Goal: Task Accomplishment & Management: Complete application form

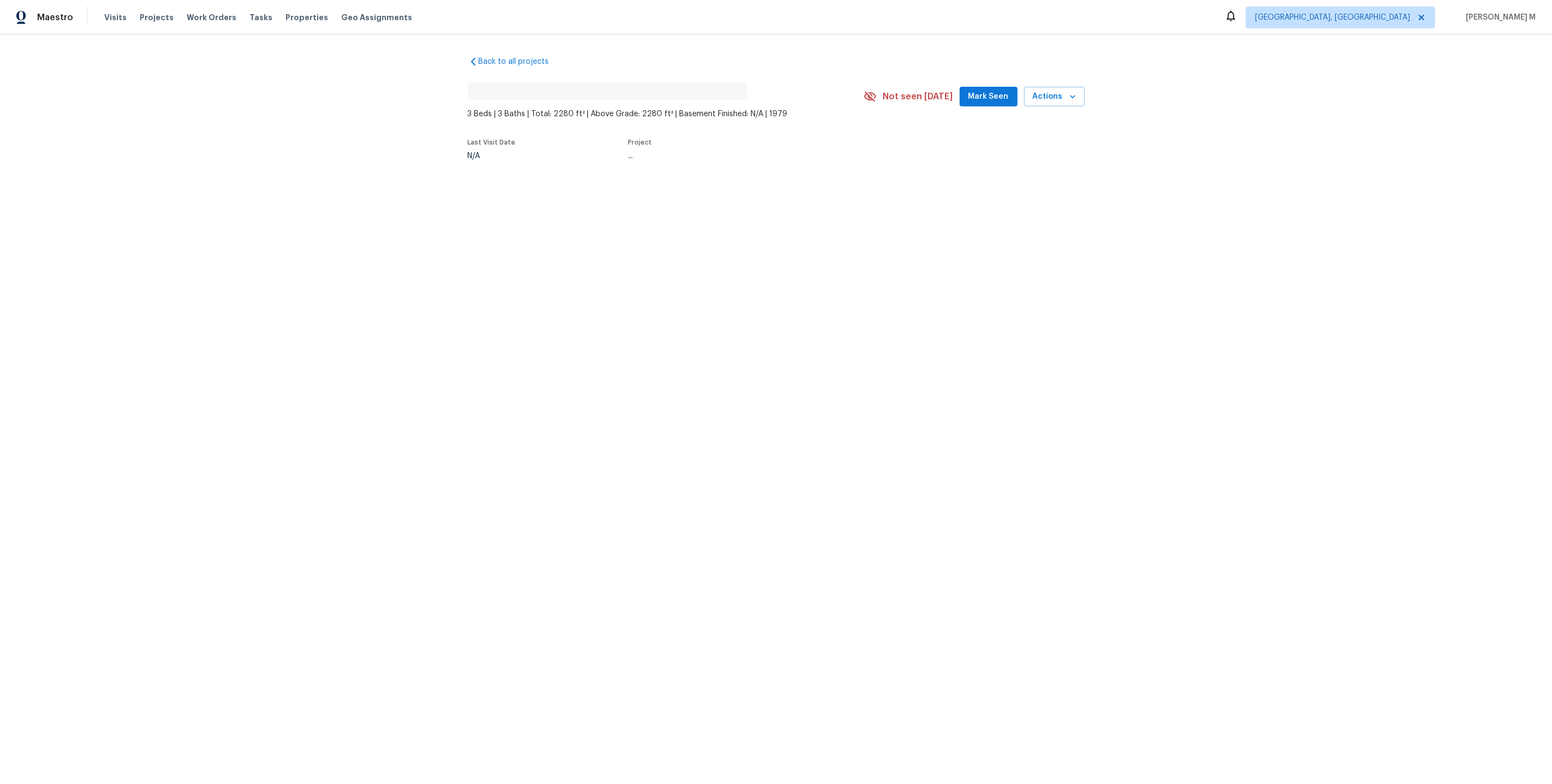
click at [548, 140] on div "Last Visit Date N/A Project ..." at bounding box center [653, 149] width 370 height 34
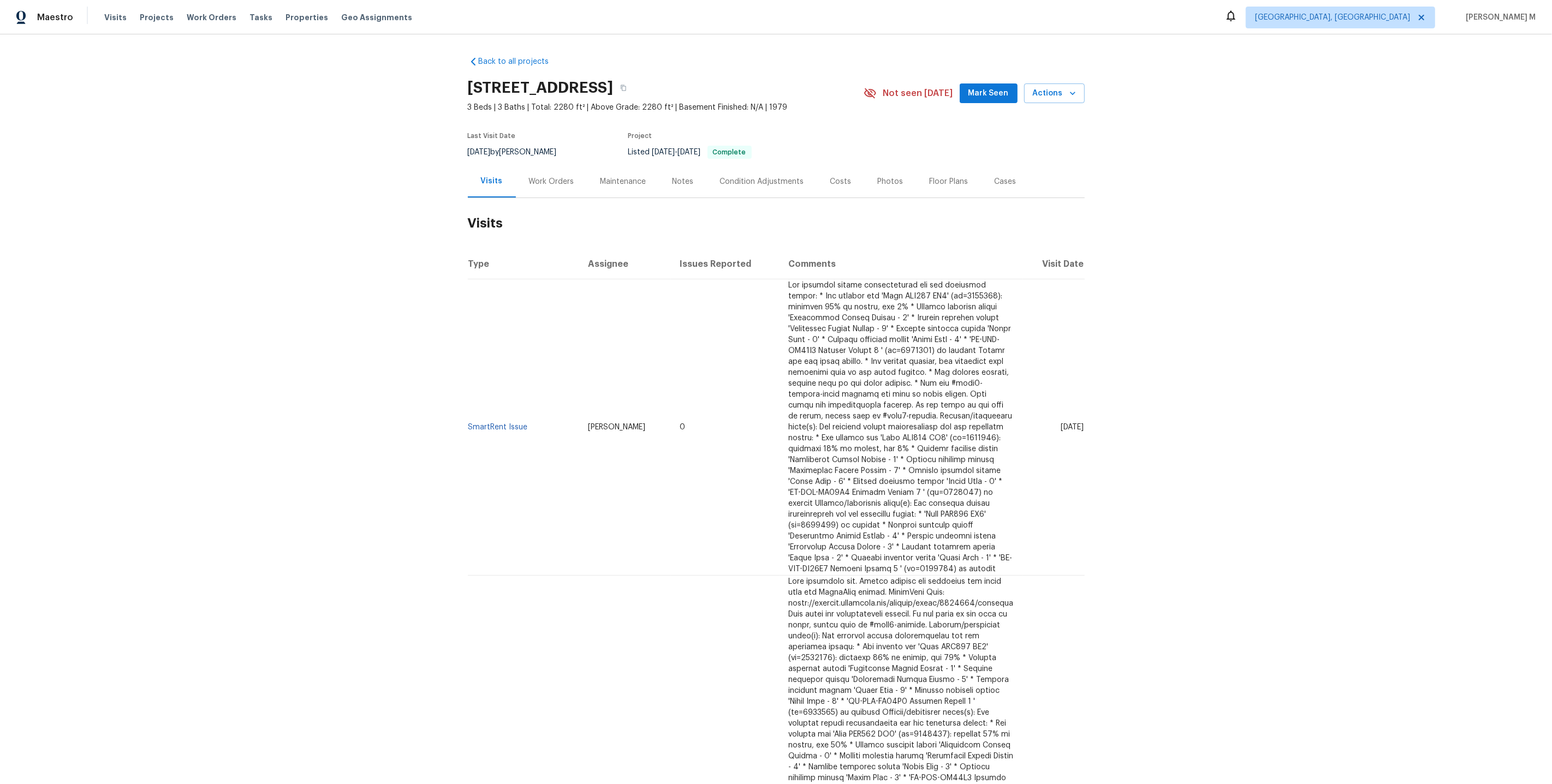
click at [533, 176] on div "Work Orders" at bounding box center [551, 182] width 45 height 11
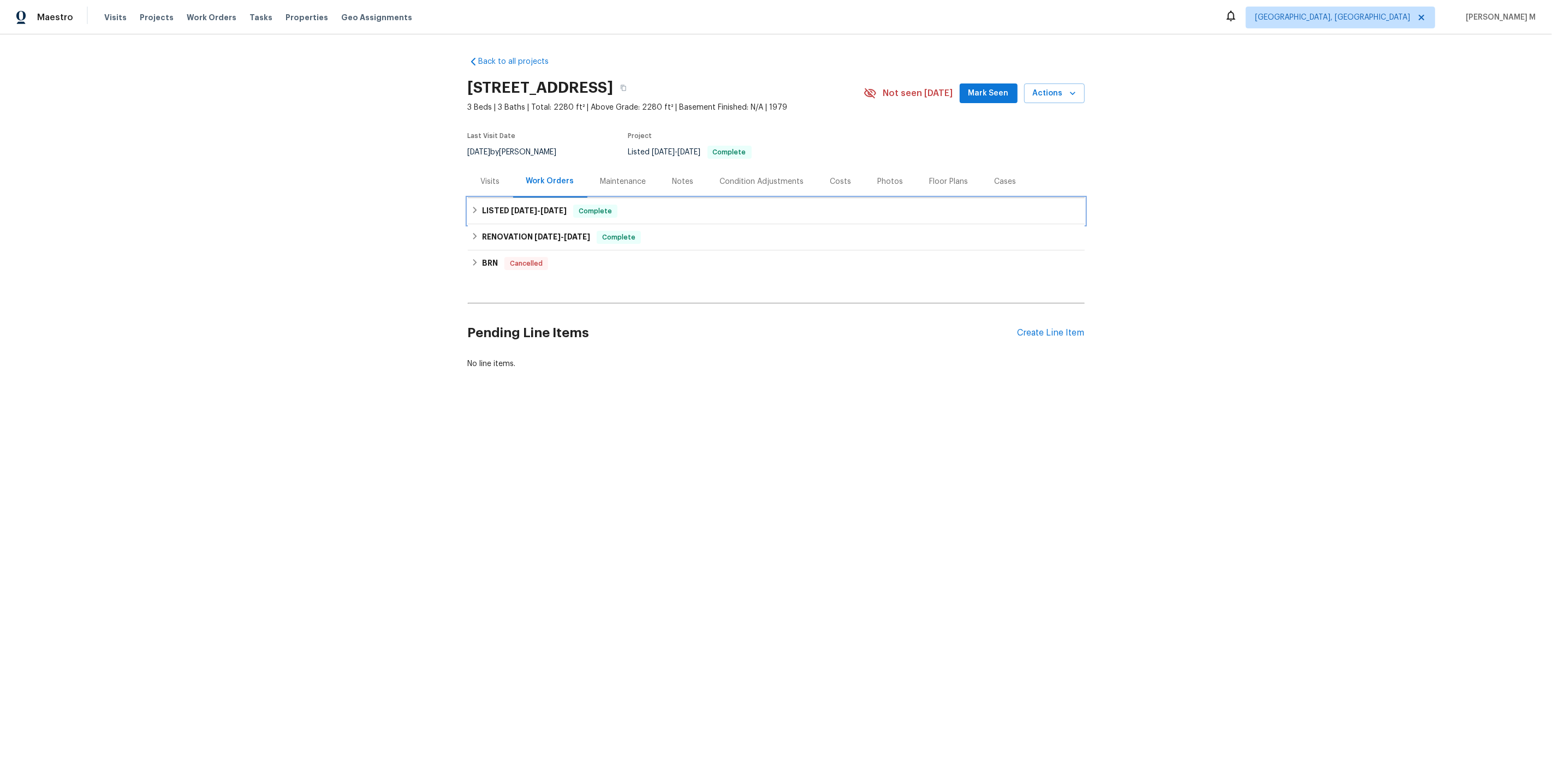
click at [503, 198] on div "LISTED [DATE] - [DATE] Complete" at bounding box center [777, 211] width 617 height 26
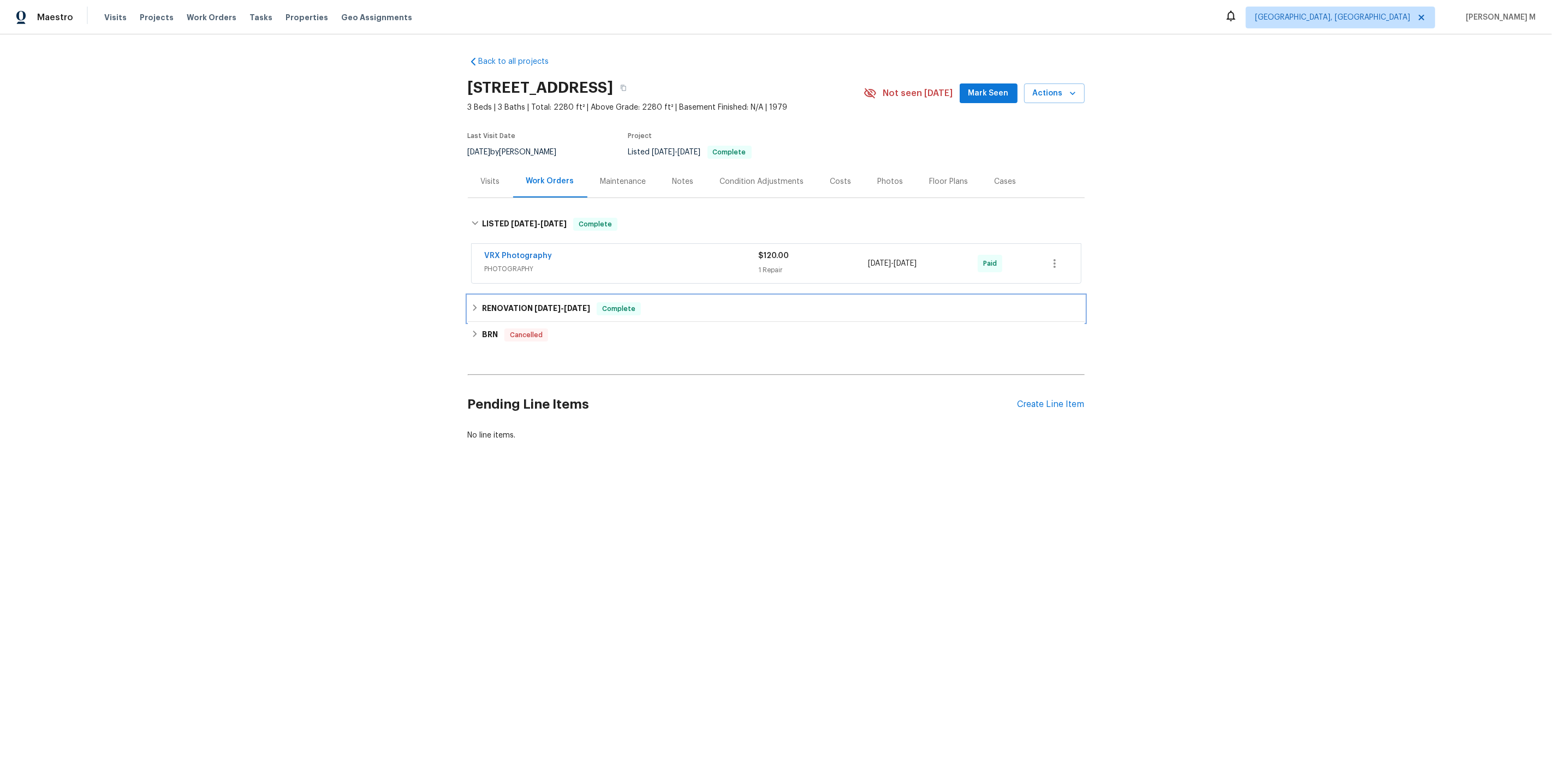
click at [498, 308] on h6 "RENOVATION [DATE] - [DATE]" at bounding box center [536, 309] width 108 height 13
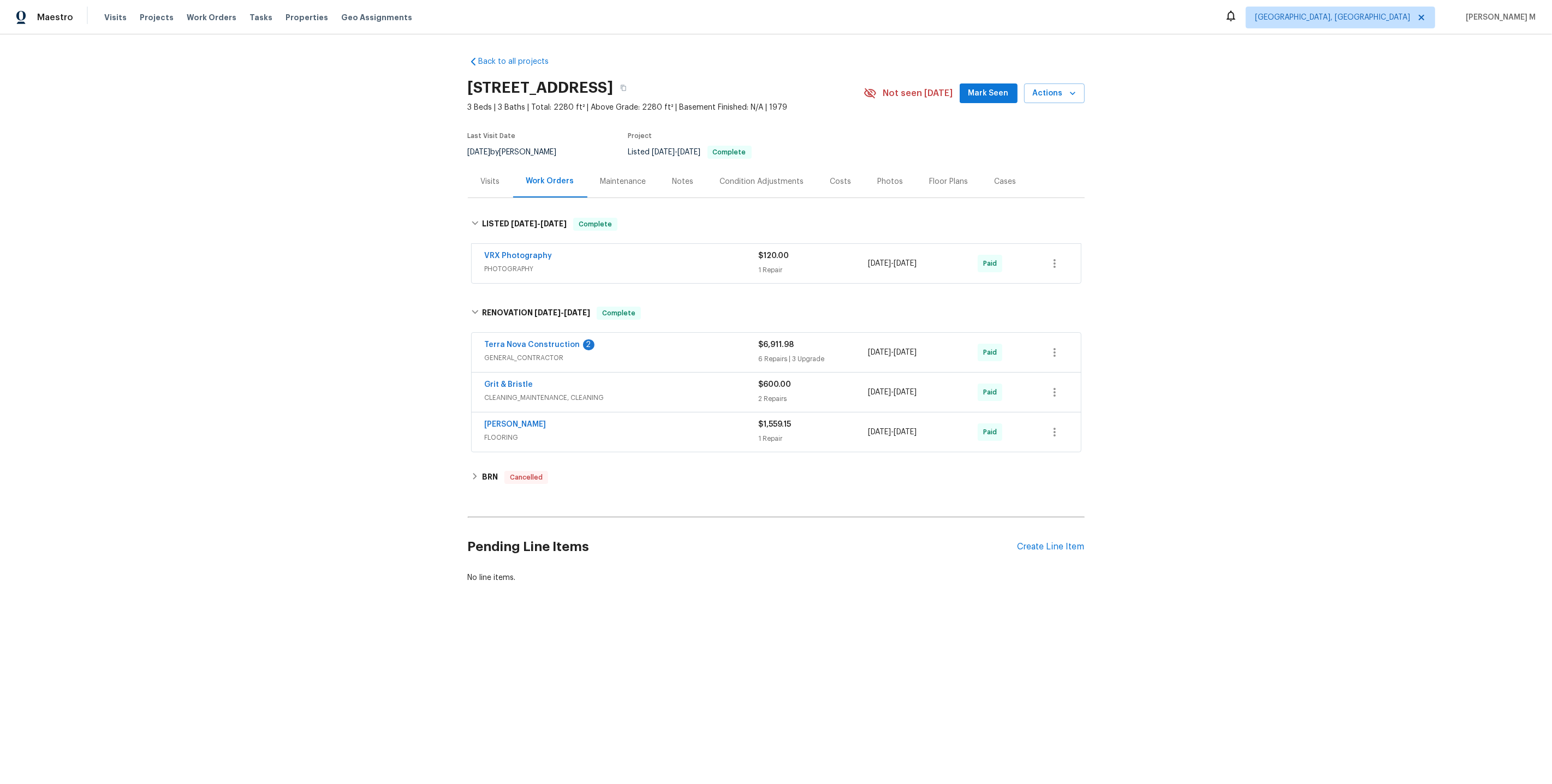
click at [537, 354] on span "GENERAL_CONTRACTOR" at bounding box center [622, 358] width 274 height 11
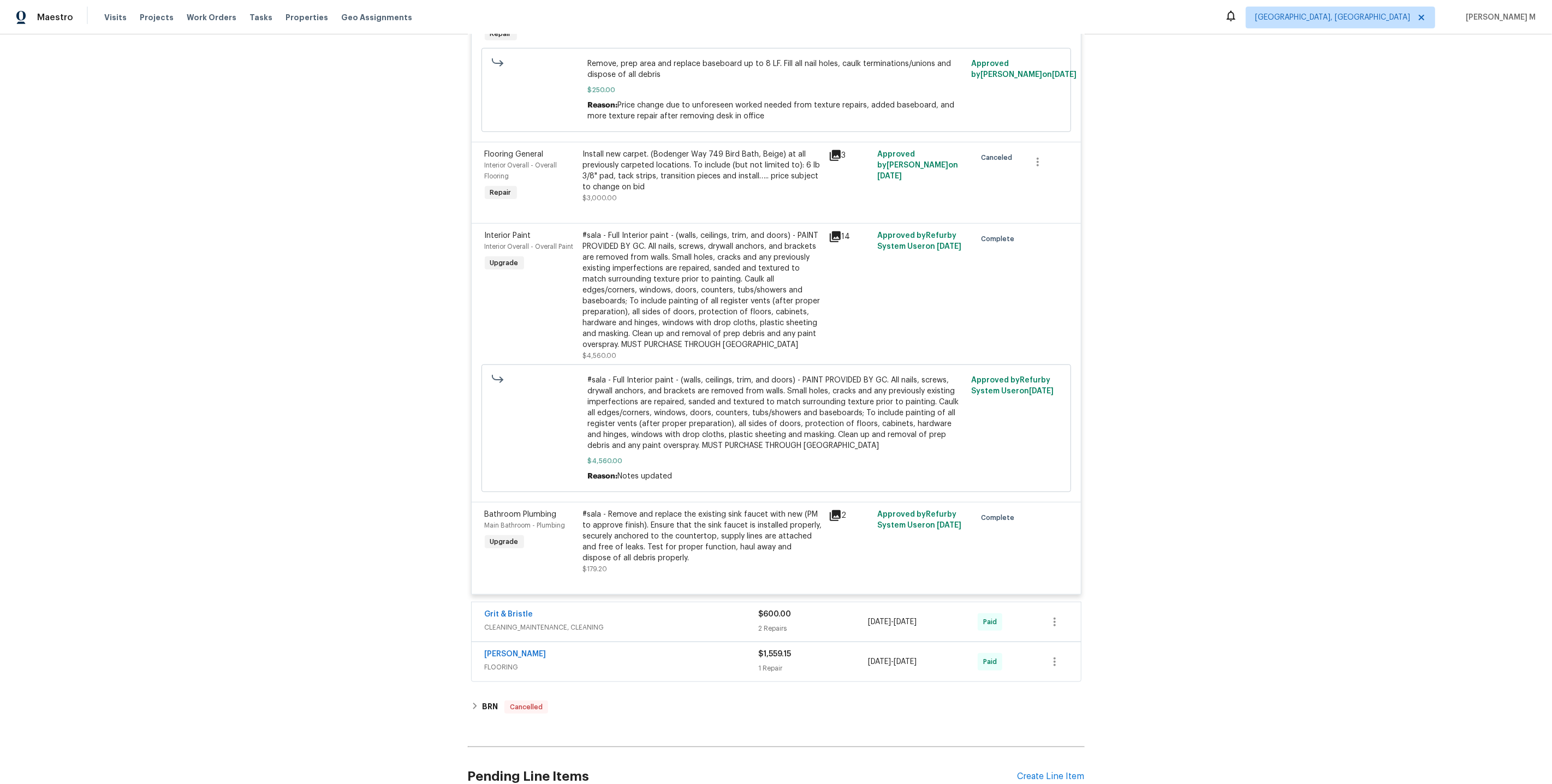
scroll to position [1083, 0]
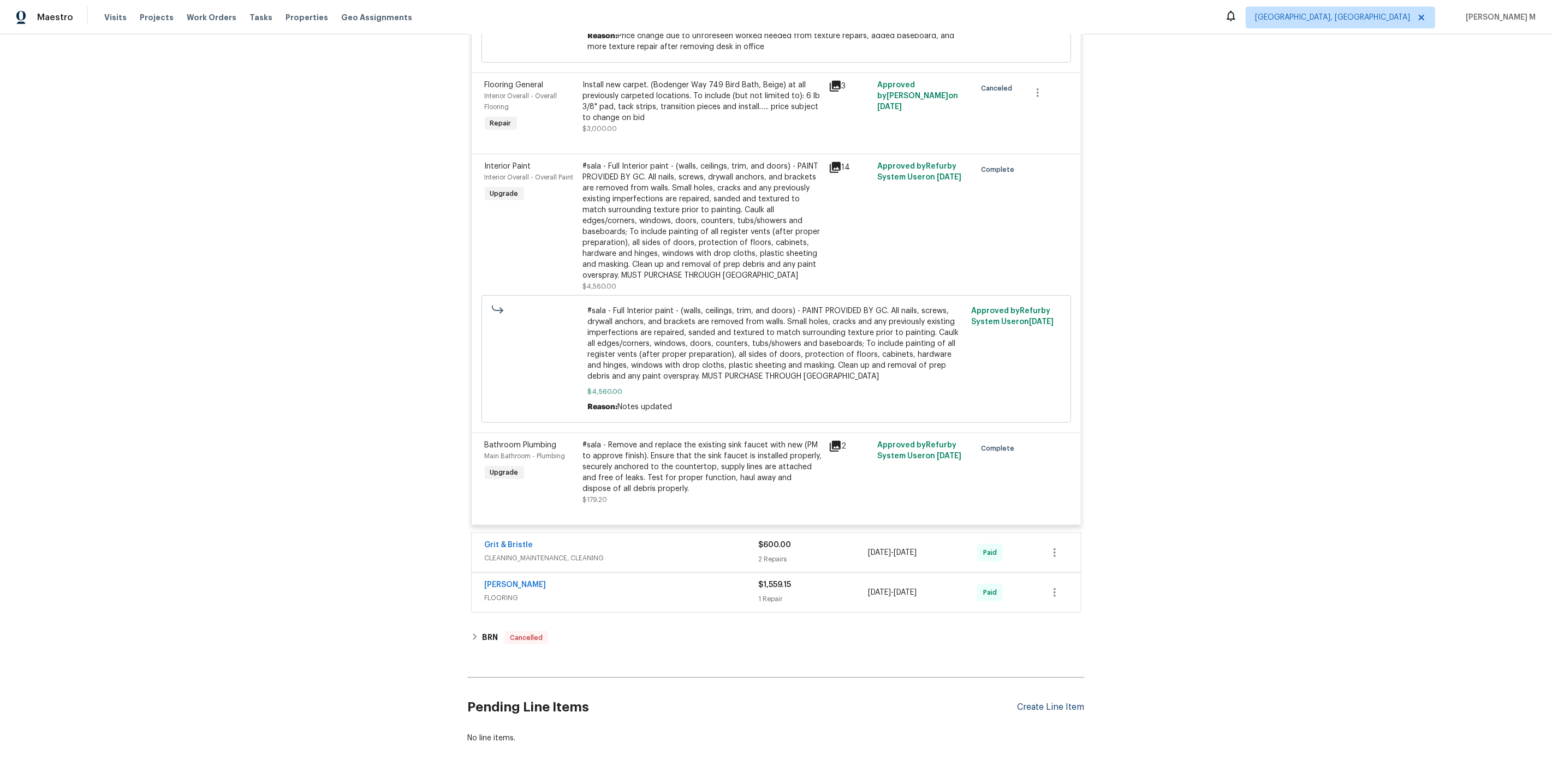
click at [1063, 702] on div "Create Line Item" at bounding box center [1051, 707] width 67 height 10
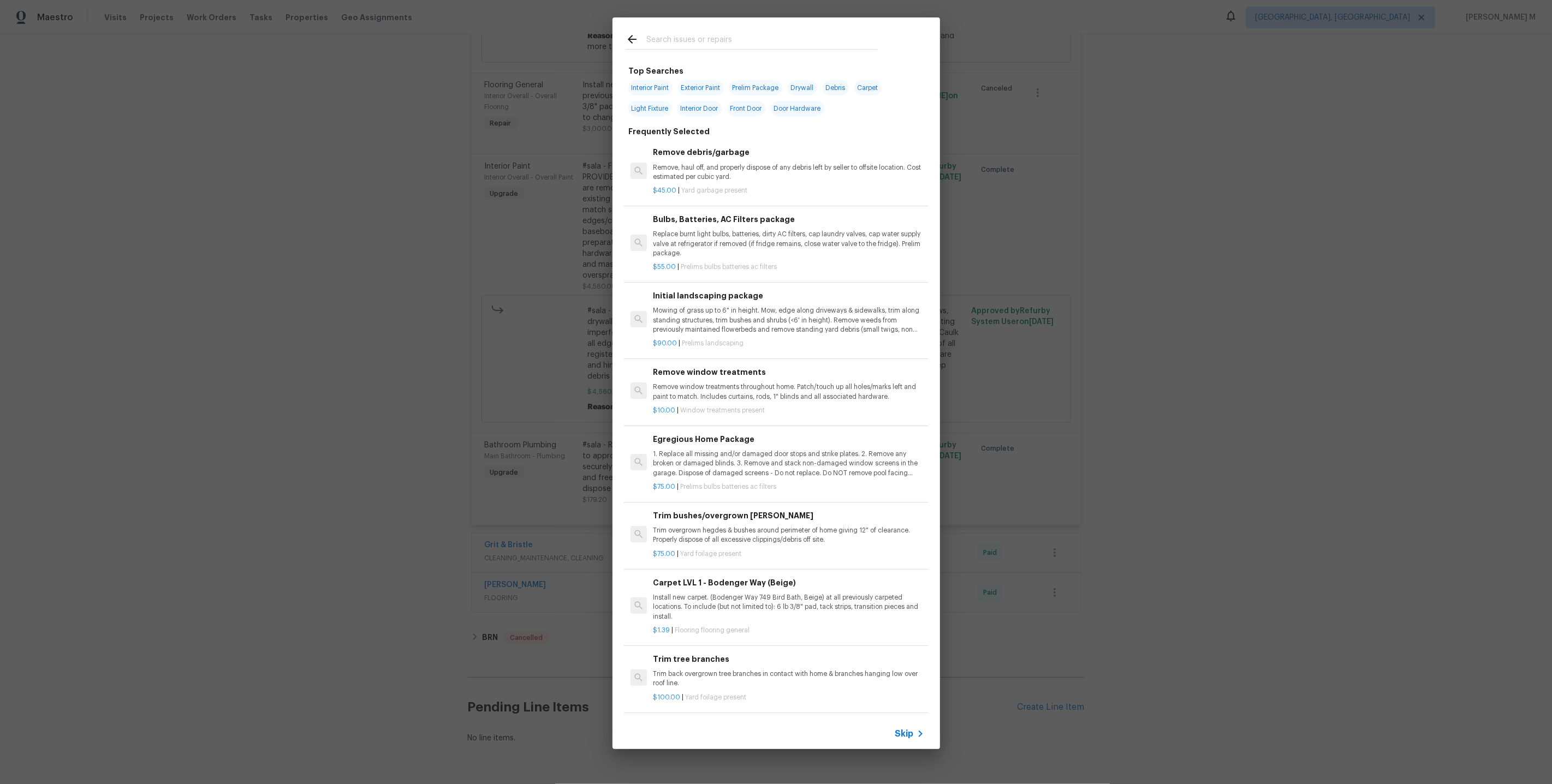
click at [911, 732] on span "Skip" at bounding box center [904, 734] width 19 height 11
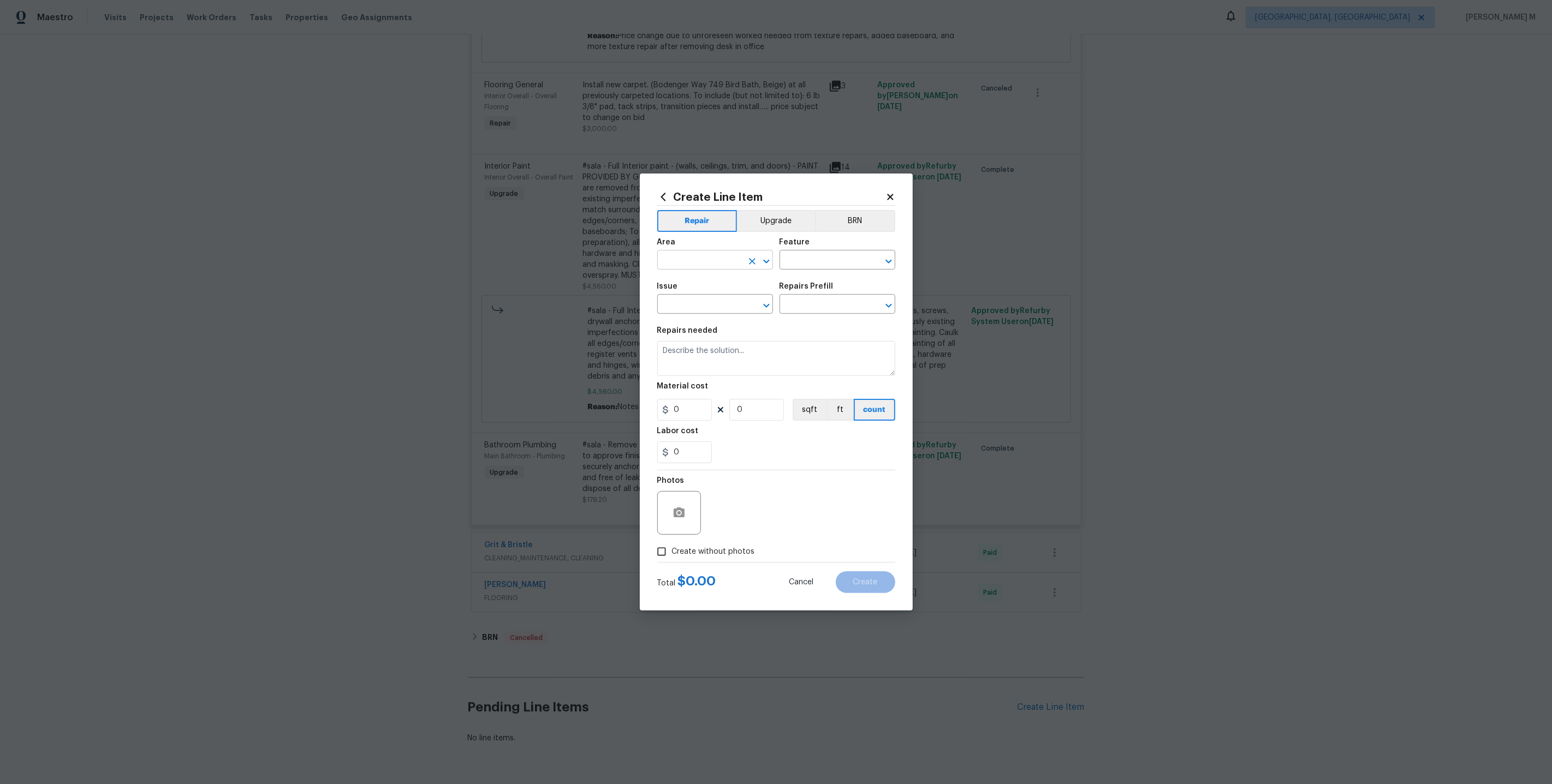
click at [679, 264] on input "text" at bounding box center [699, 261] width 85 height 17
click at [688, 287] on li "Bedroom" at bounding box center [715, 290] width 117 height 18
type input "Bedroom"
click at [833, 266] on input "text" at bounding box center [822, 261] width 85 height 17
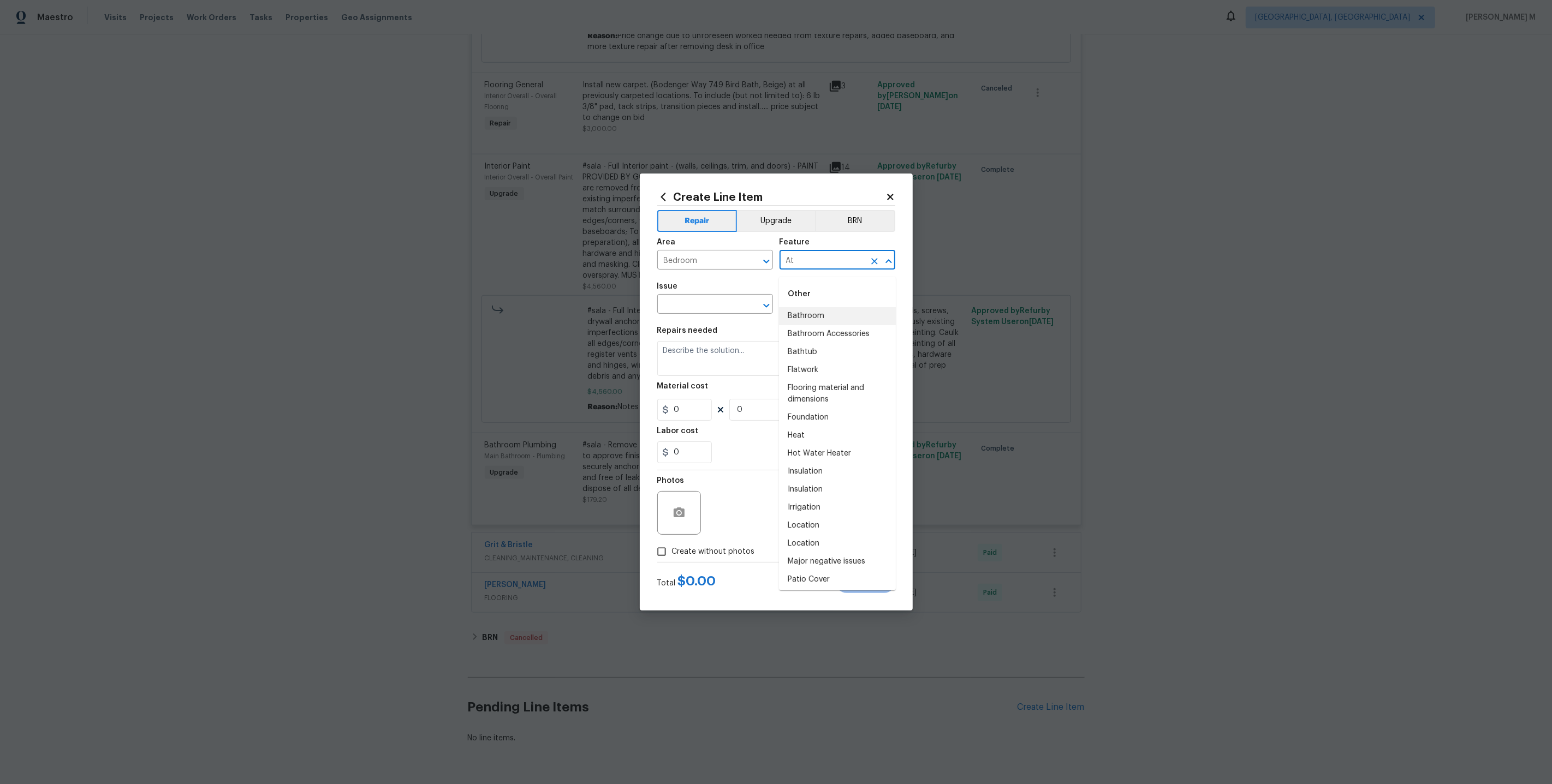
type input "A"
click at [828, 308] on li "Closets" at bounding box center [837, 316] width 117 height 18
type input "Closets"
click at [705, 307] on input "text" at bounding box center [699, 305] width 85 height 17
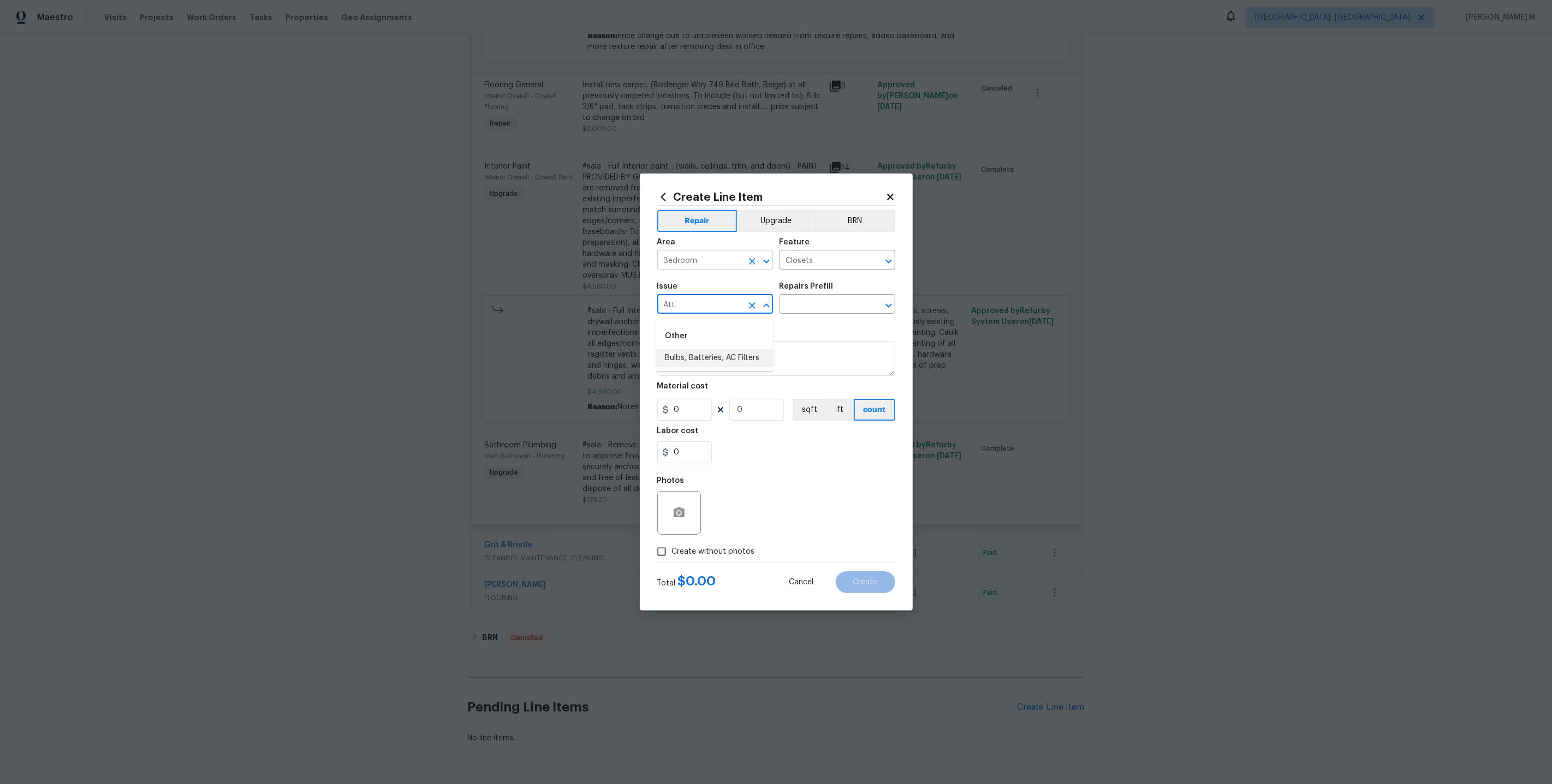
type input "Att"
click at [702, 267] on input "Bedroom" at bounding box center [699, 261] width 85 height 17
click at [706, 293] on li "Attic" at bounding box center [715, 290] width 117 height 18
type input "Attic"
click at [809, 270] on input "Closets" at bounding box center [822, 261] width 85 height 17
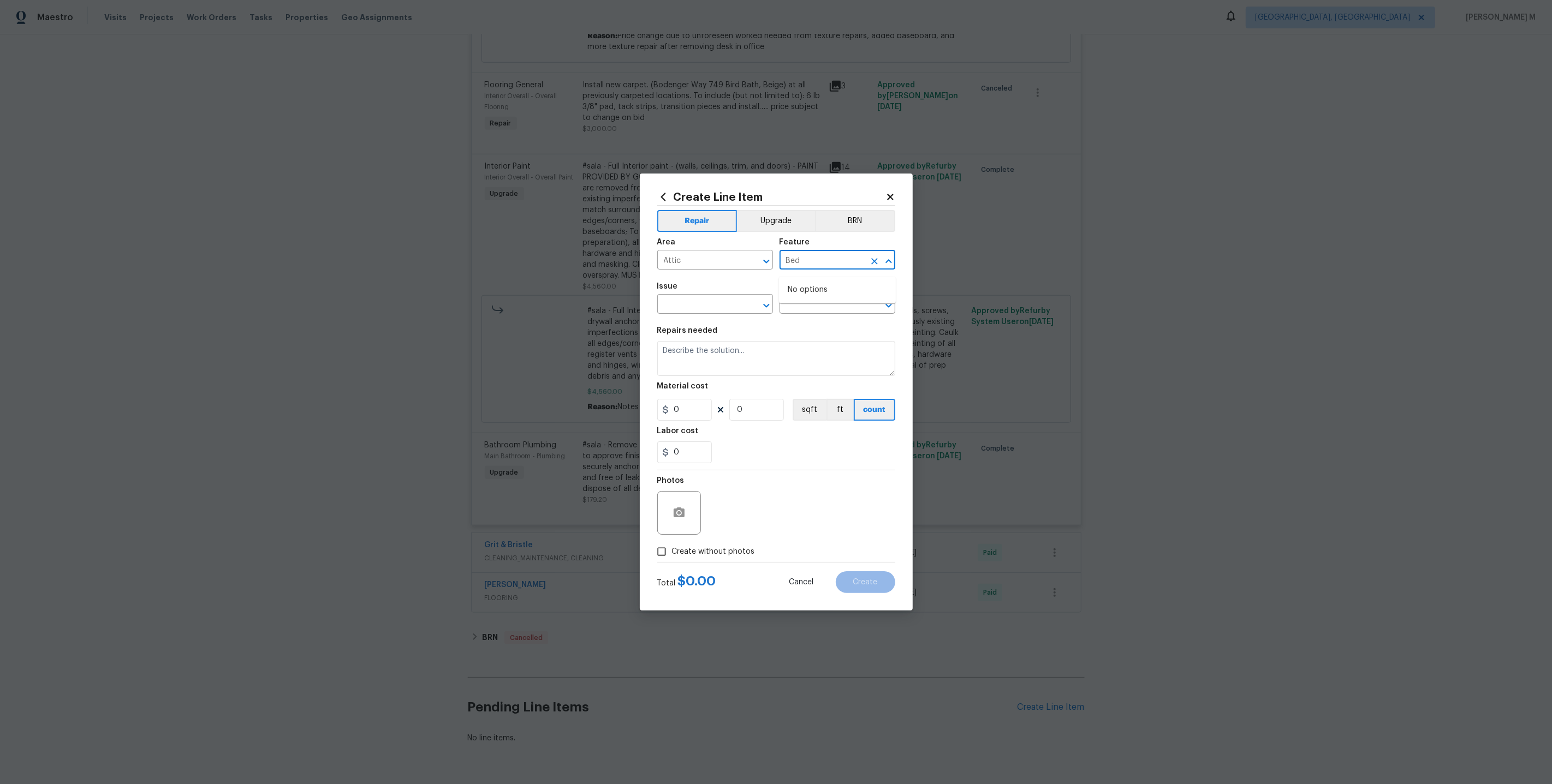
type input "Be"
type input "Att"
type input "Clo"
click at [836, 332] on div "Repairs needed" at bounding box center [776, 334] width 238 height 14
click at [813, 264] on input "text" at bounding box center [822, 261] width 85 height 17
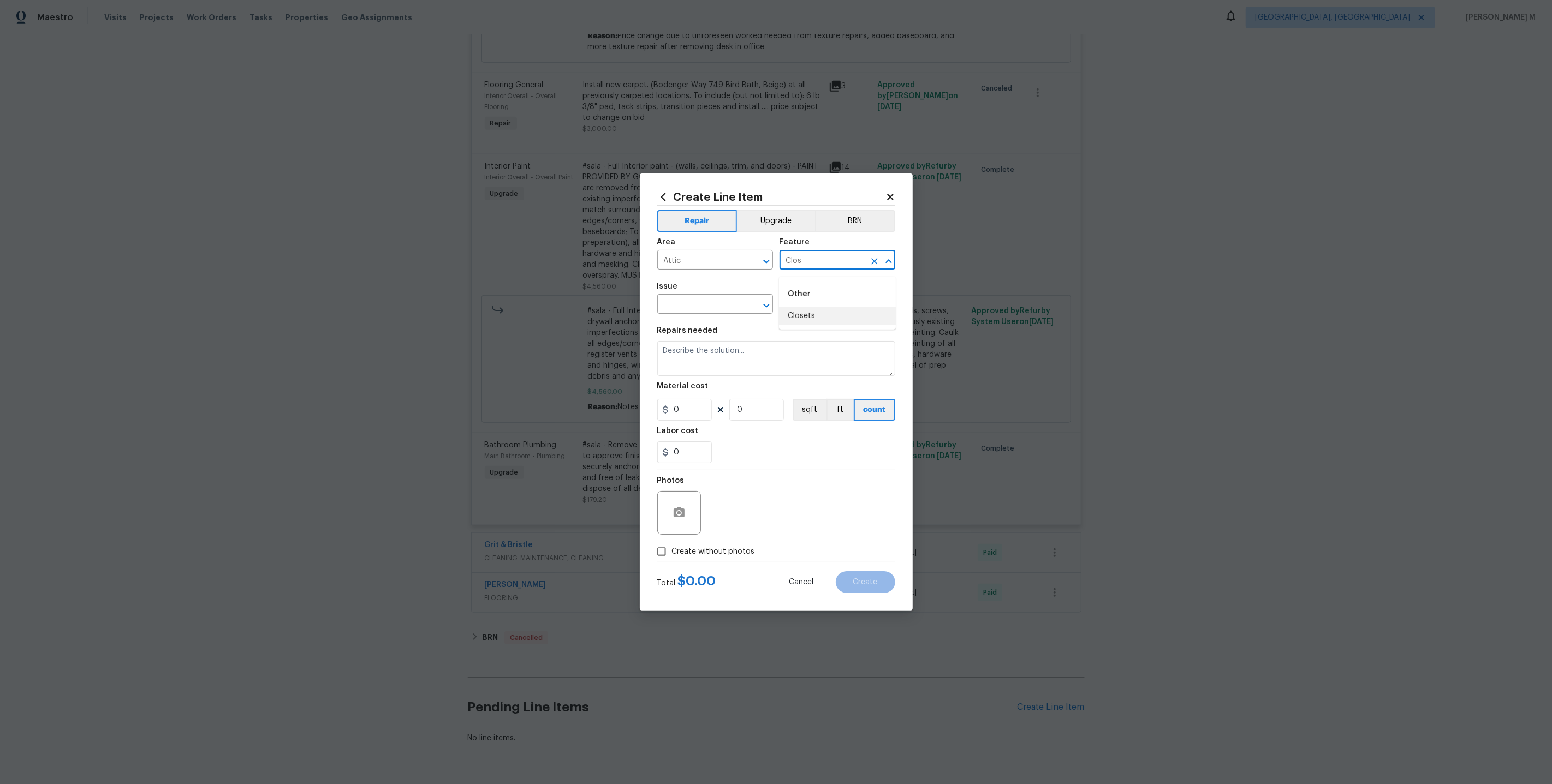
click at [816, 315] on li "Closets" at bounding box center [837, 316] width 117 height 18
type input "Closets"
click at [679, 310] on input "text" at bounding box center [699, 305] width 85 height 17
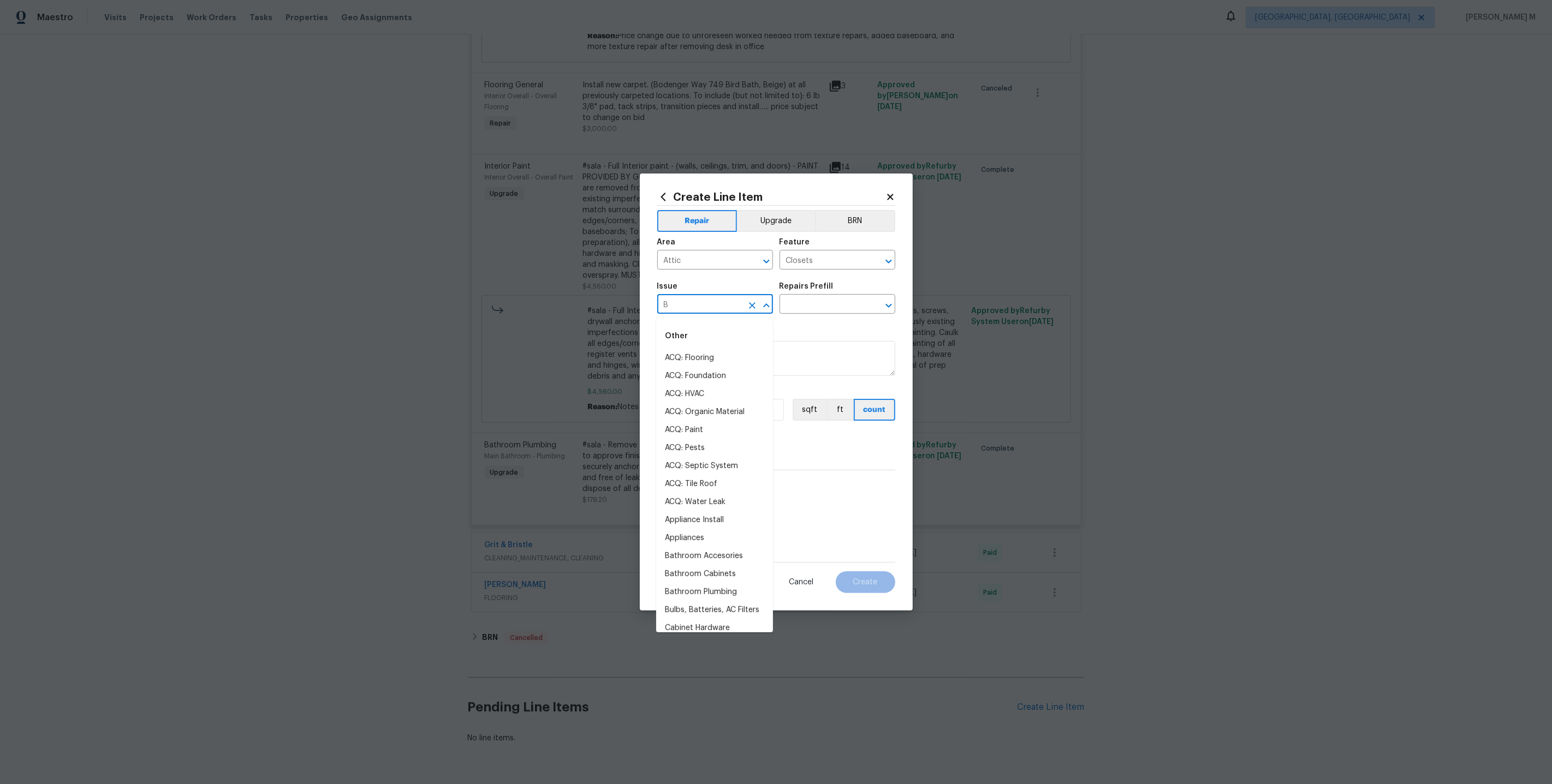
type input "Be"
type input "Pa"
click at [706, 305] on input "Pa" at bounding box center [699, 305] width 85 height 17
type input "A"
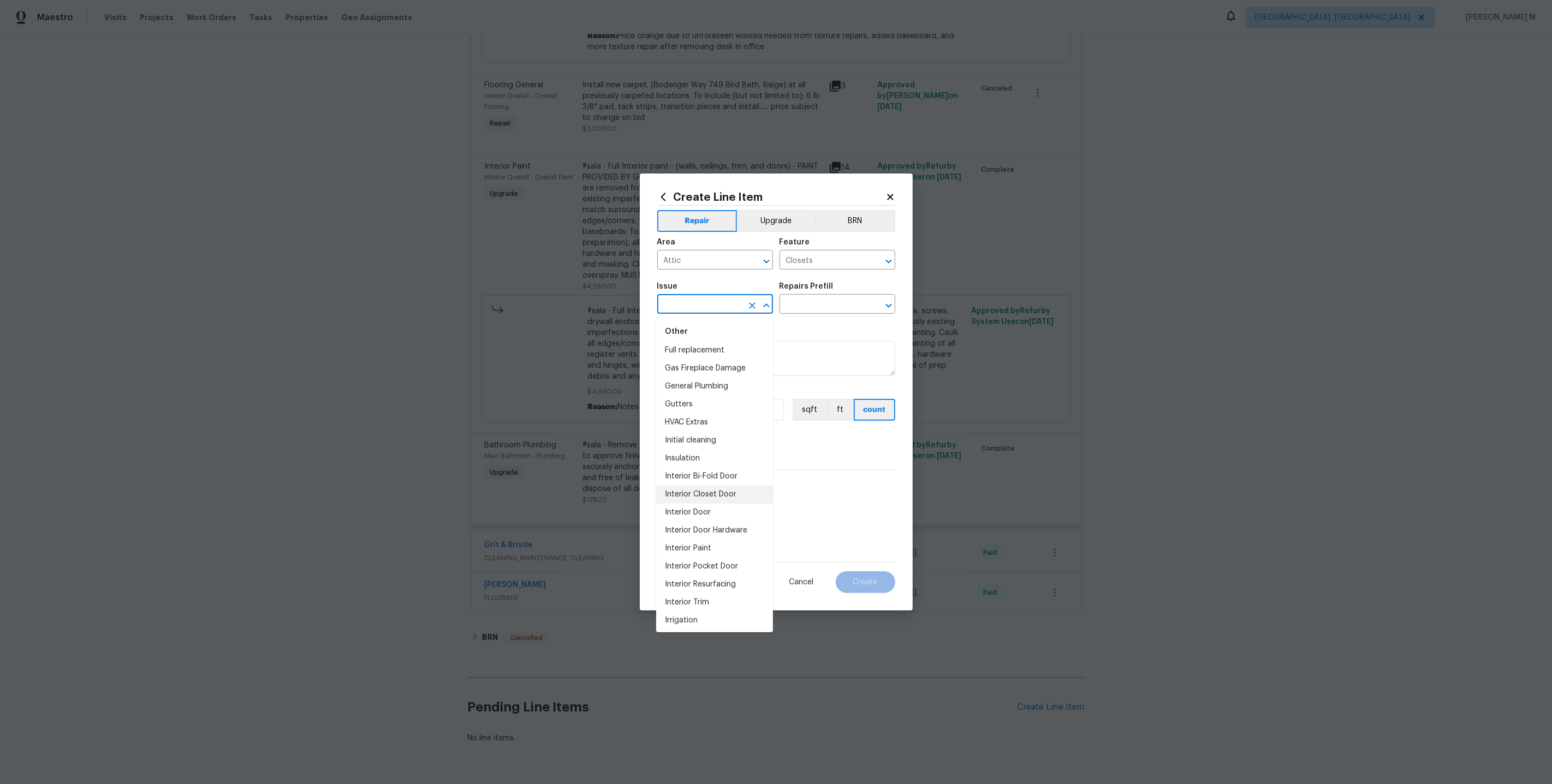
click at [709, 485] on li "Interior Closet Door" at bounding box center [715, 494] width 117 height 18
type input "Interior Closet Door"
click at [825, 313] on input "text" at bounding box center [822, 305] width 85 height 17
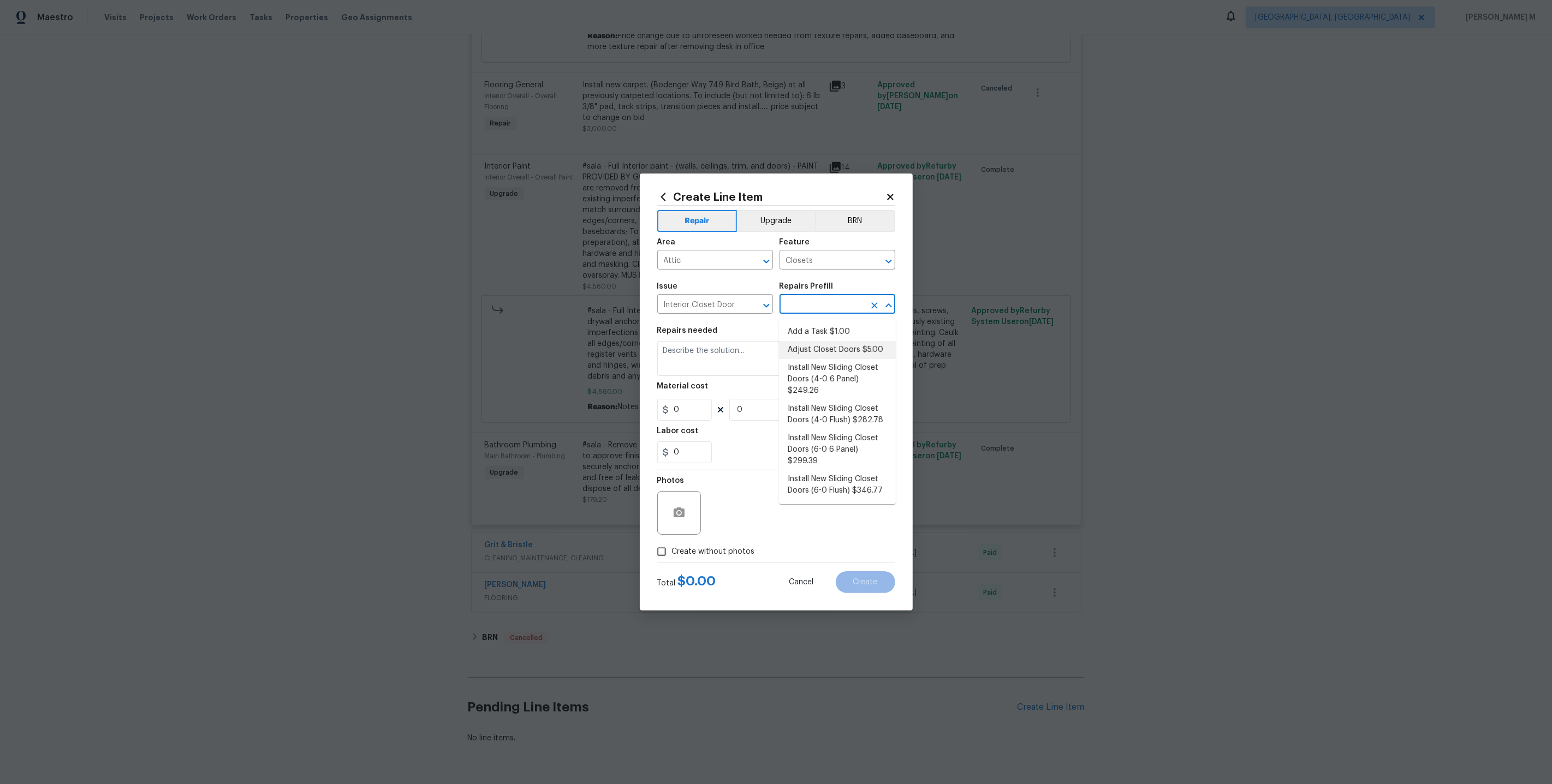
click at [822, 342] on li "Adjust Closet Doors $5.00" at bounding box center [837, 350] width 117 height 18
type input "Interior Door"
type input "Adjust Closet Doors $5.00"
type textarea "Adjust the closet doors ensuring that they open/close/operate as intended."
type input "5"
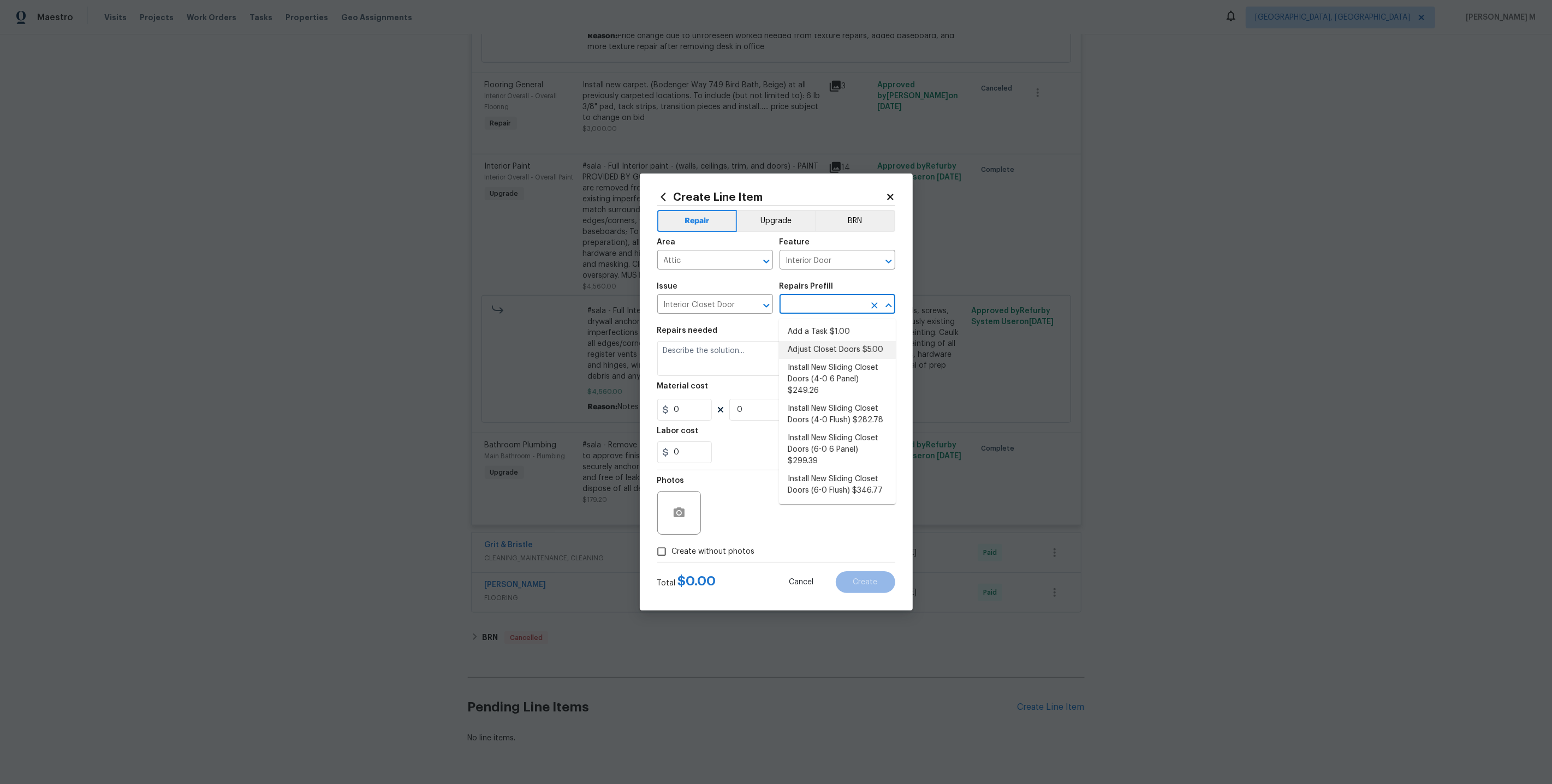
type input "1"
click at [840, 313] on input "Adjust Closet Doors $5.00" at bounding box center [822, 305] width 85 height 17
type input "Add"
click at [843, 329] on li "Add a Task $1.00" at bounding box center [837, 332] width 117 height 18
type input "Add a Task $1.00"
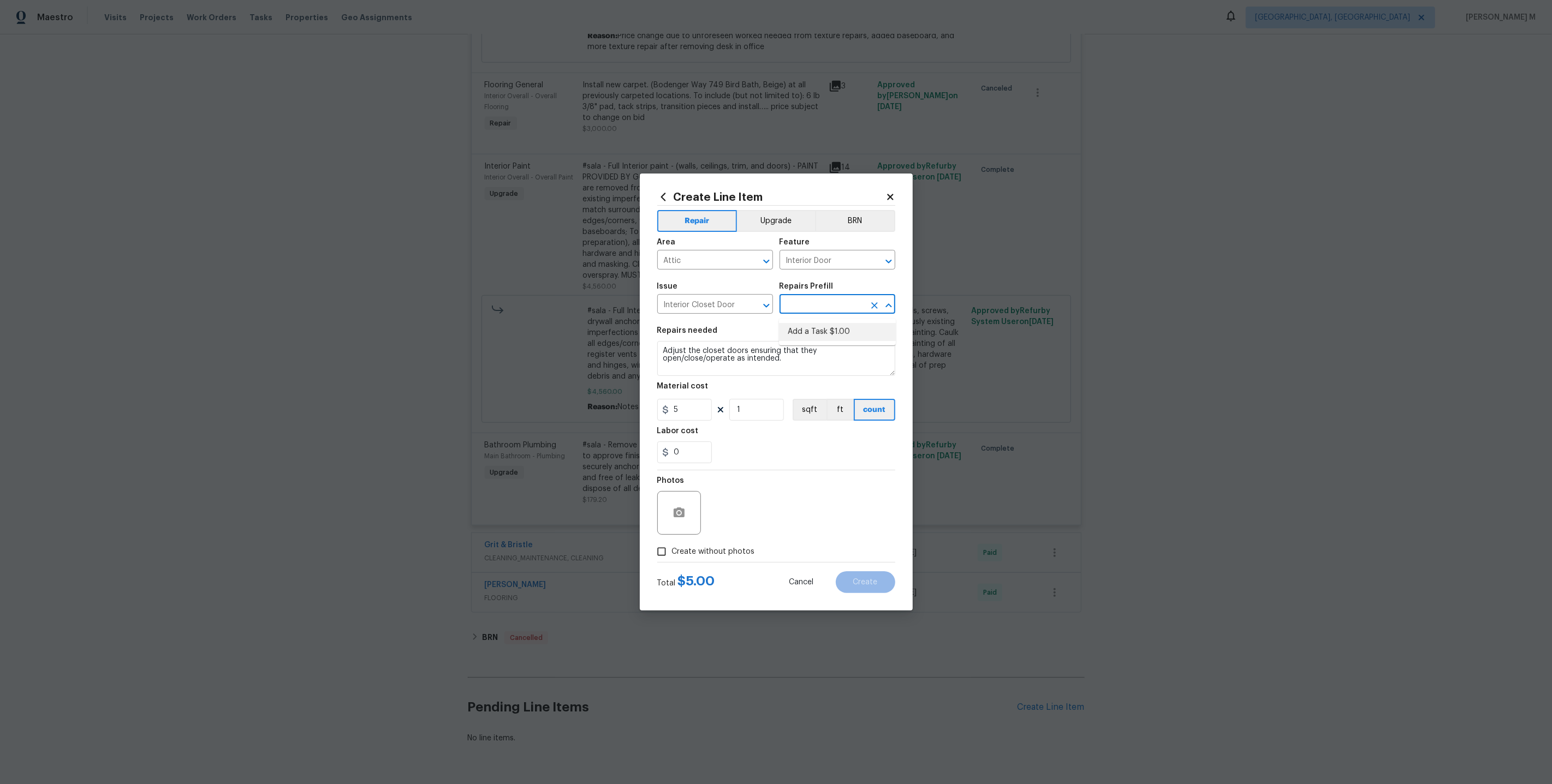
type textarea "HPM to detail"
type input "1"
type input "Add a Task $1.00"
click at [839, 266] on input "Interior Door" at bounding box center [822, 261] width 85 height 17
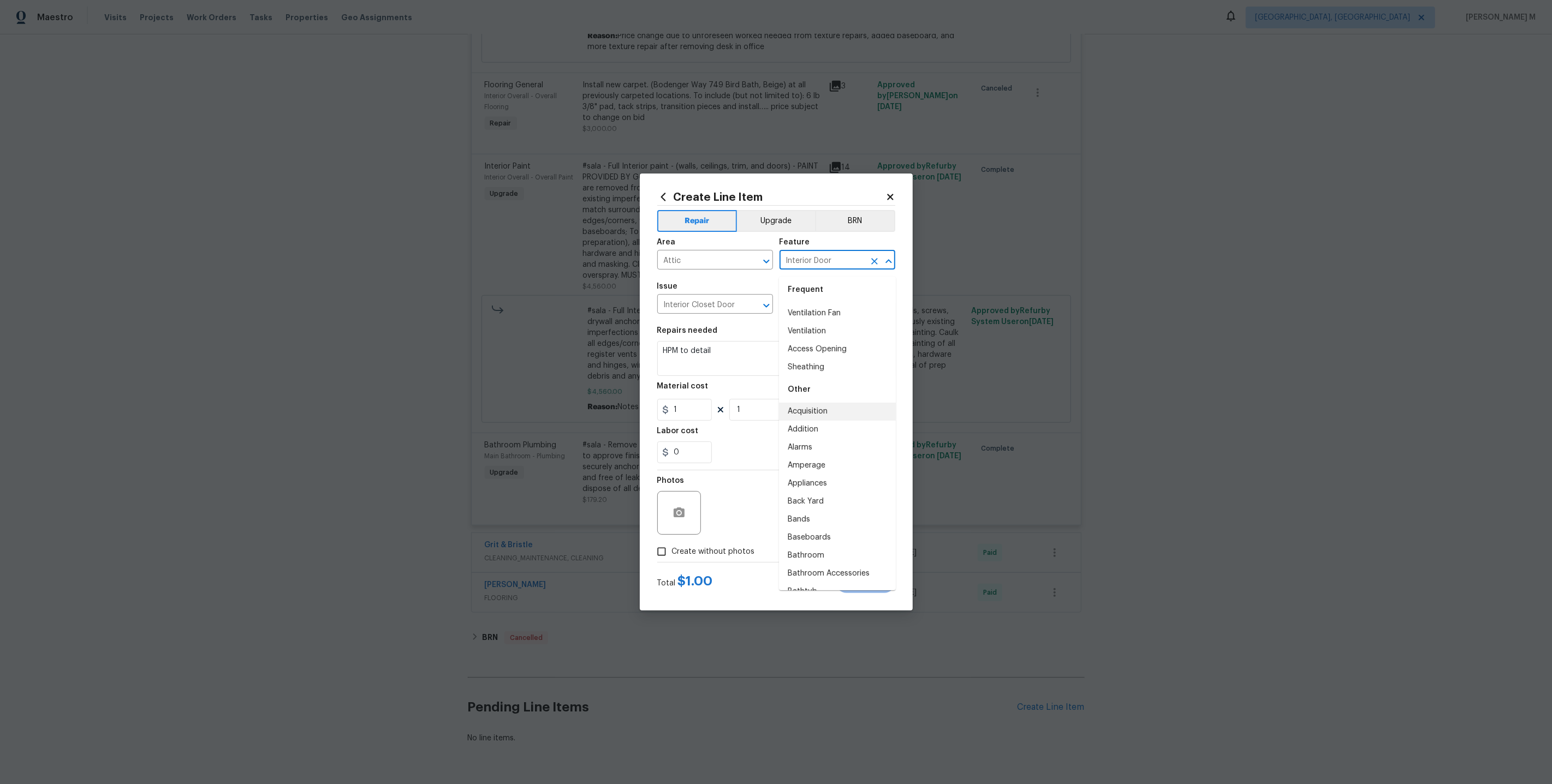
scroll to position [23, 0]
click at [844, 344] on li "Access Opening" at bounding box center [837, 347] width 117 height 18
type input "Access Opening"
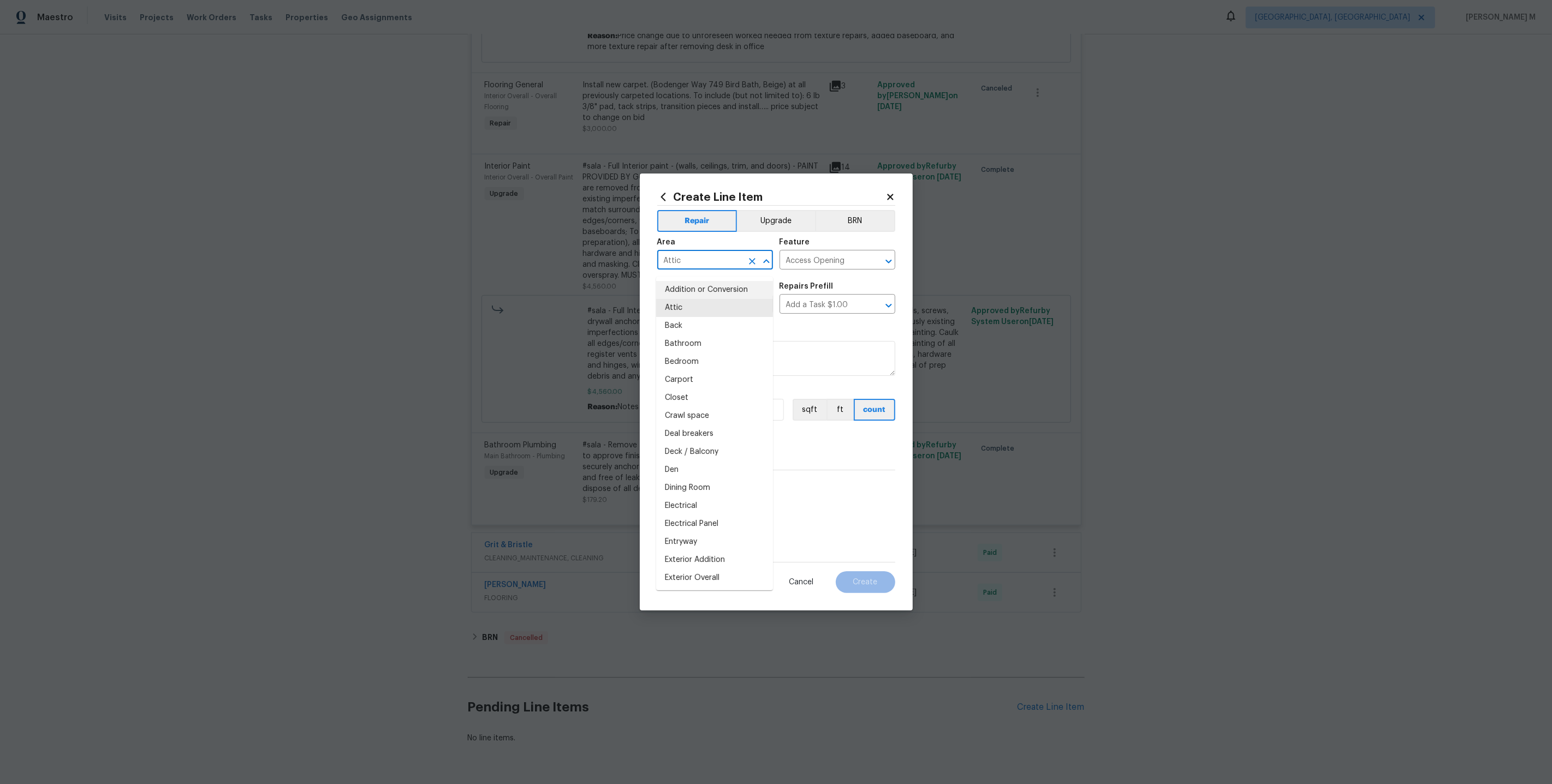
drag, startPoint x: 684, startPoint y: 264, endPoint x: 609, endPoint y: 264, distance: 75.0
click at [609, 264] on div "Create Line Item Repair Upgrade BRN Area Attic ​ Feature Access Opening ​ Issue…" at bounding box center [776, 392] width 1552 height 784
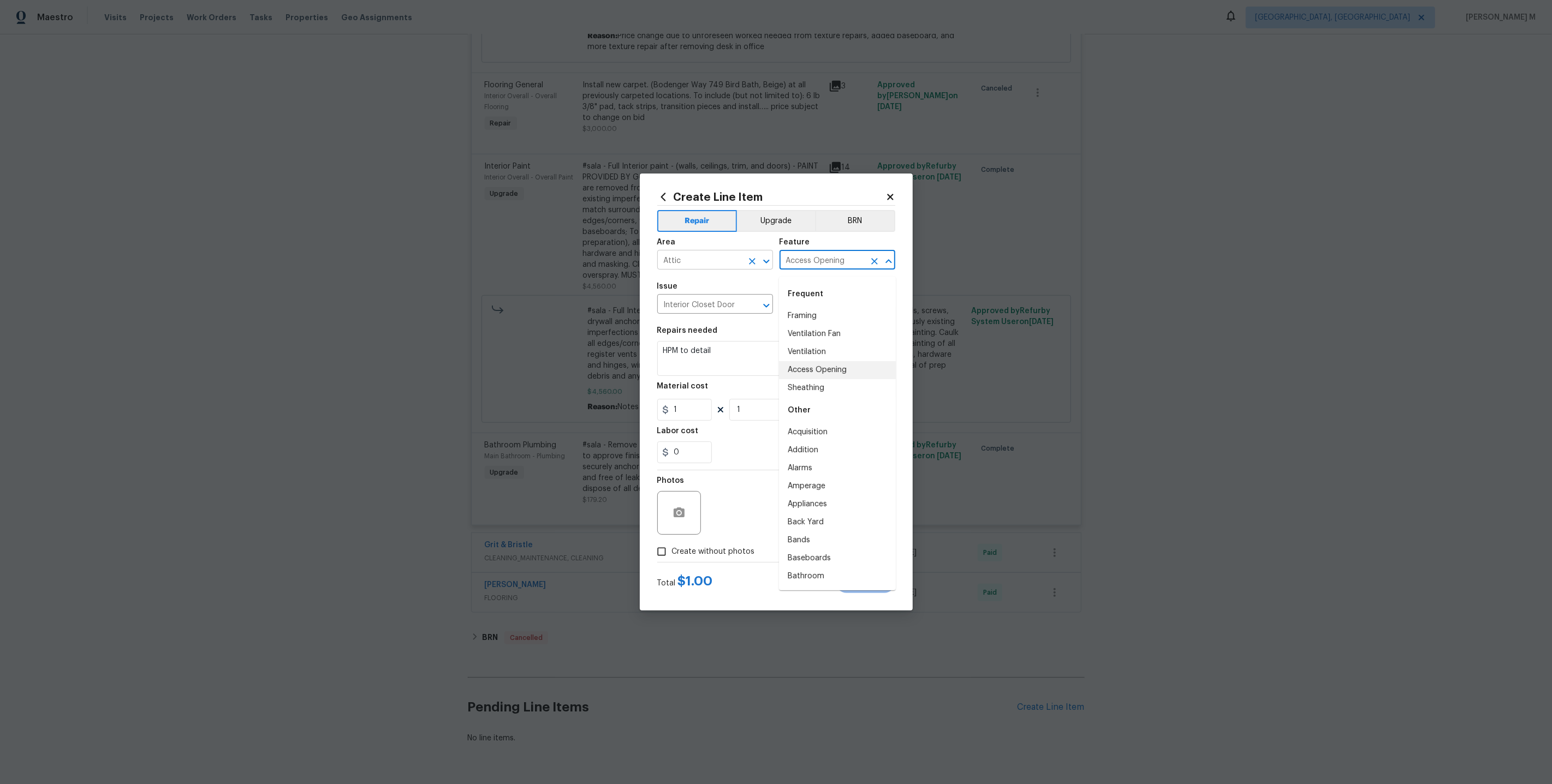
drag, startPoint x: 854, startPoint y: 267, endPoint x: 713, endPoint y: 267, distance: 141.0
click at [713, 267] on div "Area Attic ​ Feature Access Opening ​" at bounding box center [776, 254] width 238 height 44
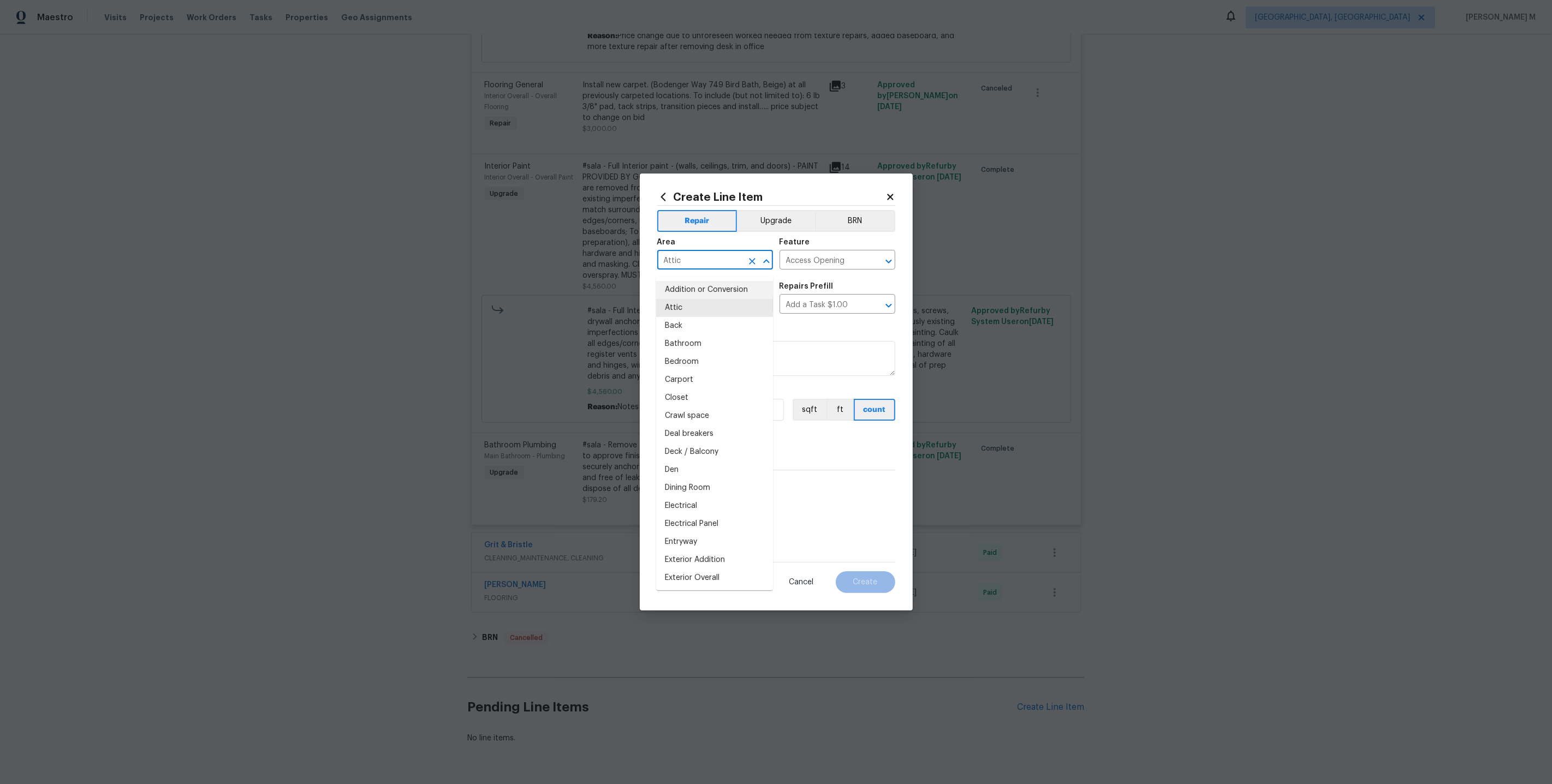
drag, startPoint x: 690, startPoint y: 270, endPoint x: 532, endPoint y: 270, distance: 158.0
click at [532, 270] on div "Create Line Item Repair Upgrade BRN Area Attic ​ Feature Access Opening ​ Issue…" at bounding box center [776, 392] width 1552 height 784
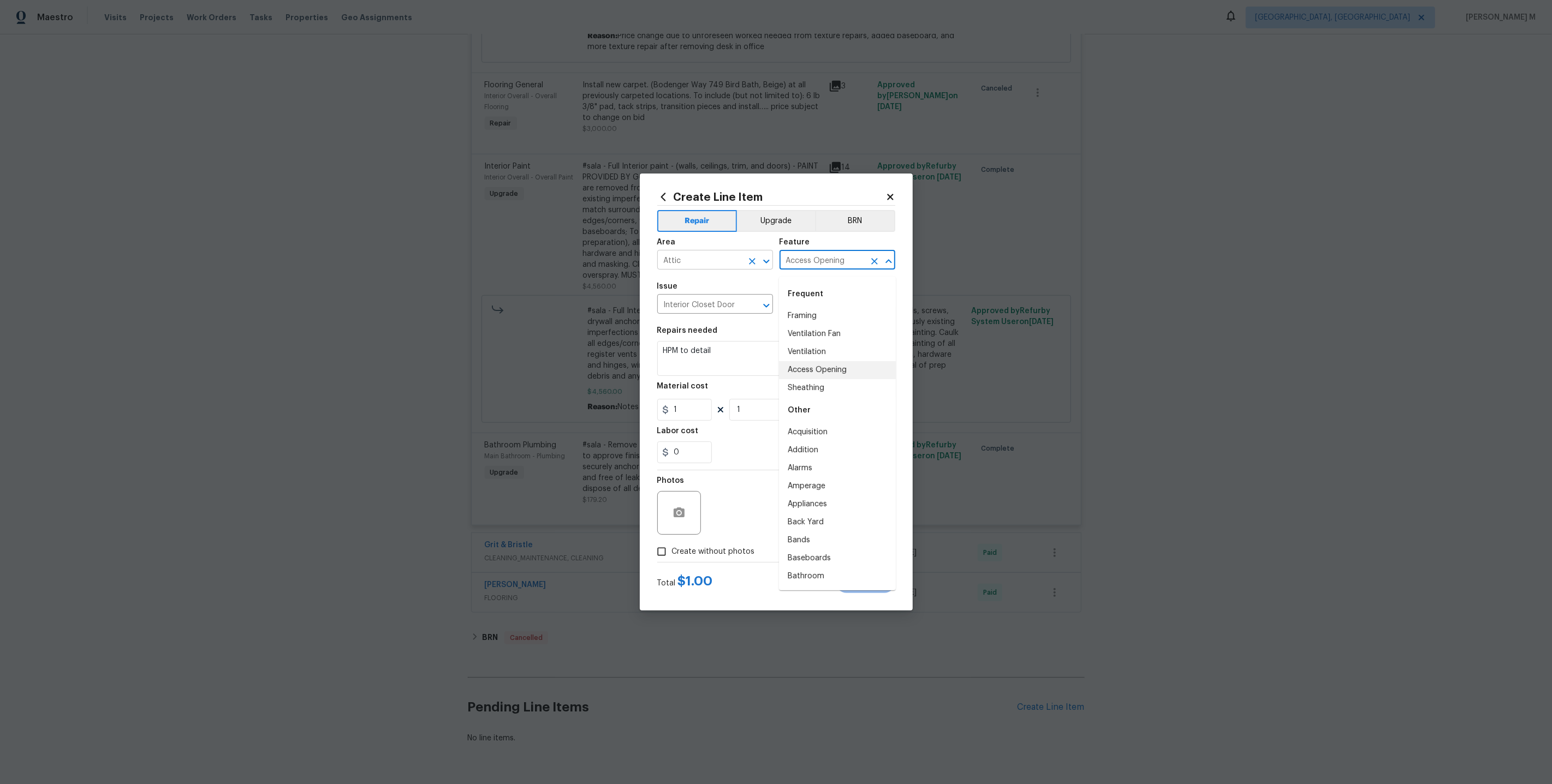
drag, startPoint x: 852, startPoint y: 266, endPoint x: 702, endPoint y: 266, distance: 150.0
click at [702, 266] on div "Area Attic ​ Feature Access Opening ​" at bounding box center [776, 254] width 238 height 44
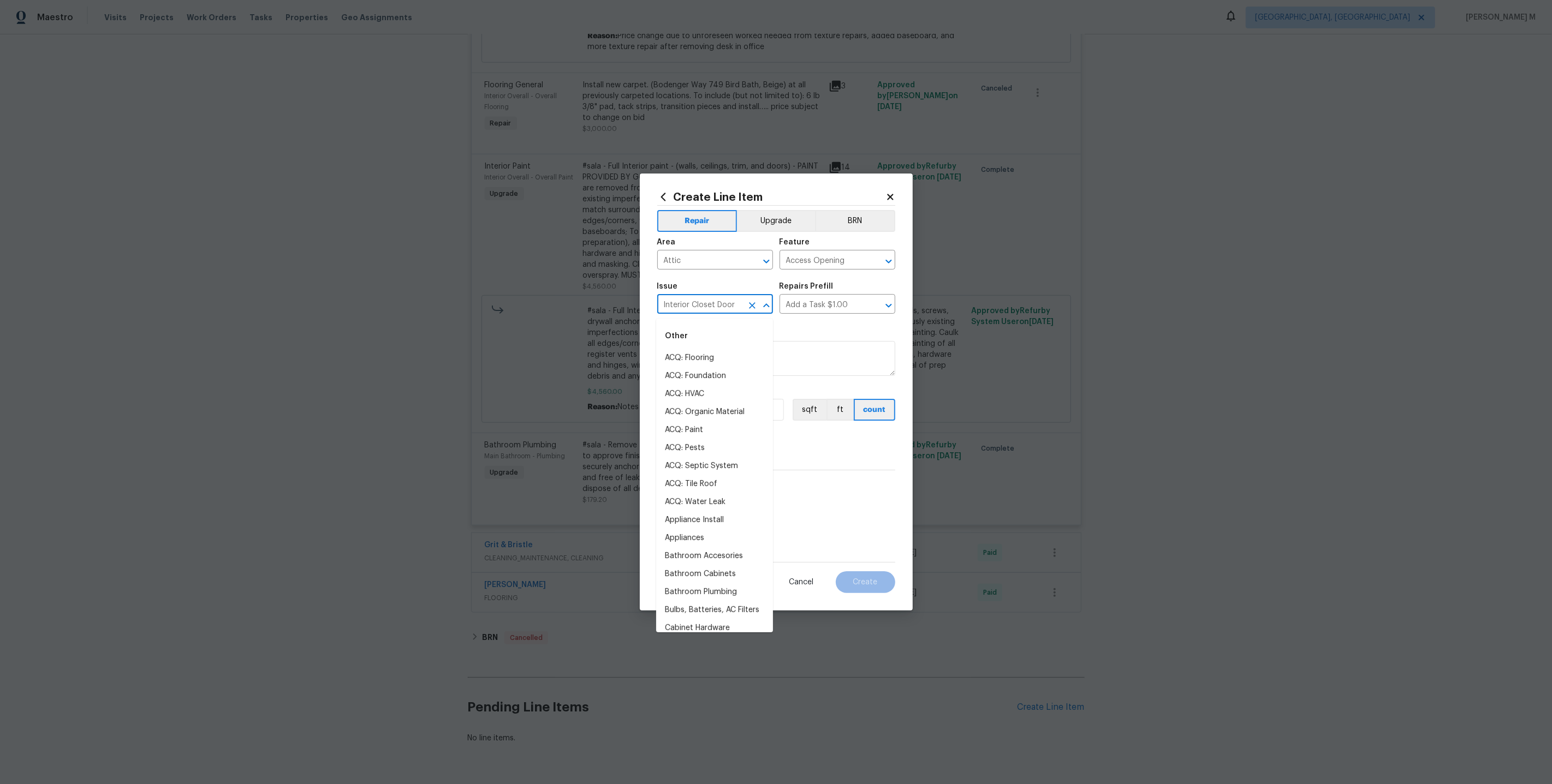
drag, startPoint x: 735, startPoint y: 305, endPoint x: 546, endPoint y: 305, distance: 189.0
click at [546, 305] on div "Create Line Item Repair Upgrade BRN Area Attic ​ Feature Access Opening ​ Issue…" at bounding box center [776, 392] width 1552 height 784
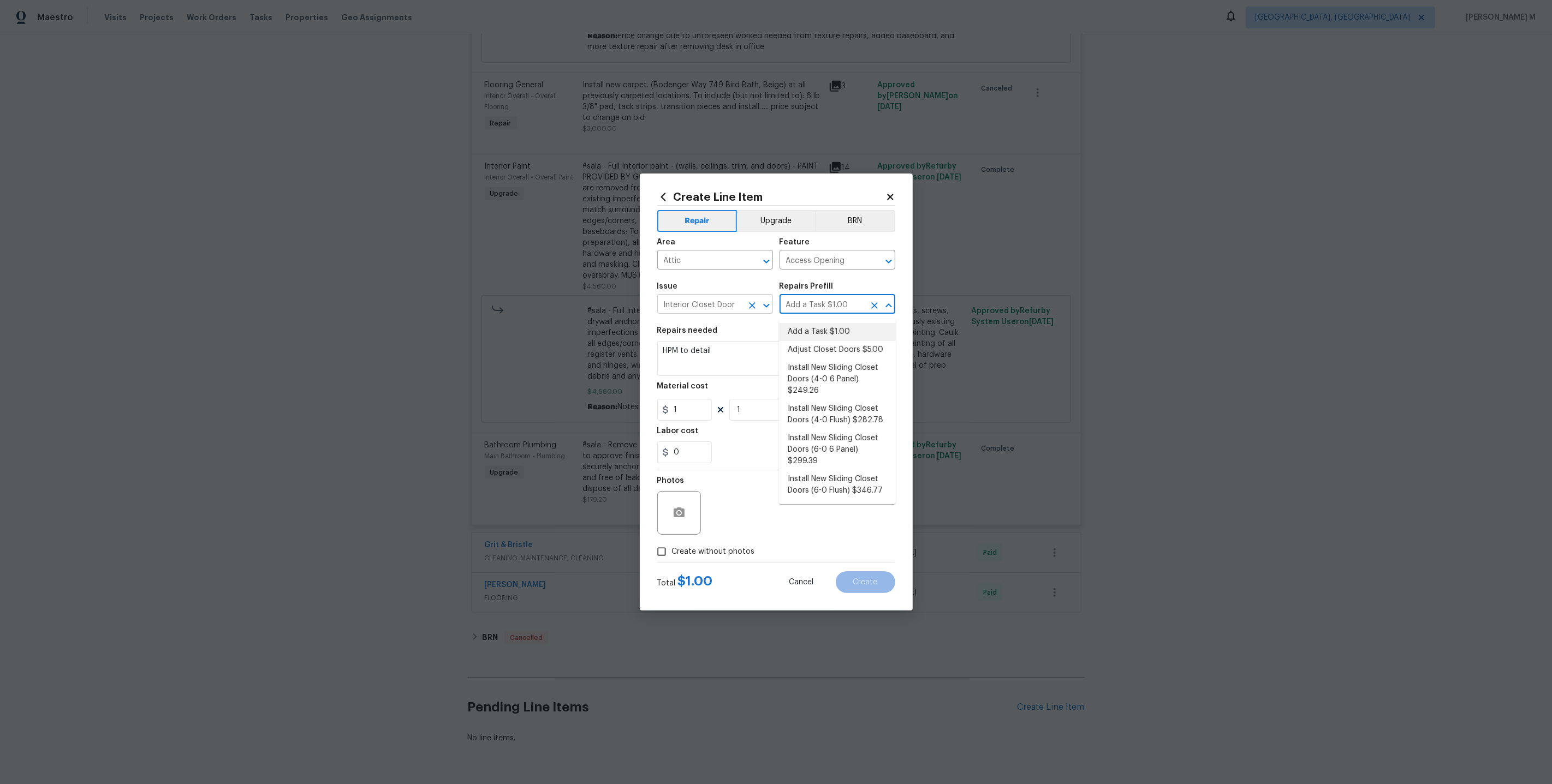
drag, startPoint x: 847, startPoint y: 309, endPoint x: 686, endPoint y: 309, distance: 161.0
click at [686, 309] on div "Issue Interior Closet Door ​ Repairs Prefill Add a Task $1.00 ​" at bounding box center [776, 297] width 238 height 44
click at [725, 297] on div "Issue" at bounding box center [715, 290] width 116 height 14
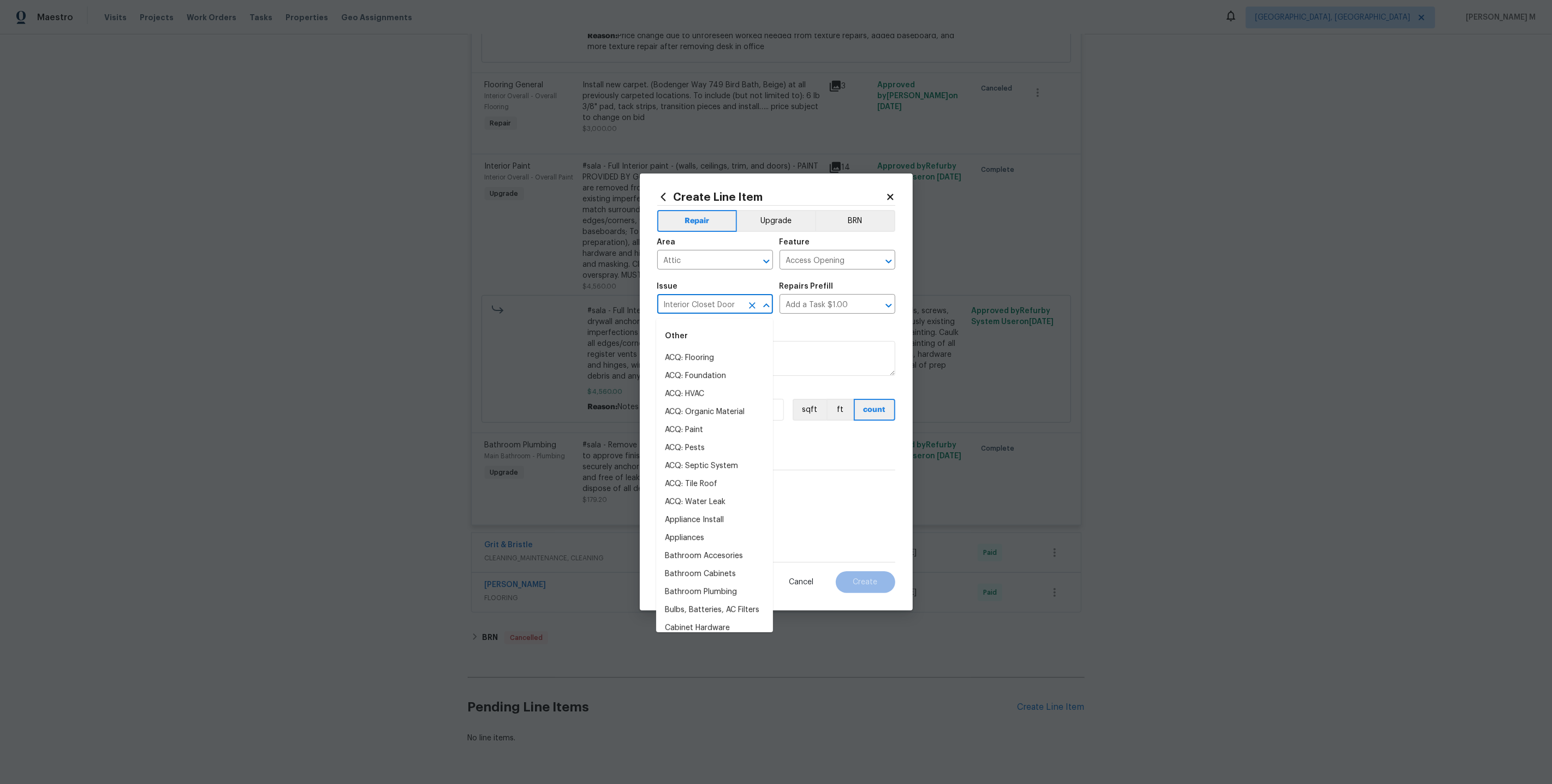
click at [718, 313] on input "Interior Closet Door" at bounding box center [699, 305] width 85 height 17
type input "acc"
type input "Be"
type input "At"
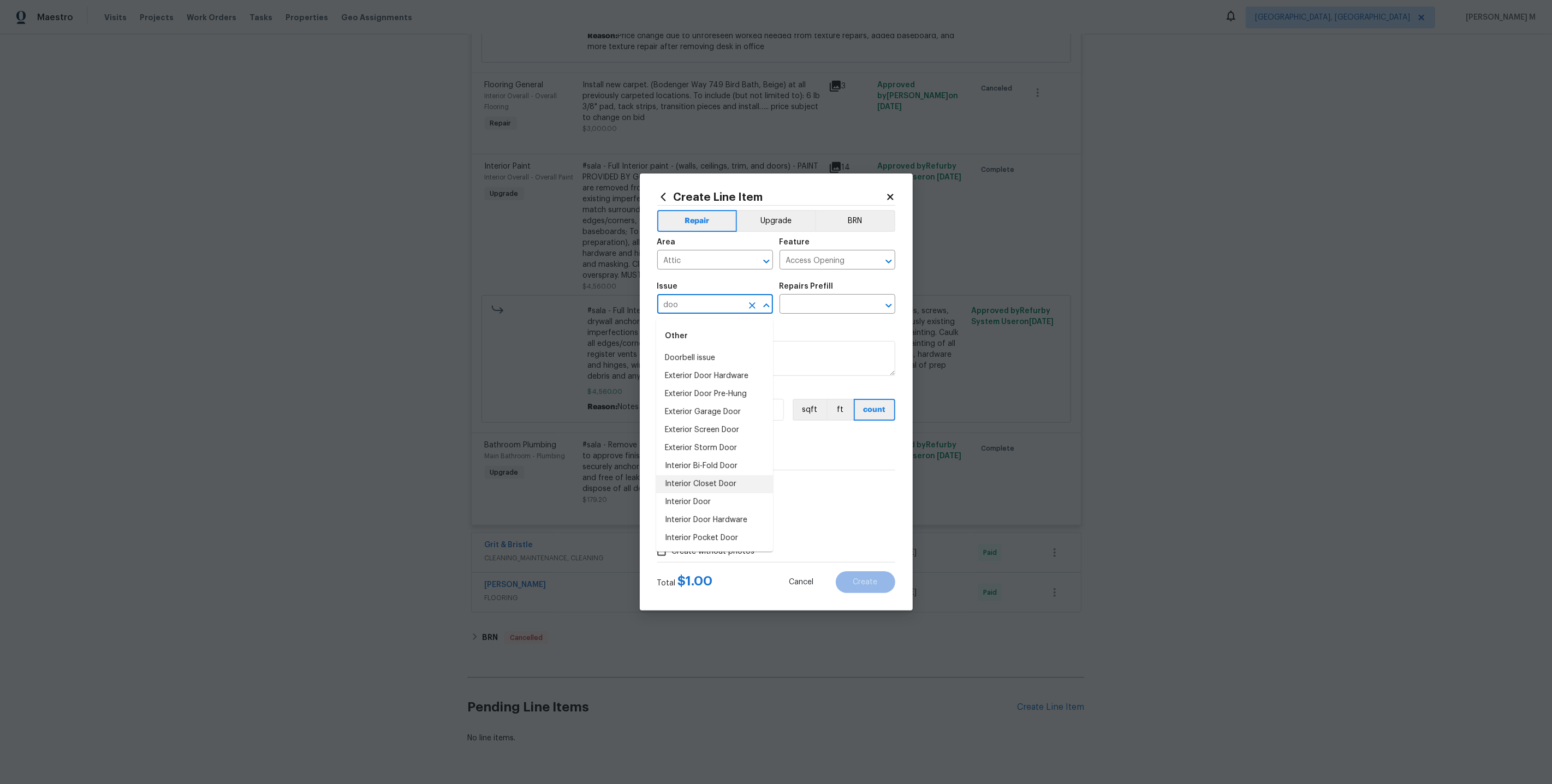
click at [700, 484] on li "Interior Closet Door" at bounding box center [715, 484] width 117 height 18
type input "Interior Closet Door"
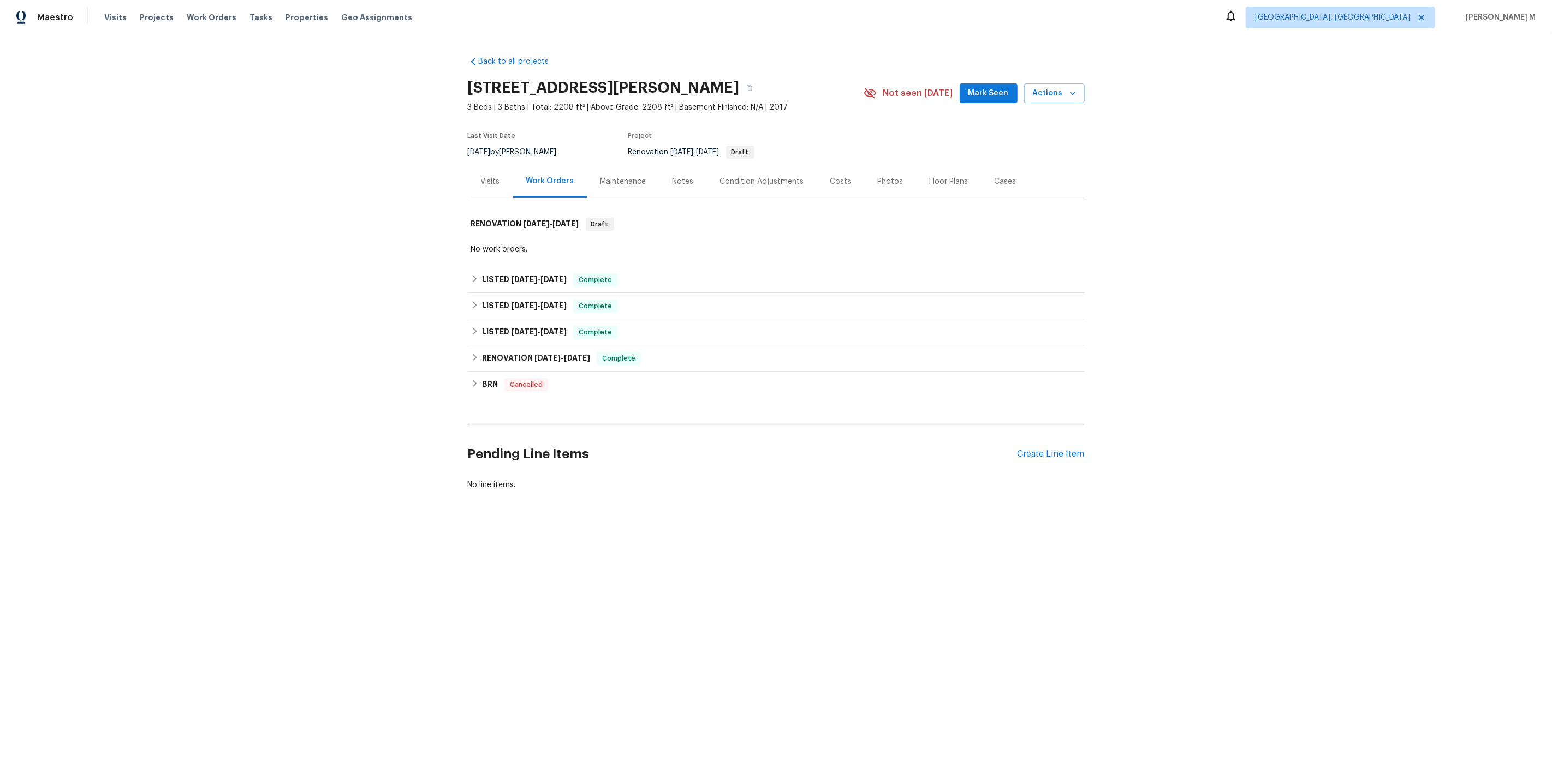
click at [504, 256] on div "Back to all projects [STREET_ADDRESS][PERSON_NAME] 3 Beds | 3 Baths | Total: 22…" at bounding box center [777, 273] width 617 height 452
click at [504, 278] on h6 "LISTED [DATE] - [DATE]" at bounding box center [524, 280] width 84 height 13
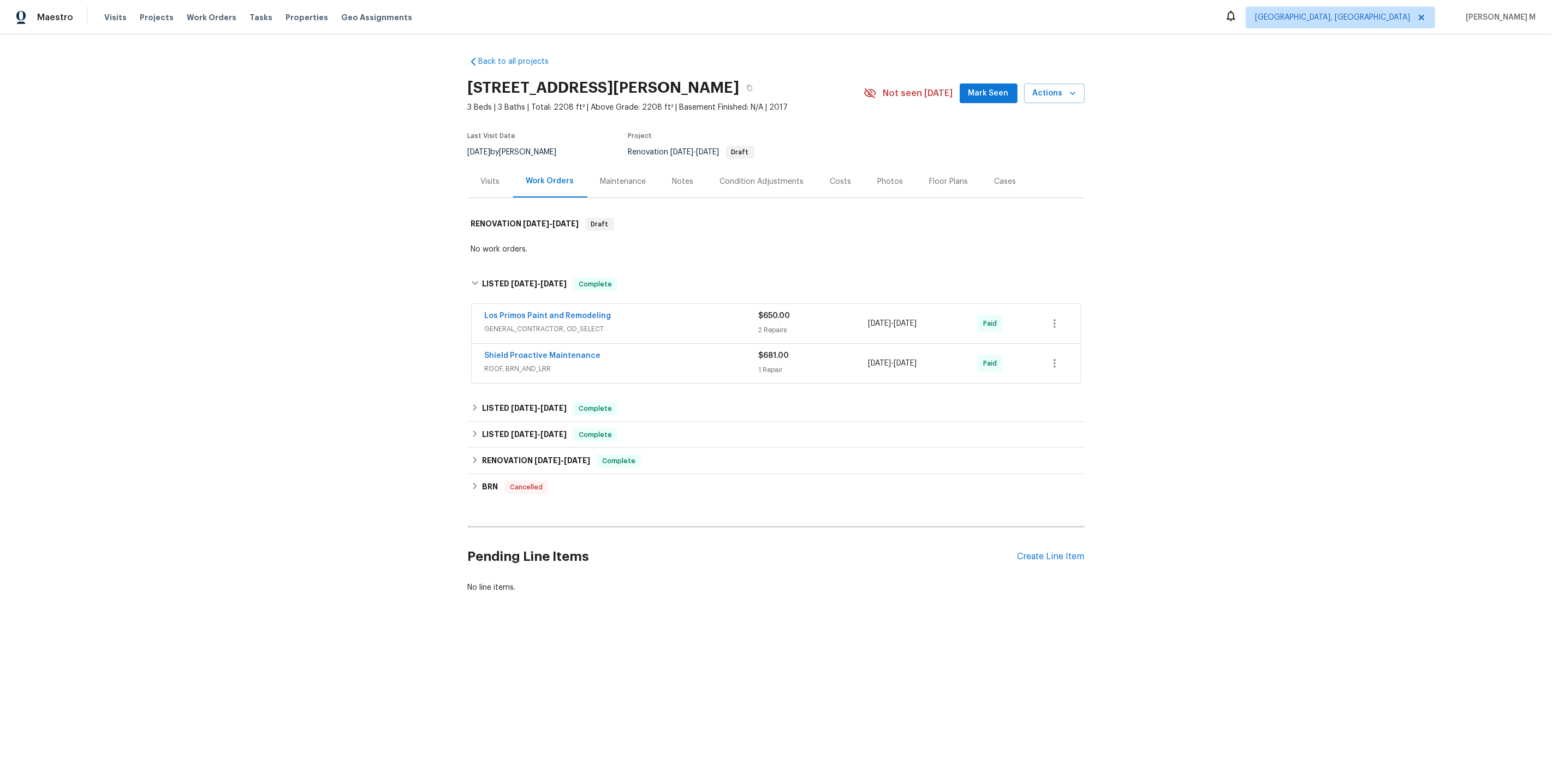
click at [508, 323] on span "GENERAL_CONTRACTOR, OD_SELECT" at bounding box center [622, 329] width 274 height 11
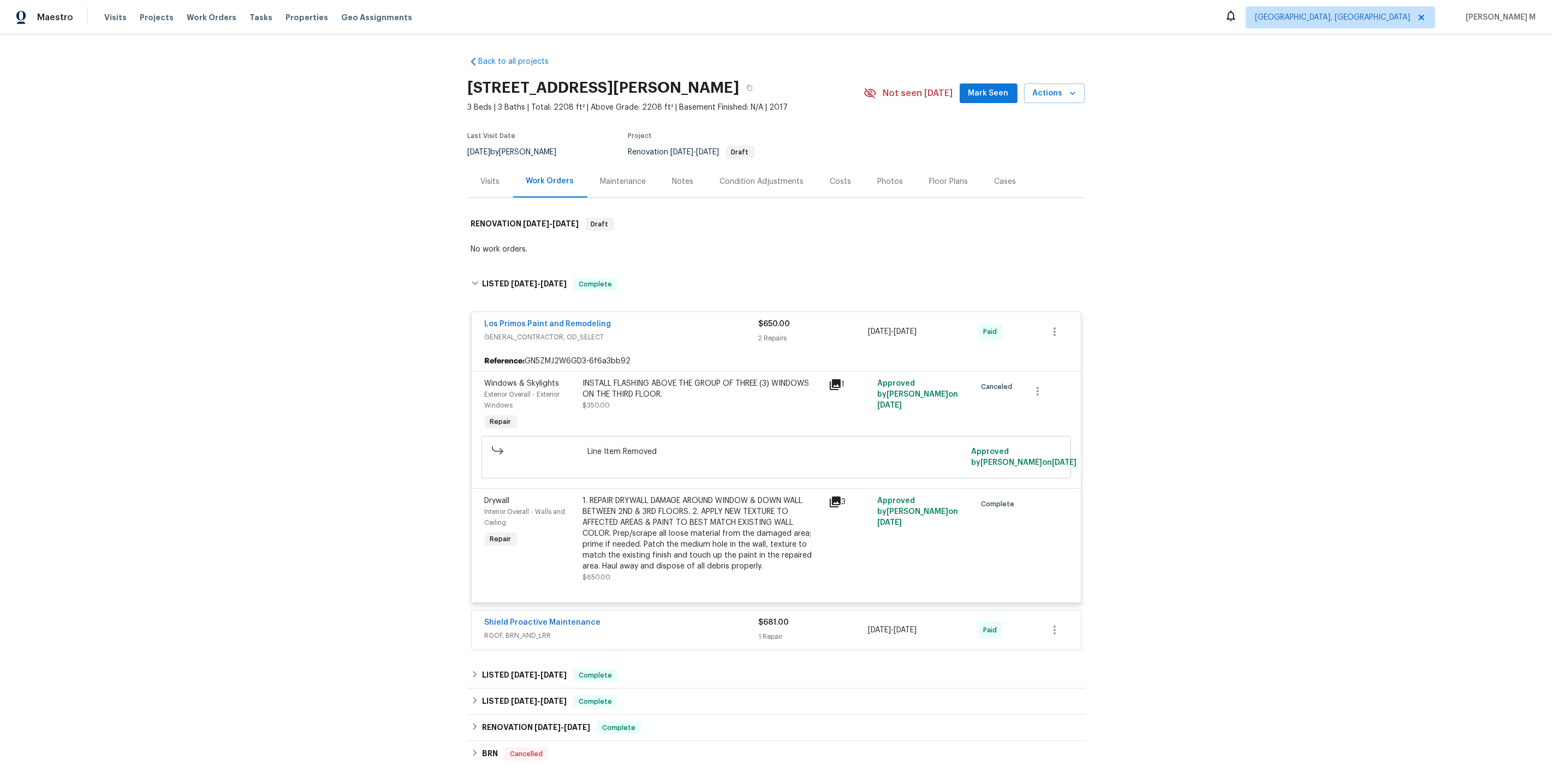
scroll to position [119, 0]
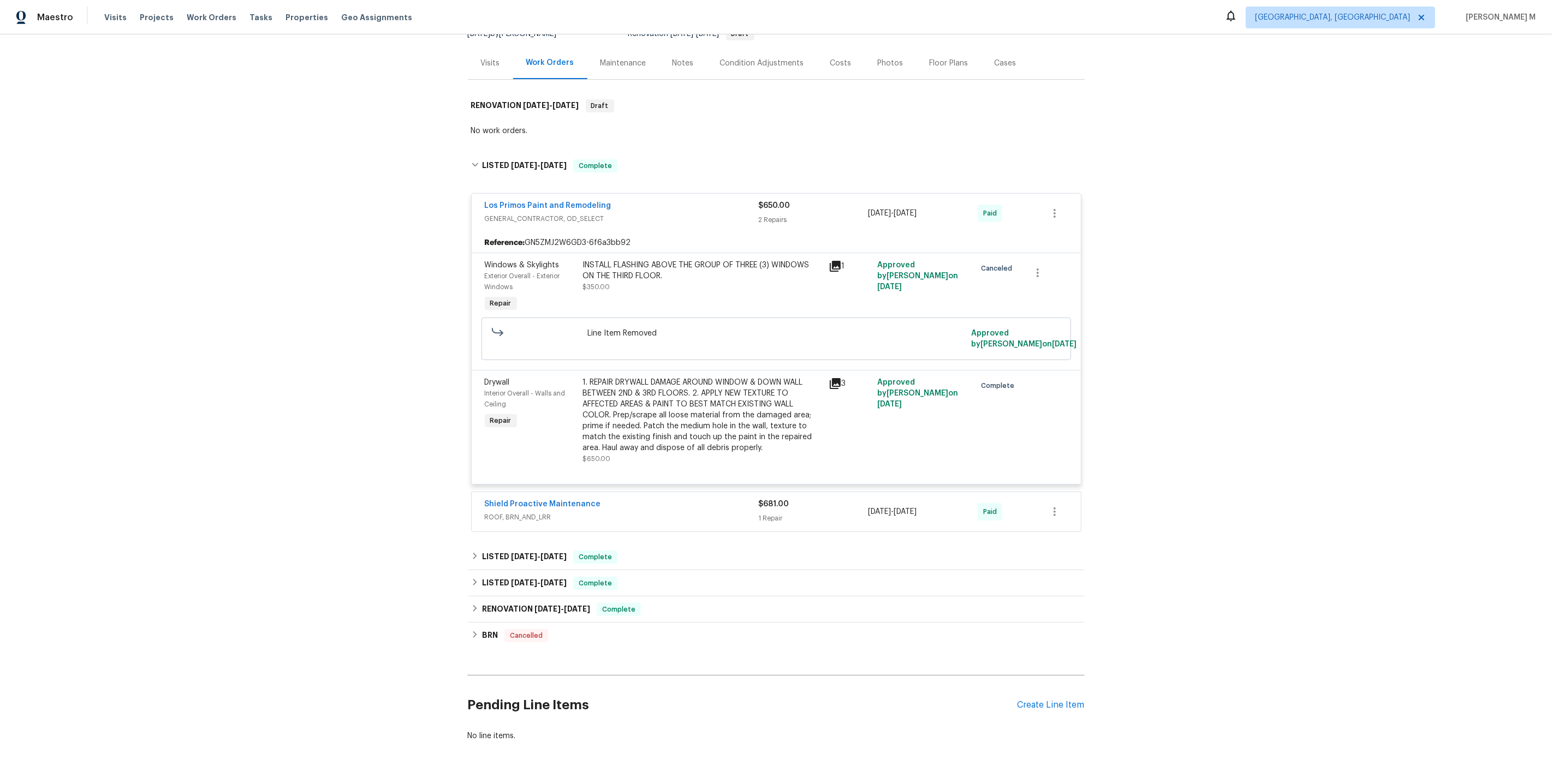
click at [508, 512] on span "ROOF, BRN_AND_LRR" at bounding box center [622, 517] width 274 height 11
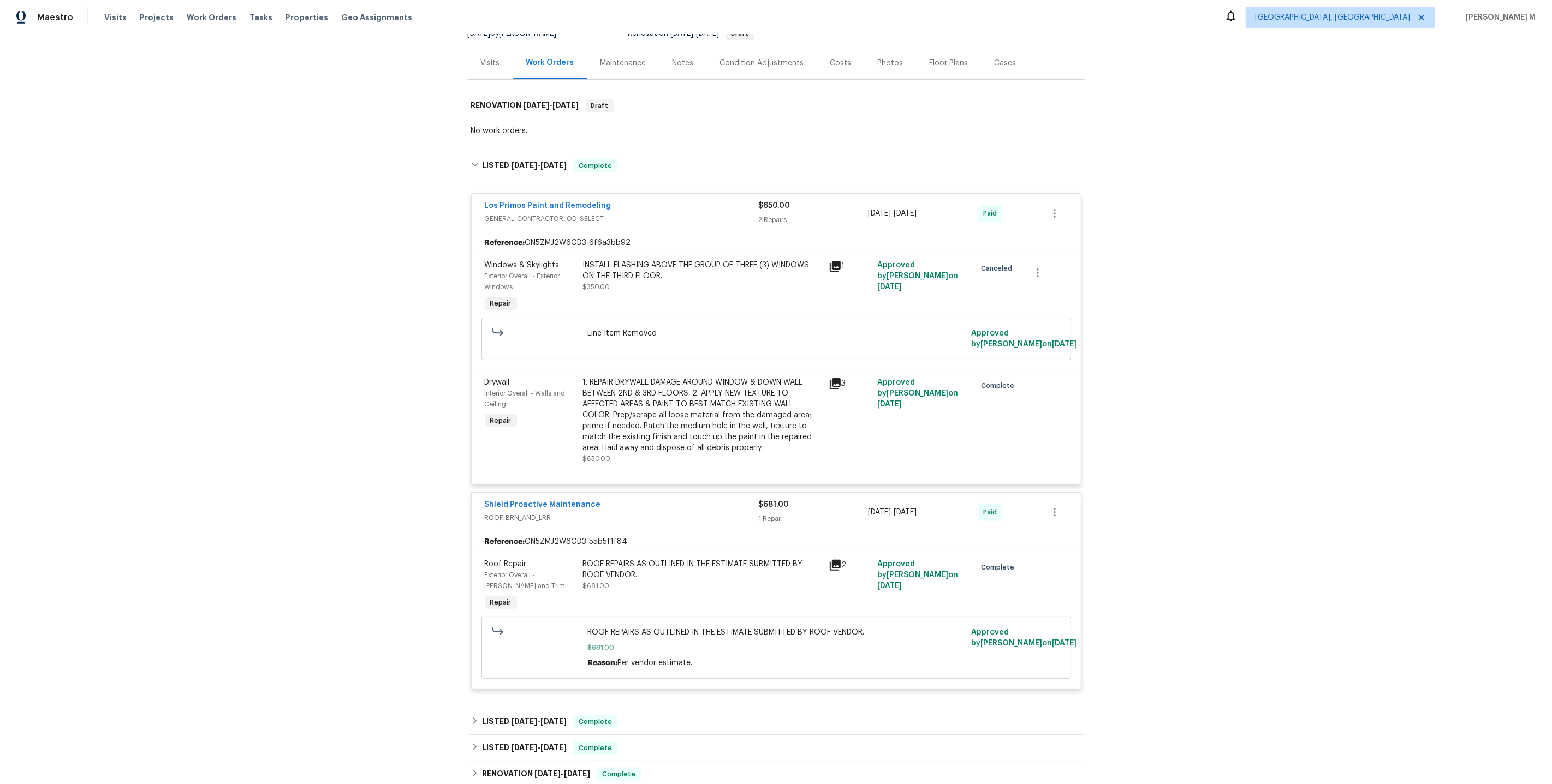
scroll to position [293, 0]
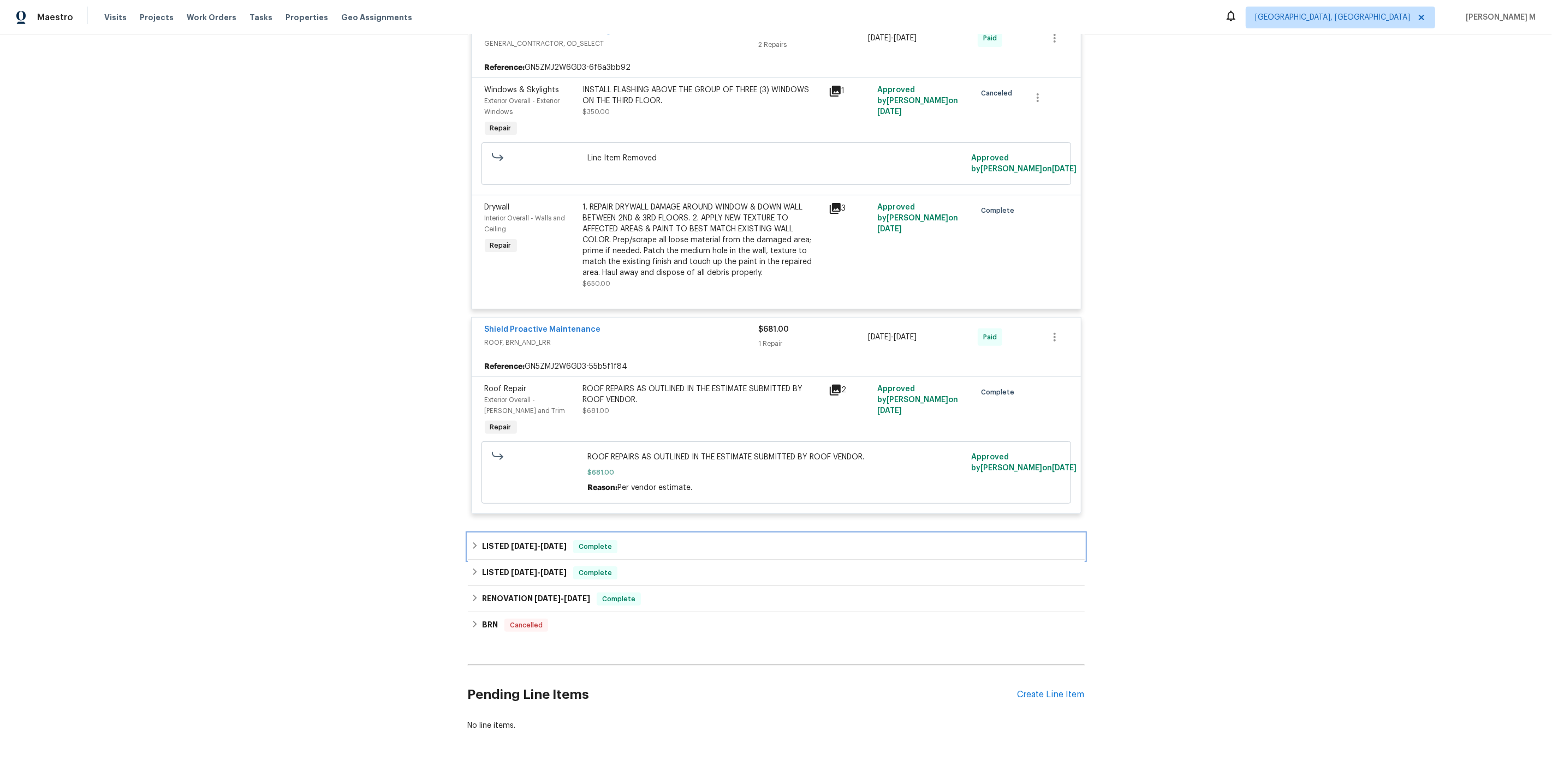
click at [550, 534] on div "LISTED 7/8/25 - 7/15/25 Complete" at bounding box center [777, 546] width 617 height 26
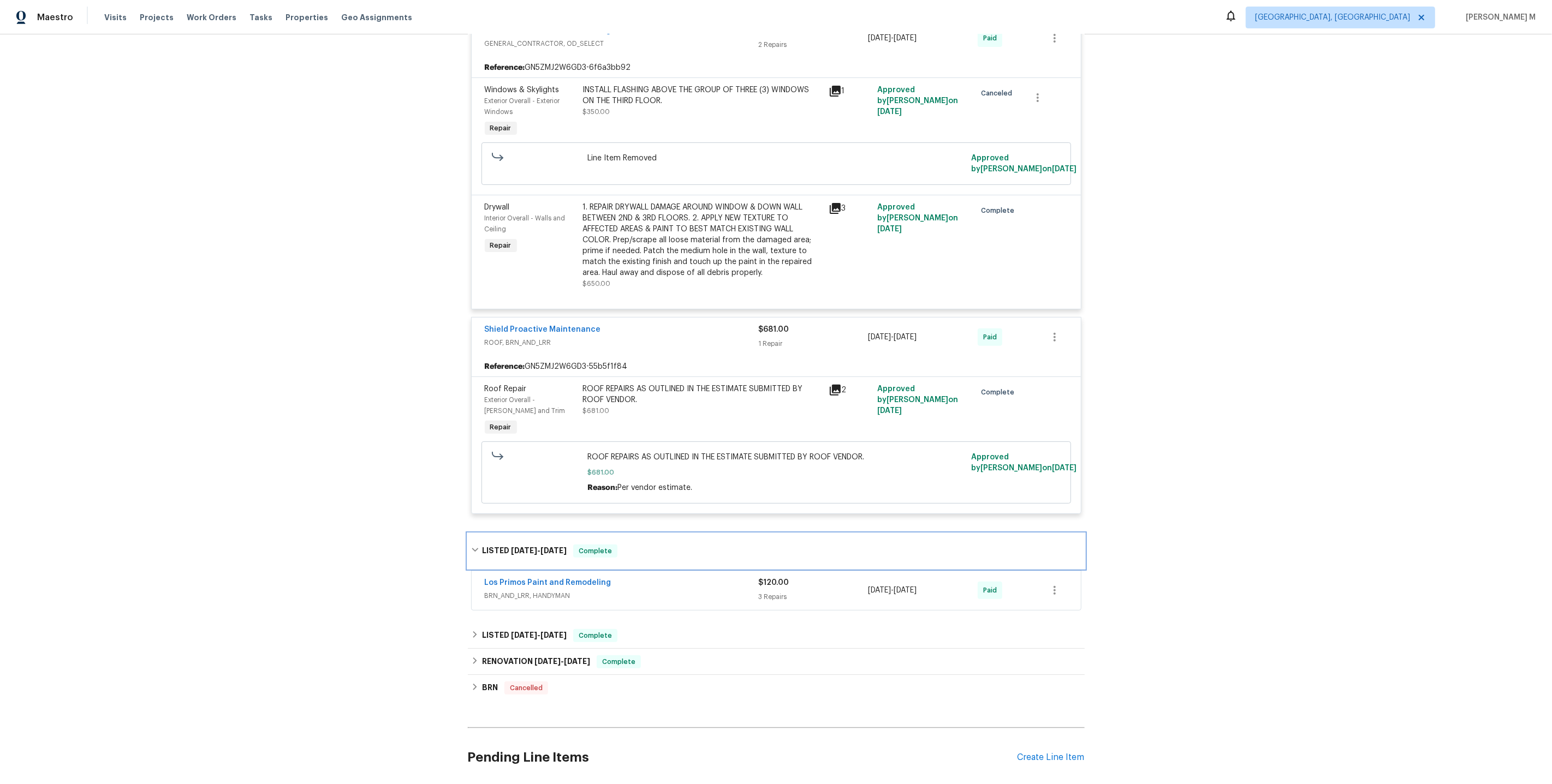
scroll to position [355, 0]
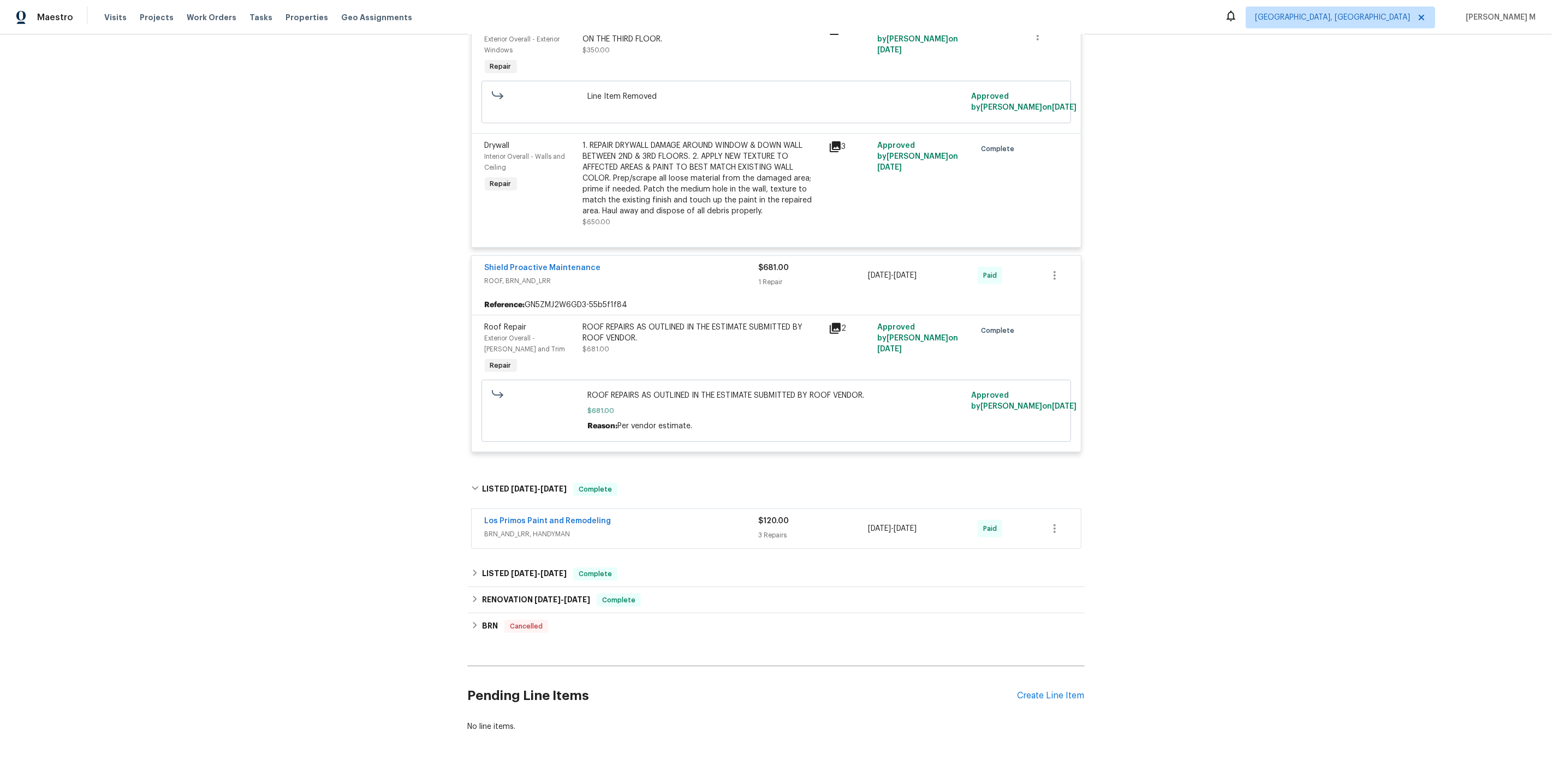
click at [550, 529] on span "BRN_AND_LRR, HANDYMAN" at bounding box center [622, 534] width 274 height 11
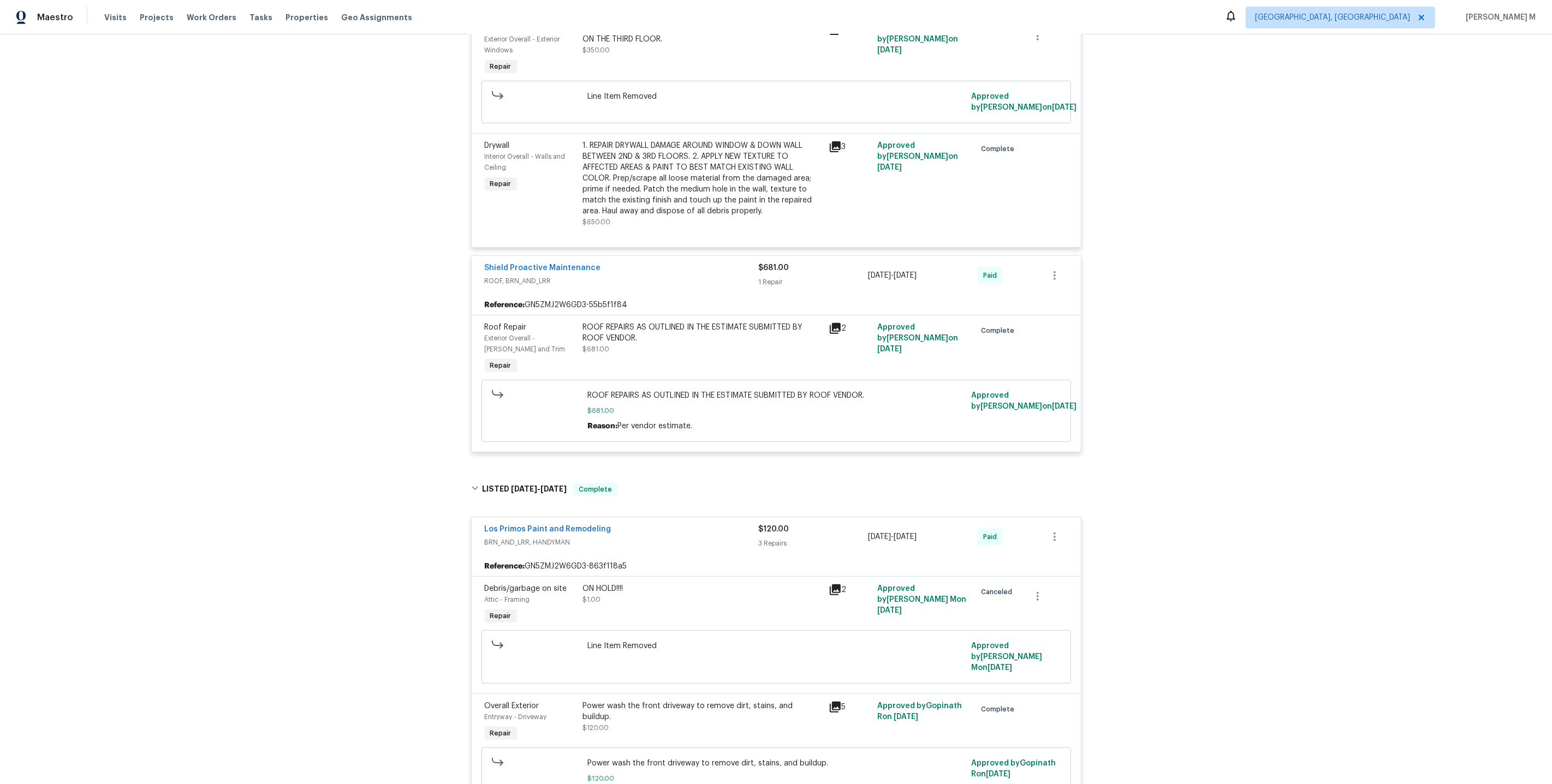
click at [360, 414] on div "Back to all projects 3831 Harry Wurzbach Rd Bldg 16, San Antonio, TX 78209 3 Be…" at bounding box center [776, 409] width 1552 height 750
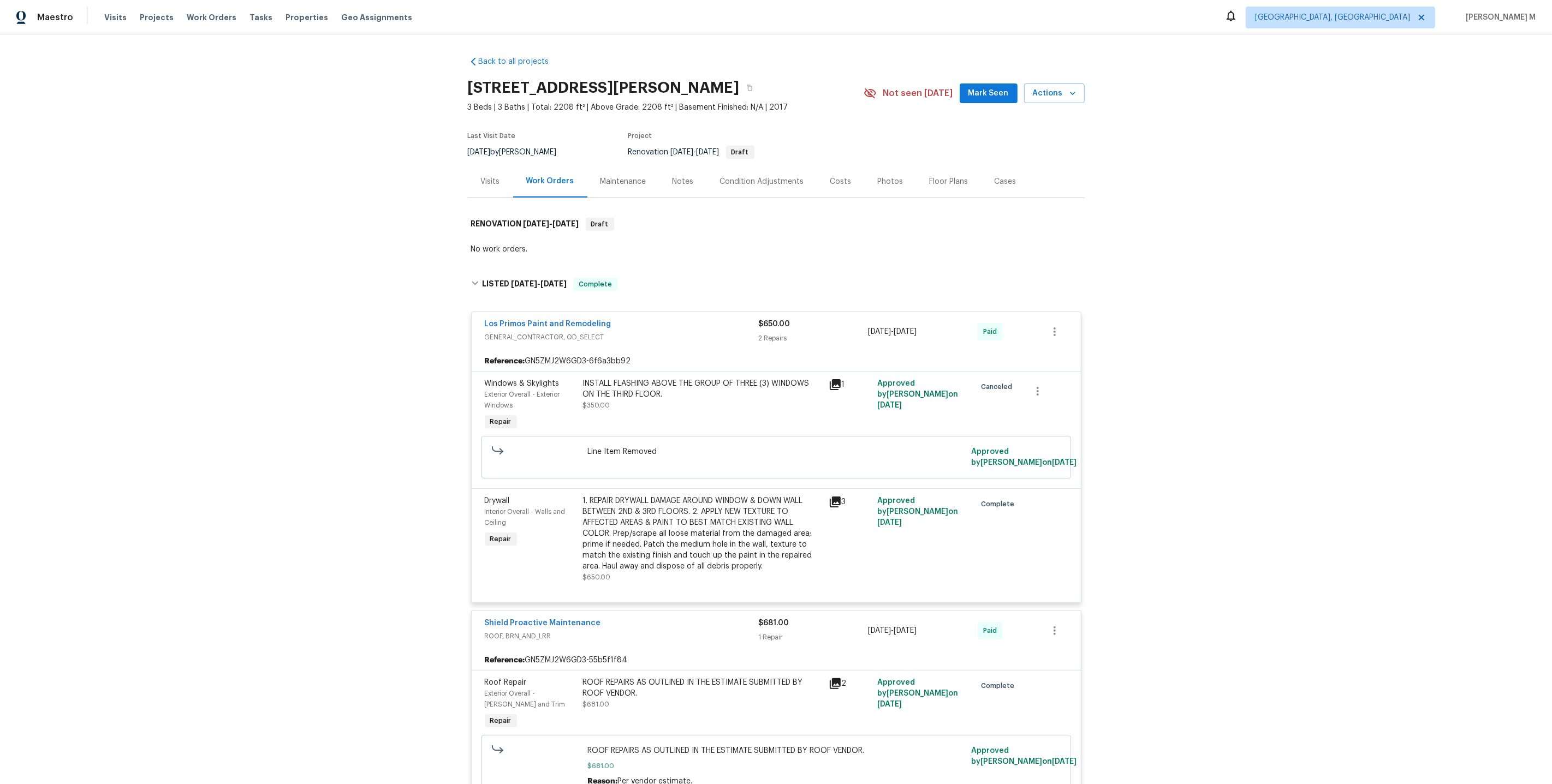
click at [594, 185] on div "Maintenance" at bounding box center [624, 181] width 72 height 32
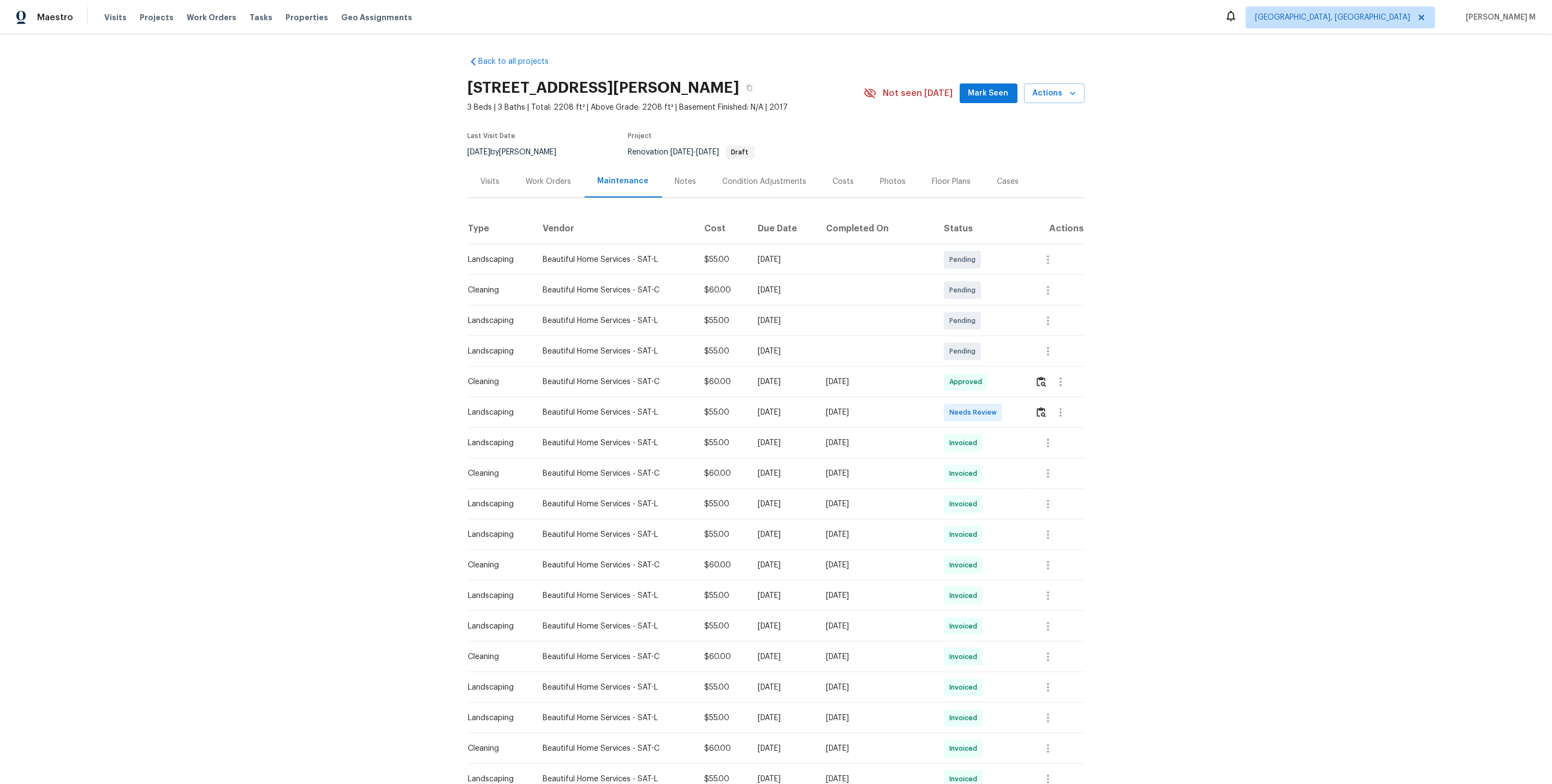
click at [532, 182] on div "Work Orders" at bounding box center [549, 181] width 72 height 32
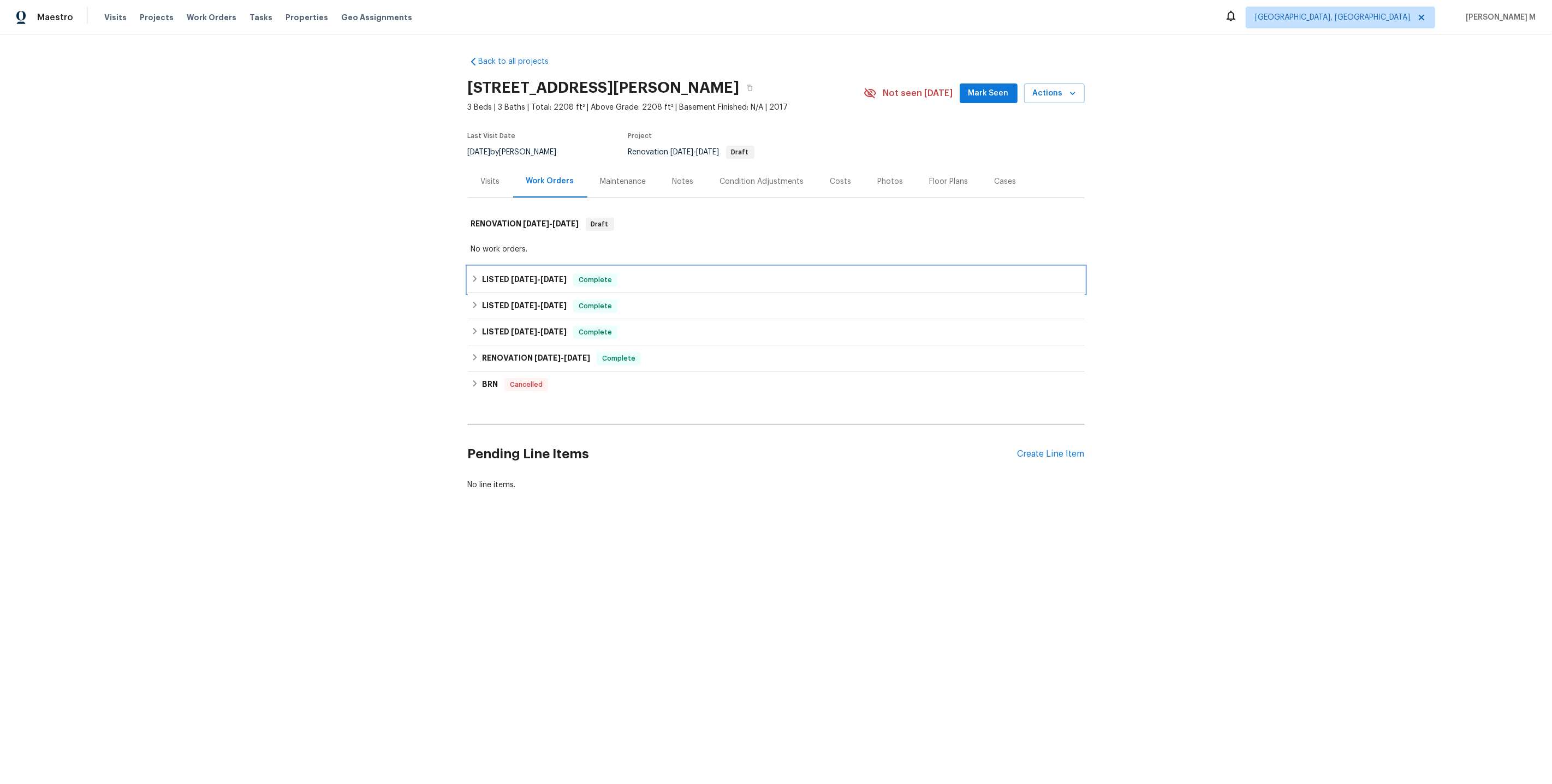
click at [531, 276] on span "7/29/25" at bounding box center [524, 279] width 26 height 8
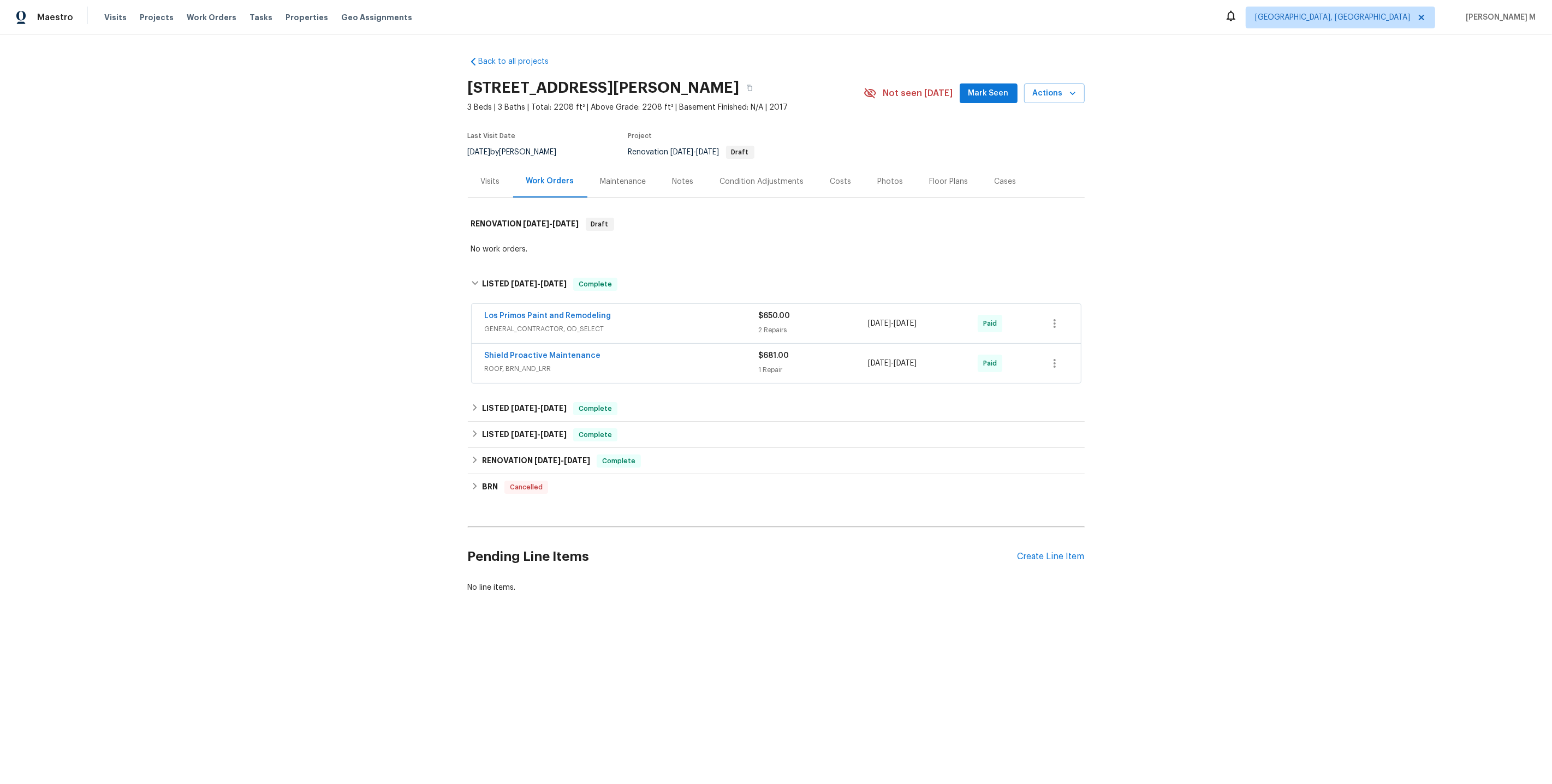
click at [514, 364] on span "ROOF, BRN_AND_LRR" at bounding box center [622, 369] width 274 height 11
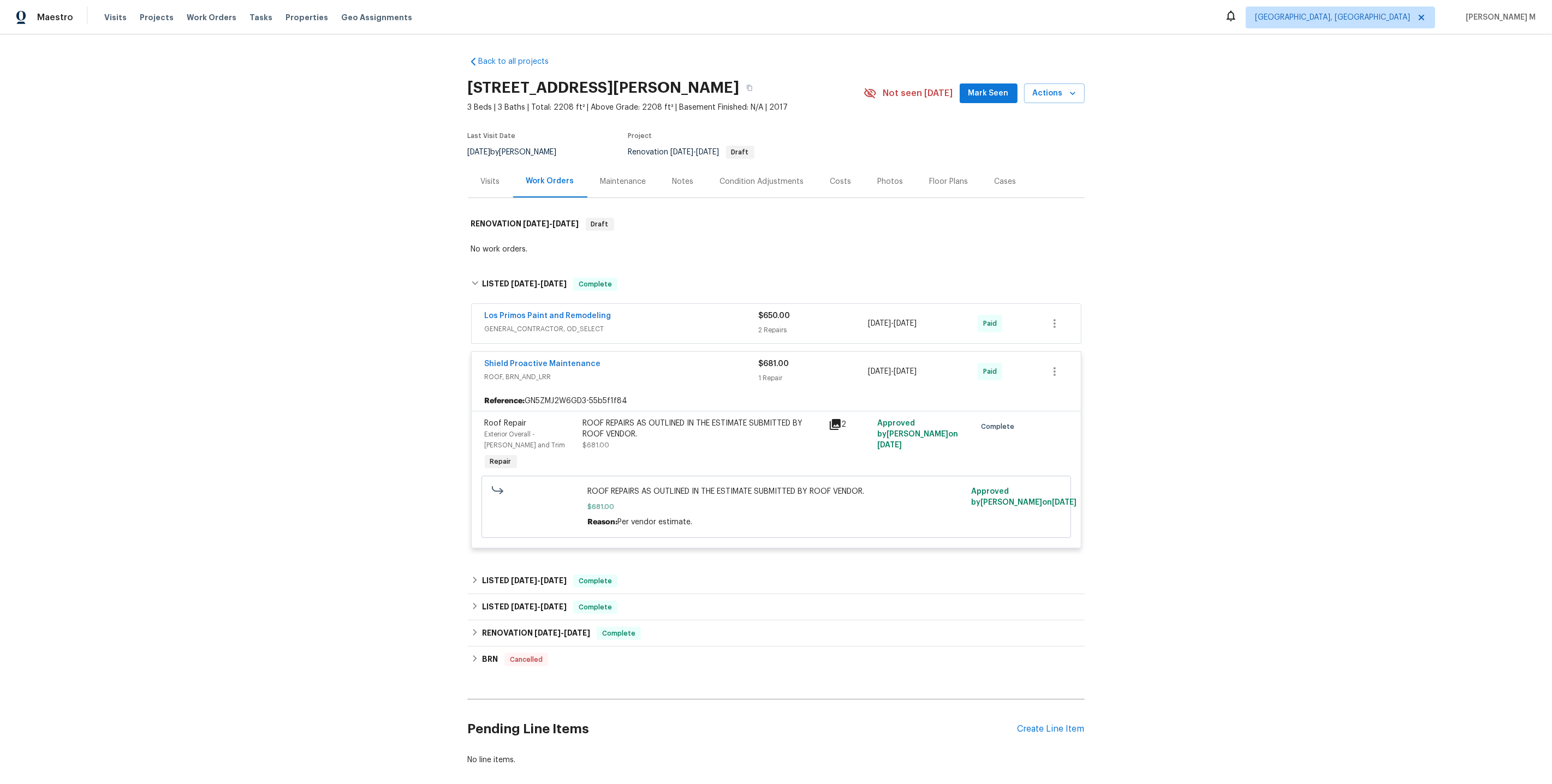
click at [529, 326] on span "GENERAL_CONTRACTOR, OD_SELECT" at bounding box center [622, 329] width 274 height 11
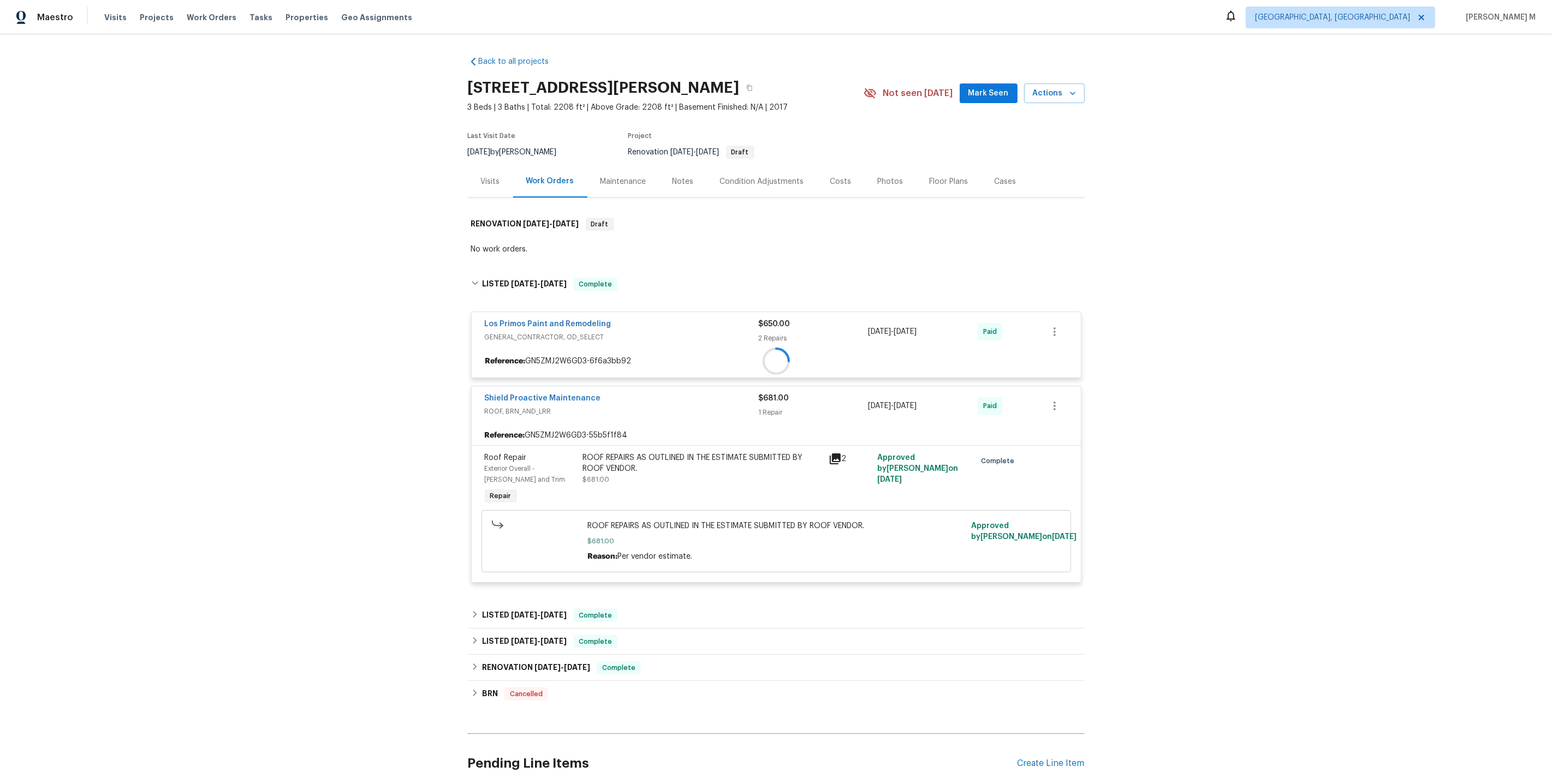
click at [622, 184] on div "Maintenance" at bounding box center [624, 181] width 72 height 32
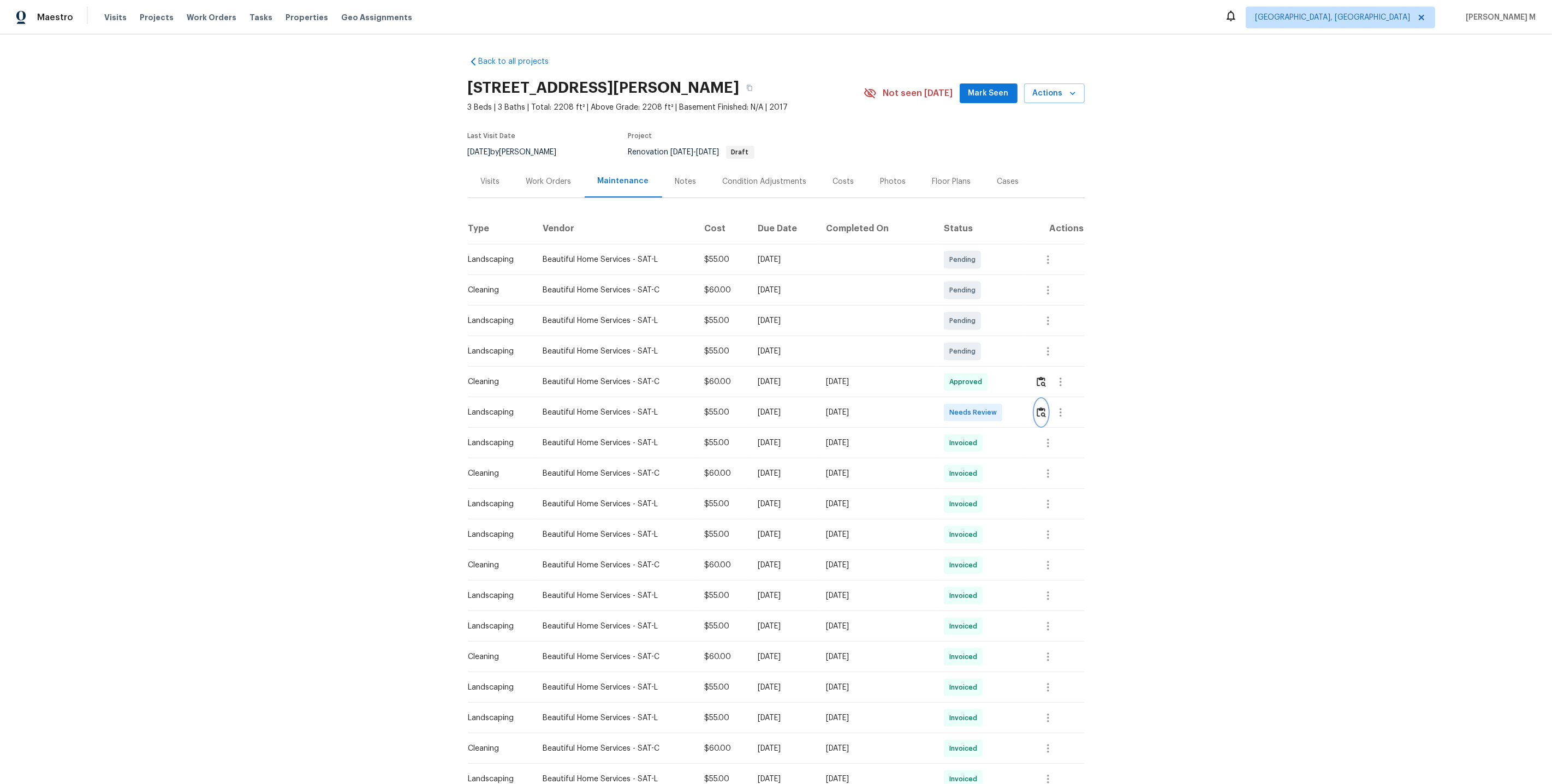
click at [1044, 407] on img "button" at bounding box center [1041, 412] width 9 height 10
click at [1068, 402] on button "button" at bounding box center [1060, 412] width 26 height 26
click at [1068, 402] on li "Message vendor" at bounding box center [1087, 407] width 77 height 18
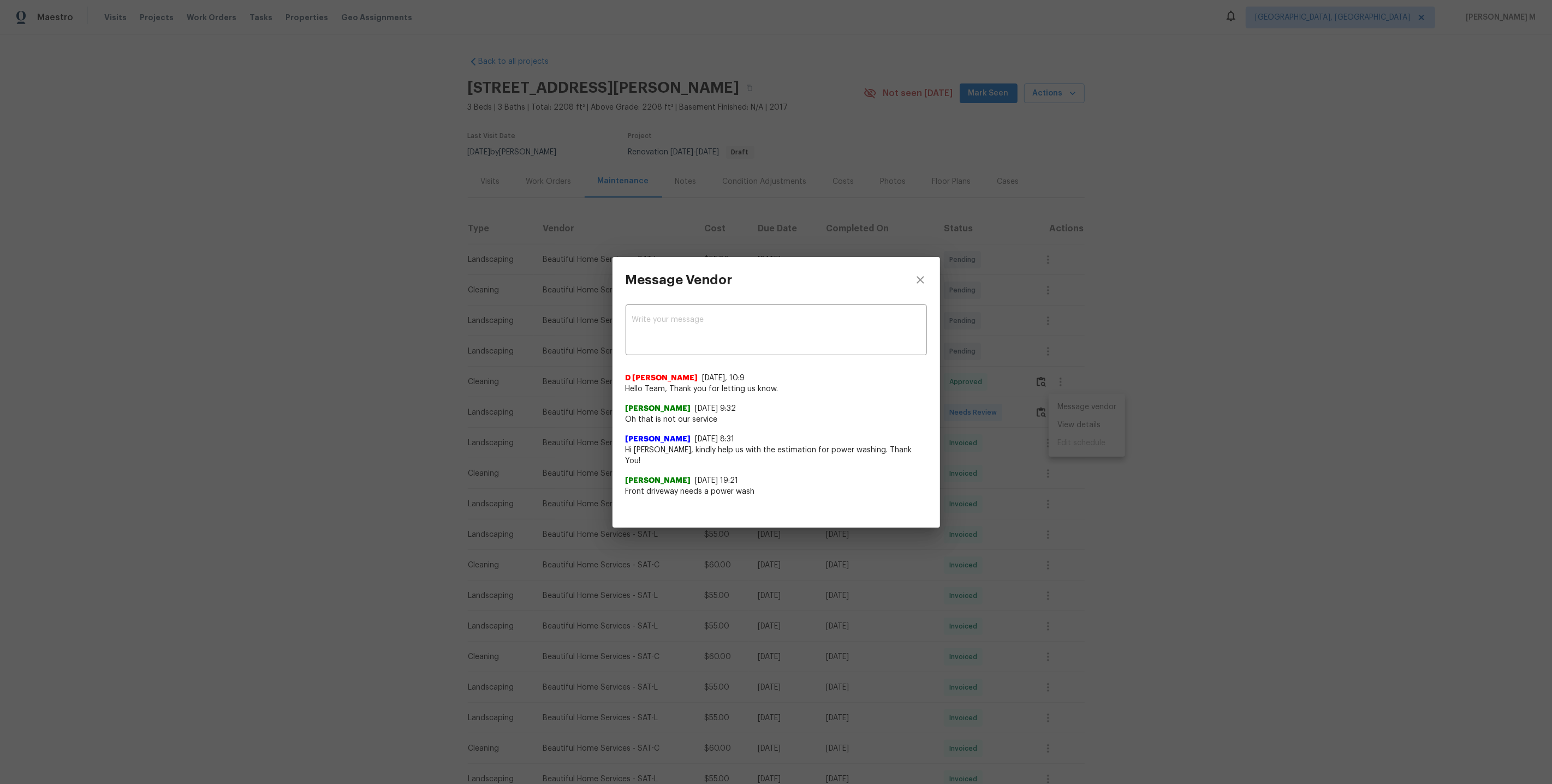
drag, startPoint x: 681, startPoint y: 458, endPoint x: 896, endPoint y: 450, distance: 215.1
click at [901, 453] on span "Hi Sonia, kindly help us with the estimation for power washing. Thank You!" at bounding box center [776, 455] width 301 height 22
drag, startPoint x: 896, startPoint y: 450, endPoint x: 607, endPoint y: 456, distance: 289.1
click at [607, 456] on div "Message Vendor x ​ D Kamesh 7/7/25, 10:9 Hello Team, Thank you for letting us k…" at bounding box center [776, 392] width 1552 height 784
drag, startPoint x: 748, startPoint y: 426, endPoint x: 613, endPoint y: 426, distance: 135.0
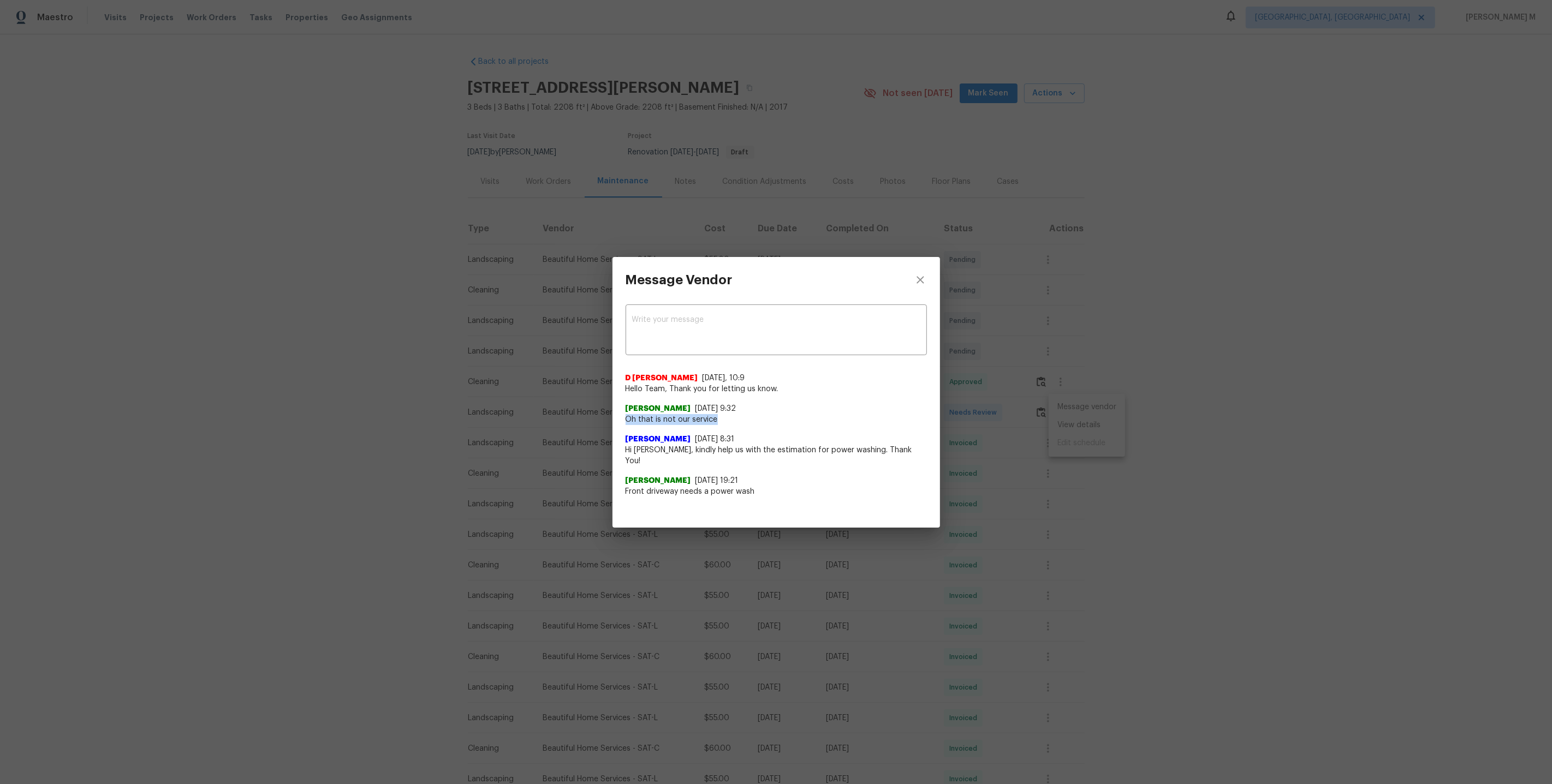
click at [613, 426] on div "x ​ D Kamesh 7/7/25, 10:9 Hello Team, Thank you for letting us know. Sonia Mari…" at bounding box center [777, 406] width 328 height 207
click at [975, 463] on div "Message Vendor x ​ D Kamesh 7/7/25, 10:9 Hello Team, Thank you for letting us k…" at bounding box center [776, 392] width 1552 height 784
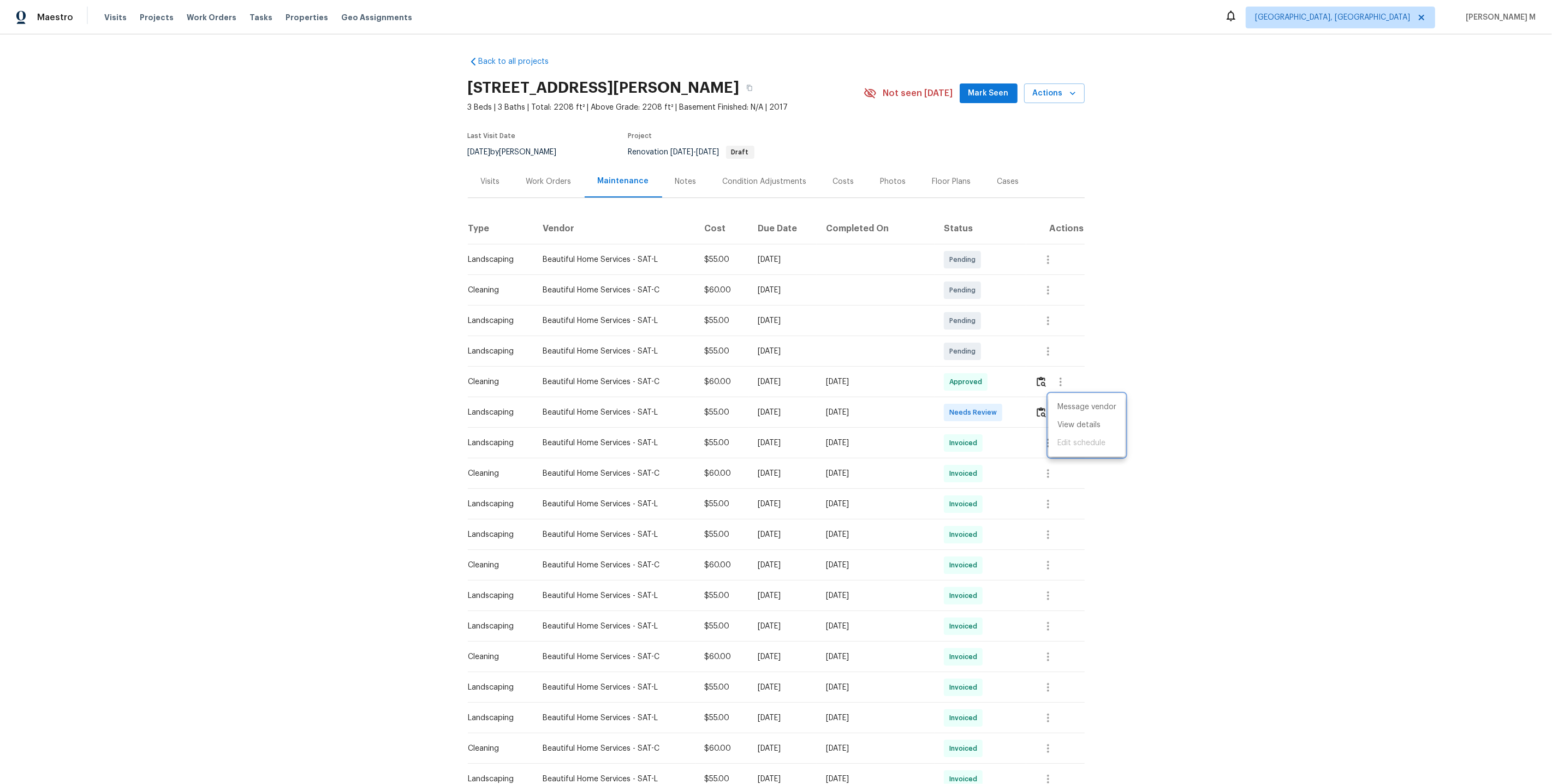
click at [1013, 415] on div at bounding box center [776, 392] width 1552 height 784
click at [1065, 378] on icon "button" at bounding box center [1061, 382] width 13 height 13
click at [1064, 397] on li "View details" at bounding box center [1087, 395] width 77 height 18
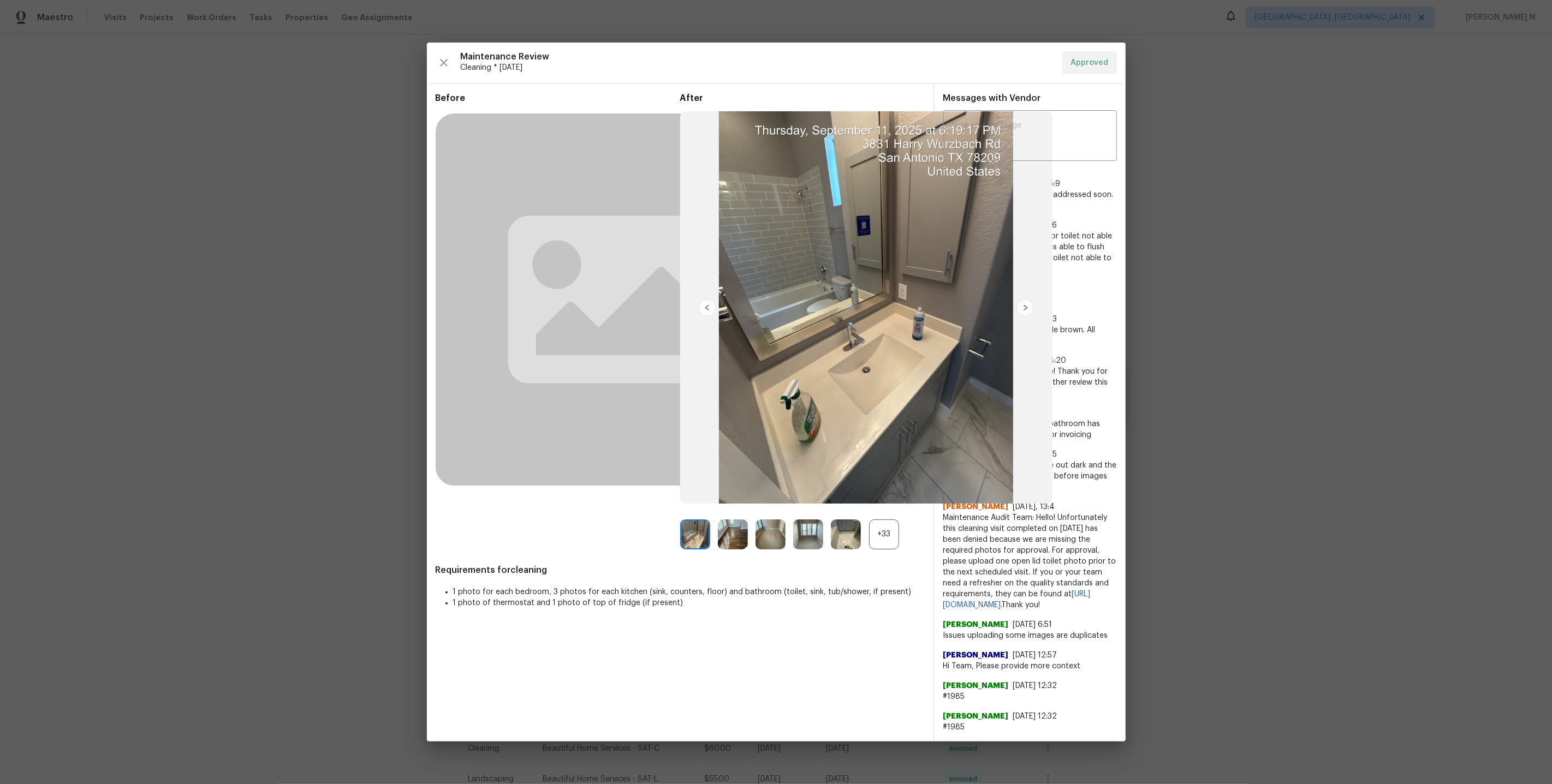
click at [880, 548] on div "+33" at bounding box center [884, 535] width 30 height 30
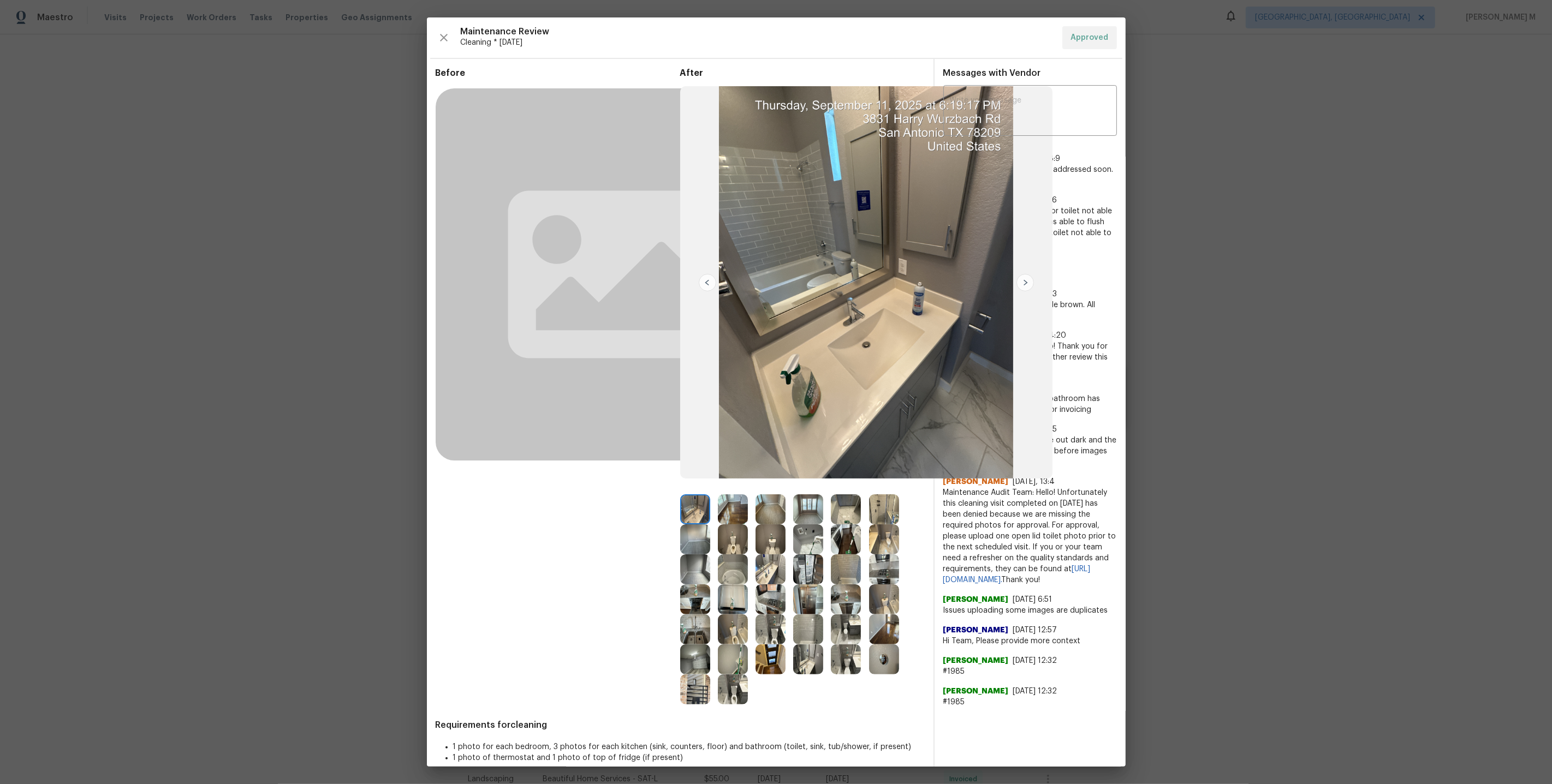
click at [727, 565] on img at bounding box center [733, 570] width 30 height 30
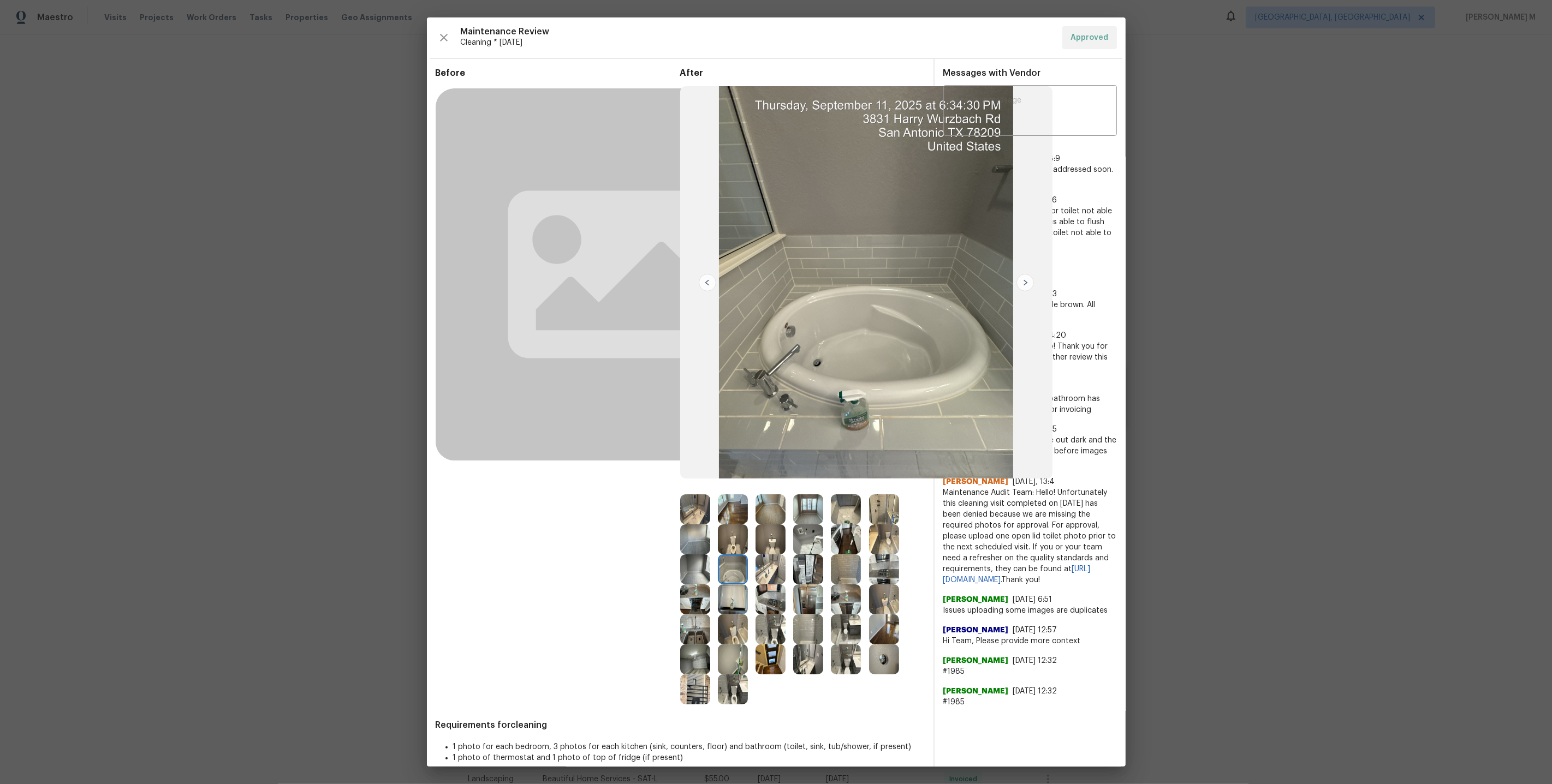
click at [693, 622] on img at bounding box center [695, 629] width 30 height 30
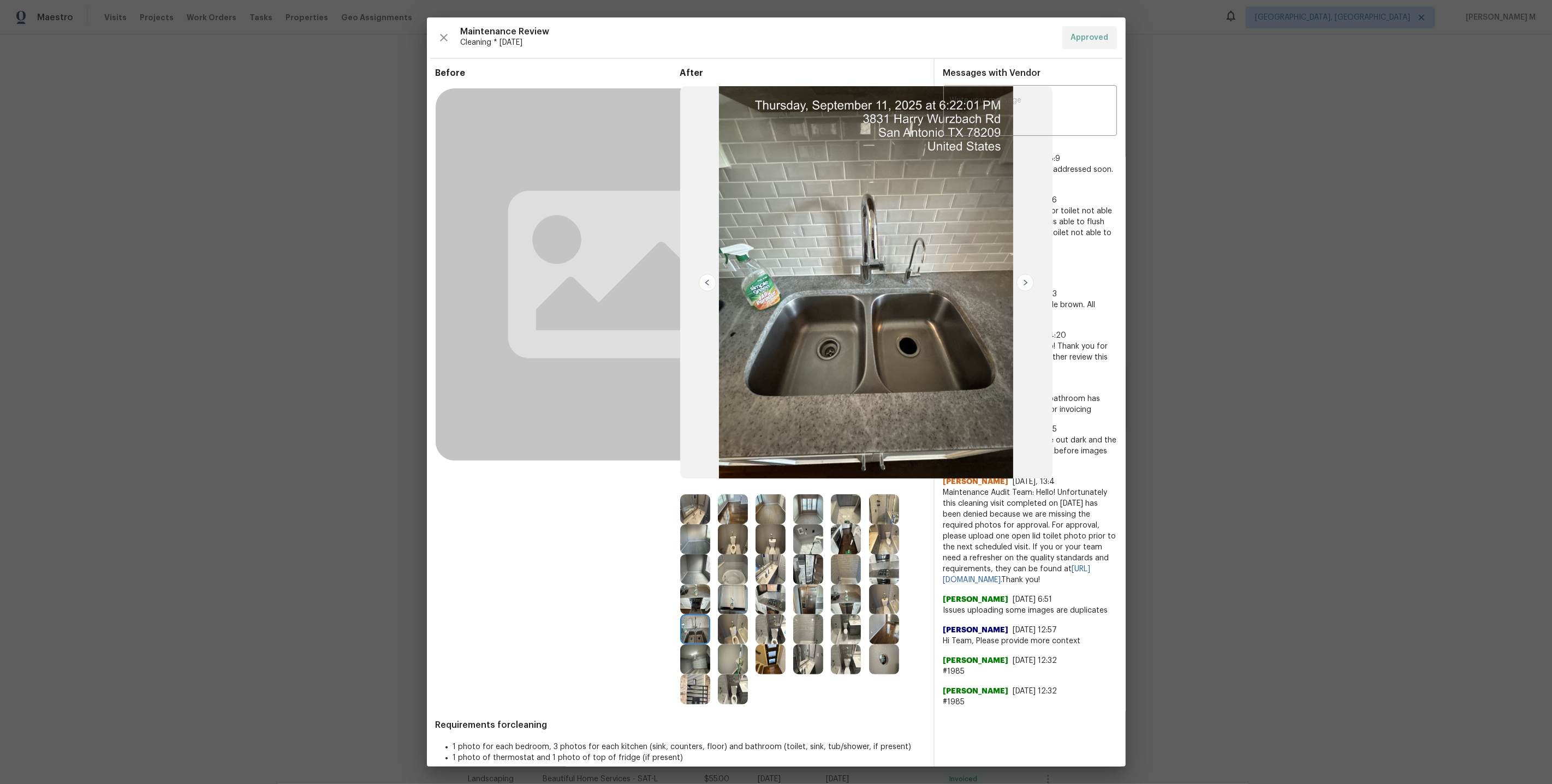
click at [748, 547] on div at bounding box center [737, 540] width 38 height 30
click at [740, 547] on img at bounding box center [733, 540] width 30 height 30
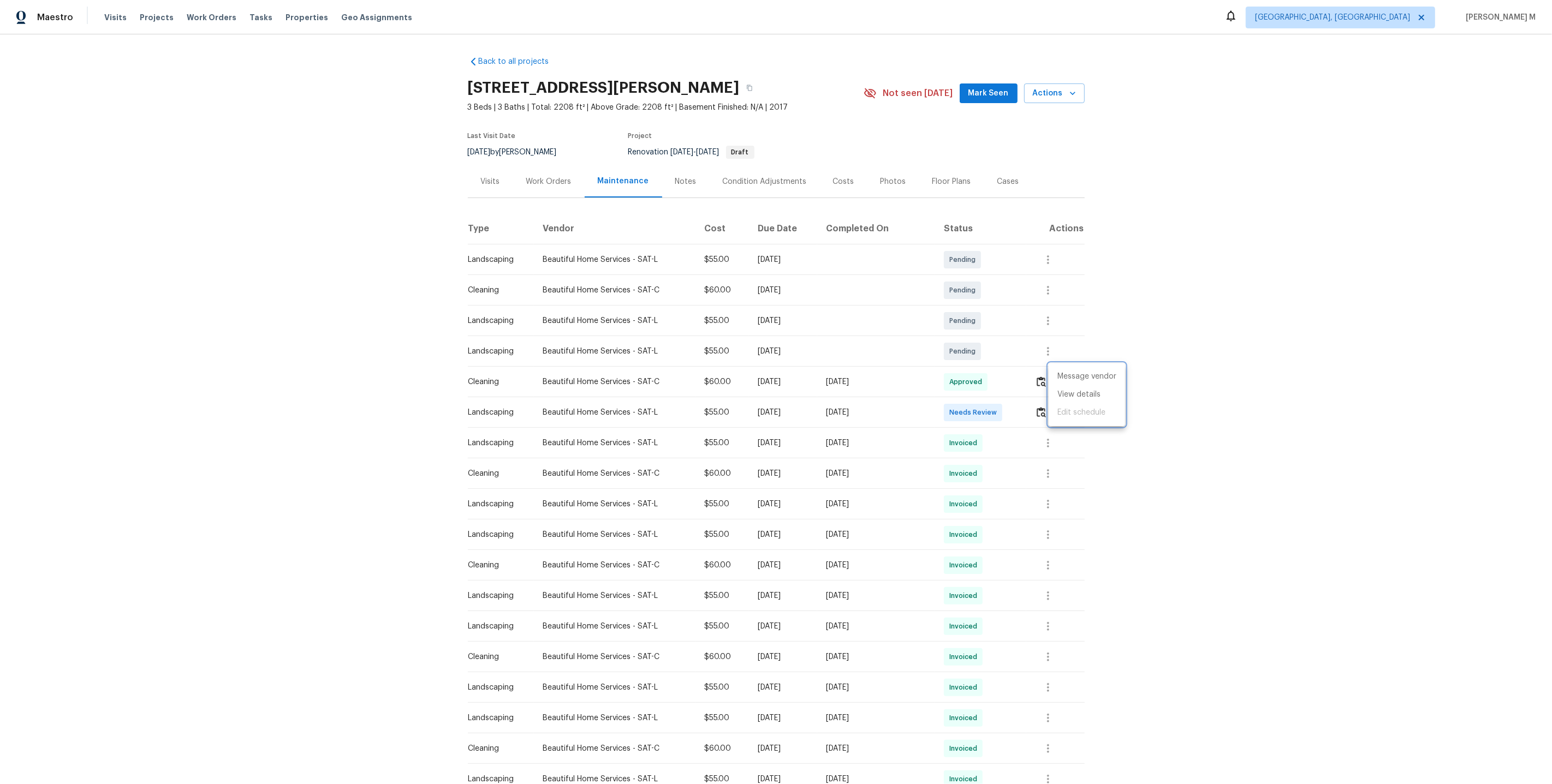
click at [931, 399] on div at bounding box center [776, 392] width 1552 height 784
click at [1068, 373] on button "button" at bounding box center [1060, 382] width 26 height 26
click at [1065, 392] on li "View details" at bounding box center [1087, 395] width 77 height 18
click at [1088, 370] on li "Message vendor" at bounding box center [1087, 377] width 77 height 18
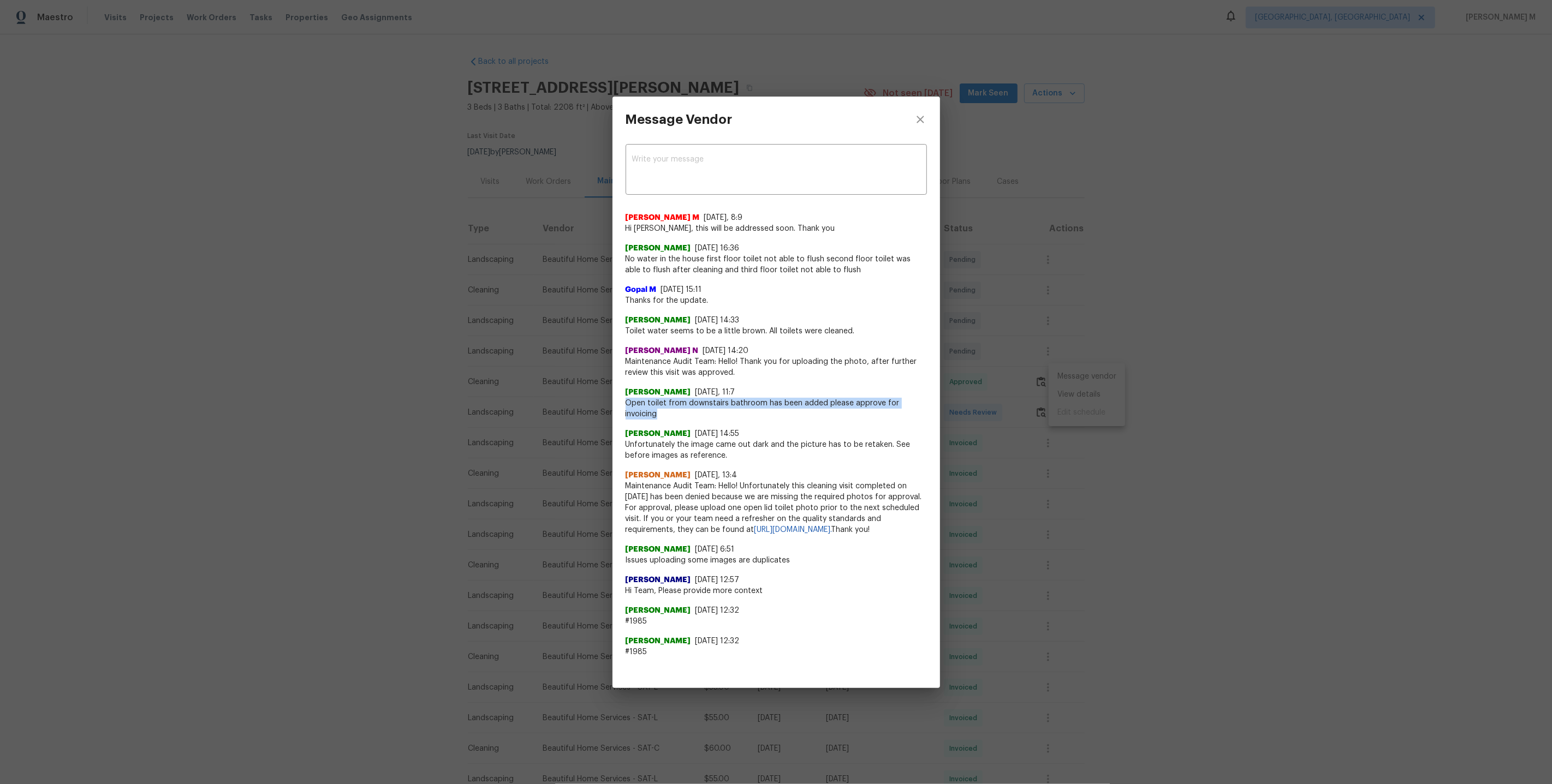
drag, startPoint x: 622, startPoint y: 404, endPoint x: 937, endPoint y: 398, distance: 315.1
click at [937, 398] on div "x ​ Manikandan M 9/12/25, 8:9 Hi Sonia, this will be addressed soon. Thank you …" at bounding box center [777, 406] width 328 height 528
click at [700, 375] on span "Maintenance Audit Team: Hello! Thank you for uploading the photo, after further…" at bounding box center [776, 367] width 301 height 22
drag, startPoint x: 630, startPoint y: 333, endPoint x: 858, endPoint y: 318, distance: 228.5
click at [858, 322] on div "Sonia Mariscal 7/16/25, 14:33 Toilet water seems to be a little brown. All toil…" at bounding box center [776, 326] width 301 height 22
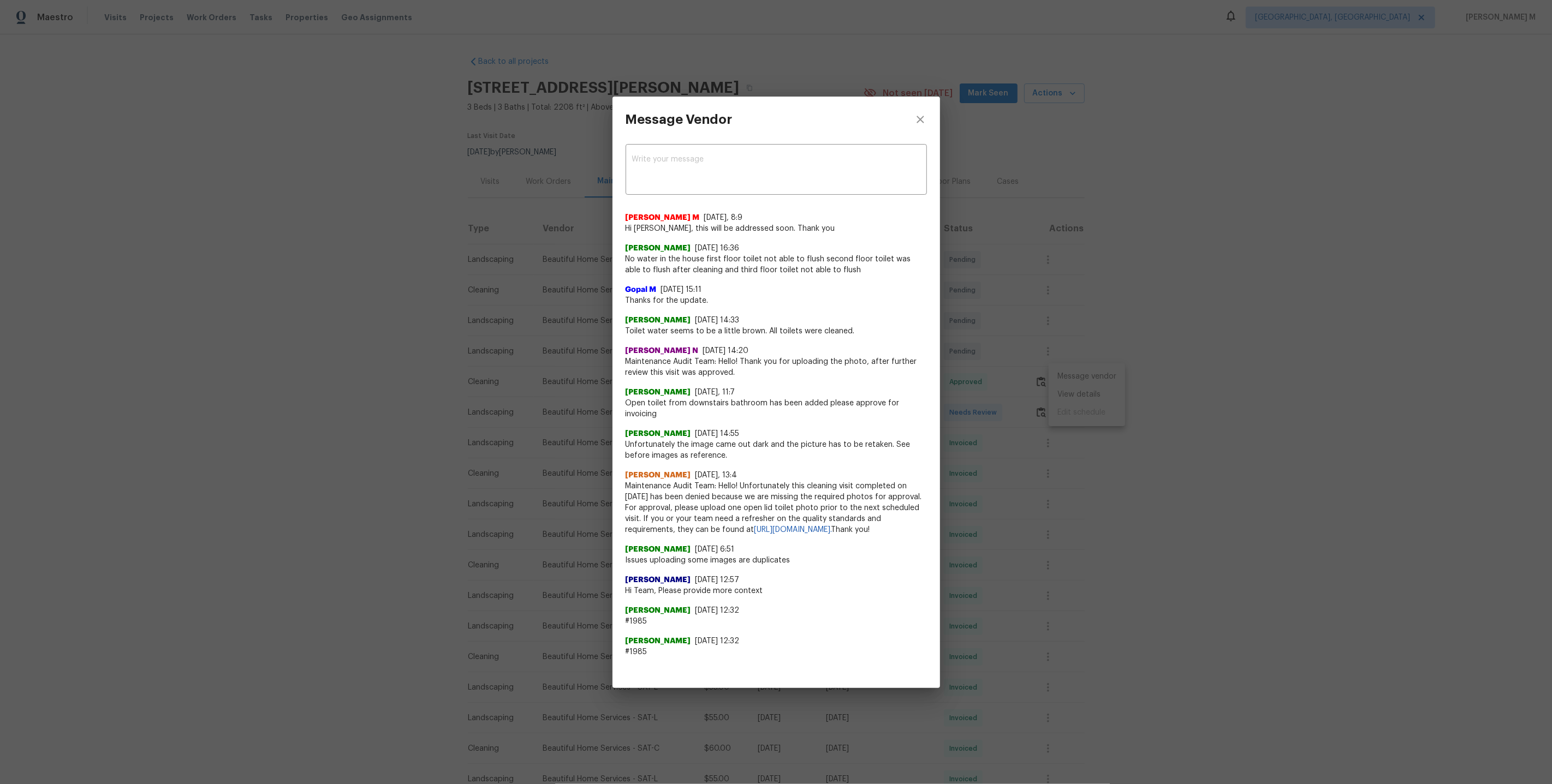
click at [842, 337] on div "Nijanthan N 6/9/25, 14:20 Maintenance Audit Team: Hello! Thank you for uploadin…" at bounding box center [776, 357] width 301 height 42
drag, startPoint x: 620, startPoint y: 257, endPoint x: 869, endPoint y: 268, distance: 249.2
click at [869, 268] on div "x ​ Manikandan M 9/12/25, 8:9 Hi Sonia, this will be addressed soon. Thank you …" at bounding box center [777, 406] width 328 height 528
click at [1090, 293] on div "Message Vendor x ​ Manikandan M 9/12/25, 8:9 Hi Sonia, this will be addressed s…" at bounding box center [776, 392] width 1552 height 784
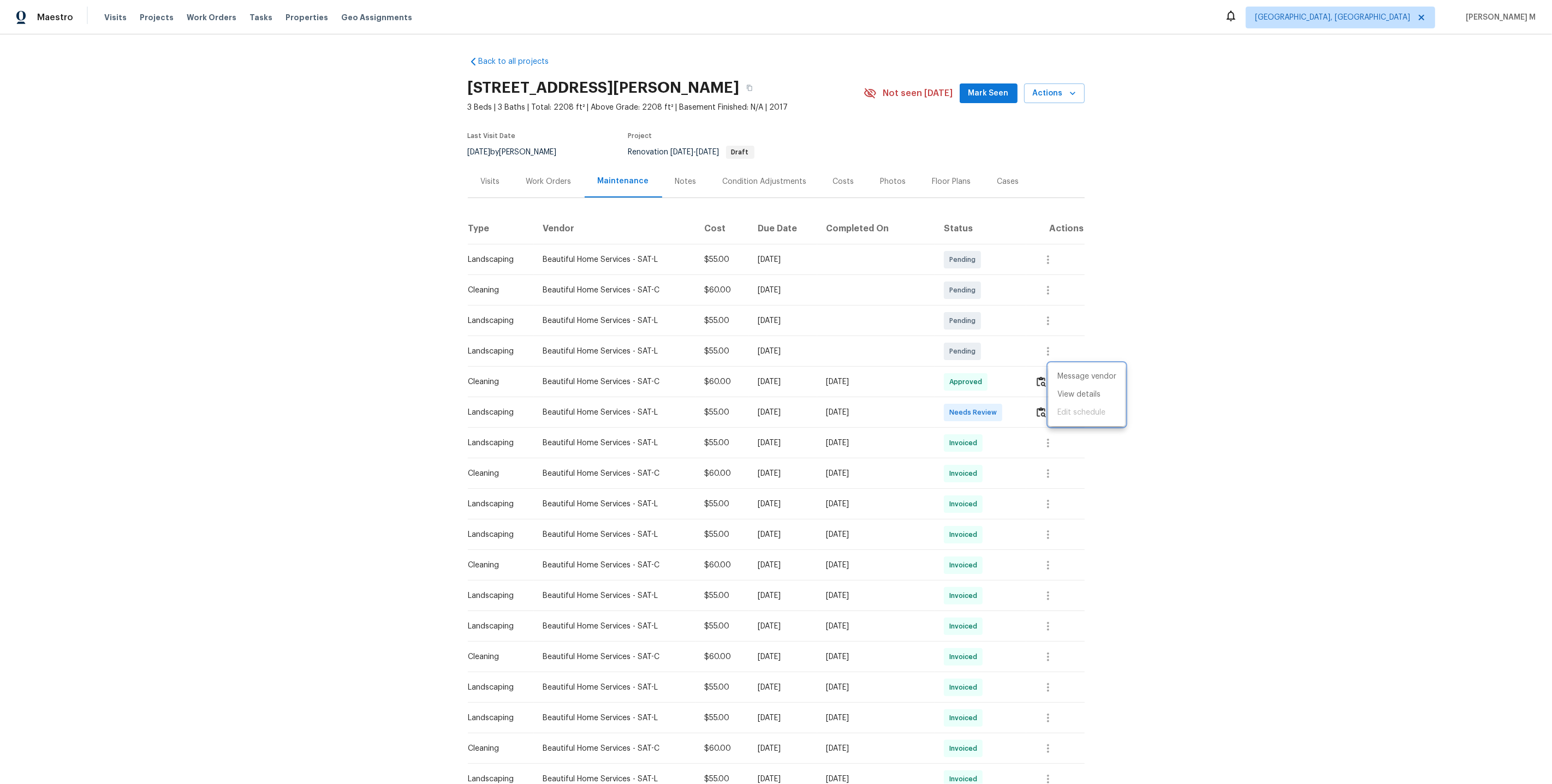
click at [892, 462] on div at bounding box center [776, 392] width 1552 height 784
click at [541, 190] on div "Work Orders" at bounding box center [549, 181] width 72 height 32
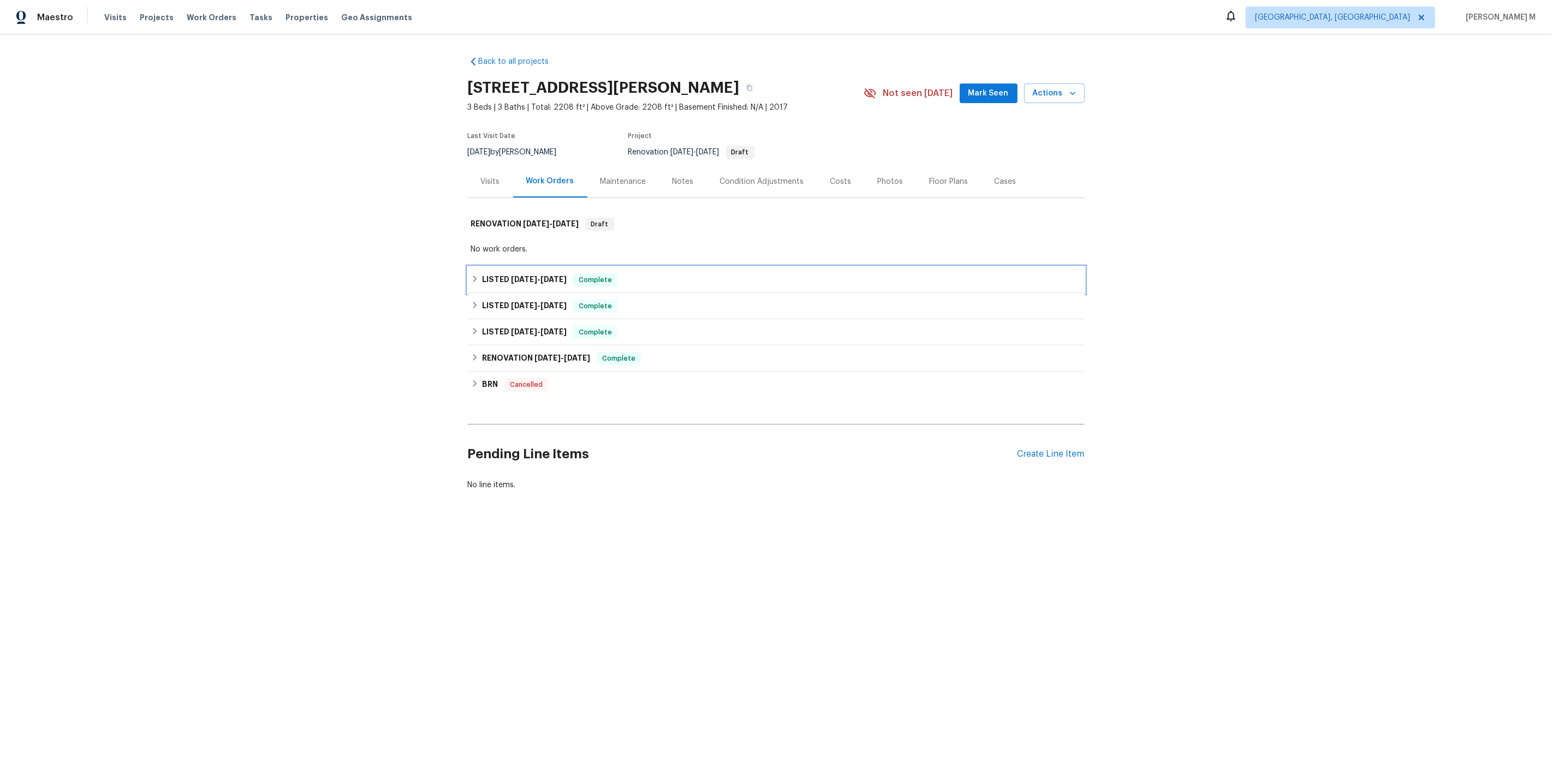
click at [527, 273] on h6 "LISTED 7/29/25 - 8/4/25" at bounding box center [524, 280] width 84 height 13
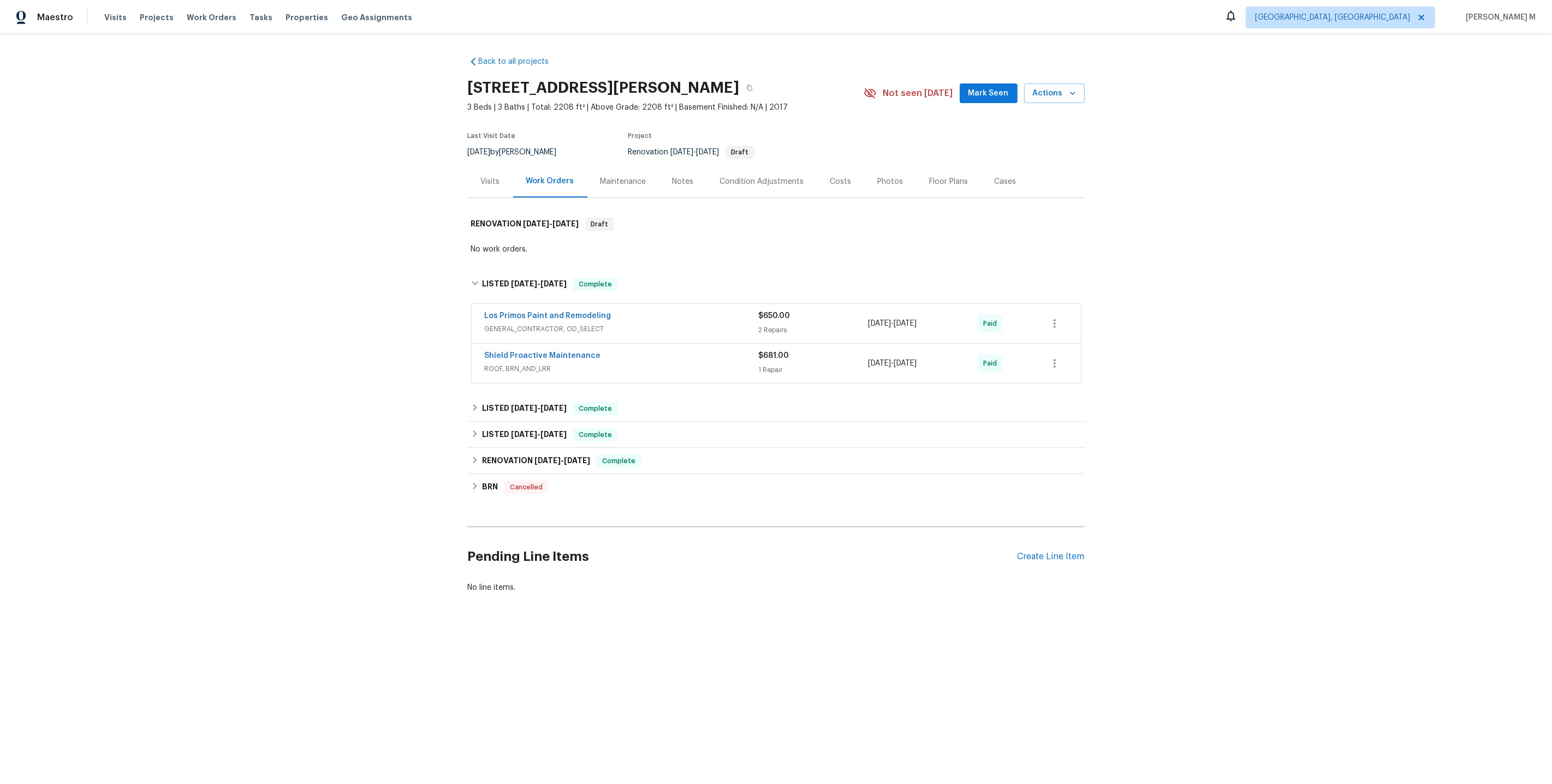
click at [530, 323] on span "GENERAL_CONTRACTOR, OD_SELECT" at bounding box center [622, 329] width 274 height 11
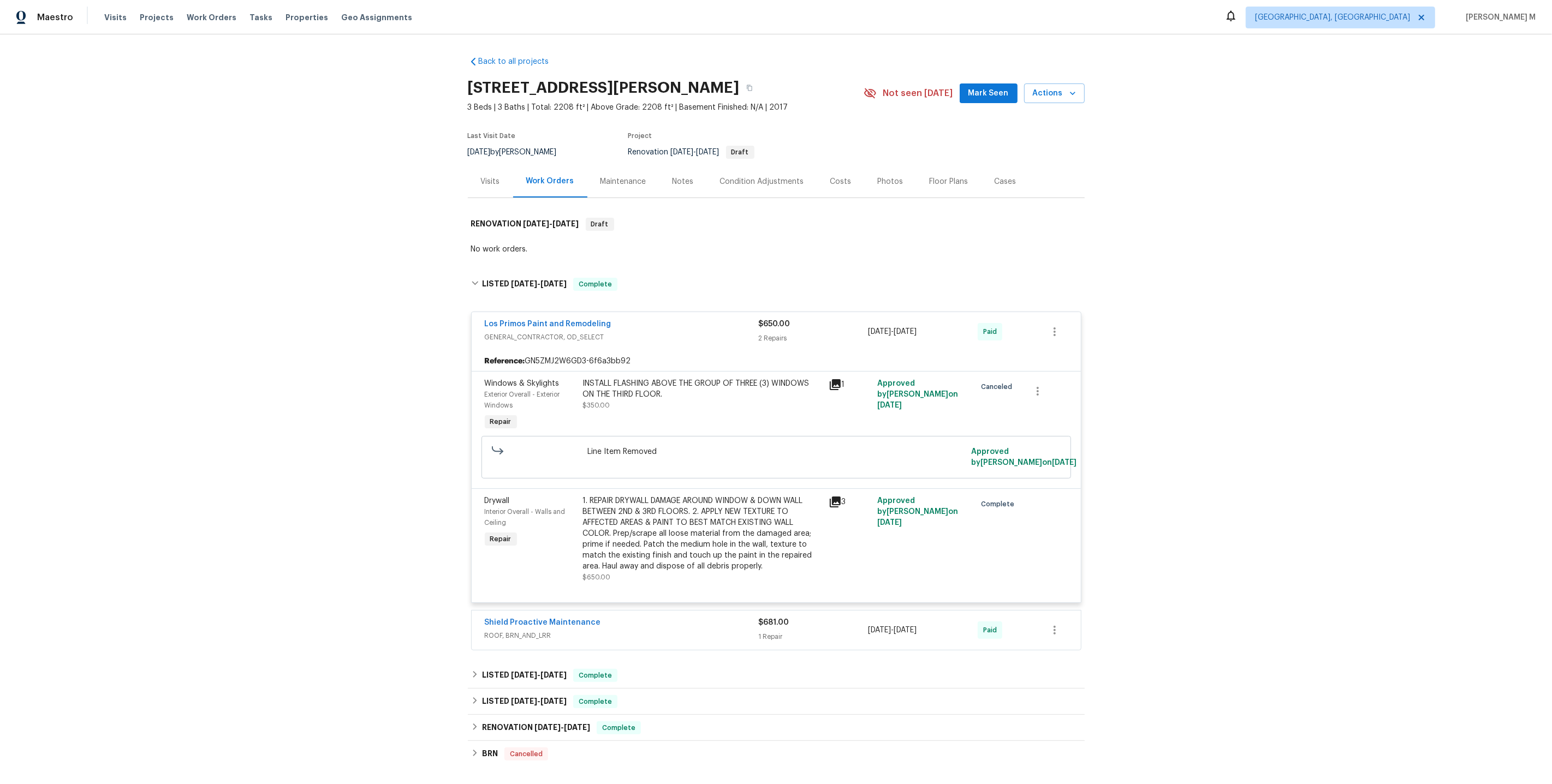
click at [580, 172] on div "Work Orders" at bounding box center [550, 181] width 74 height 32
click at [616, 166] on div "Maintenance" at bounding box center [624, 181] width 72 height 32
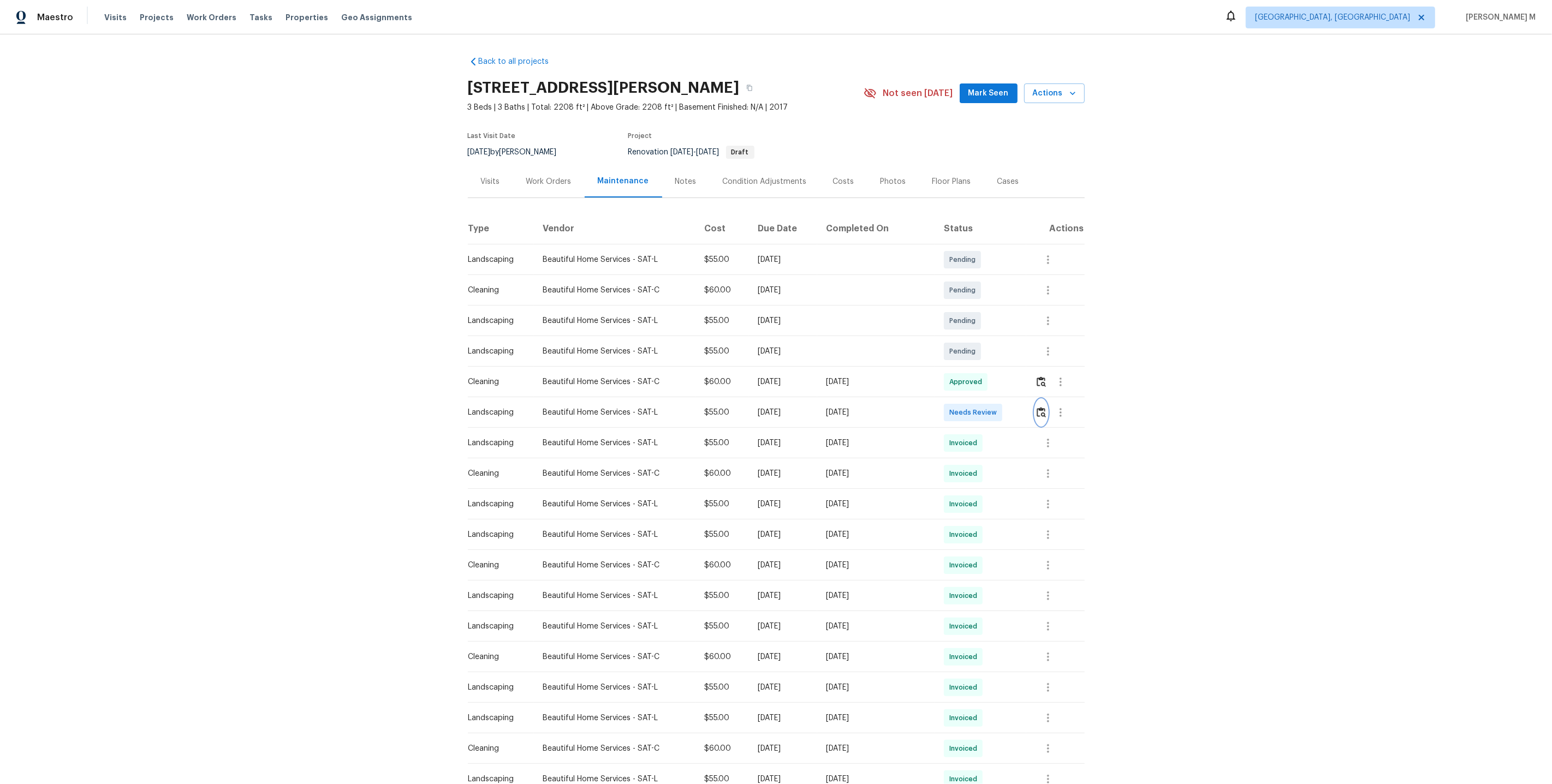
click at [1044, 407] on img "button" at bounding box center [1041, 412] width 9 height 10
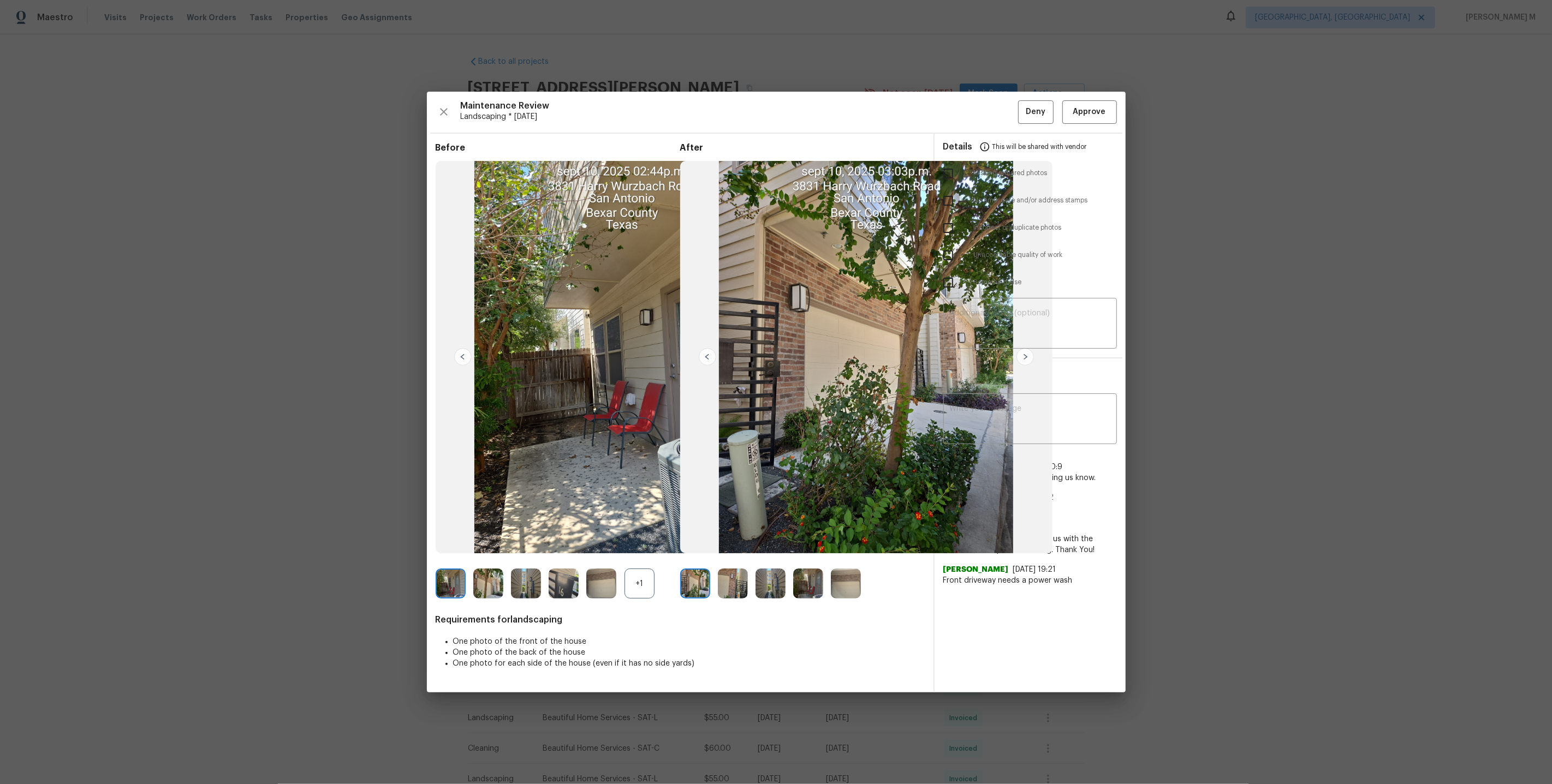
click at [839, 588] on img at bounding box center [846, 583] width 30 height 30
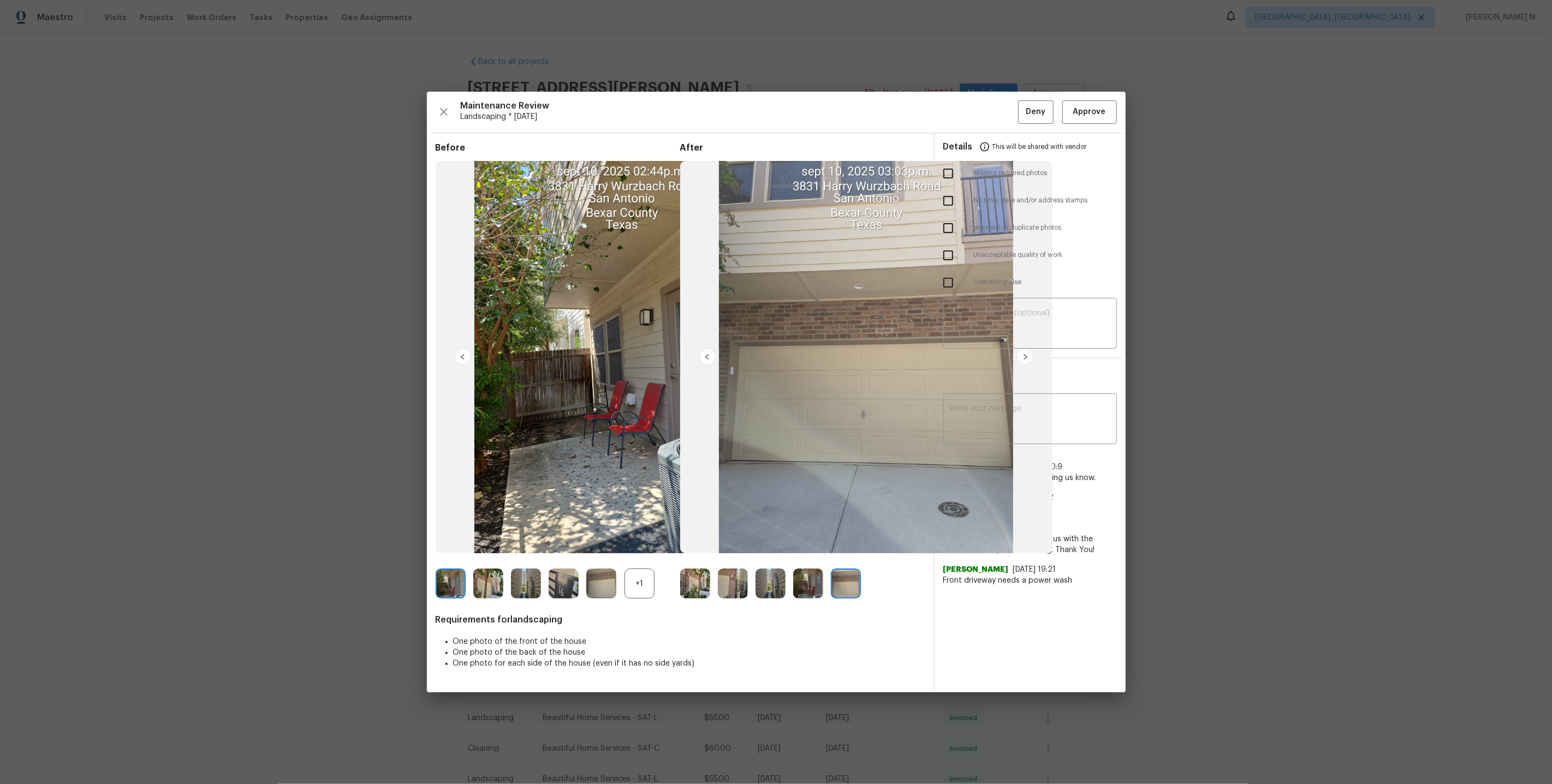
click at [640, 578] on div "+1" at bounding box center [640, 583] width 30 height 30
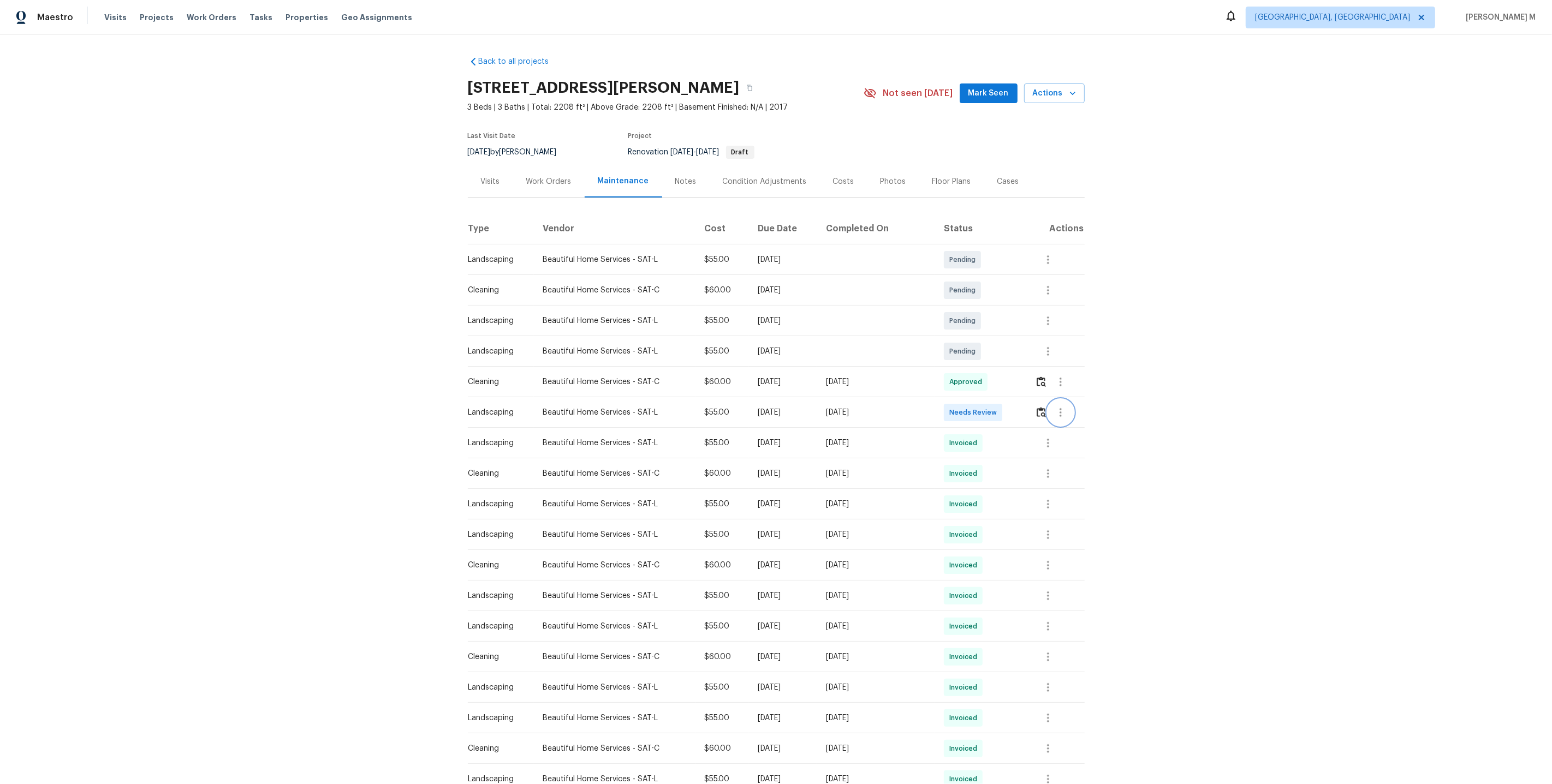
click at [1066, 412] on icon "button" at bounding box center [1061, 412] width 13 height 13
click at [1032, 403] on div at bounding box center [776, 392] width 1552 height 784
click at [1040, 407] on img "button" at bounding box center [1041, 412] width 9 height 10
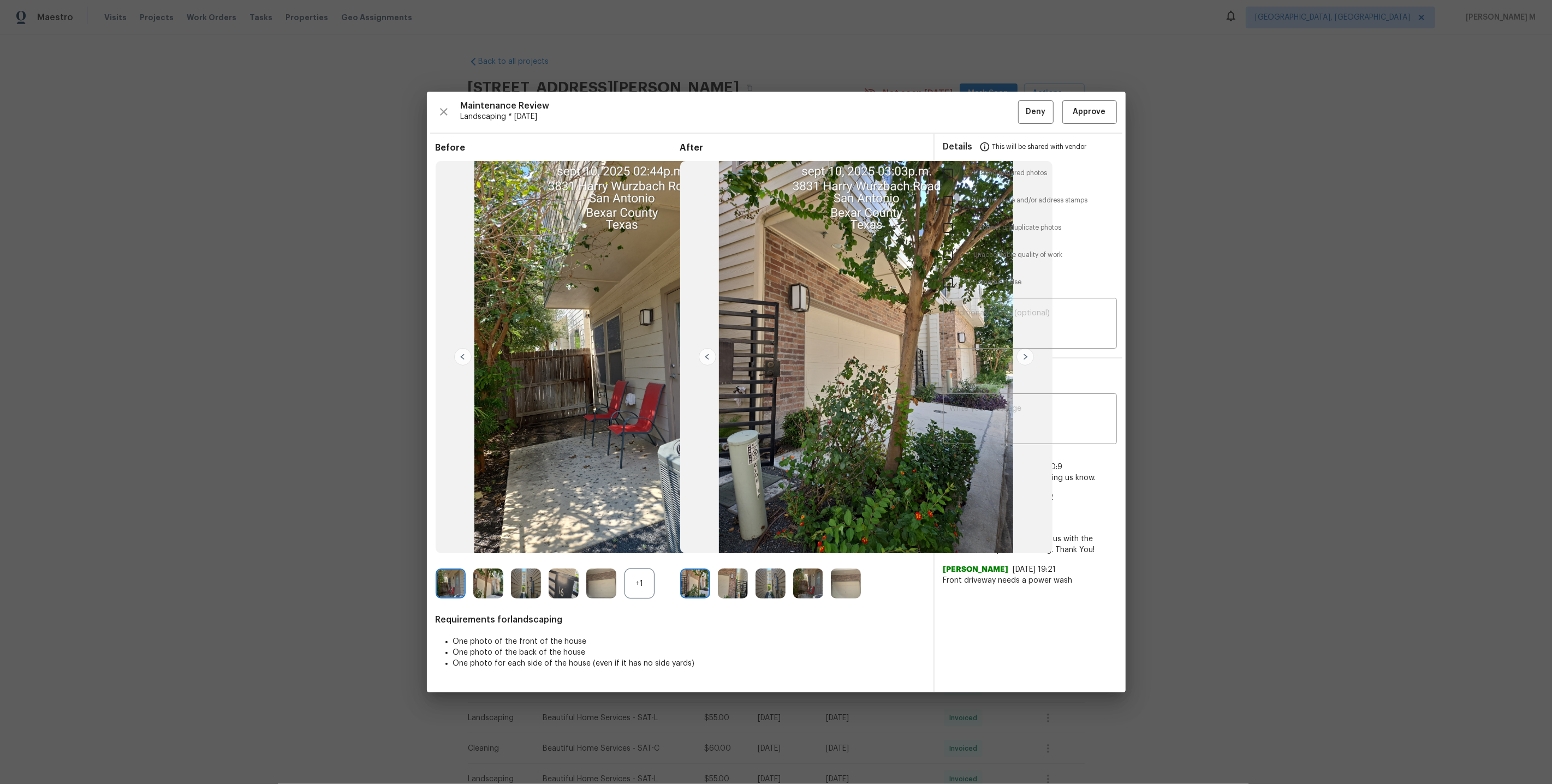
click at [858, 583] on img at bounding box center [846, 583] width 30 height 30
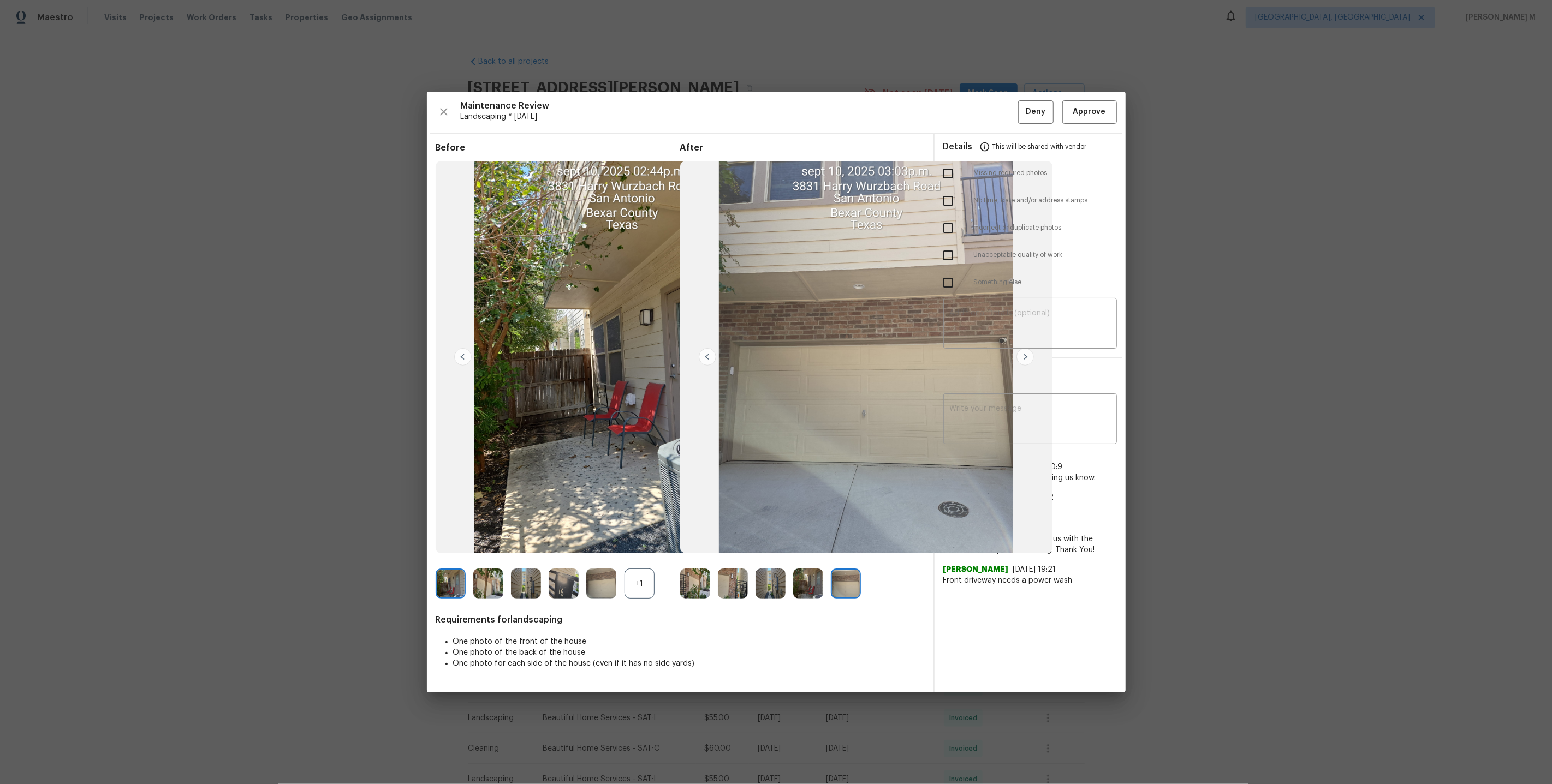
click at [634, 584] on div "+1" at bounding box center [640, 583] width 30 height 30
click at [526, 582] on img at bounding box center [526, 583] width 30 height 30
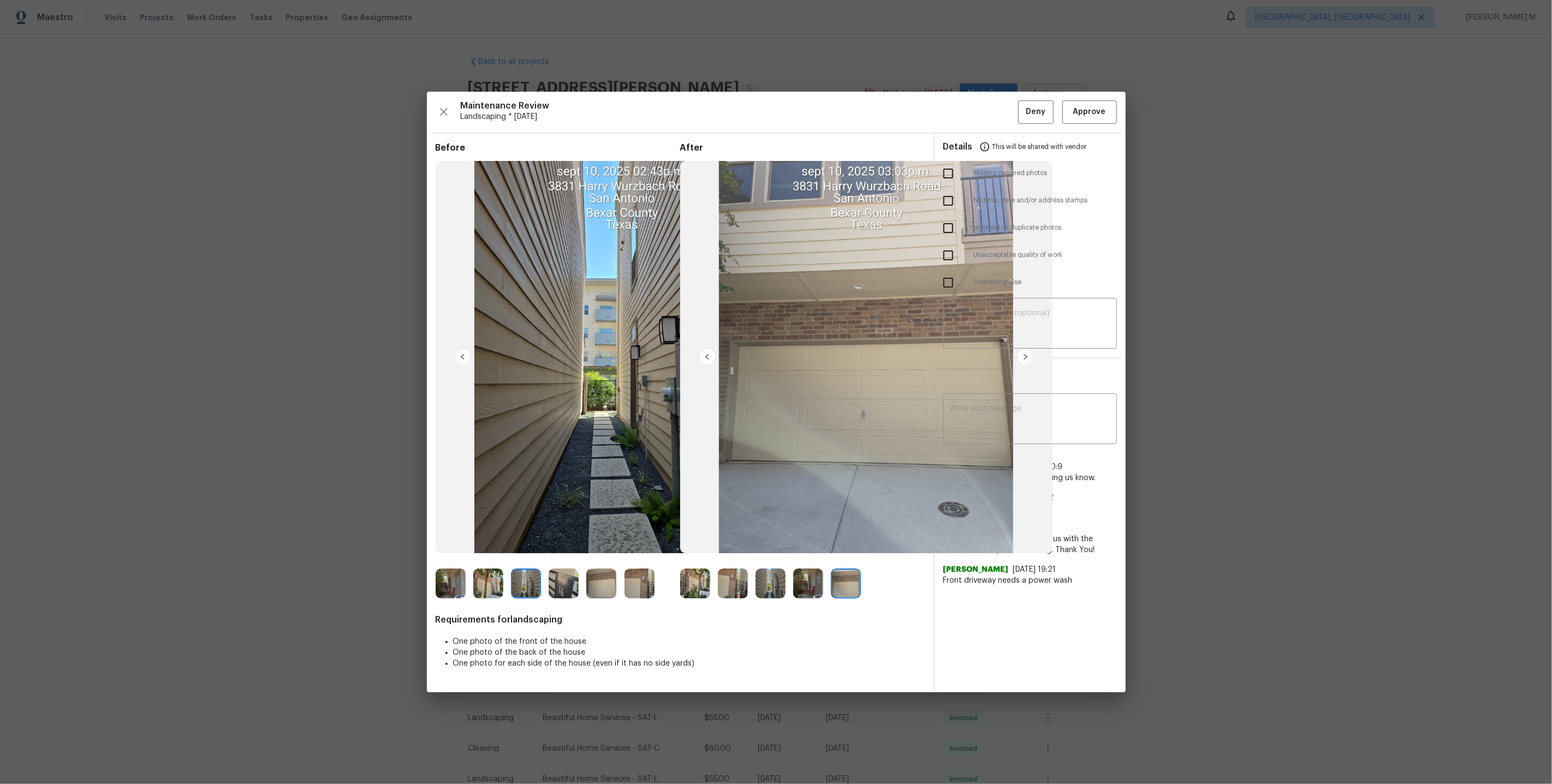
click at [491, 586] on img at bounding box center [489, 583] width 30 height 30
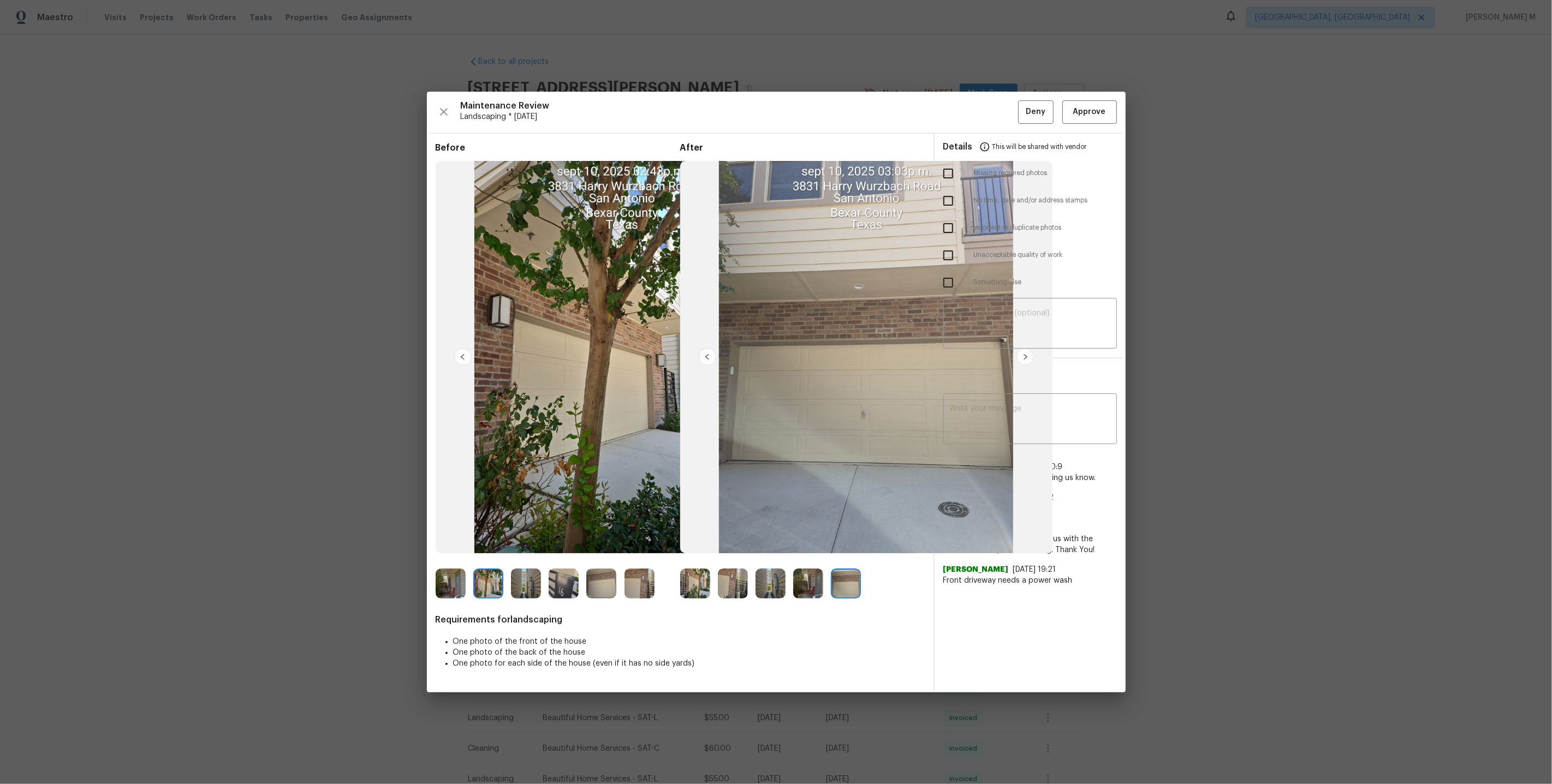
click at [1021, 350] on img at bounding box center [1025, 356] width 17 height 17
click at [770, 595] on img at bounding box center [771, 583] width 30 height 30
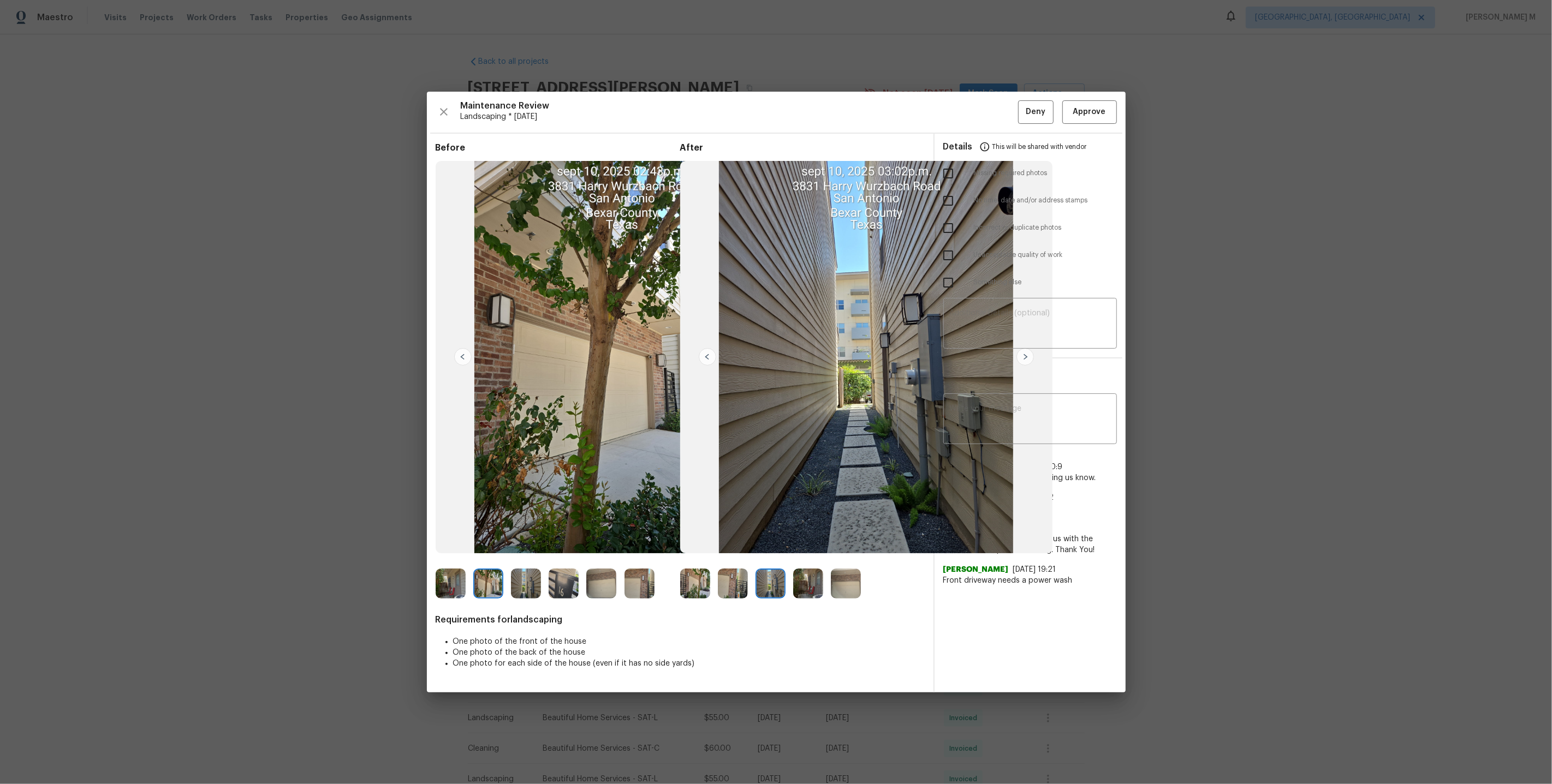
click at [803, 595] on img at bounding box center [809, 583] width 30 height 30
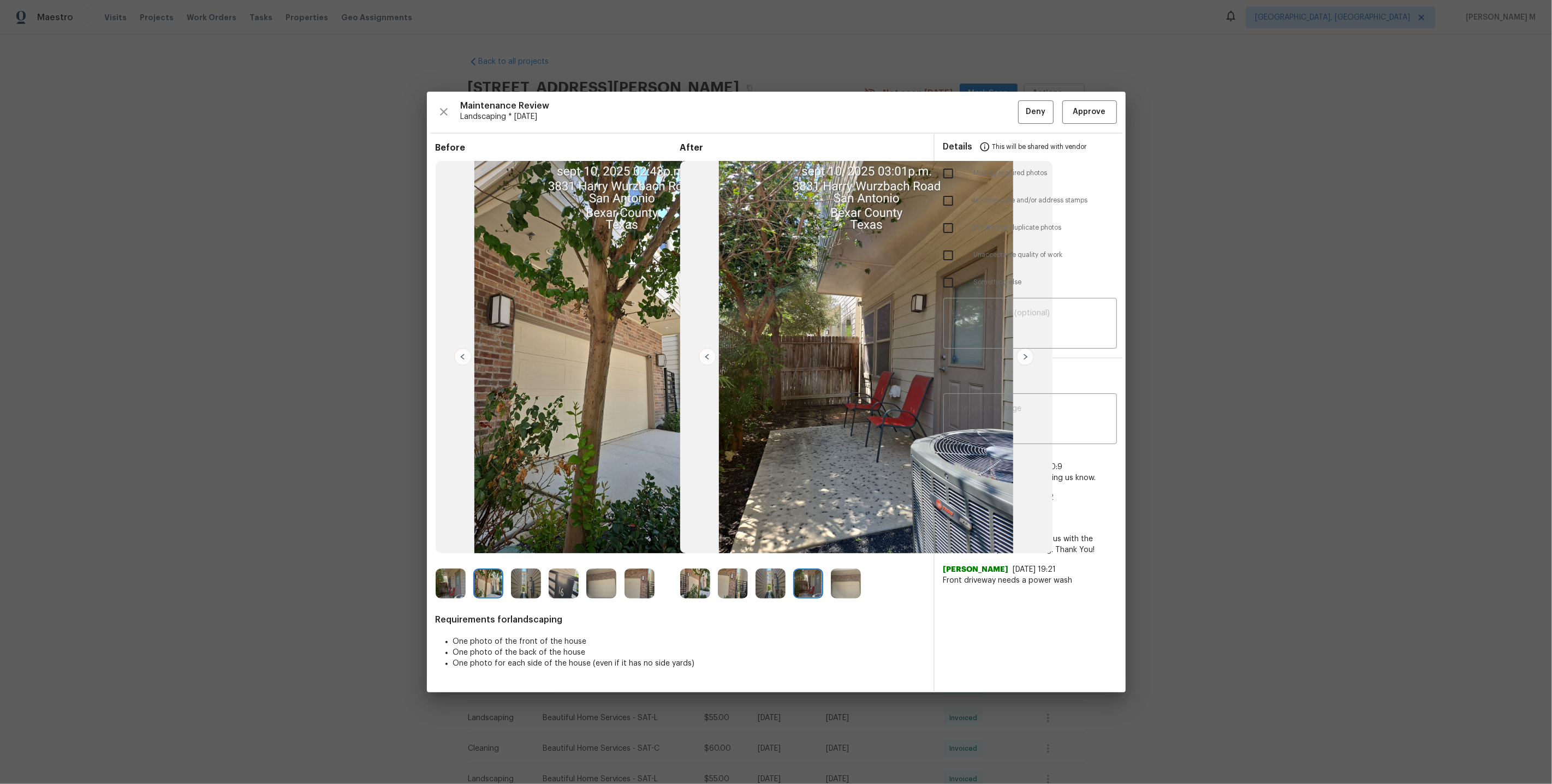
click at [555, 588] on img at bounding box center [564, 583] width 30 height 30
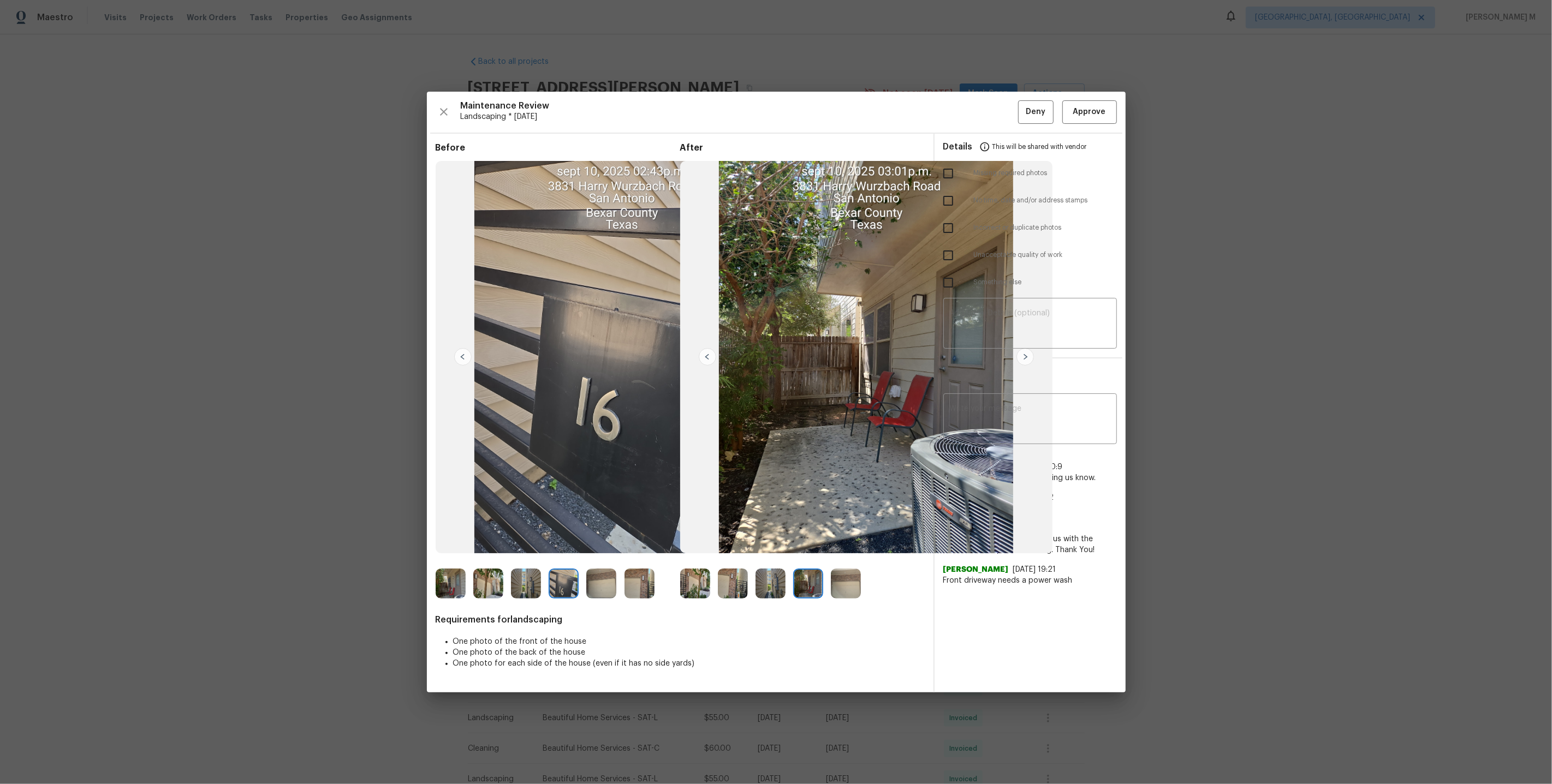
click at [532, 593] on img at bounding box center [526, 583] width 30 height 30
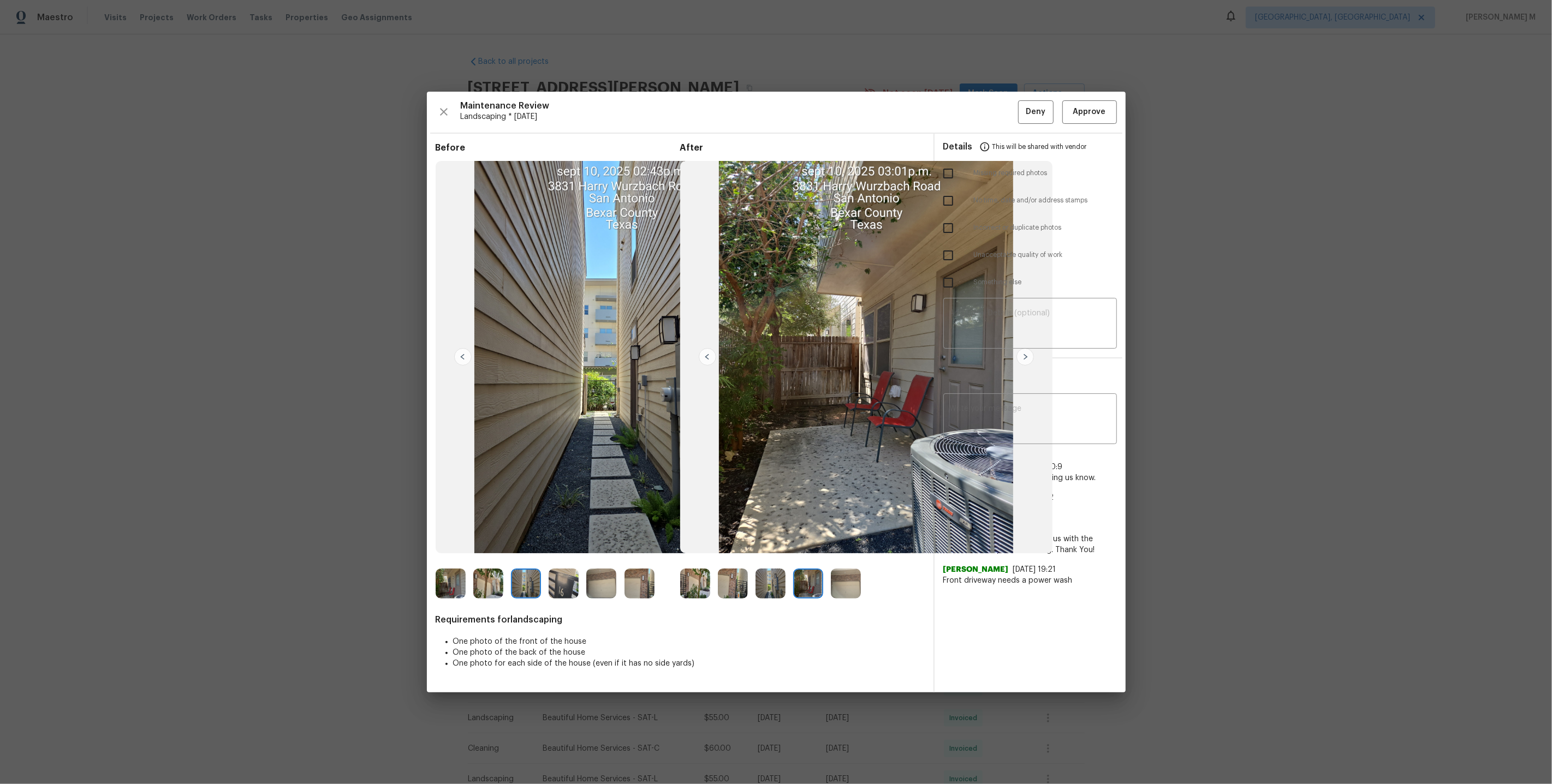
click at [475, 582] on img at bounding box center [489, 583] width 30 height 30
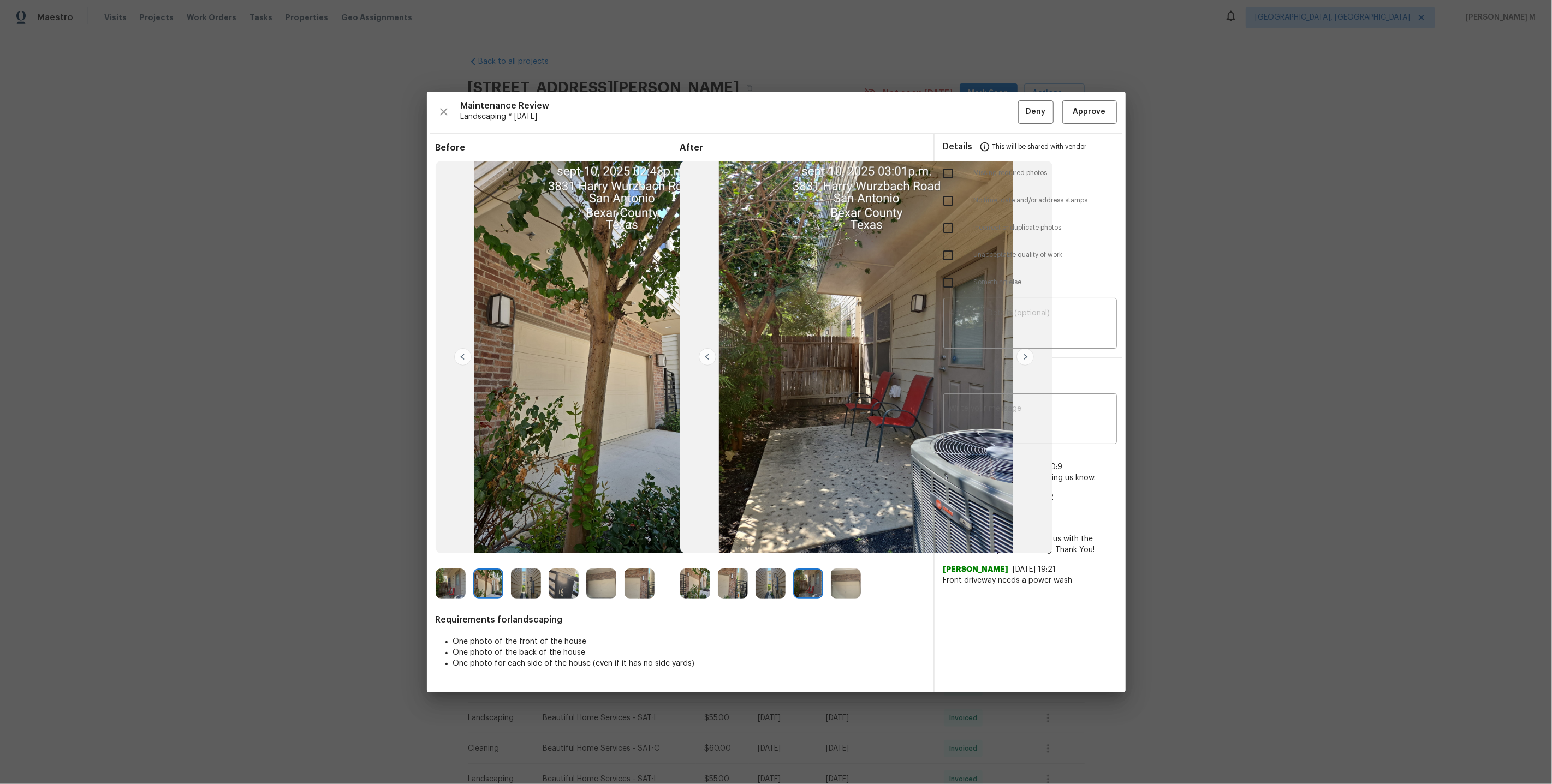
click at [462, 580] on img at bounding box center [451, 583] width 30 height 30
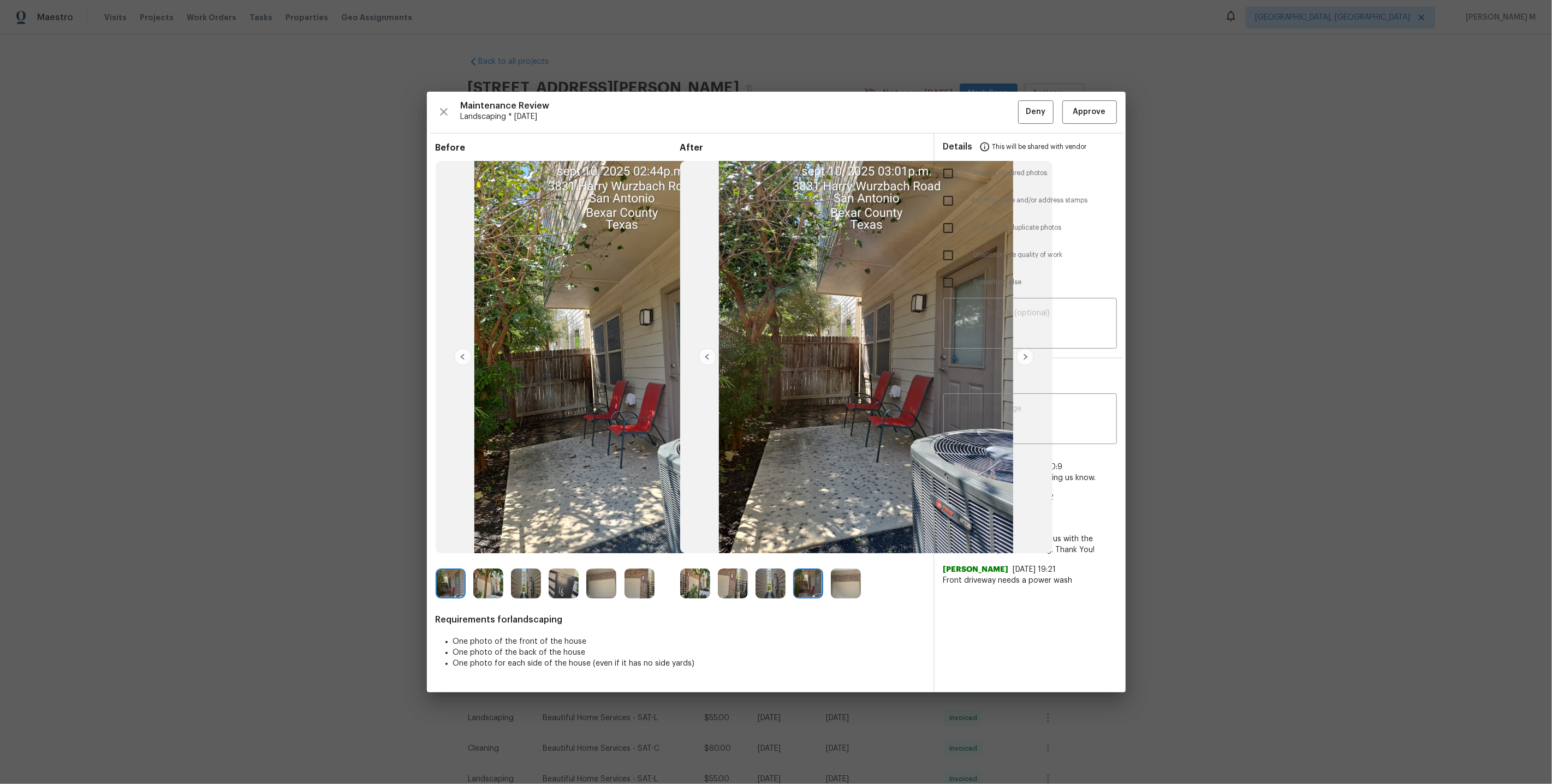
click at [444, 603] on div "Before After Requirements for landscaping One photo of the front of the house O…" at bounding box center [680, 417] width 489 height 550
click at [445, 590] on img at bounding box center [451, 583] width 30 height 30
click at [846, 590] on img at bounding box center [846, 583] width 30 height 30
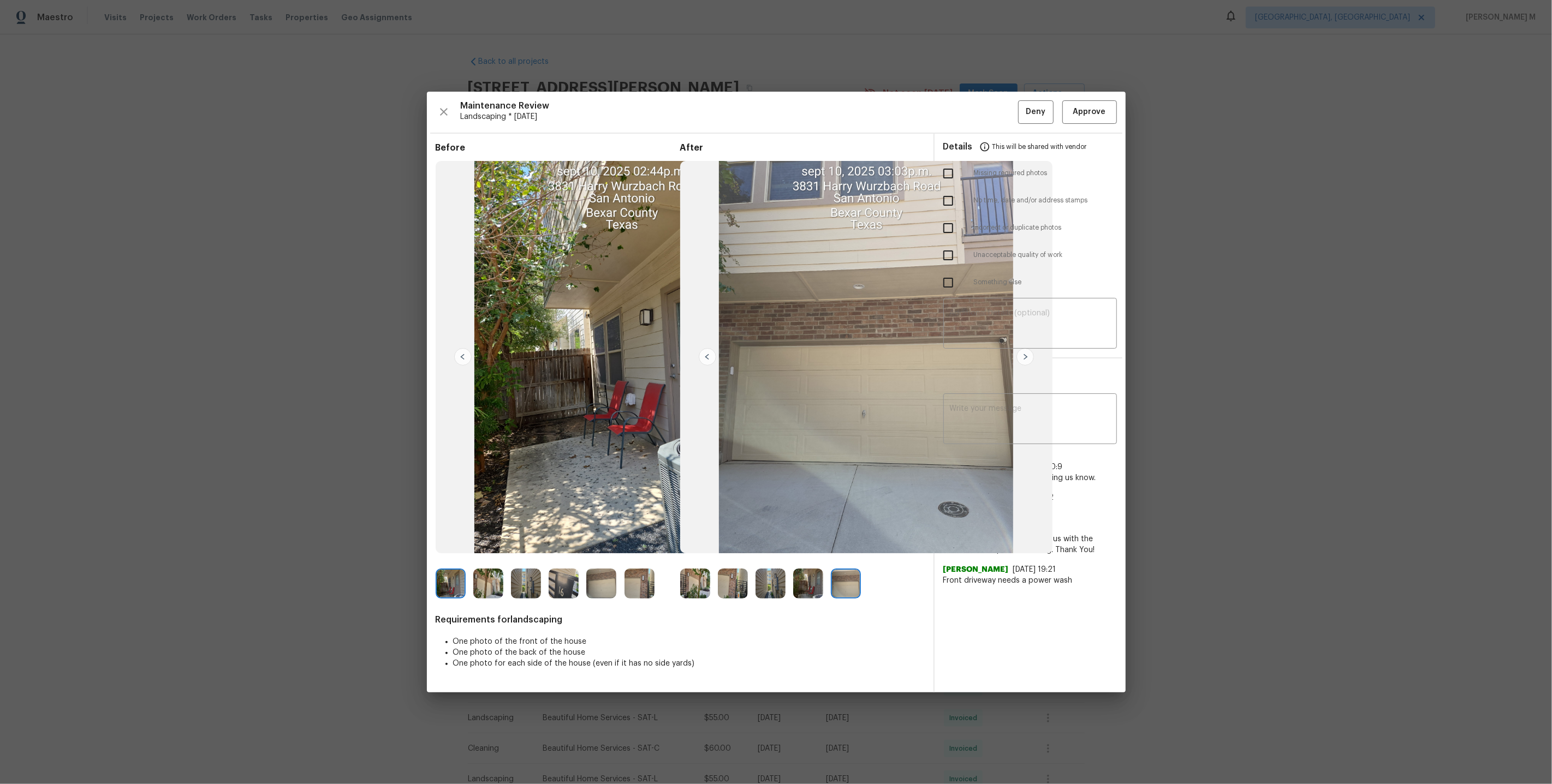
click at [822, 581] on img at bounding box center [809, 583] width 30 height 30
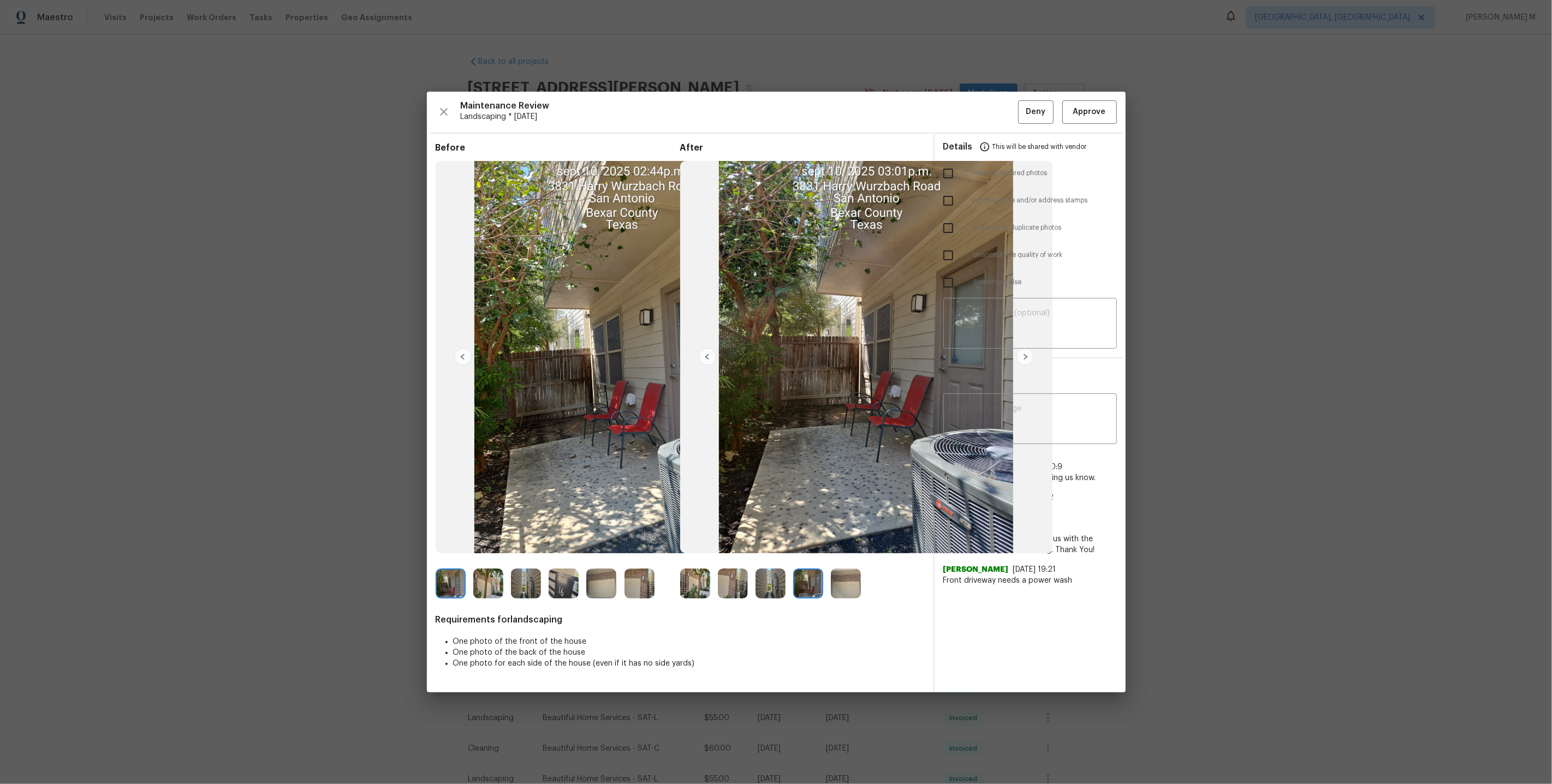
click at [885, 488] on img at bounding box center [866, 356] width 372 height 392
click at [767, 581] on img at bounding box center [771, 583] width 30 height 30
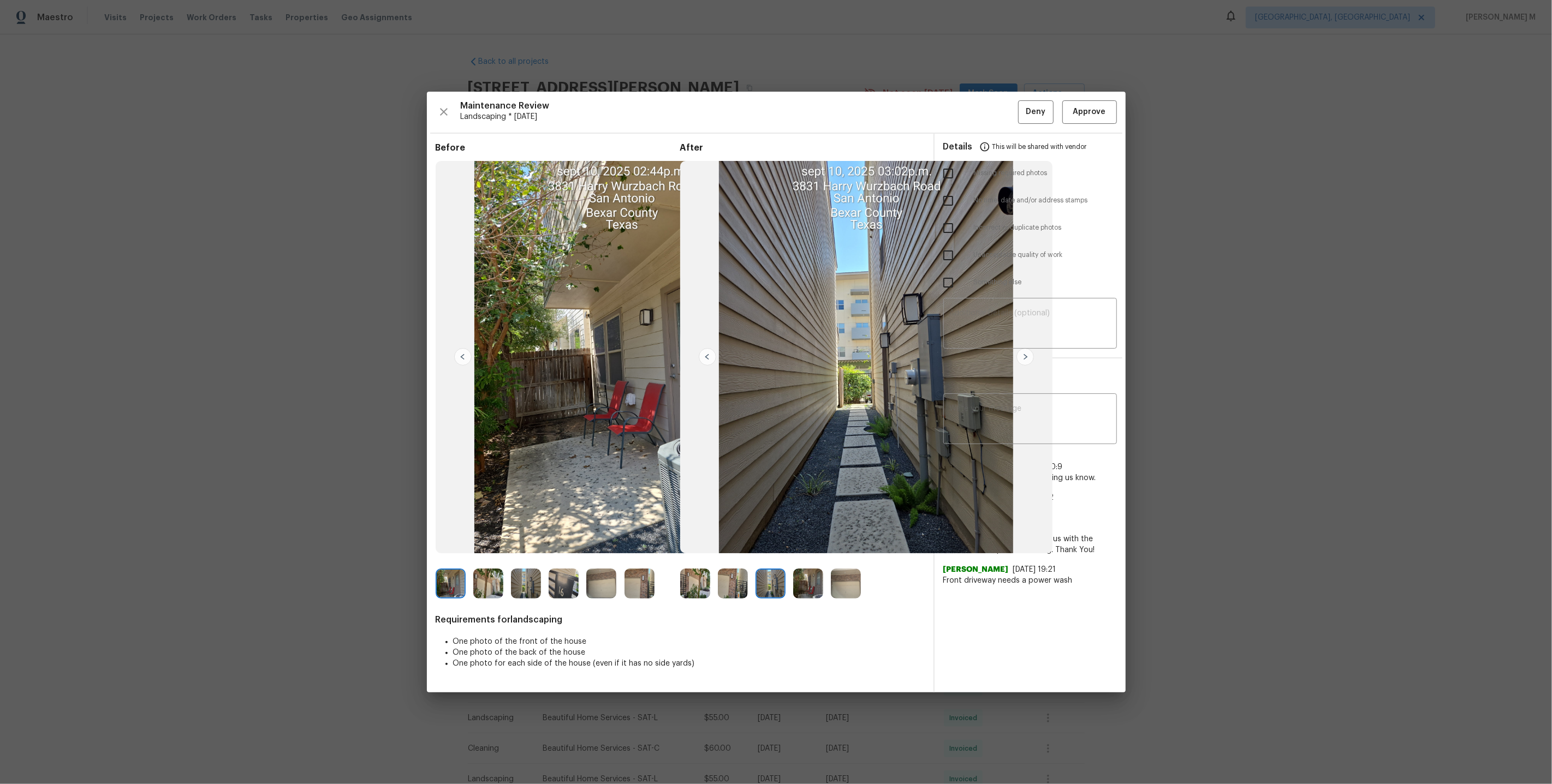
click at [736, 582] on img at bounding box center [733, 583] width 30 height 30
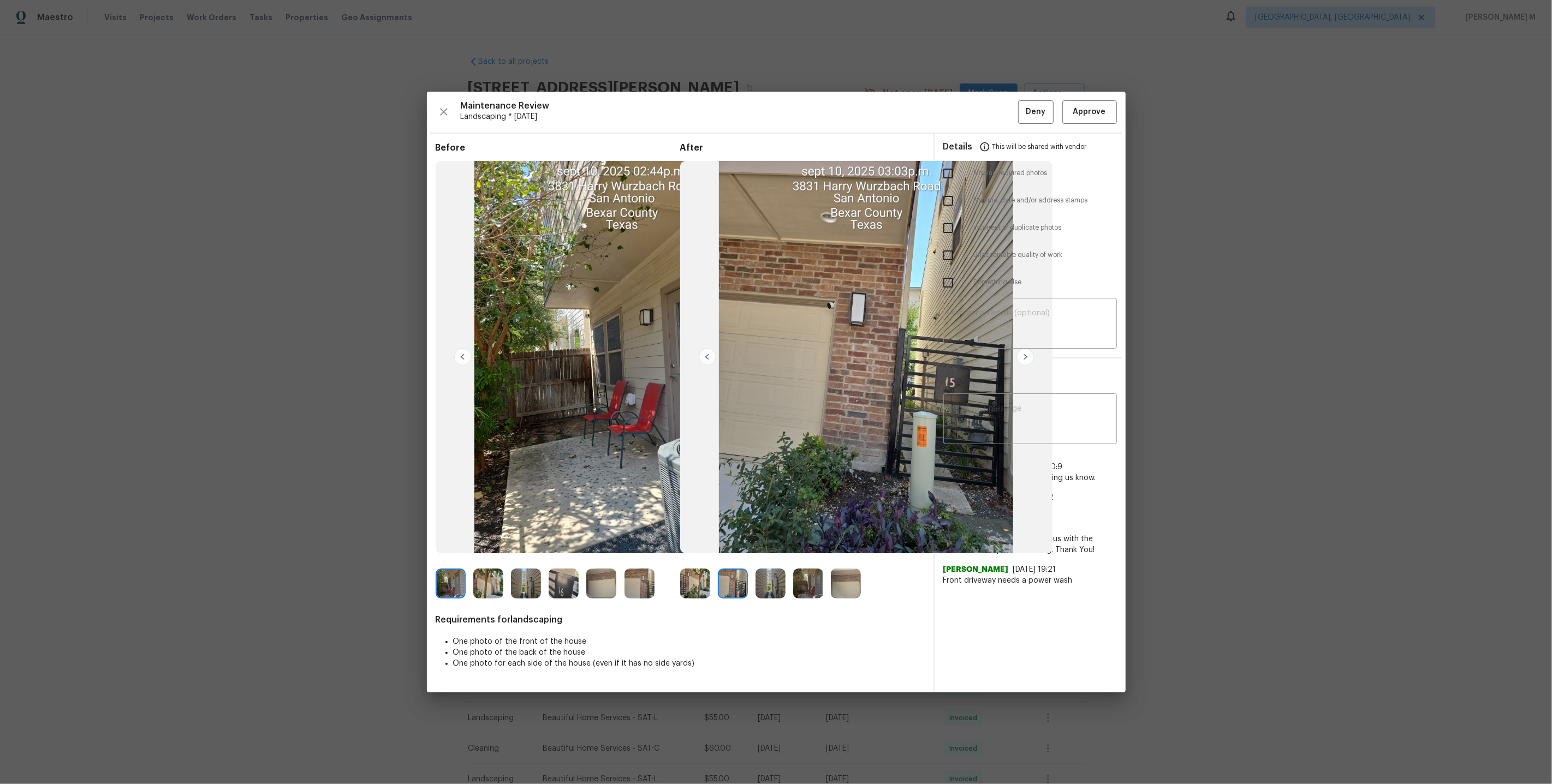
click at [736, 582] on img at bounding box center [733, 583] width 30 height 30
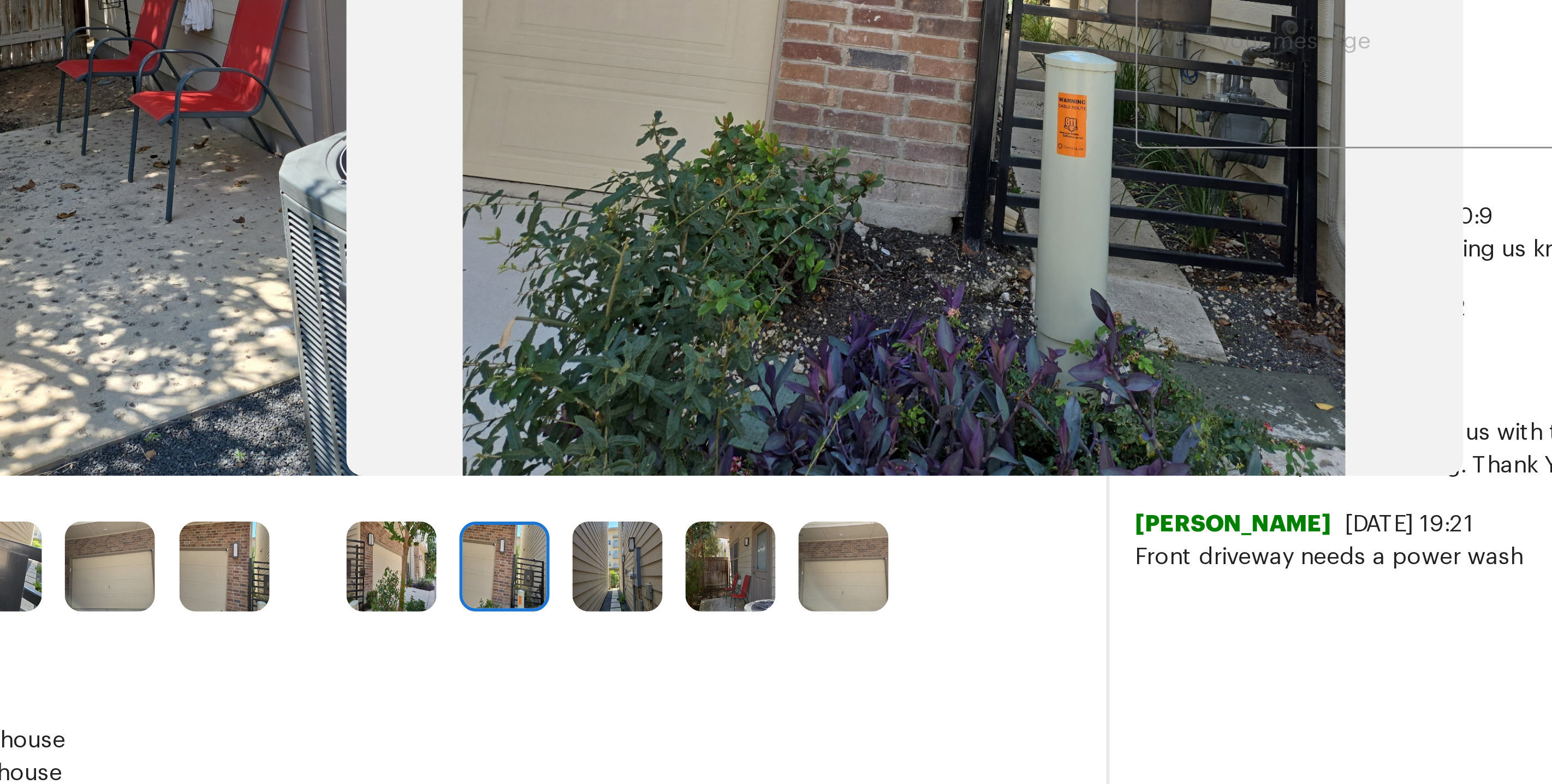
click at [846, 592] on img at bounding box center [846, 583] width 30 height 30
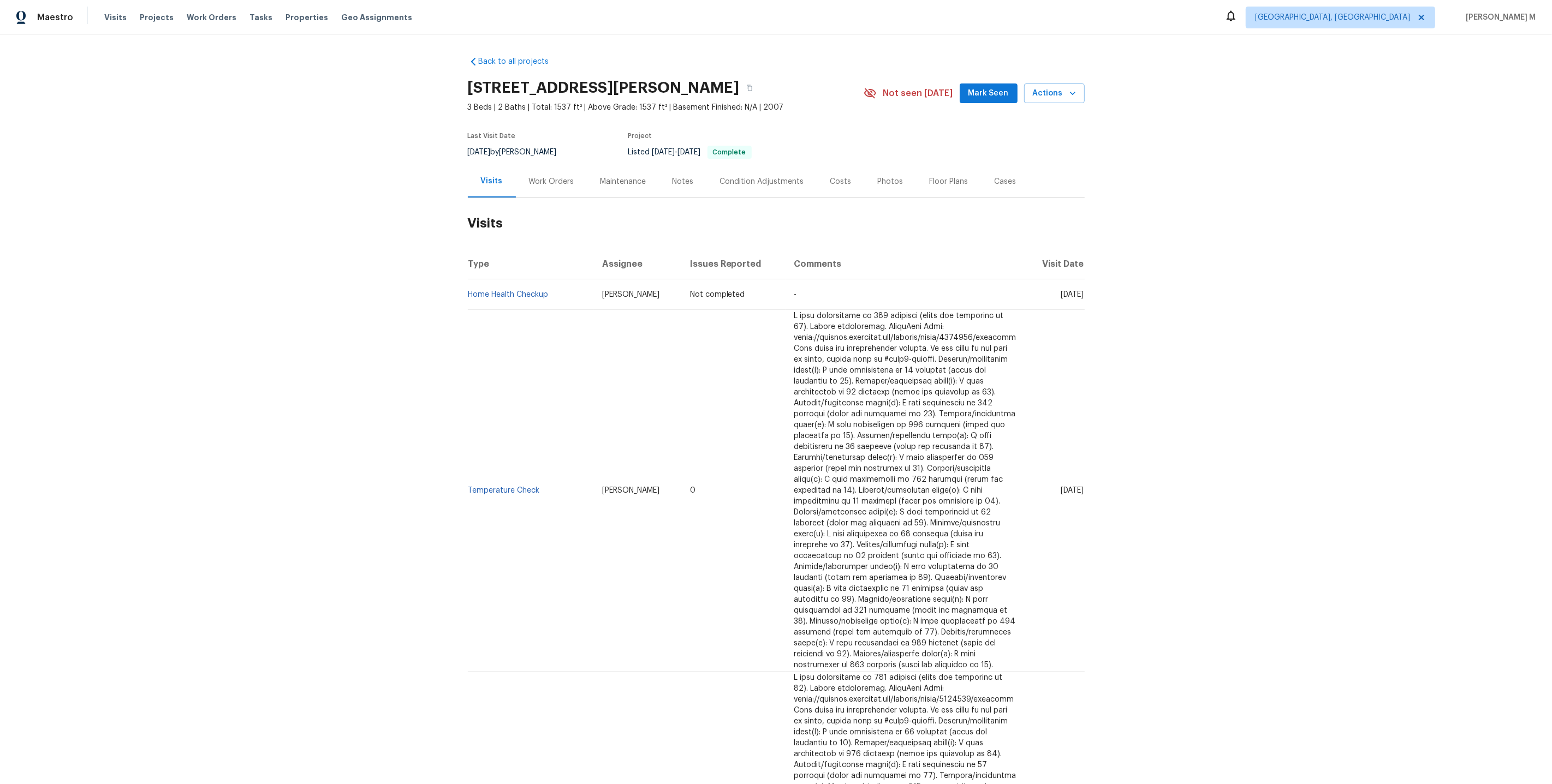
click at [549, 176] on div "Work Orders" at bounding box center [551, 182] width 45 height 11
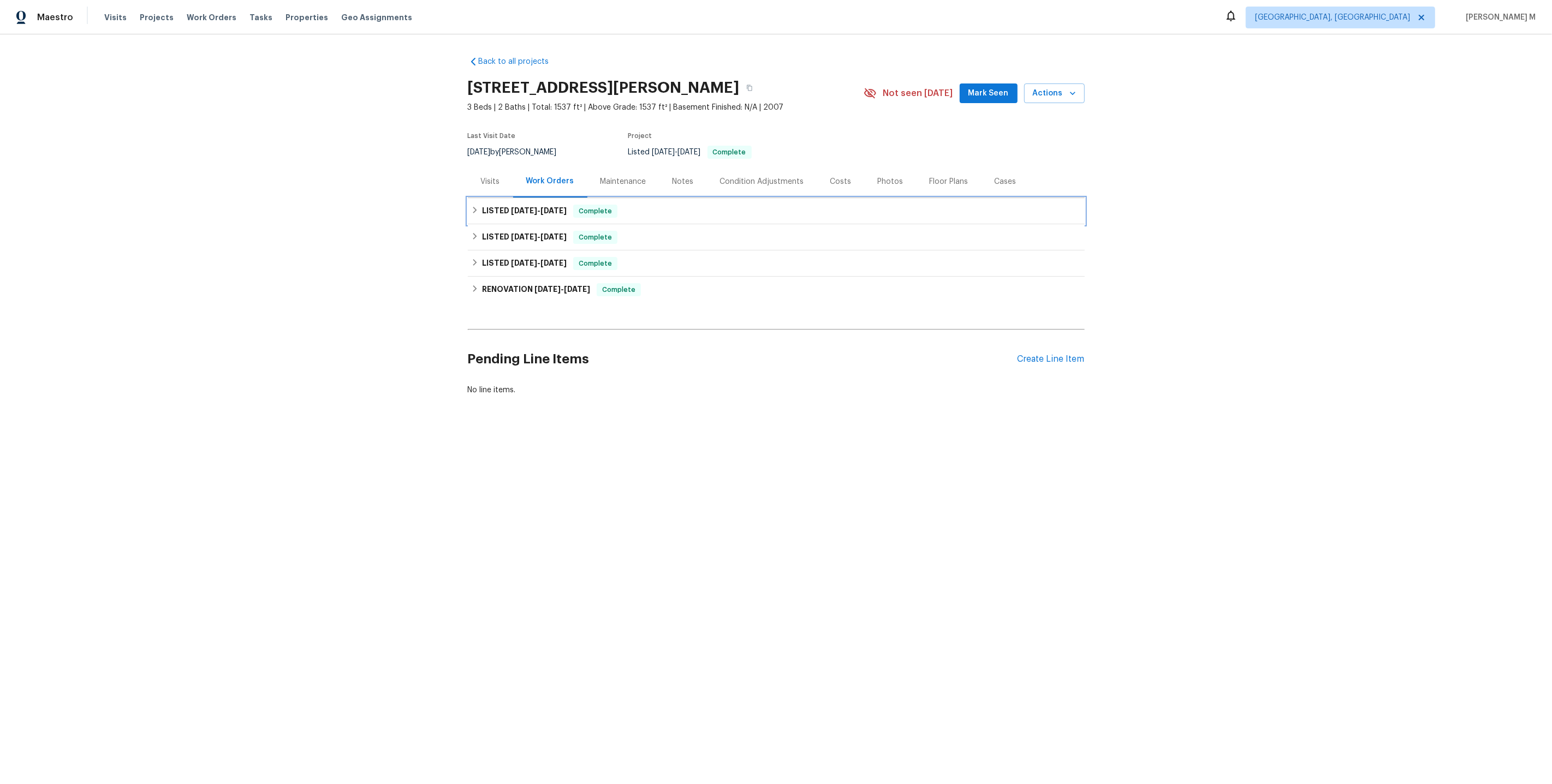
click at [537, 207] on span "7/21/25 - 8/19/25" at bounding box center [539, 210] width 55 height 8
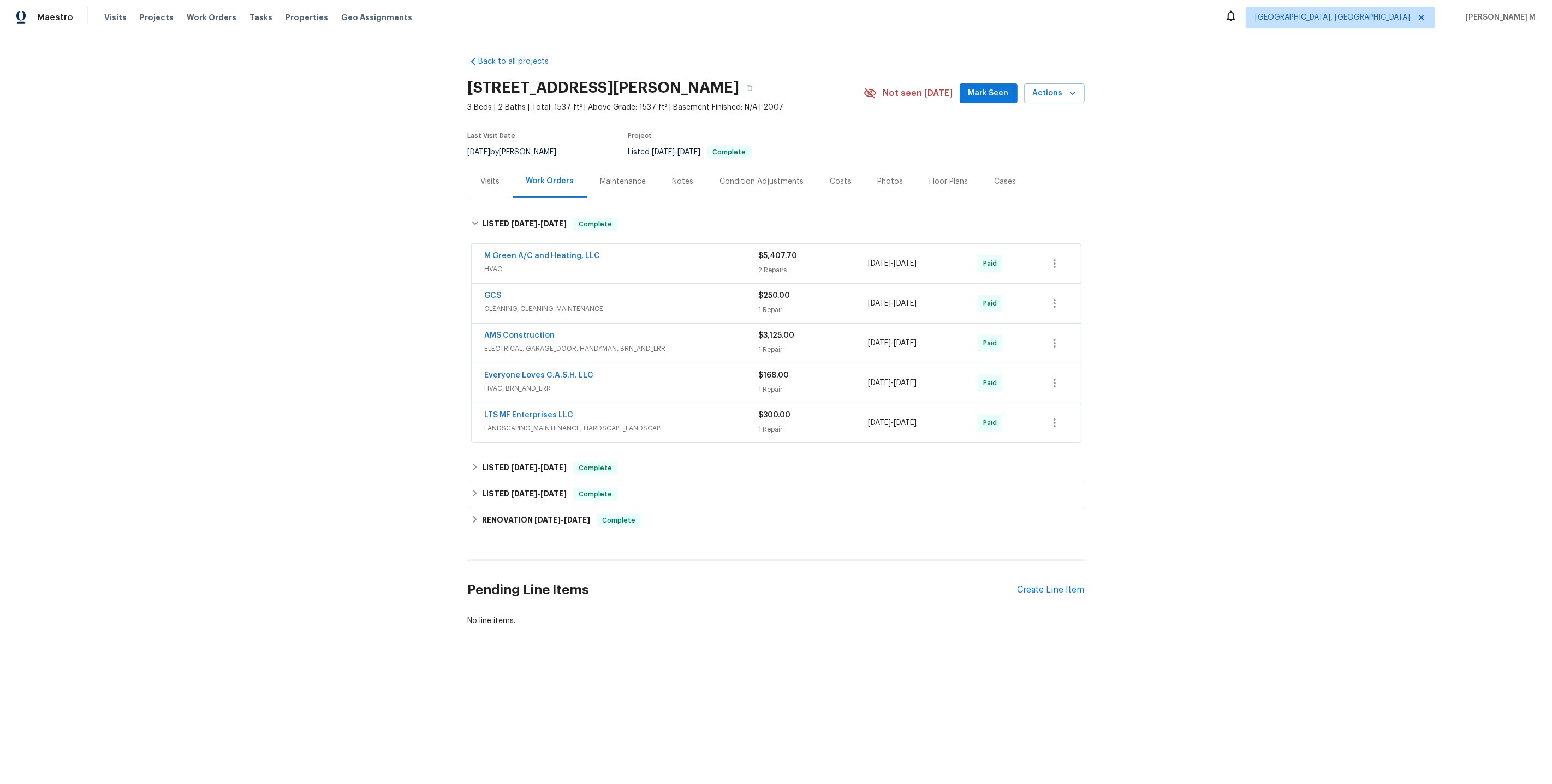
click at [620, 182] on div "Maintenance" at bounding box center [624, 181] width 72 height 32
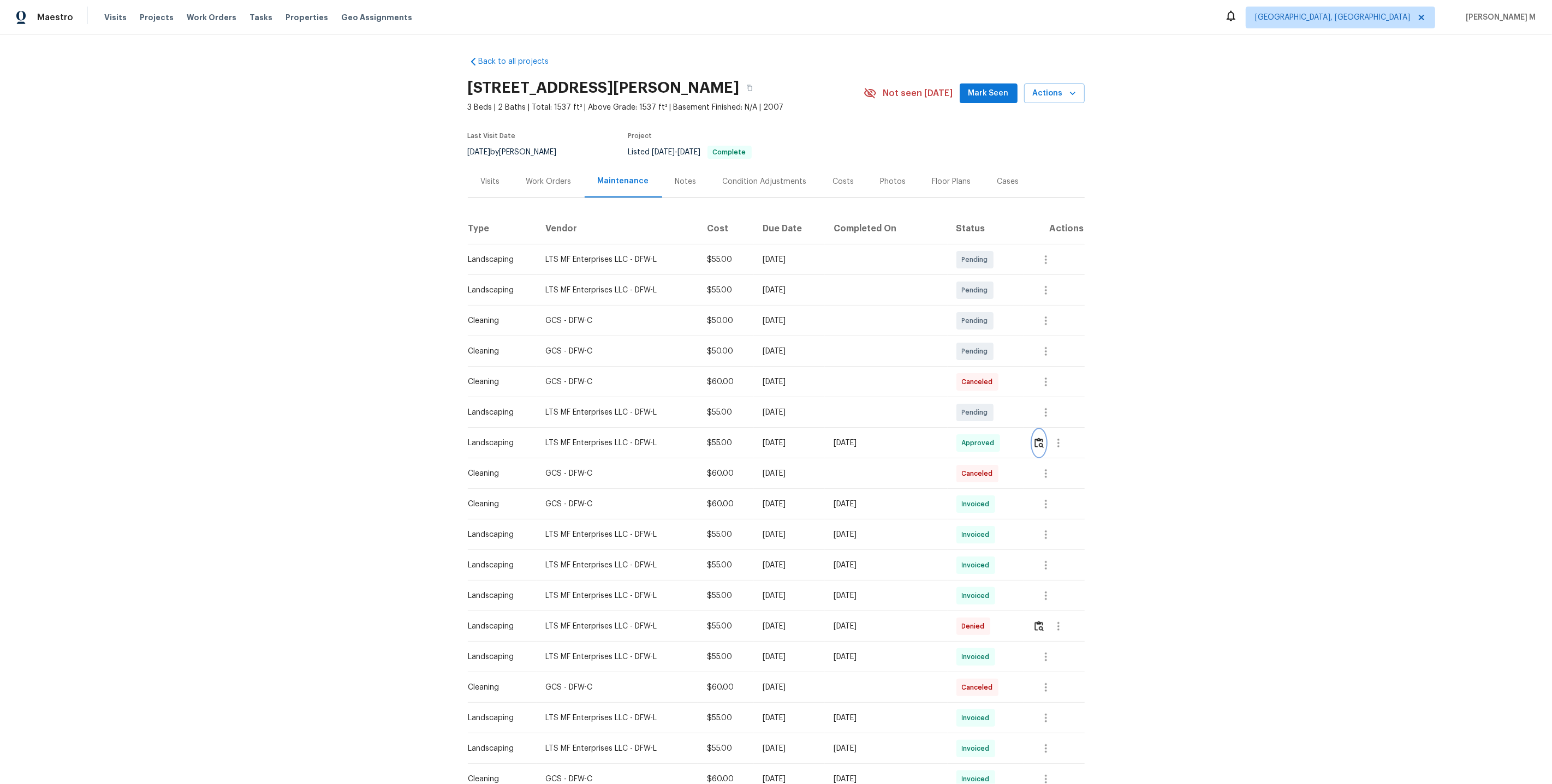
click at [1034, 438] on button "button" at bounding box center [1039, 443] width 13 height 26
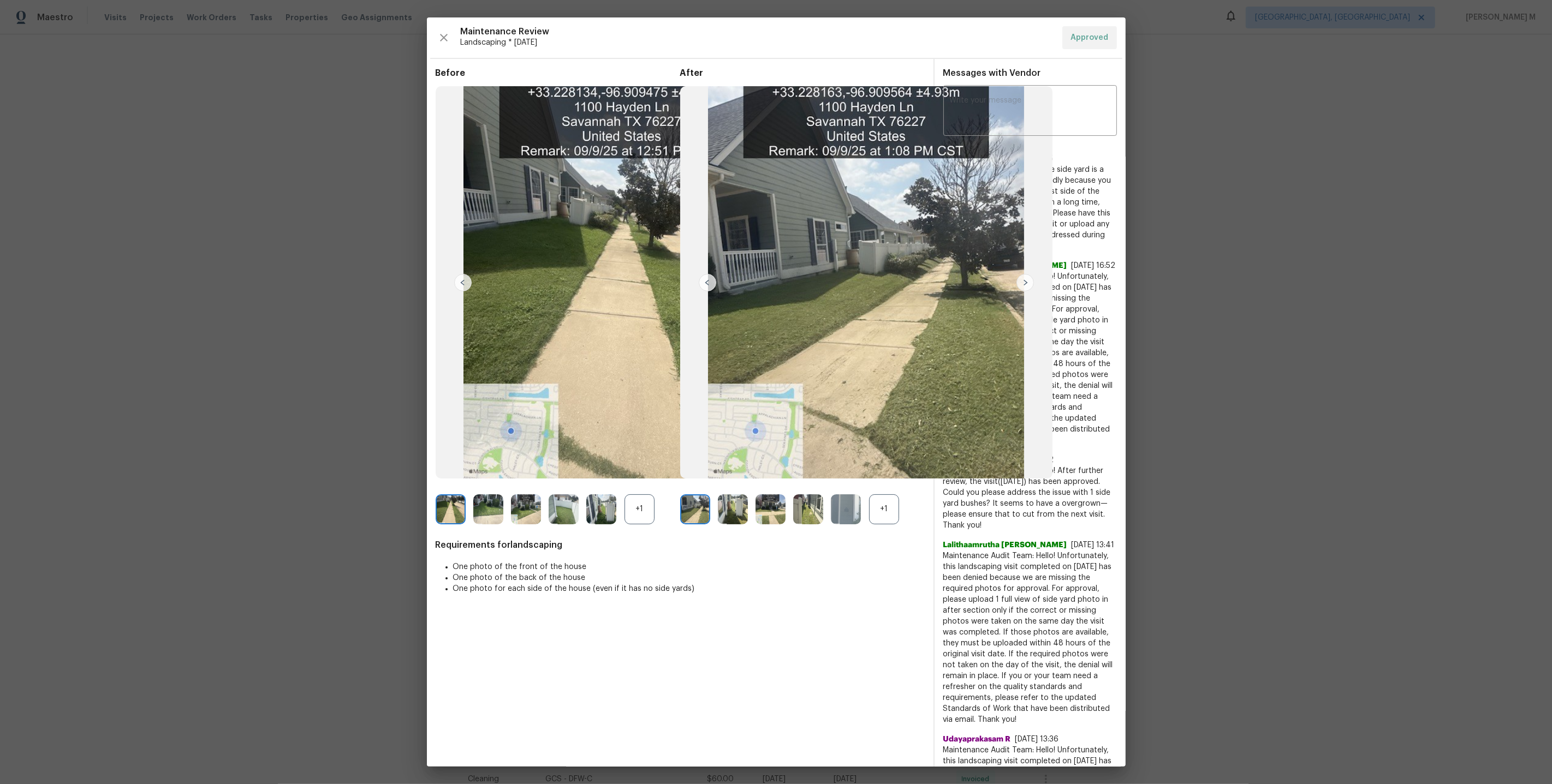
click at [883, 518] on div "+1" at bounding box center [884, 509] width 30 height 30
click at [820, 510] on img at bounding box center [809, 509] width 30 height 30
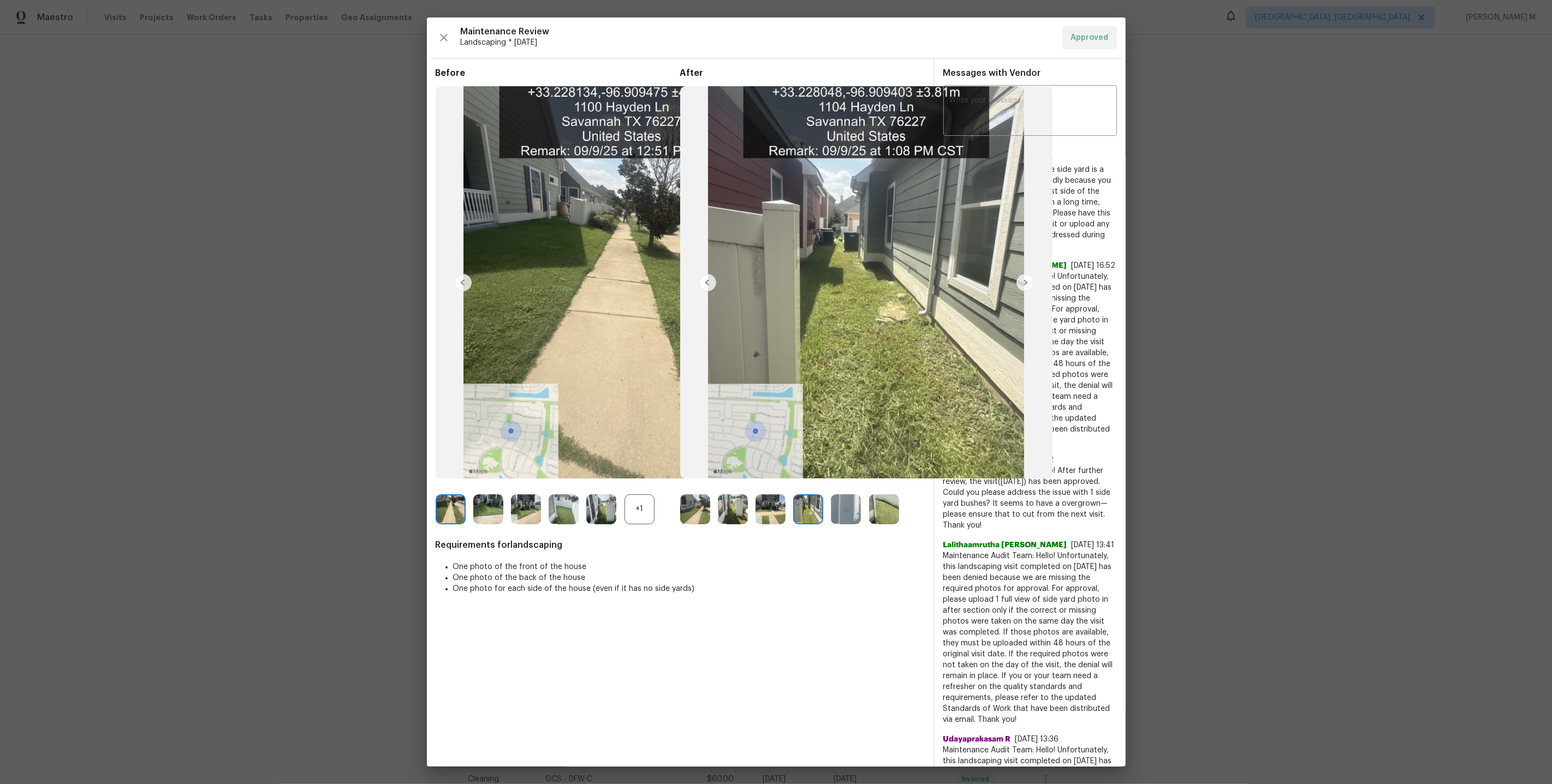
click at [881, 505] on img at bounding box center [884, 509] width 30 height 30
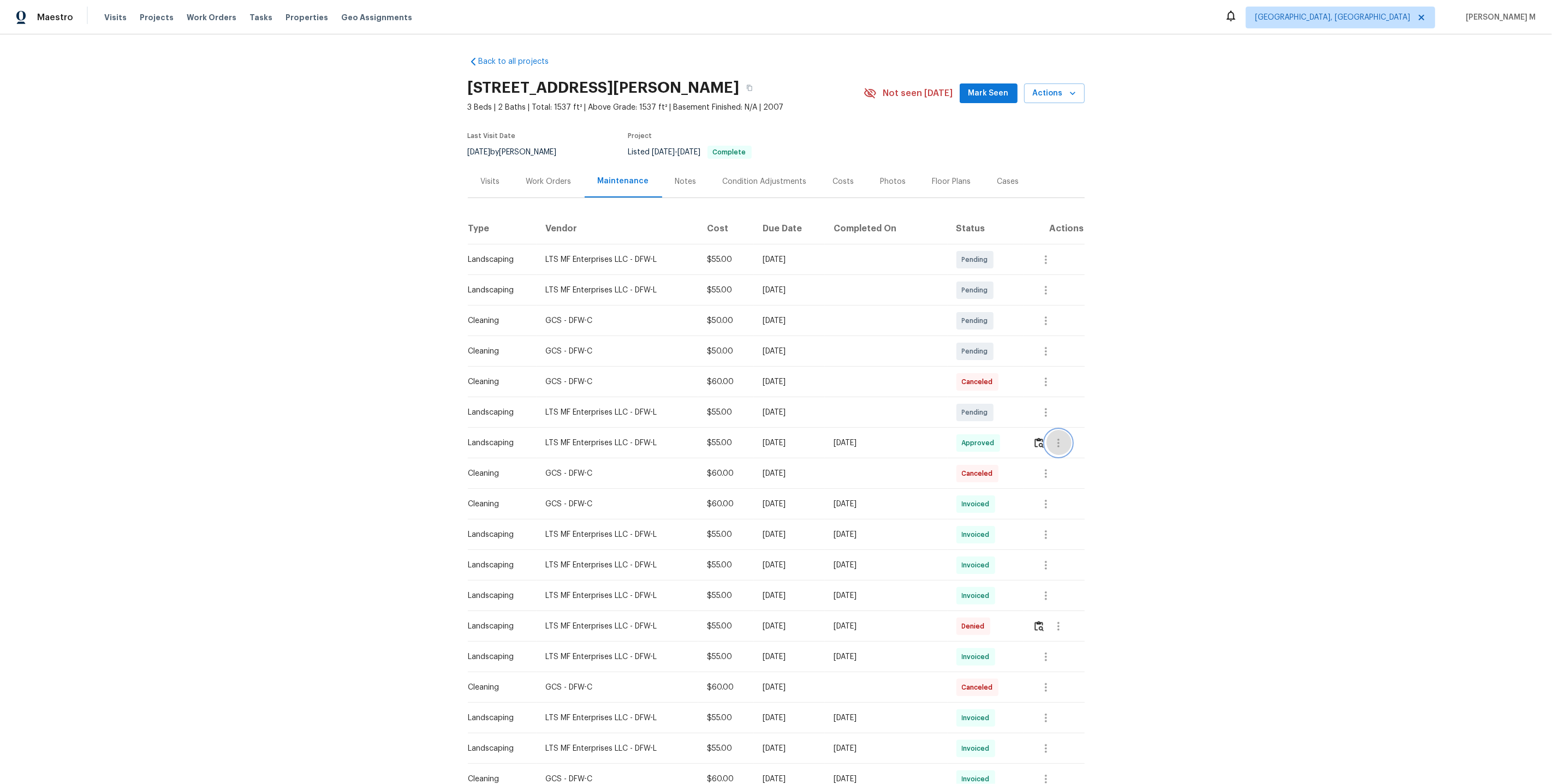
click at [1053, 438] on icon "button" at bounding box center [1059, 443] width 13 height 13
click at [1062, 441] on li "Message vendor" at bounding box center [1085, 438] width 77 height 18
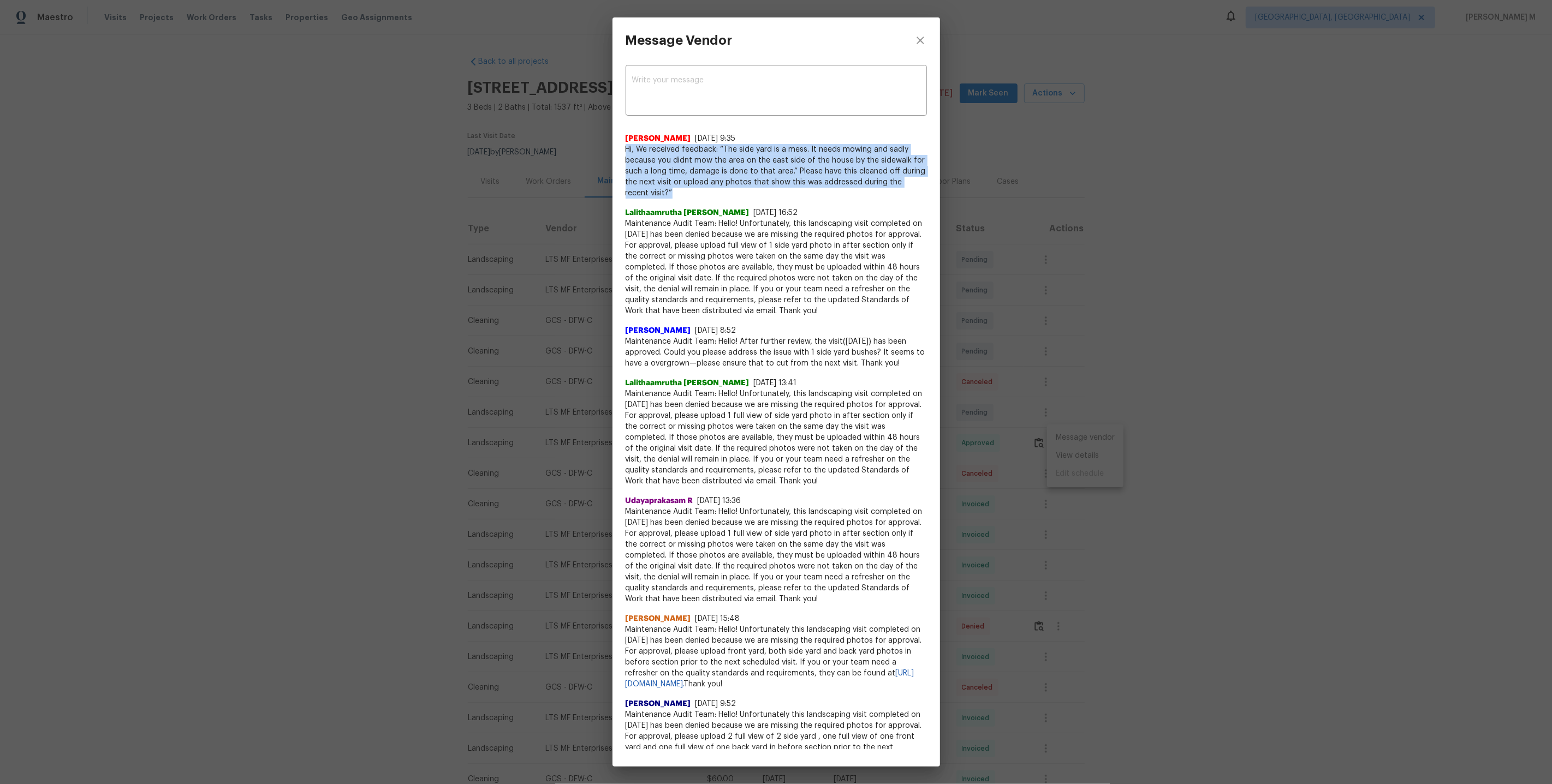
drag, startPoint x: 627, startPoint y: 147, endPoint x: 794, endPoint y: 188, distance: 172.0
click at [794, 188] on span "Hi, We received feedback: “The side yard is a mess. It needs mowing and sadly b…" at bounding box center [776, 171] width 301 height 55
click at [554, 307] on div "Message Vendor x ​ Akshaya Narayanan 8/26/25, 9:35 Hi, We received feedback: “T…" at bounding box center [776, 392] width 1552 height 784
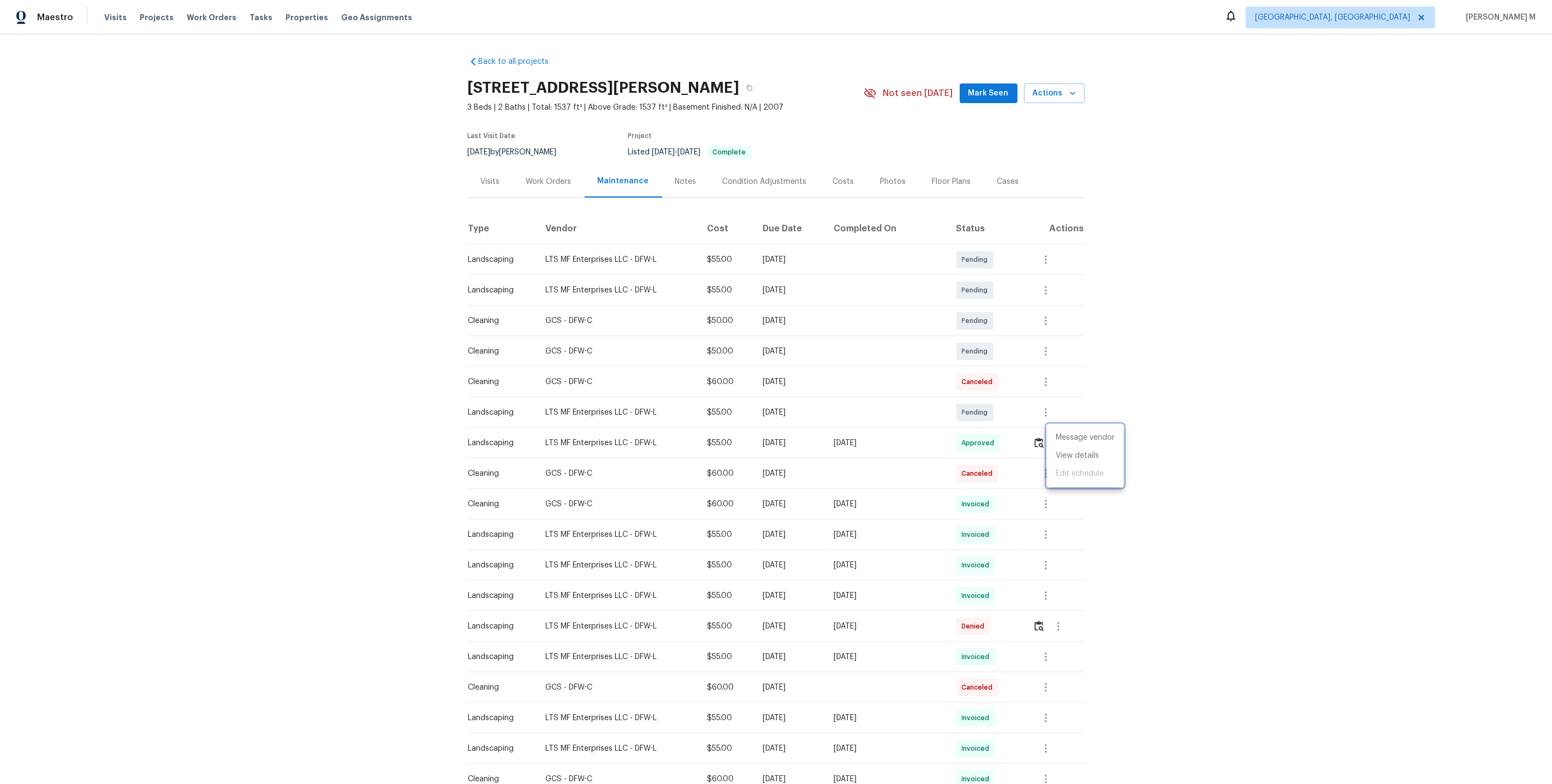
click at [537, 148] on div at bounding box center [776, 392] width 1552 height 784
click at [537, 182] on div "Work Orders" at bounding box center [549, 181] width 72 height 32
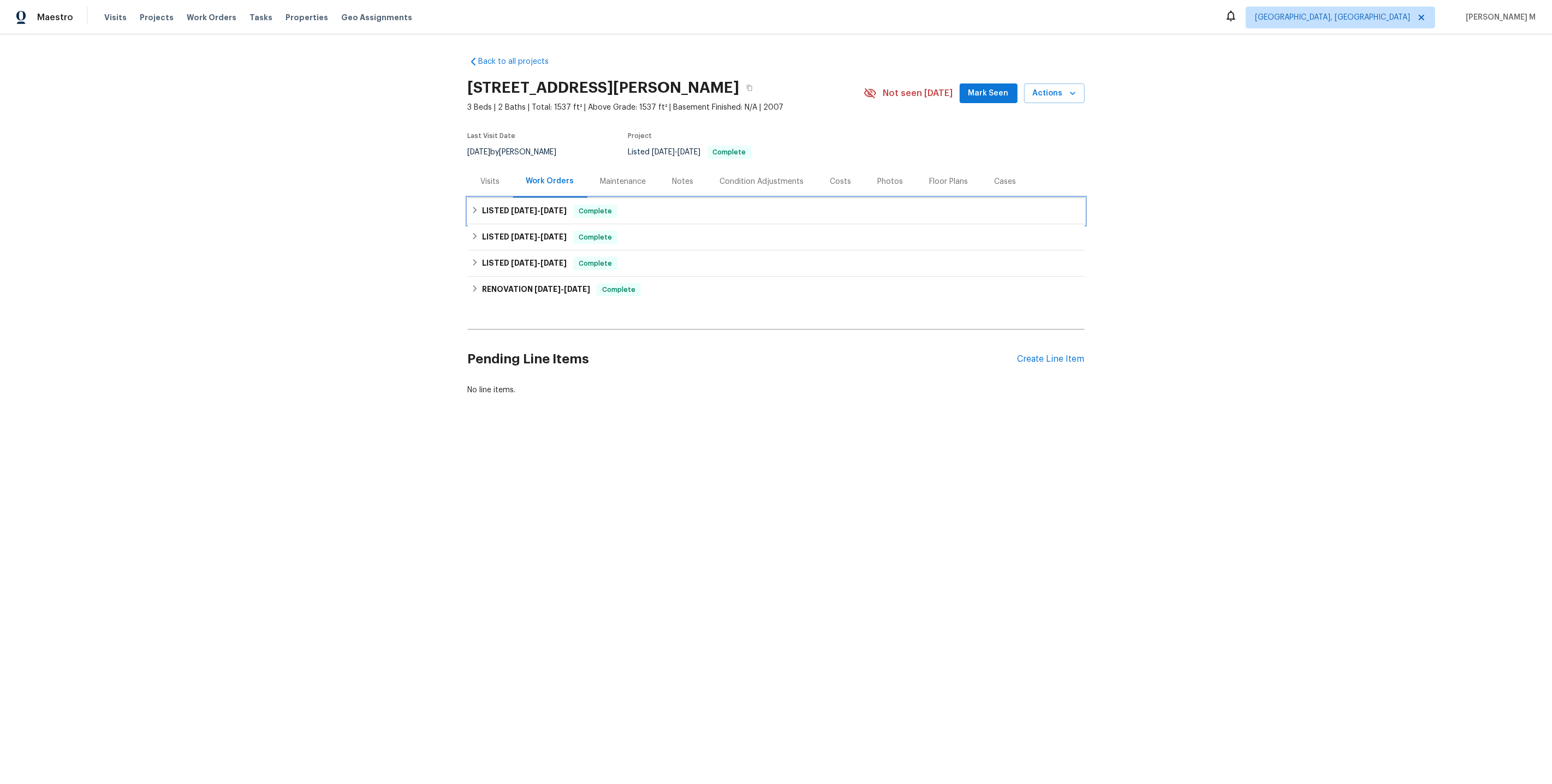
click at [533, 210] on h6 "LISTED 7/21/25 - 8/19/25" at bounding box center [524, 211] width 84 height 13
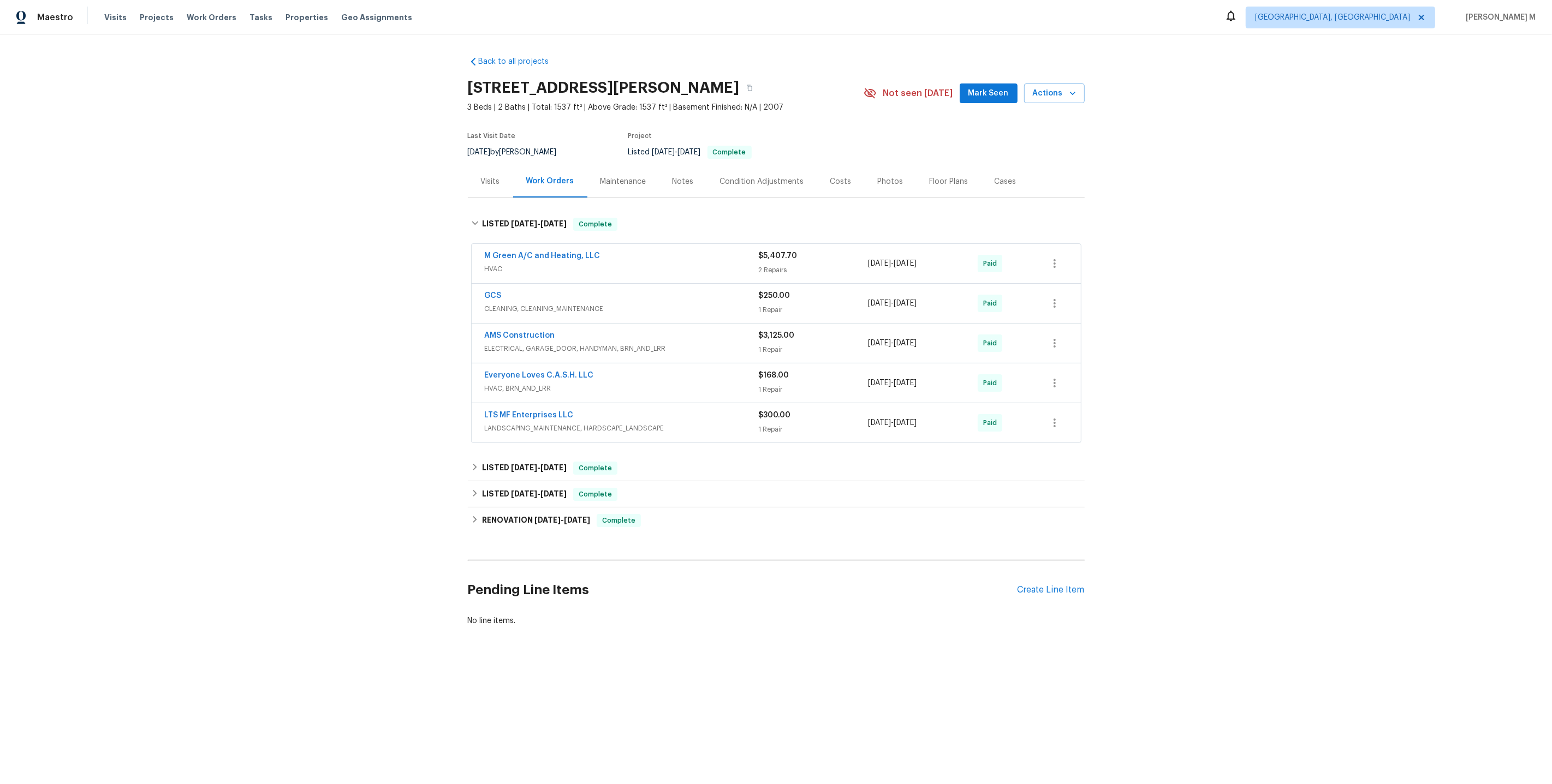
click at [542, 303] on span "CLEANING, CLEANING_MAINTENANCE" at bounding box center [622, 309] width 274 height 11
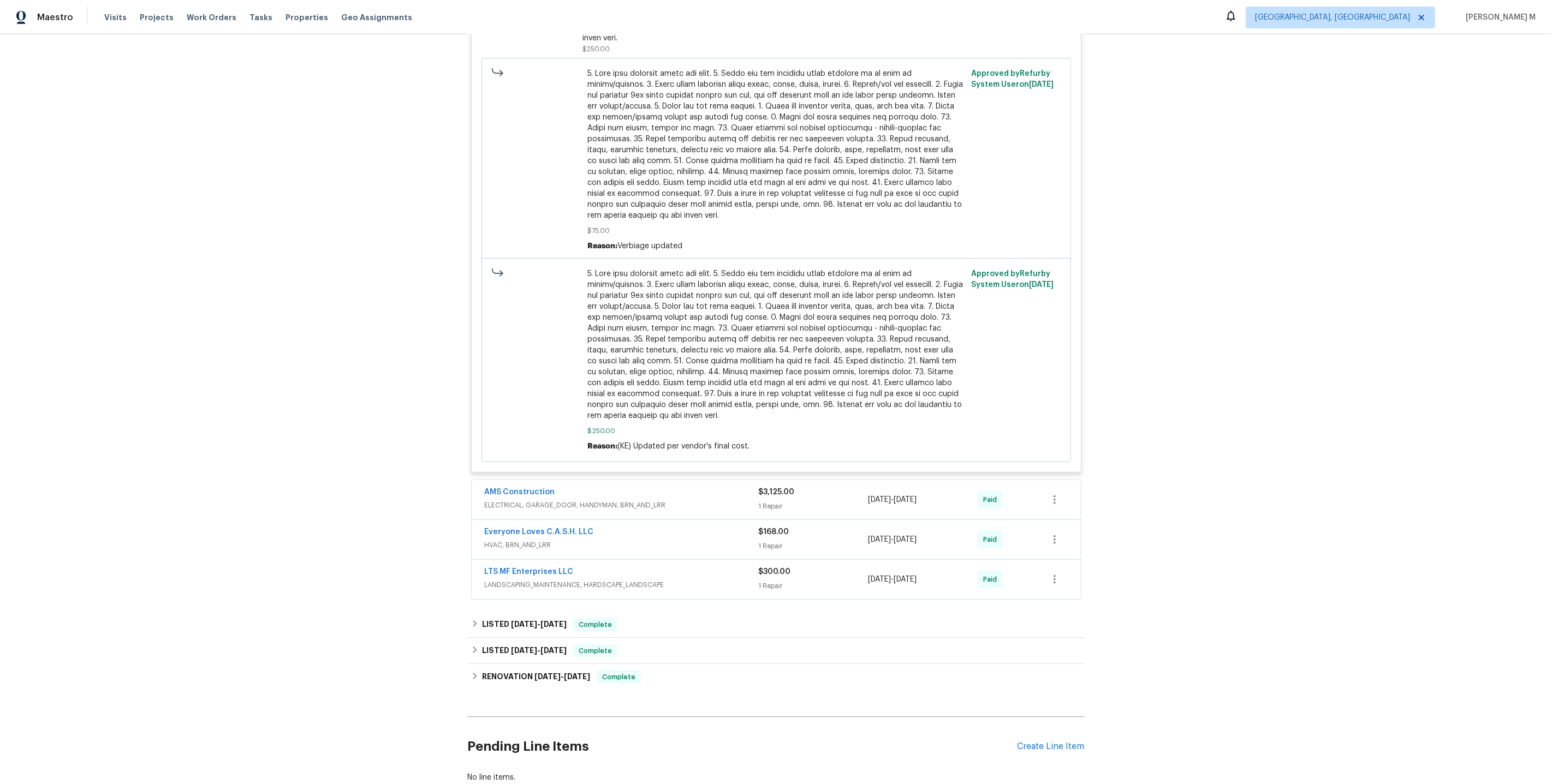
scroll to position [571, 0]
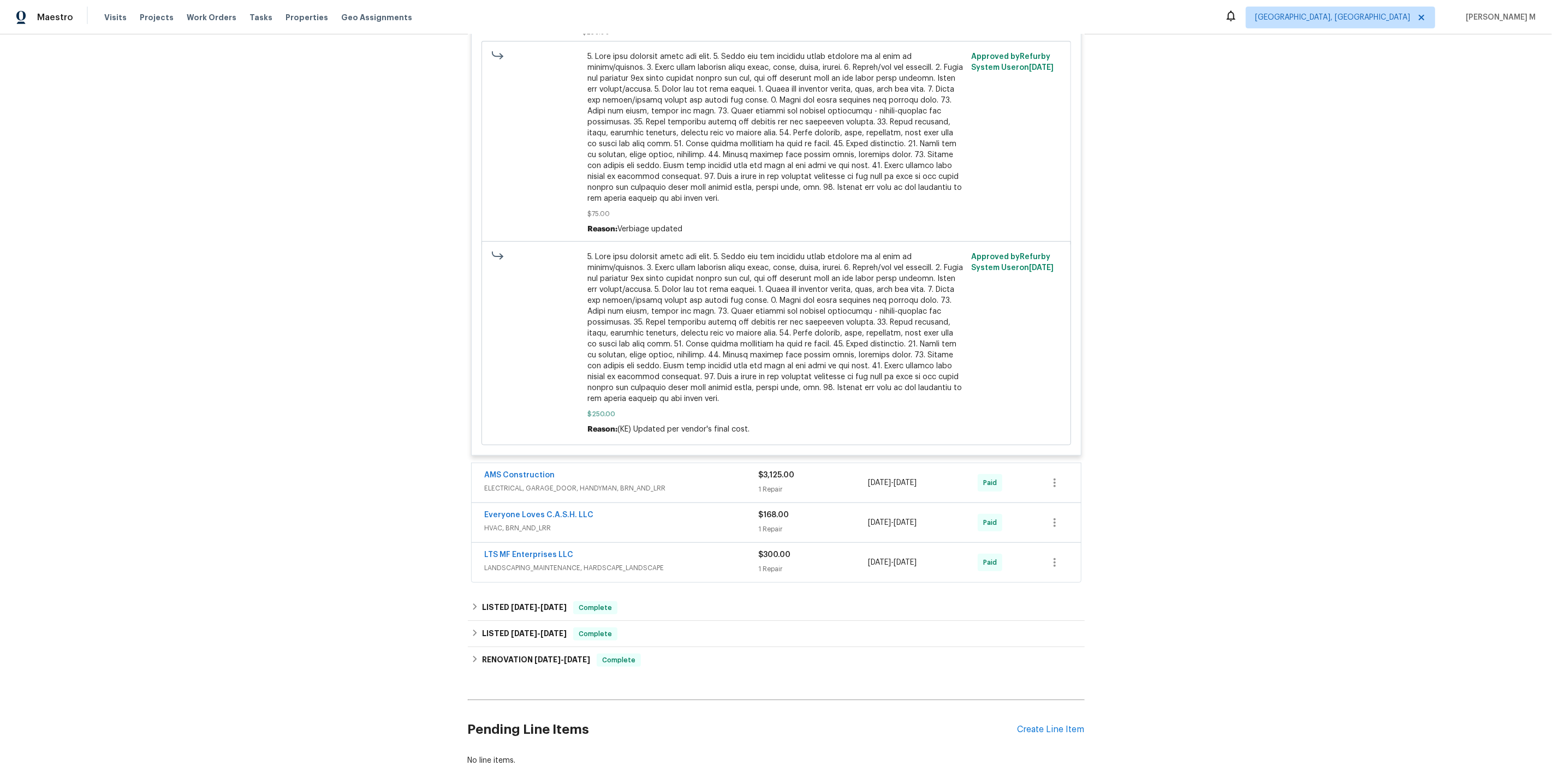
click at [559, 562] on span "LANDSCAPING_MAINTENANCE, HARDSCAPE_LANDSCAPE" at bounding box center [622, 568] width 274 height 11
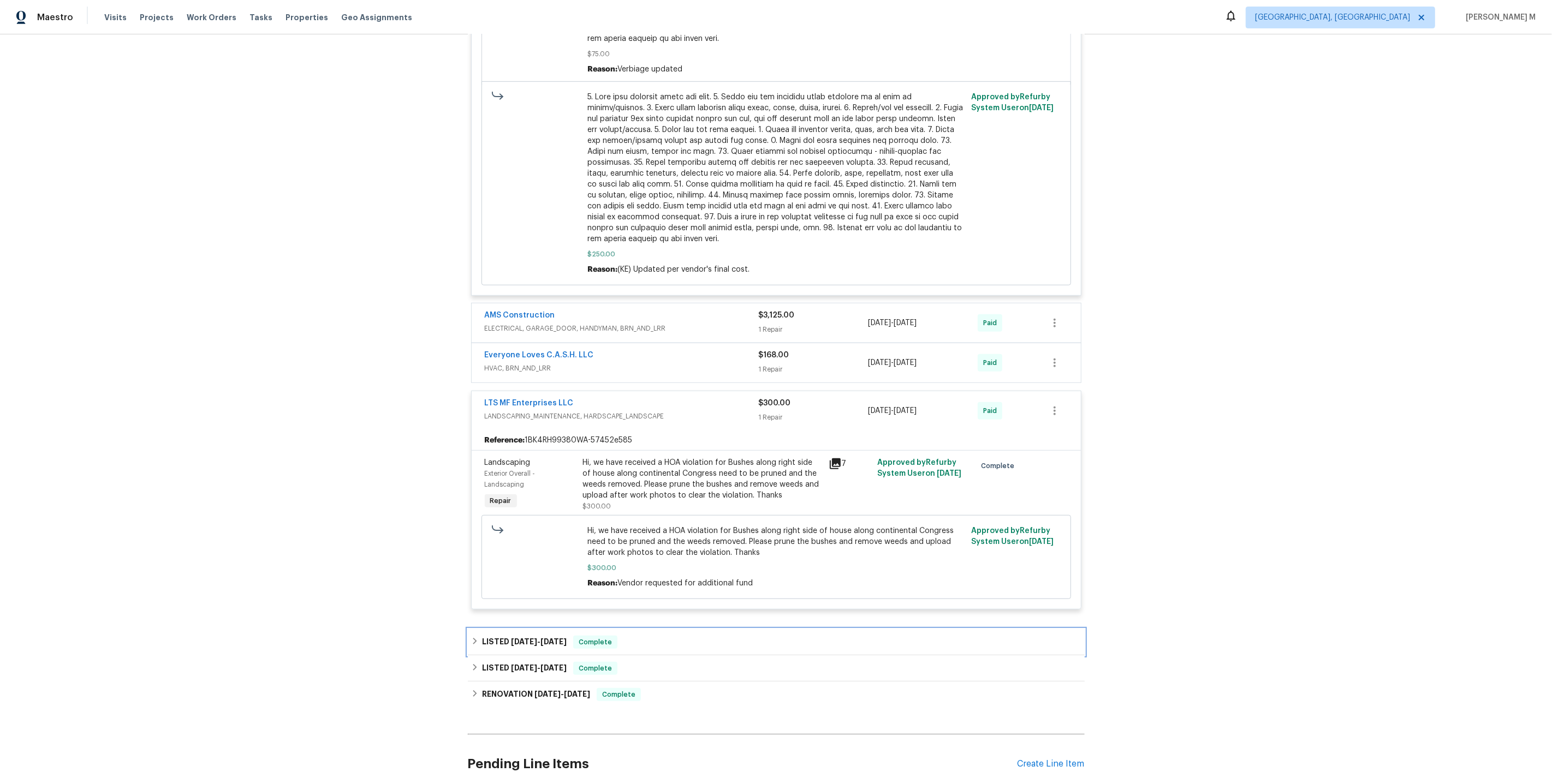
click at [536, 629] on div "LISTED 5/21/25 - 5/23/25 Complete" at bounding box center [777, 642] width 617 height 26
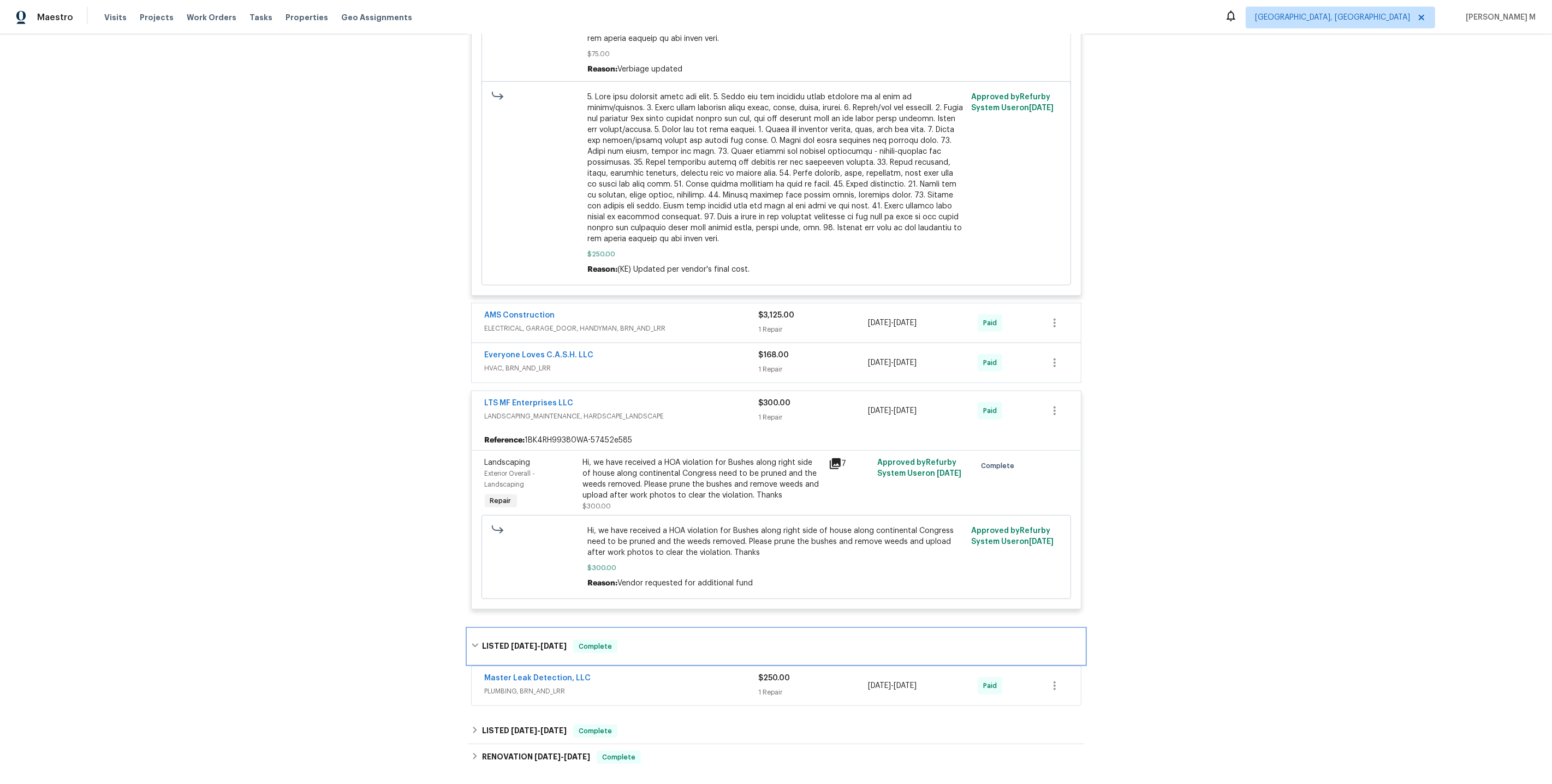
scroll to position [797, 0]
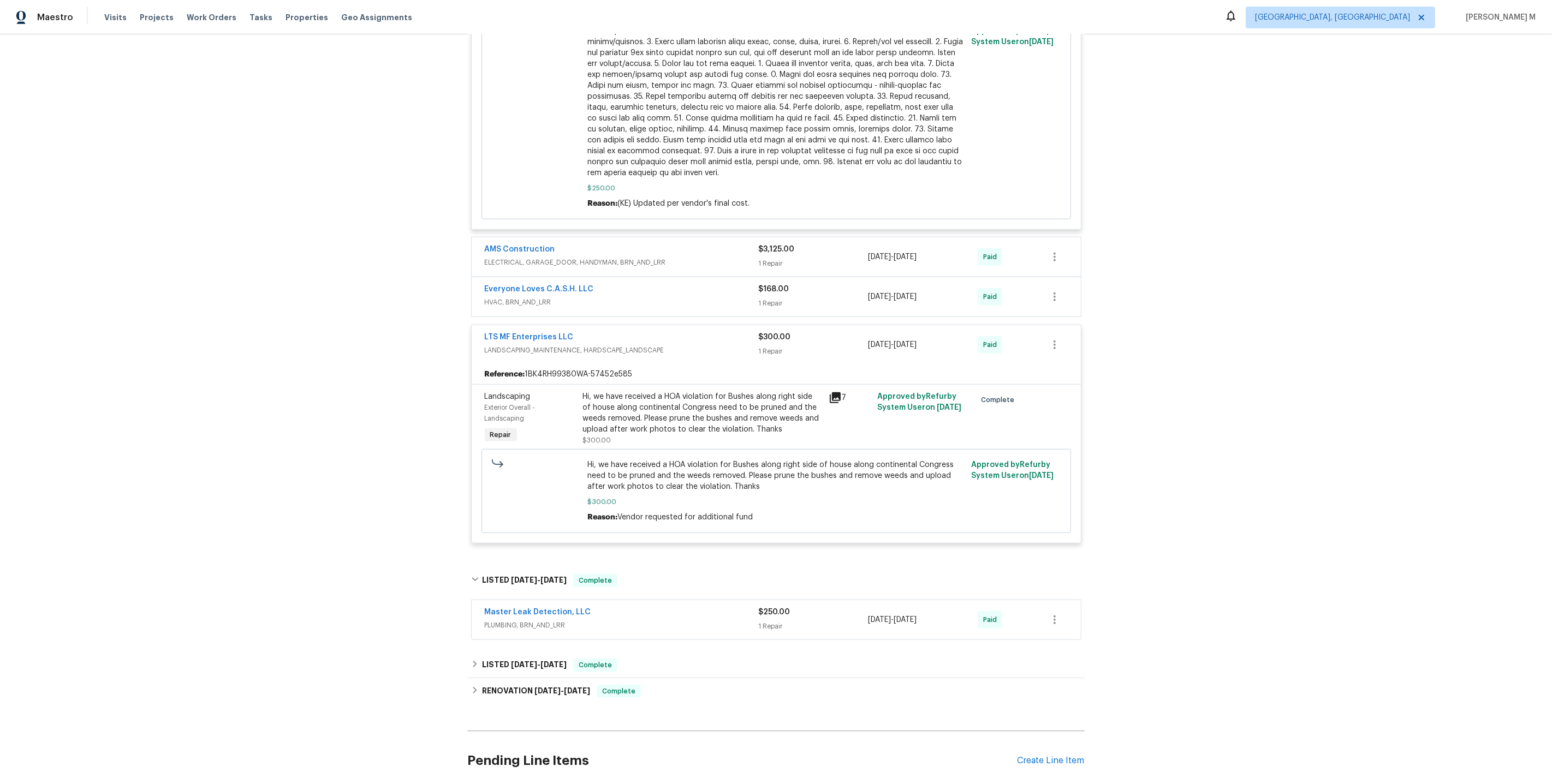
click at [515, 620] on span "PLUMBING, BRN_AND_LRR" at bounding box center [622, 625] width 274 height 11
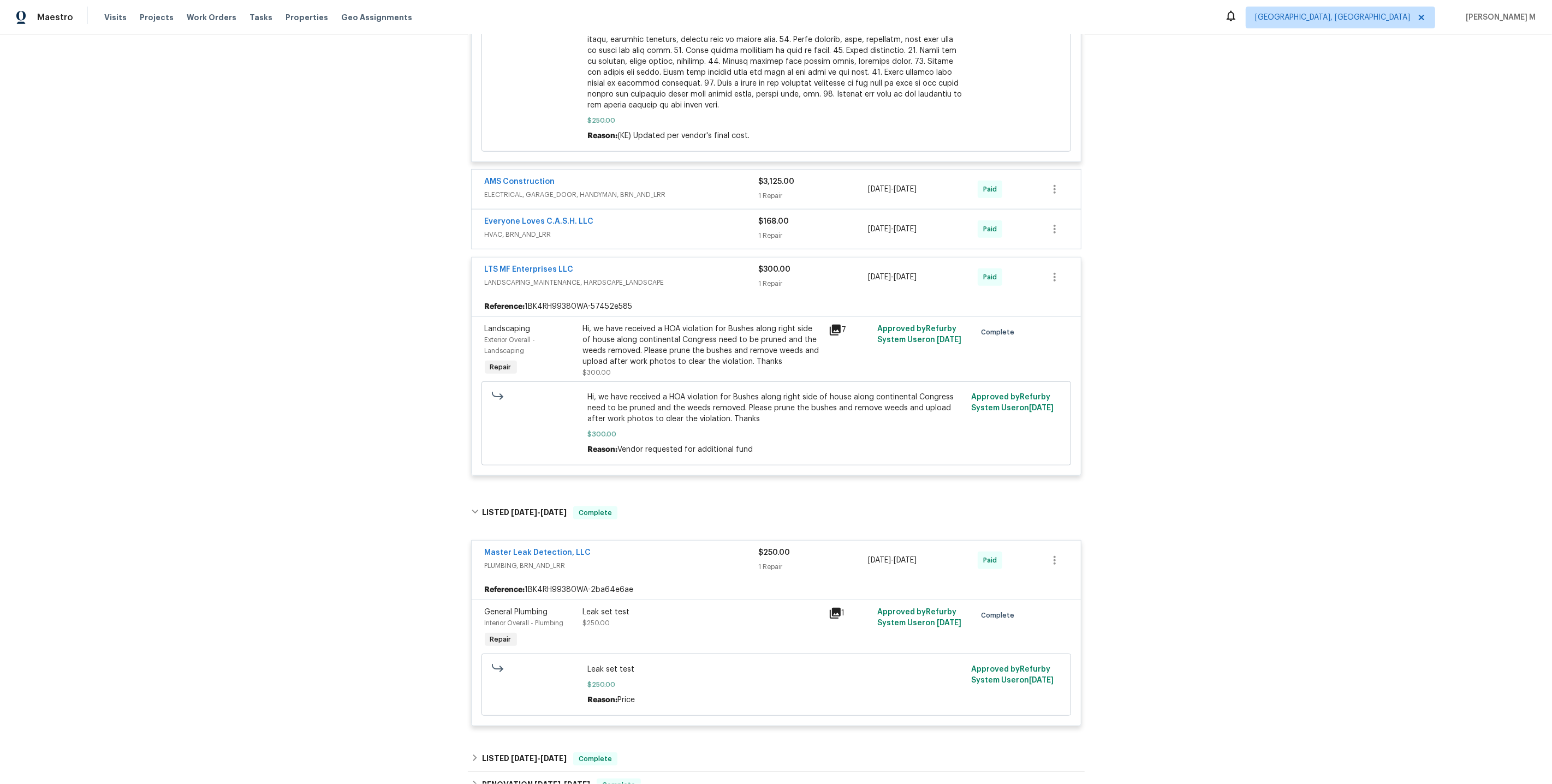
scroll to position [982, 0]
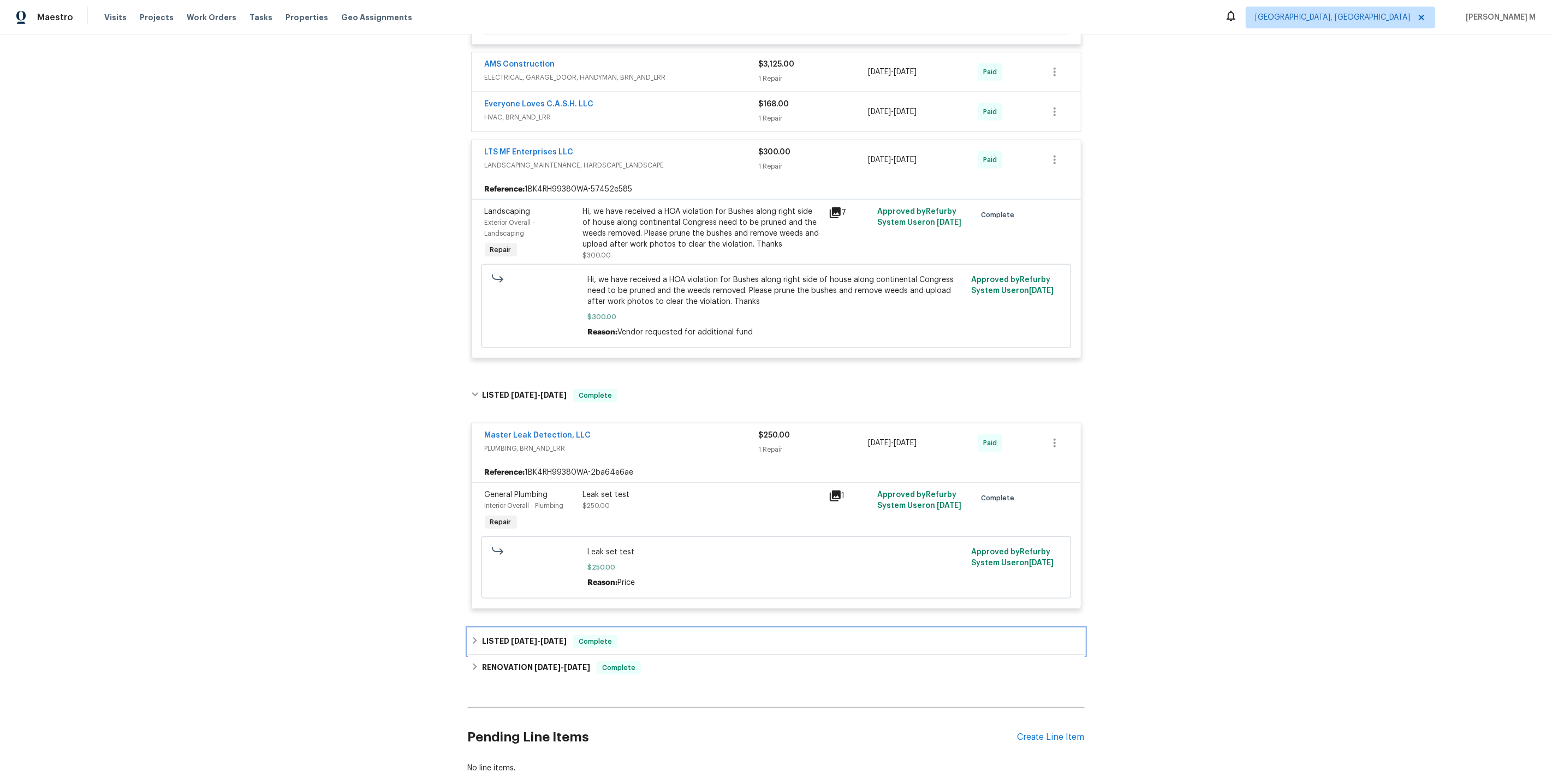
click at [497, 629] on div "LISTED 5/6/25 - 5/17/25 Complete" at bounding box center [777, 641] width 617 height 26
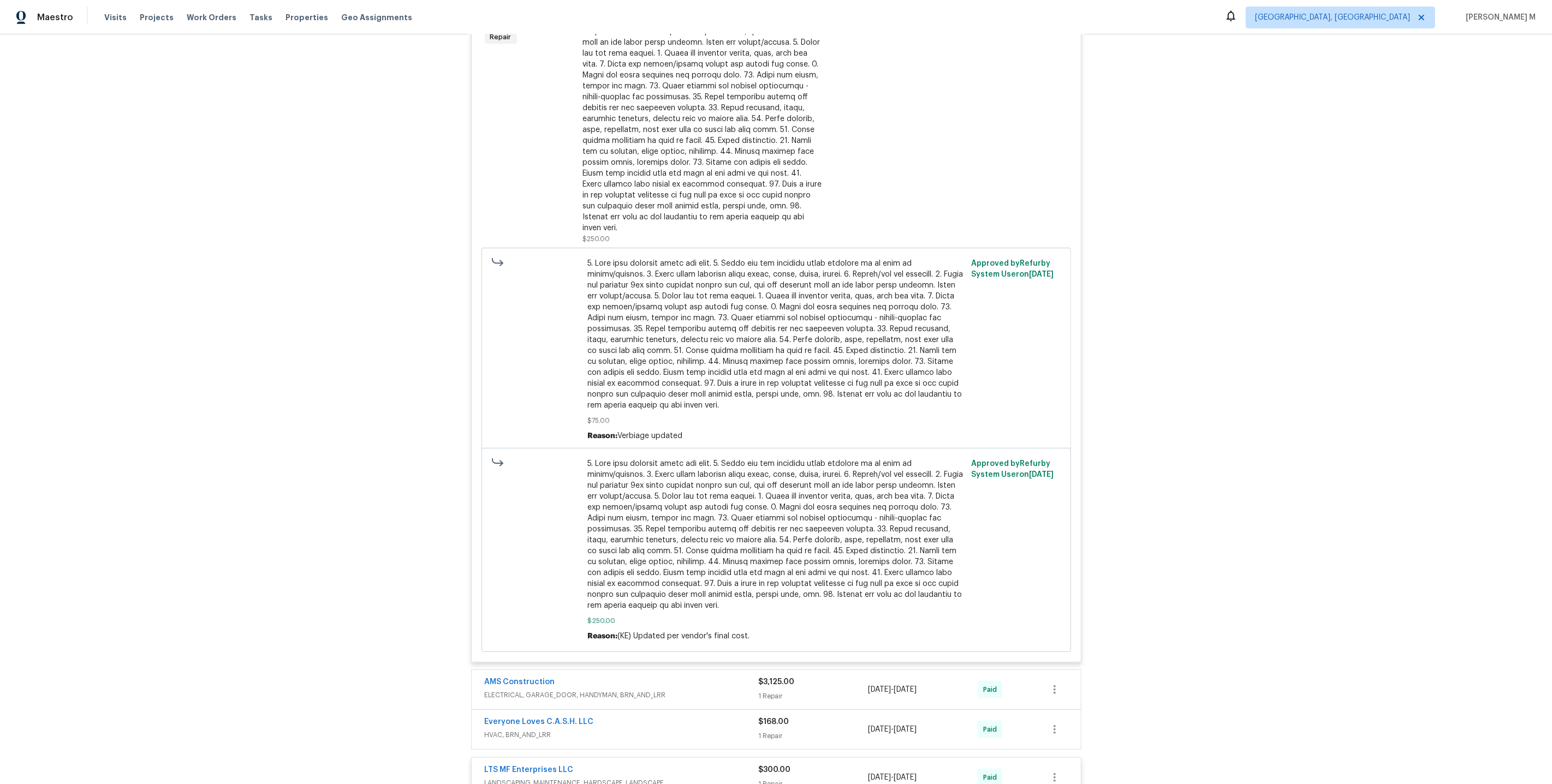
scroll to position [0, 0]
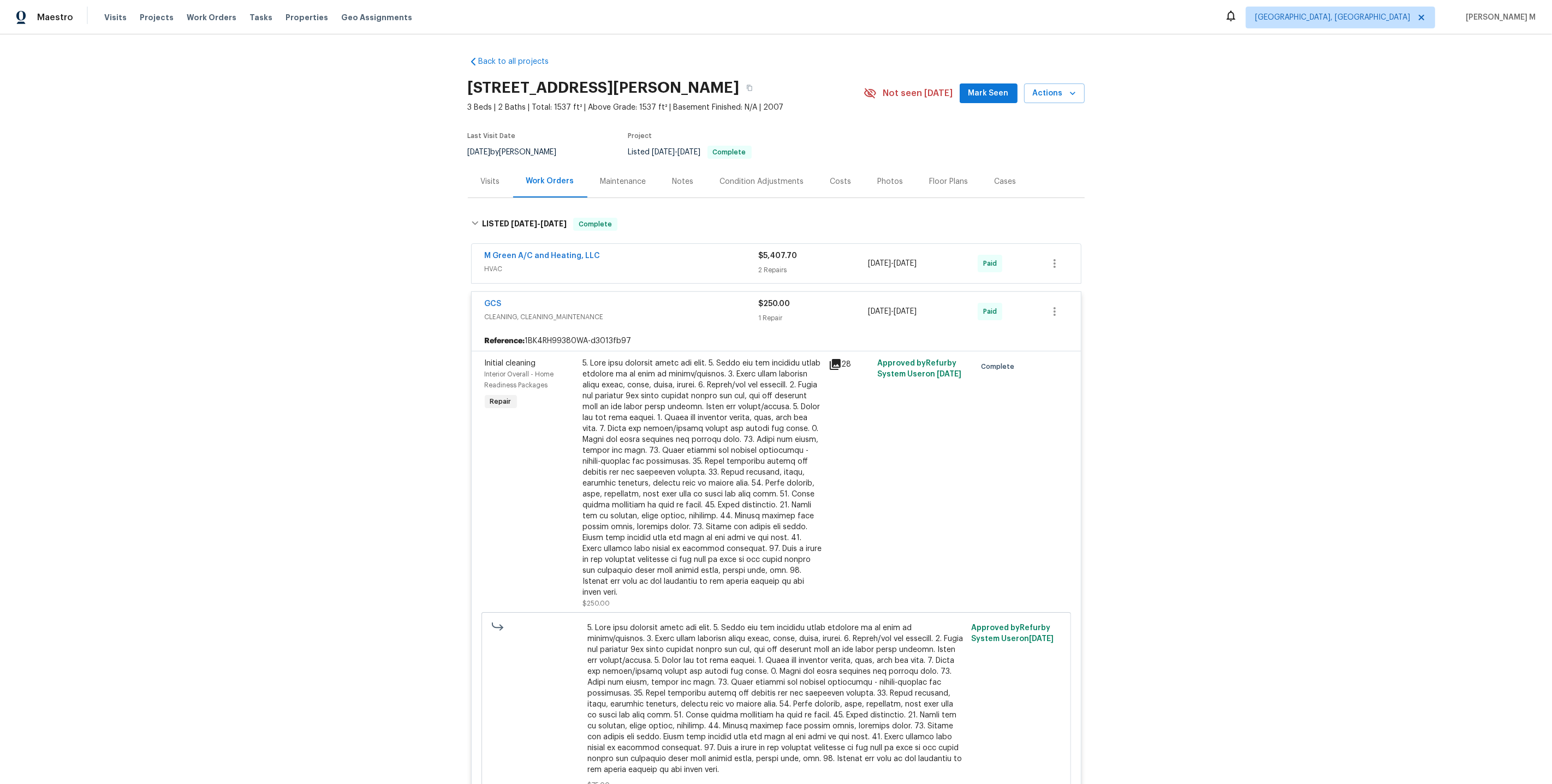
click at [608, 185] on div "Maintenance" at bounding box center [624, 181] width 72 height 32
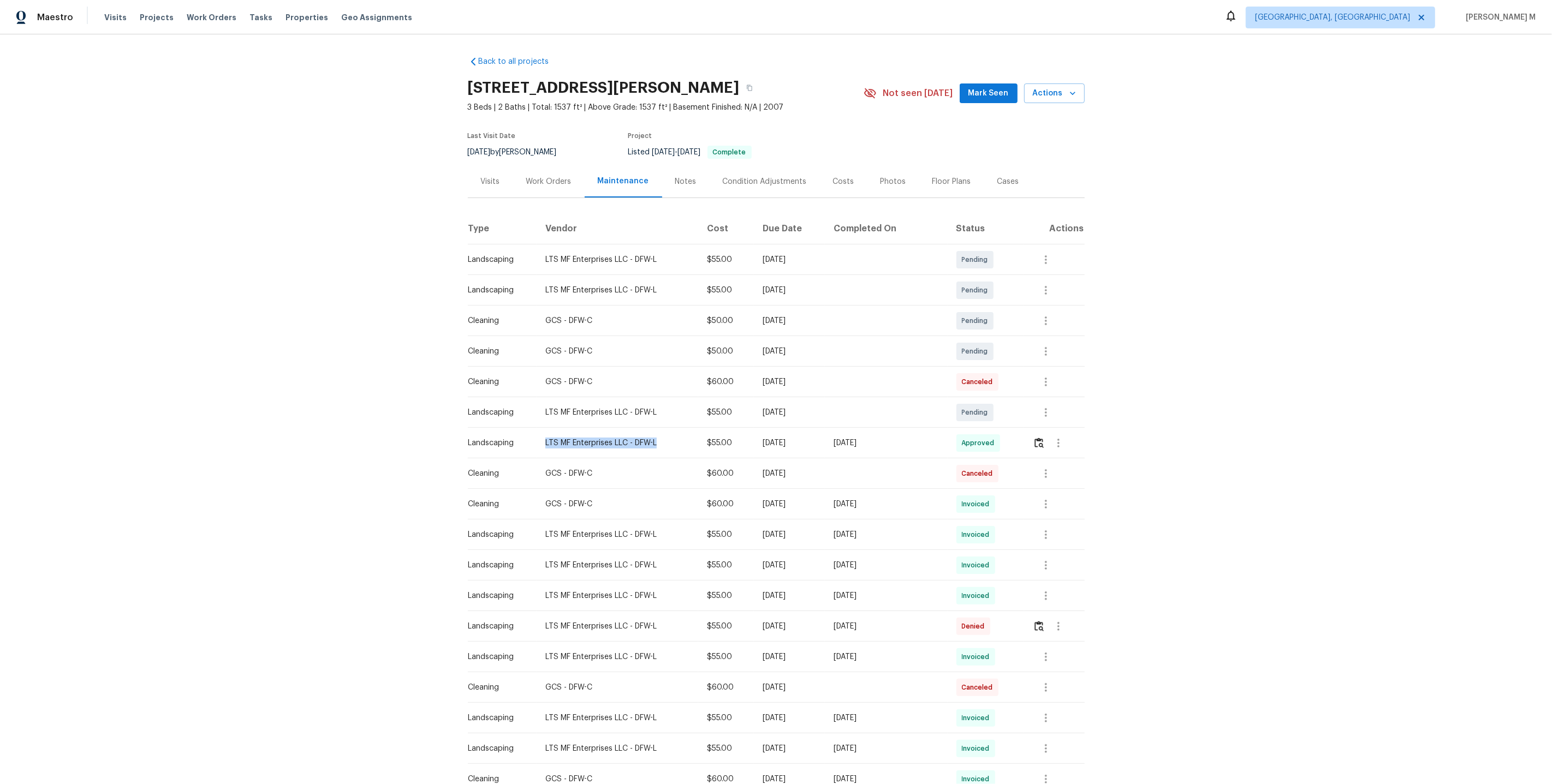
drag, startPoint x: 542, startPoint y: 441, endPoint x: 665, endPoint y: 449, distance: 123.3
click at [665, 449] on td "LTS MF Enterprises LLC - DFW-L" at bounding box center [618, 443] width 161 height 31
click at [910, 414] on td at bounding box center [886, 412] width 122 height 31
click at [555, 191] on div "Work Orders" at bounding box center [549, 181] width 72 height 32
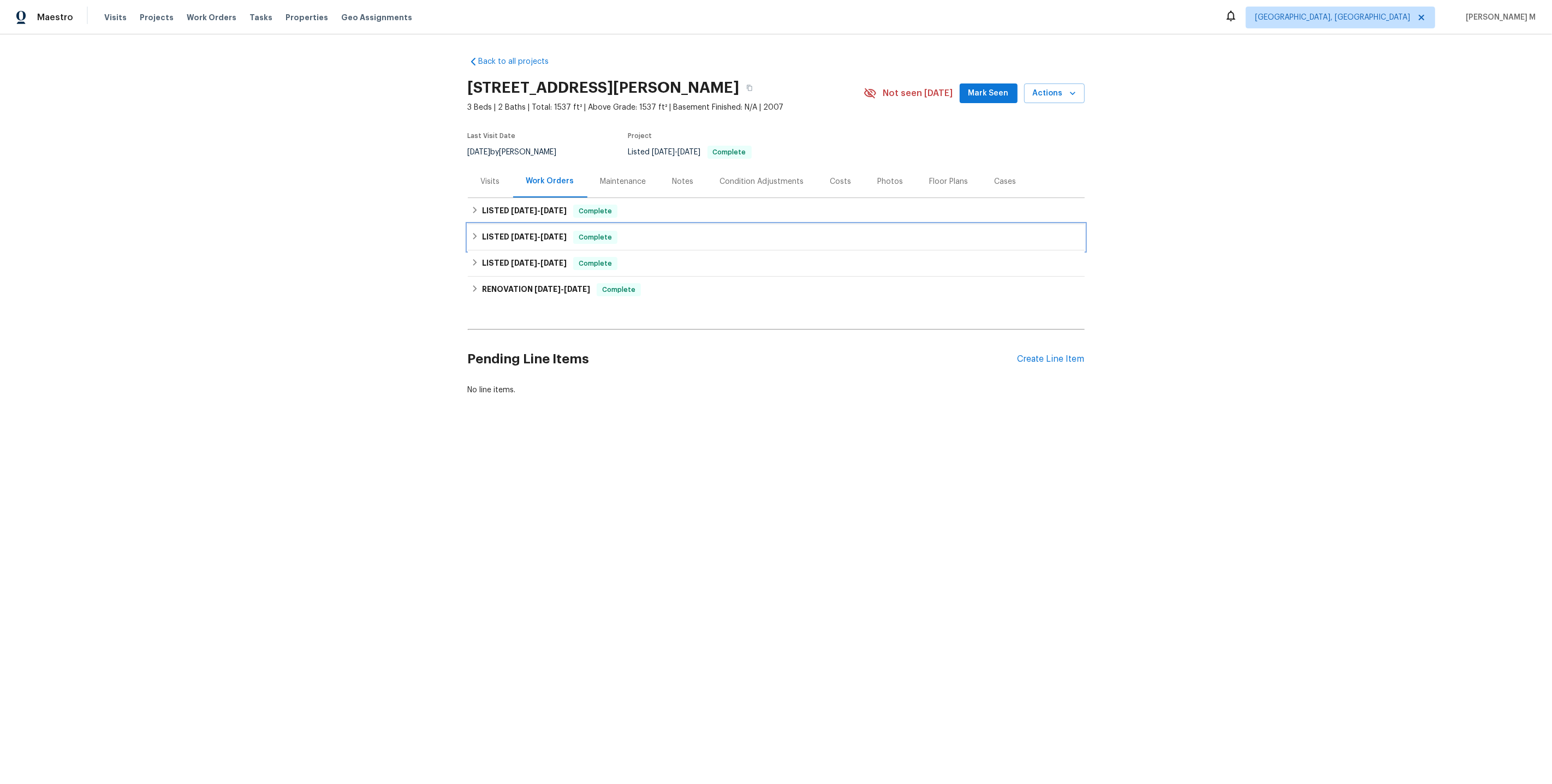
click at [508, 224] on div "LISTED 5/21/25 - 5/23/25 Complete" at bounding box center [777, 237] width 617 height 26
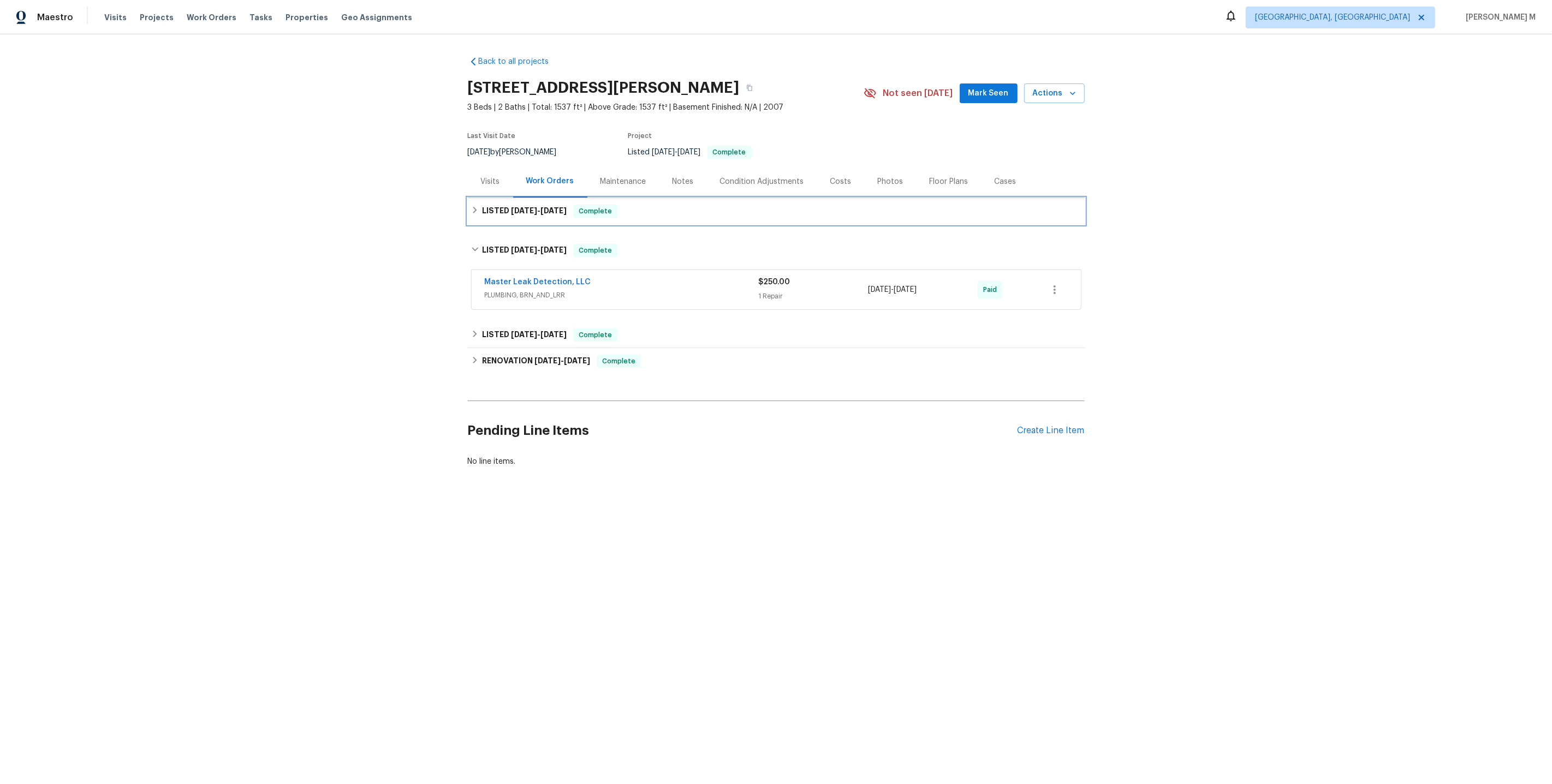
click at [513, 216] on div "LISTED 7/21/25 - 8/19/25 Complete" at bounding box center [777, 211] width 617 height 26
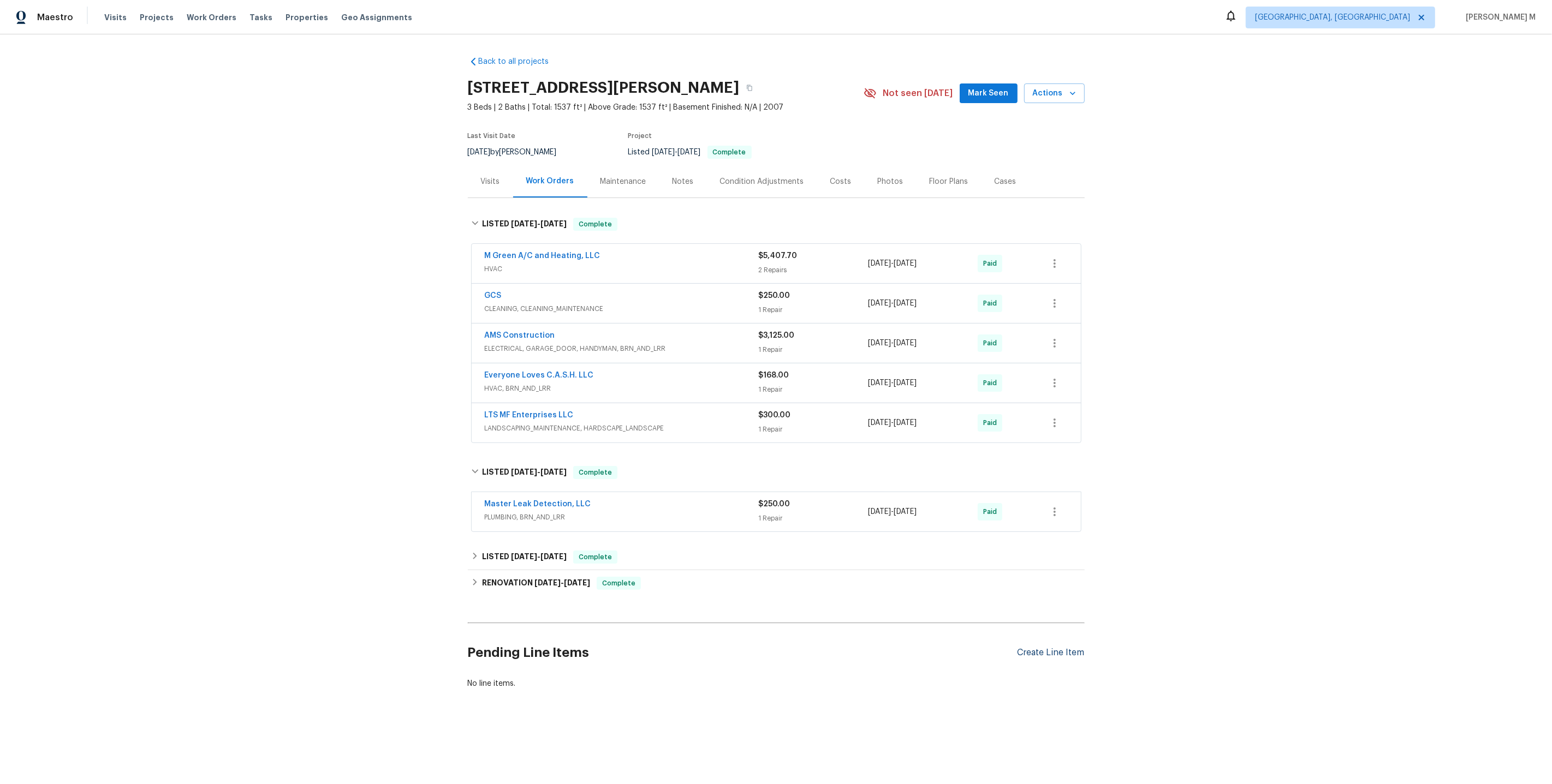
click at [1049, 648] on div "Create Line Item" at bounding box center [1051, 653] width 67 height 10
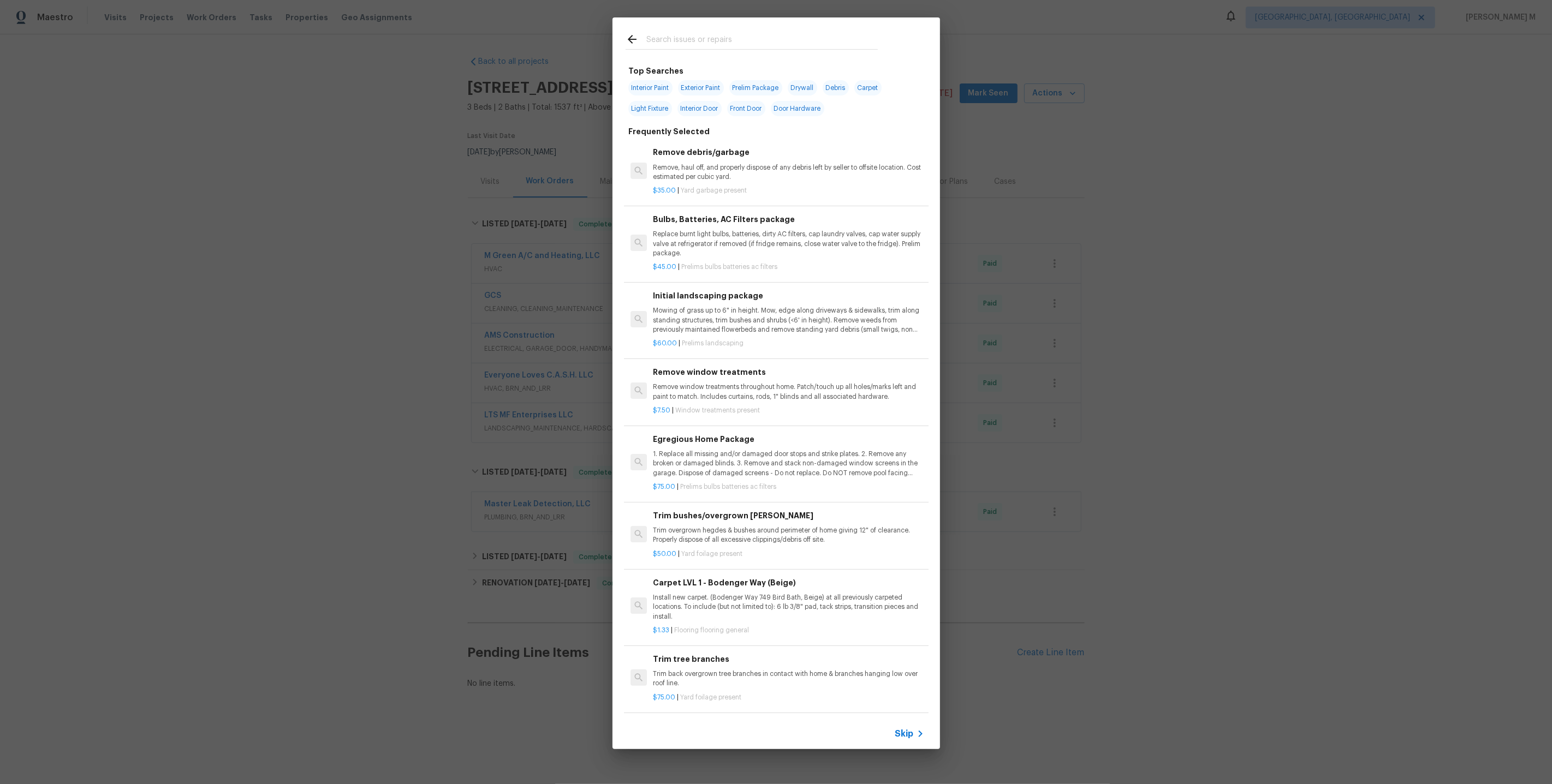
click at [910, 727] on div "Skip" at bounding box center [777, 733] width 328 height 31
click at [559, 438] on div "Top Searches Interior Paint Exterior Paint Prelim Package Drywall Debris Carpet…" at bounding box center [776, 383] width 1552 height 767
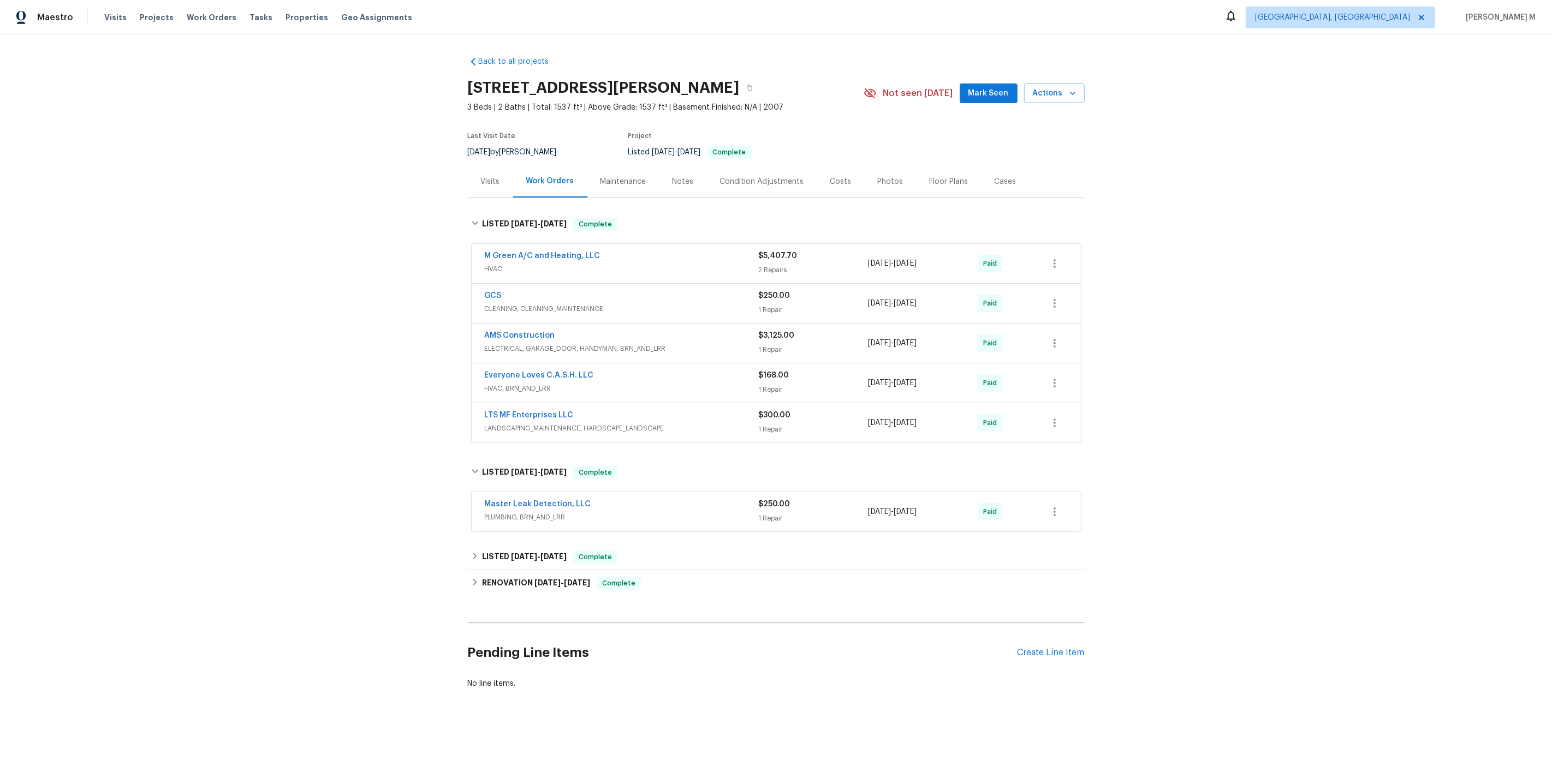
click at [605, 169] on div "Maintenance" at bounding box center [624, 181] width 72 height 32
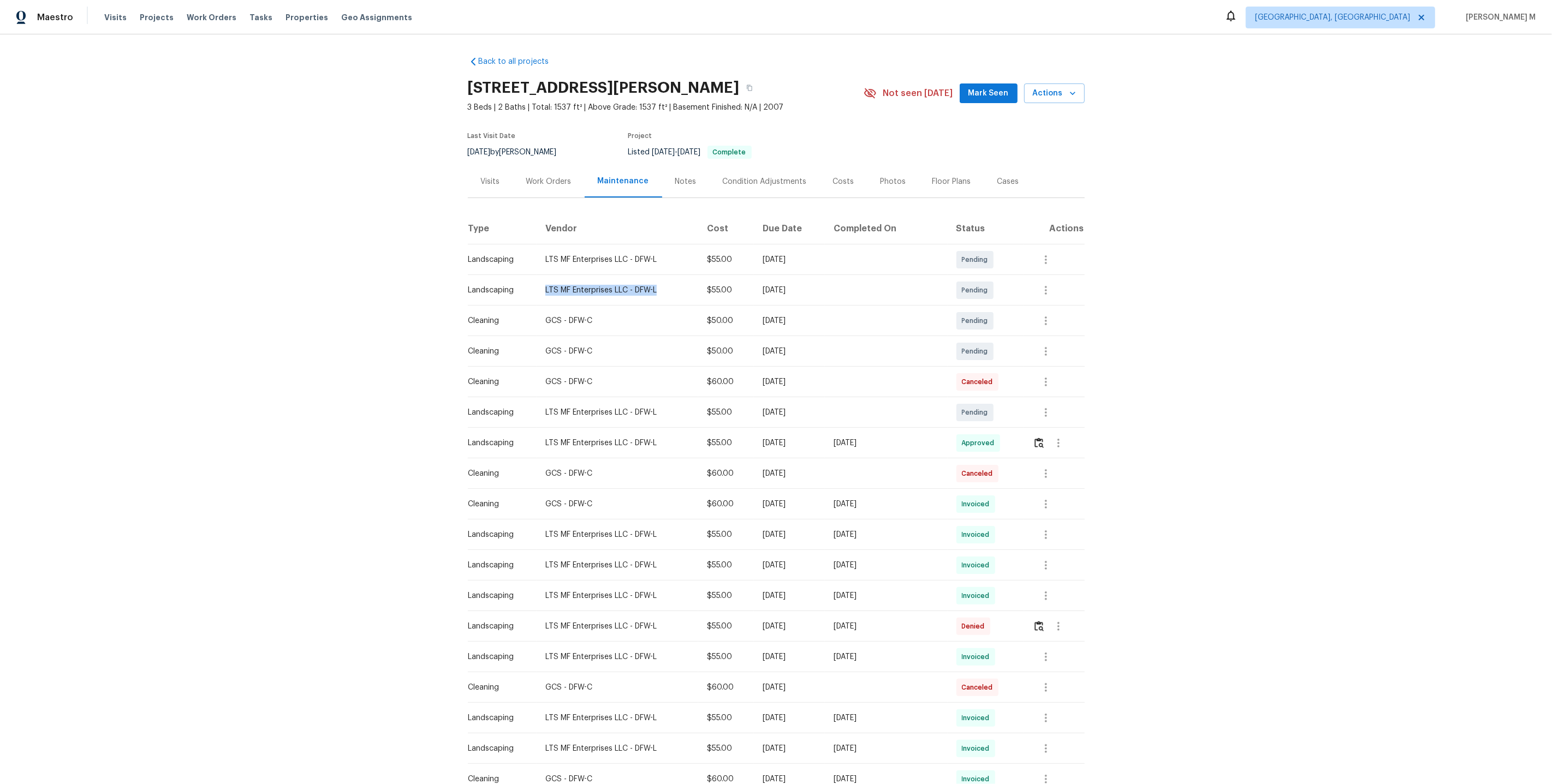
drag, startPoint x: 664, startPoint y: 285, endPoint x: 533, endPoint y: 286, distance: 131.0
click at [533, 286] on tr "Landscaping LTS MF Enterprises LLC - DFW-L $55.00 Mon, Sep 22 2025 Pending" at bounding box center [777, 290] width 617 height 31
copy tr "LTS MF Enterprises LLC - DFW-L"
click at [498, 289] on div "Landscaping" at bounding box center [498, 290] width 60 height 11
drag, startPoint x: 543, startPoint y: 287, endPoint x: 656, endPoint y: 287, distance: 113.0
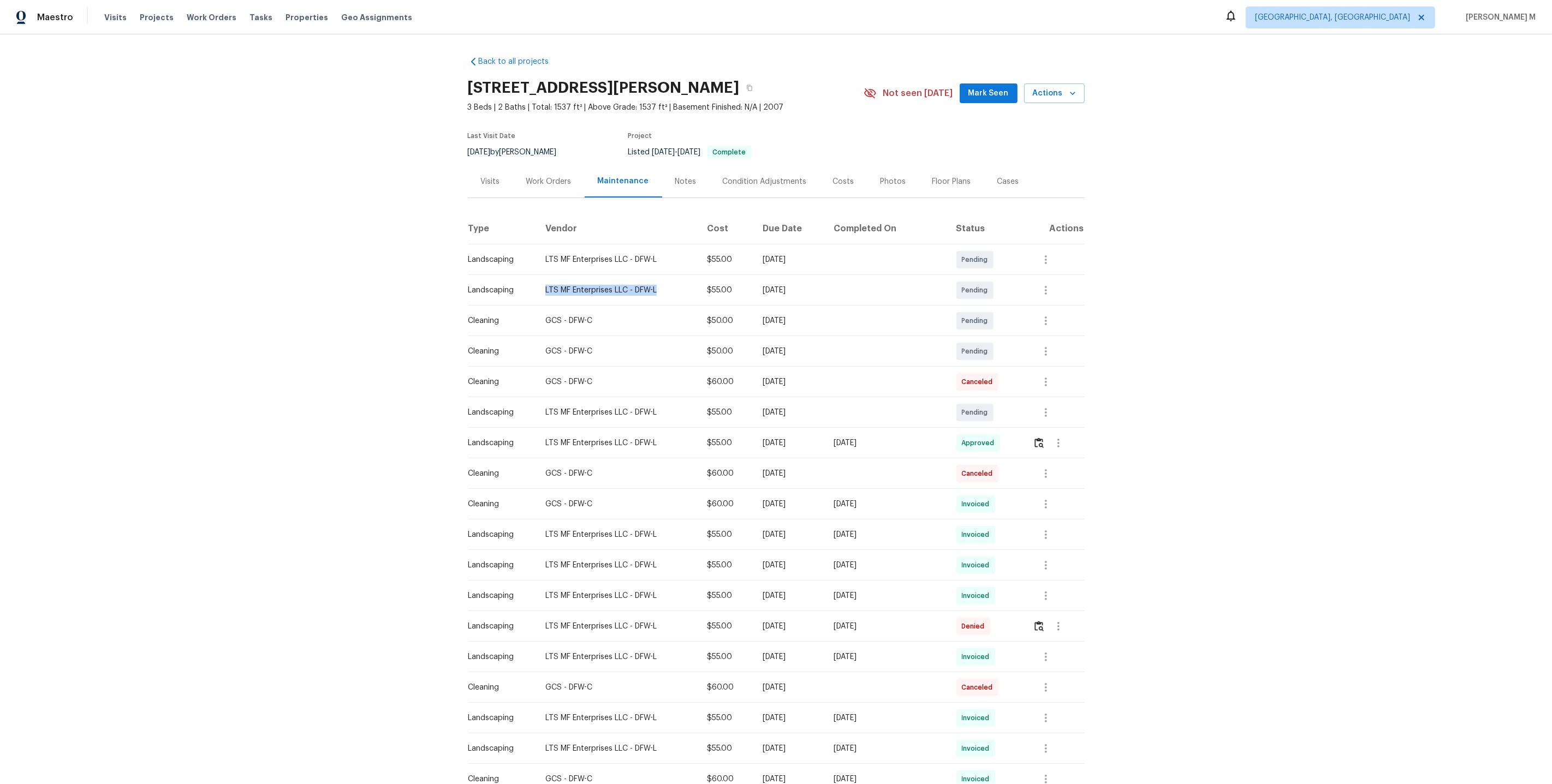
click at [656, 287] on div "LTS MF Enterprises LLC - DFW-L" at bounding box center [617, 290] width 144 height 11
copy div "LTS MF Enterprises LLC - DFW-L"
click at [289, 695] on div "Back to all projects 1100 Hayden Ln, Savannah, TX 76227 3 Beds | 2 Baths | Tota…" at bounding box center [776, 409] width 1552 height 750
click at [550, 176] on div "Work Orders" at bounding box center [548, 182] width 45 height 11
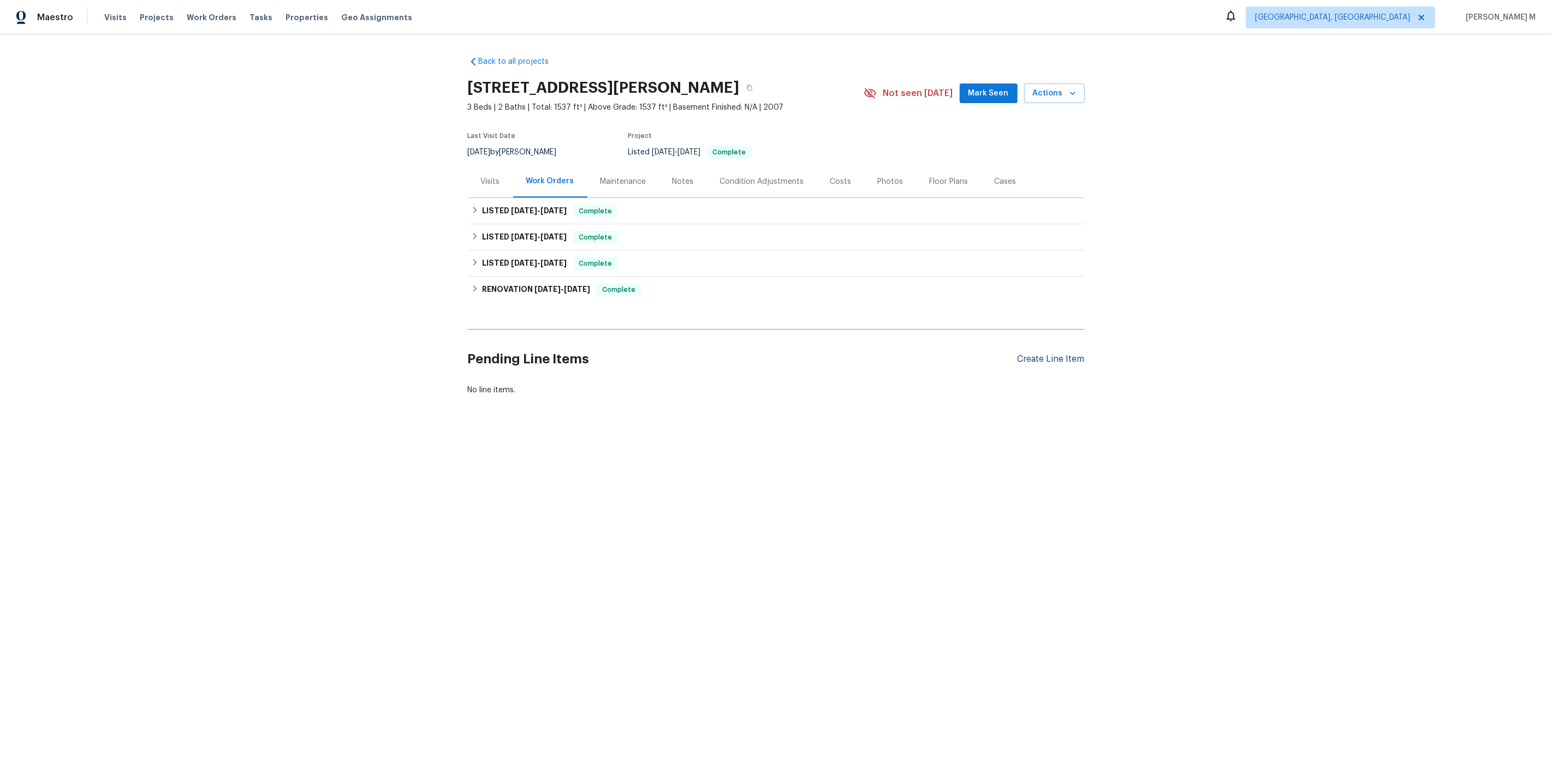
click at [1048, 355] on div "Create Line Item" at bounding box center [1051, 359] width 67 height 10
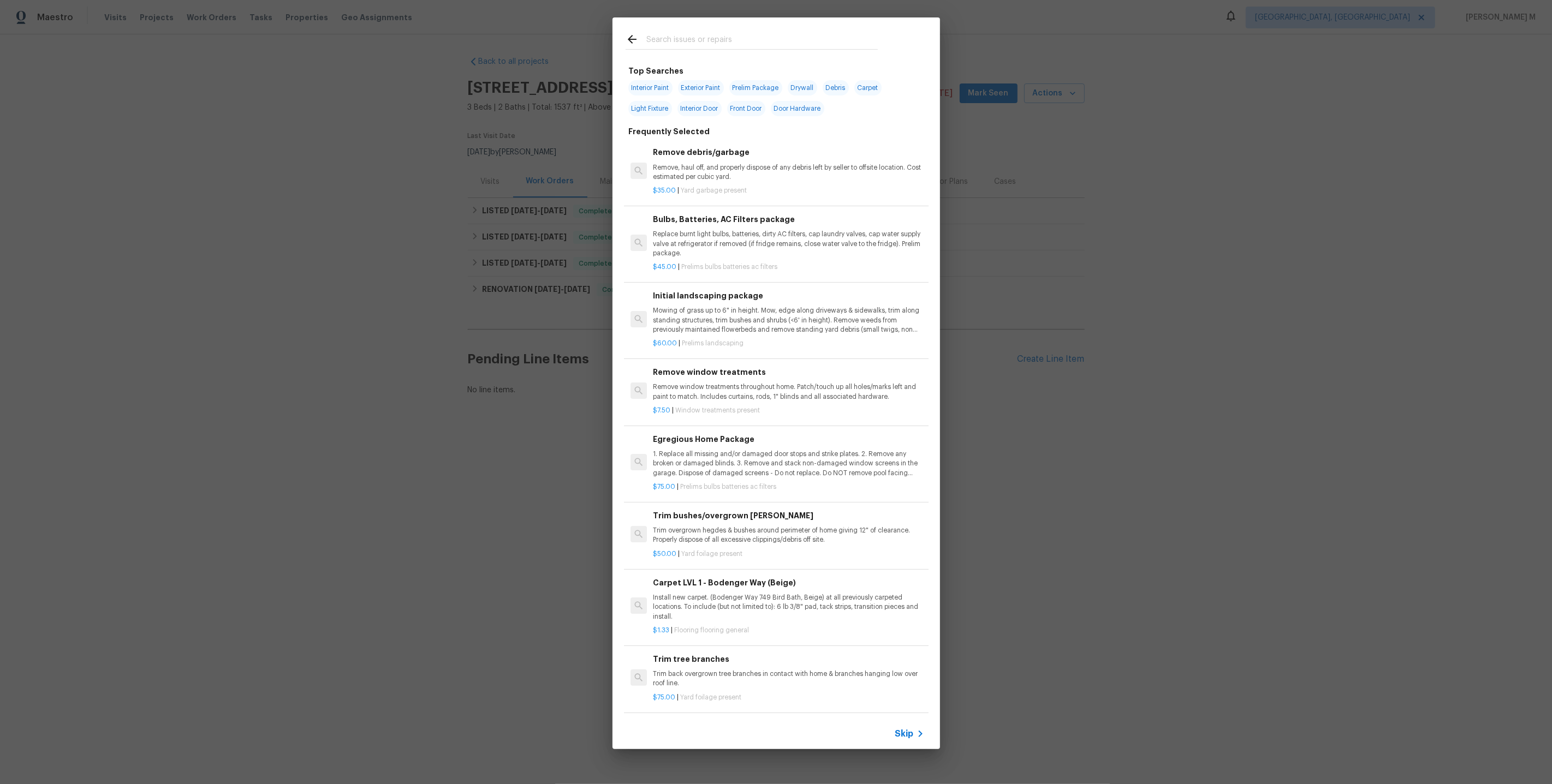
click at [892, 748] on div "Skip" at bounding box center [777, 733] width 328 height 31
click at [905, 739] on span "Skip" at bounding box center [904, 734] width 19 height 11
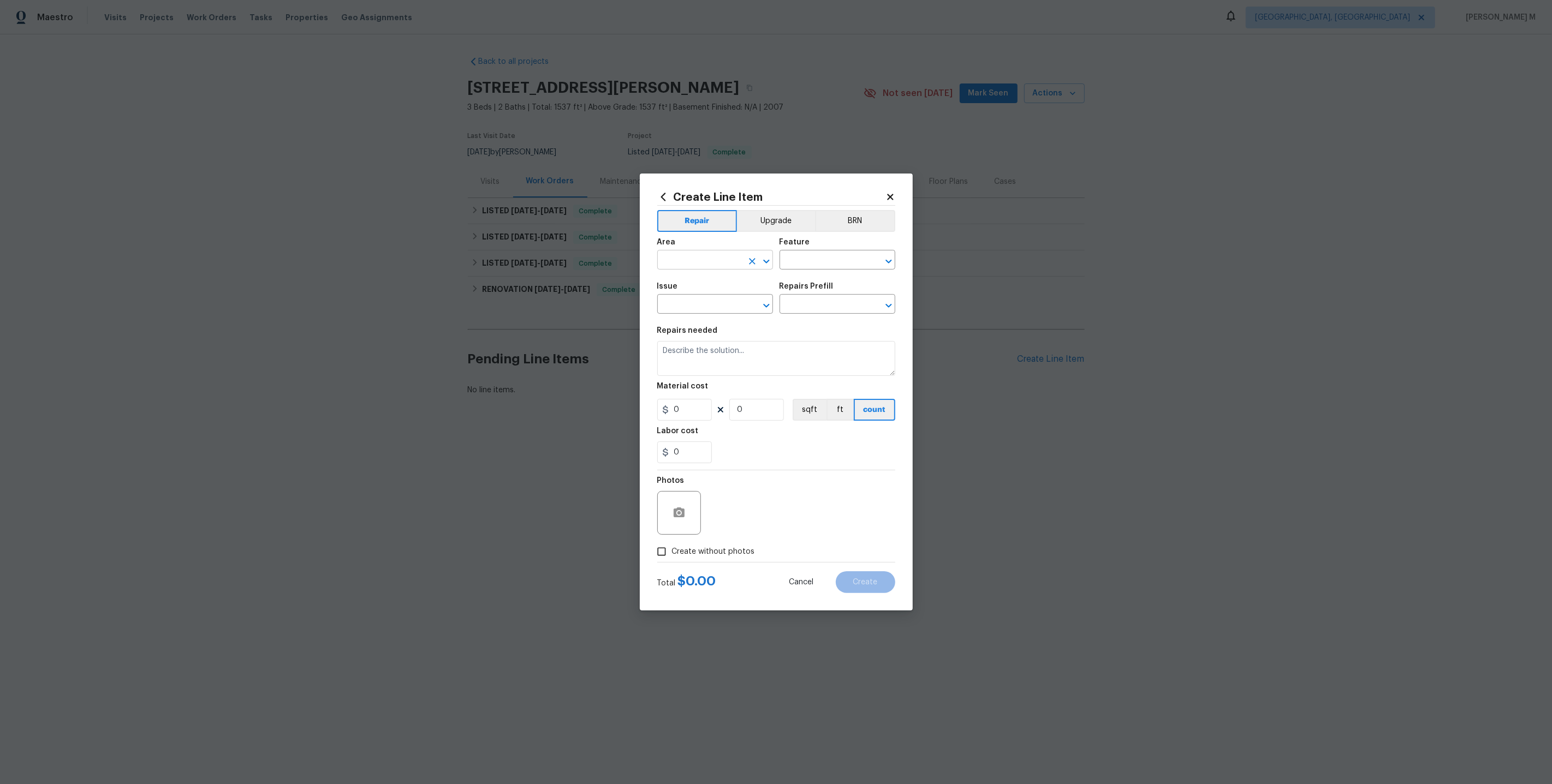
click at [668, 262] on input "text" at bounding box center [699, 261] width 85 height 17
click at [677, 285] on li "Back" at bounding box center [715, 290] width 117 height 18
type input "Back"
click at [824, 264] on input "text" at bounding box center [822, 261] width 85 height 17
click at [807, 317] on li "Back Yard" at bounding box center [837, 316] width 117 height 18
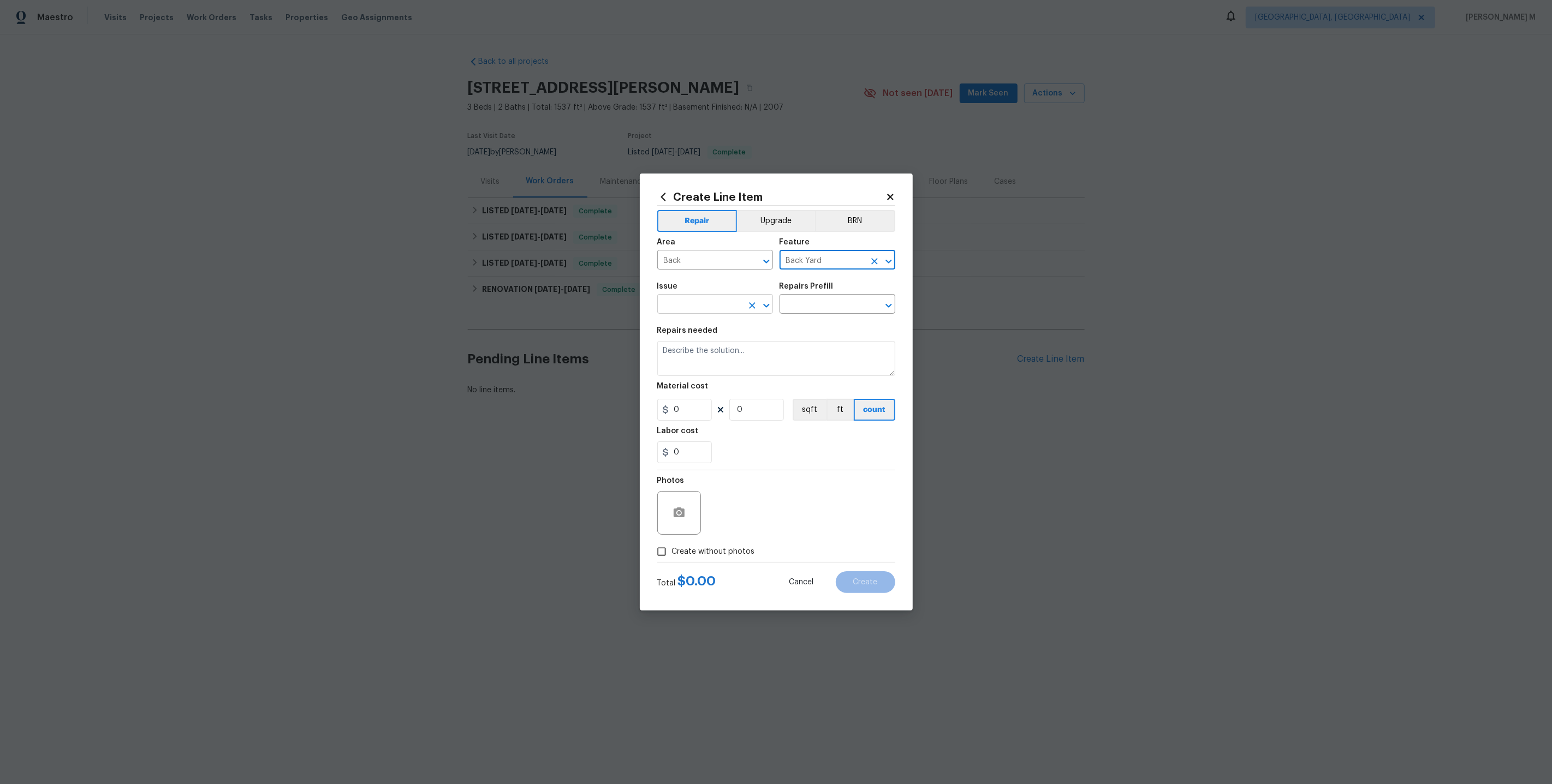
type input "Back Yard"
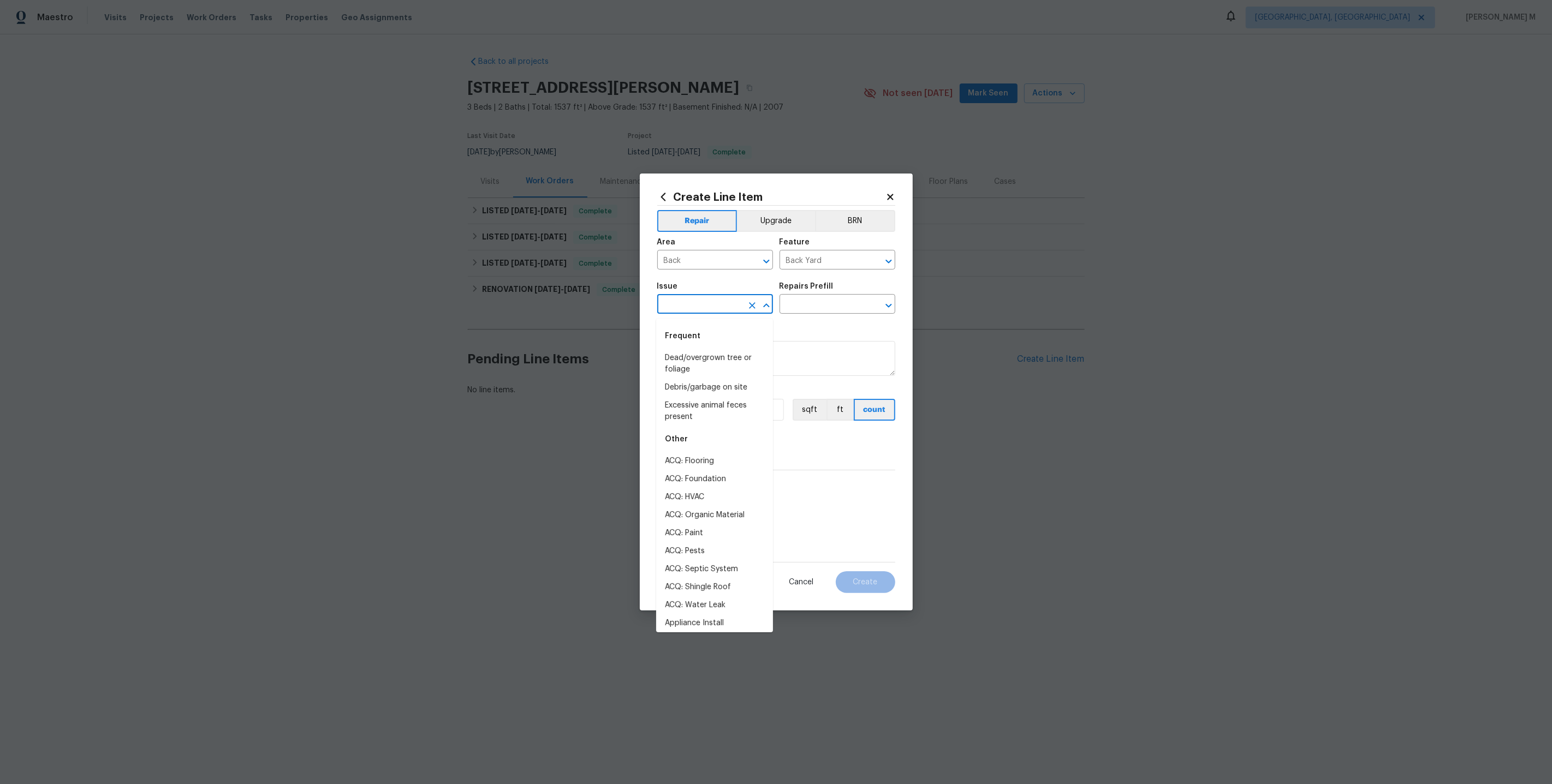
click at [682, 302] on input "text" at bounding box center [699, 305] width 85 height 17
click at [712, 366] on li "Initial cleaning" at bounding box center [715, 358] width 117 height 18
type input "Initial cleaning"
click at [800, 306] on input "text" at bounding box center [822, 305] width 85 height 17
click at [724, 314] on input "Initial cleaning" at bounding box center [699, 305] width 85 height 17
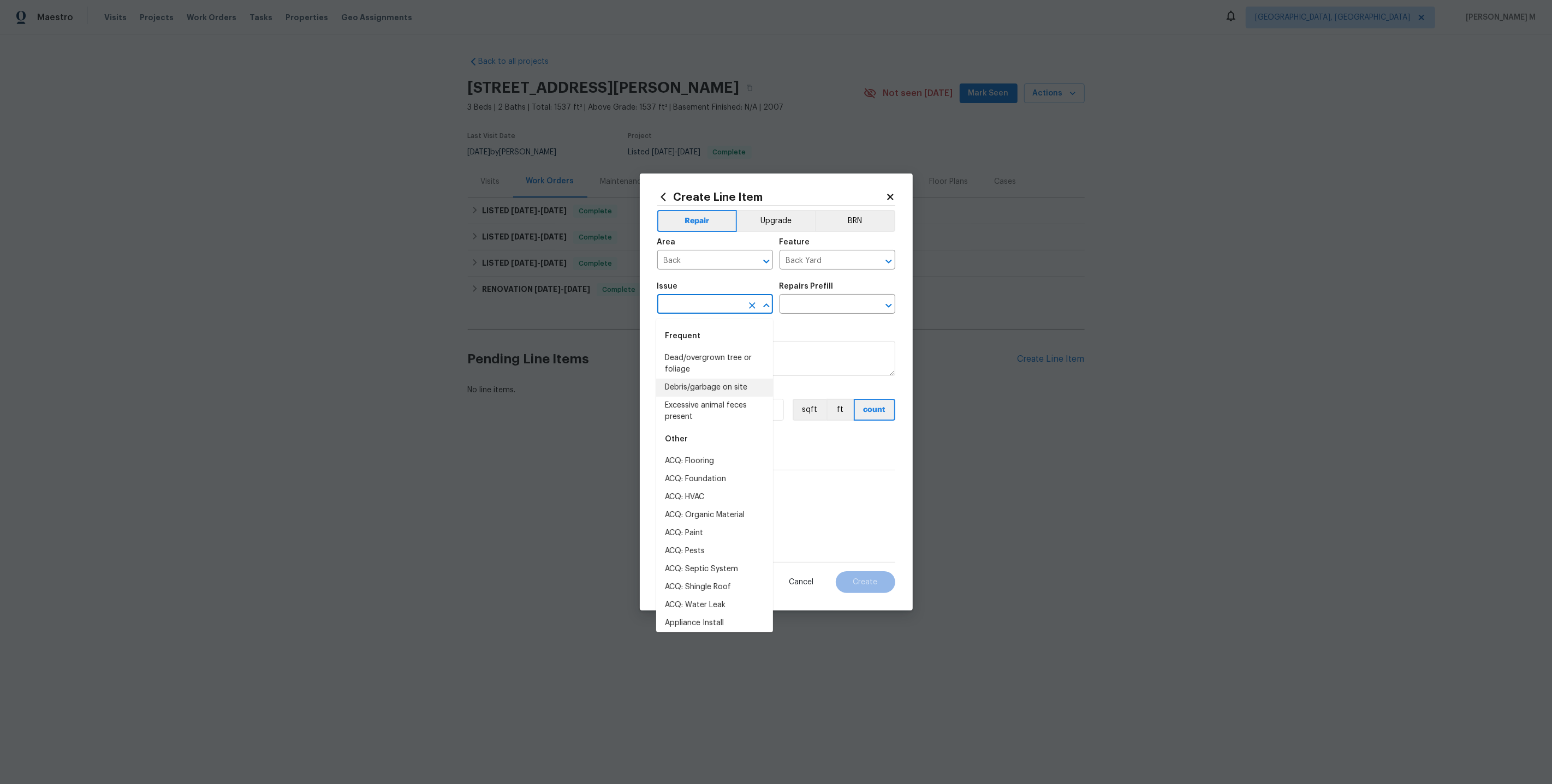
click at [733, 388] on li "Debris/garbage on site" at bounding box center [715, 388] width 117 height 18
type input "Debris/garbage on site"
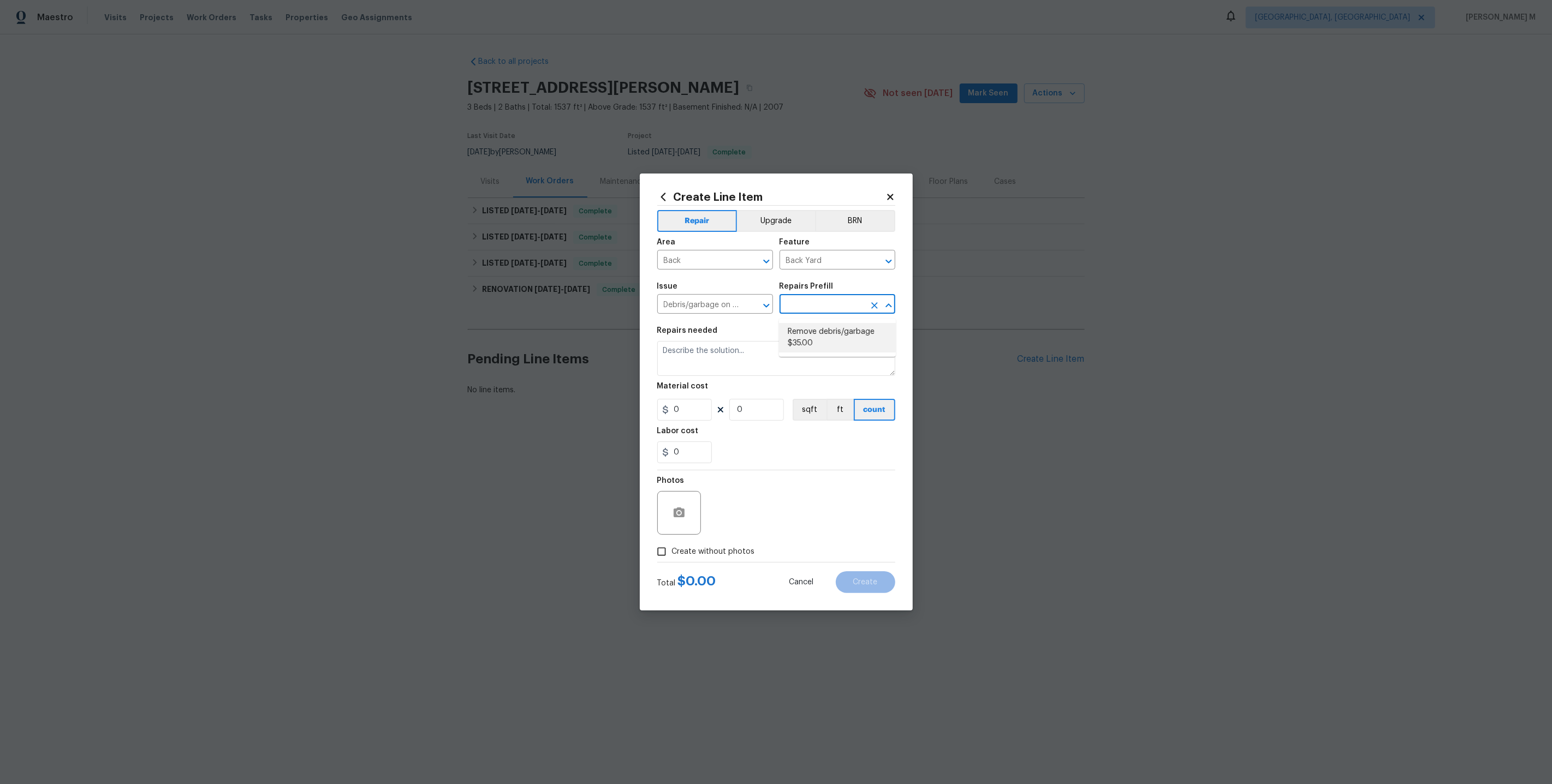
click at [816, 310] on input "text" at bounding box center [822, 305] width 85 height 17
click at [814, 344] on li "Remove debris/garbage $35.00" at bounding box center [837, 337] width 117 height 30
type input "Remove debris/garbage $35.00"
type textarea "Remove, haul off, and properly dispose of any debris left by seller to offsite …"
type input "1"
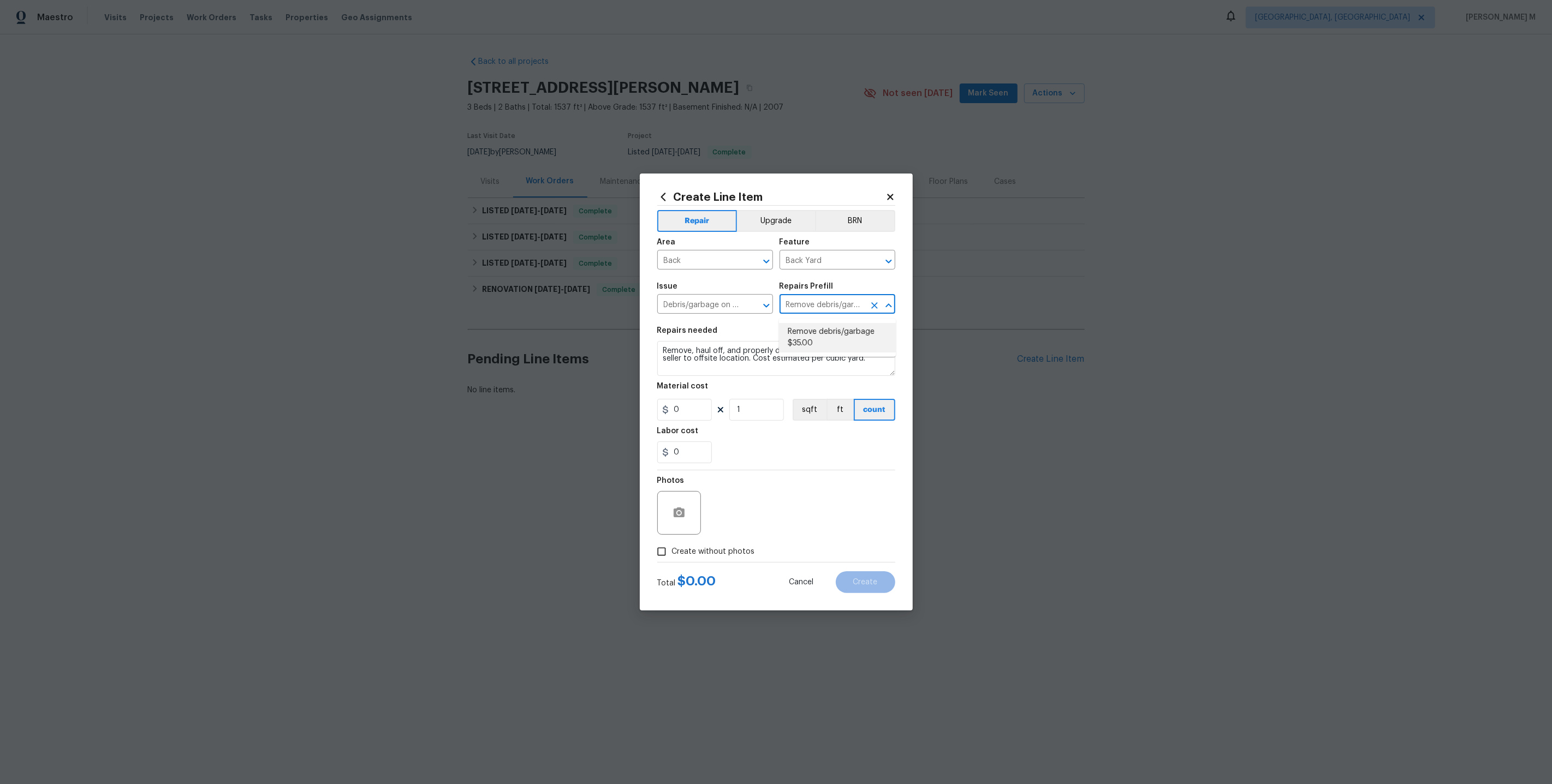
type input "35"
click at [734, 310] on input "Debris/garbage on site" at bounding box center [699, 305] width 85 height 17
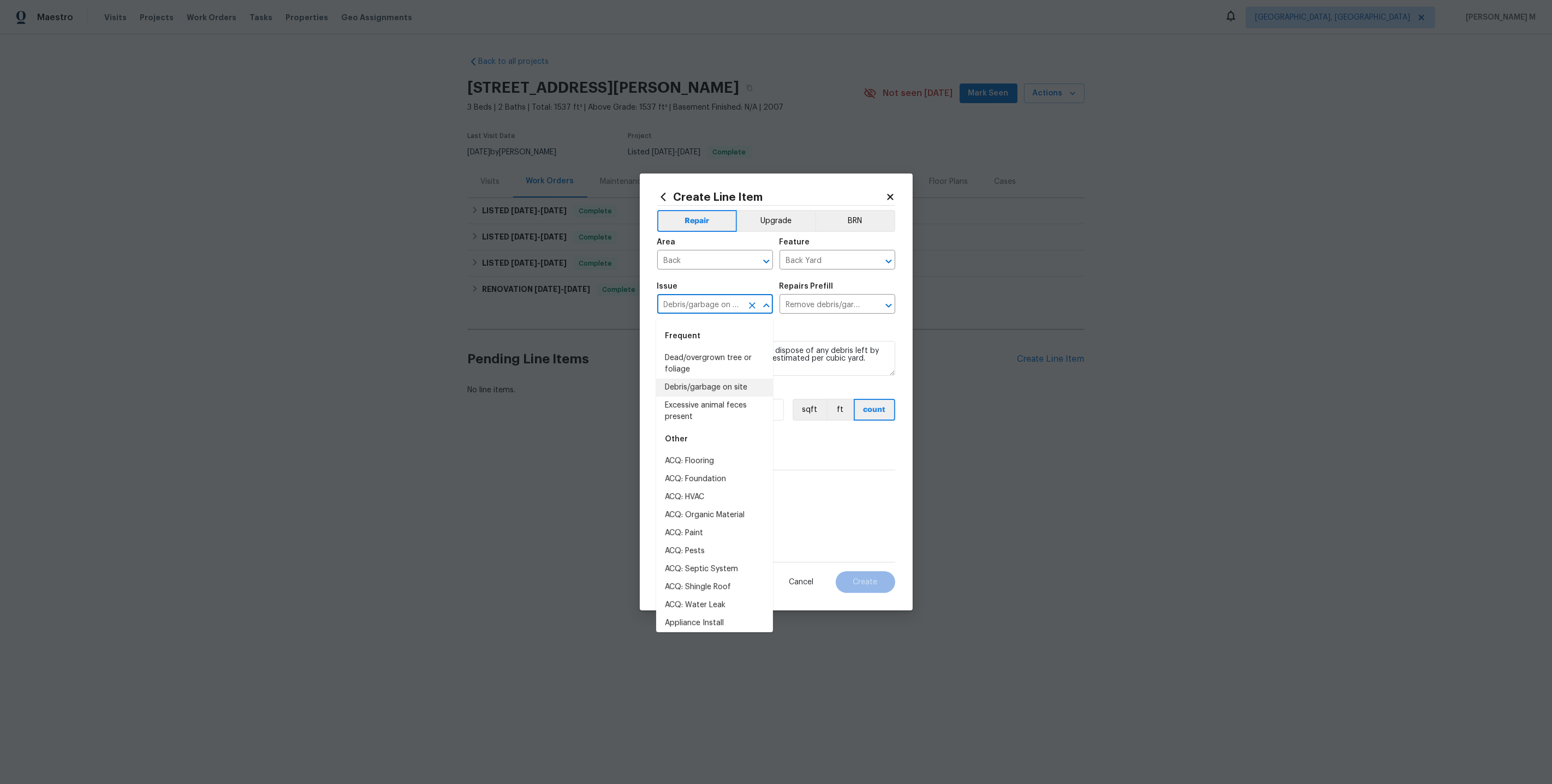
click at [734, 310] on input "Debris/garbage on site" at bounding box center [699, 305] width 85 height 17
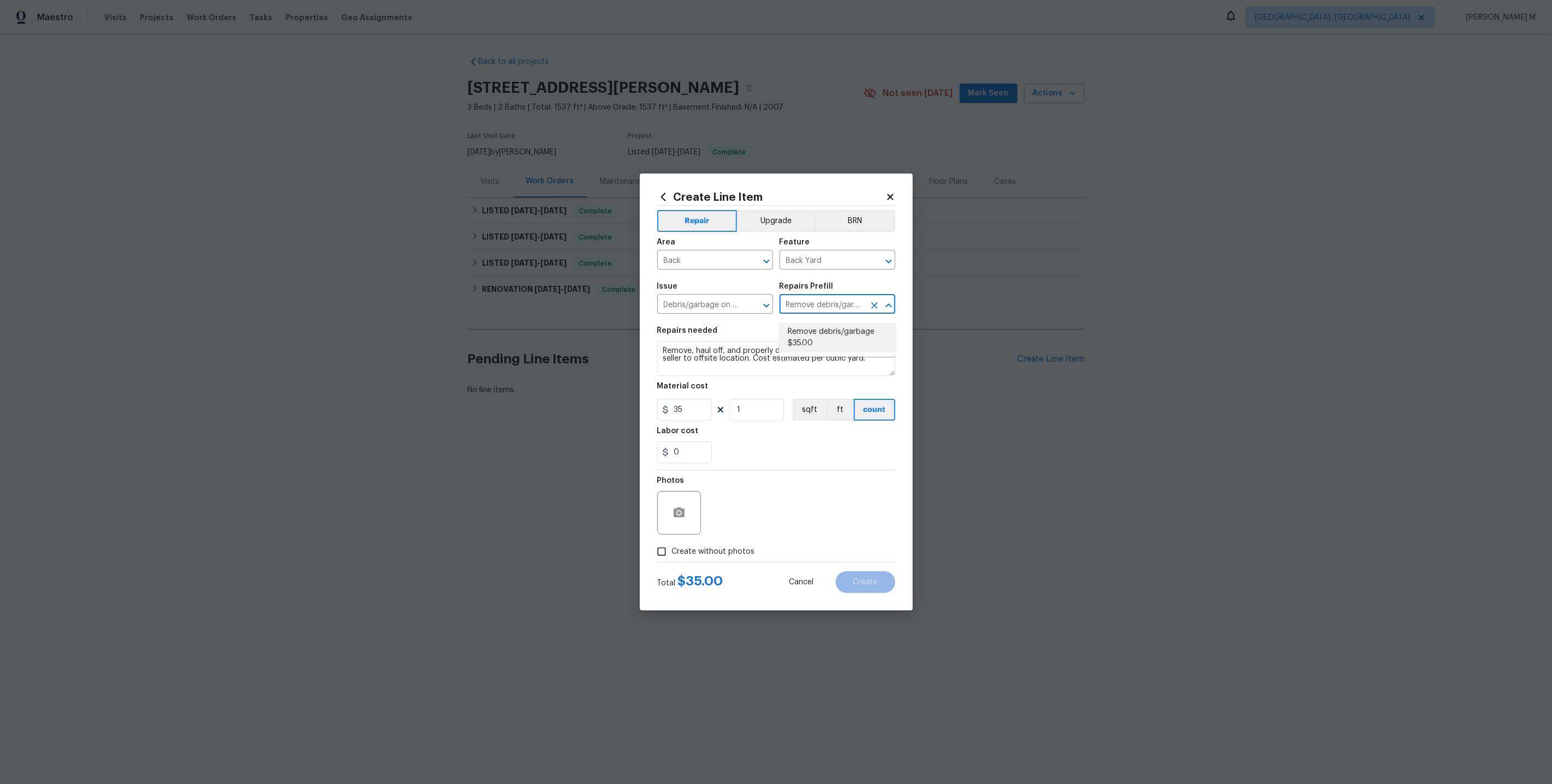
click at [813, 311] on input "Remove debris/garbage $35.00" at bounding box center [822, 305] width 85 height 17
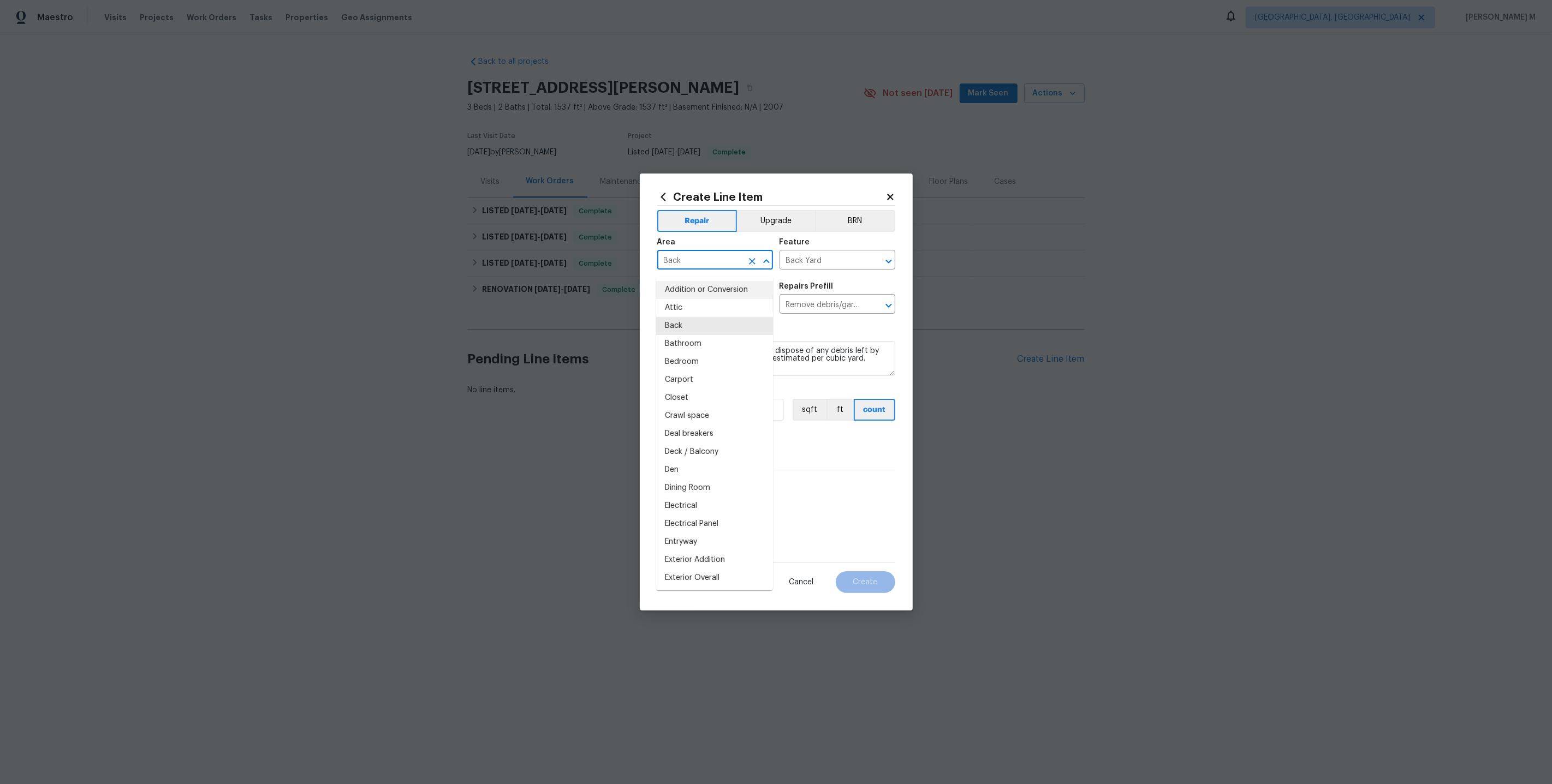
drag, startPoint x: 704, startPoint y: 267, endPoint x: 543, endPoint y: 267, distance: 161.0
click at [543, 267] on div "Create Line Item Repair Upgrade BRN Area Back ​ Feature Back Yard ​ Issue Debri…" at bounding box center [776, 392] width 1552 height 784
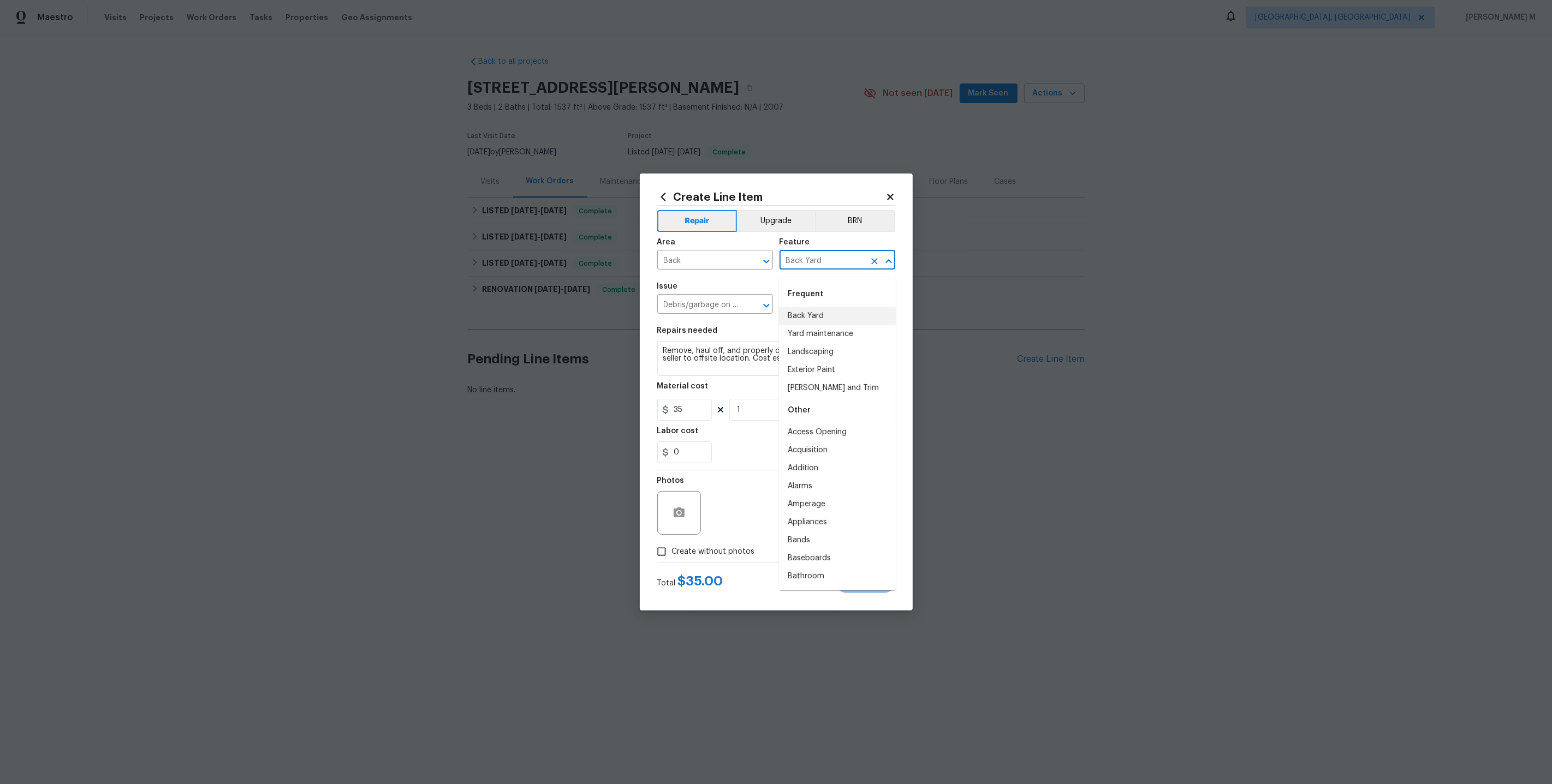
drag, startPoint x: 842, startPoint y: 266, endPoint x: 640, endPoint y: 265, distance: 202.0
click at [640, 265] on div "Create Line Item Repair Upgrade BRN Area Back ​ Feature Back Yard ​ Issue Debri…" at bounding box center [776, 392] width 273 height 437
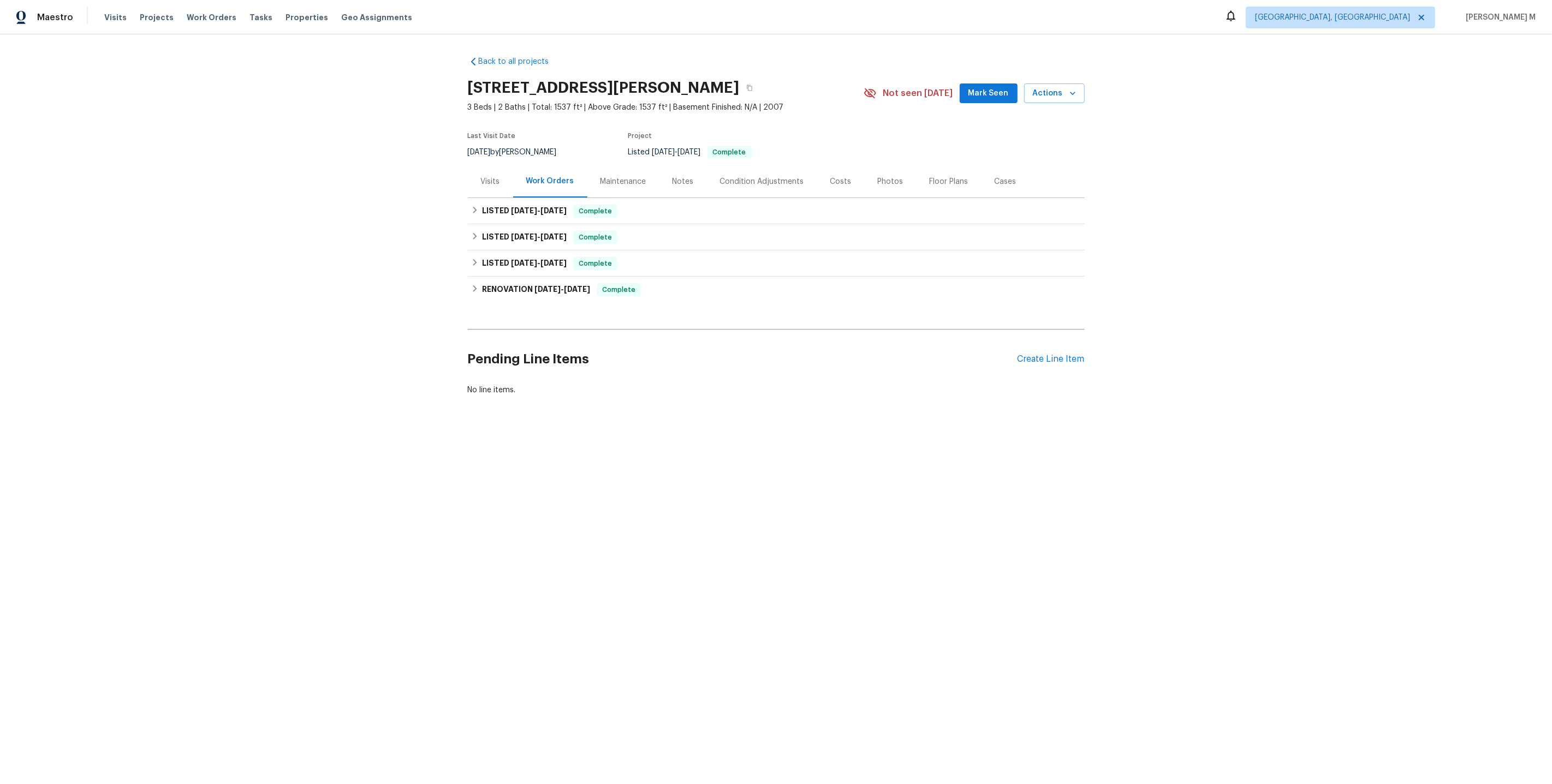
click at [627, 178] on div "Maintenance" at bounding box center [624, 182] width 46 height 11
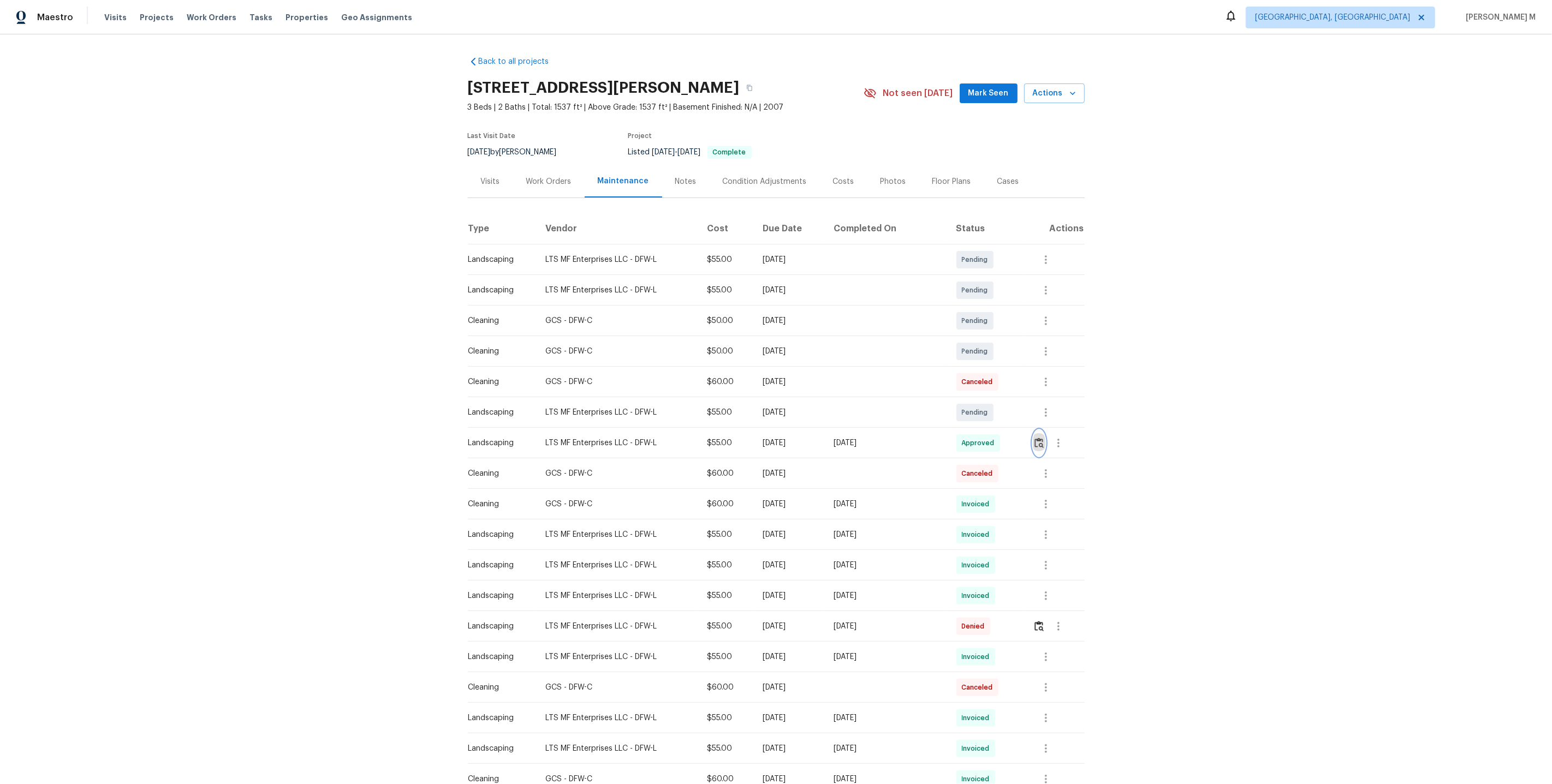
click at [1039, 438] on img "button" at bounding box center [1039, 443] width 9 height 10
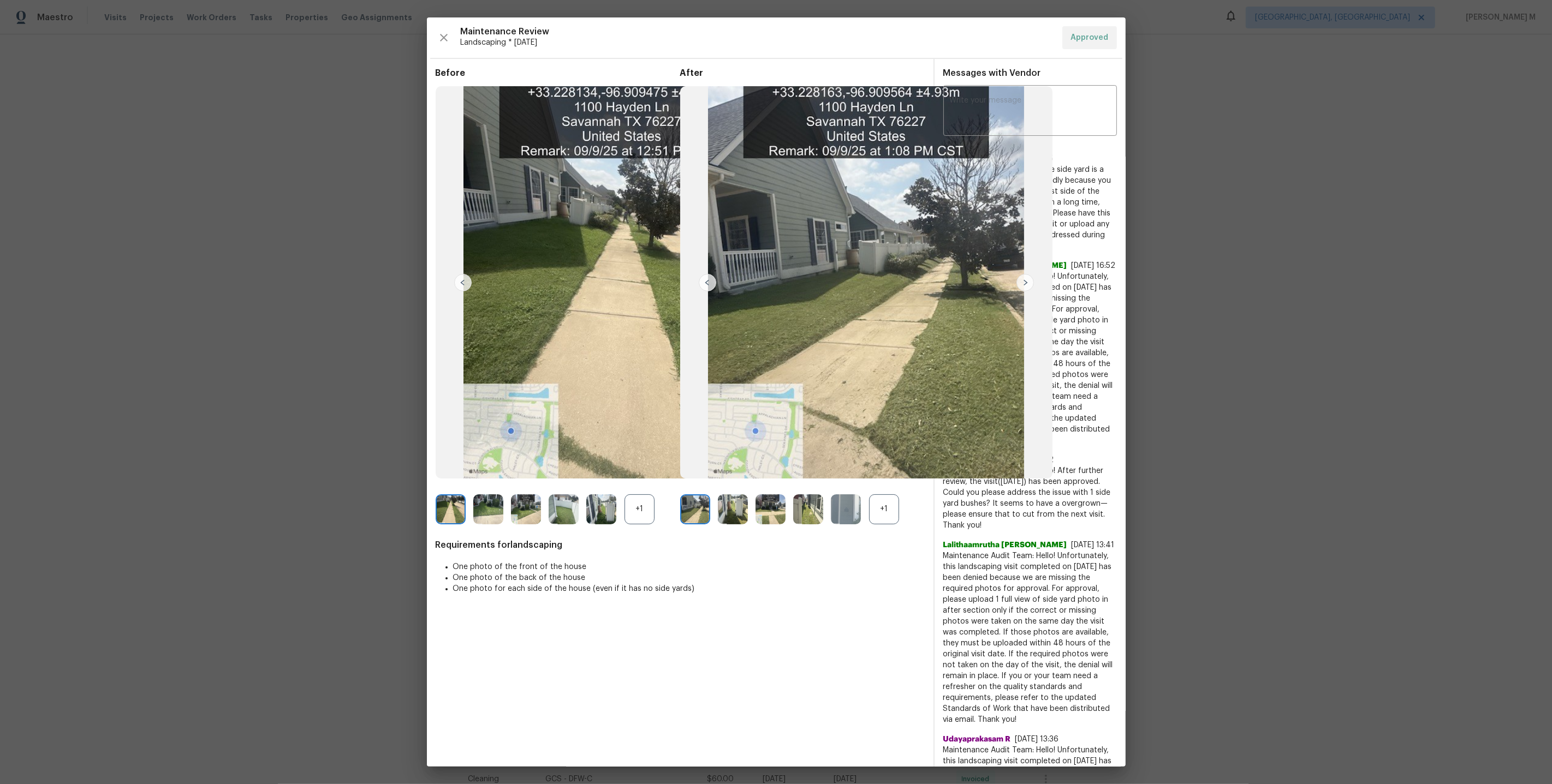
click at [889, 501] on div "+1" at bounding box center [884, 509] width 30 height 30
click at [868, 504] on div at bounding box center [850, 509] width 38 height 30
click at [871, 503] on img at bounding box center [884, 509] width 30 height 30
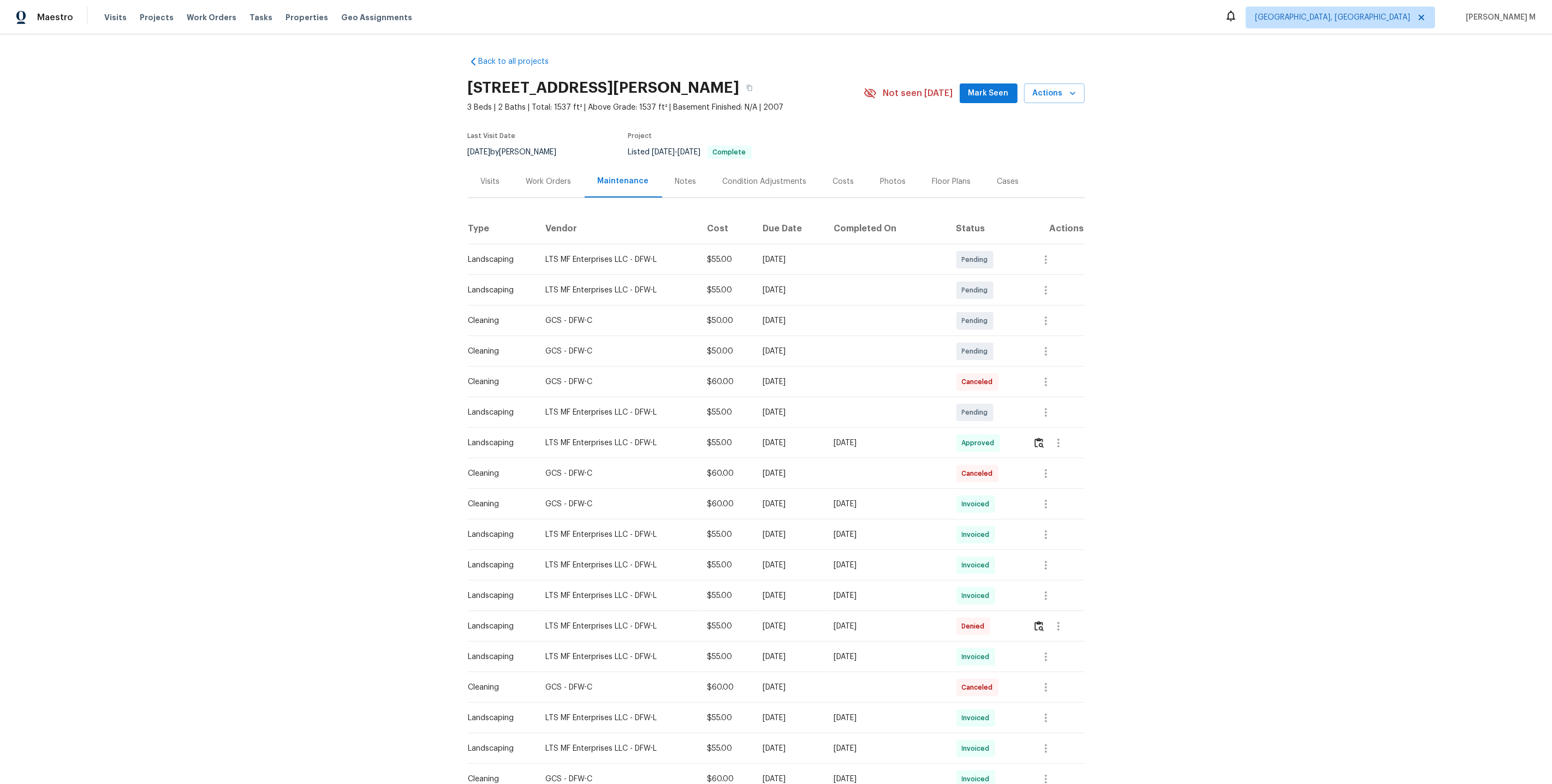
click at [549, 189] on div "Work Orders" at bounding box center [549, 181] width 72 height 32
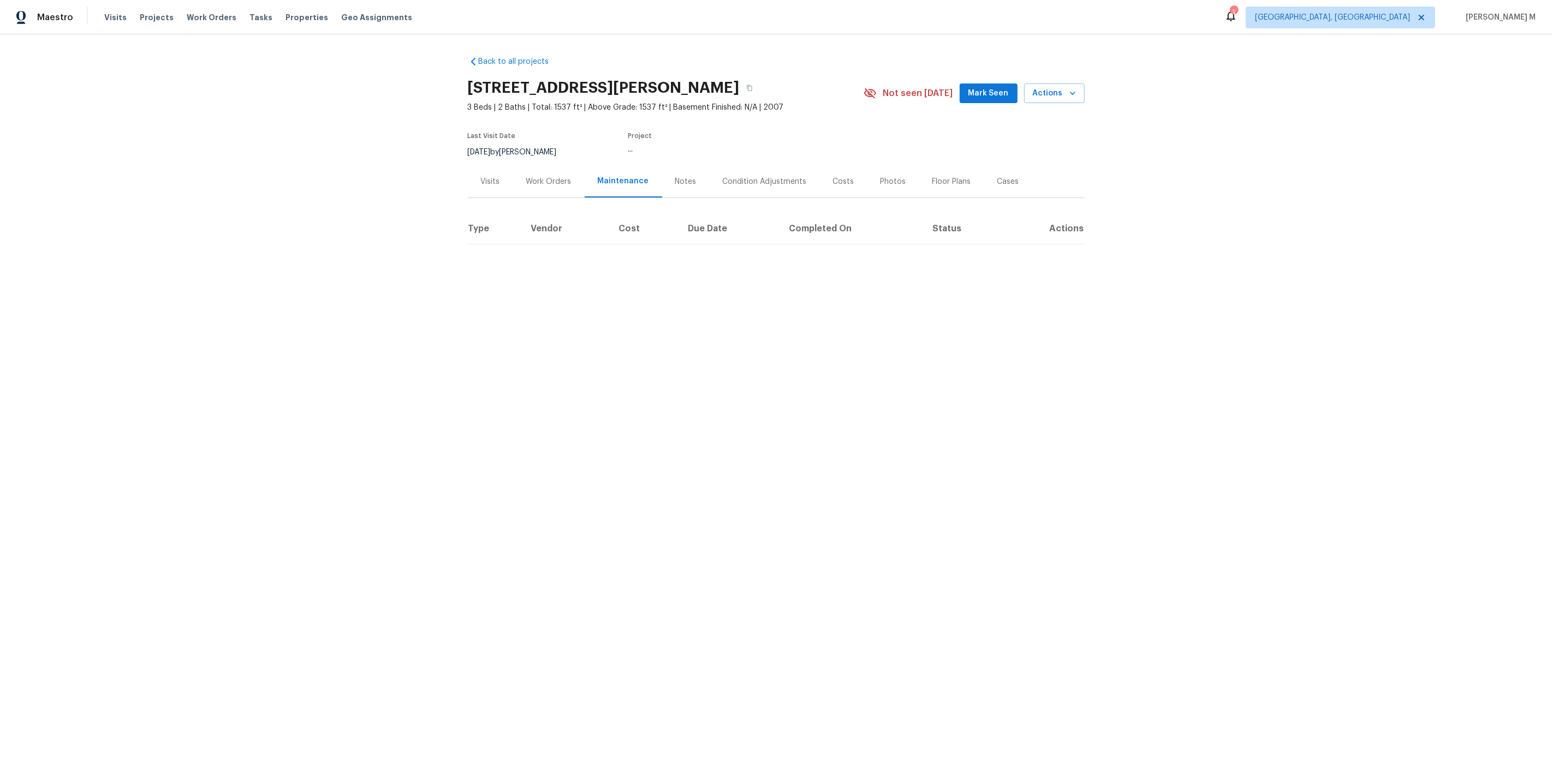
click at [526, 166] on div "Work Orders" at bounding box center [549, 181] width 72 height 32
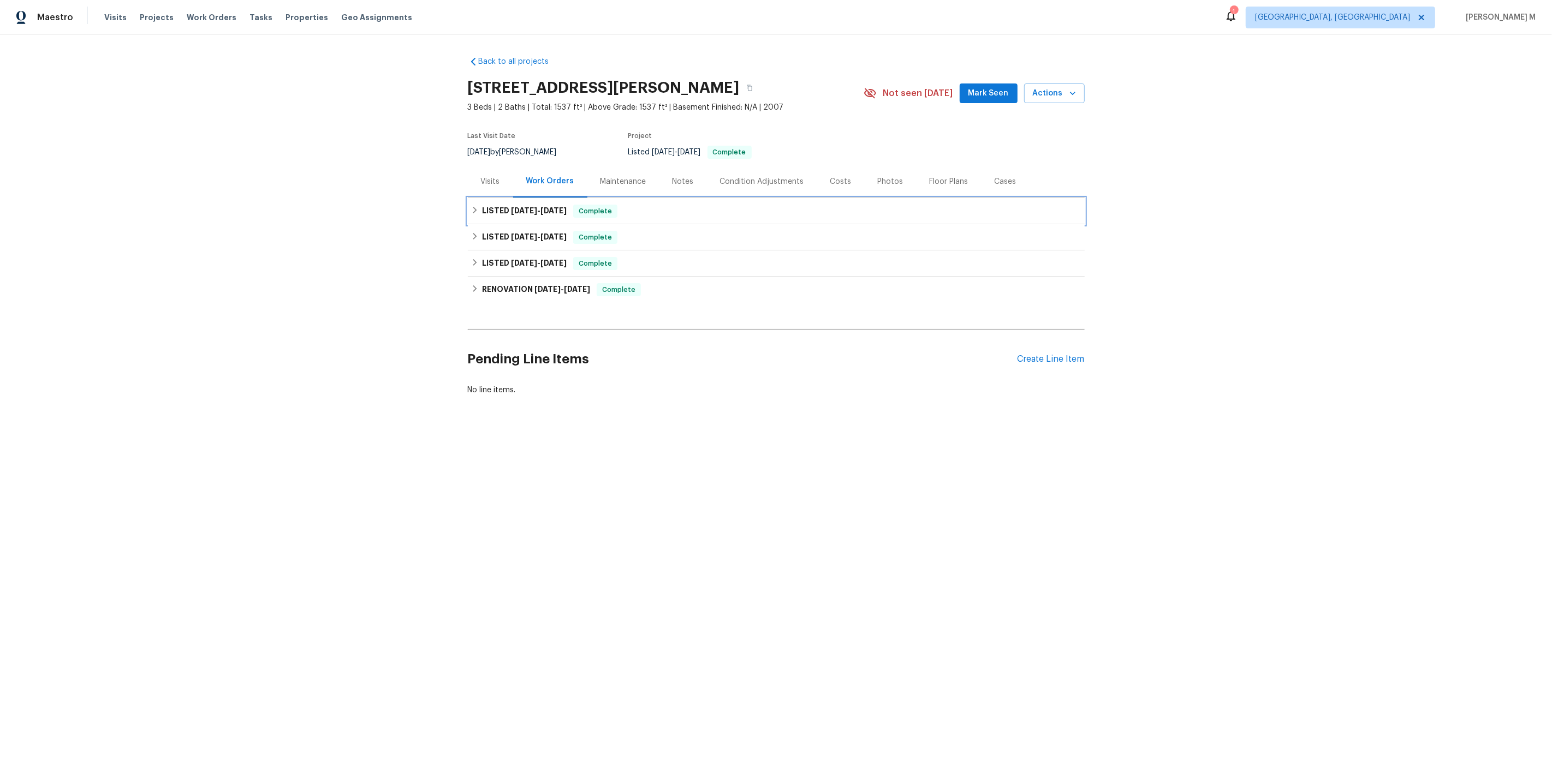
click at [527, 213] on div "LISTED 7/21/25 - 8/19/25 Complete" at bounding box center [777, 211] width 617 height 26
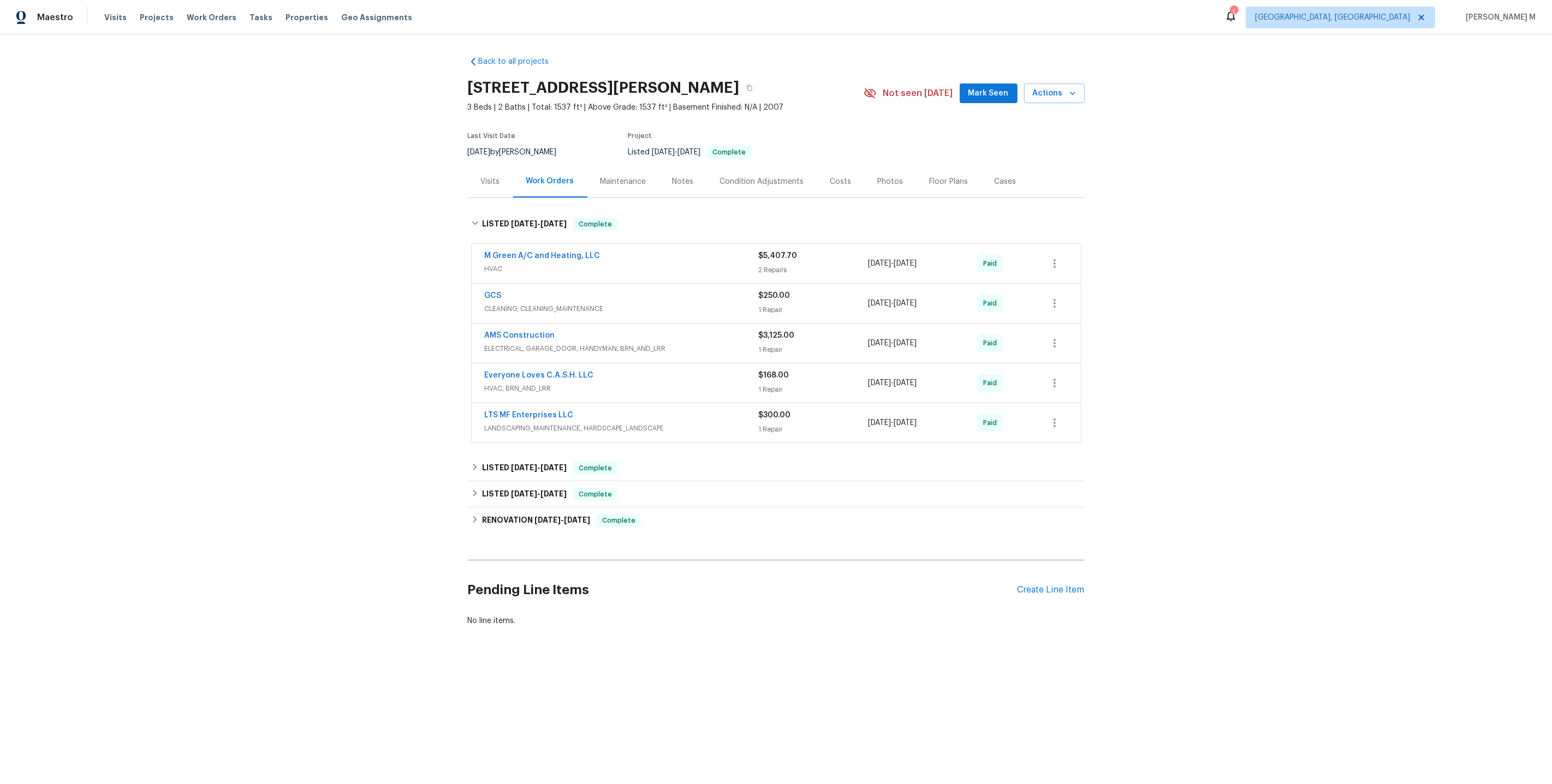
click at [528, 423] on span "LANDSCAPING_MAINTENANCE, HARDSCAPE_LANDSCAPE" at bounding box center [622, 428] width 274 height 11
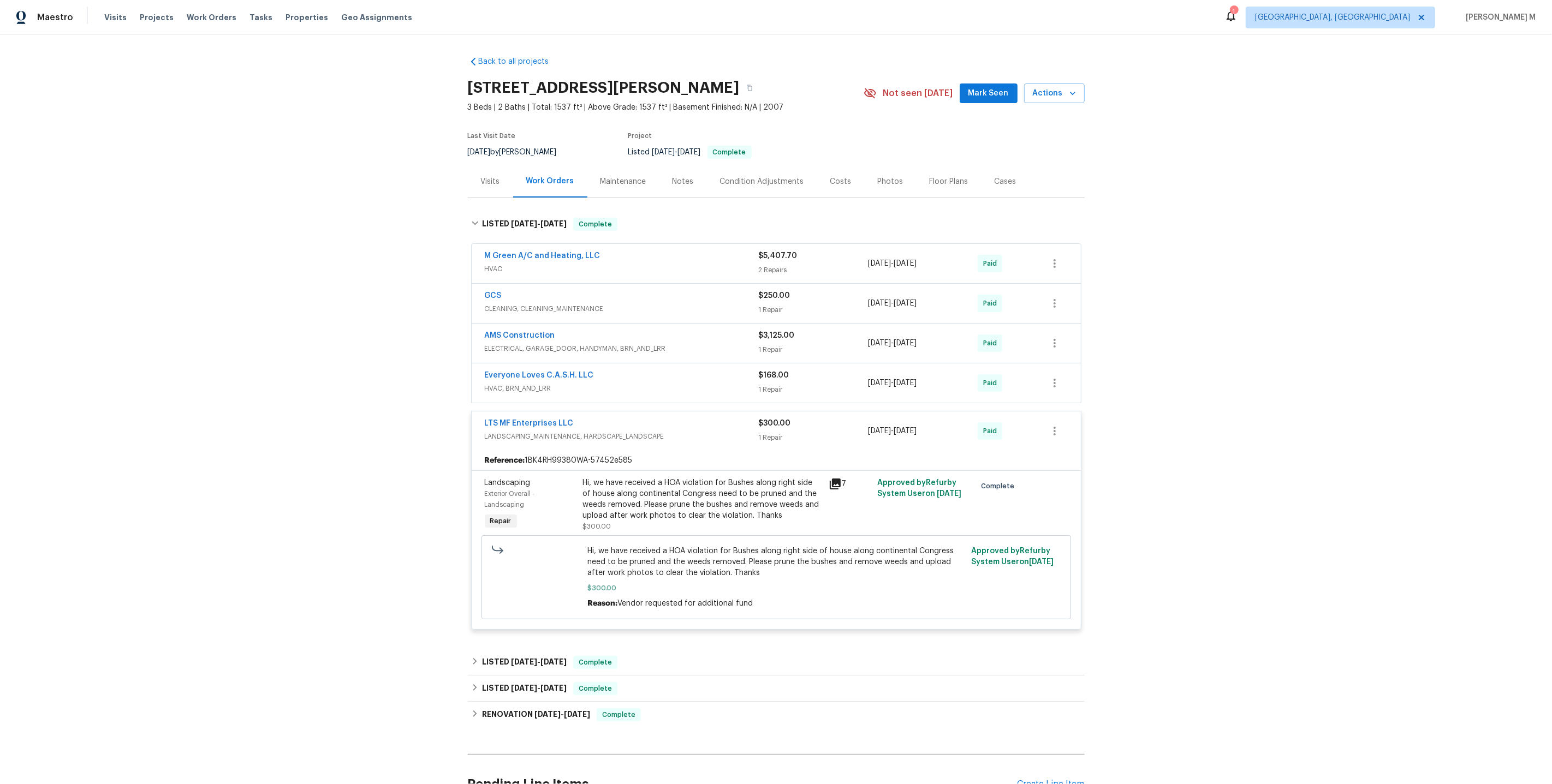
click at [711, 497] on div "Hi, we have received a HOA violation for Bushes along right side of house along…" at bounding box center [702, 499] width 239 height 43
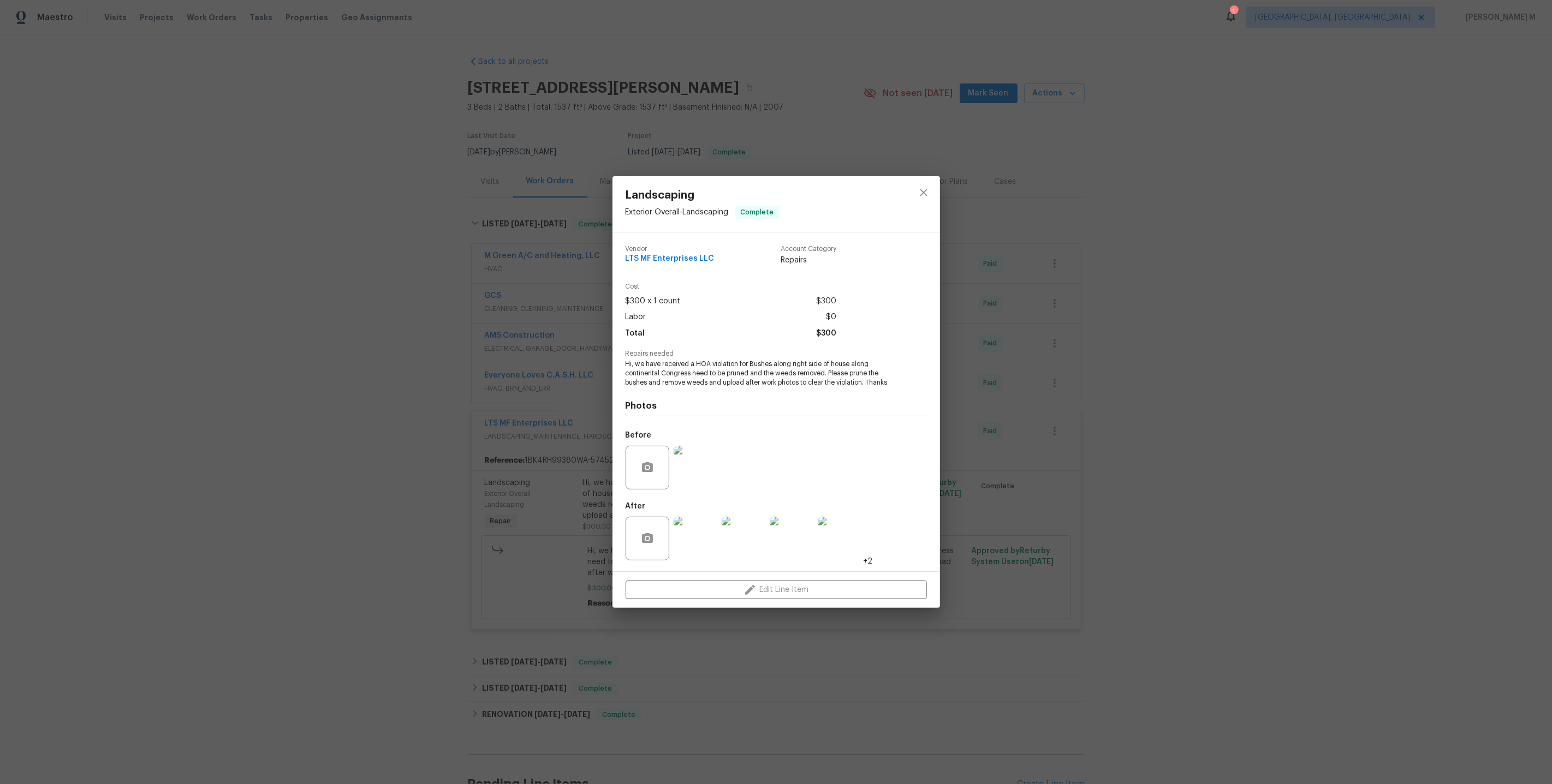
click at [542, 532] on div "Landscaping Exterior Overall - Landscaping Complete Vendor LTS MF Enterprises L…" at bounding box center [776, 392] width 1552 height 784
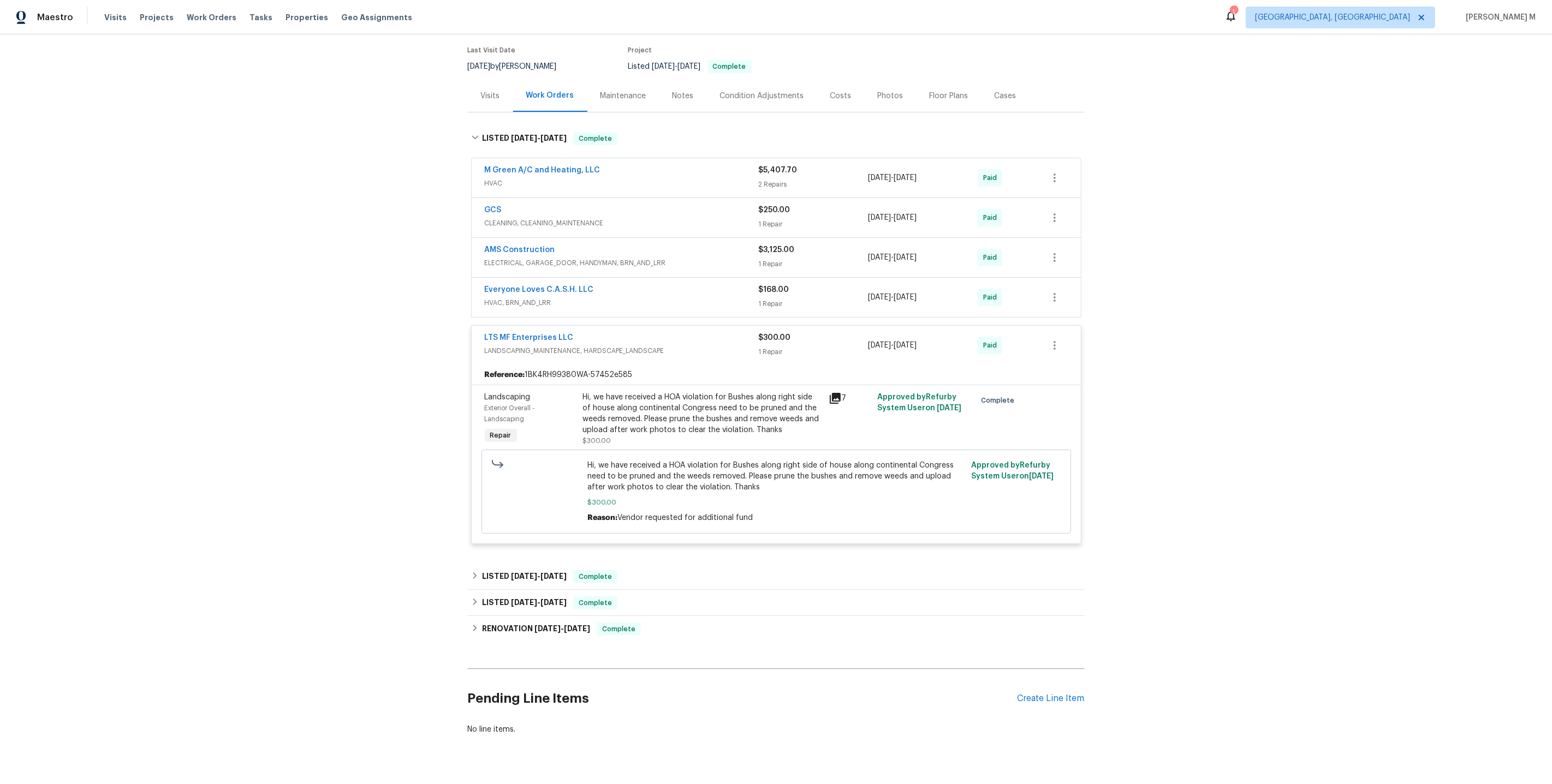
scroll to position [89, 0]
click at [723, 394] on div "Hi, we have received a HOA violation for Bushes along right side of house along…" at bounding box center [702, 410] width 239 height 43
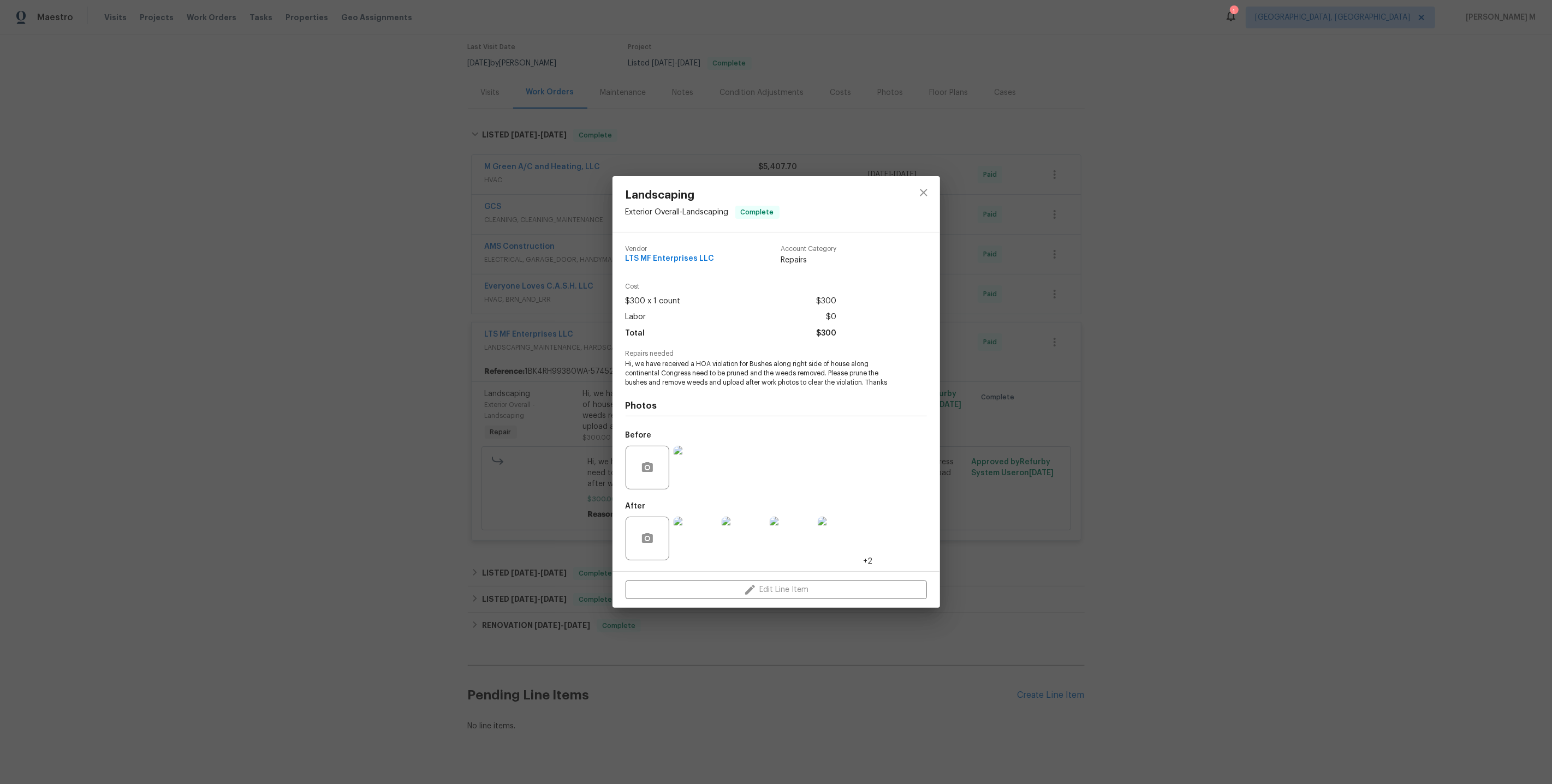
click at [697, 538] on img at bounding box center [695, 538] width 43 height 43
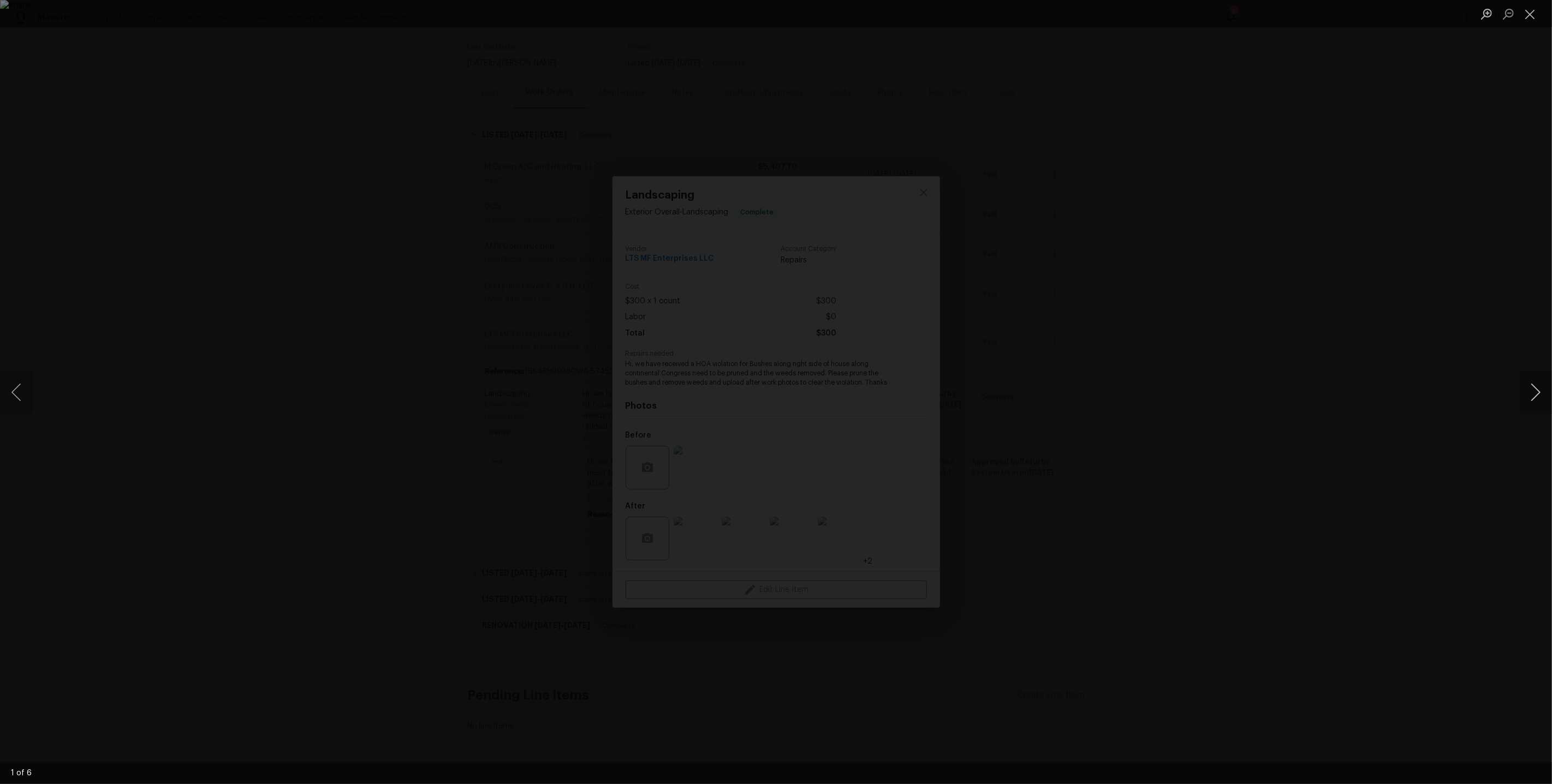
click at [1536, 387] on button "Next image" at bounding box center [1536, 392] width 33 height 43
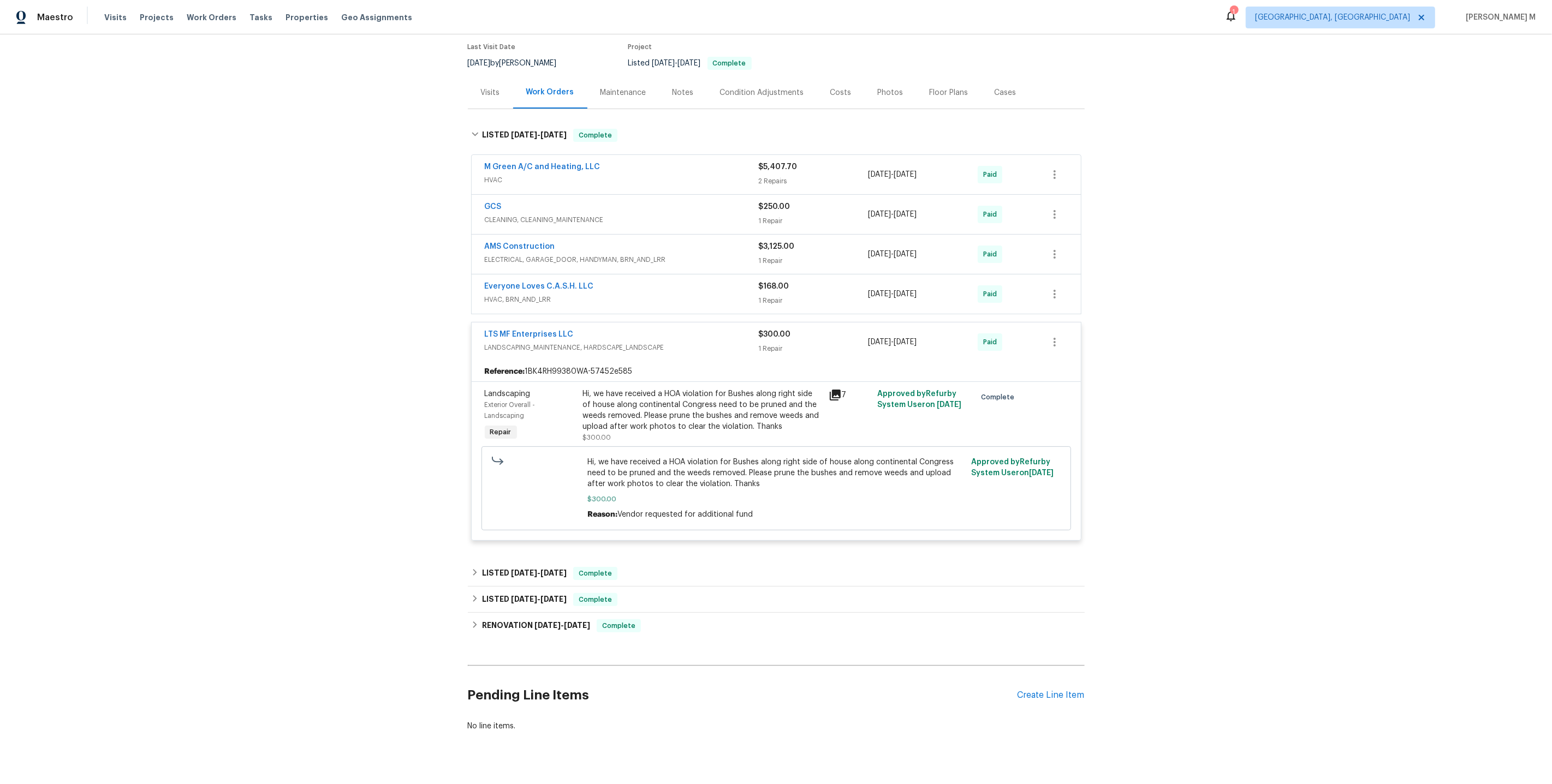
click at [626, 388] on div "Hi, we have received a HOA violation for Bushes along right side of house along…" at bounding box center [702, 410] width 239 height 43
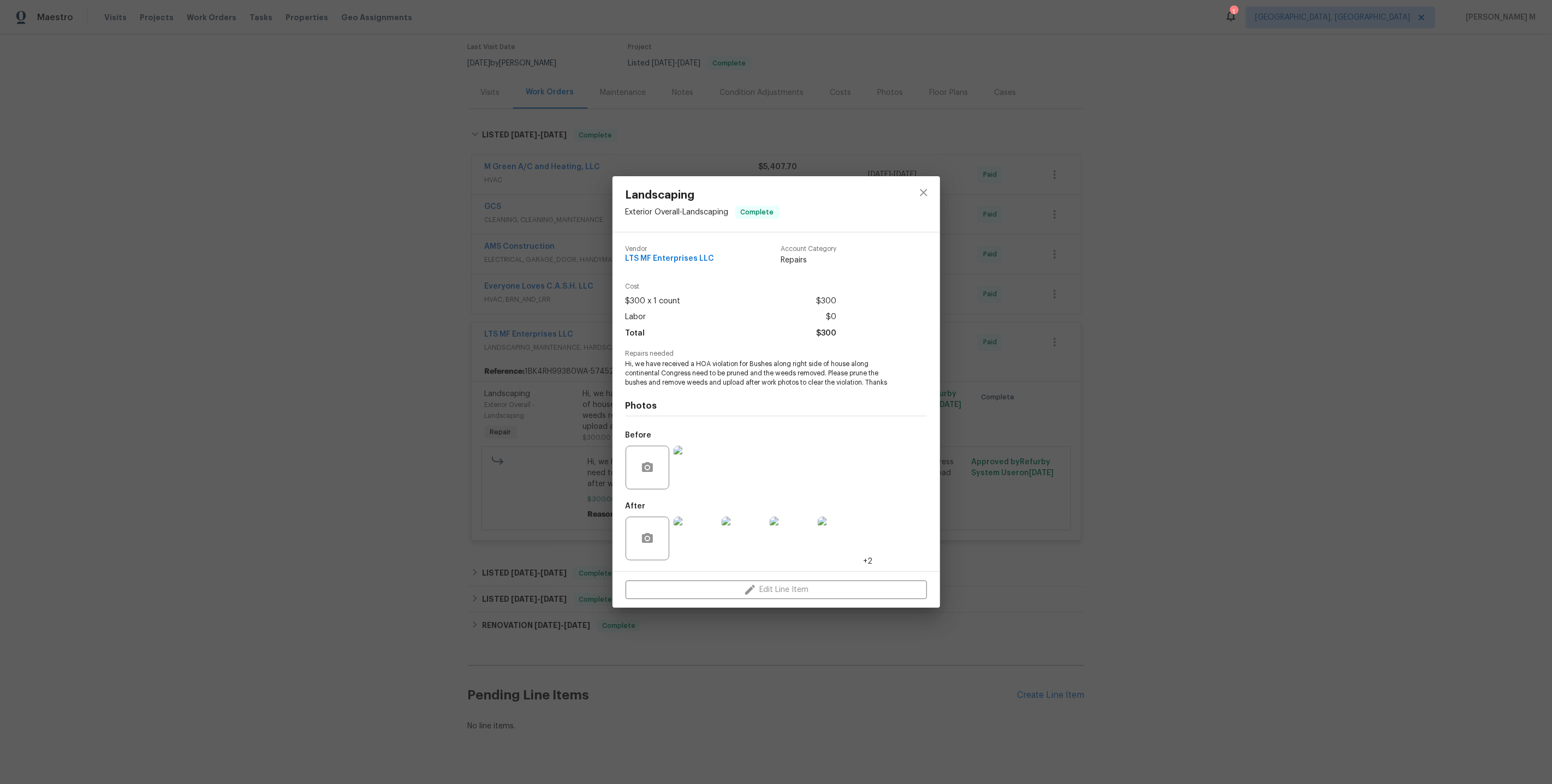
click at [680, 551] on img at bounding box center [695, 538] width 43 height 43
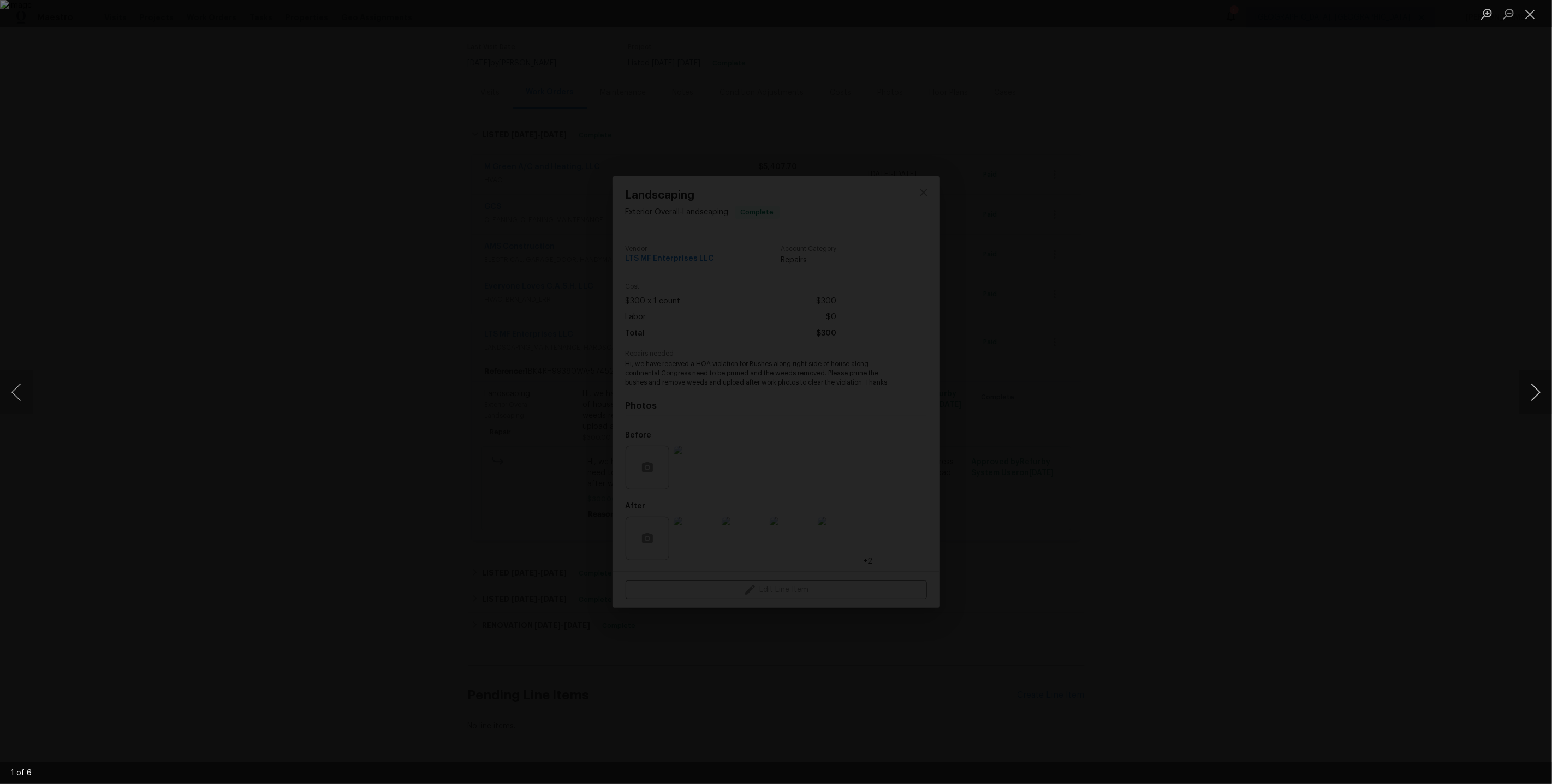
click at [1537, 405] on button "Next image" at bounding box center [1536, 392] width 33 height 43
click at [1286, 274] on div "Lightbox" at bounding box center [776, 392] width 1552 height 784
click at [1536, 24] on li "Lightbox" at bounding box center [1530, 13] width 22 height 27
click at [1534, 14] on button "Close lightbox" at bounding box center [1530, 14] width 22 height 19
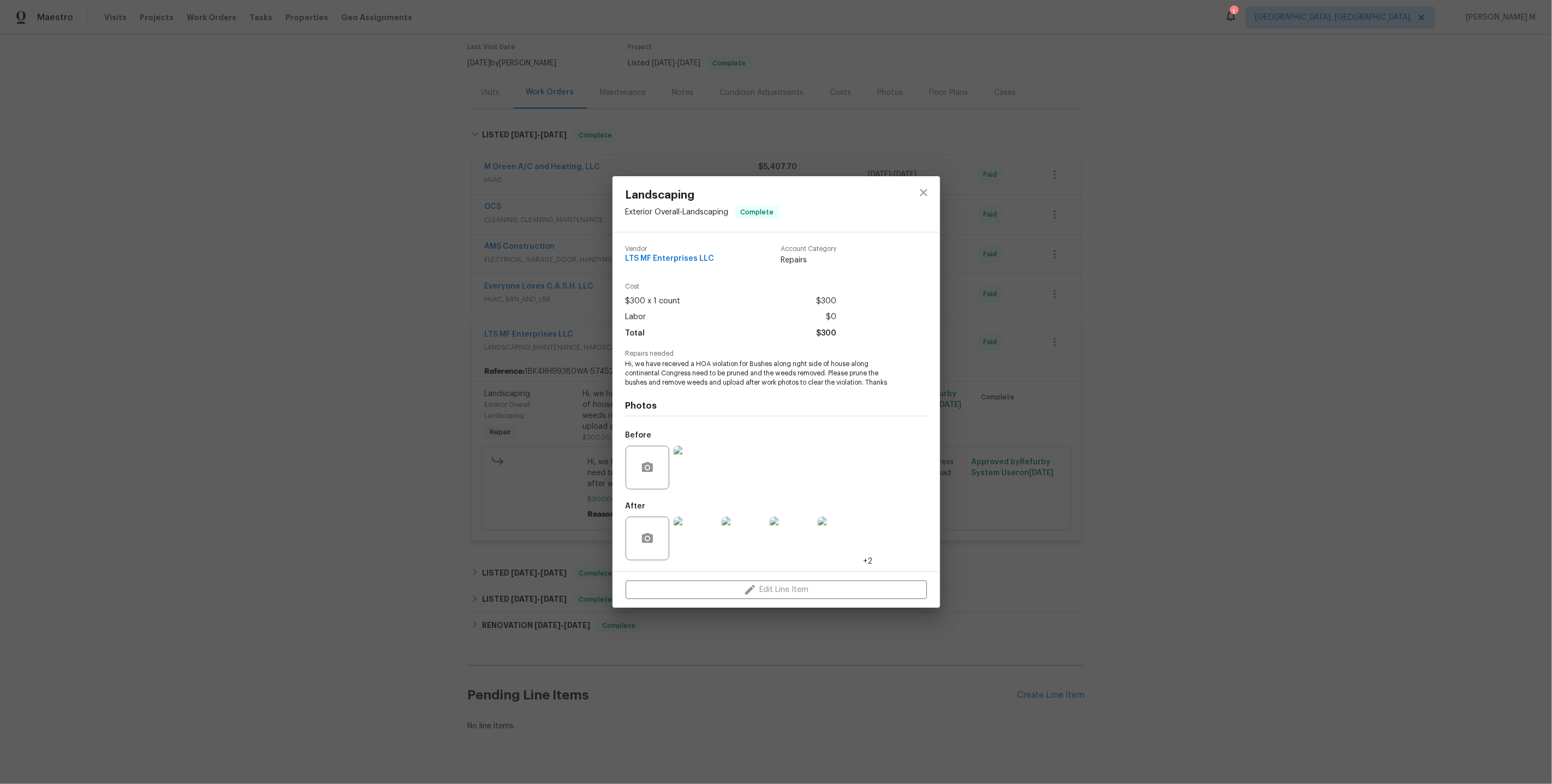
click at [1035, 214] on div "Landscaping Exterior Overall - Landscaping Complete Vendor LTS MF Enterprises L…" at bounding box center [776, 392] width 1552 height 784
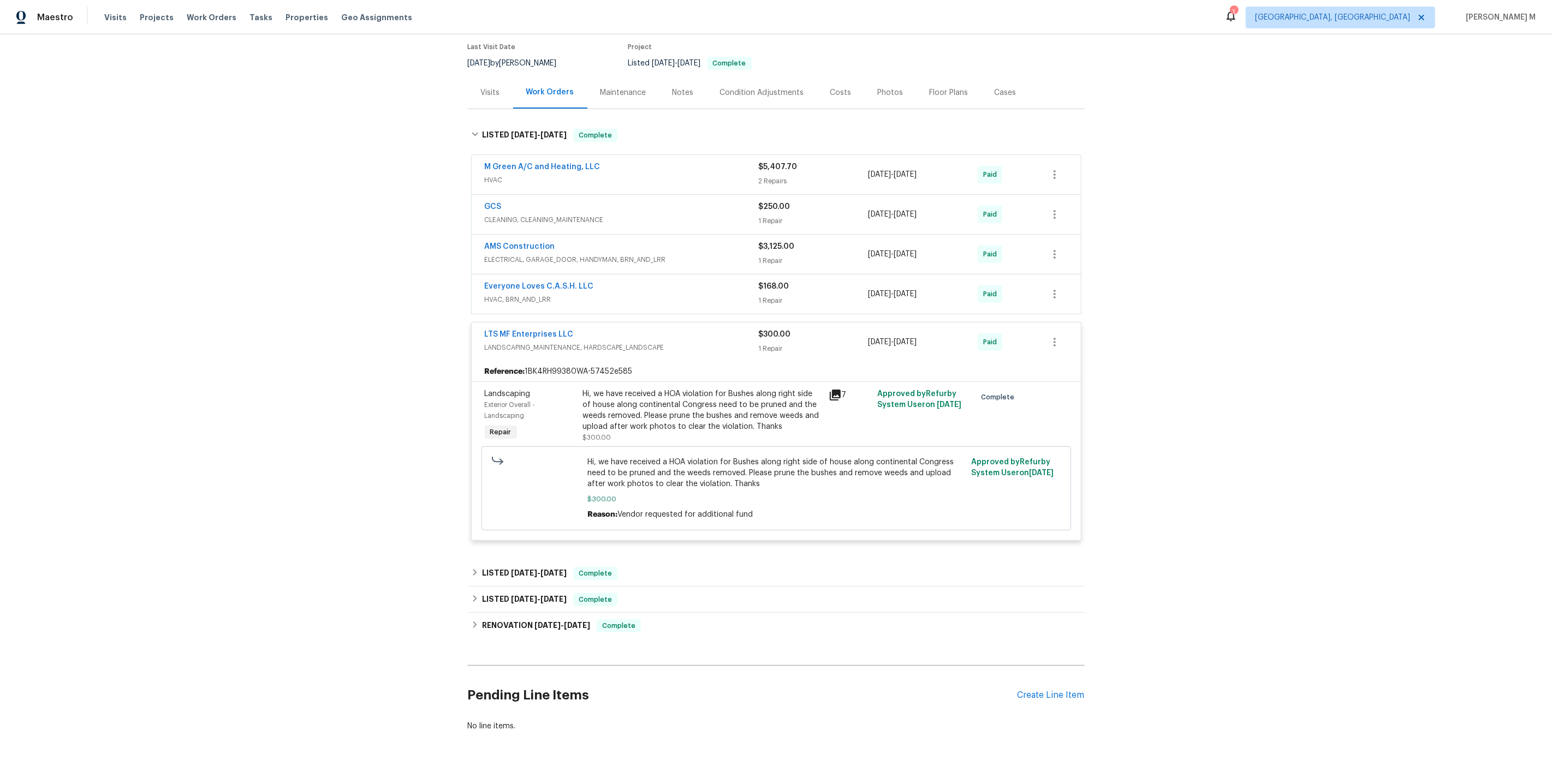
scroll to position [0, 0]
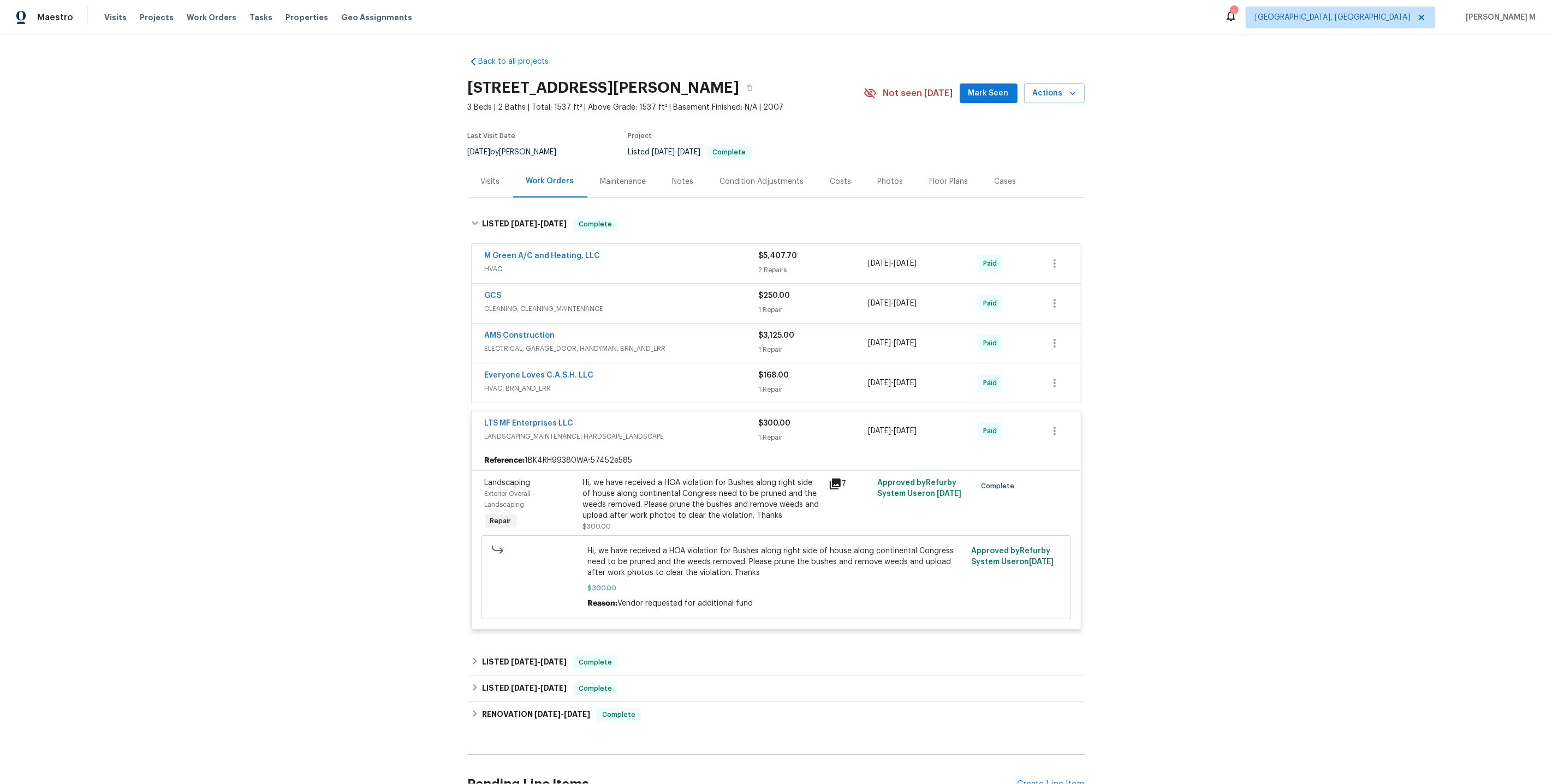
click at [632, 184] on div "Maintenance" at bounding box center [624, 181] width 72 height 32
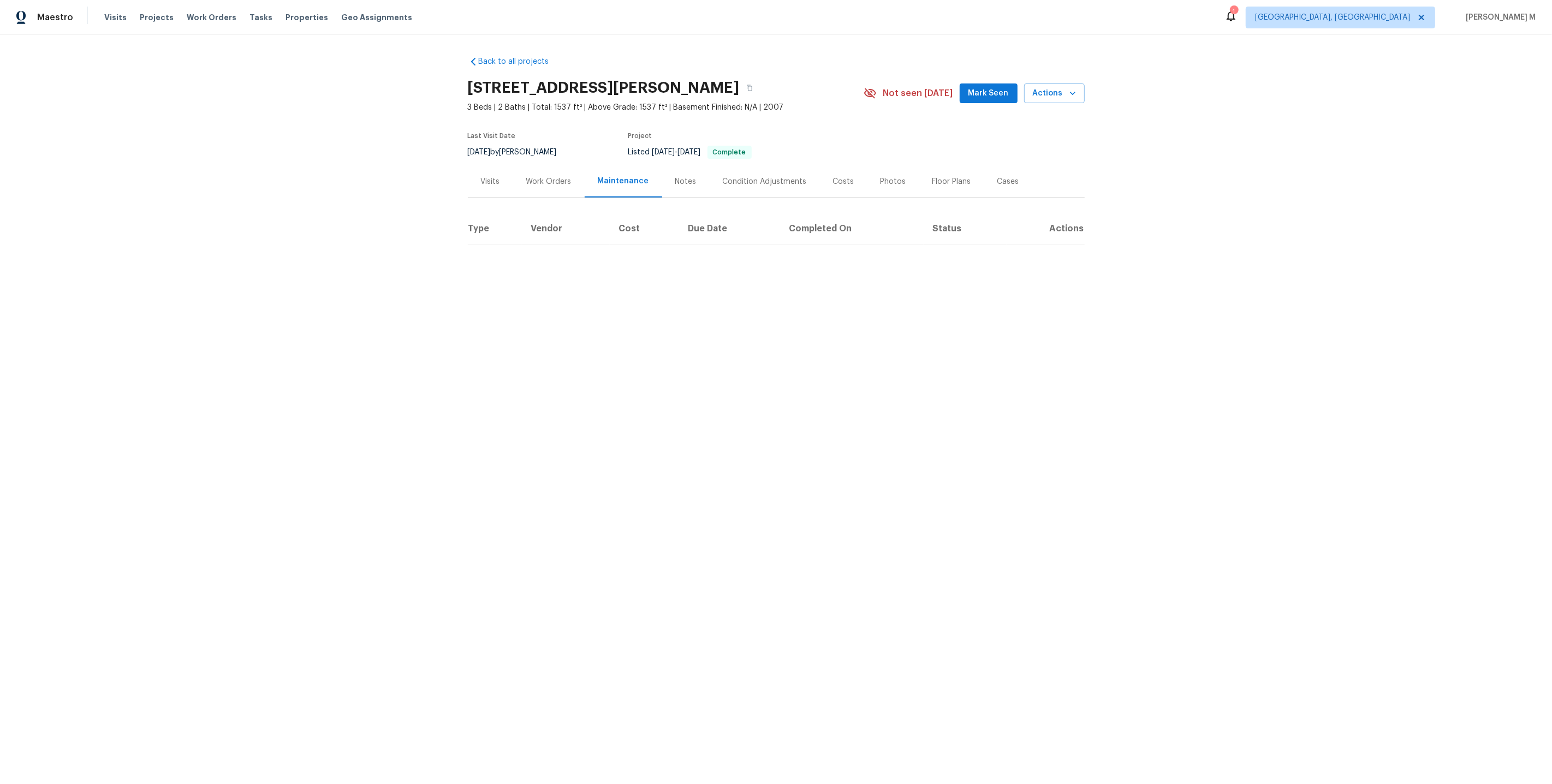
click at [537, 181] on div "Work Orders" at bounding box center [548, 182] width 45 height 11
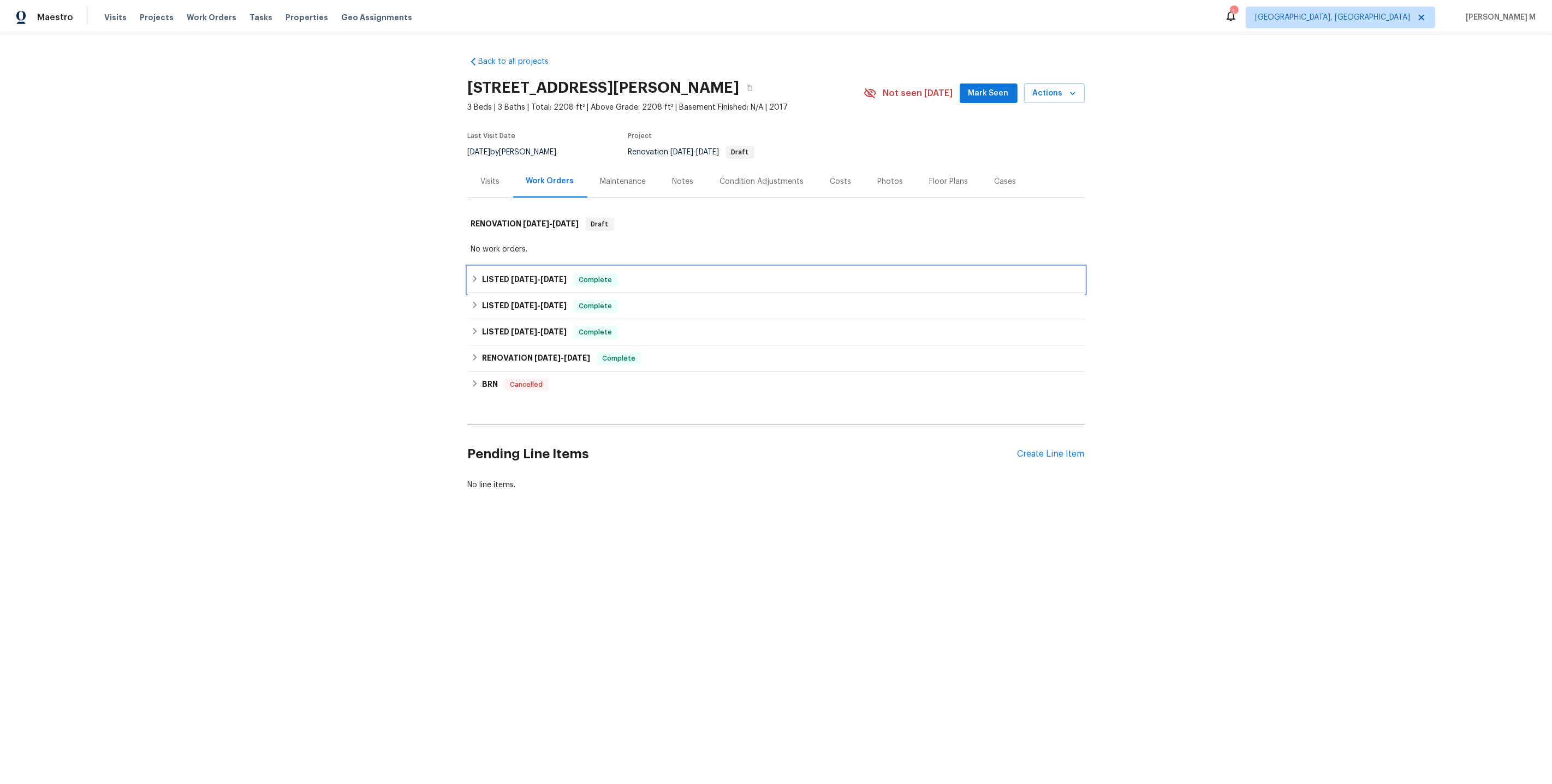
click at [507, 282] on div "LISTED [DATE] - [DATE] Complete" at bounding box center [777, 279] width 617 height 26
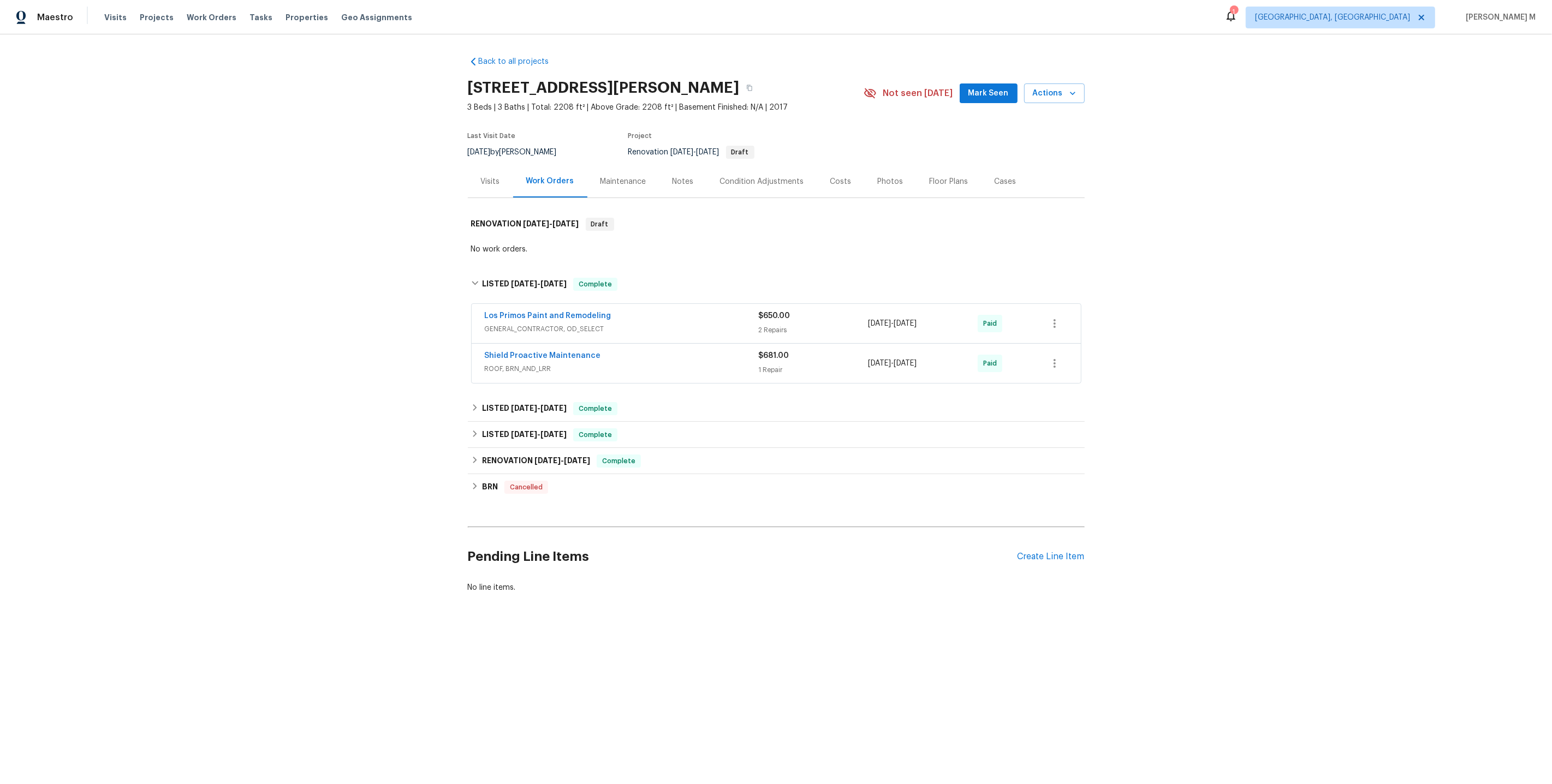
click at [533, 317] on div "Los Primos Paint and Remodeling" at bounding box center [622, 317] width 274 height 13
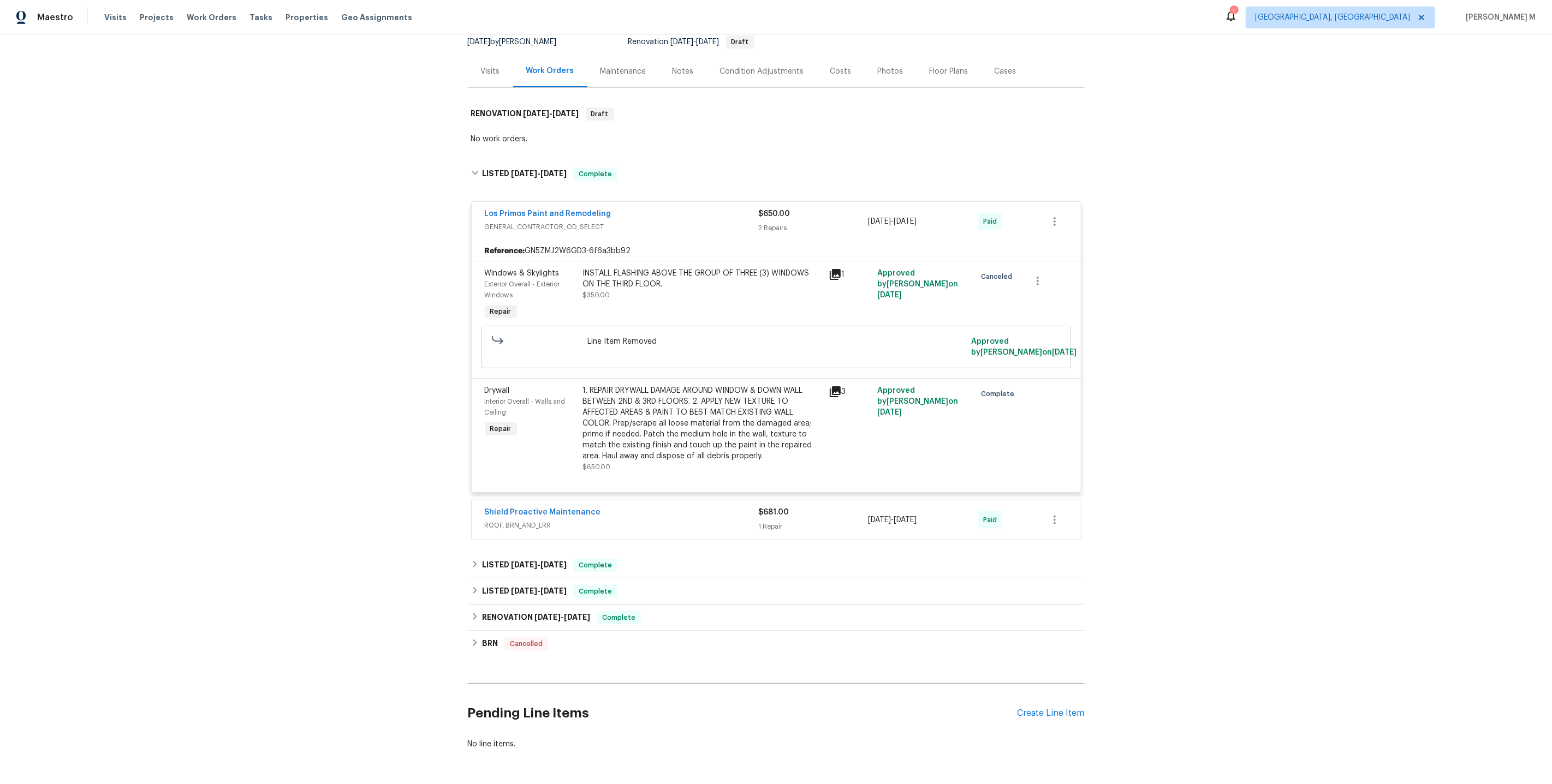
scroll to position [113, 0]
click at [535, 518] on span "ROOF, BRN_AND_LRR" at bounding box center [622, 523] width 274 height 11
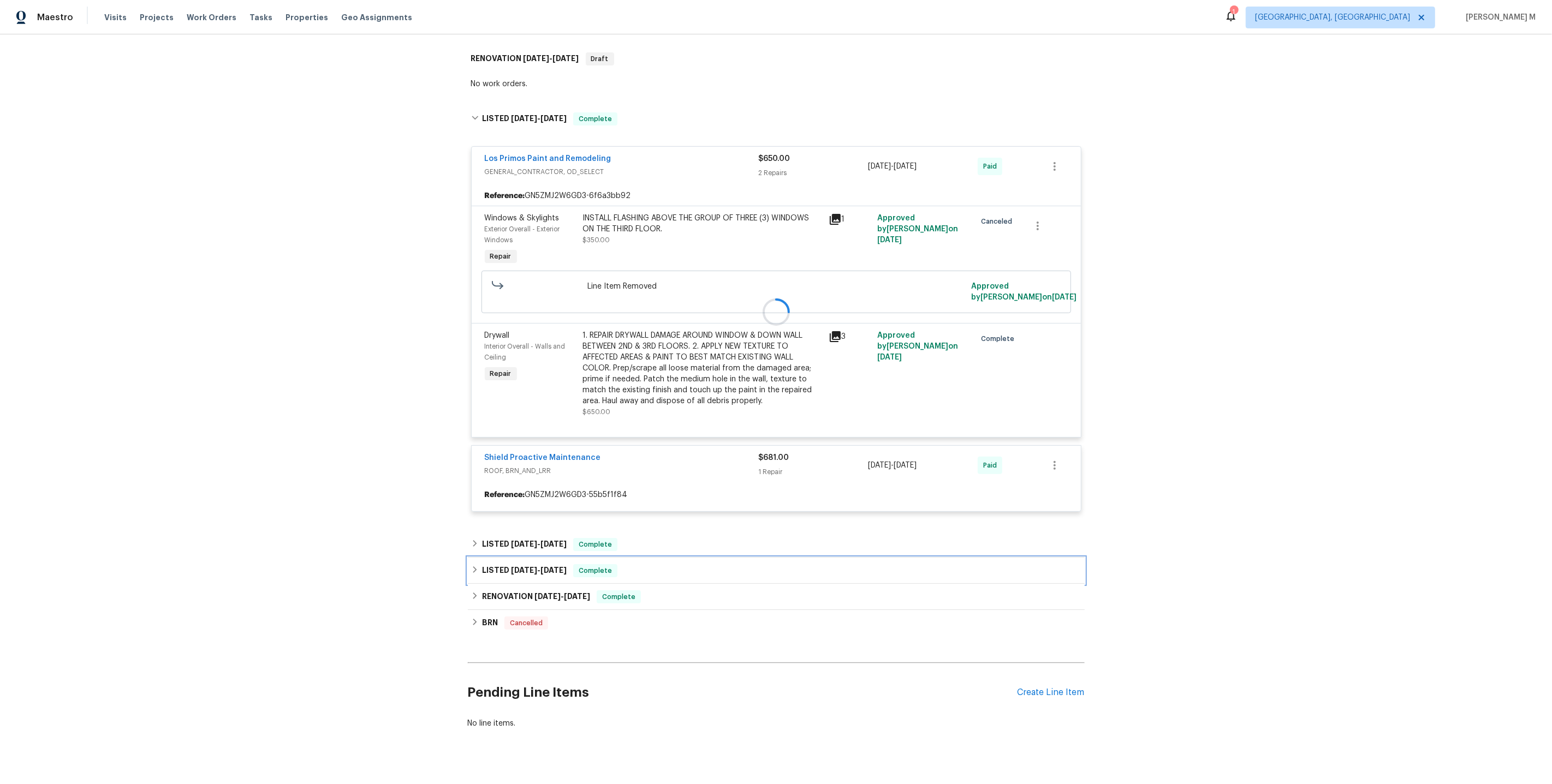
click at [505, 558] on div "LISTED [DATE] - [DATE] Complete" at bounding box center [777, 570] width 617 height 26
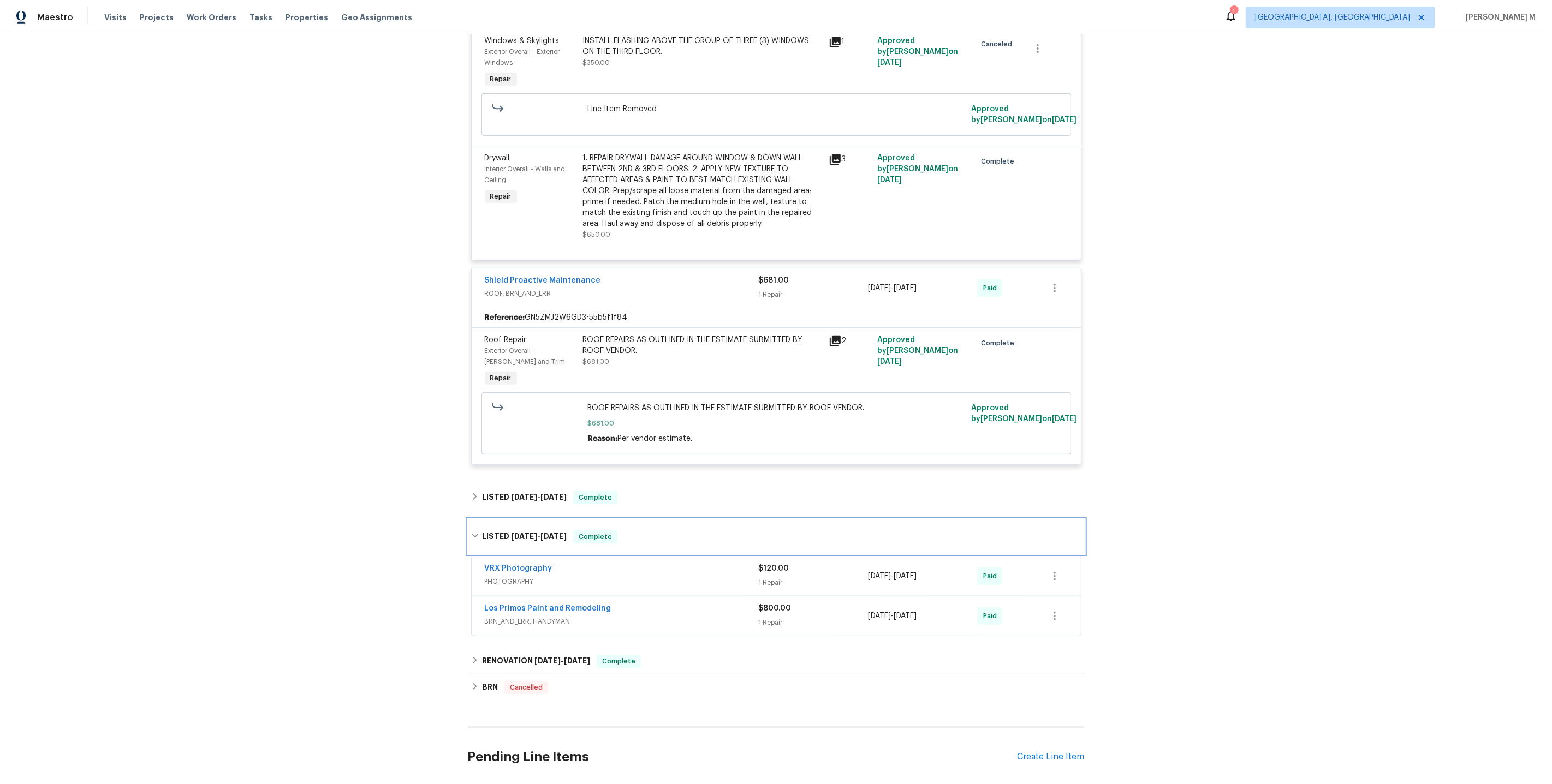
scroll to position [356, 0]
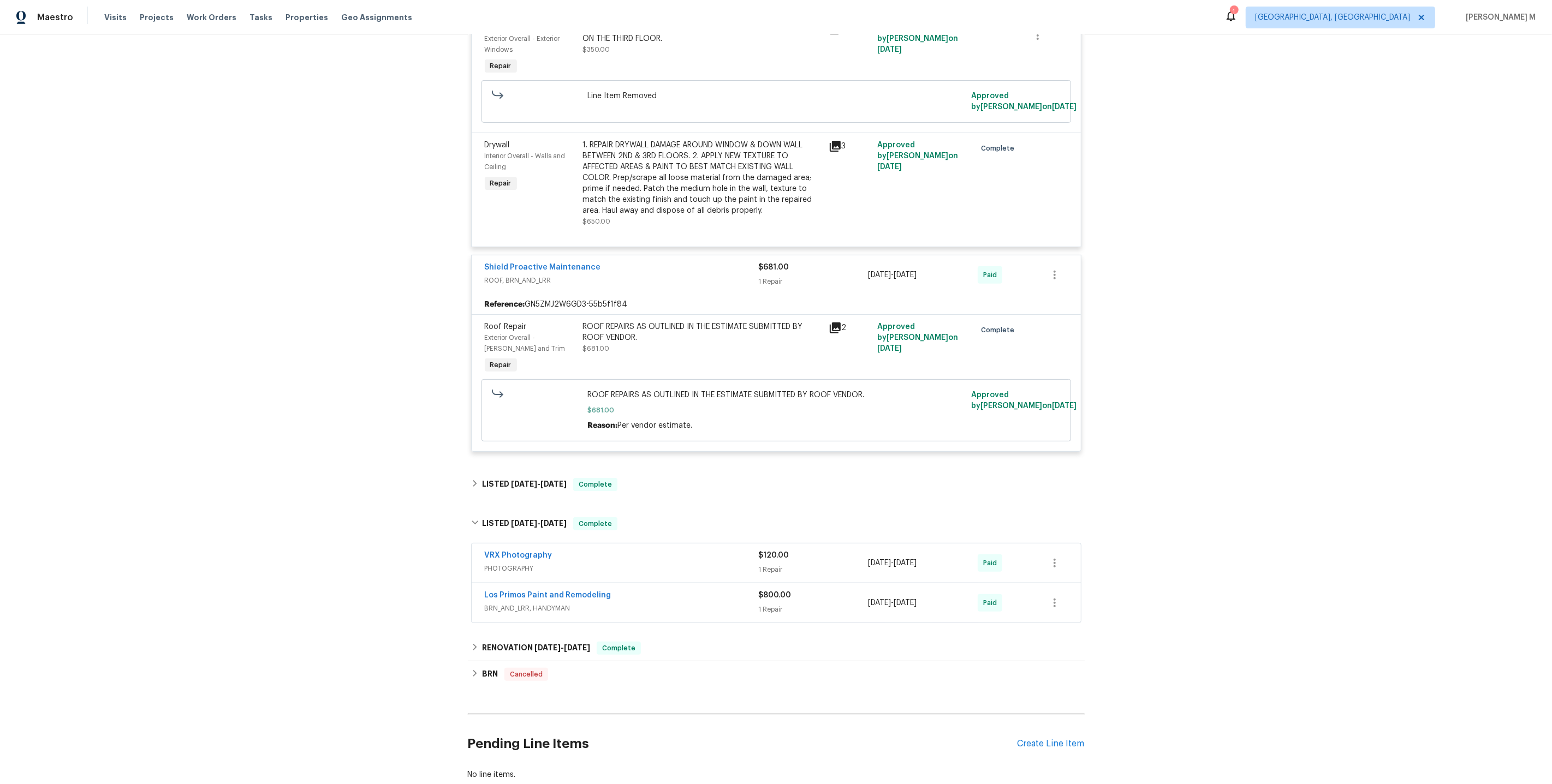
click at [506, 484] on div "Back to all projects [STREET_ADDRESS][PERSON_NAME] 3 Beds | 3 Baths | Total: 22…" at bounding box center [777, 240] width 617 height 1097
click at [511, 480] on span "[DATE]" at bounding box center [524, 484] width 26 height 8
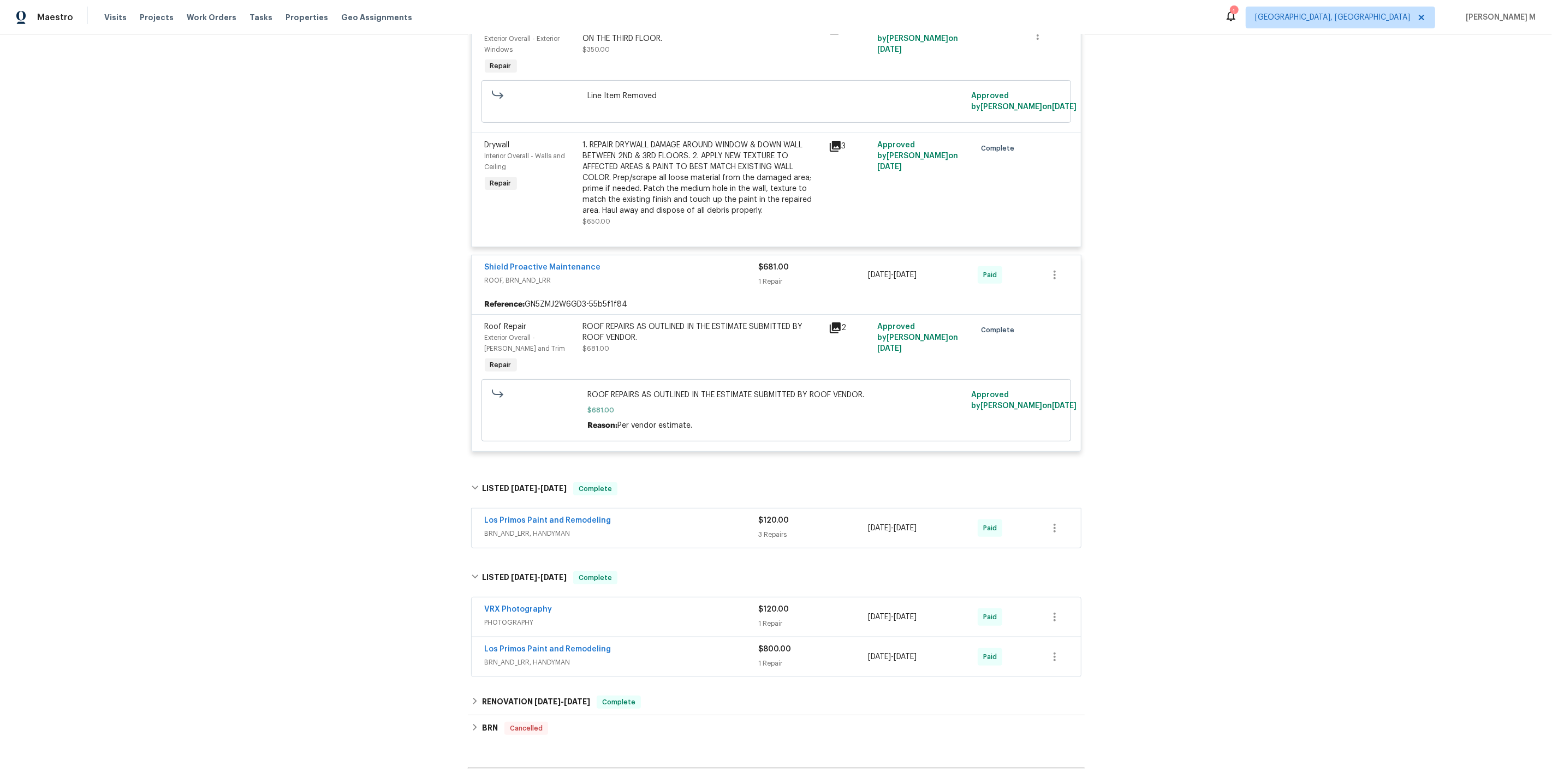
click at [512, 524] on div "Los Primos Paint and Remodeling BRN_AND_LRR, HANDYMAN" at bounding box center [622, 527] width 274 height 26
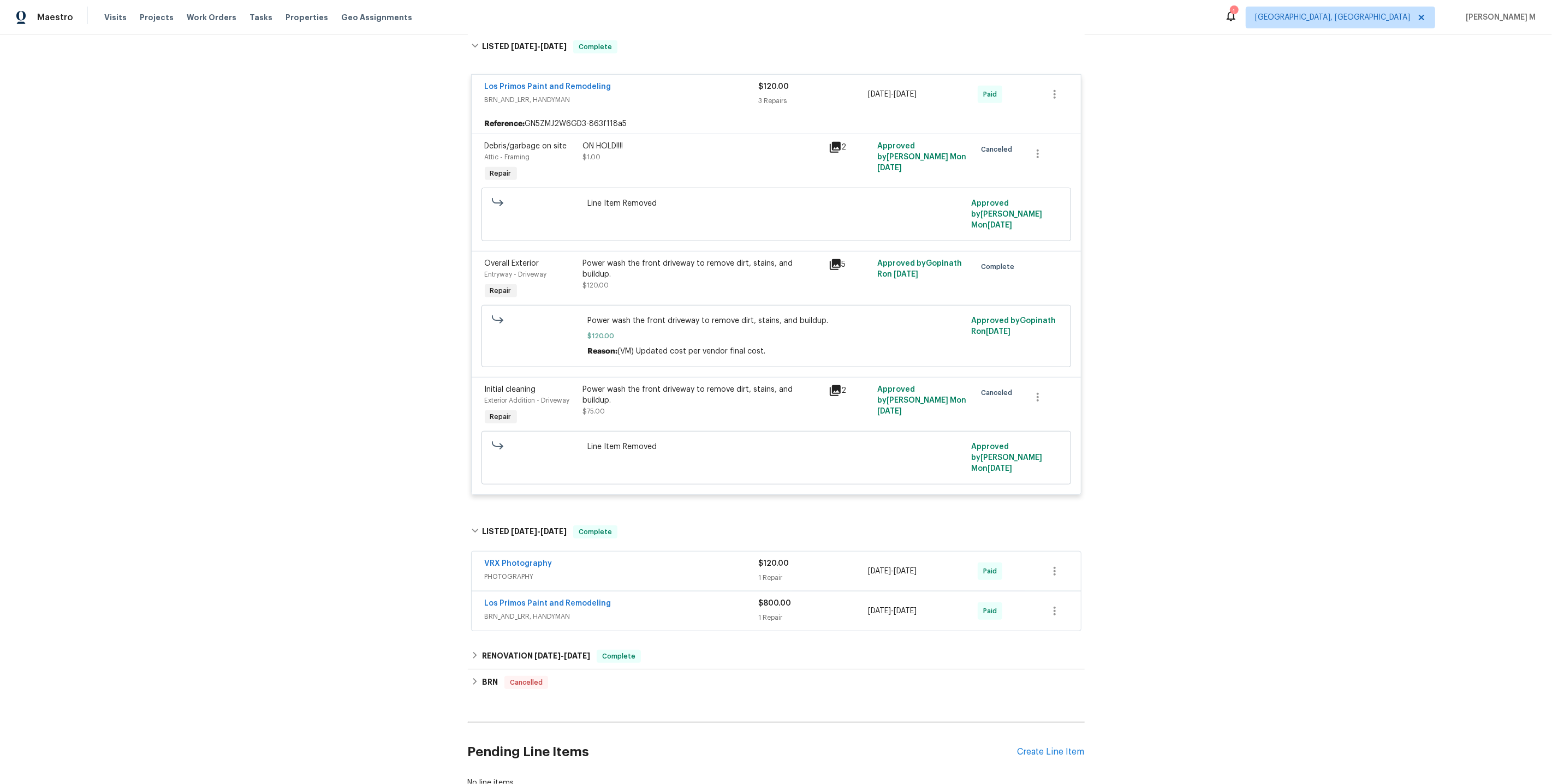
scroll to position [821, 0]
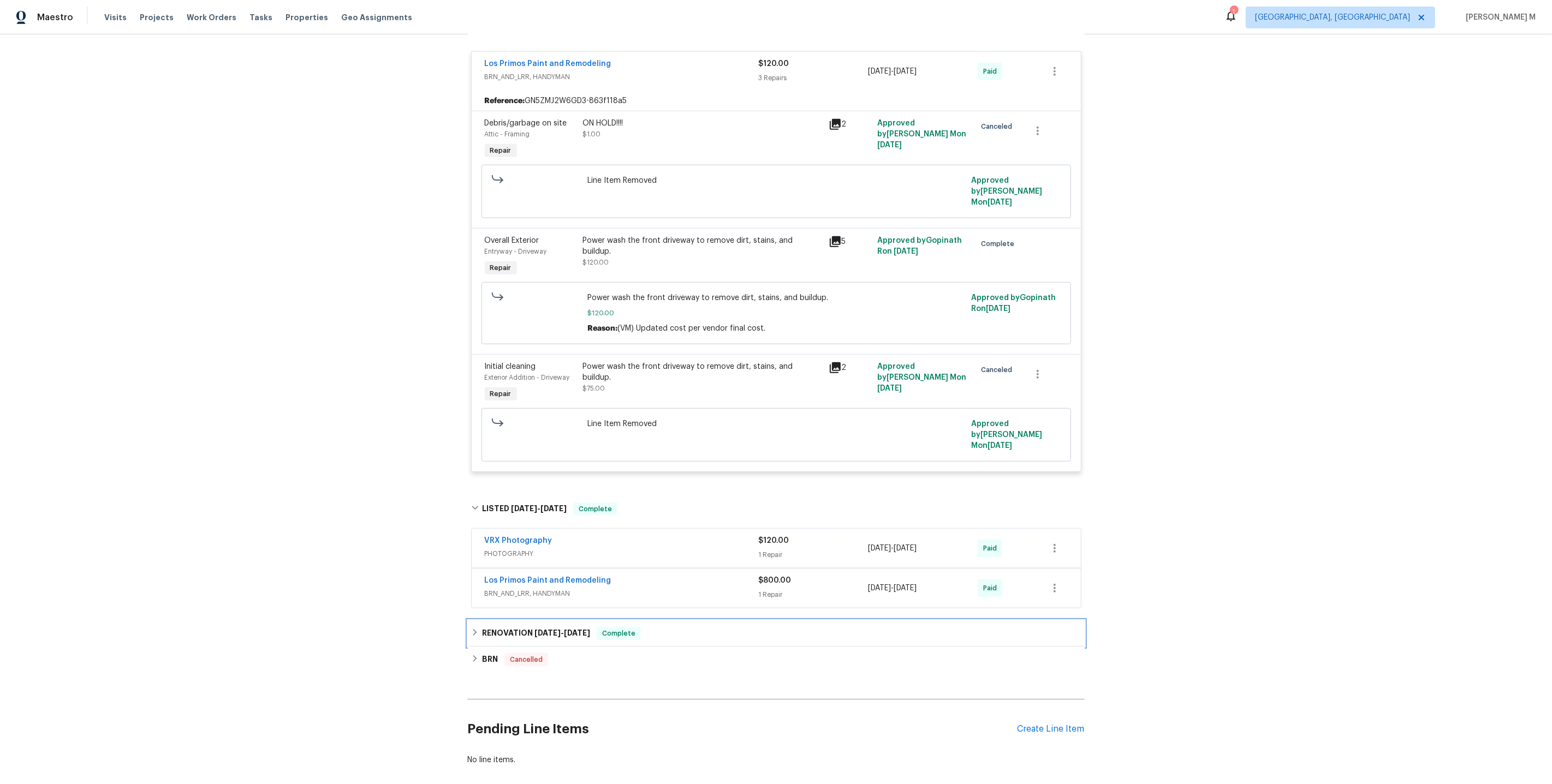
click at [528, 627] on h6 "RENOVATION [DATE] - [DATE]" at bounding box center [536, 633] width 108 height 13
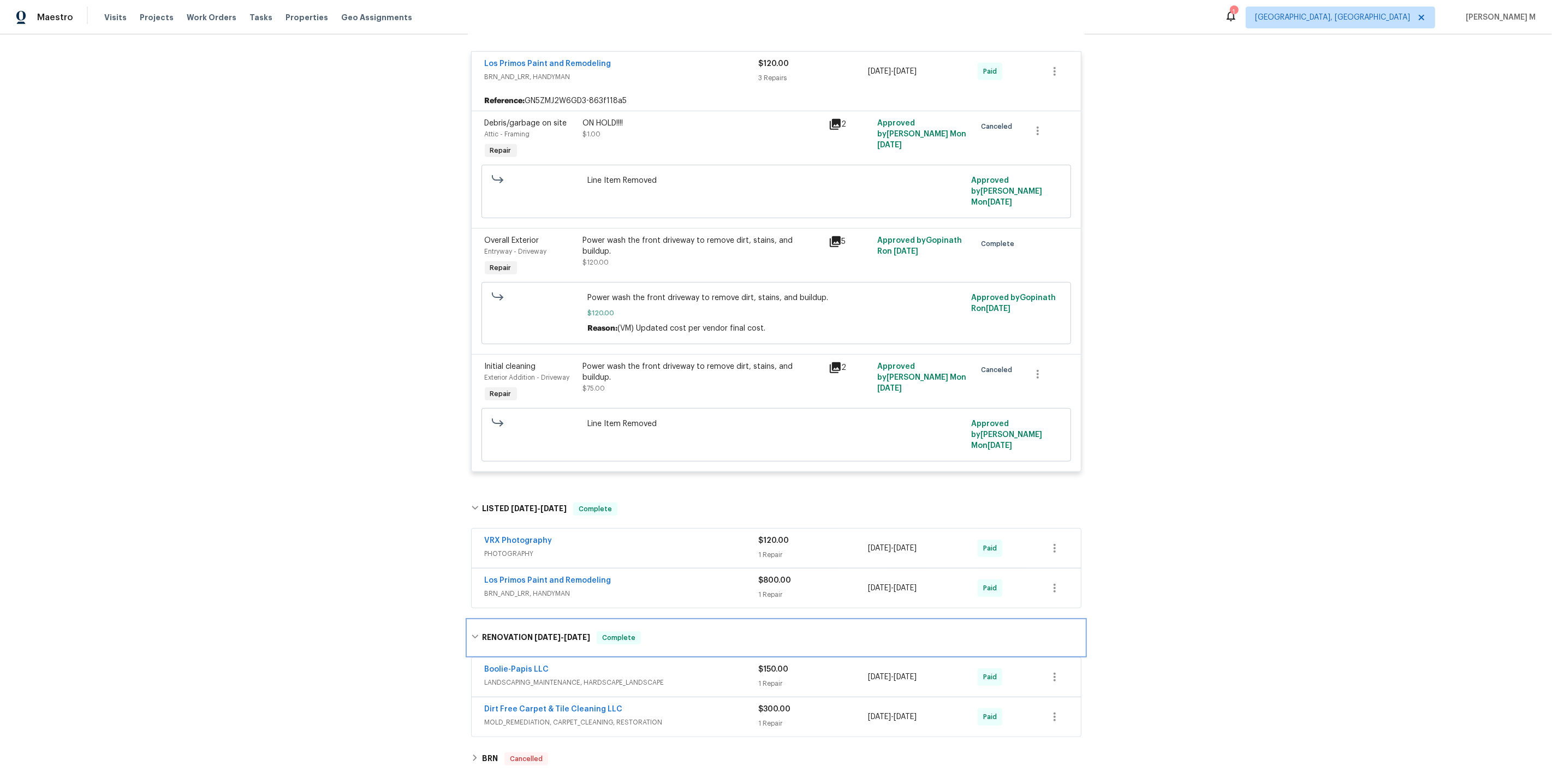
scroll to position [920, 0]
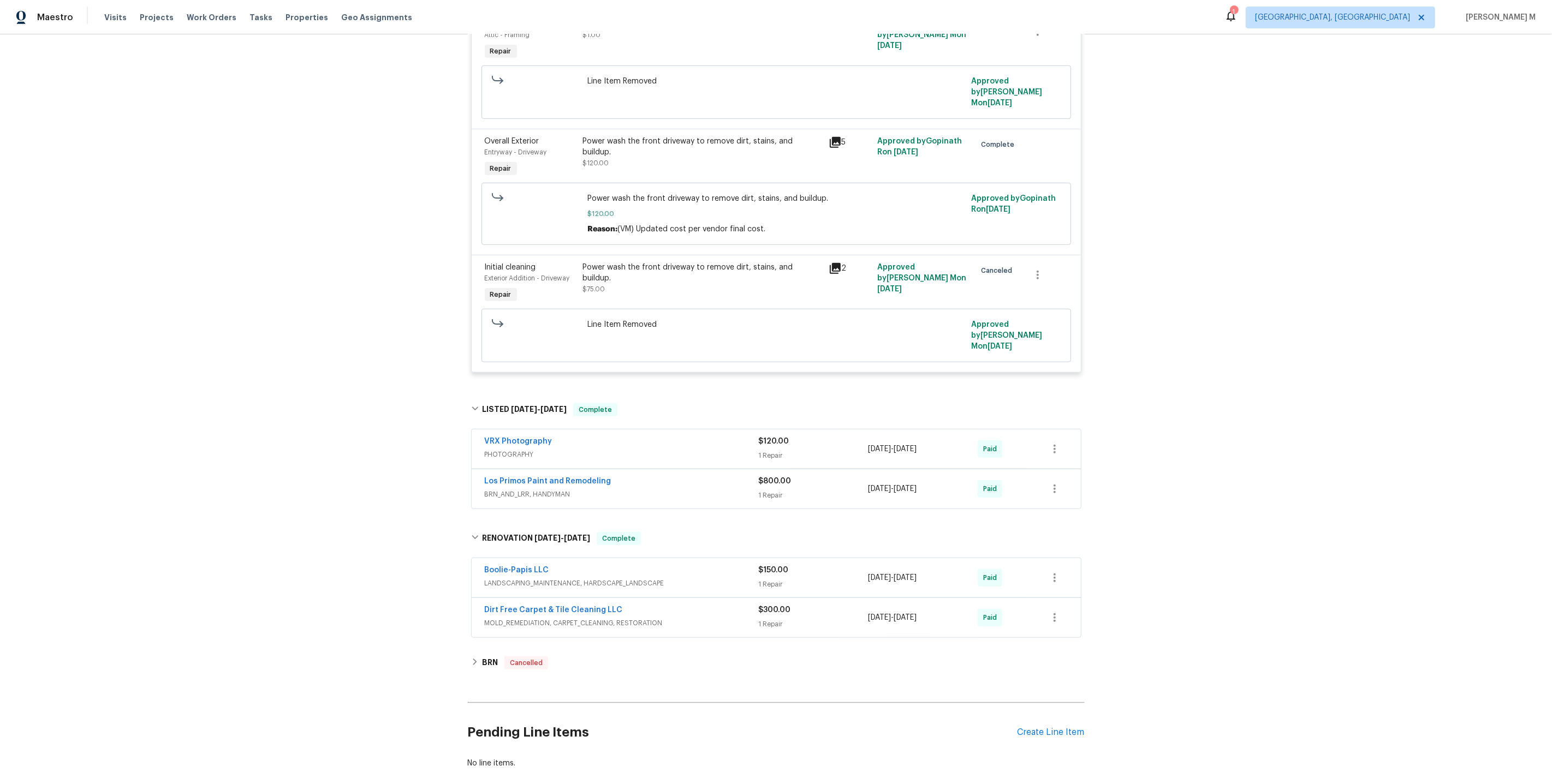
click at [503, 618] on span "MOLD_REMEDIATION, CARPET_CLEANING, RESTORATION" at bounding box center [622, 623] width 274 height 11
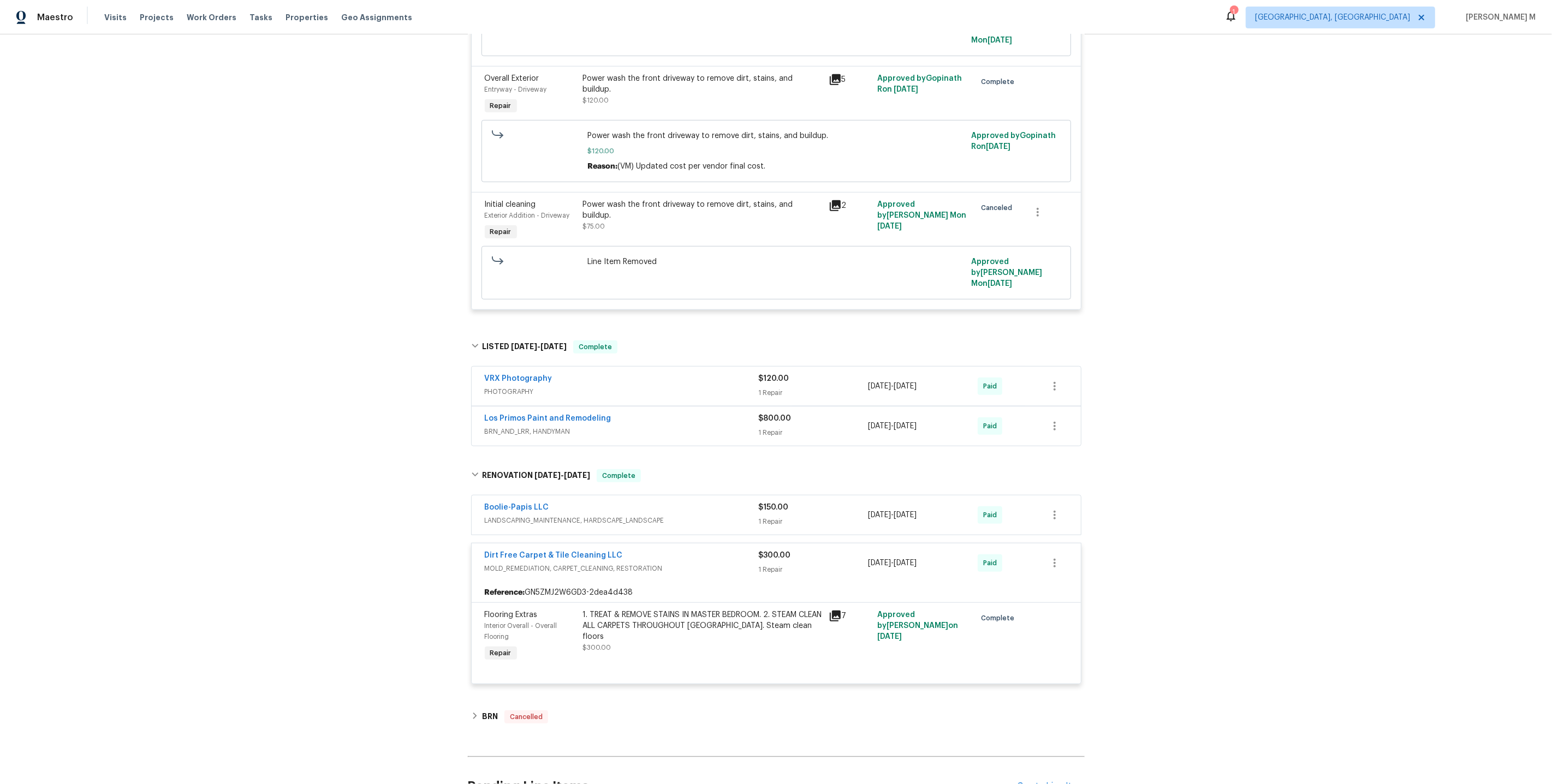
scroll to position [988, 0]
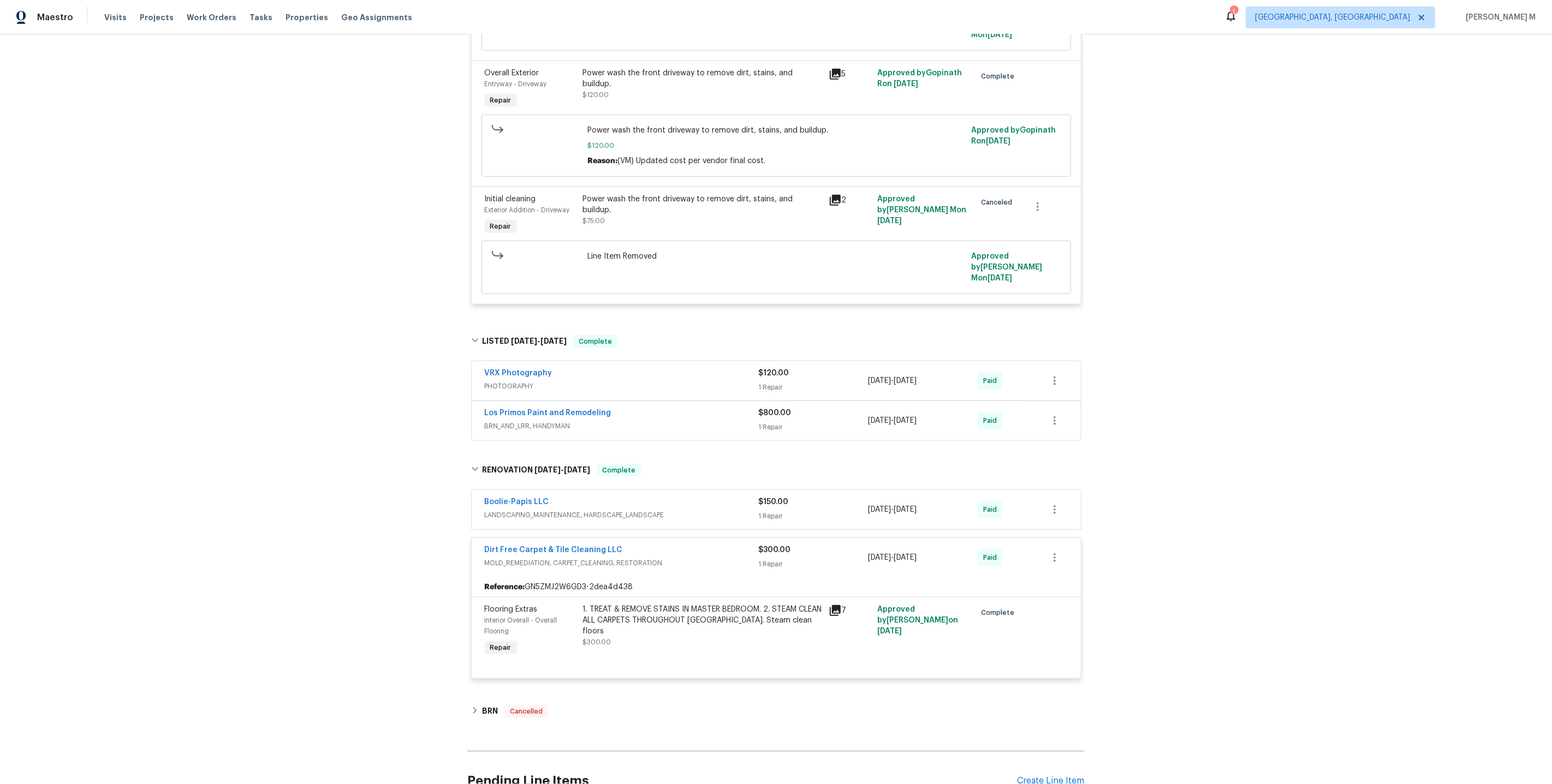
click at [568, 509] on span "LANDSCAPING_MAINTENANCE, HARDSCAPE_LANDSCAPE" at bounding box center [622, 515] width 274 height 11
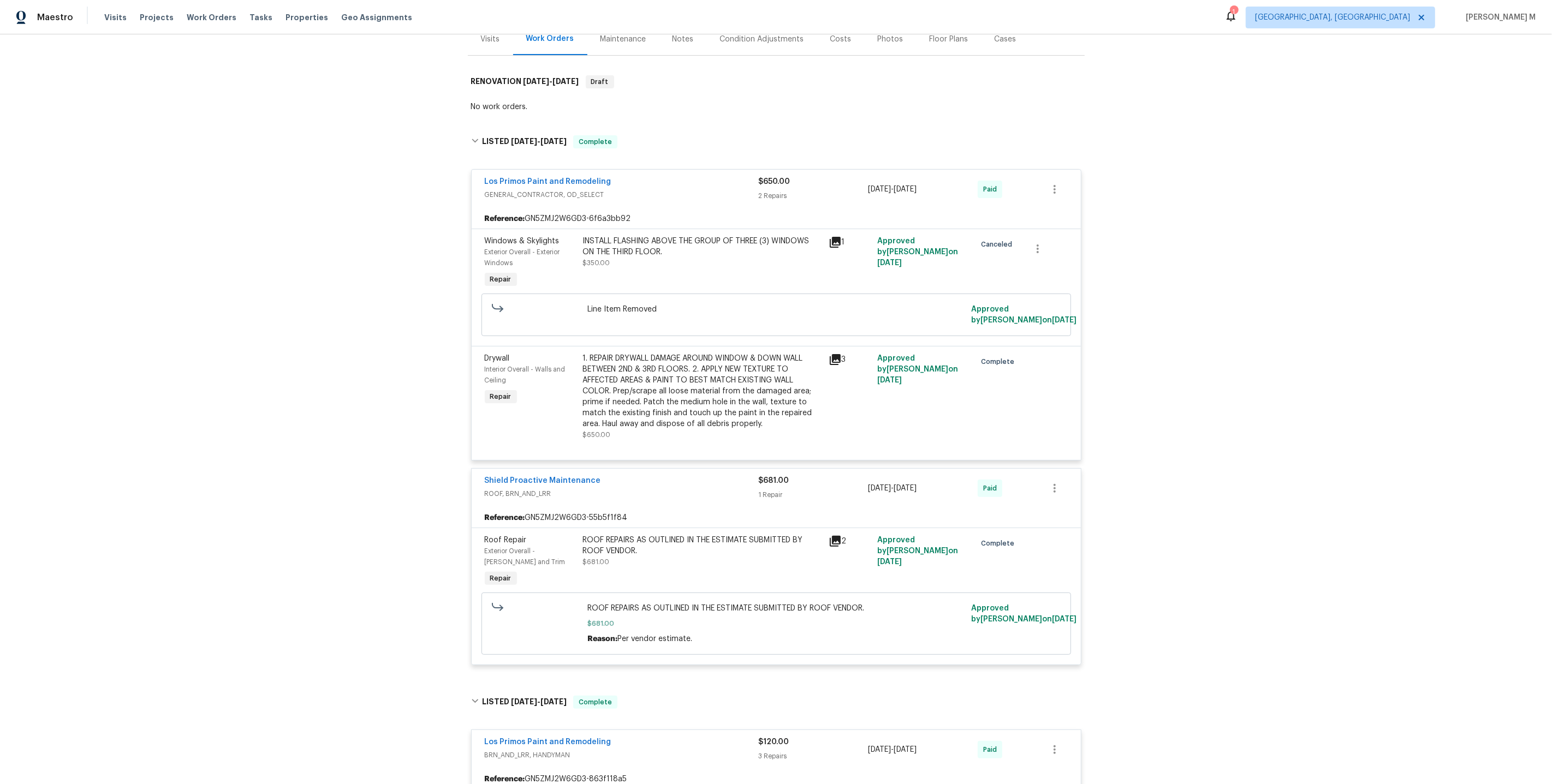
scroll to position [0, 0]
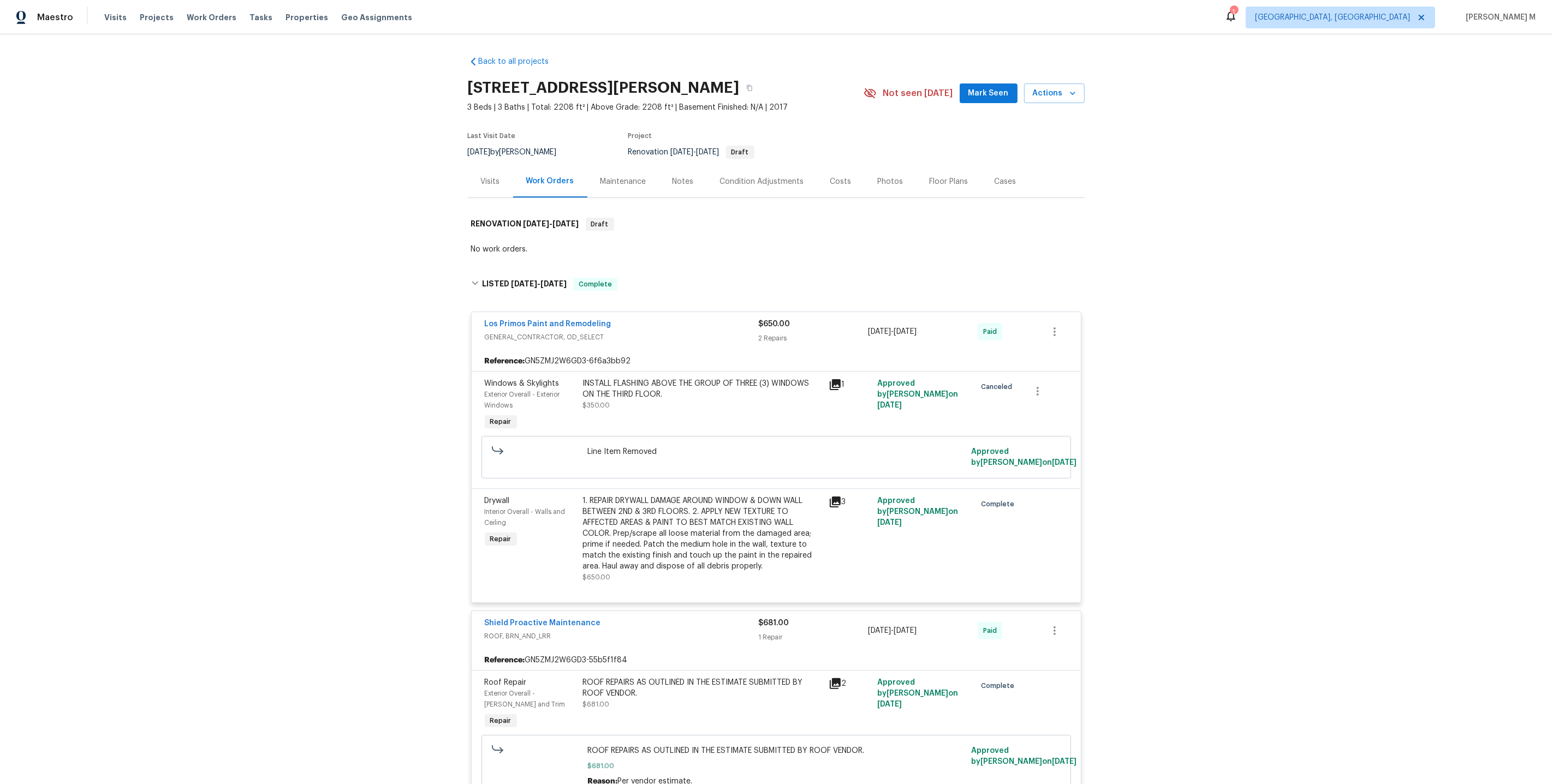
click at [604, 185] on div "Maintenance" at bounding box center [624, 181] width 72 height 32
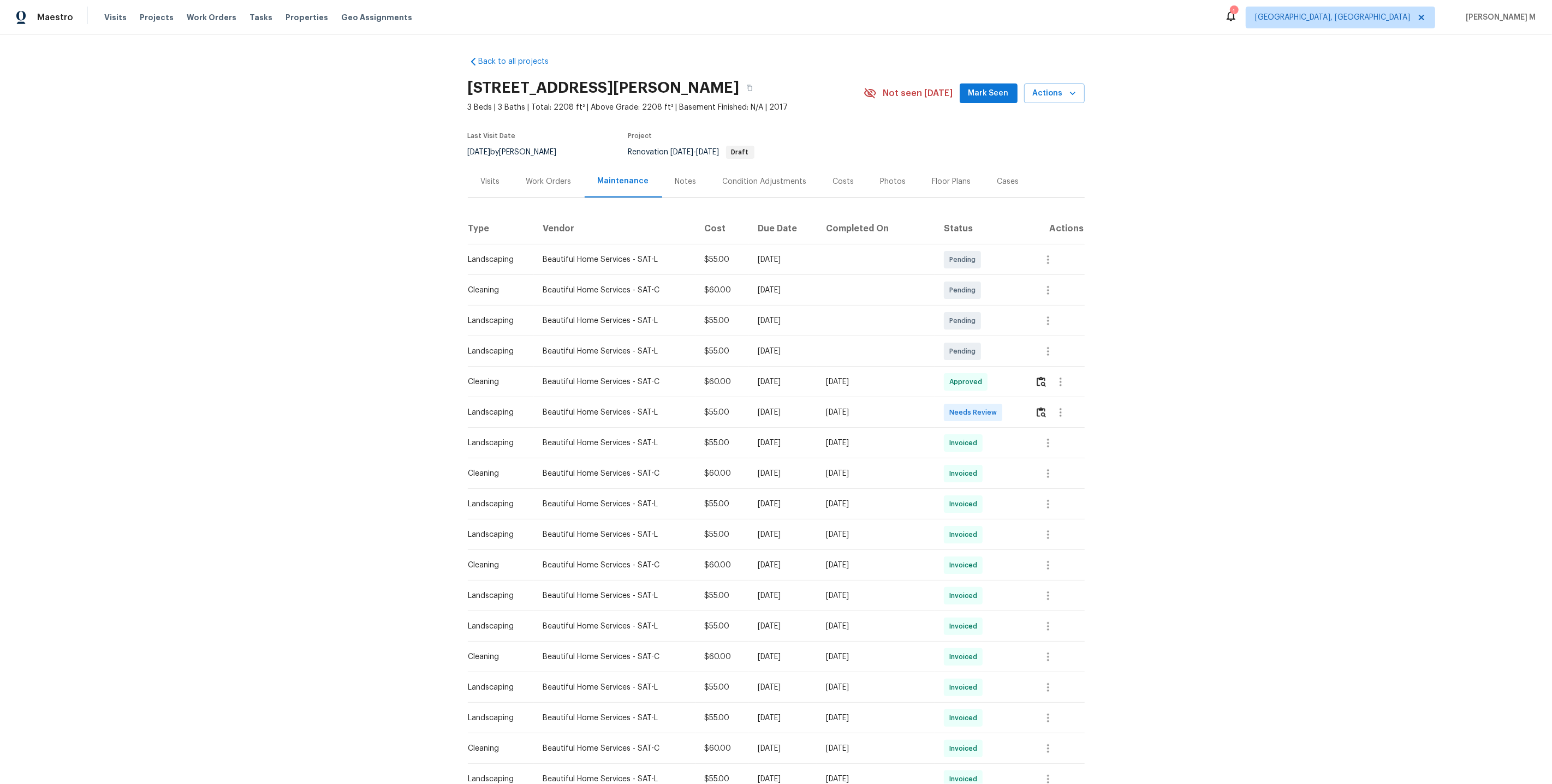
click at [1101, 378] on div "Back to all projects [STREET_ADDRESS][PERSON_NAME] 3 Beds | 3 Baths | Total: 22…" at bounding box center [776, 409] width 1552 height 750
click at [1048, 399] on div at bounding box center [1060, 412] width 26 height 26
click at [1045, 382] on button "button" at bounding box center [1041, 382] width 13 height 26
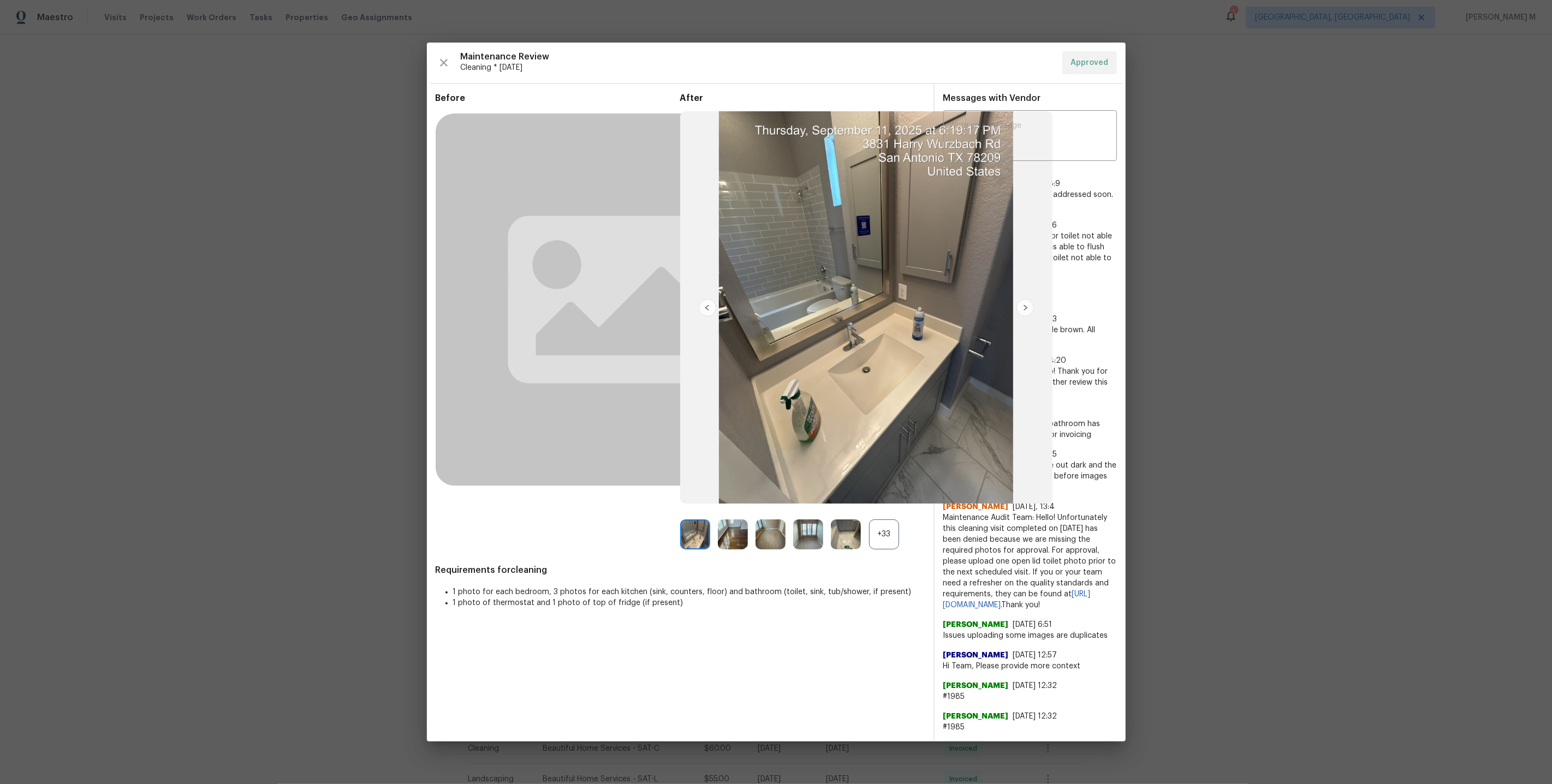
click at [882, 543] on div "+33" at bounding box center [884, 535] width 30 height 30
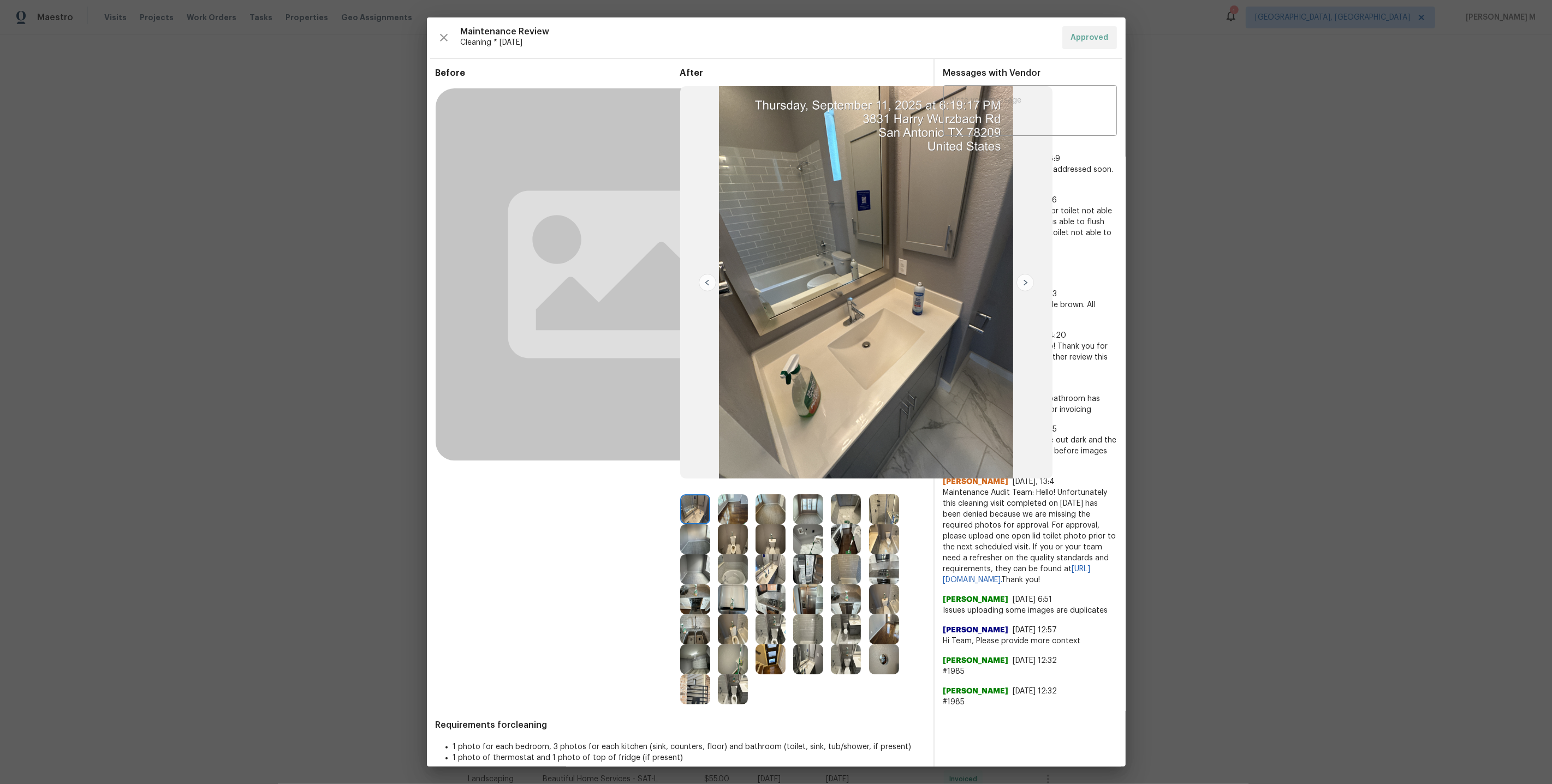
scroll to position [18, 0]
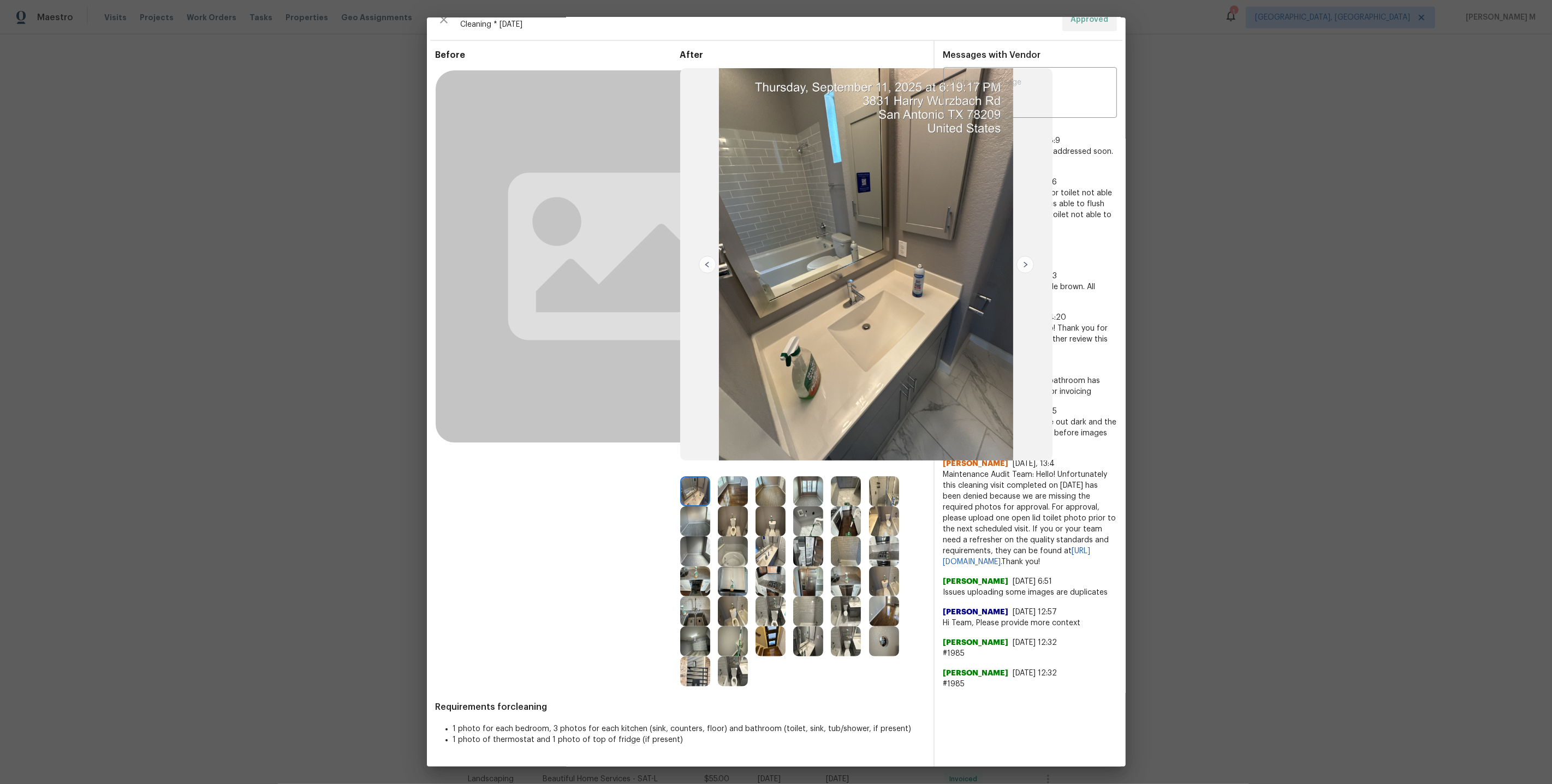
click at [718, 515] on img at bounding box center [733, 521] width 30 height 30
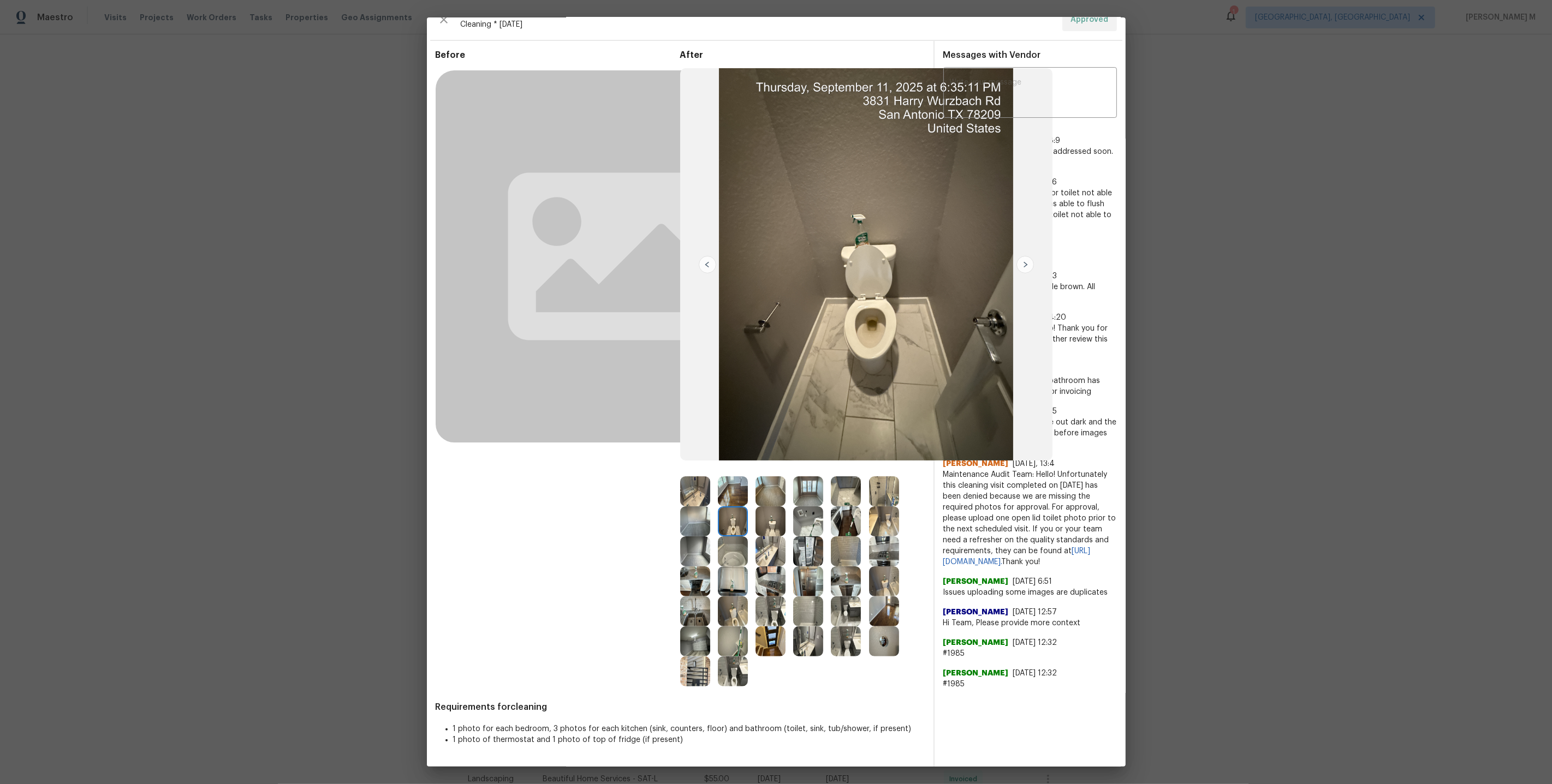
click at [881, 515] on img at bounding box center [884, 521] width 30 height 30
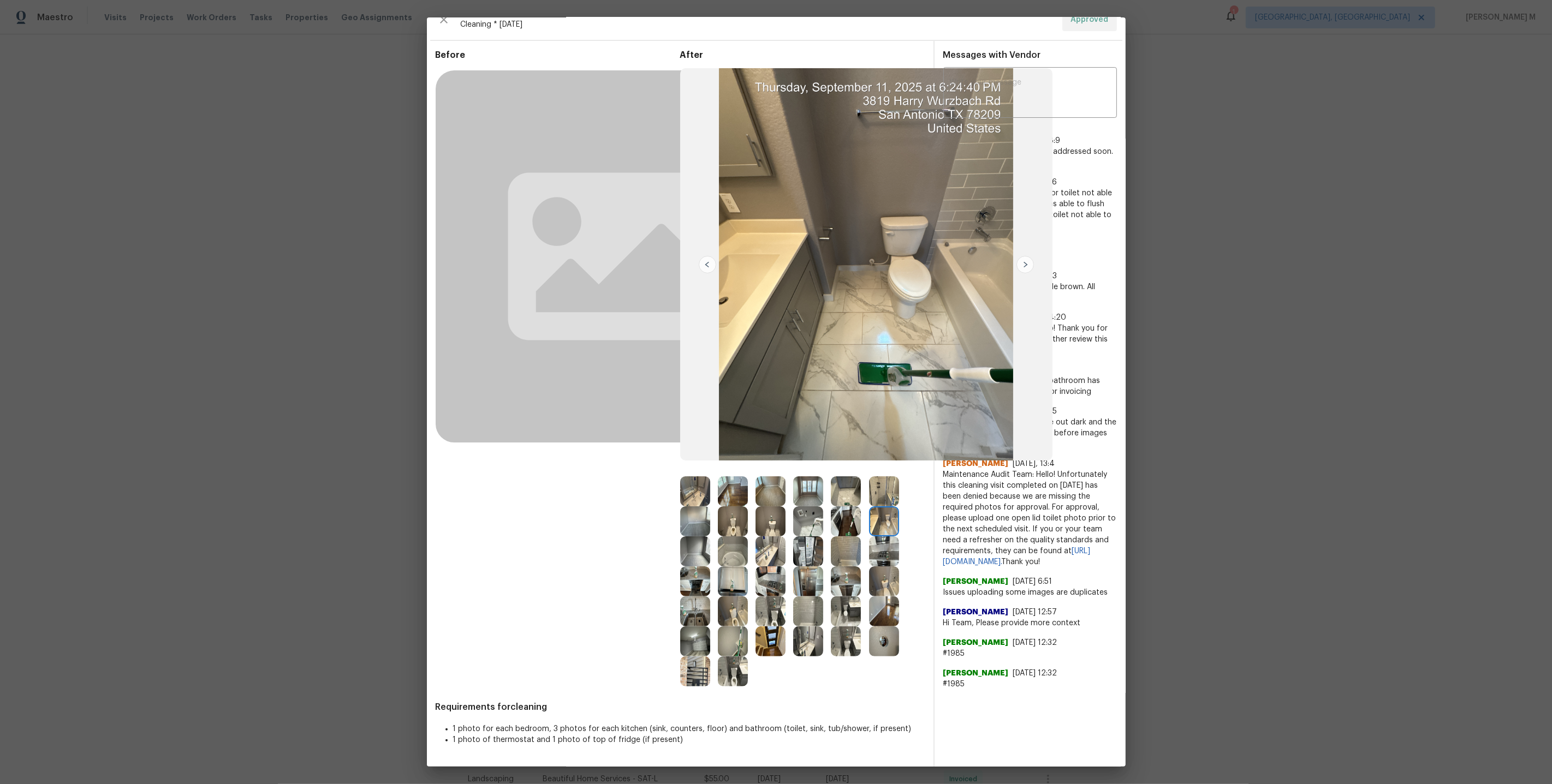
click at [780, 519] on img at bounding box center [771, 521] width 30 height 30
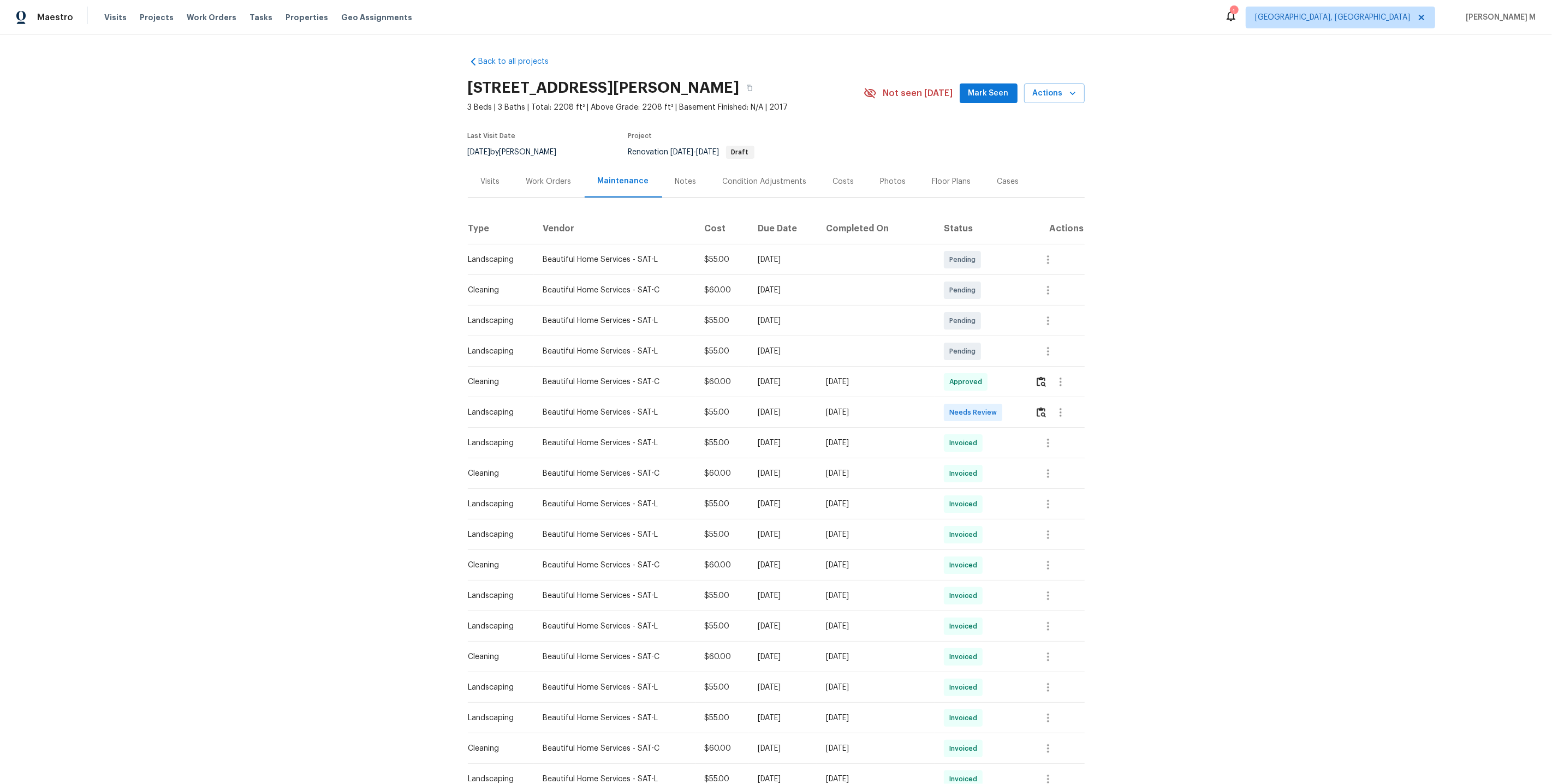
click at [486, 189] on div "Visits" at bounding box center [490, 181] width 45 height 32
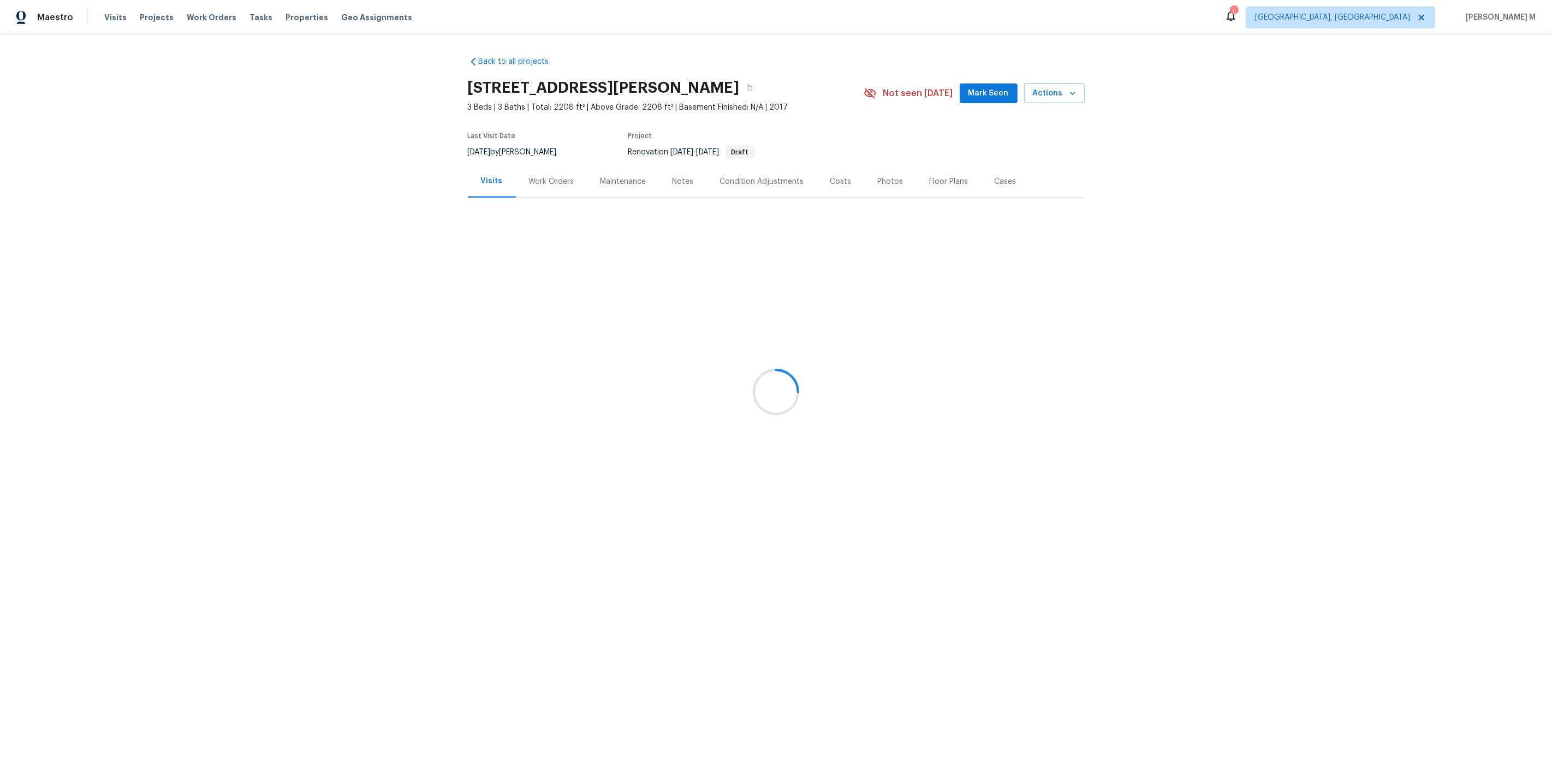
click at [539, 167] on div at bounding box center [776, 392] width 1552 height 784
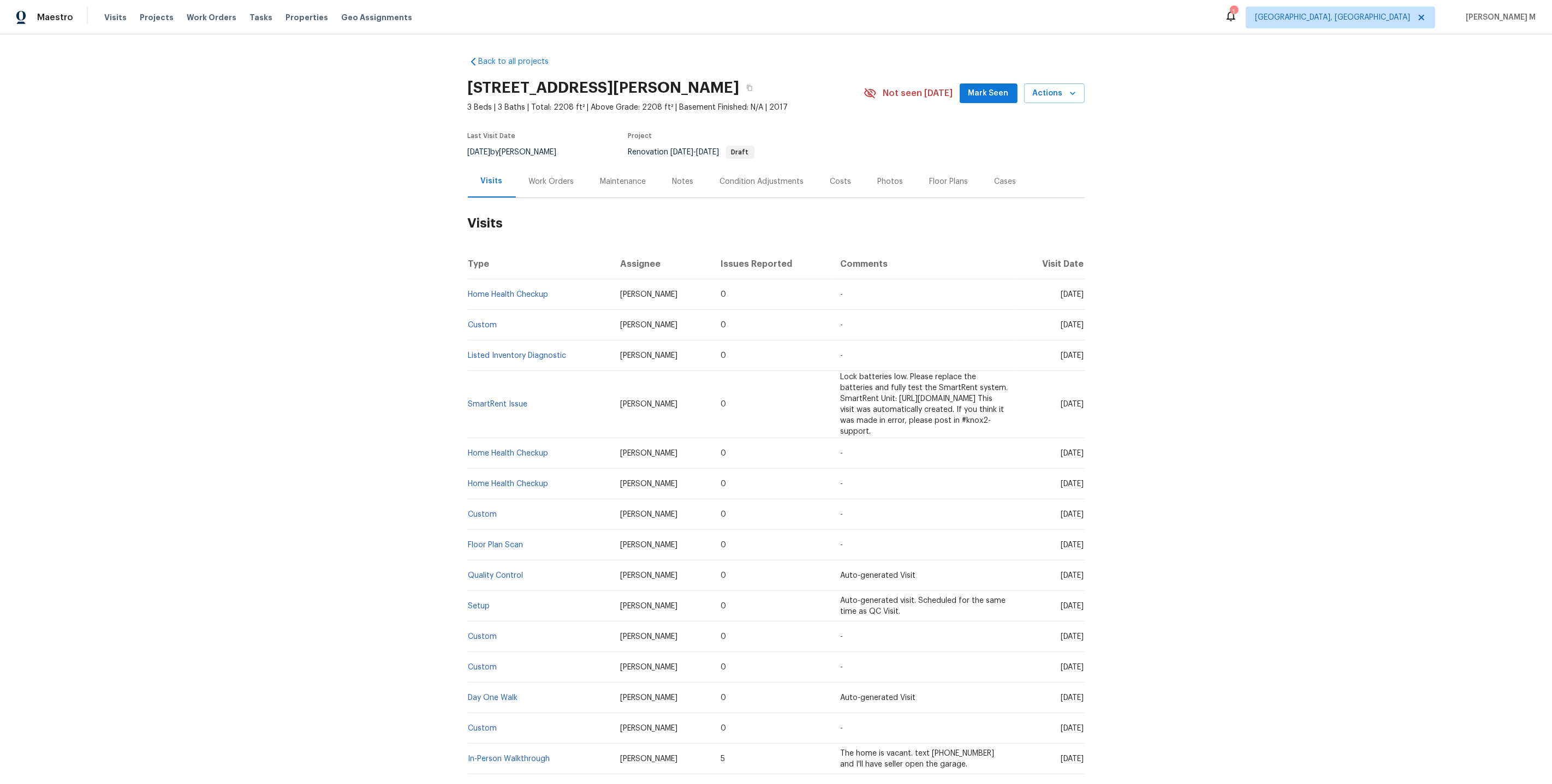
click at [535, 202] on h2 "Visits" at bounding box center [777, 223] width 617 height 51
click at [537, 184] on div "Work Orders" at bounding box center [551, 181] width 72 height 32
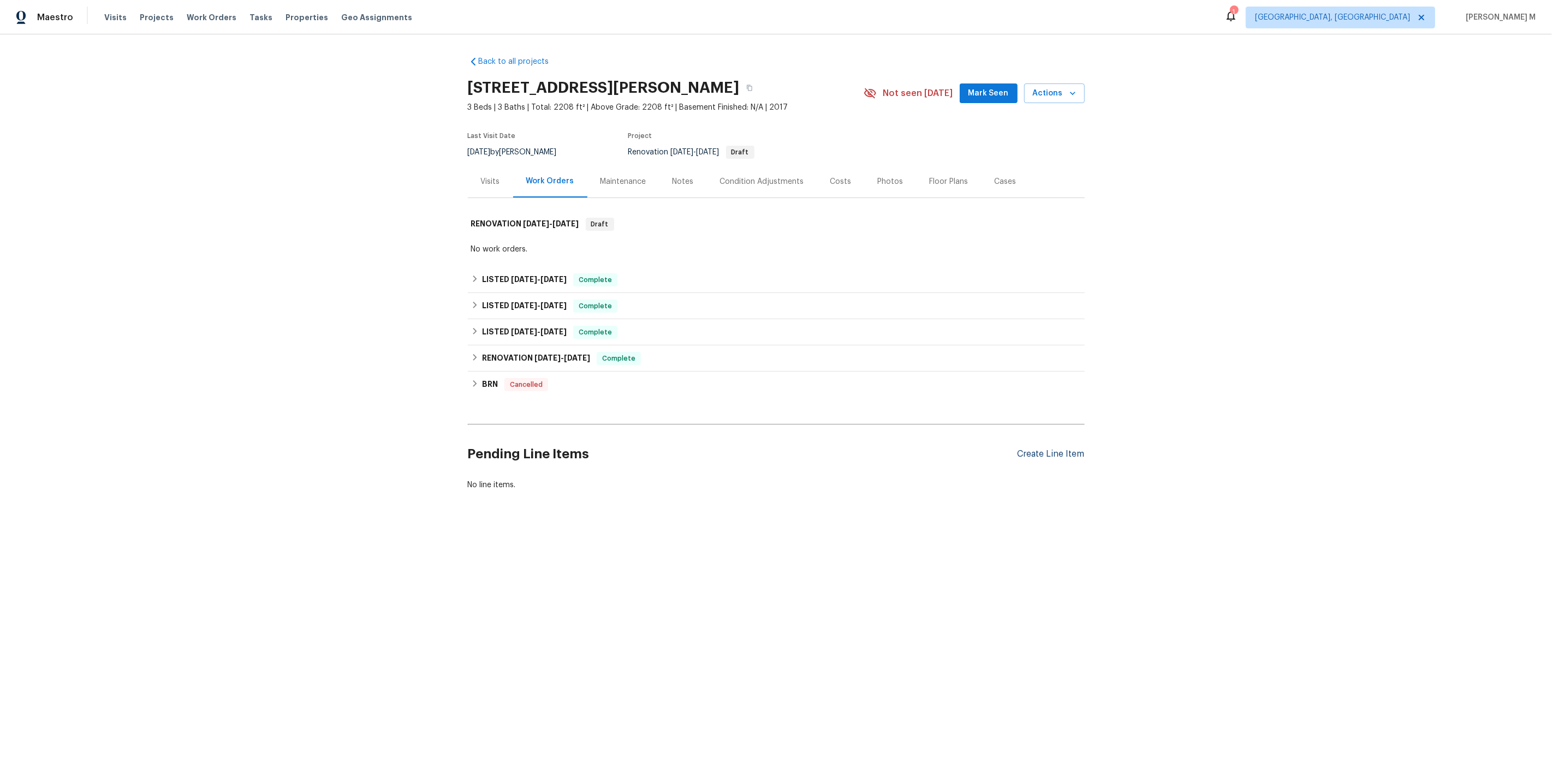
click at [1062, 449] on div "Create Line Item" at bounding box center [1051, 454] width 67 height 10
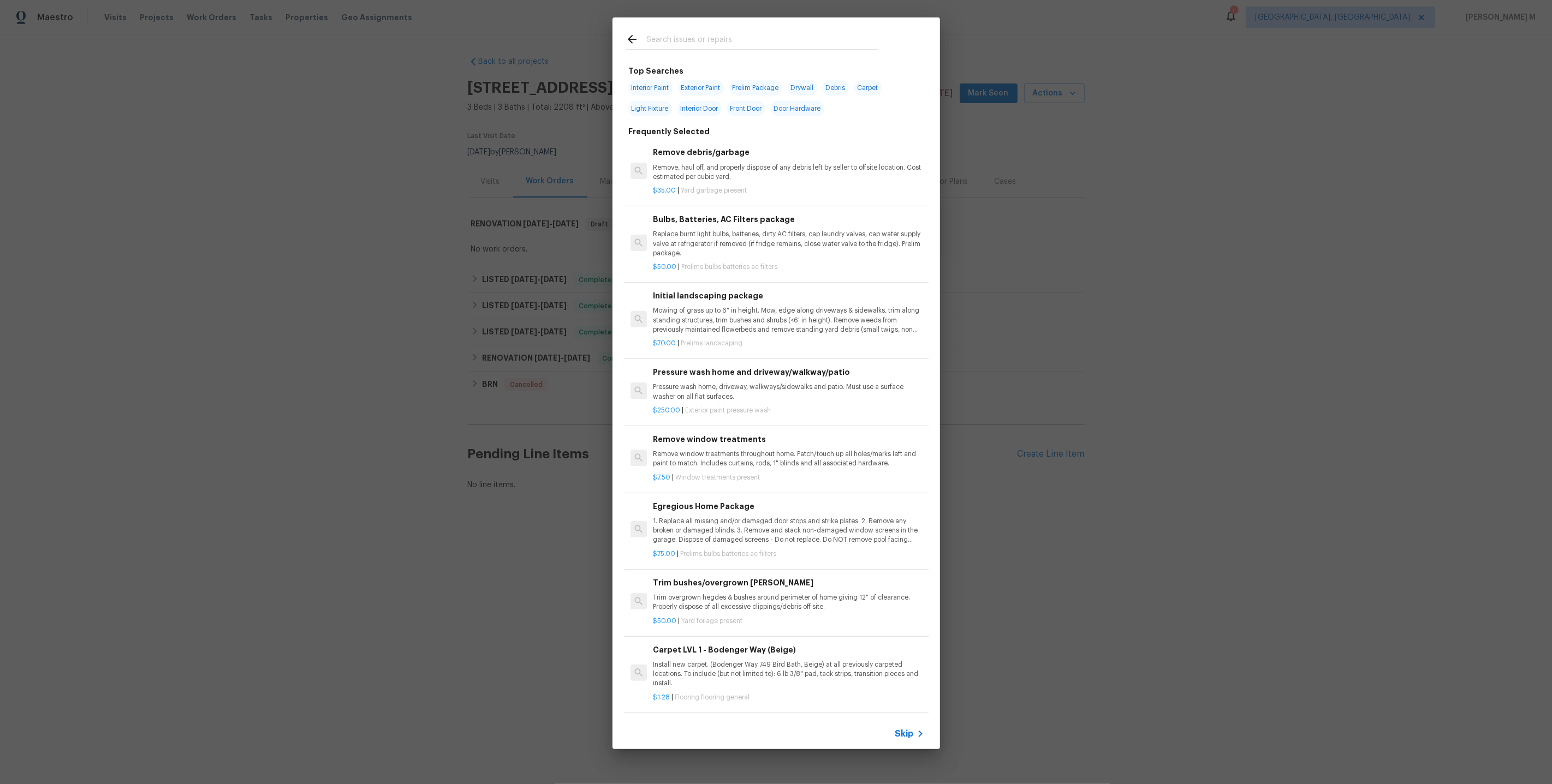
click at [902, 737] on span "Skip" at bounding box center [904, 734] width 19 height 11
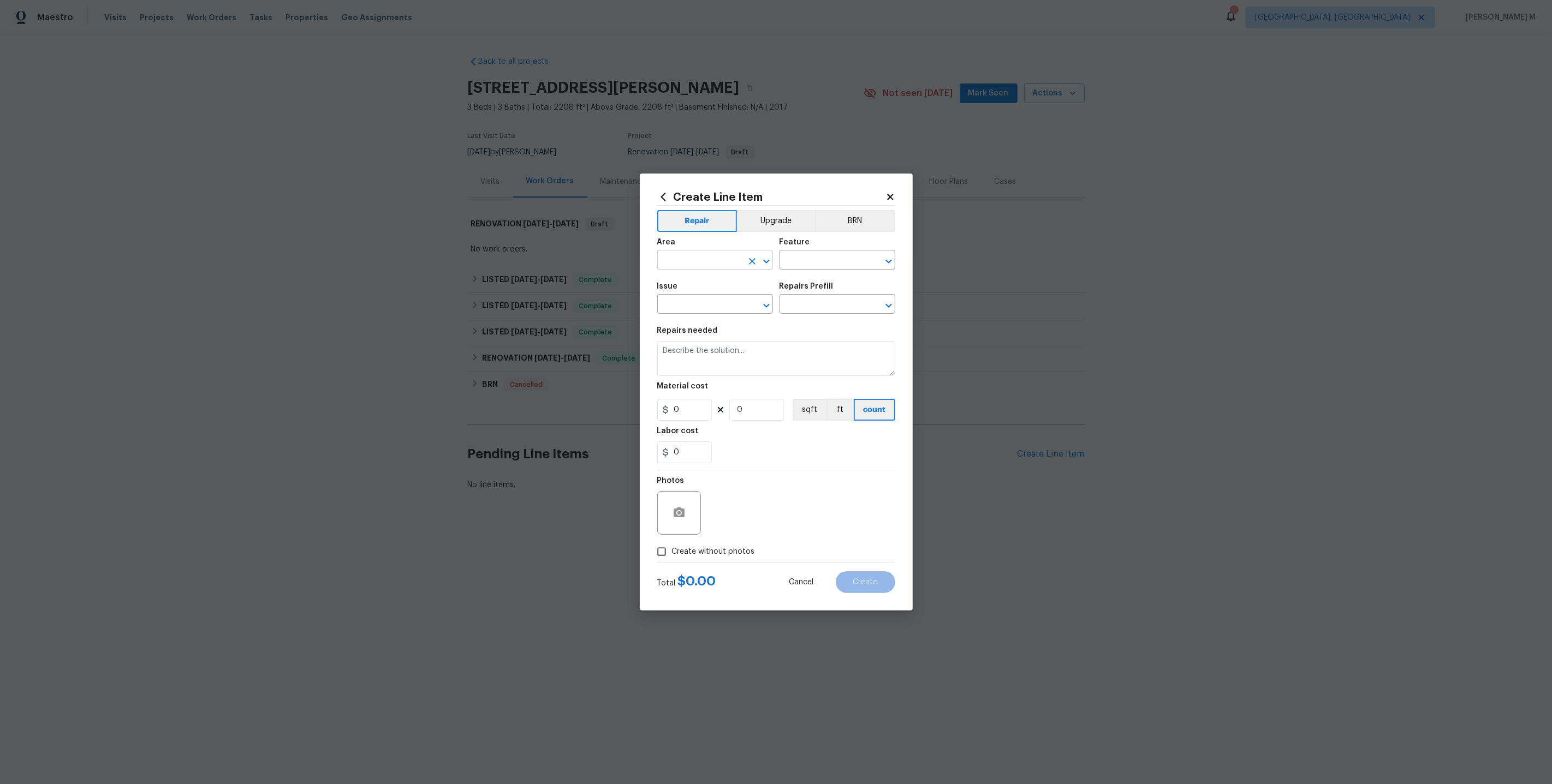
click at [702, 261] on input "text" at bounding box center [699, 261] width 85 height 17
click at [707, 287] on li "Bathroom" at bounding box center [715, 290] width 117 height 18
type input "Bathroom"
click at [795, 262] on input "text" at bounding box center [822, 261] width 85 height 17
click at [790, 320] on li "Toilet" at bounding box center [837, 316] width 117 height 18
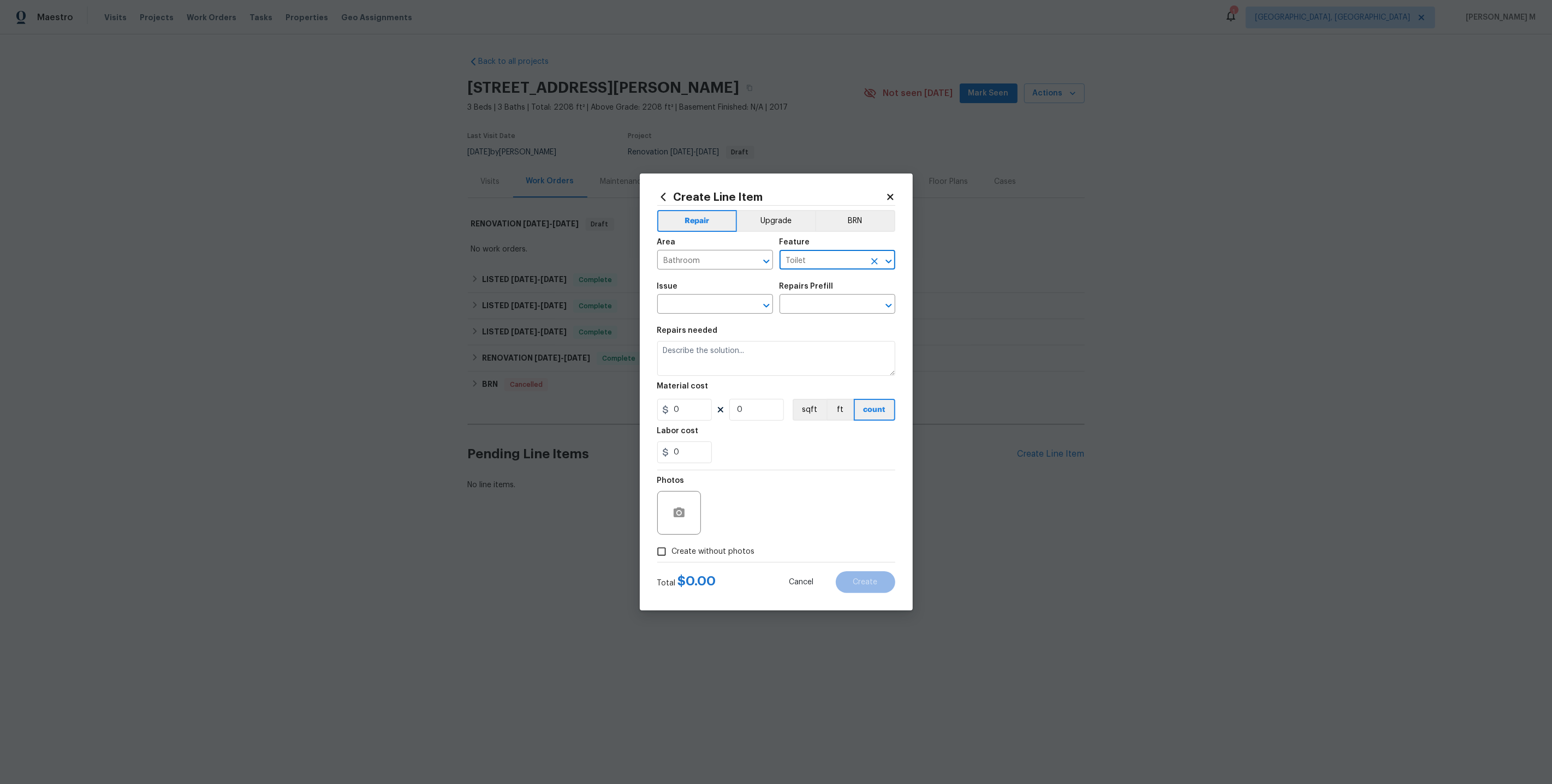
type input "Toilet"
click at [695, 310] on input "text" at bounding box center [699, 305] width 85 height 17
click at [698, 359] on li "Bathroom Plumbing" at bounding box center [715, 358] width 117 height 18
type input "Bathroom Plumbing"
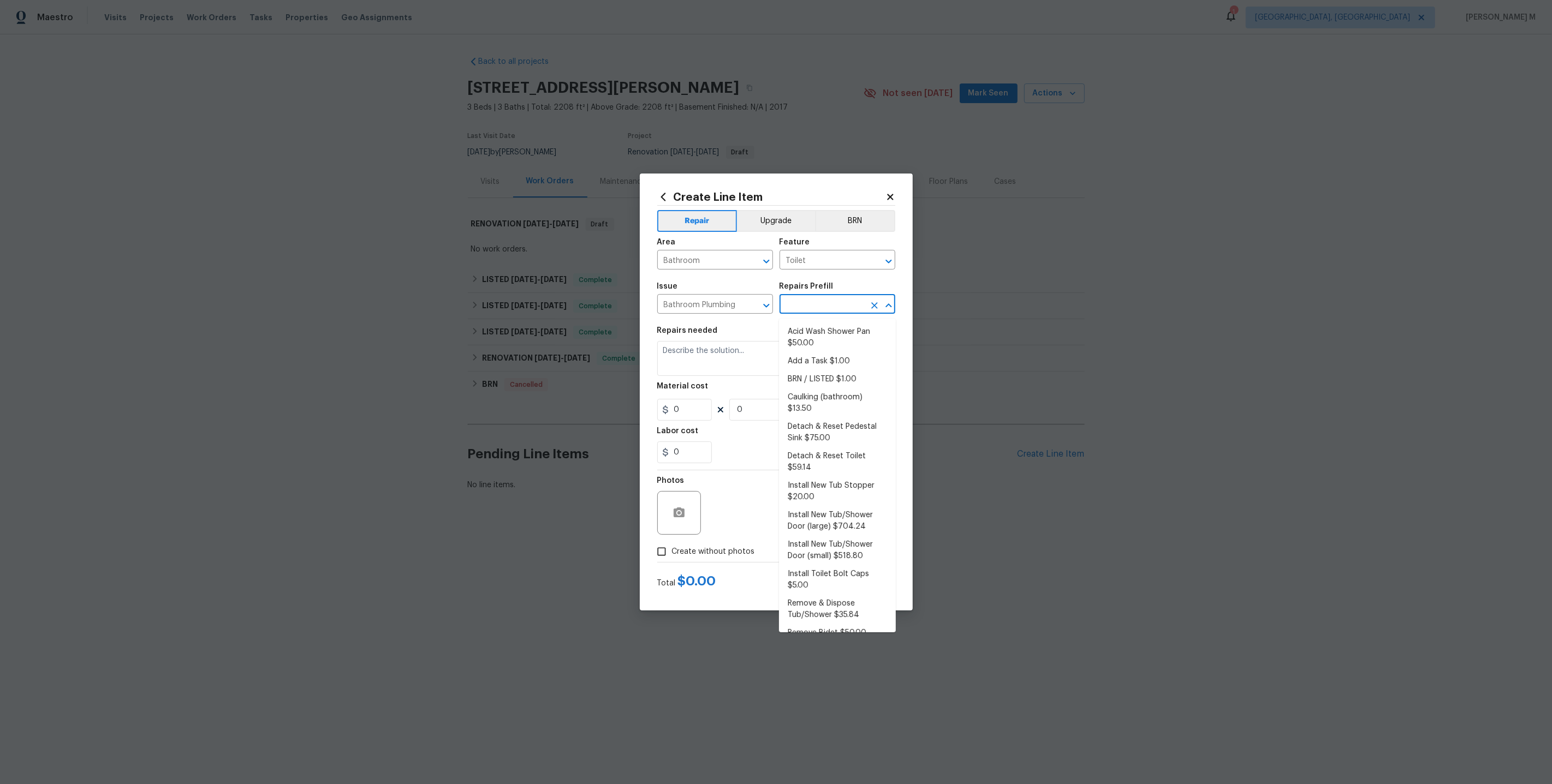
click at [812, 303] on input "text" at bounding box center [822, 305] width 85 height 17
click at [813, 397] on li "Caulking (bathroom) $13.50" at bounding box center [837, 403] width 117 height 30
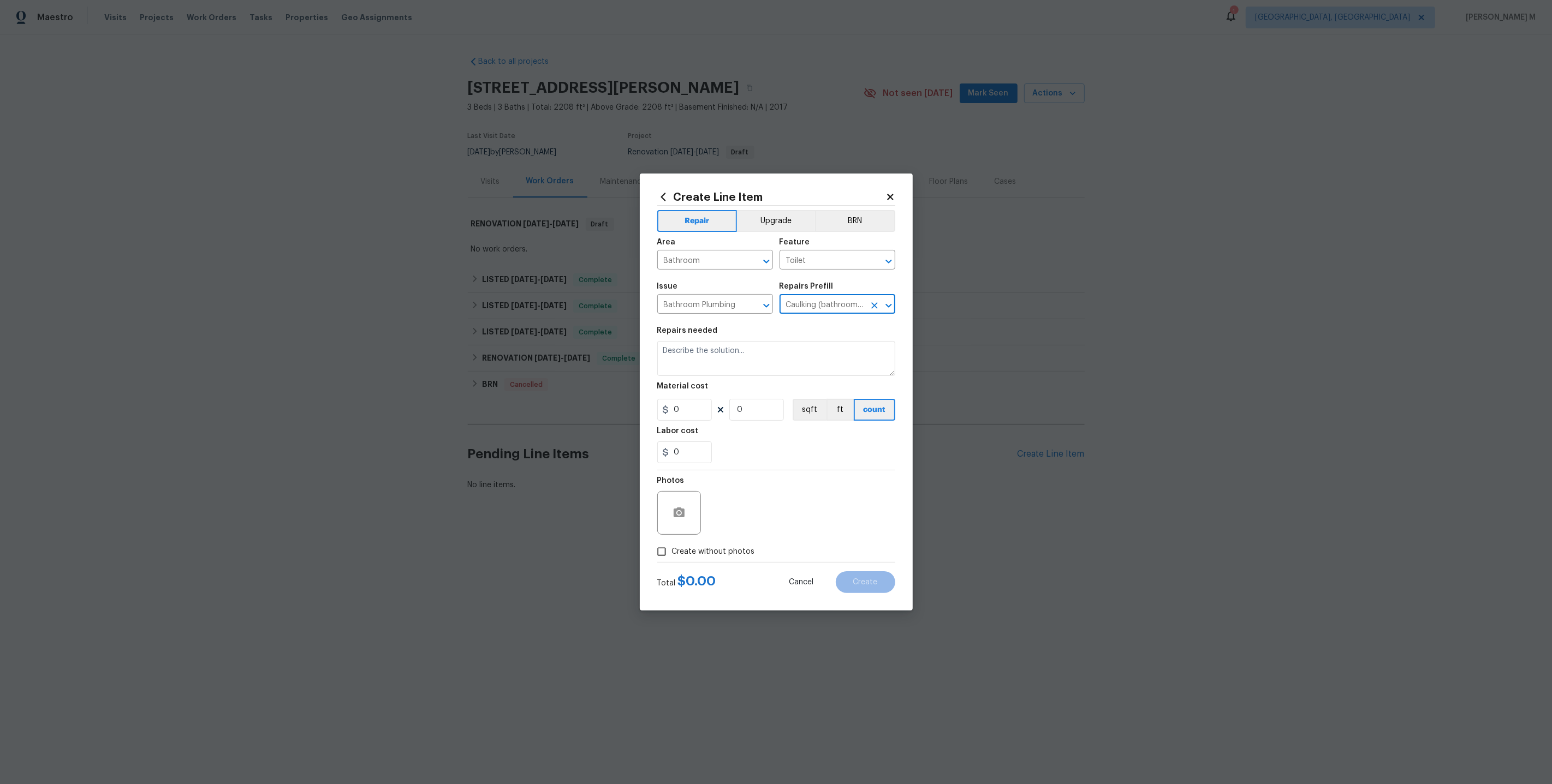
type input "Plumbing"
type input "Caulking (bathroom) $13.50"
type textarea "Overall Interior Caulking Package (Wet Areas) to include sinks, bathtubs, showe…"
type input "13.5"
type input "1"
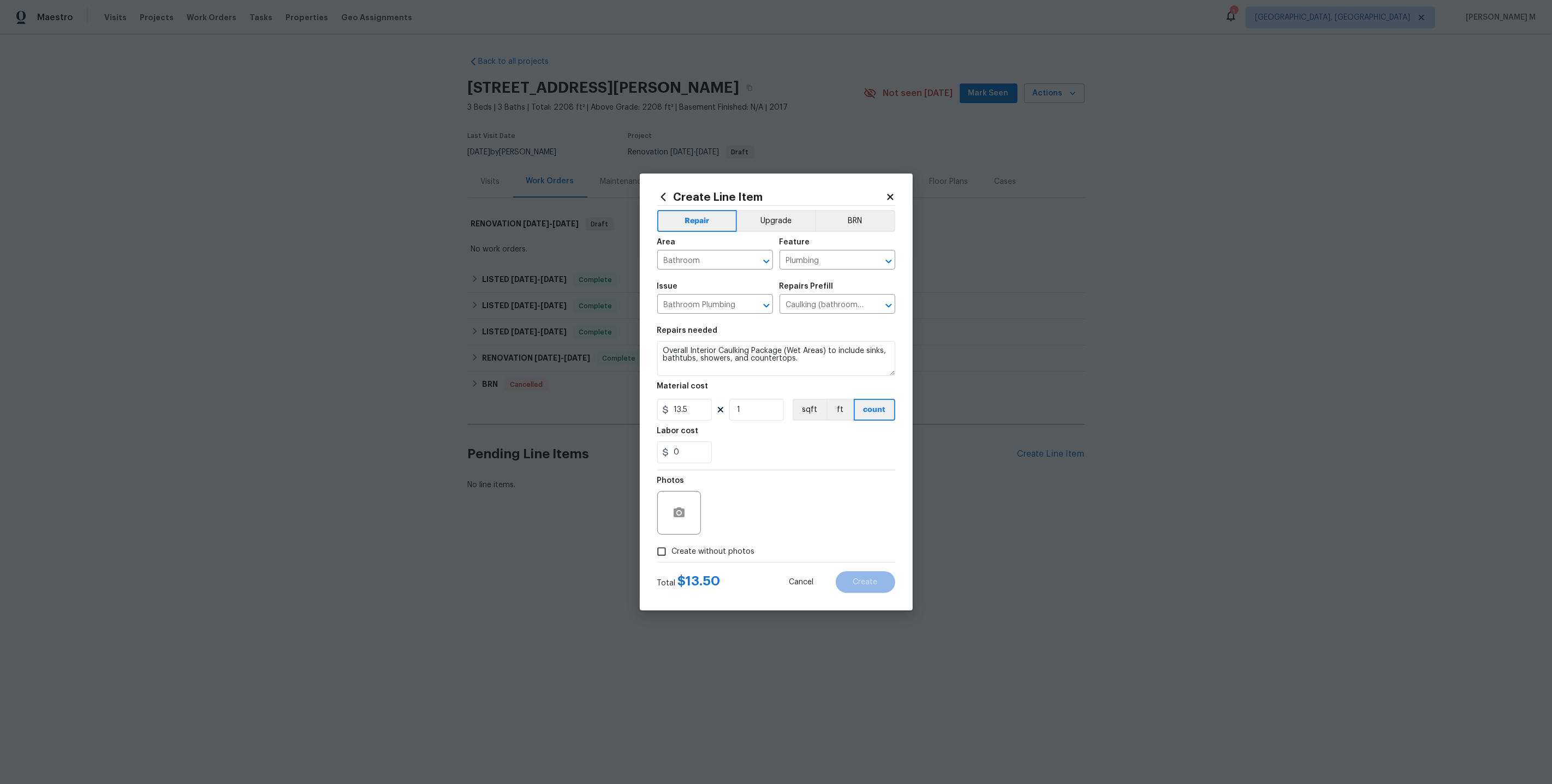
click at [828, 276] on div "Area Bathroom ​ Feature Plumbing ​" at bounding box center [776, 254] width 238 height 44
drag, startPoint x: 828, startPoint y: 268, endPoint x: 719, endPoint y: 268, distance: 109.0
click at [719, 268] on div "Area Bathroom ​ Feature Plumbing ​" at bounding box center [776, 254] width 238 height 44
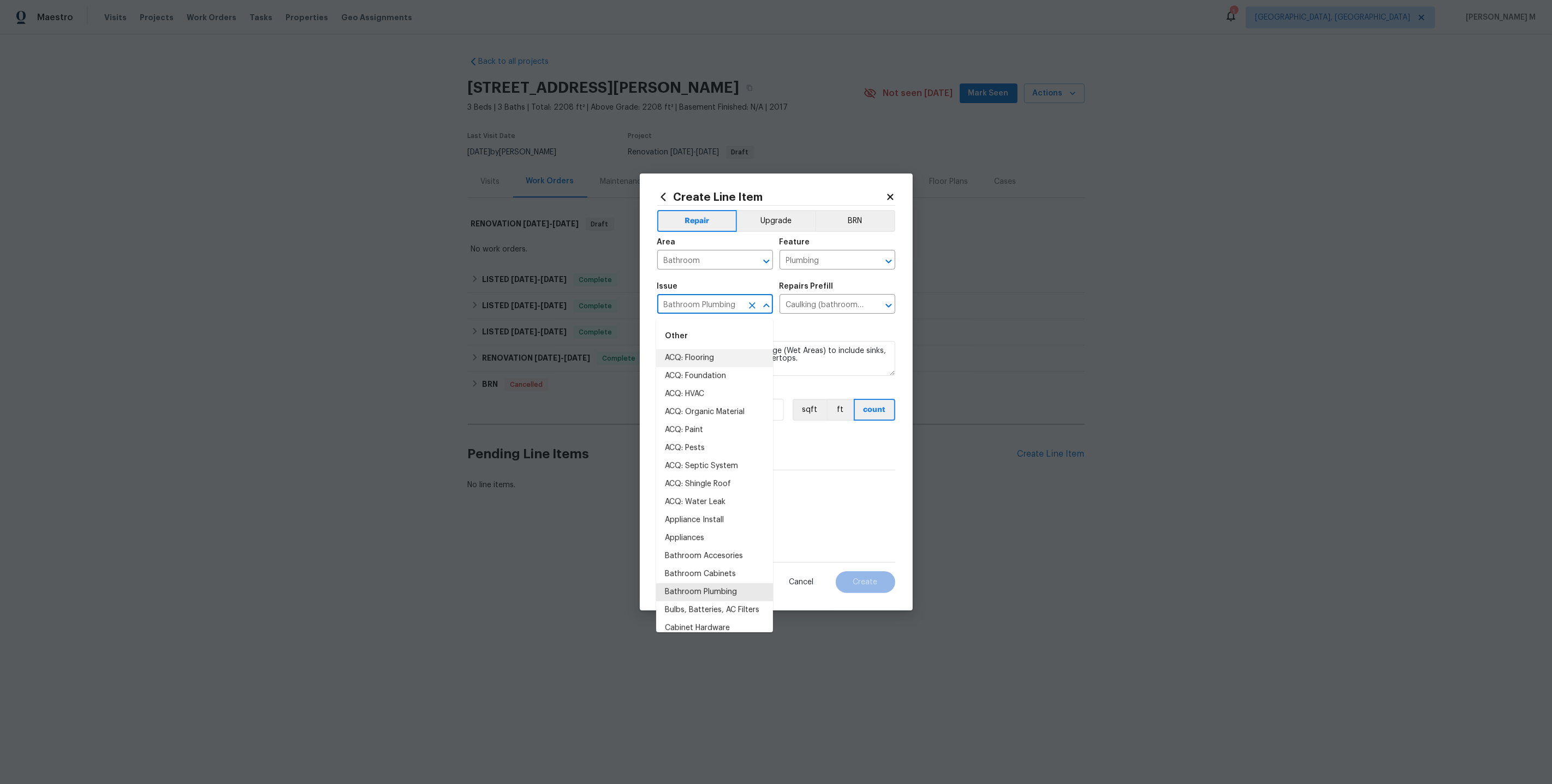
drag, startPoint x: 736, startPoint y: 305, endPoint x: 568, endPoint y: 305, distance: 168.0
click at [569, 305] on div "Create Line Item Repair Upgrade BRN Area Bathroom ​ Feature Plumbing ​ Issue Ba…" at bounding box center [776, 392] width 1552 height 784
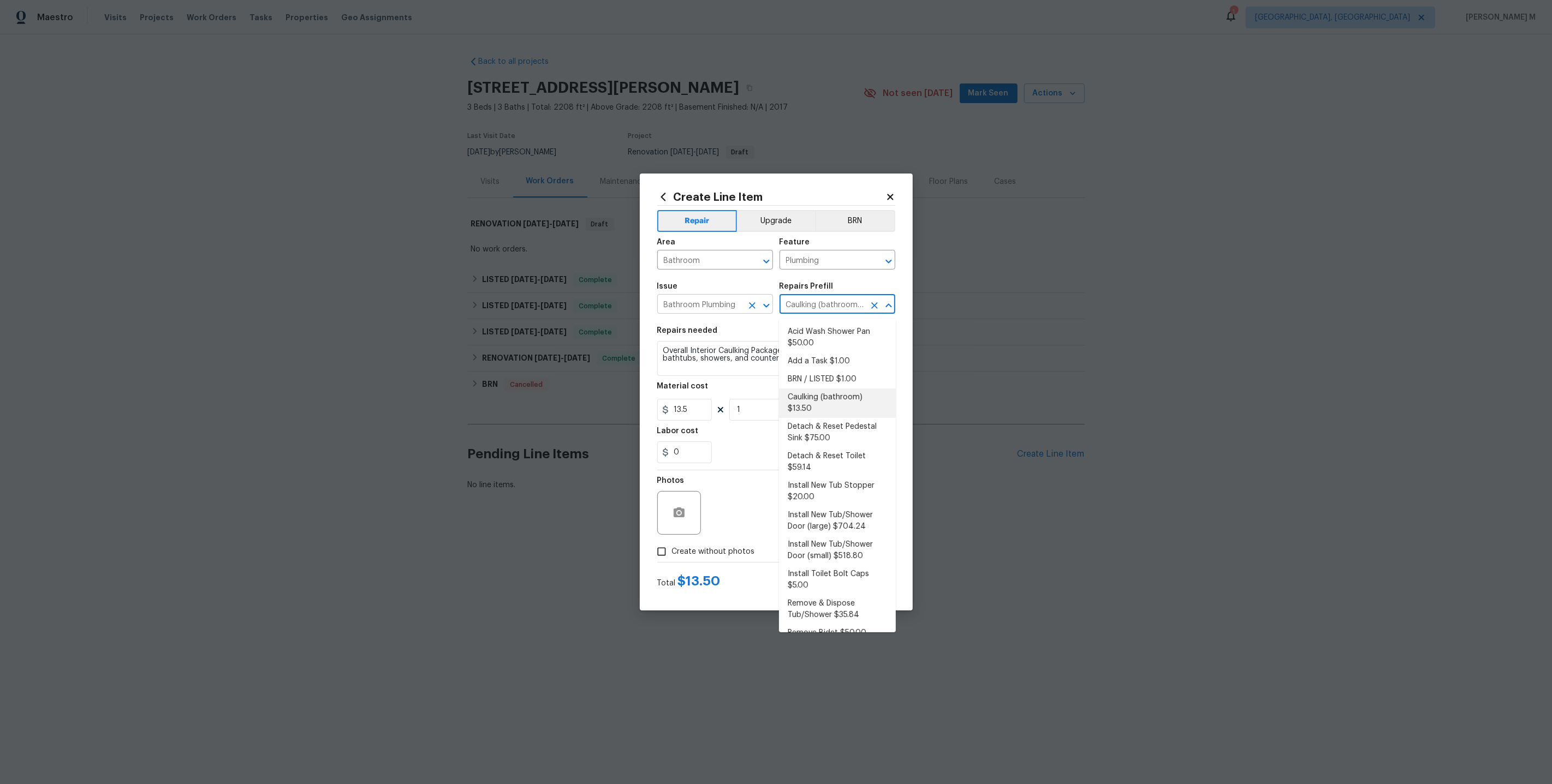
drag, startPoint x: 816, startPoint y: 308, endPoint x: 759, endPoint y: 308, distance: 57.0
click at [759, 308] on div "Issue Bathroom Plumbing ​ Repairs Prefill Caulking (bathroom) $13.50 ​" at bounding box center [776, 297] width 238 height 44
click at [855, 305] on input "Caulking (bathroom) $13.50" at bounding box center [822, 305] width 85 height 17
click at [886, 310] on icon "Close" at bounding box center [889, 306] width 13 height 13
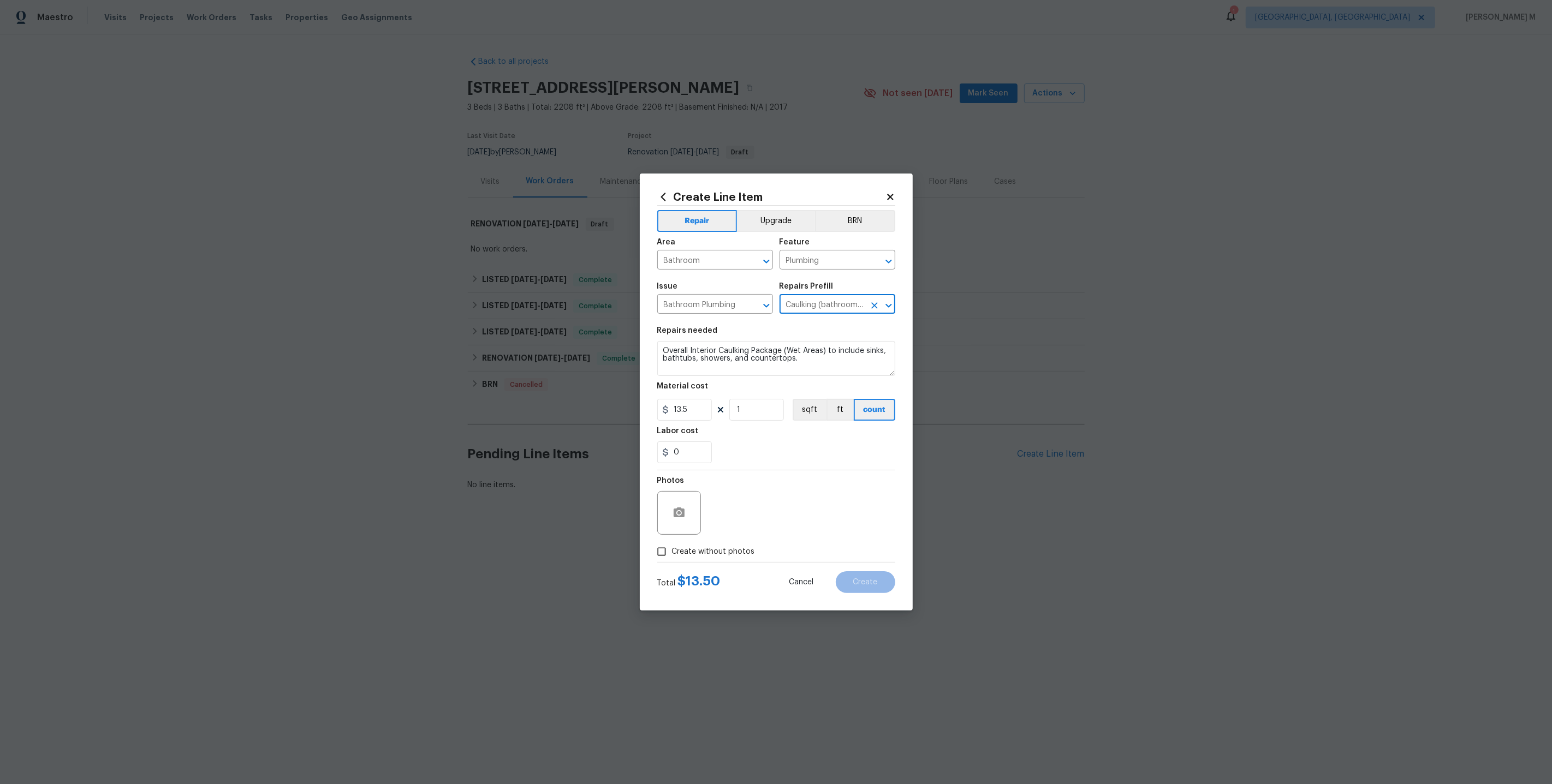
click at [886, 310] on icon "Open" at bounding box center [889, 306] width 13 height 13
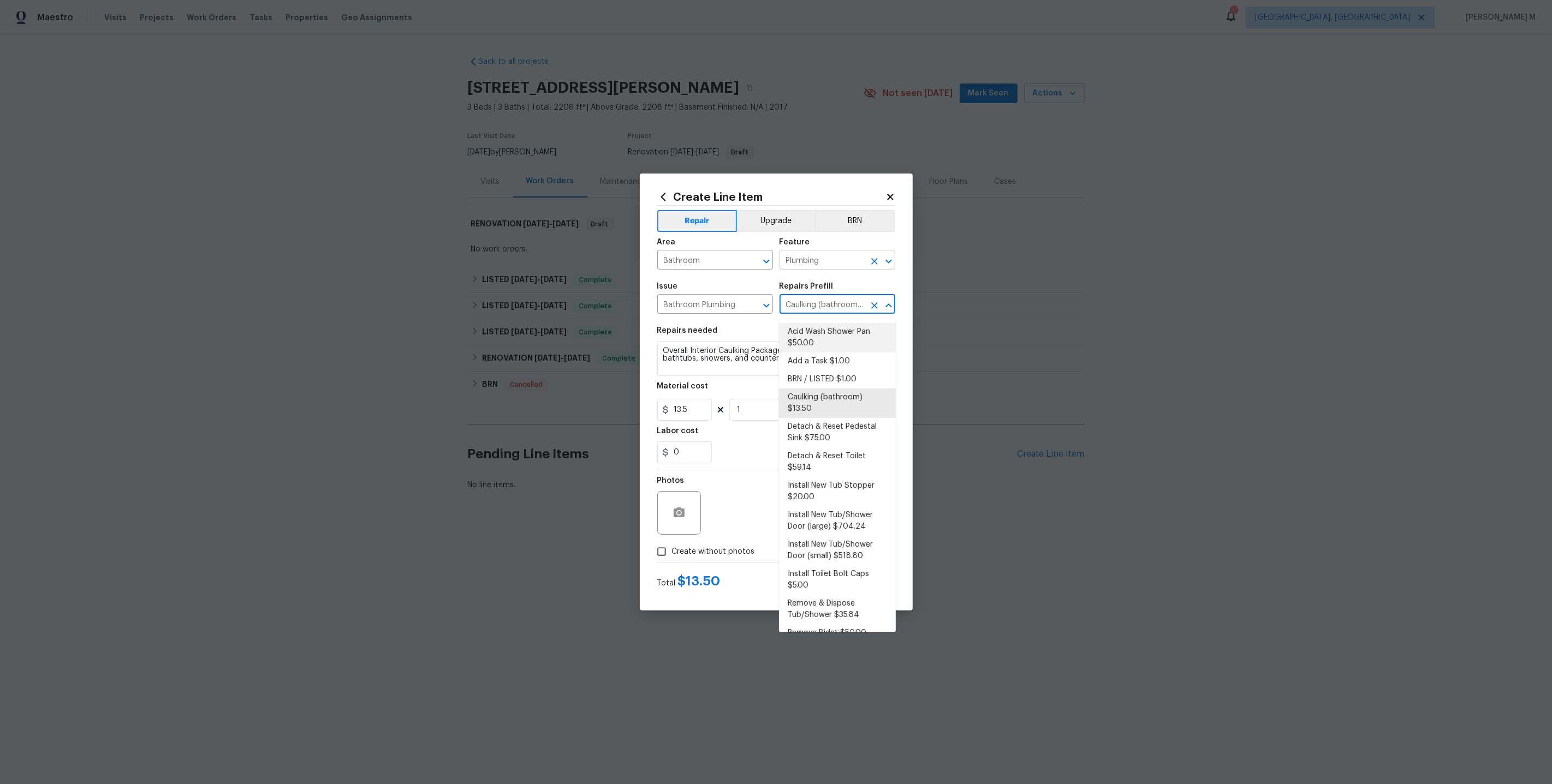
click at [837, 270] on input "Plumbing" at bounding box center [822, 261] width 85 height 17
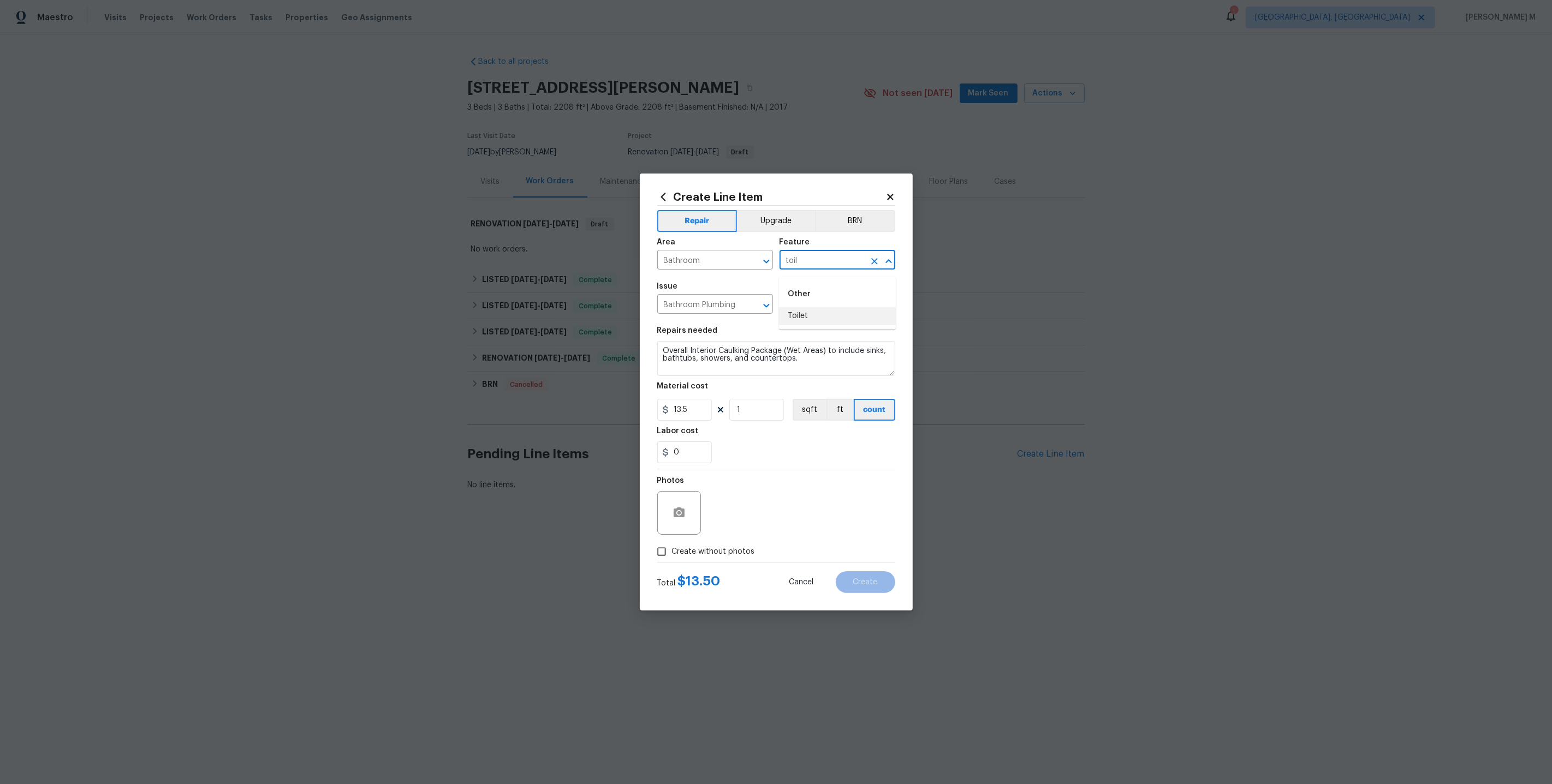
click at [822, 316] on li "Toilet" at bounding box center [837, 316] width 117 height 18
drag, startPoint x: 820, startPoint y: 263, endPoint x: 713, endPoint y: 261, distance: 107.0
click at [713, 261] on div "Area Bathroom ​ Feature Toilet ​" at bounding box center [776, 254] width 238 height 44
type input "Toilet"
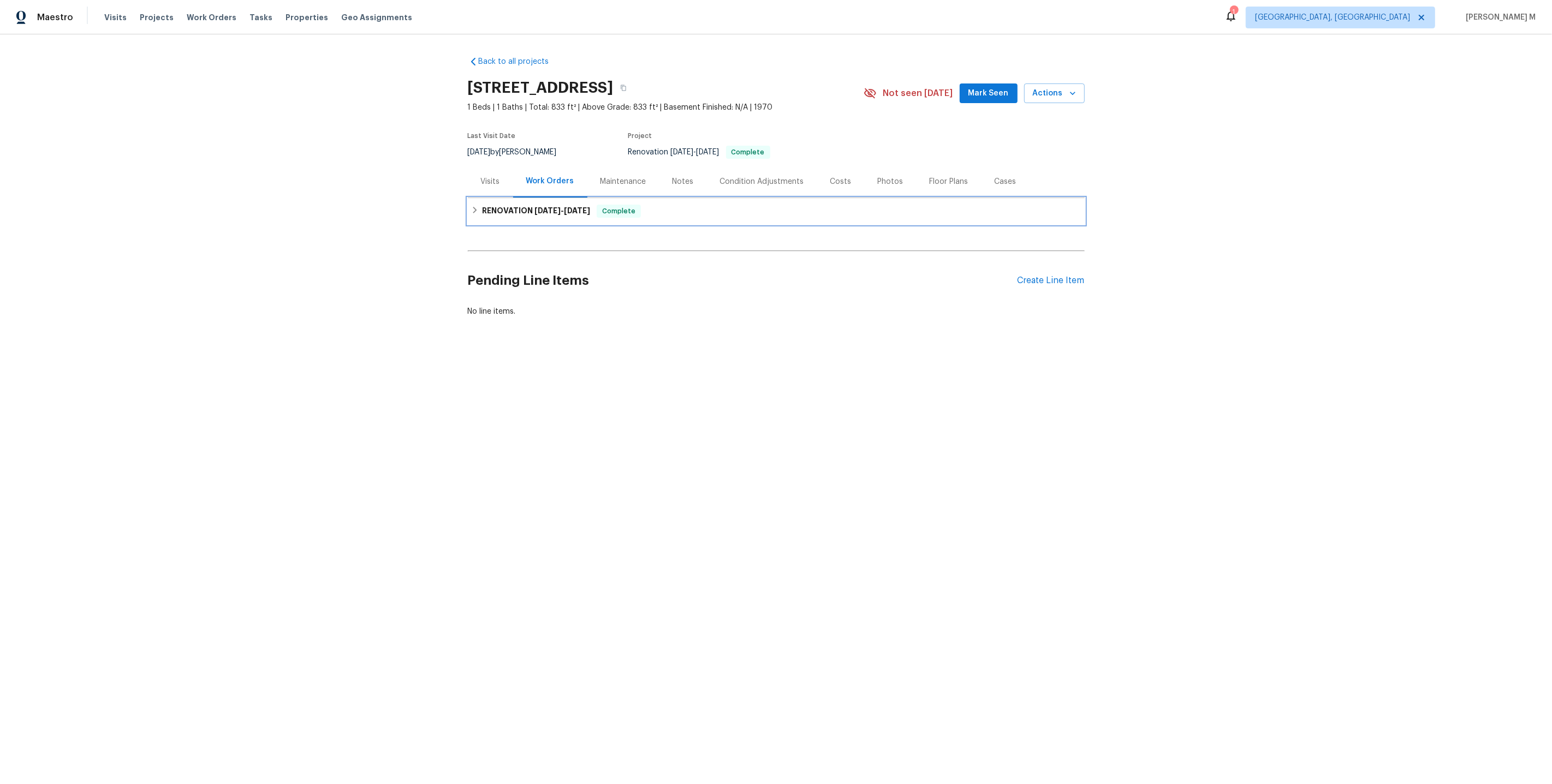
click at [549, 207] on span "[DATE]" at bounding box center [547, 210] width 26 height 8
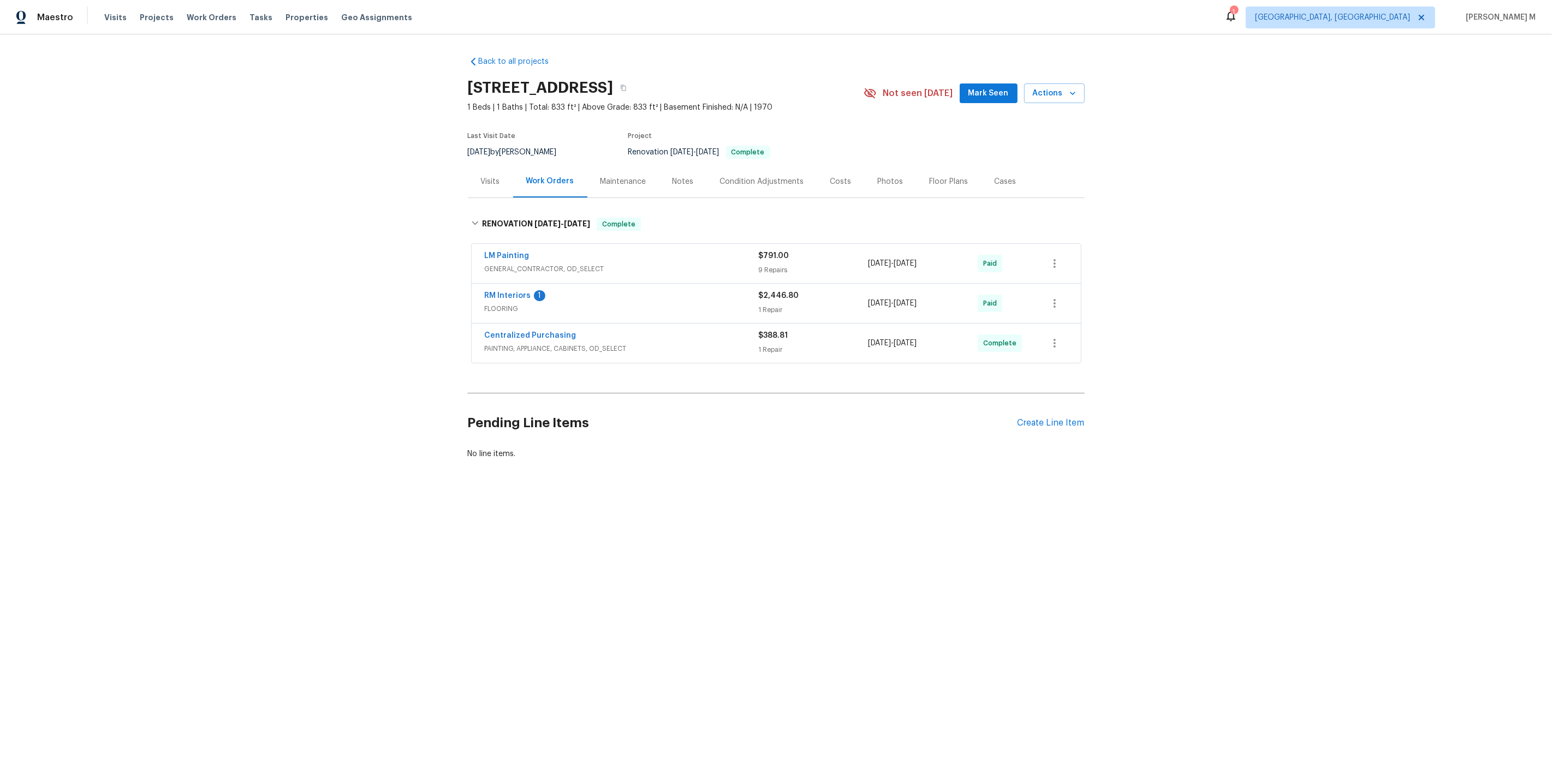
click at [503, 264] on span "GENERAL_CONTRACTOR, OD_SELECT" at bounding box center [622, 269] width 274 height 11
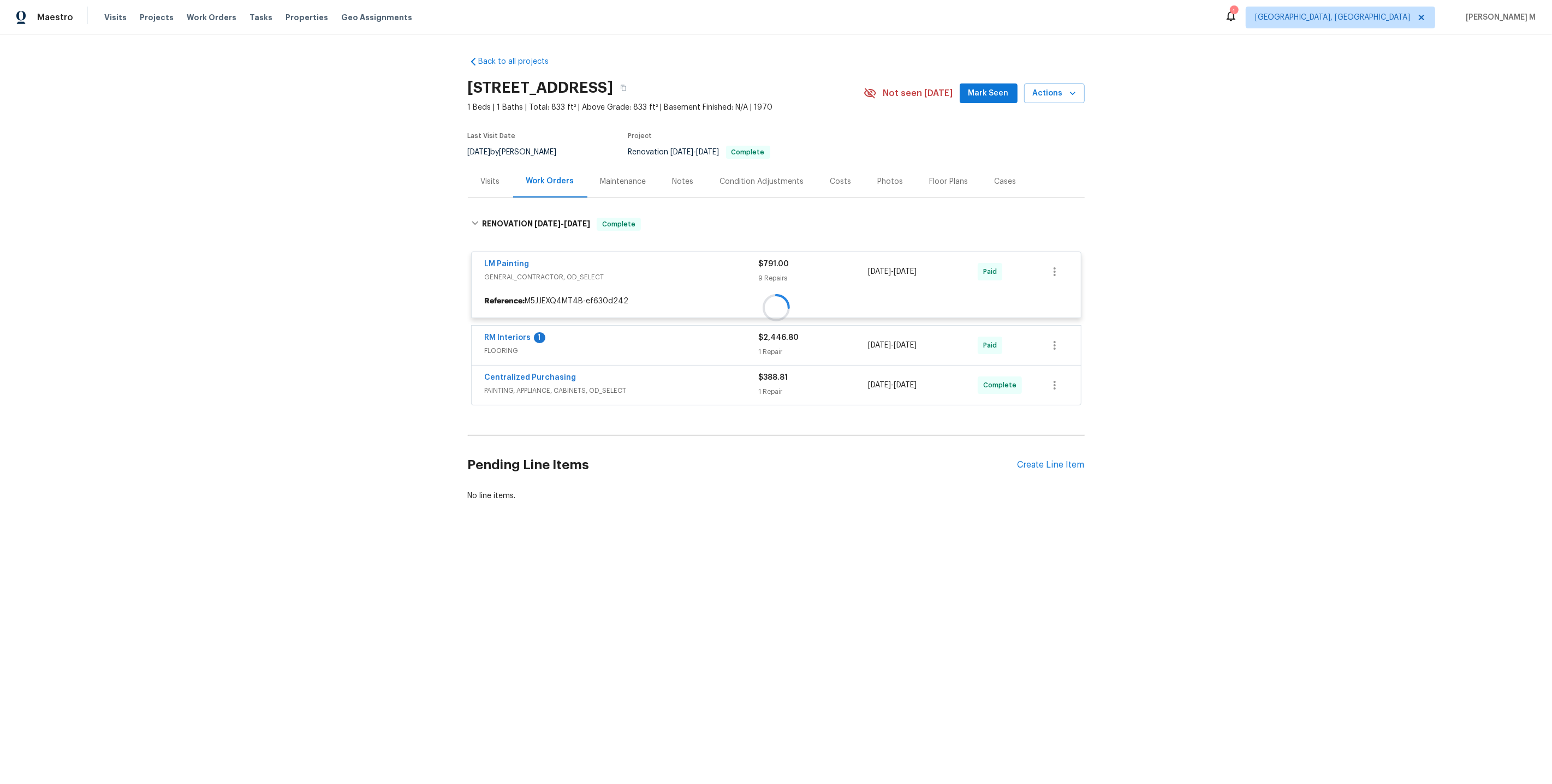
click at [598, 184] on div "Maintenance" at bounding box center [624, 181] width 72 height 32
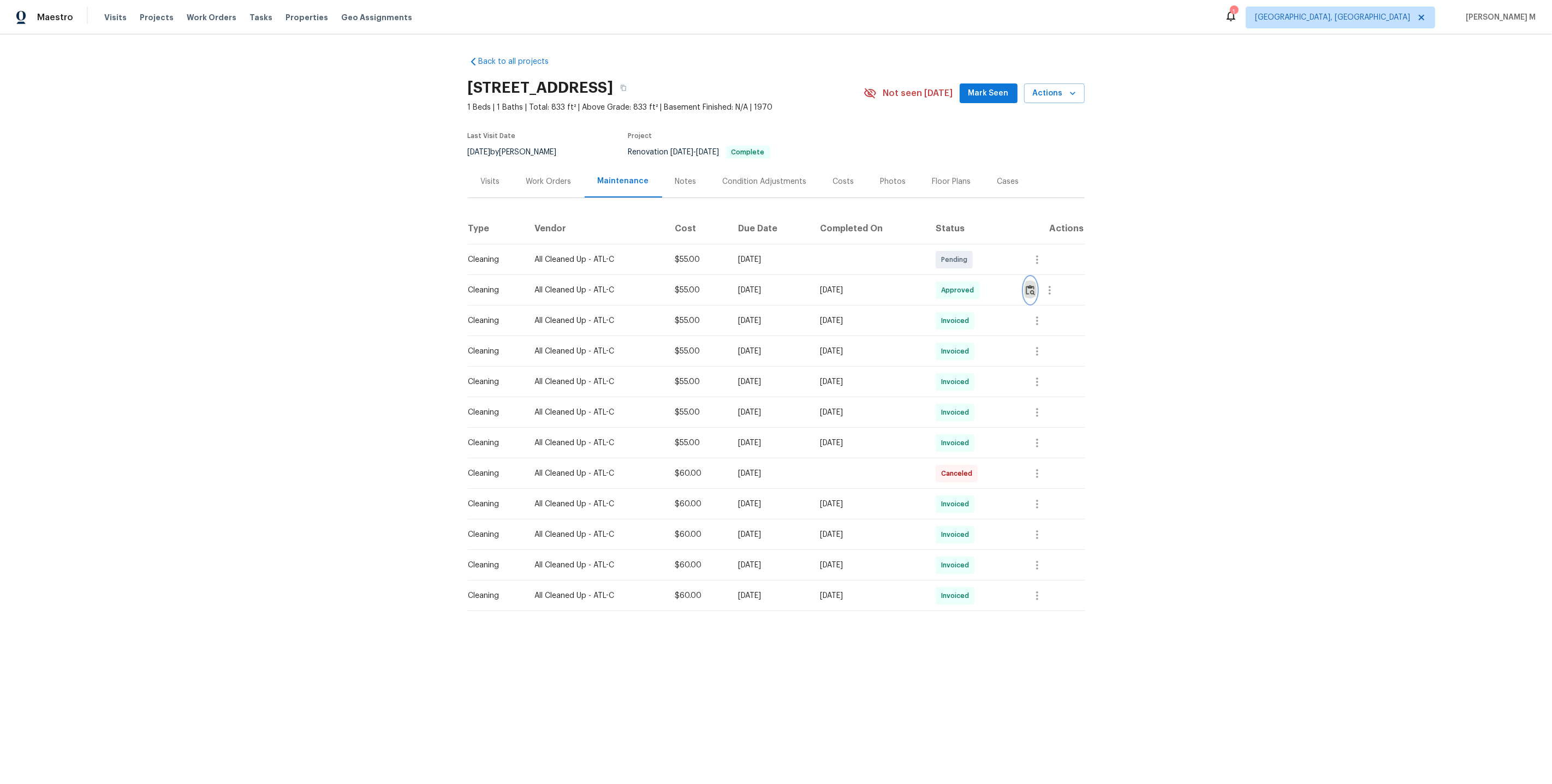
click at [1030, 285] on img "button" at bounding box center [1030, 290] width 9 height 10
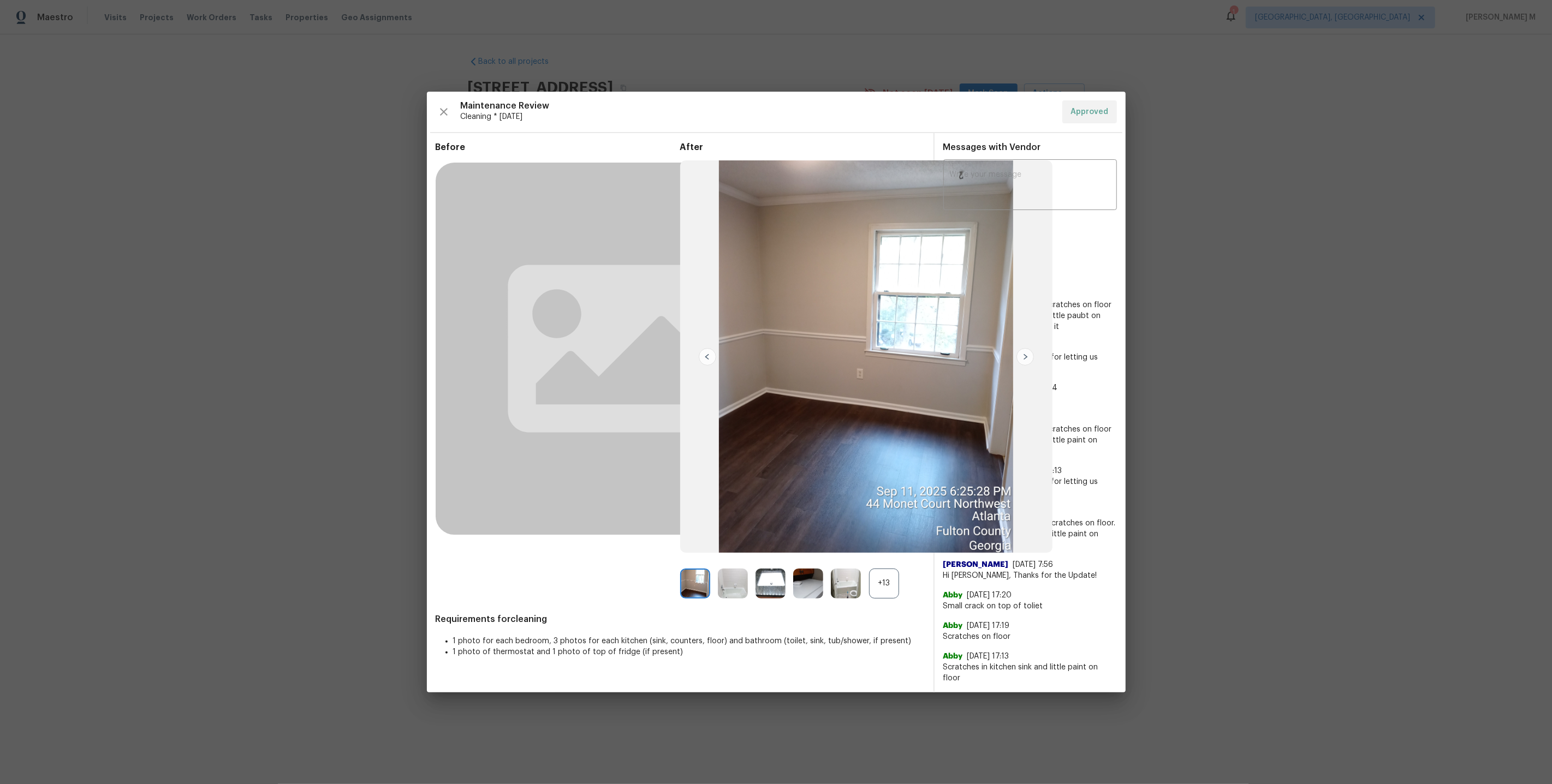
click at [889, 594] on div "+13" at bounding box center [884, 583] width 30 height 30
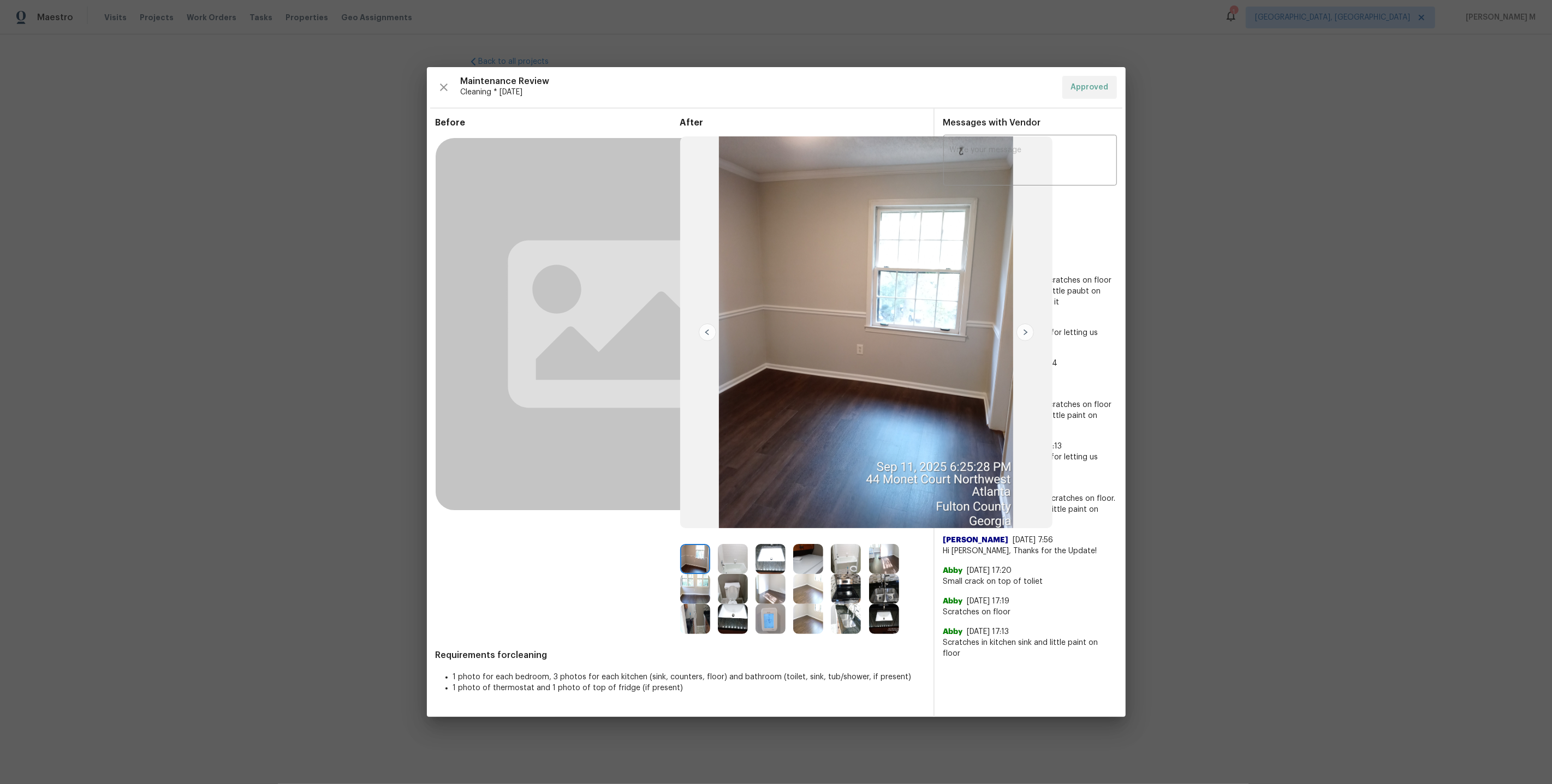
click at [724, 593] on img at bounding box center [733, 589] width 30 height 30
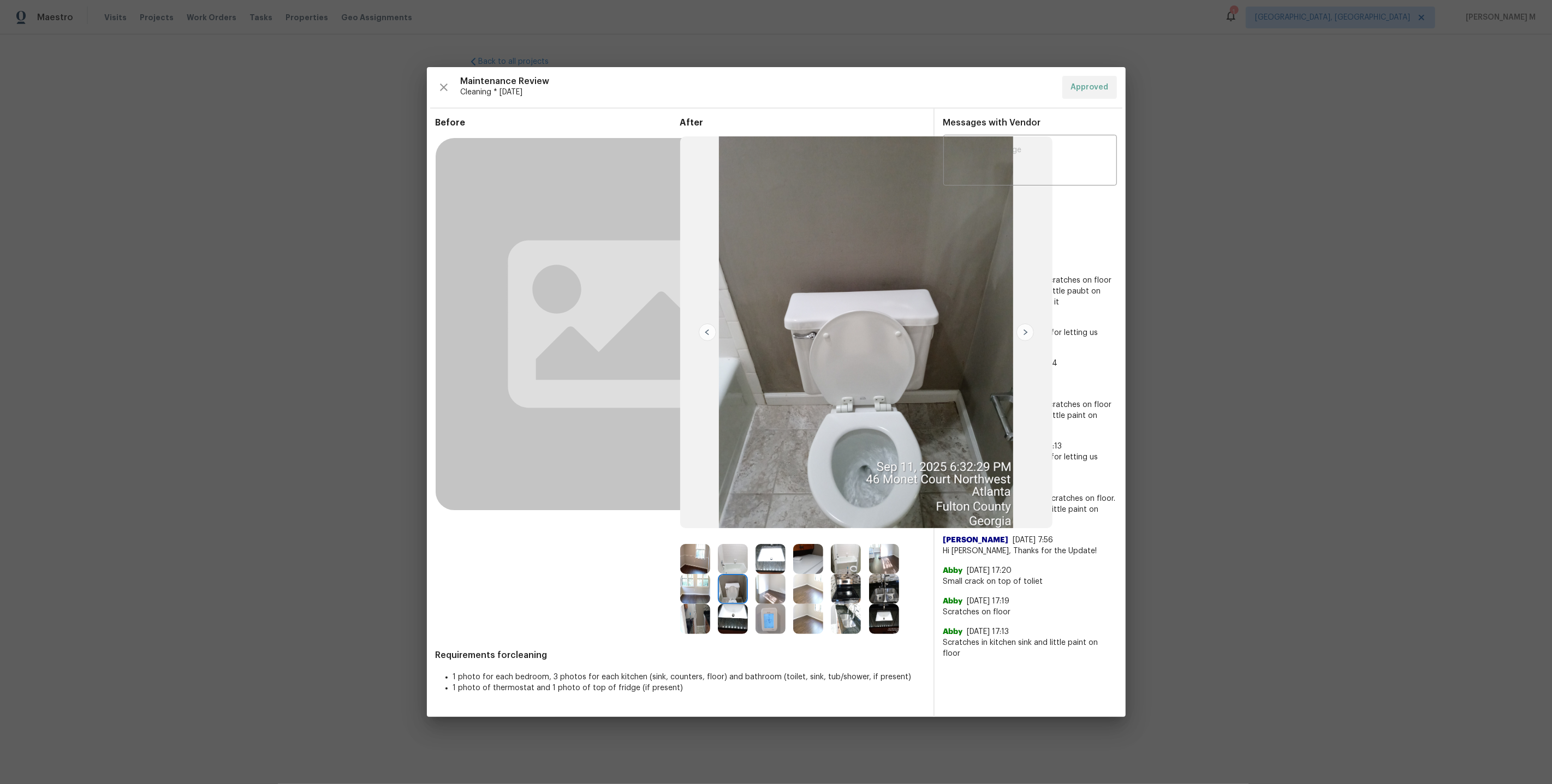
click at [702, 617] on img at bounding box center [695, 619] width 30 height 30
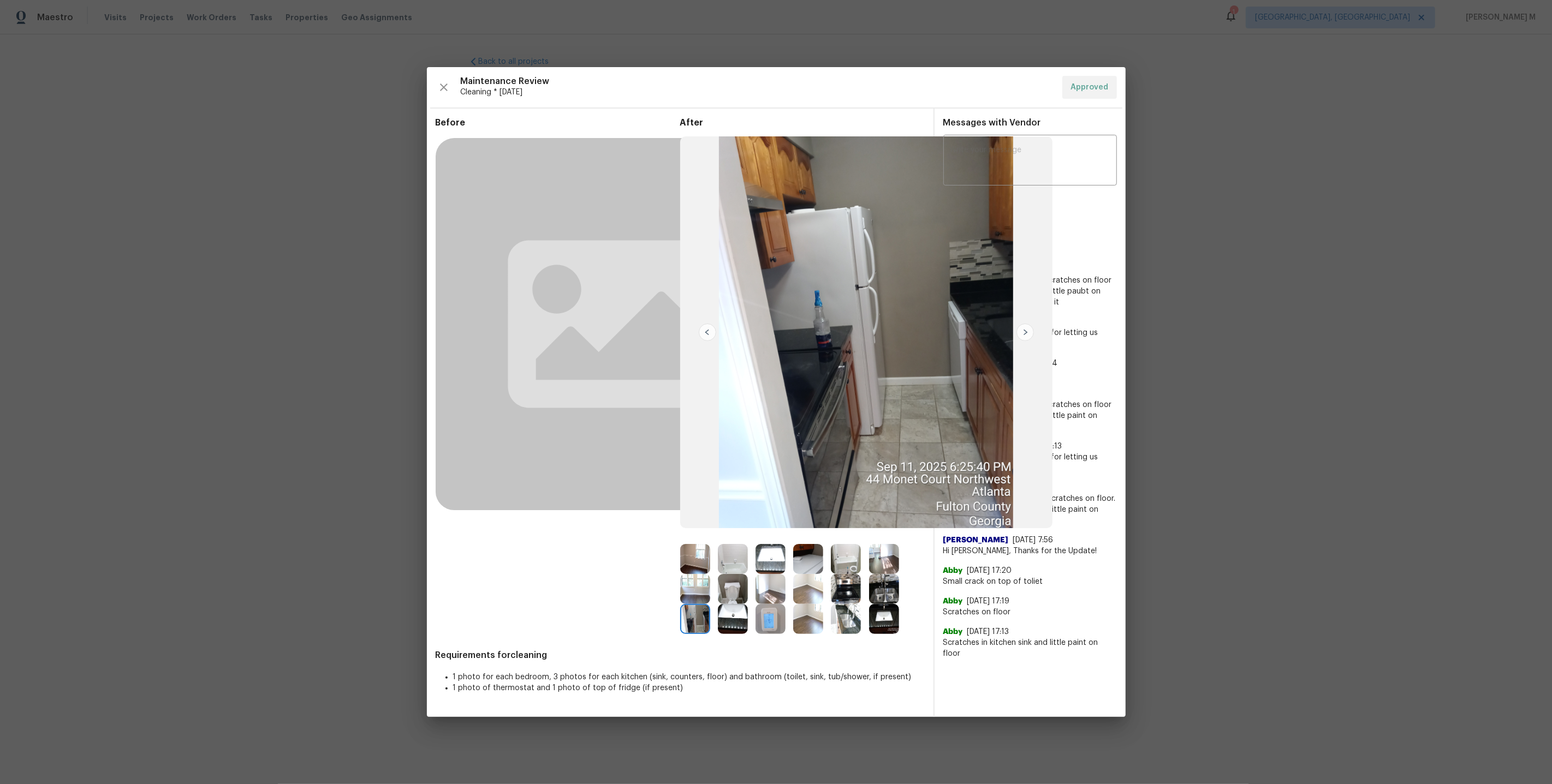
click at [852, 567] on img at bounding box center [846, 559] width 30 height 30
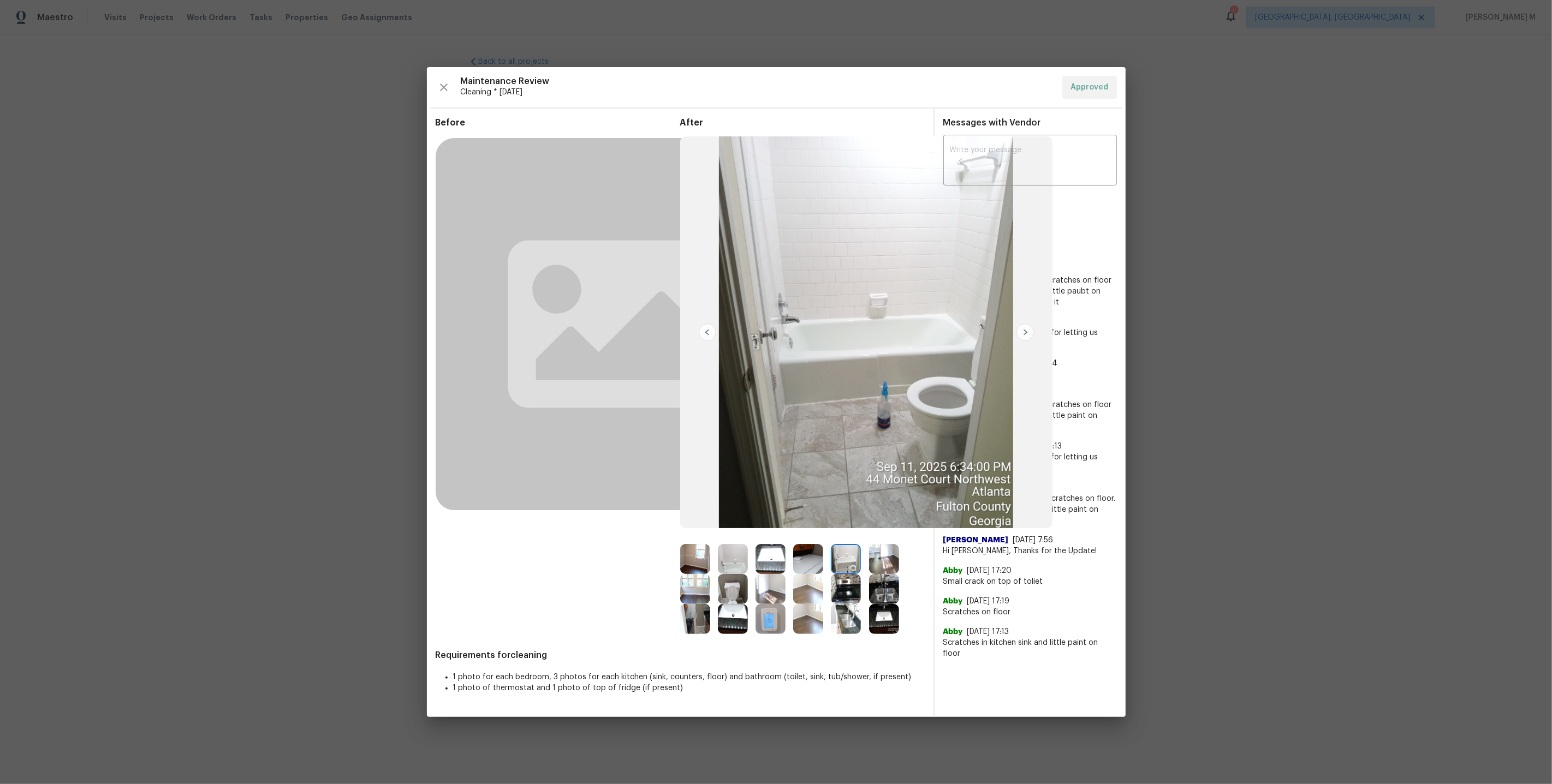
click at [741, 587] on img at bounding box center [733, 589] width 30 height 30
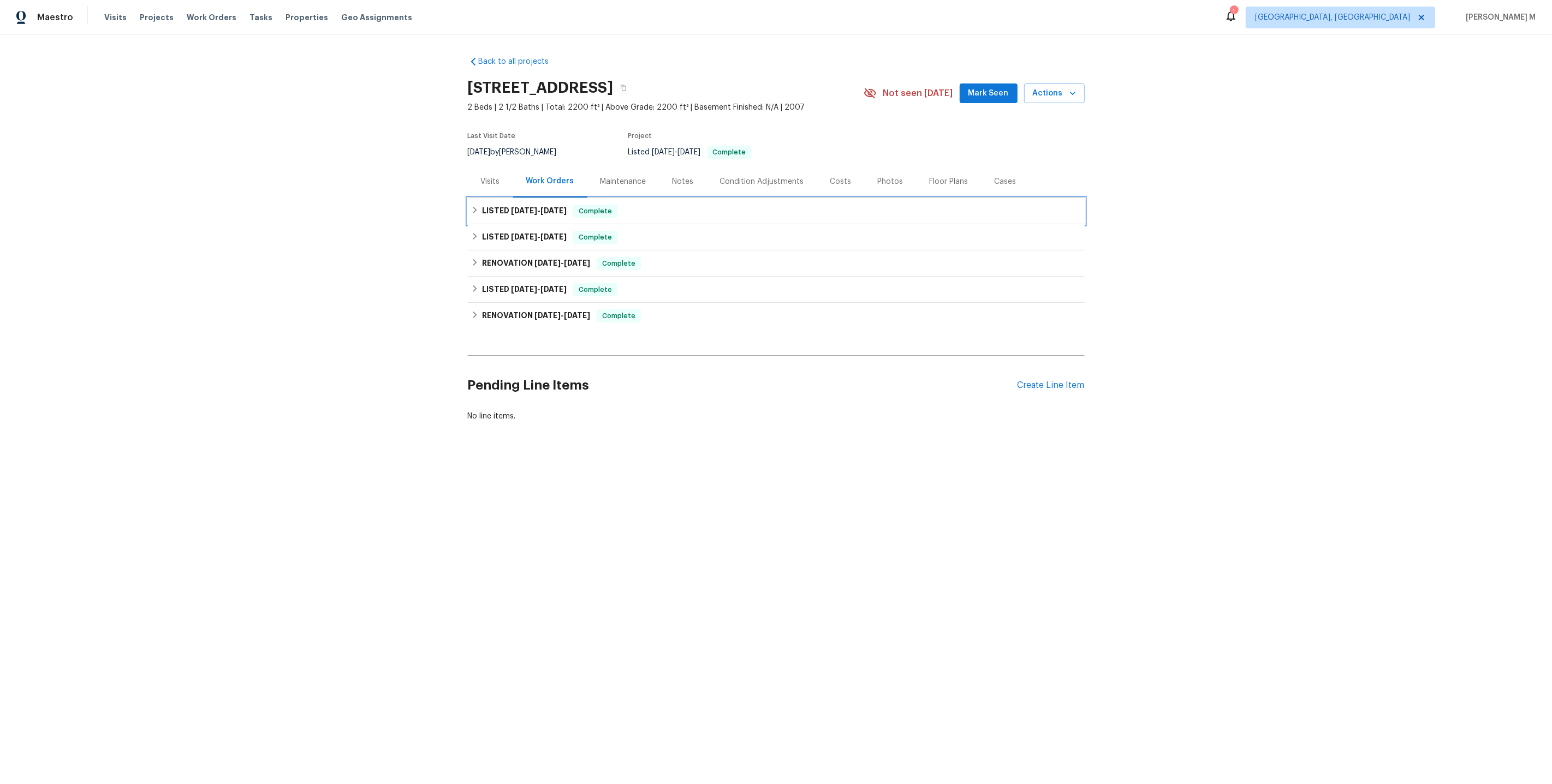
click at [537, 212] on h6 "LISTED [DATE] - [DATE]" at bounding box center [524, 211] width 84 height 13
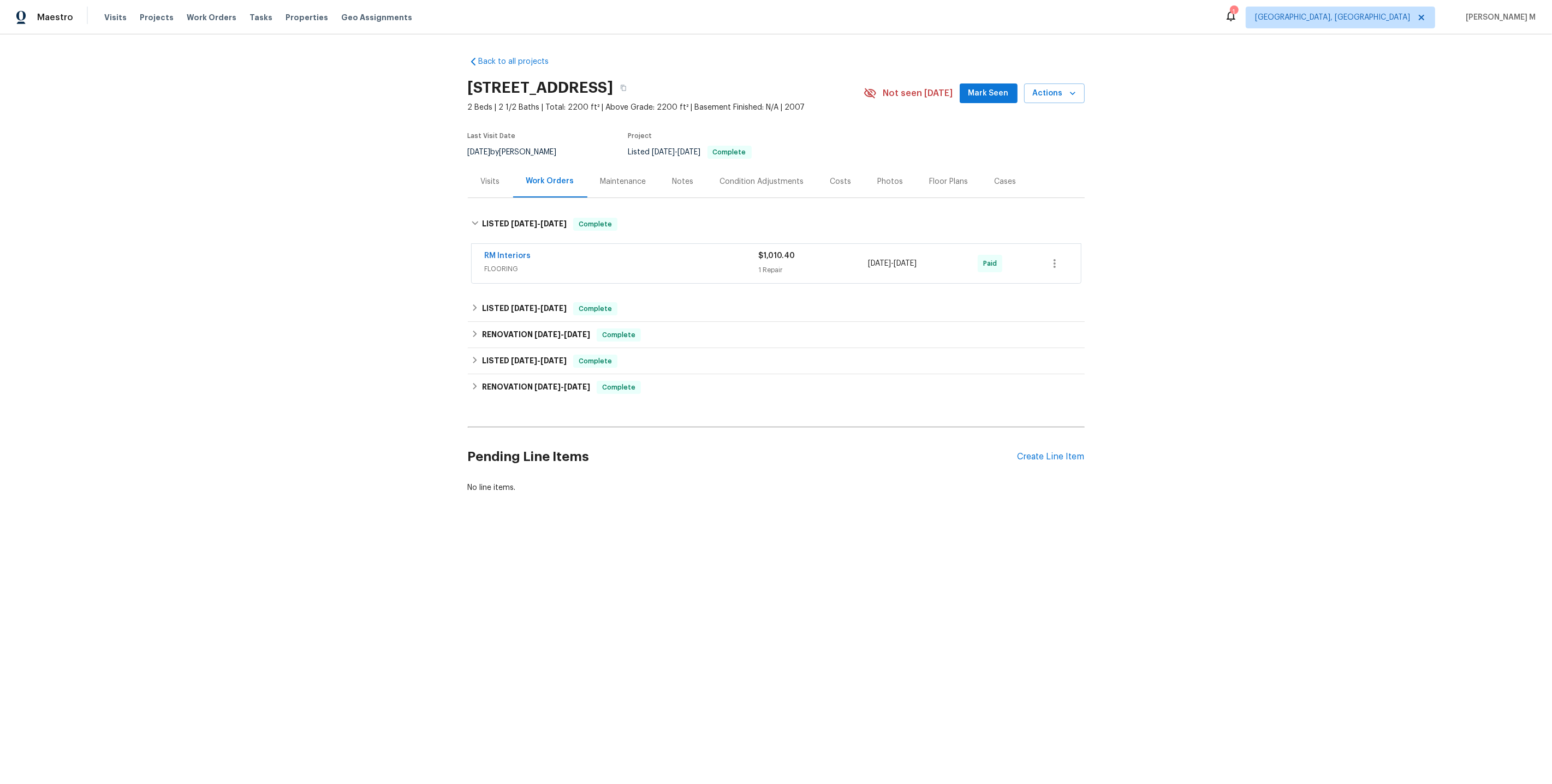
click at [505, 266] on span "FLOORING" at bounding box center [622, 269] width 274 height 11
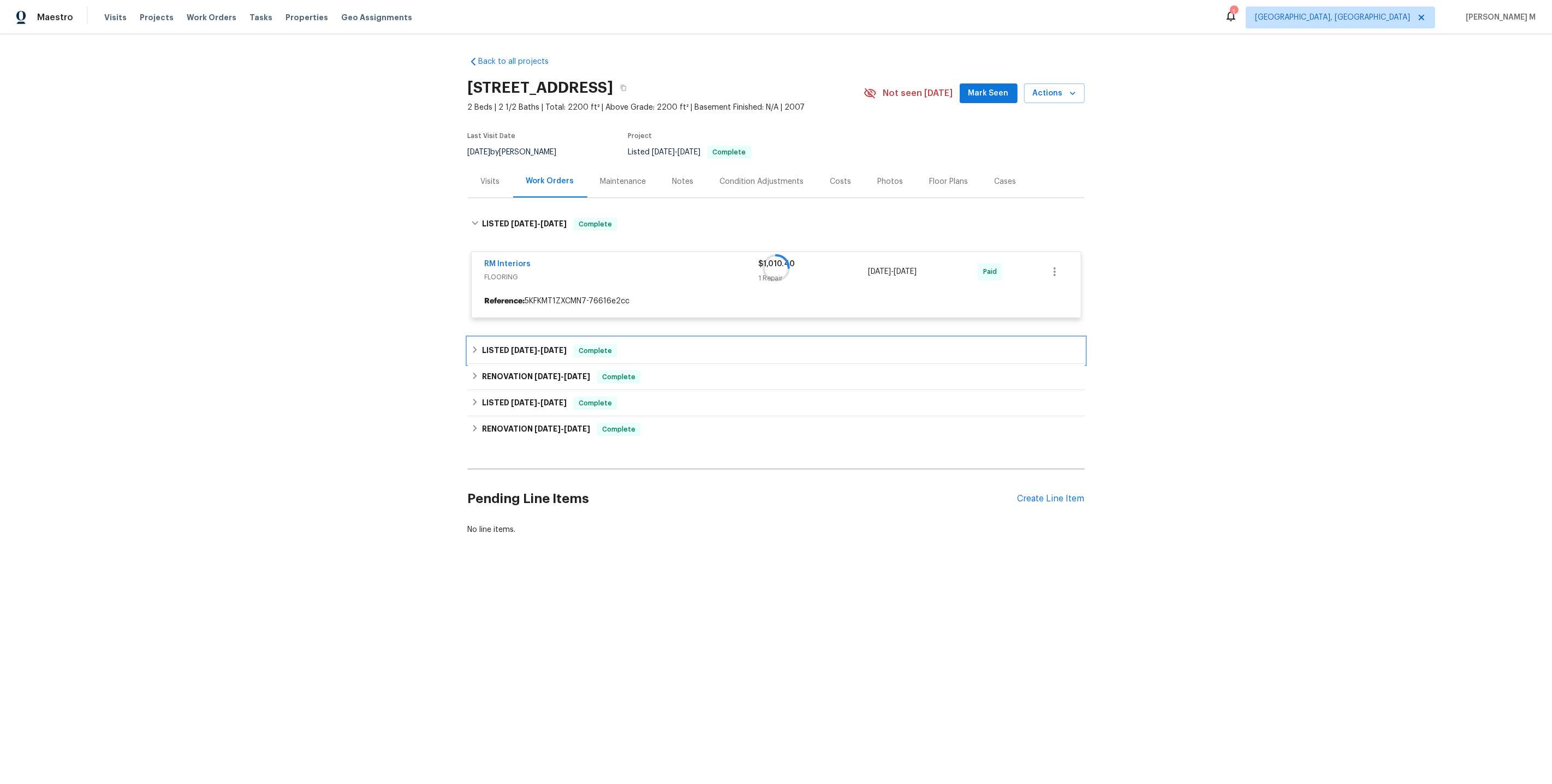
click at [501, 353] on div "LISTED [DATE] - [DATE] Complete" at bounding box center [777, 350] width 617 height 26
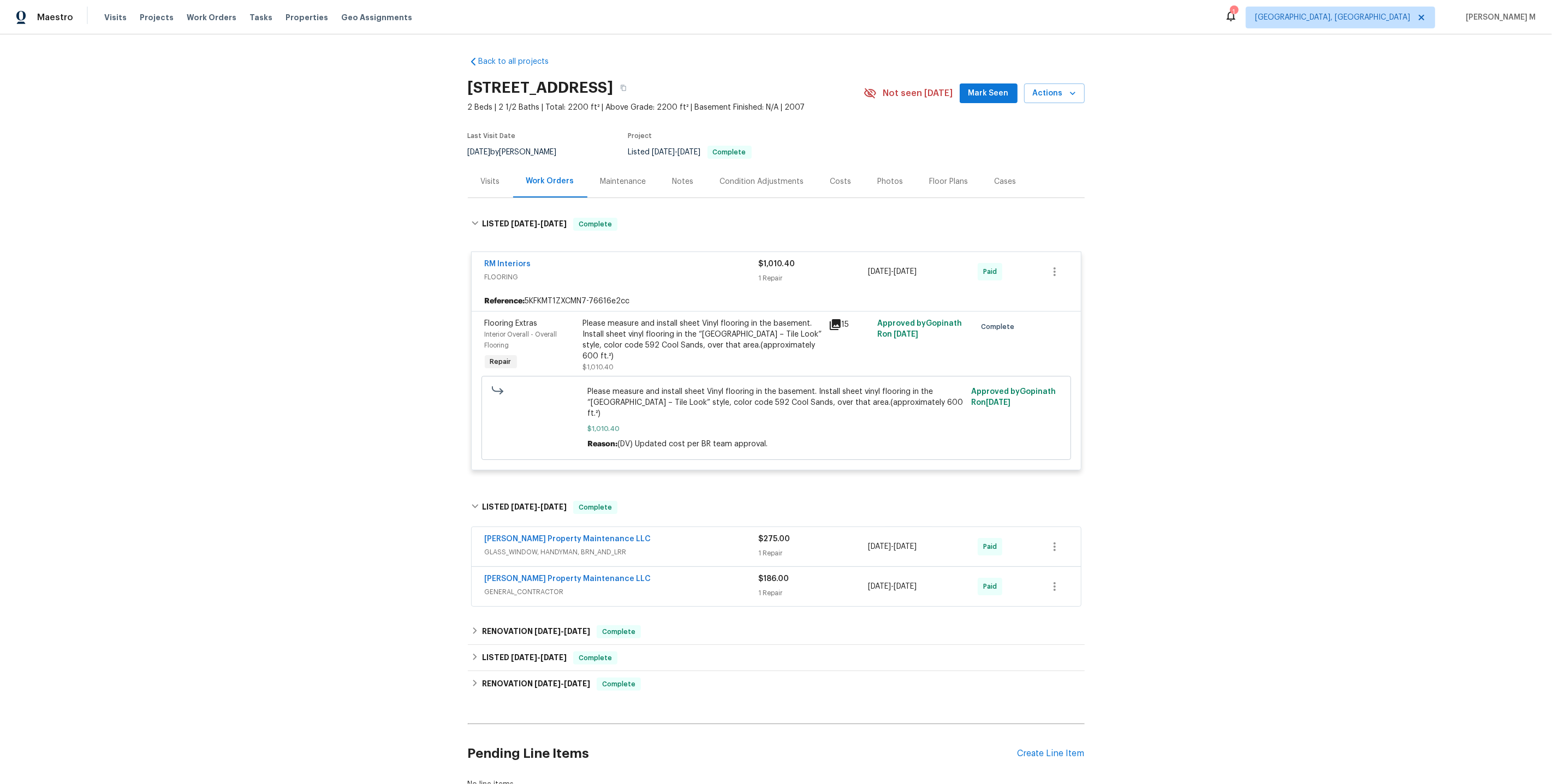
click at [596, 154] on div "Last Visit Date [DATE] by [PERSON_NAME] Project Listed [DATE] - [DATE] Complete" at bounding box center [653, 145] width 370 height 39
click at [596, 184] on div "Maintenance" at bounding box center [624, 181] width 72 height 32
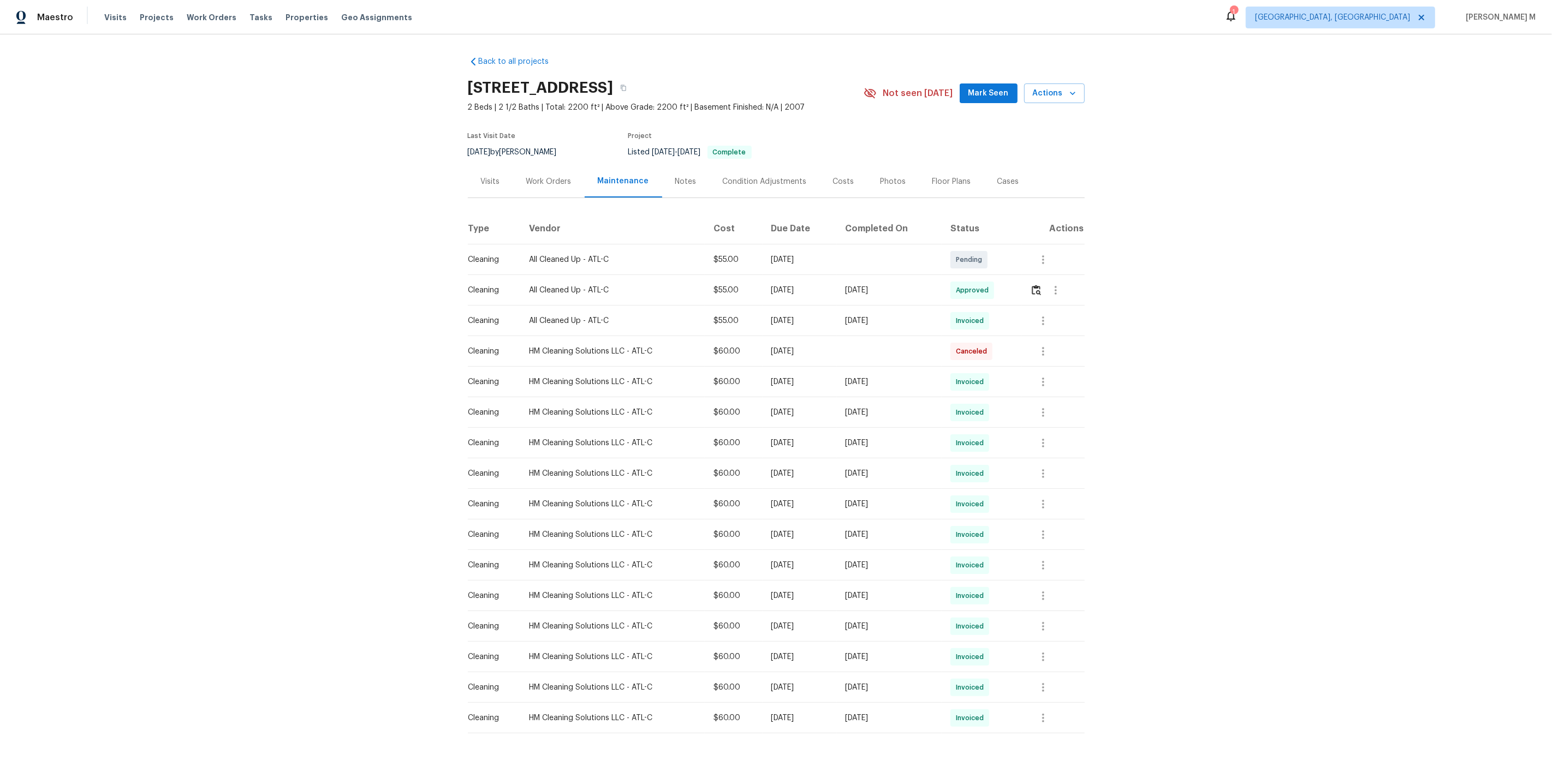
scroll to position [8, 0]
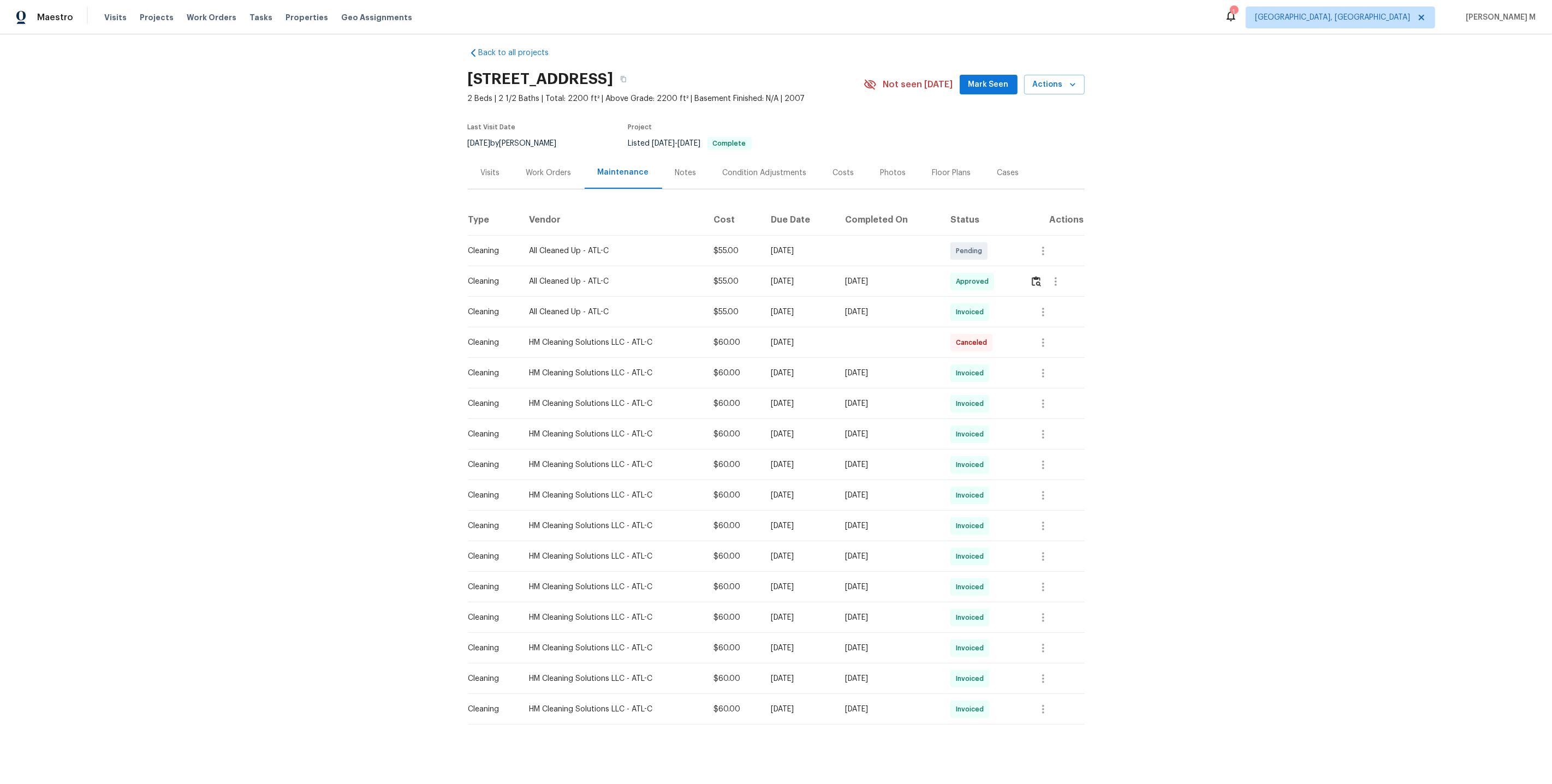
click at [543, 167] on div "Work Orders" at bounding box center [548, 173] width 45 height 11
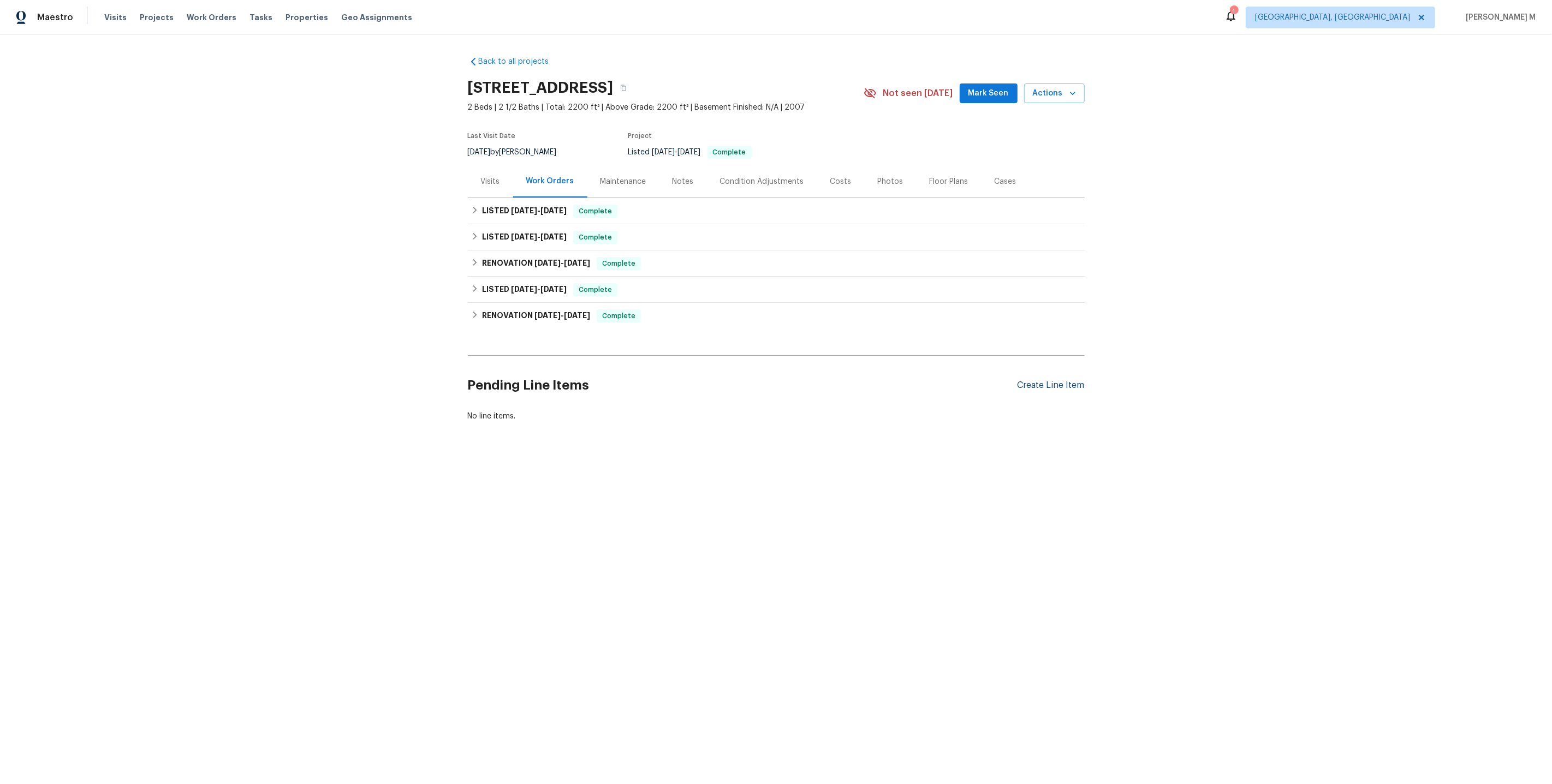
click at [1057, 381] on div "Create Line Item" at bounding box center [1051, 385] width 67 height 10
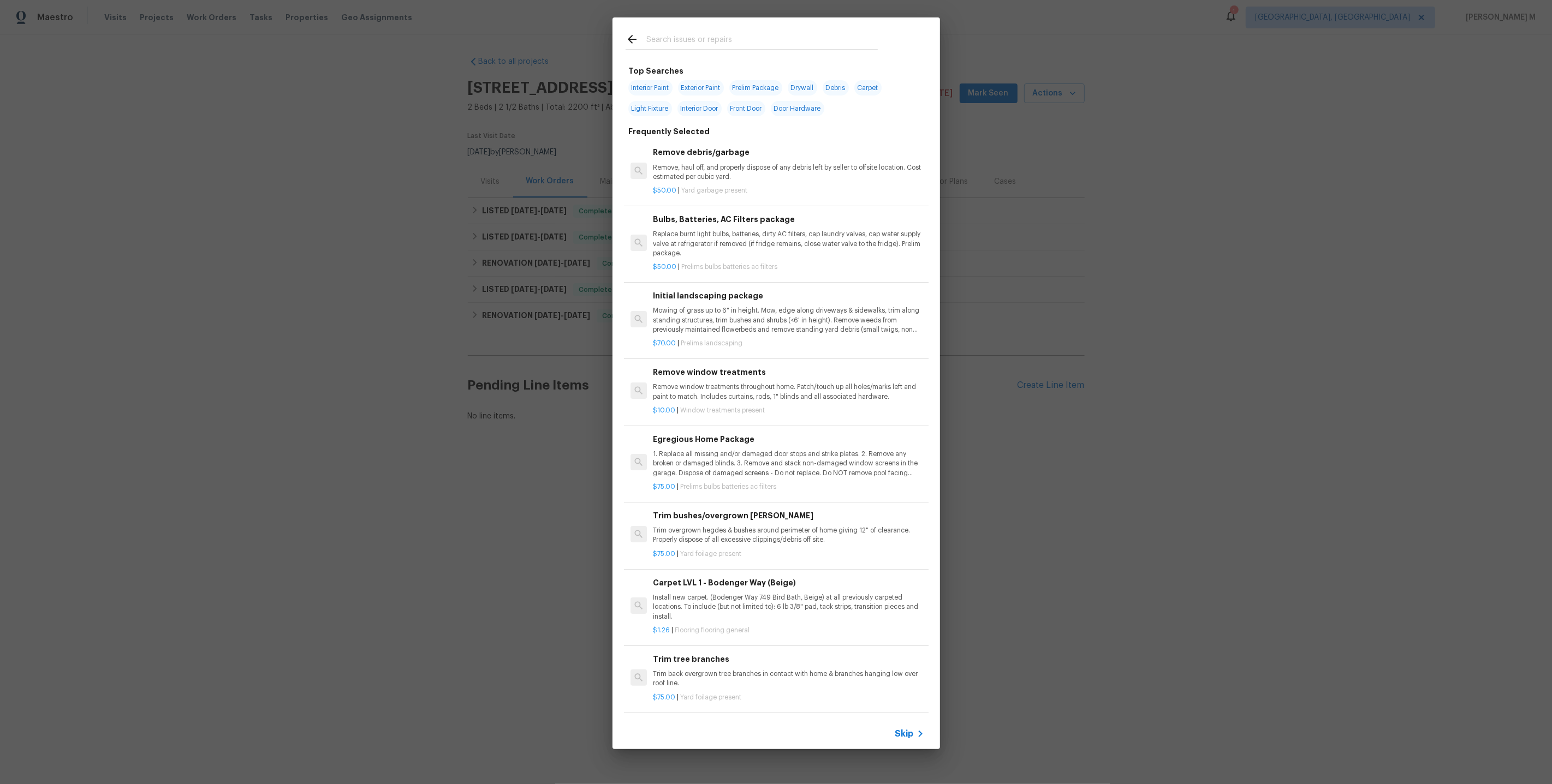
click at [916, 735] on icon at bounding box center [921, 734] width 13 height 13
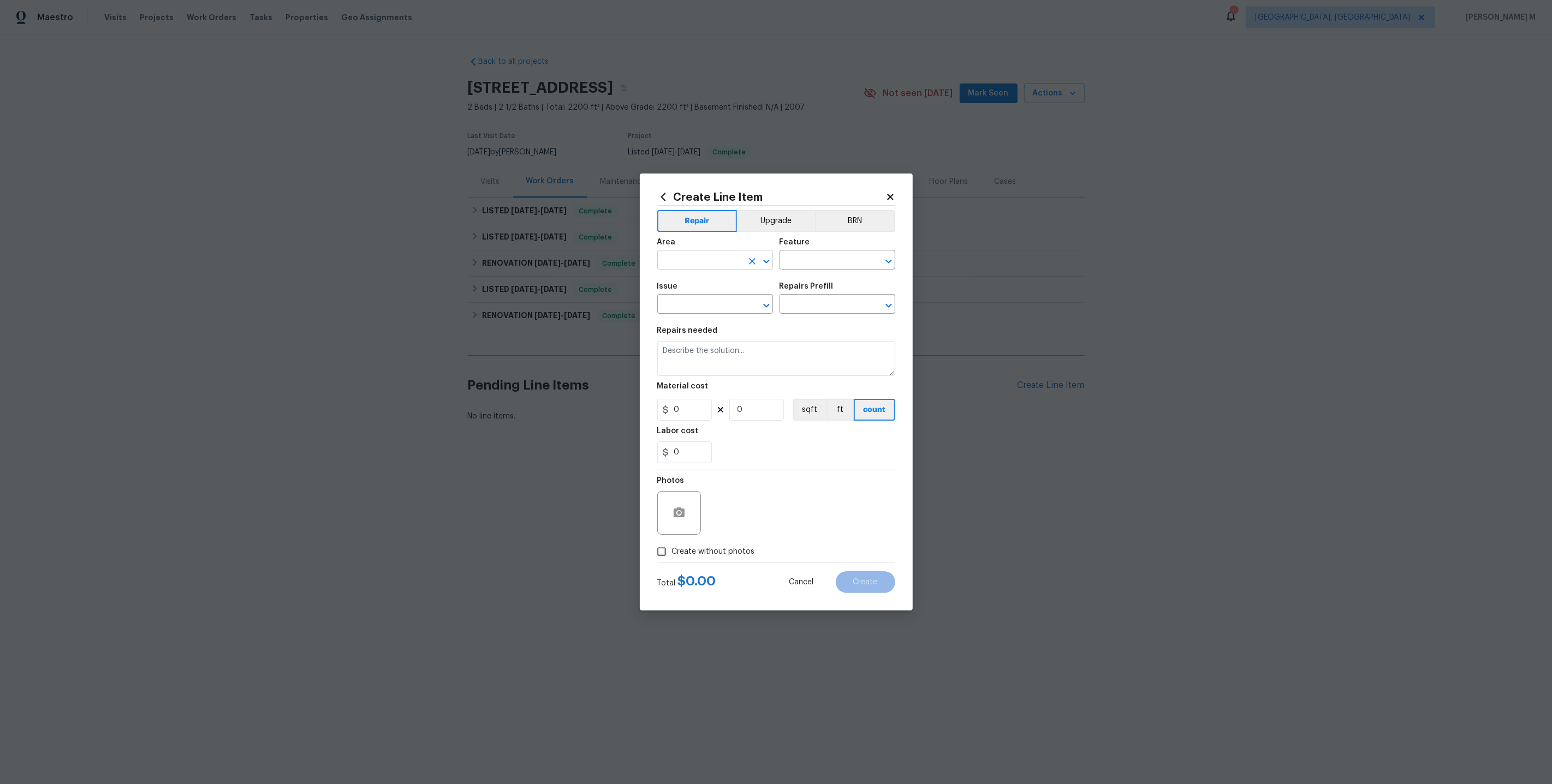
click at [686, 264] on input "text" at bounding box center [699, 261] width 85 height 17
click at [717, 289] on li "Finished basement" at bounding box center [715, 290] width 117 height 18
type input "Finished basement"
click at [832, 269] on input "text" at bounding box center [822, 261] width 85 height 17
click at [824, 337] on li "Lighting" at bounding box center [837, 334] width 117 height 18
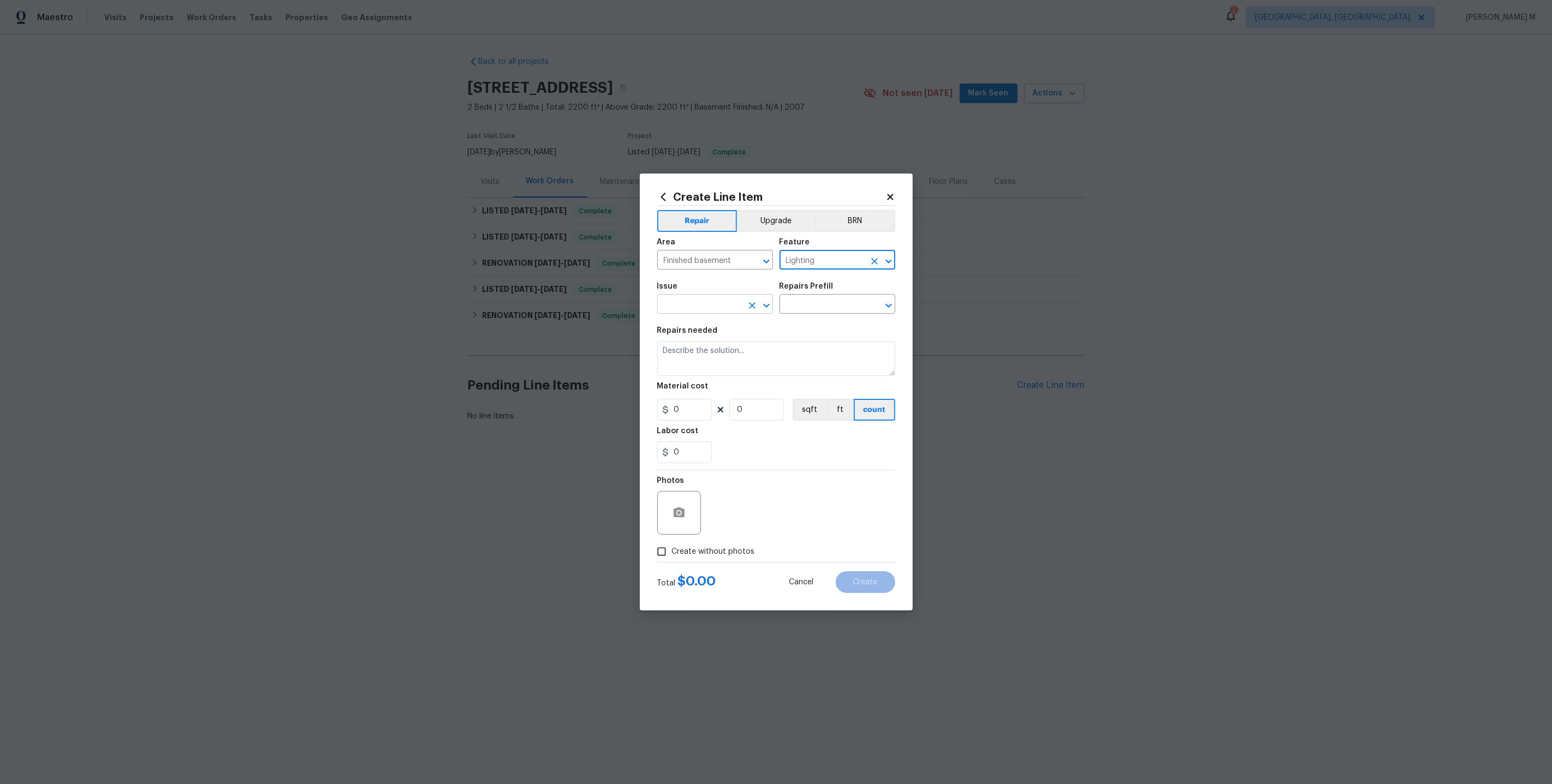
type input "Lighting"
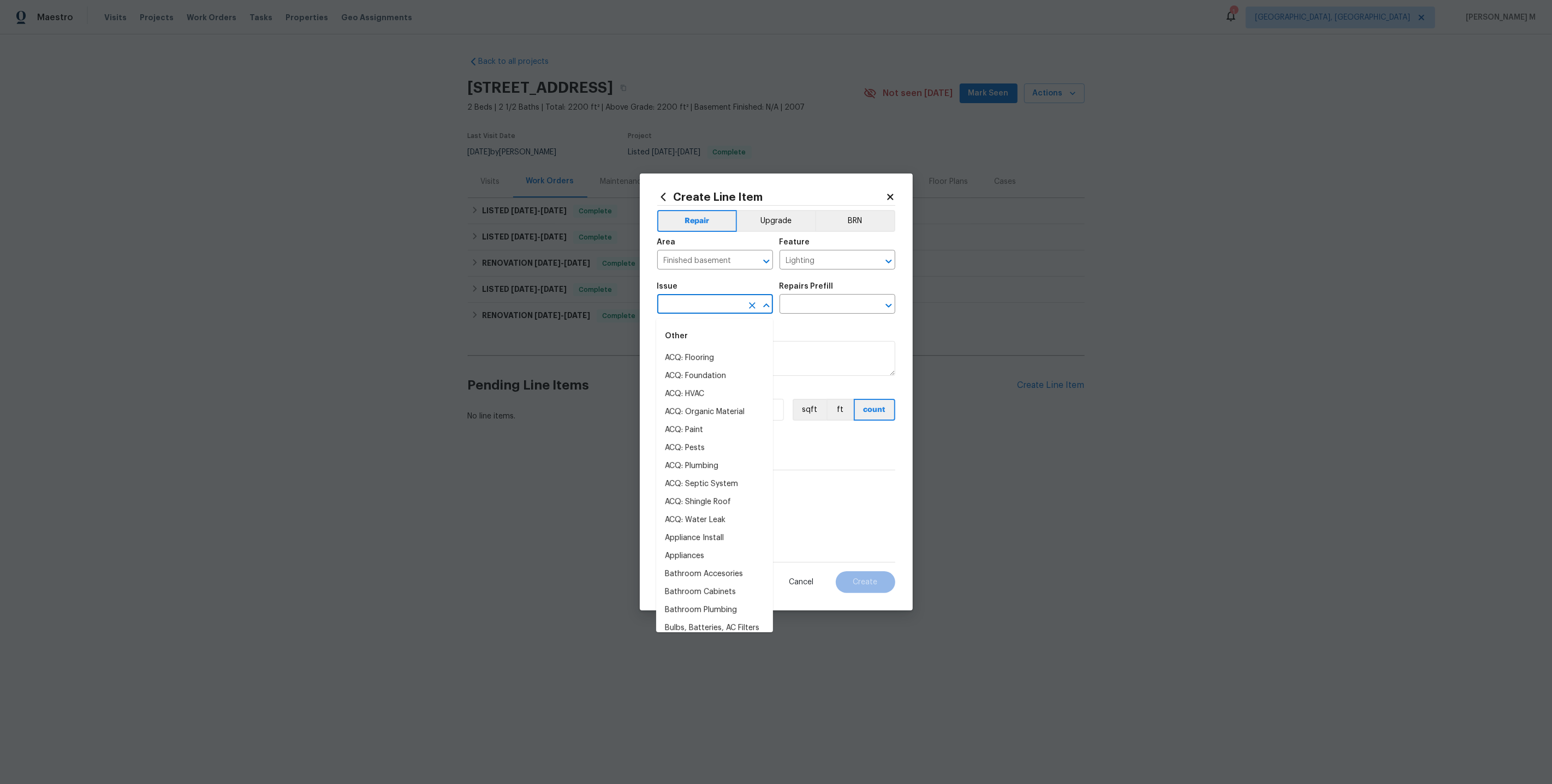
click at [699, 311] on input "text" at bounding box center [699, 305] width 85 height 17
click at [706, 356] on li "Electrical Lighting" at bounding box center [715, 358] width 117 height 18
type input "Electrical Lighting"
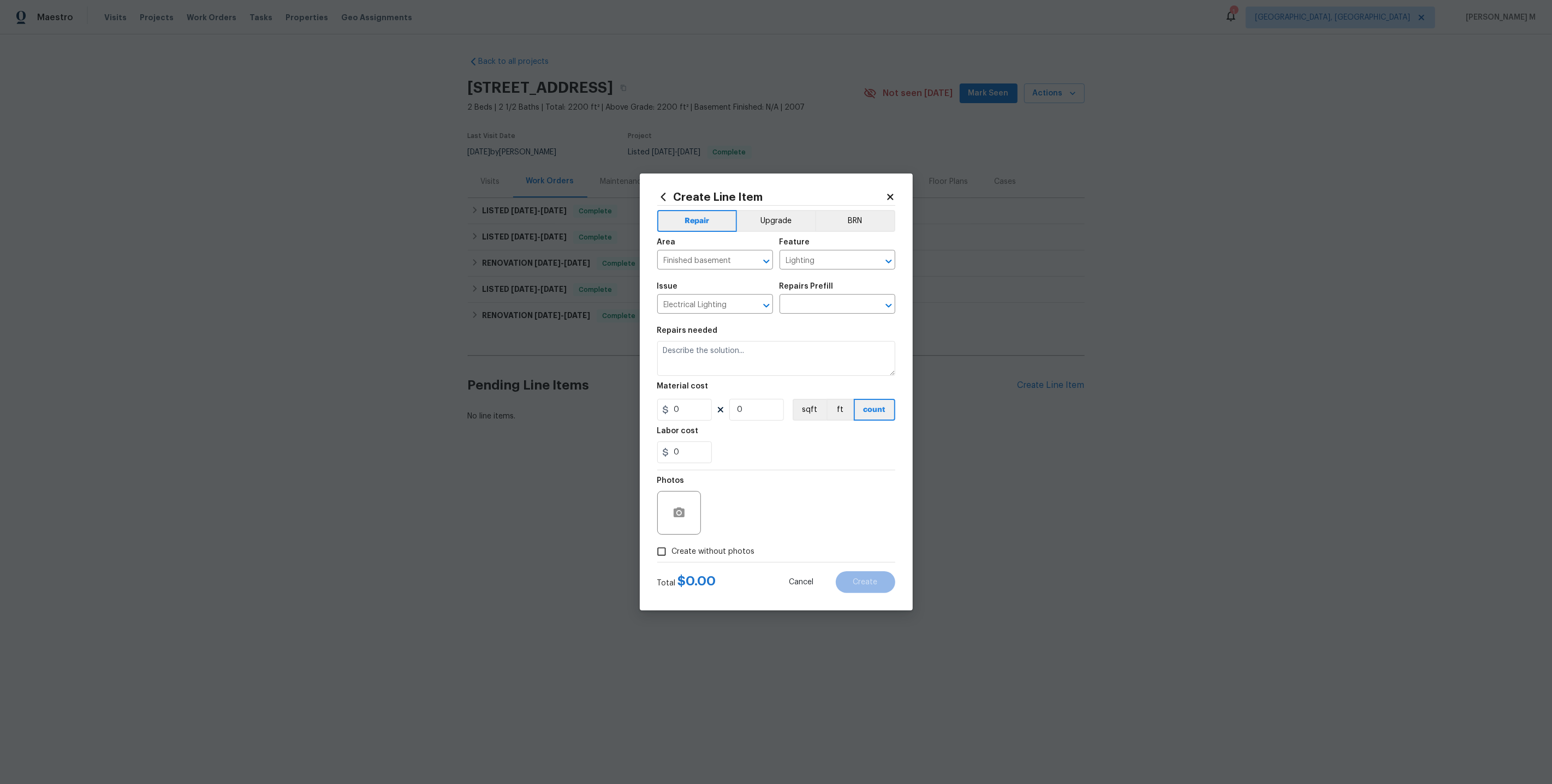
click at [825, 290] on h5 "Repairs Prefill" at bounding box center [807, 286] width 54 height 8
click at [816, 312] on input "text" at bounding box center [822, 305] width 85 height 17
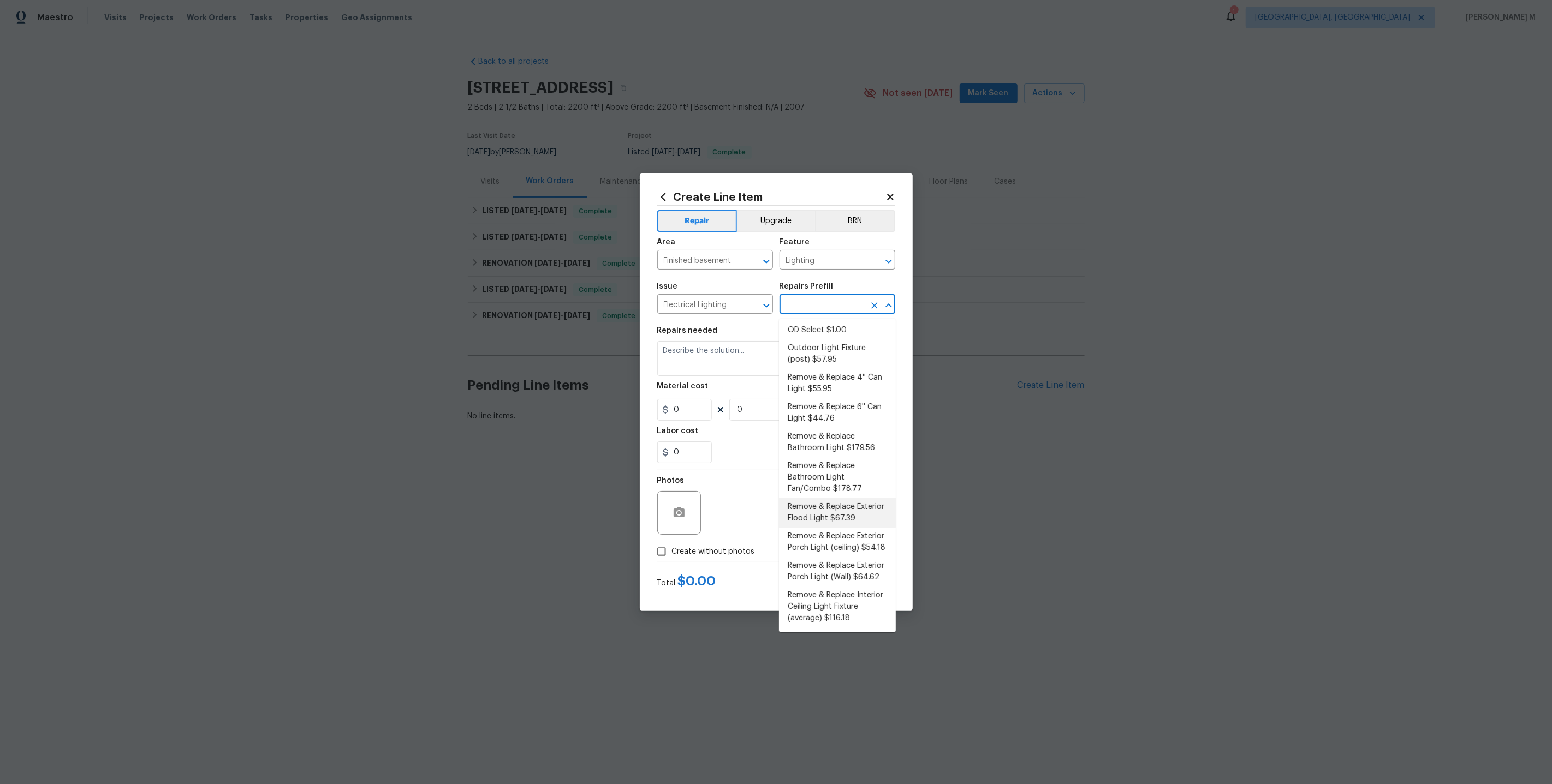
scroll to position [143, 0]
click at [830, 574] on li "Remove & Replace Interior Wall Sconce $102.99" at bounding box center [837, 589] width 117 height 30
type input "Remove & Replace Interior Wall Sconce $102.99"
type textarea "Remove the existing interior wall sconce and replace it with new ECONOMY FIXTUR…"
type input "1"
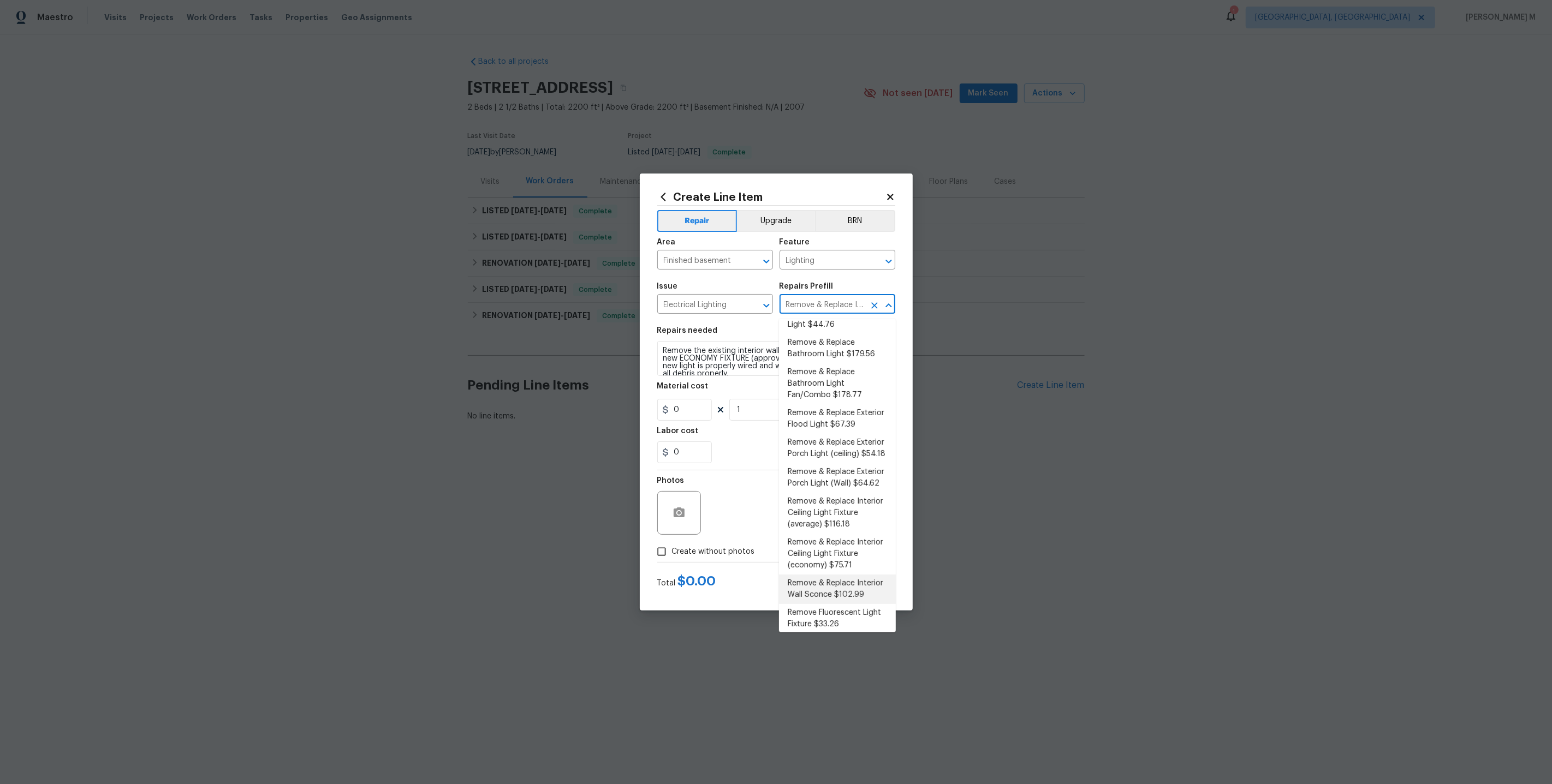
type input "102.99"
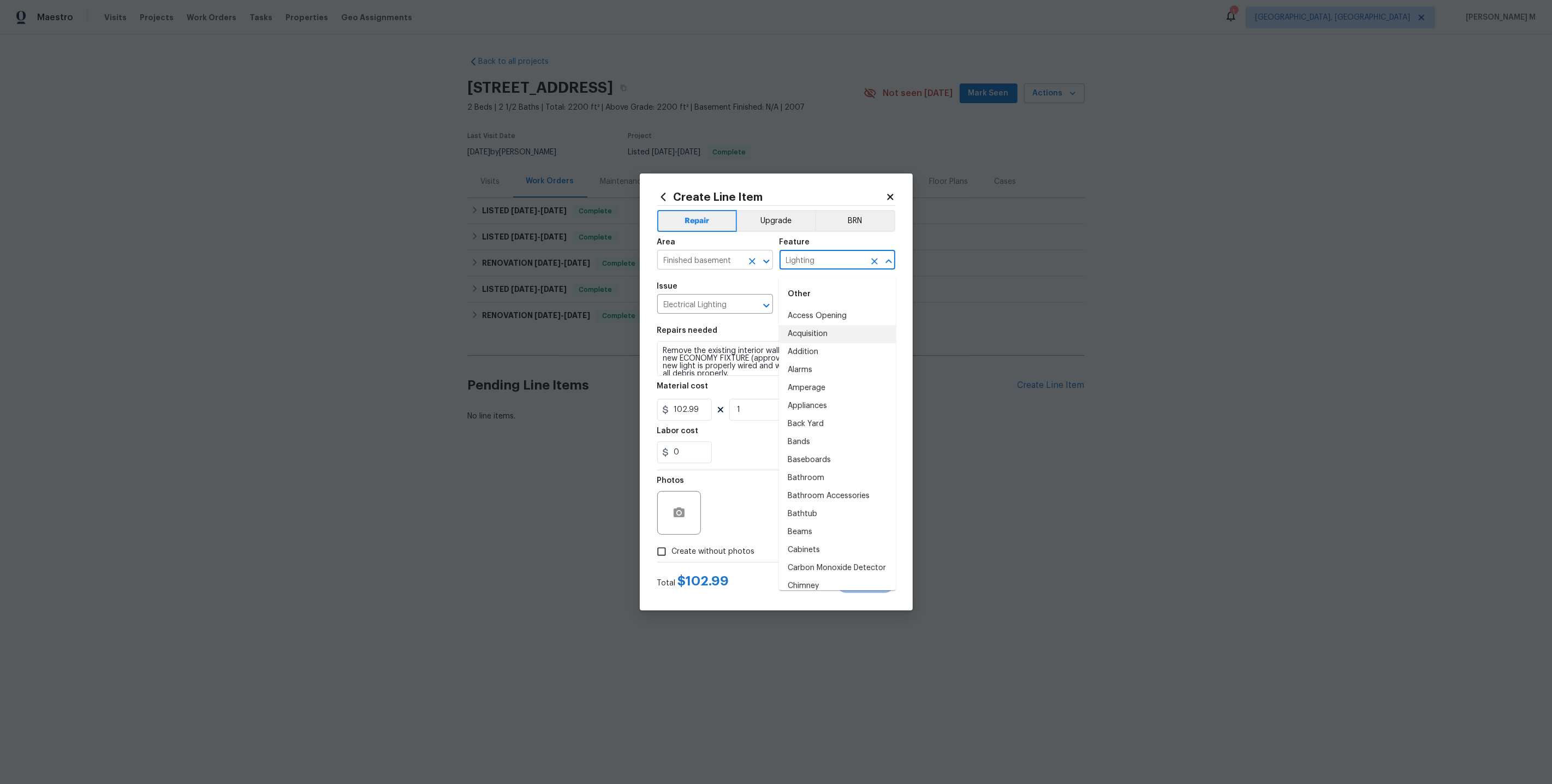
drag, startPoint x: 831, startPoint y: 263, endPoint x: 685, endPoint y: 261, distance: 146.0
click at [685, 263] on div "Area Finished basement ​ Feature Lighting ​" at bounding box center [776, 254] width 238 height 44
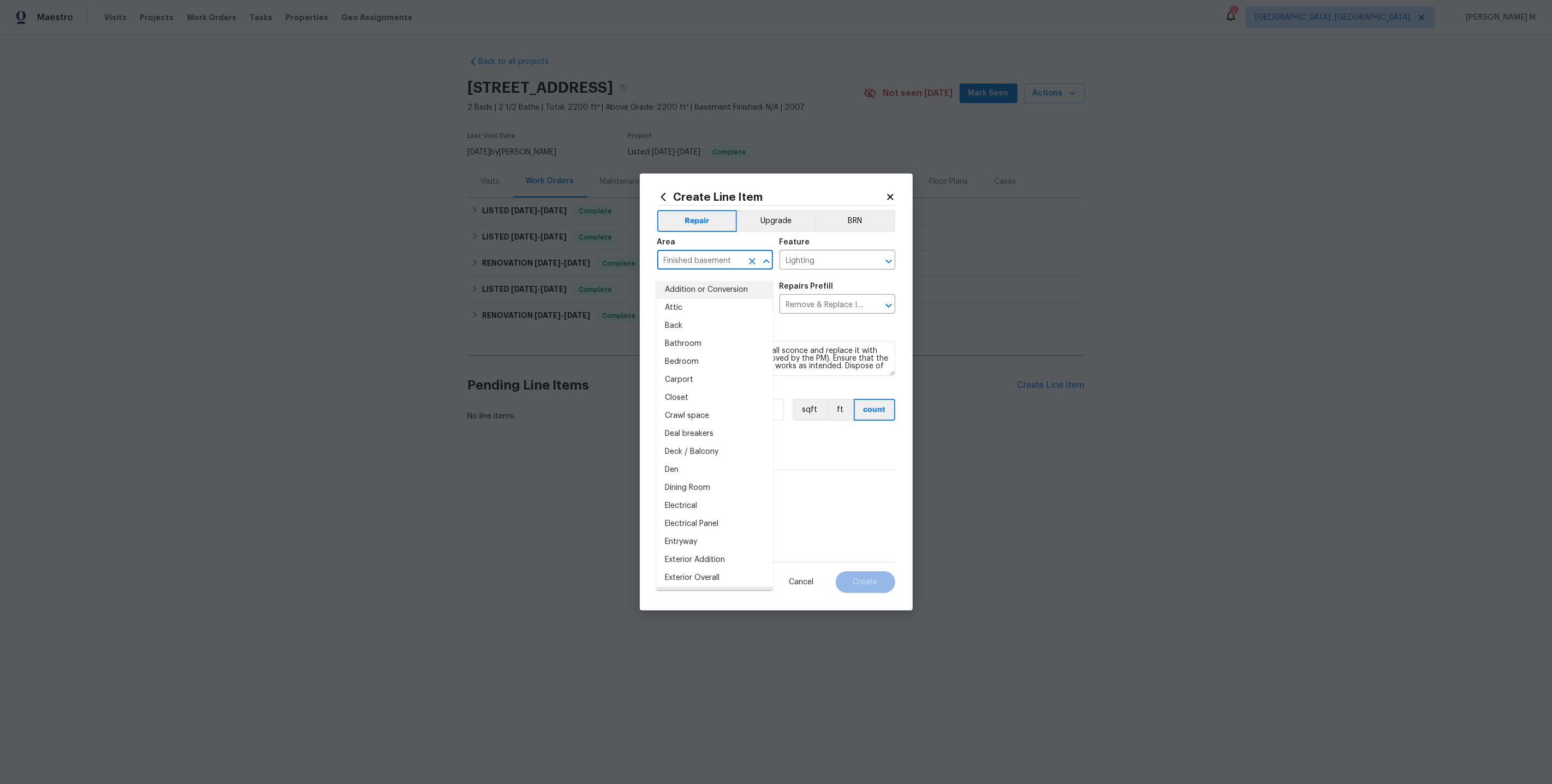
drag, startPoint x: 737, startPoint y: 265, endPoint x: 574, endPoint y: 264, distance: 163.0
click at [574, 264] on div "Create Line Item Repair Upgrade BRN Area Finished basement ​ Feature Lighting ​…" at bounding box center [776, 392] width 1552 height 784
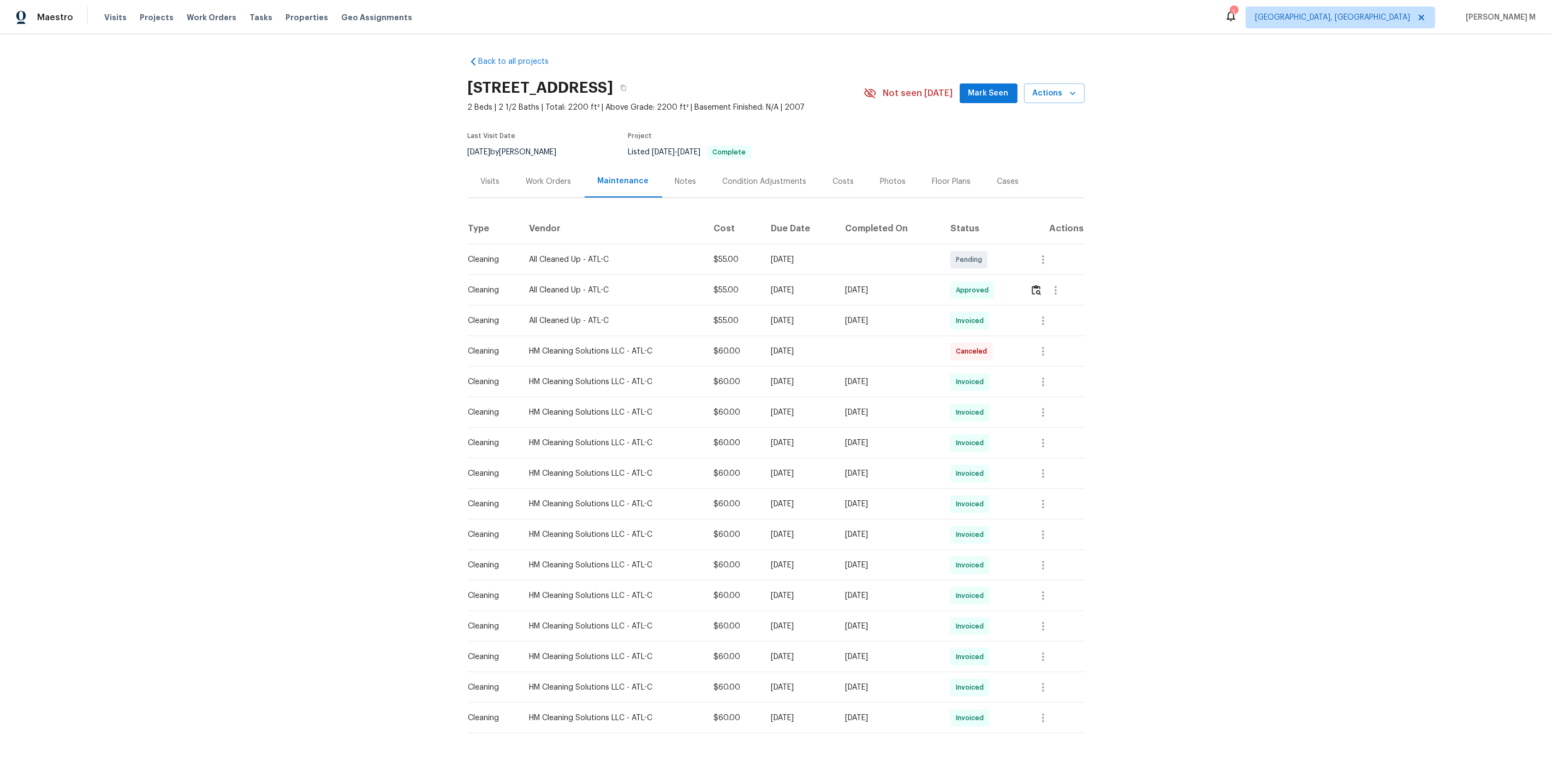
click at [546, 169] on div "Work Orders" at bounding box center [549, 181] width 72 height 32
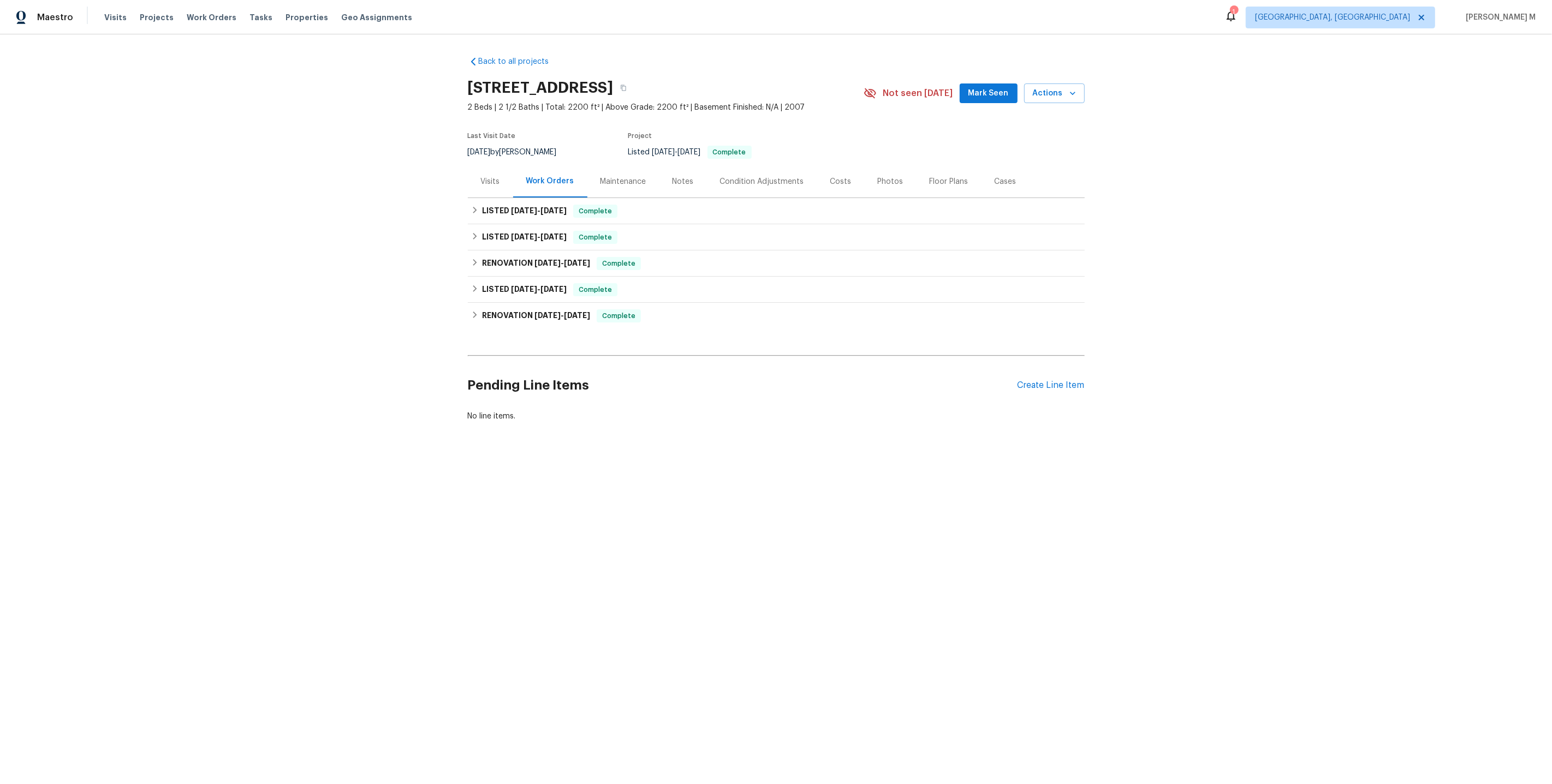
click at [1063, 370] on div "Pending Line Items Create Line Item" at bounding box center [777, 385] width 617 height 51
click at [1060, 384] on div "Pending Line Items Create Line Item" at bounding box center [777, 385] width 617 height 51
click at [1060, 381] on div "Create Line Item" at bounding box center [1051, 385] width 67 height 10
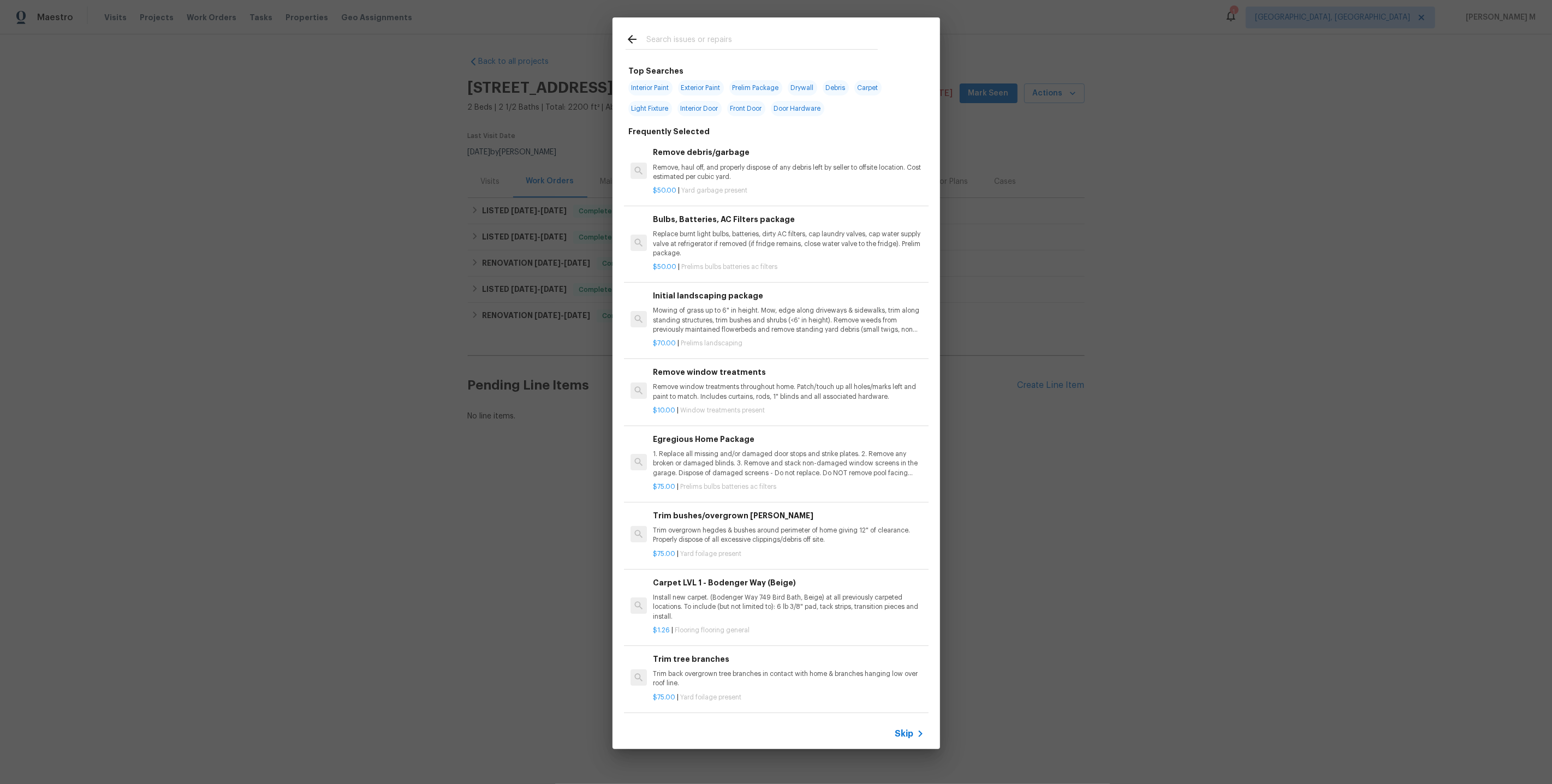
click at [904, 735] on span "Skip" at bounding box center [904, 734] width 19 height 11
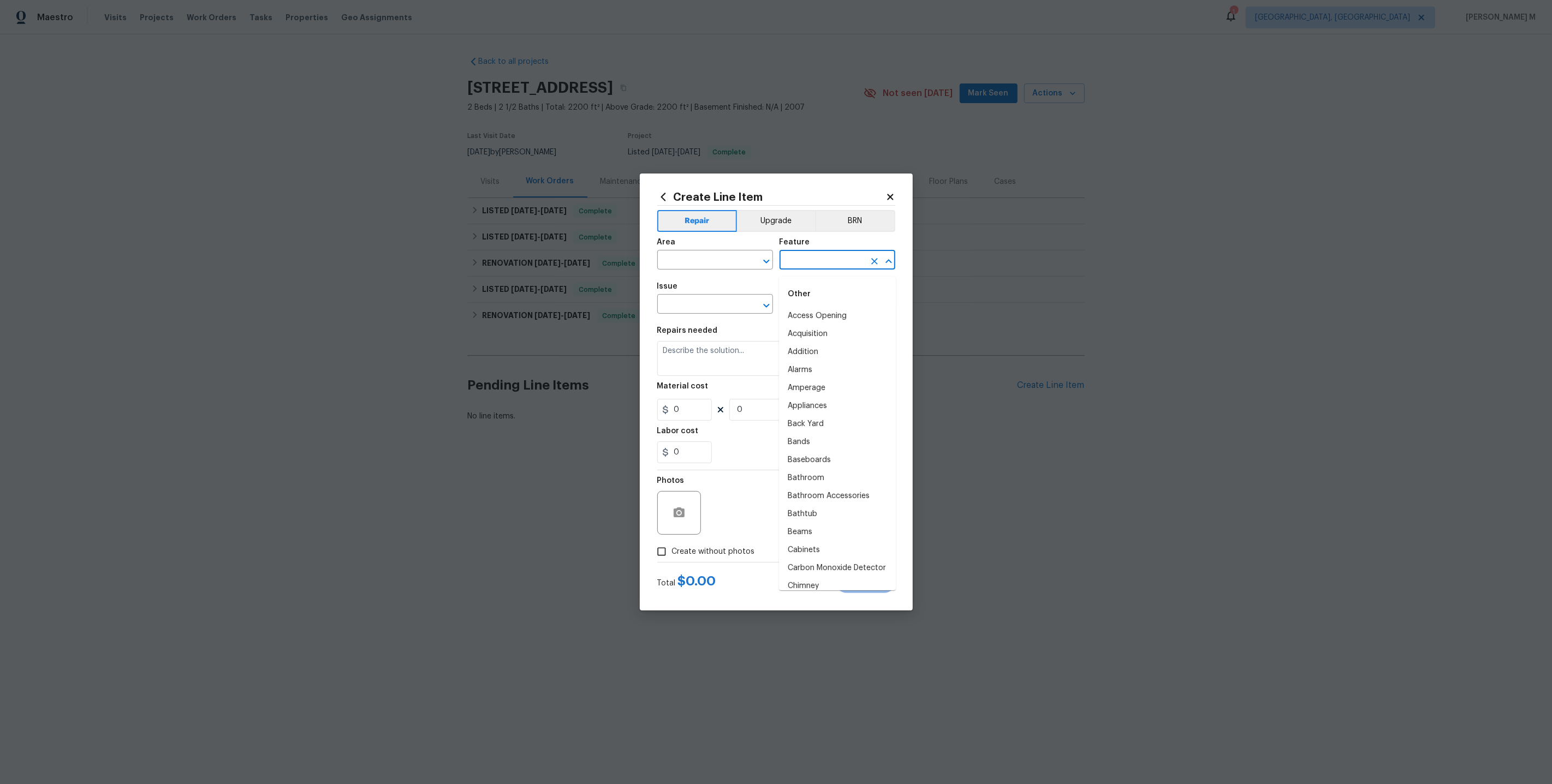
click at [818, 264] on input "text" at bounding box center [822, 261] width 85 height 17
click at [757, 251] on div "Area" at bounding box center [715, 246] width 116 height 14
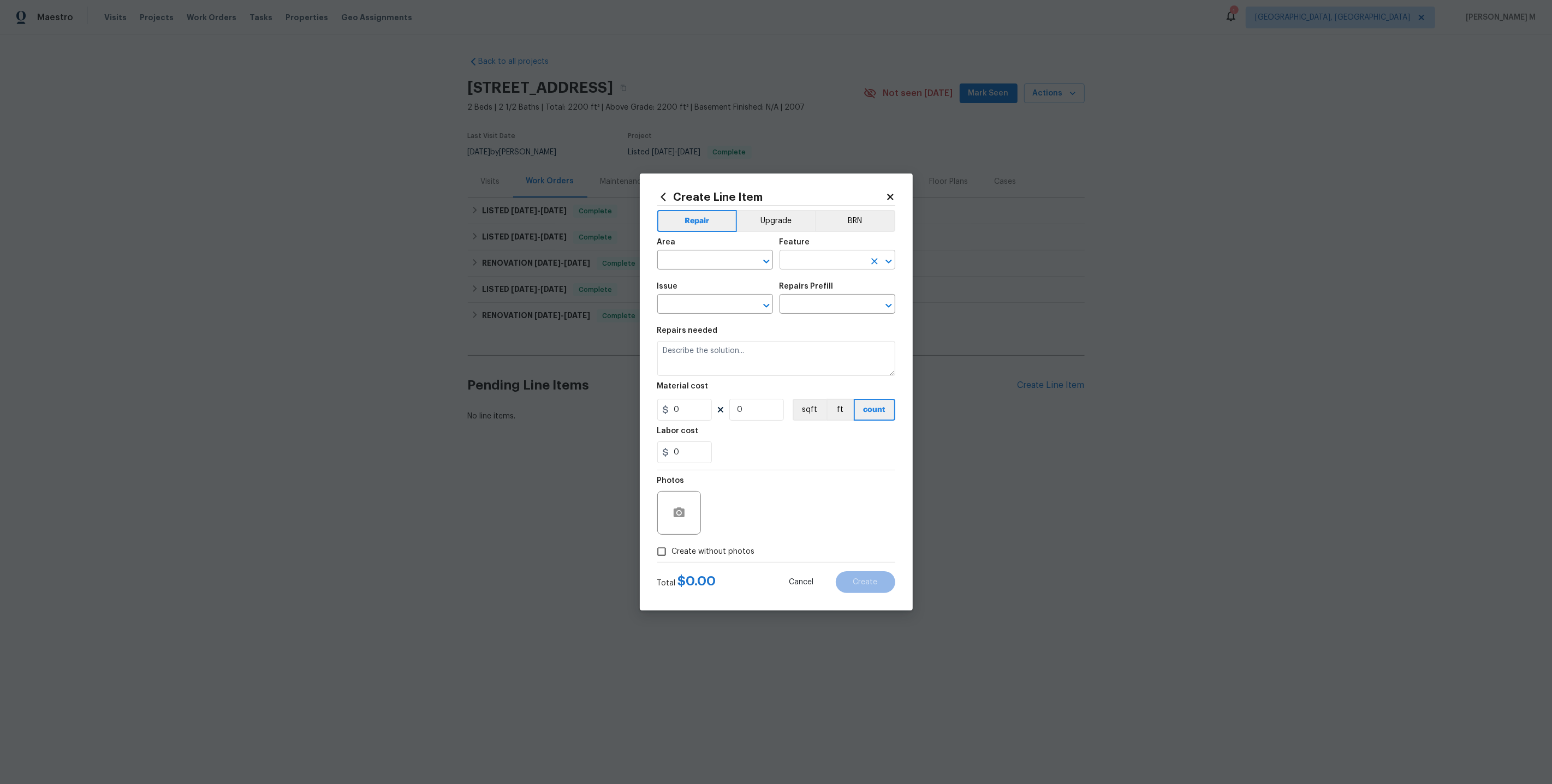
click at [803, 269] on input "text" at bounding box center [822, 261] width 85 height 17
click at [806, 328] on li "Lighting" at bounding box center [837, 334] width 117 height 18
type input "Lighting"
click at [712, 297] on div "Issue" at bounding box center [715, 290] width 116 height 14
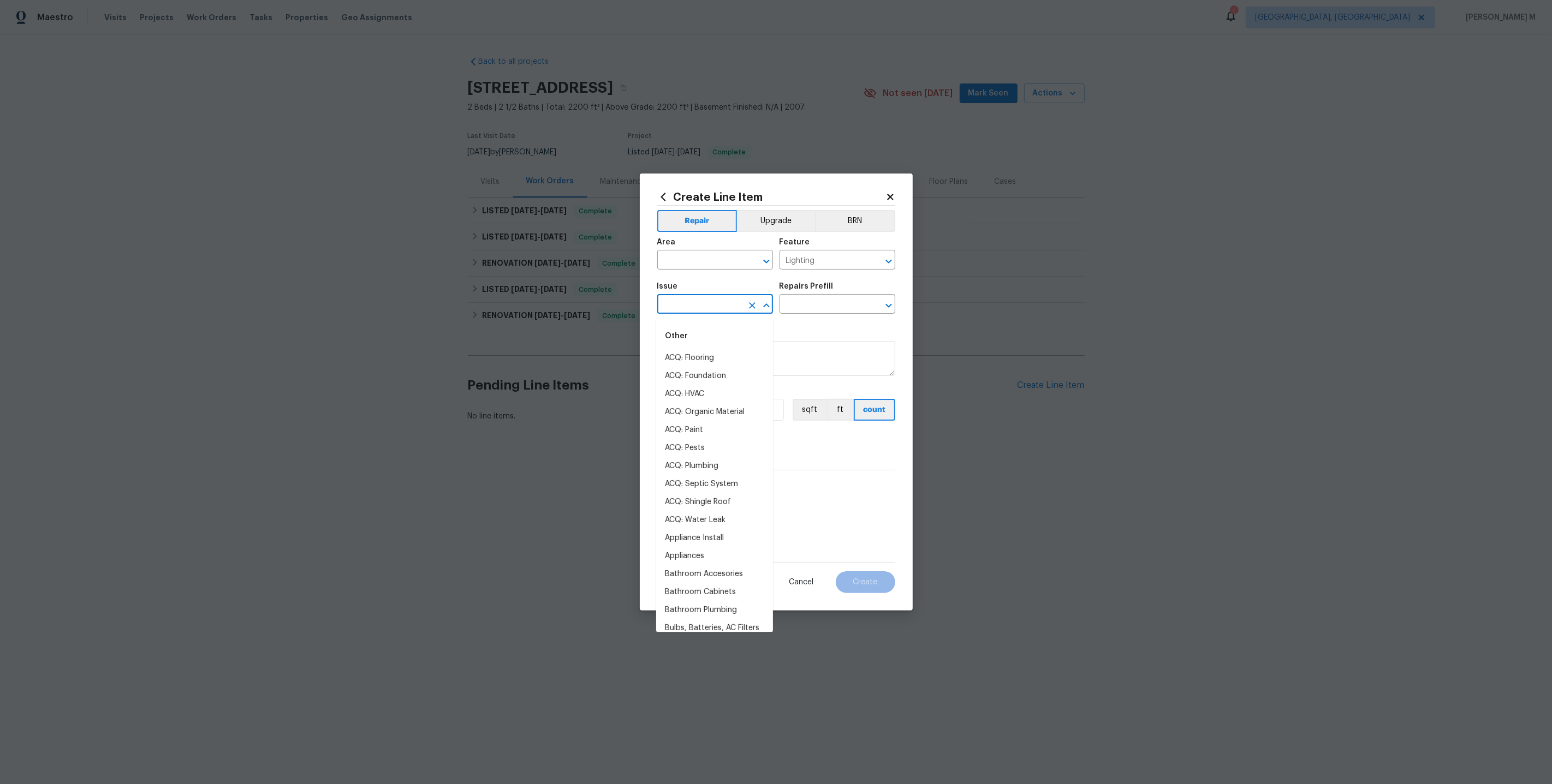
click at [705, 306] on input "text" at bounding box center [699, 305] width 85 height 17
click at [713, 353] on li "Electrical Lighting" at bounding box center [715, 358] width 117 height 18
type input "Electrical Lighting"
click at [817, 323] on section "Repairs needed Material cost 0 0 sqft ft count Labor cost 0" at bounding box center [776, 395] width 238 height 149
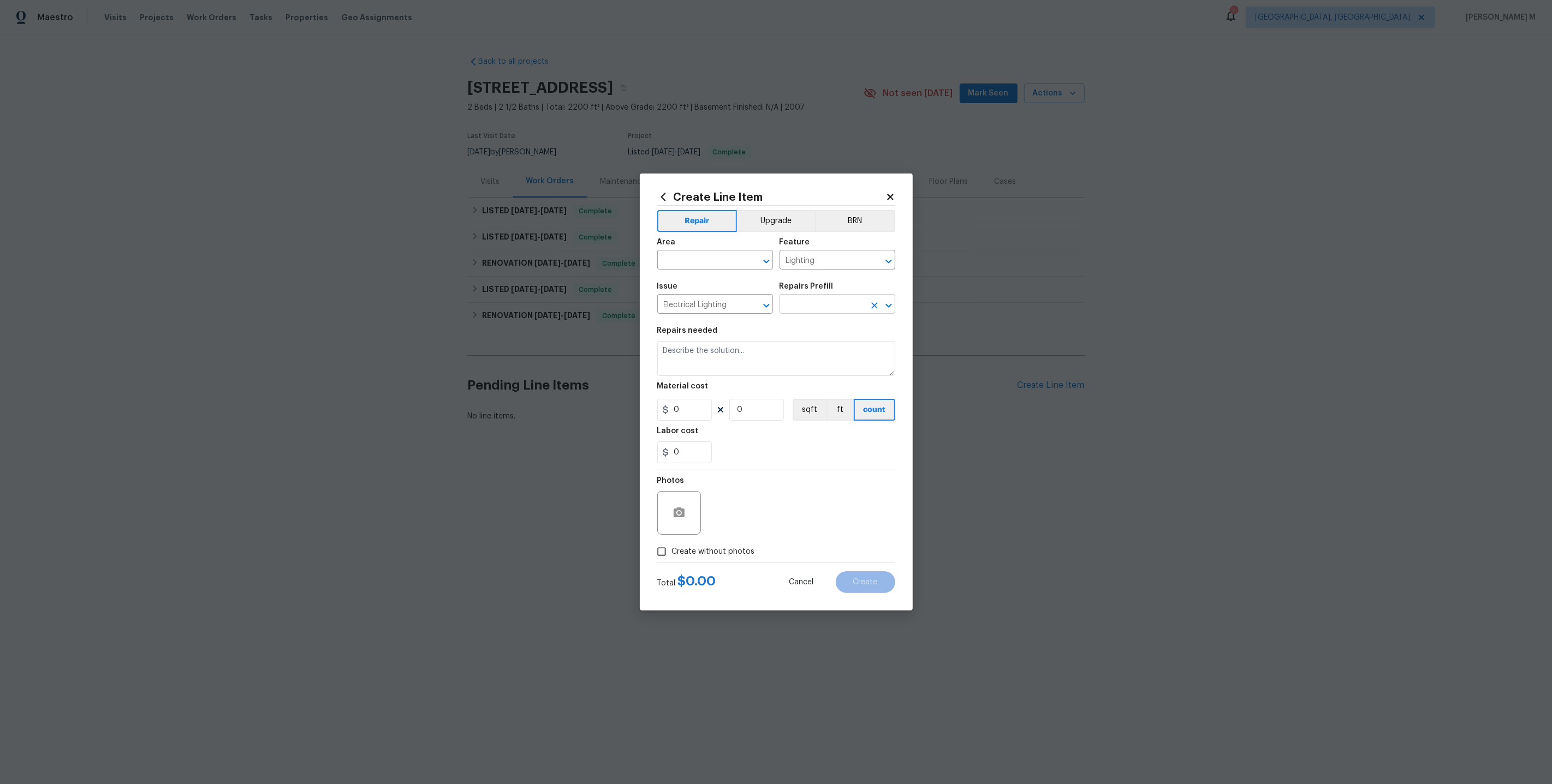
click at [817, 314] on input "text" at bounding box center [822, 305] width 85 height 17
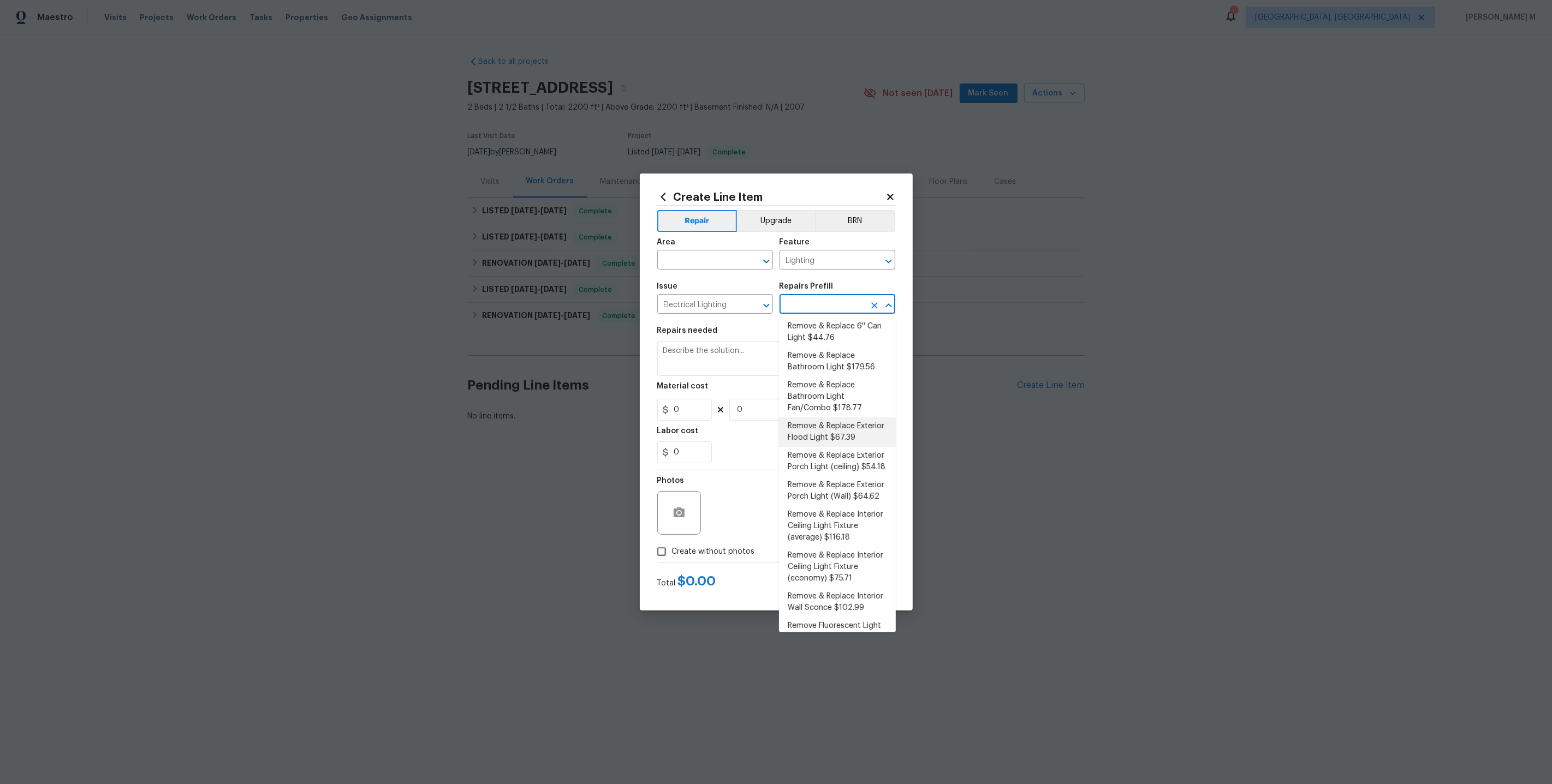
scroll to position [143, 0]
click at [845, 534] on li "Remove & Replace Interior Ceiling Light Fixture (economy) $75.71" at bounding box center [837, 554] width 117 height 41
type input "Remove & Replace Interior Ceiling Light Fixture (economy) $75.71"
type textarea "Remove the existing interior ceiling light fixture and replace it with new ECON…"
type input "1"
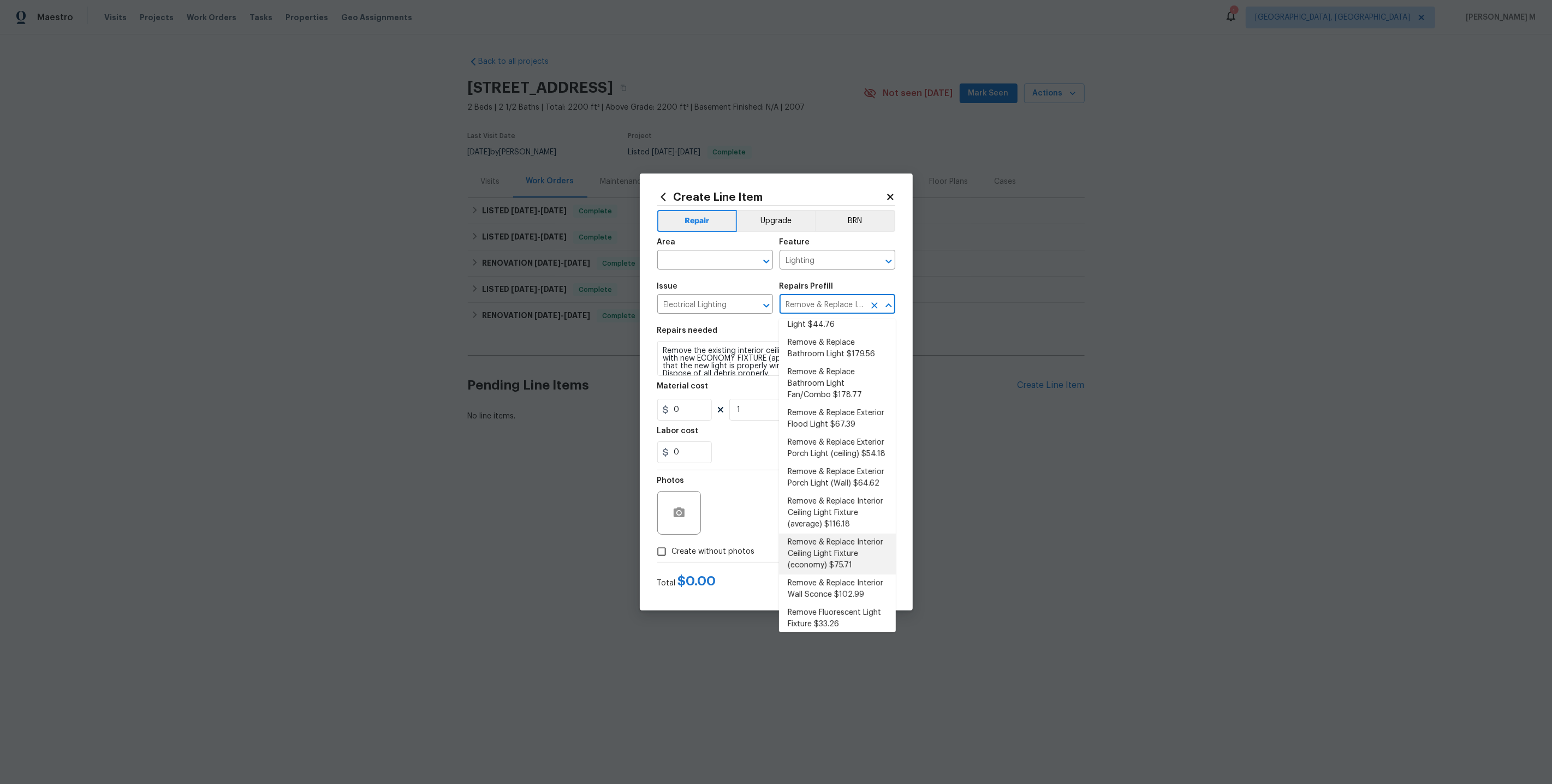
type input "75.71"
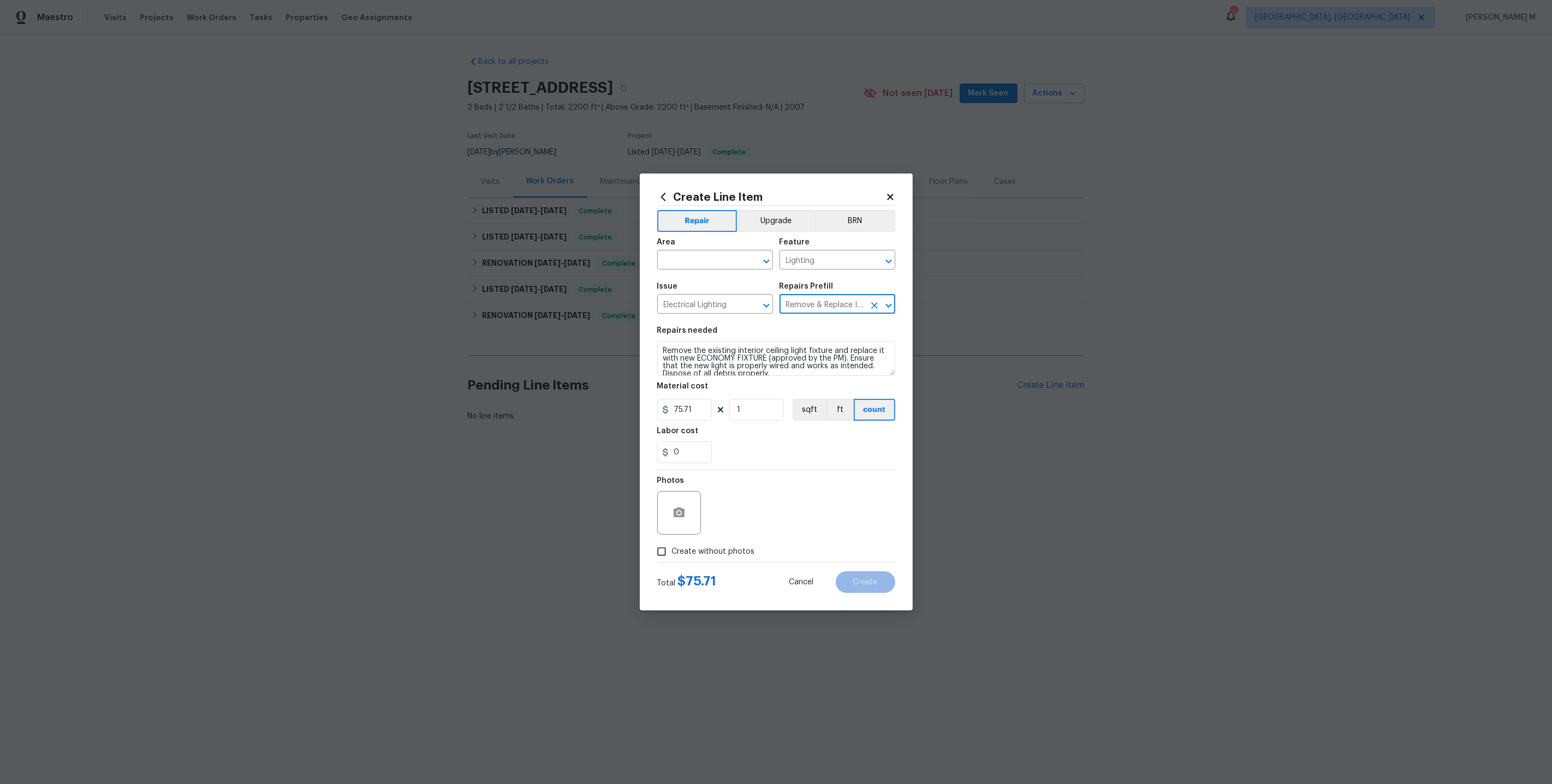
click at [818, 305] on input "Remove & Replace Interior Ceiling Light Fixture (economy) $75.71" at bounding box center [822, 305] width 85 height 17
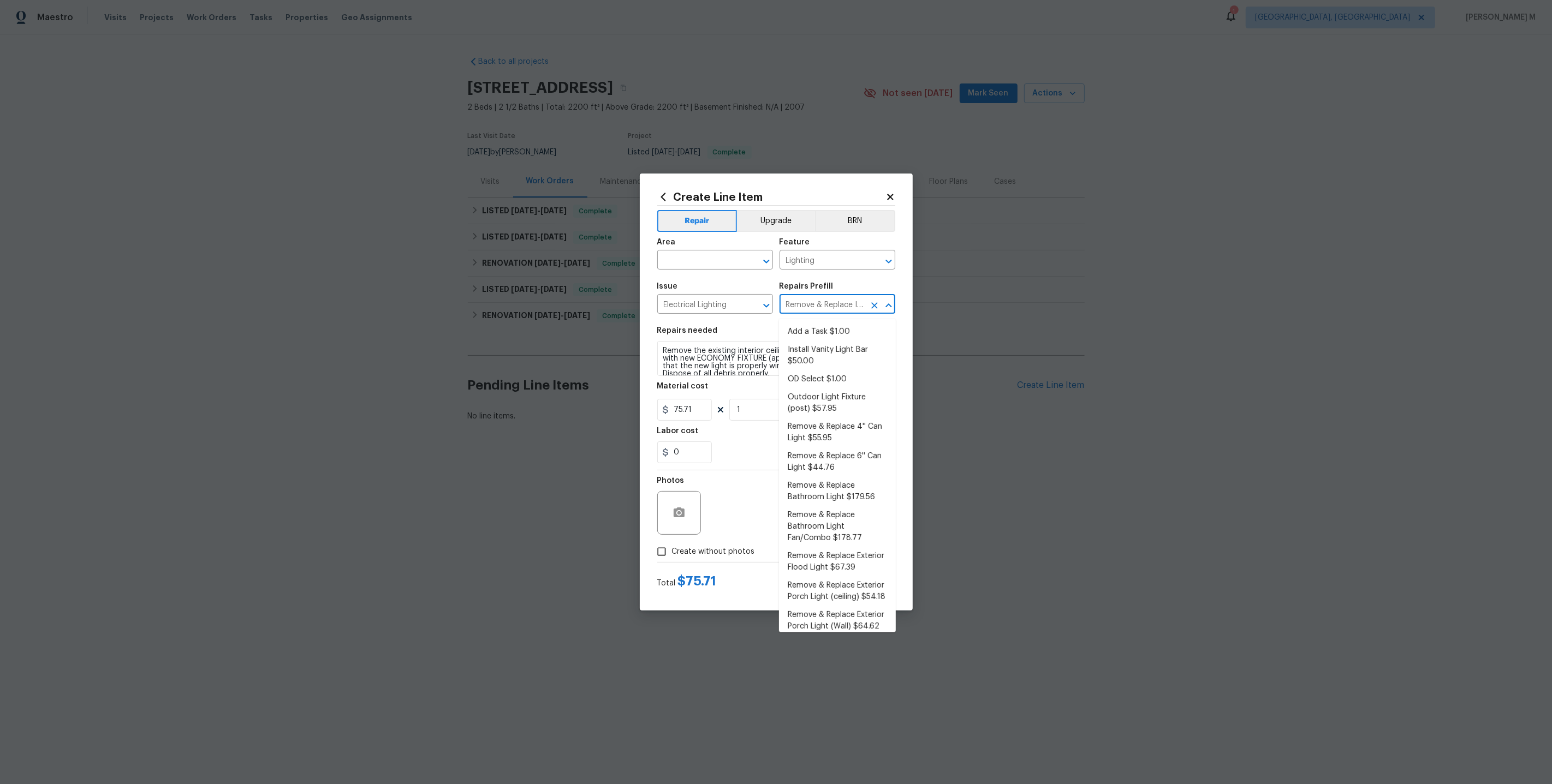
scroll to position [55, 0]
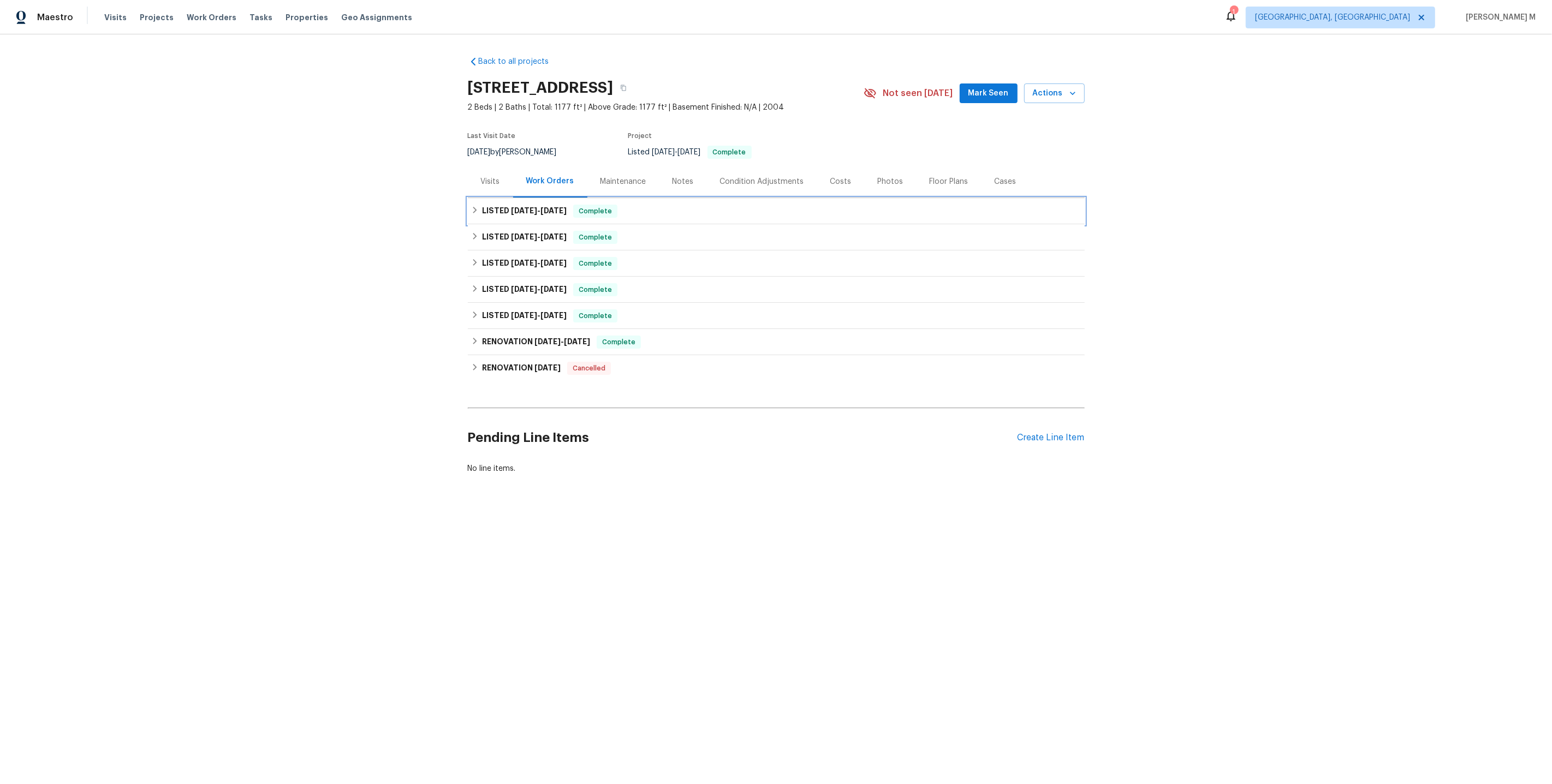
click at [537, 205] on h6 "LISTED 3/31/25 - 4/4/25" at bounding box center [524, 211] width 84 height 13
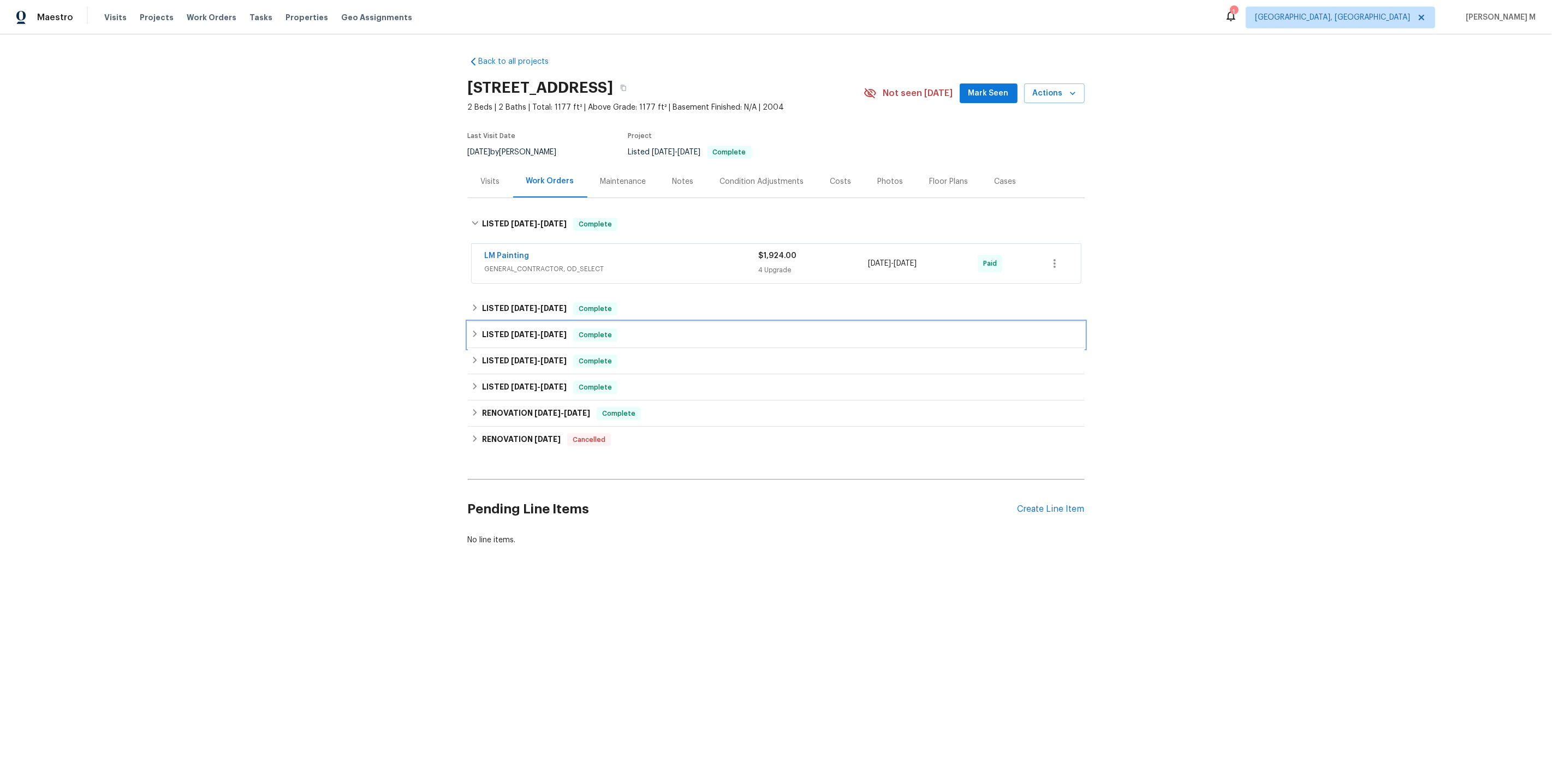
click at [530, 322] on div "LISTED 2/27/25 - 3/6/25 Complete" at bounding box center [777, 335] width 617 height 26
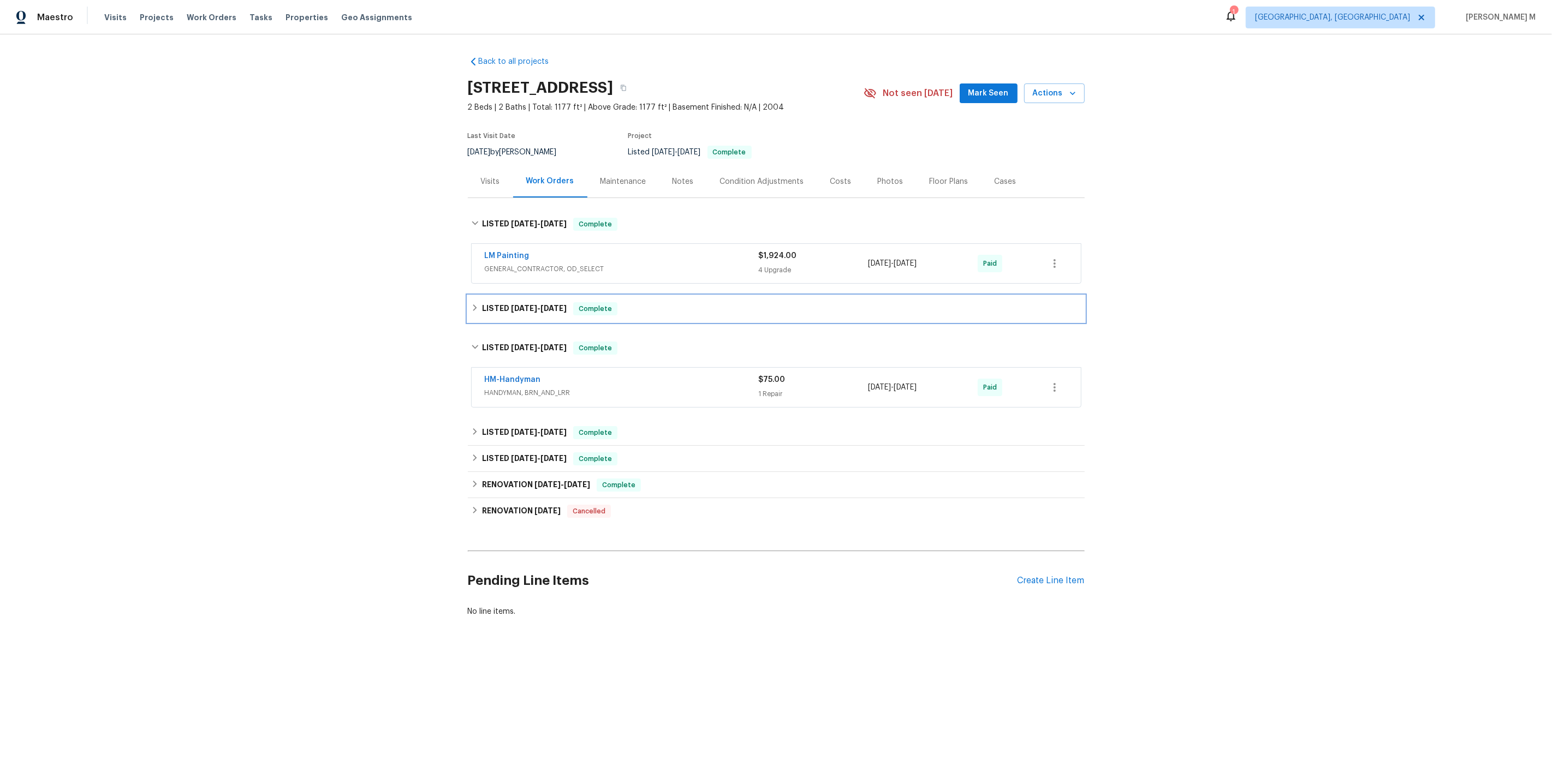
click at [533, 305] on h6 "LISTED 3/25/25 - 3/29/25" at bounding box center [524, 309] width 84 height 13
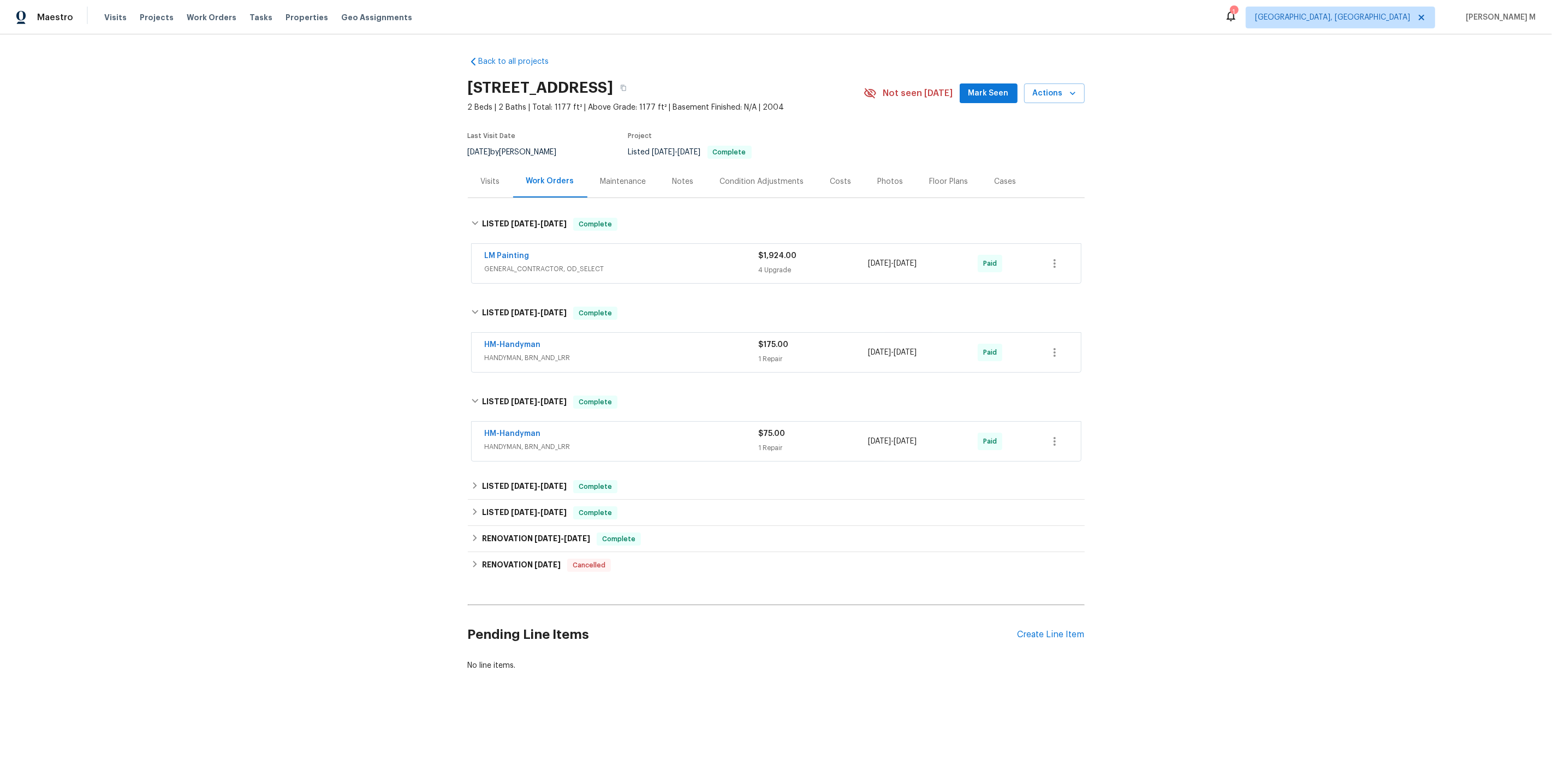
click at [533, 270] on div "LM Painting GENERAL_CONTRACTOR, OD_SELECT" at bounding box center [622, 263] width 274 height 26
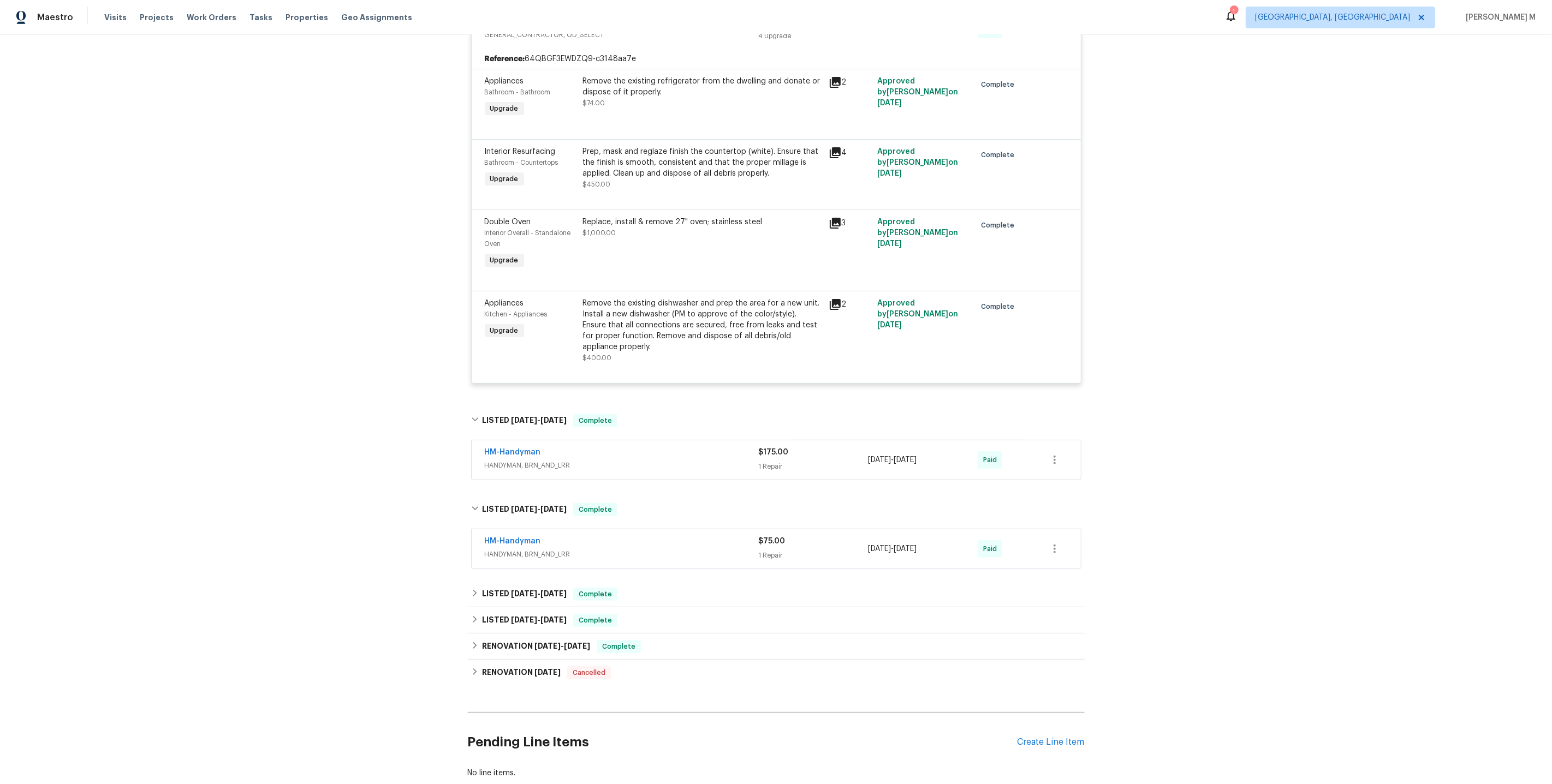
scroll to position [289, 0]
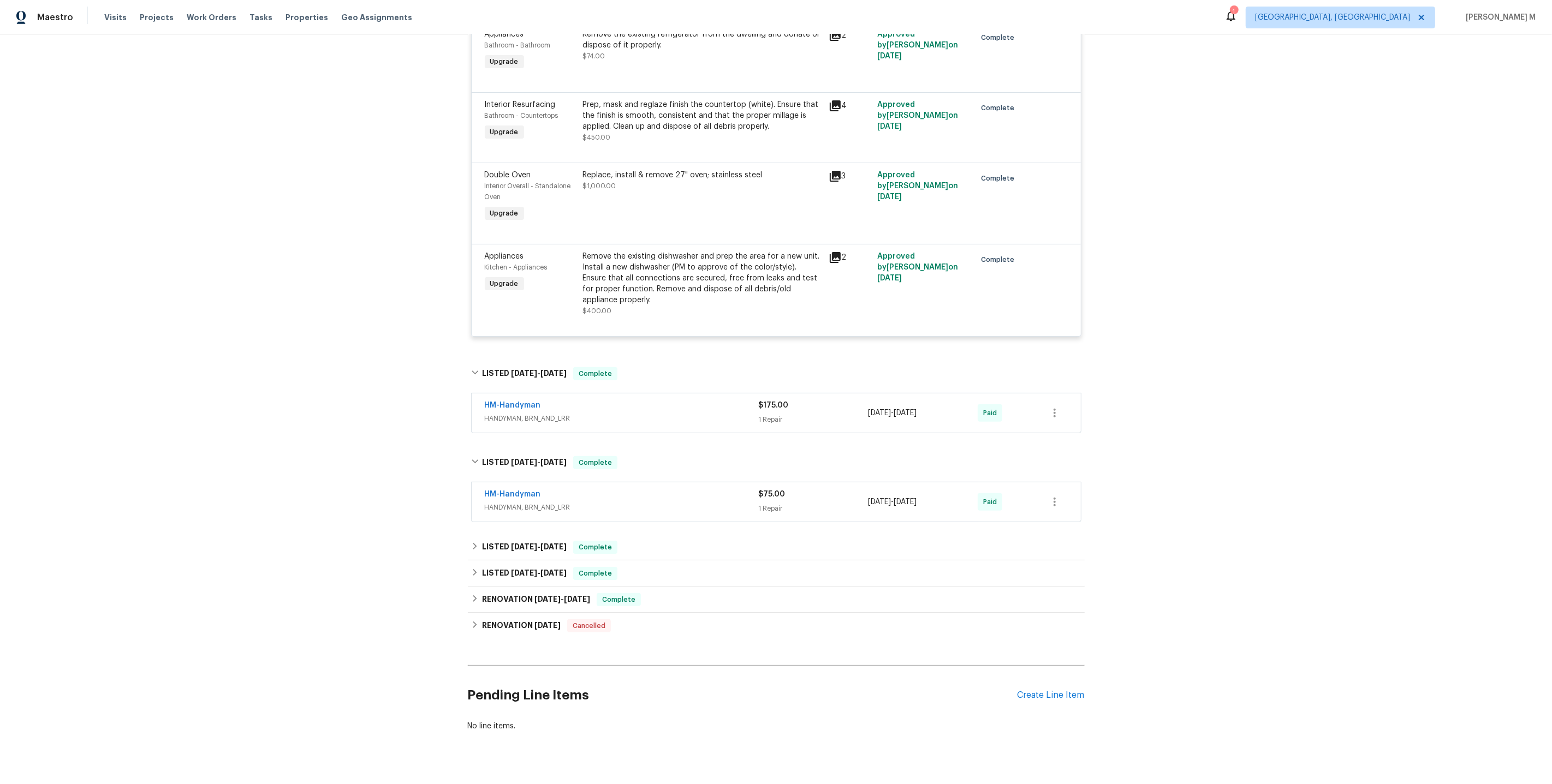
click at [554, 502] on span "HANDYMAN, BRN_AND_LRR" at bounding box center [622, 508] width 274 height 11
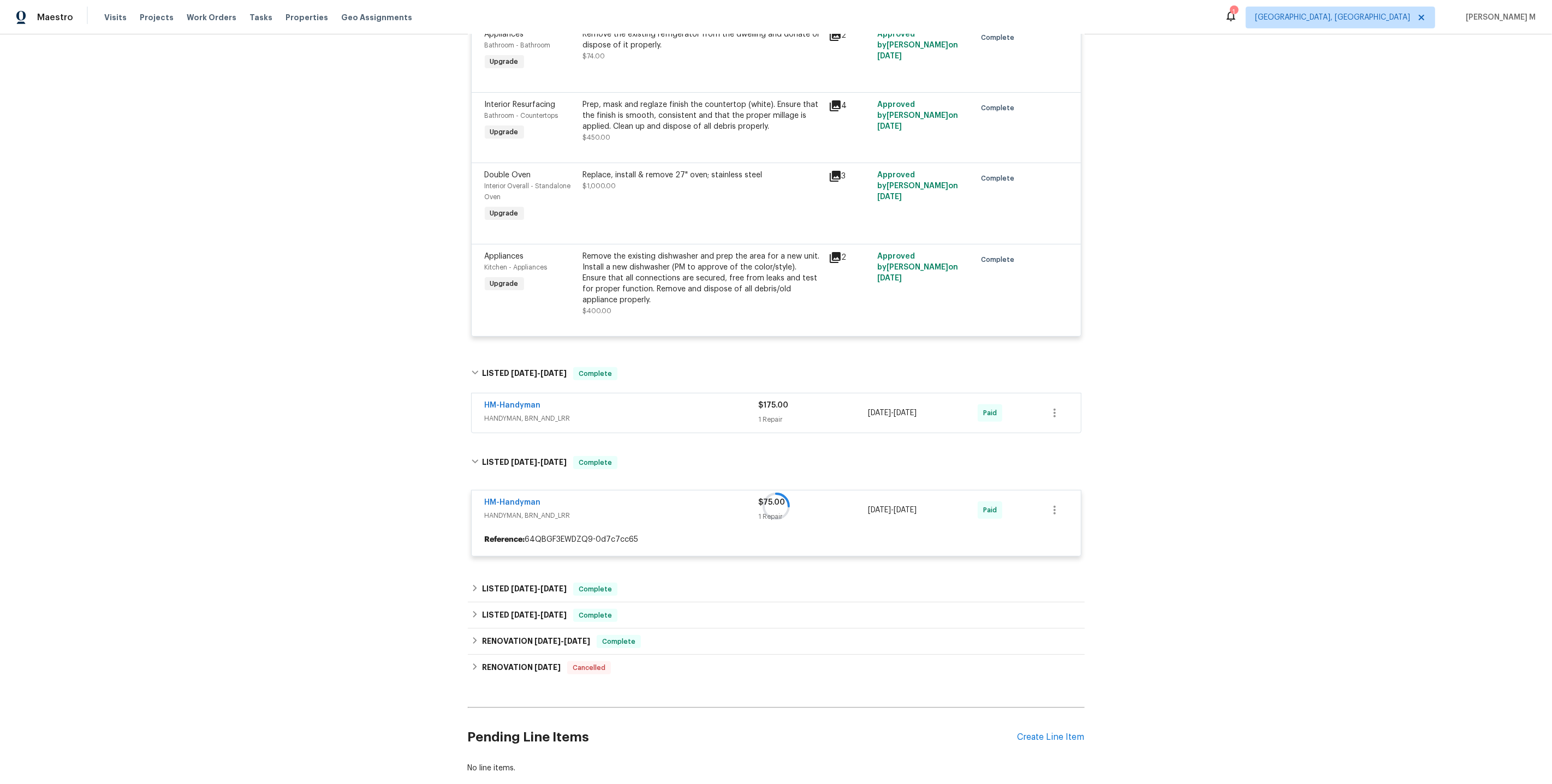
scroll to position [330, 0]
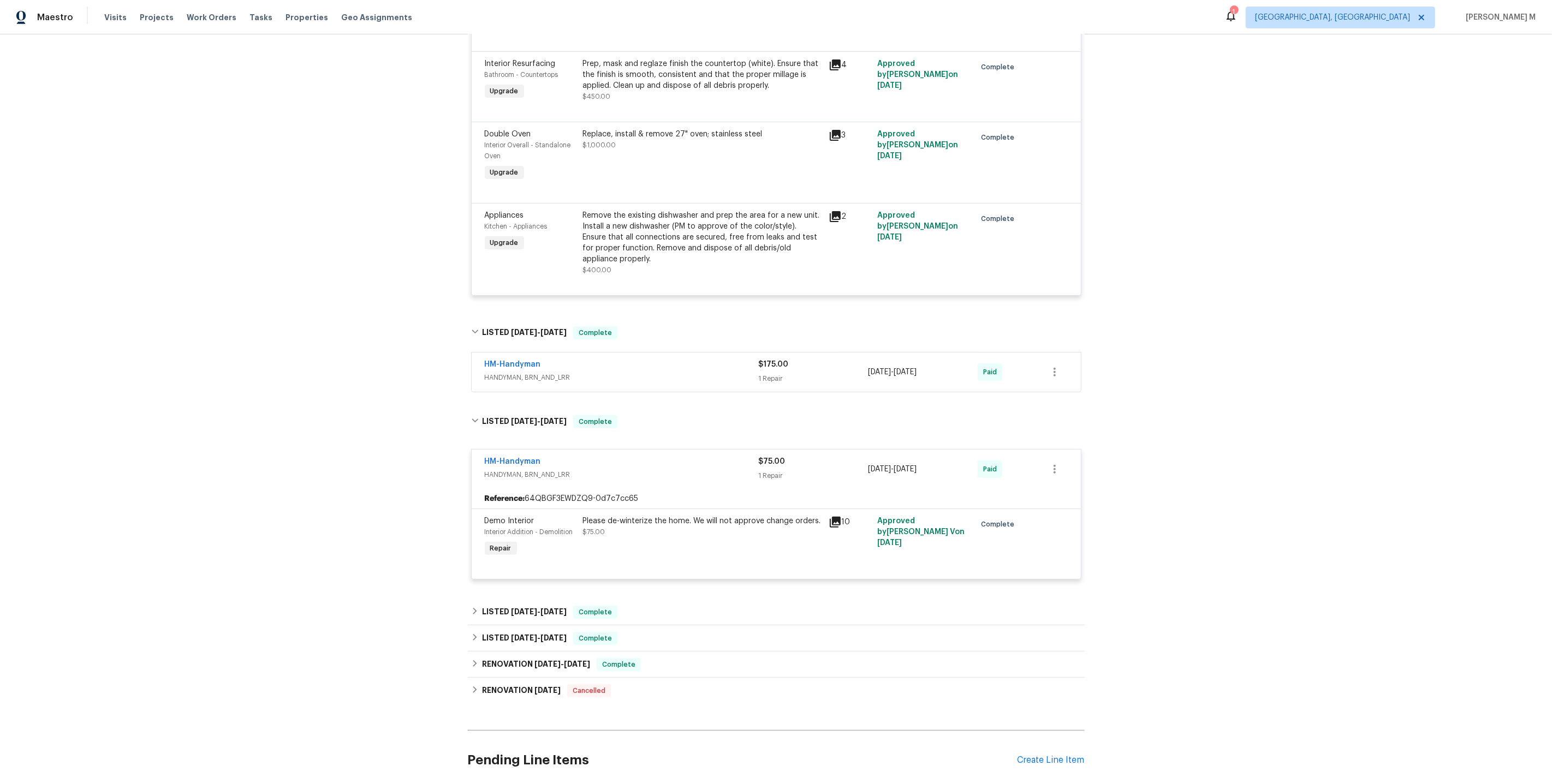
click at [549, 372] on span "HANDYMAN, BRN_AND_LRR" at bounding box center [622, 378] width 274 height 11
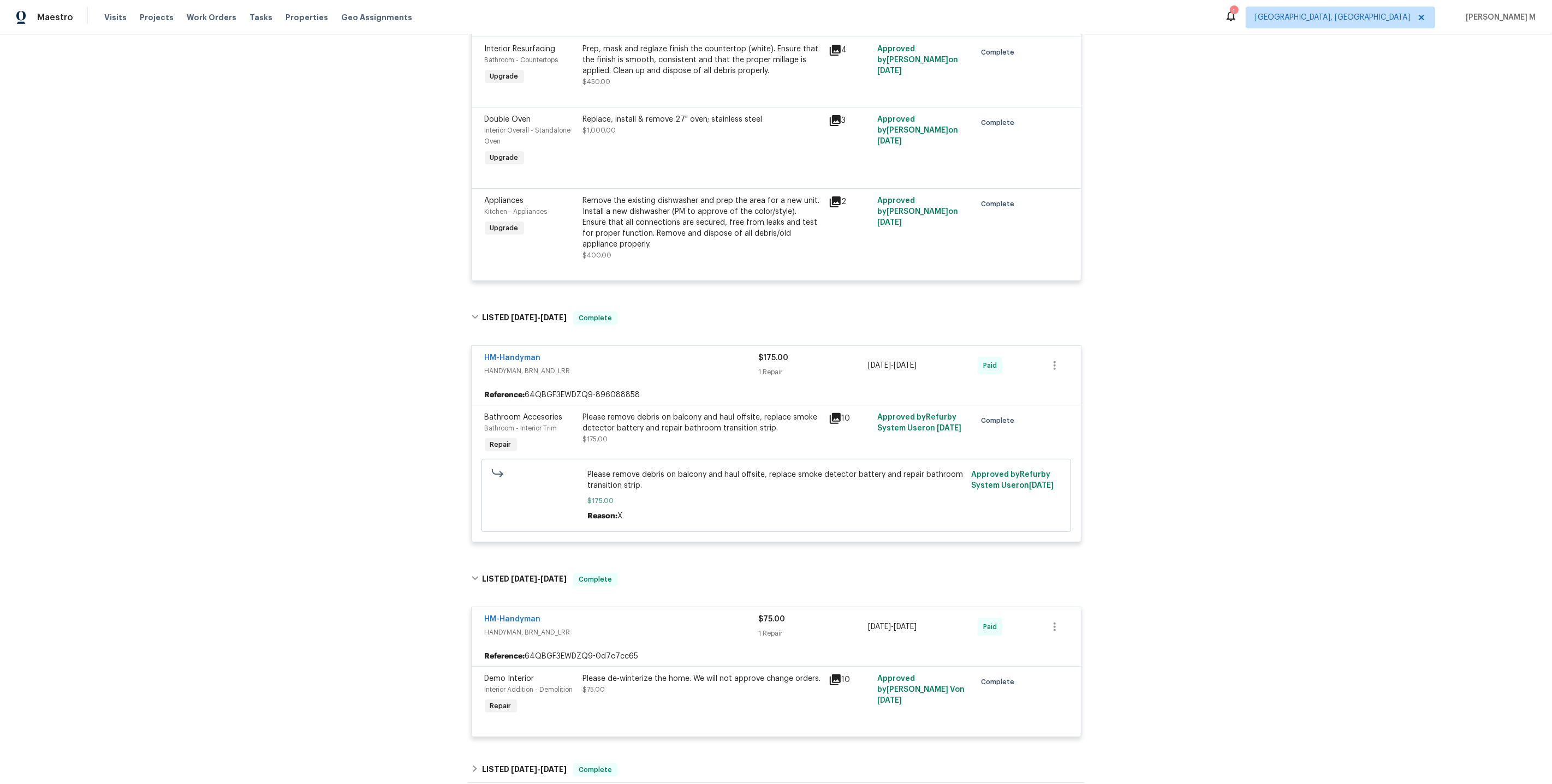
scroll to position [346, 0]
click at [700, 420] on div "Please remove debris on balcony and haul offsite, replace smoke detector batter…" at bounding box center [702, 427] width 239 height 33
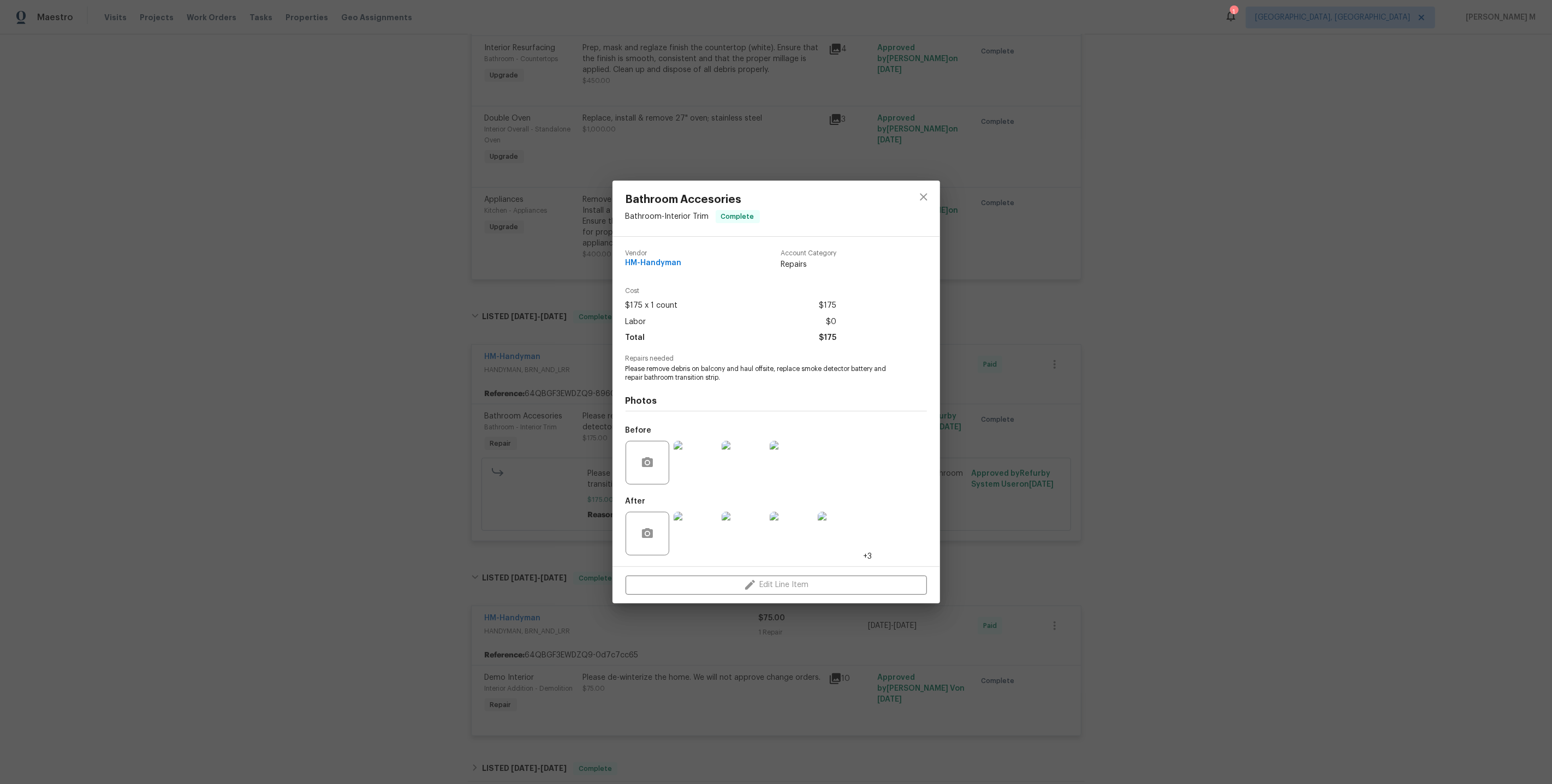
click at [1028, 500] on div "Bathroom Accesories Bathroom - Interior Trim Complete Vendor HM-Handyman Accoun…" at bounding box center [776, 392] width 1552 height 784
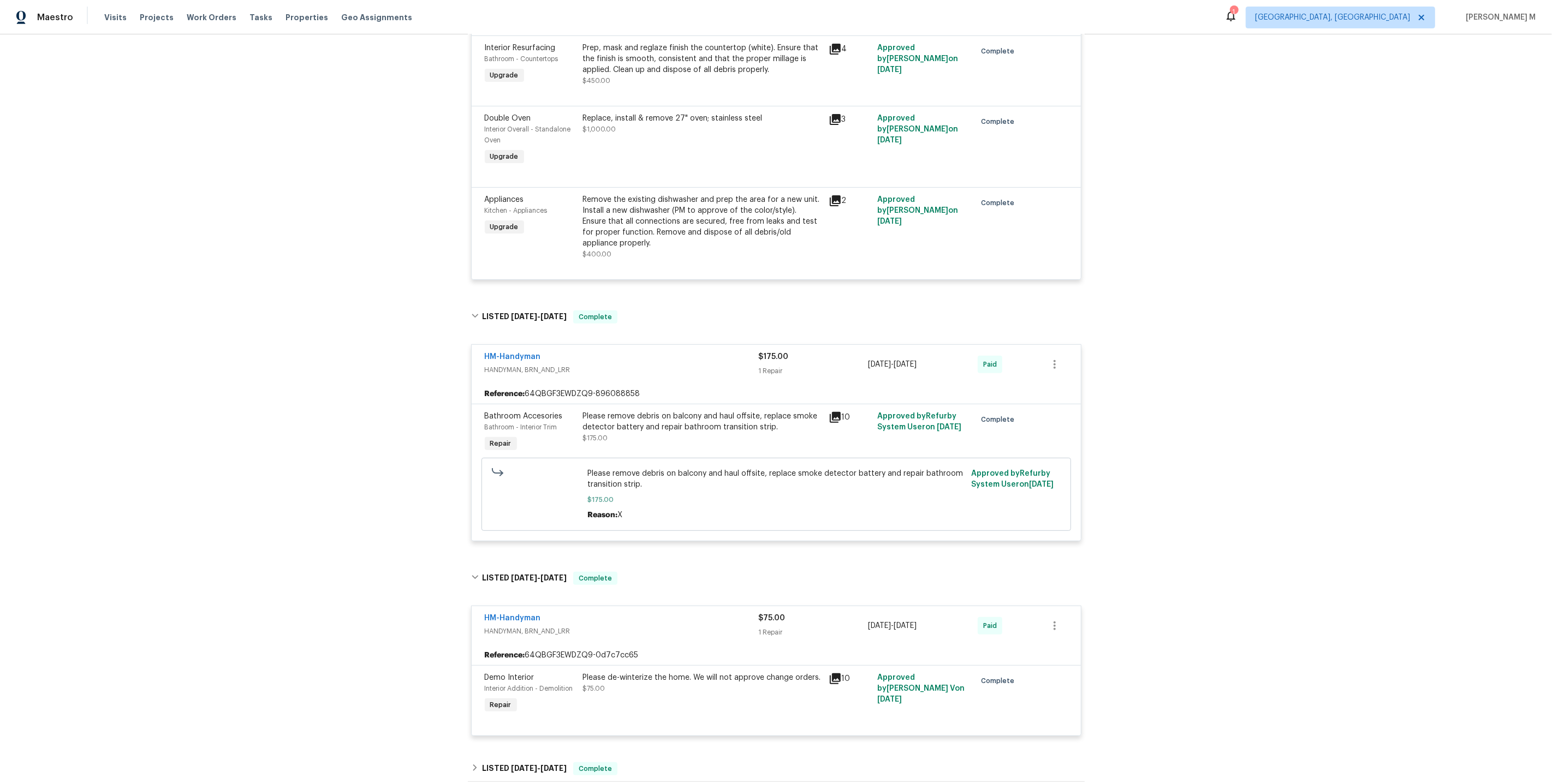
scroll to position [562, 0]
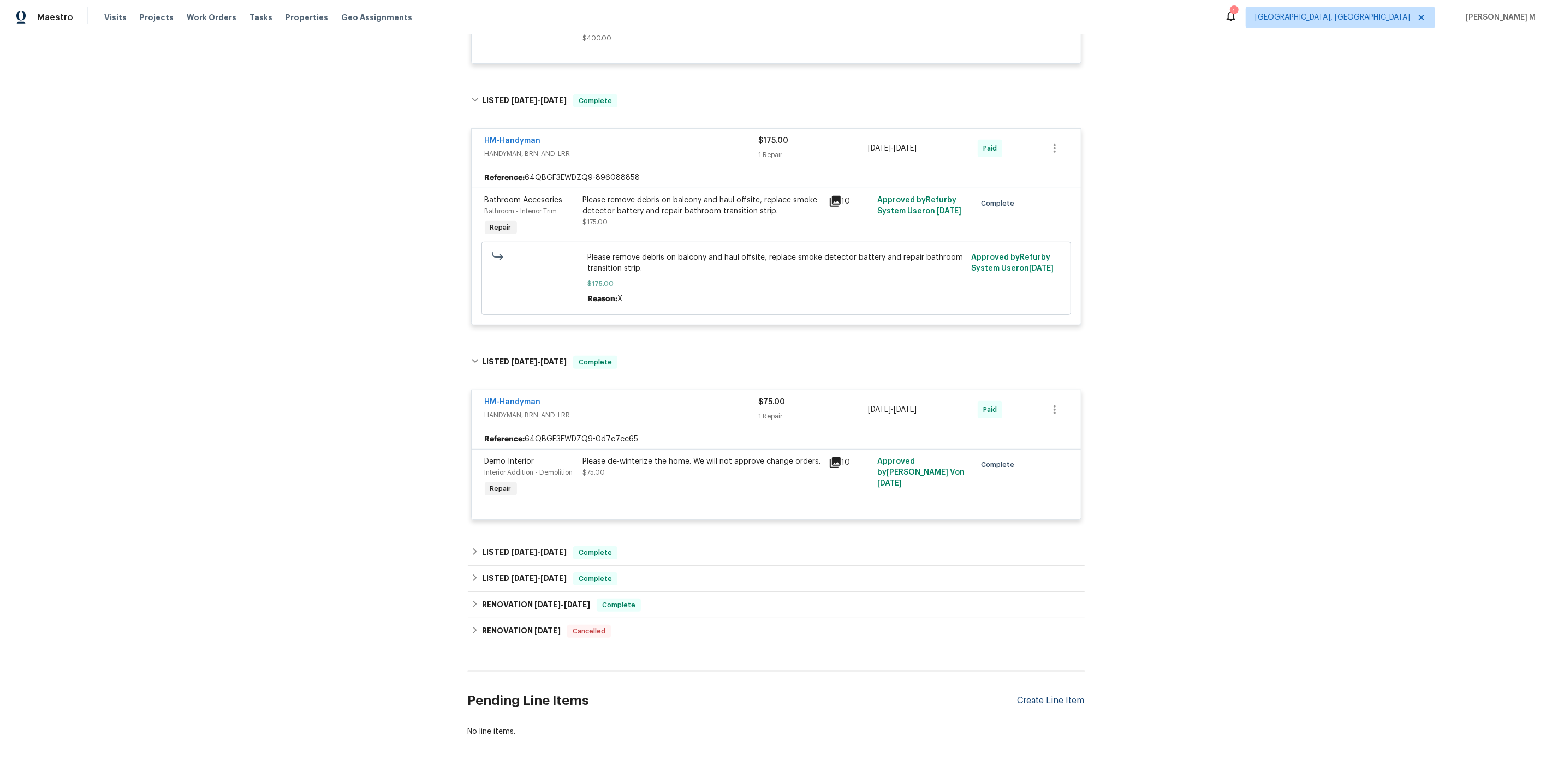
click at [1035, 695] on div "Create Line Item" at bounding box center [1051, 700] width 67 height 10
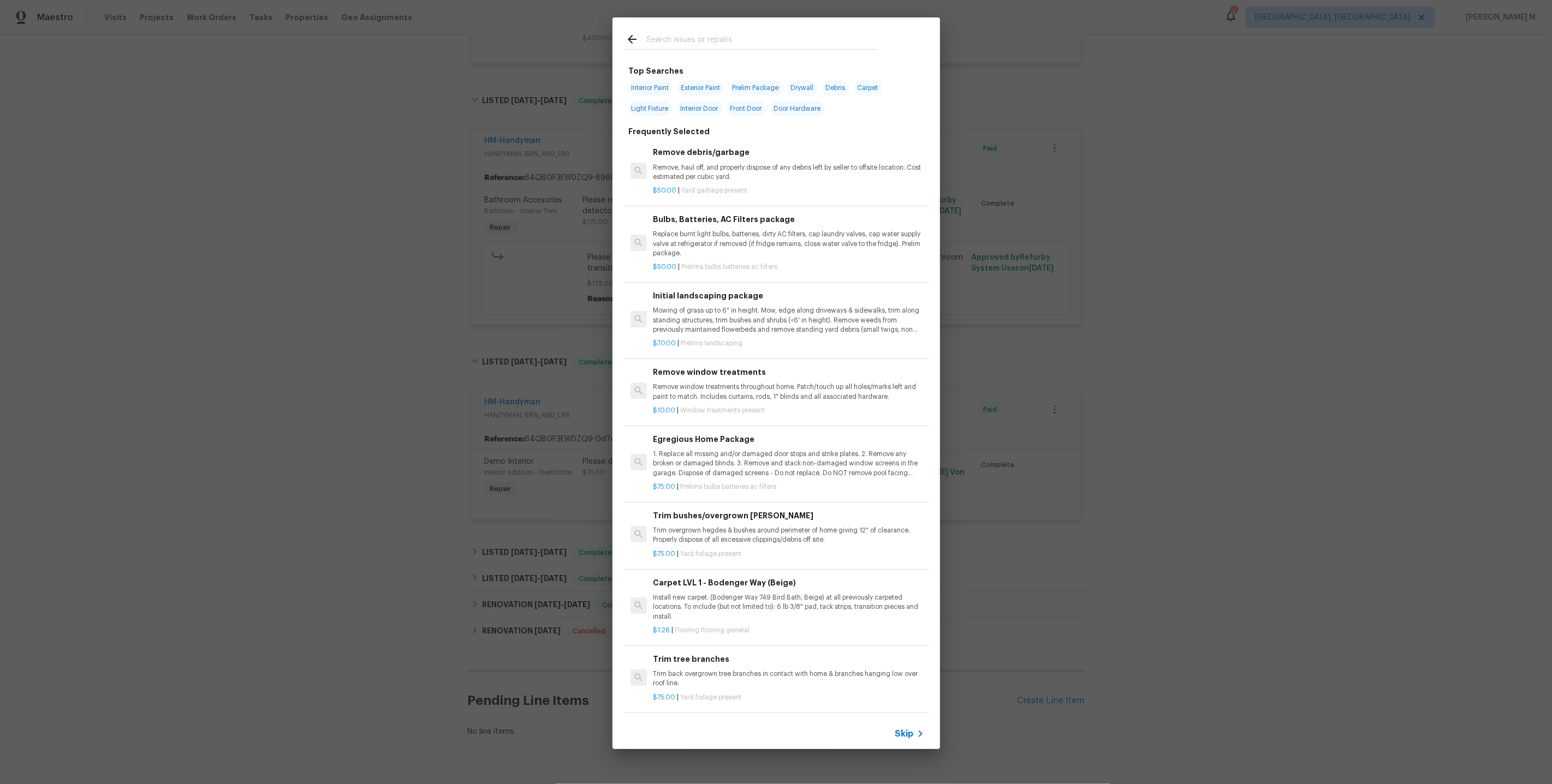
click at [907, 735] on span "Skip" at bounding box center [904, 734] width 19 height 11
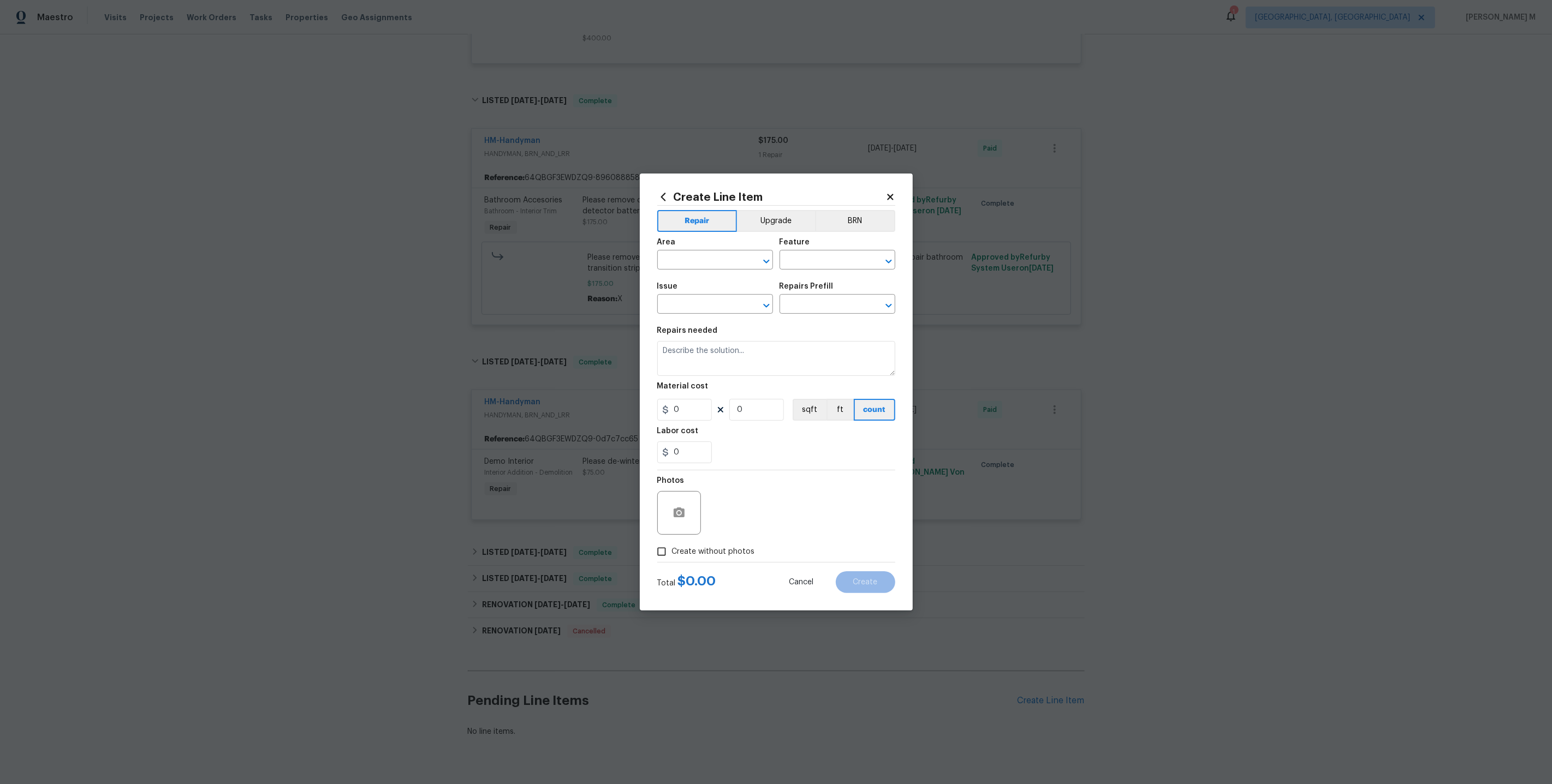
click at [693, 281] on span "Issue ​" at bounding box center [715, 297] width 116 height 44
click at [693, 265] on input "text" at bounding box center [699, 261] width 85 height 17
type input "Toi"
click at [694, 288] on li "Bathroom" at bounding box center [715, 290] width 117 height 18
type input "Bathroom"
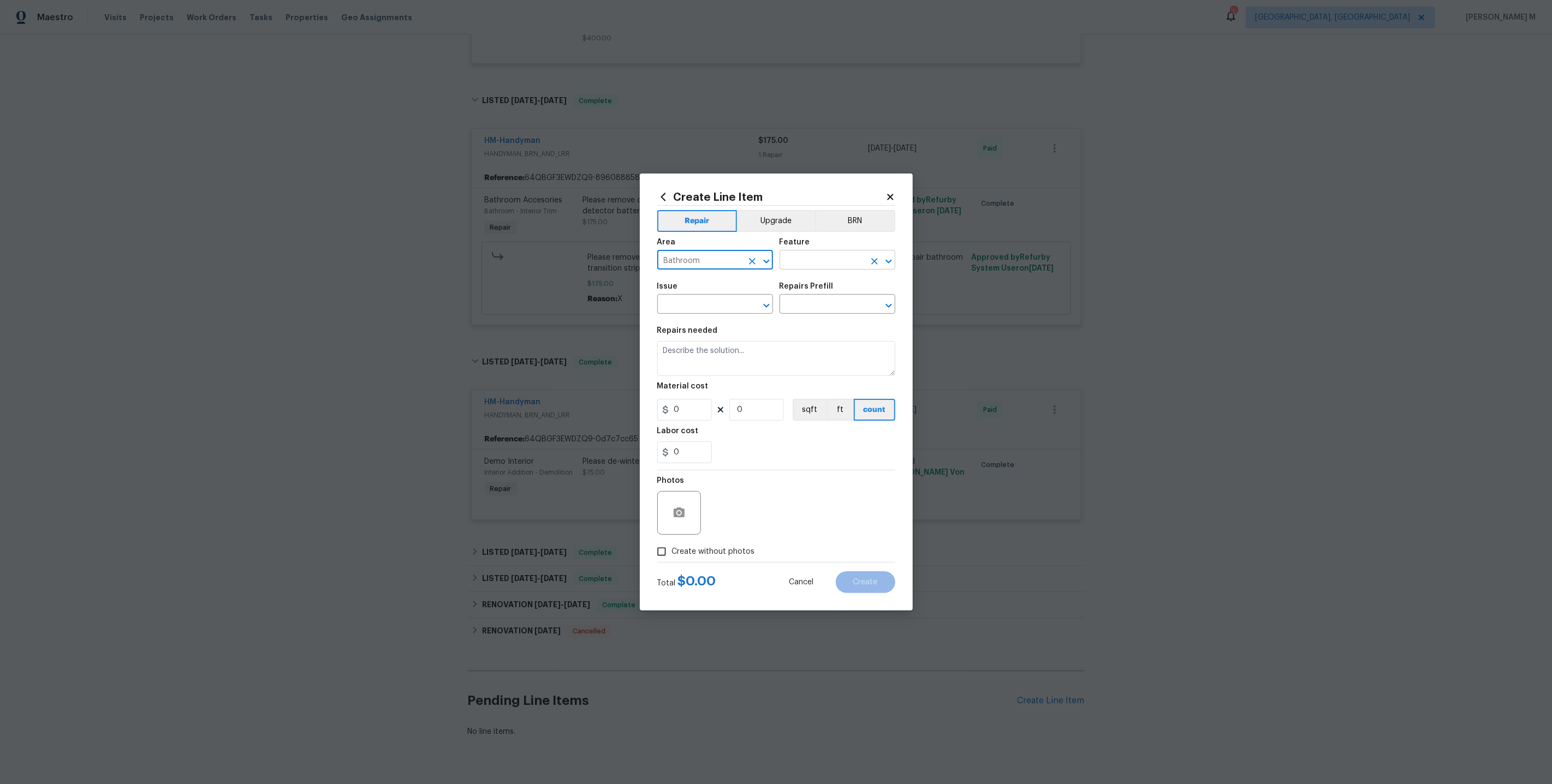
click at [798, 266] on input "text" at bounding box center [822, 261] width 85 height 17
click at [792, 322] on li "Toilet" at bounding box center [837, 316] width 117 height 18
type input "Toilet"
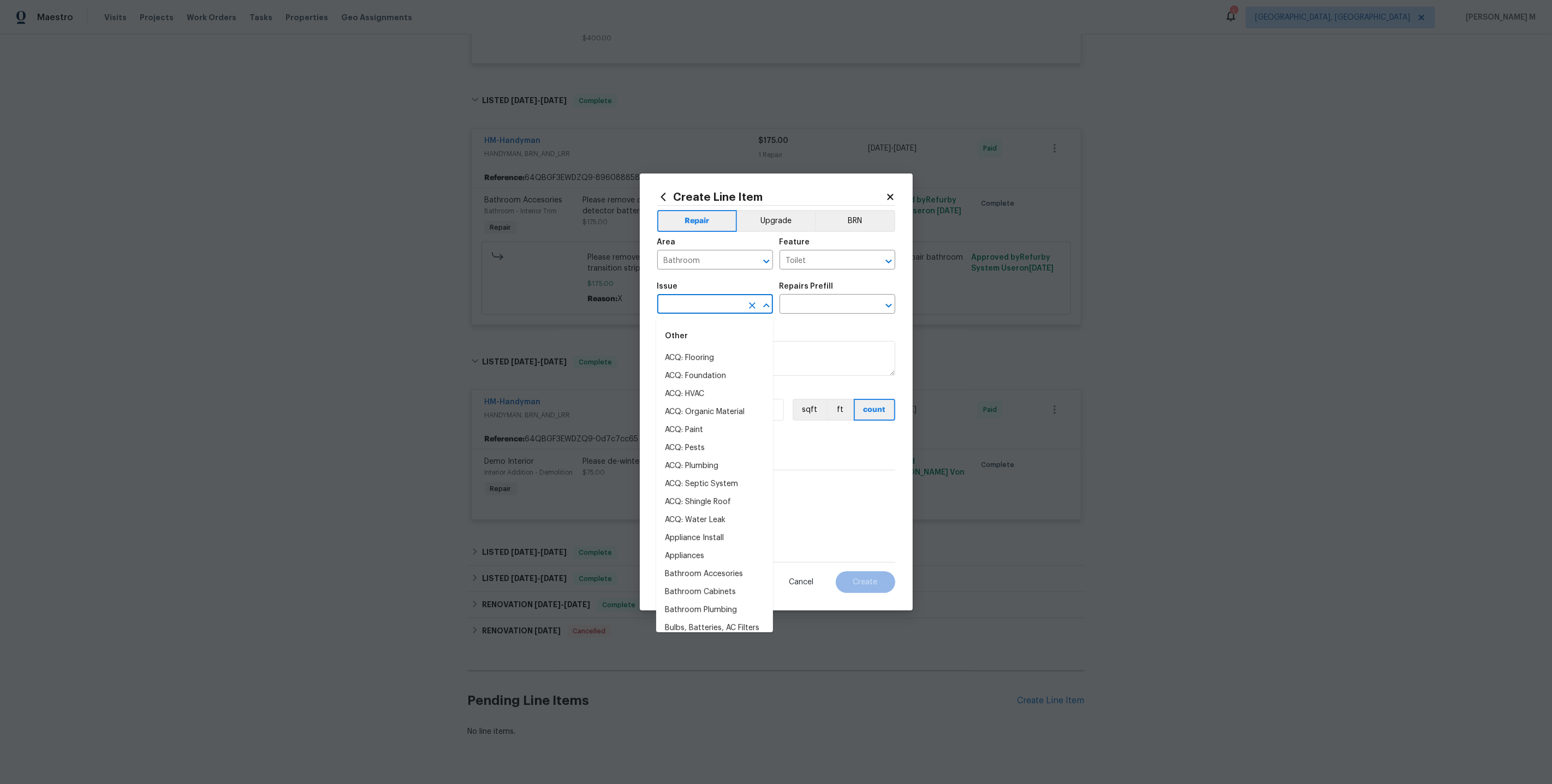
click at [712, 310] on input "text" at bounding box center [699, 305] width 85 height 17
type input "To"
click at [715, 473] on li "Bathroom Accesories" at bounding box center [715, 482] width 117 height 18
type input "Bathroom Accesories"
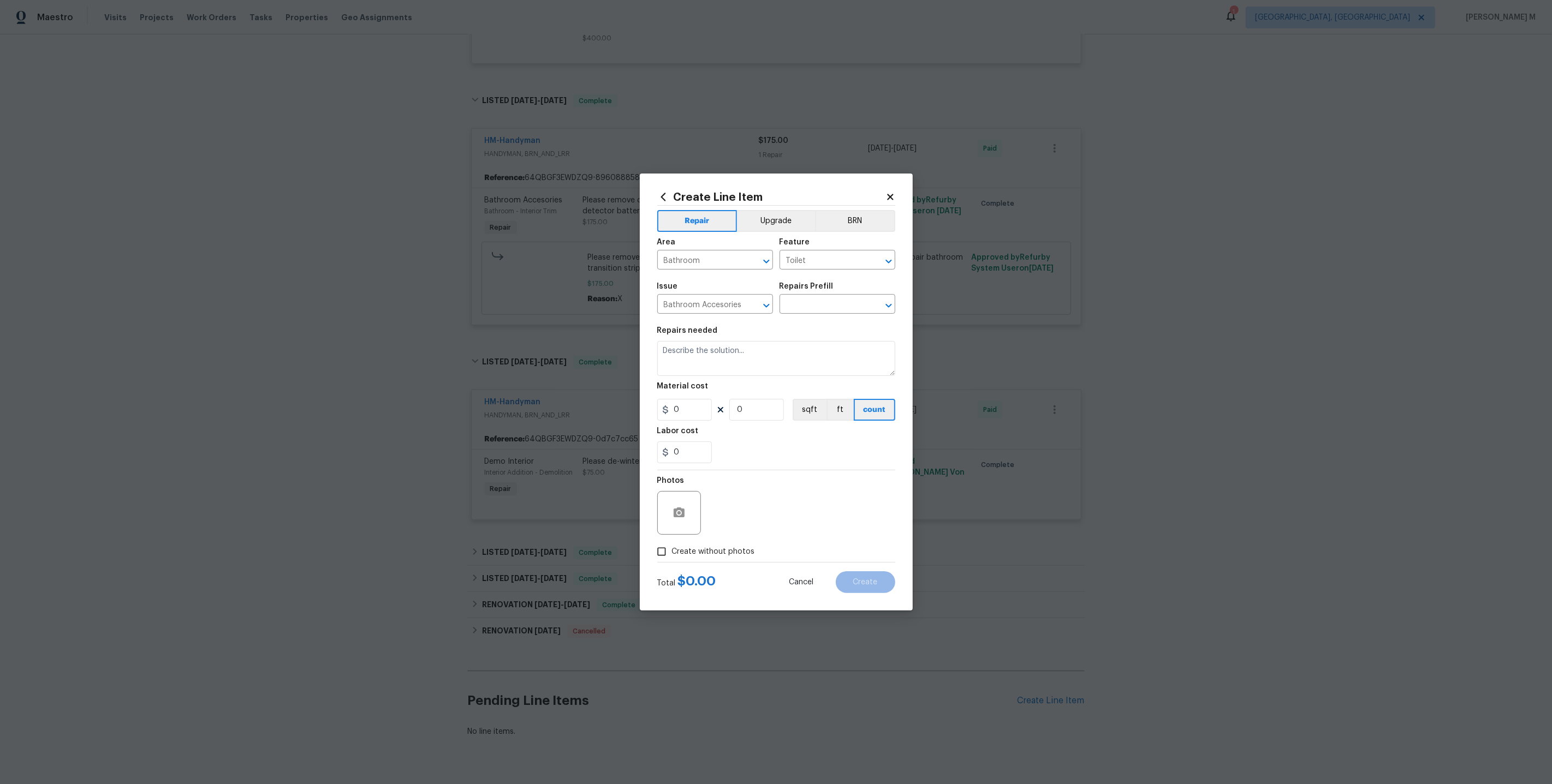
click at [809, 317] on div "Issue Bathroom Accesories ​ Repairs Prefill ​" at bounding box center [776, 297] width 238 height 44
click at [815, 311] on input "text" at bounding box center [822, 305] width 85 height 17
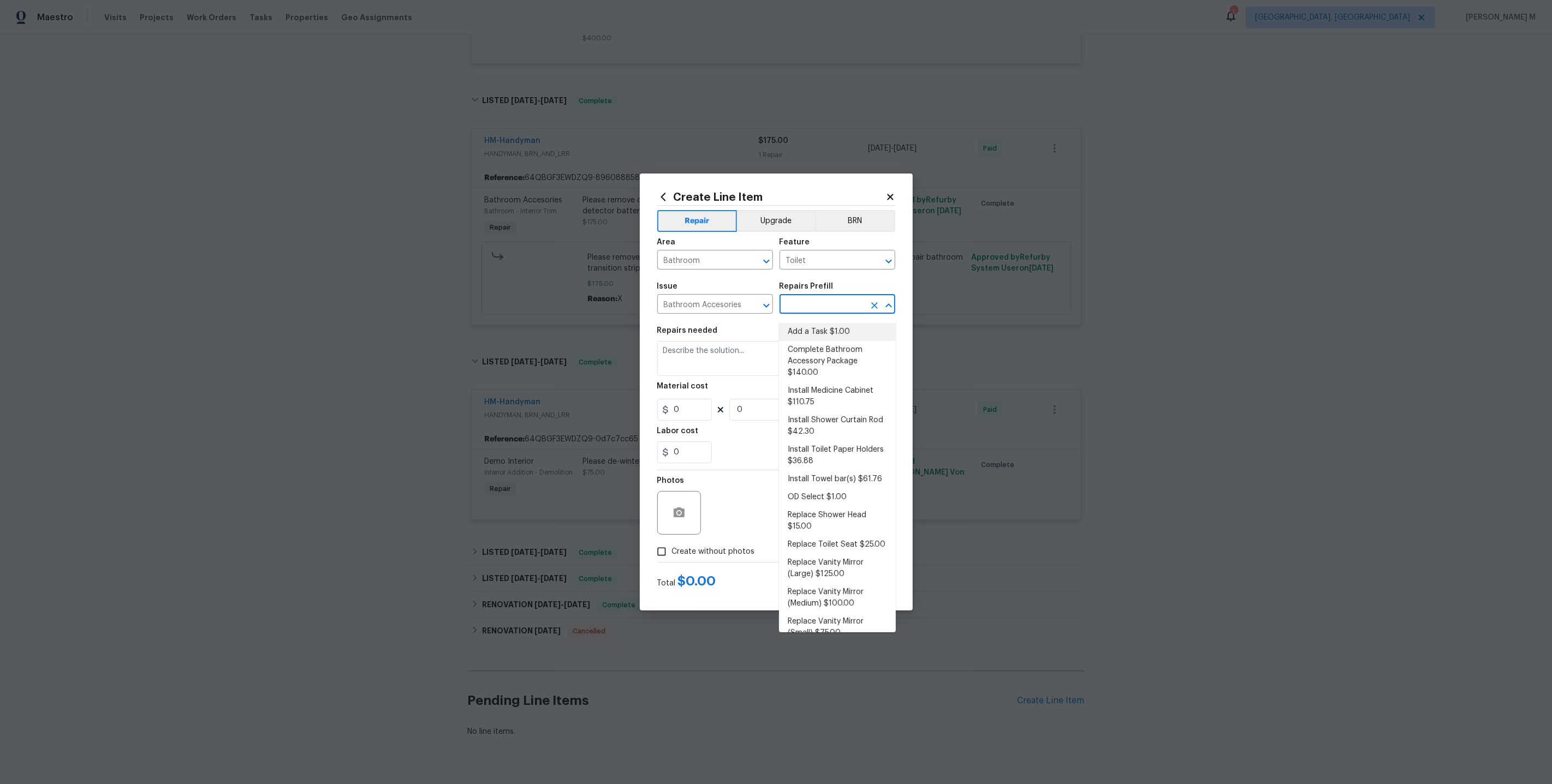
click at [819, 330] on li "Add a Task $1.00" at bounding box center [837, 332] width 117 height 18
type input "Interior Trim"
type input "Add a Task $1.00"
type textarea "HPM to detail"
type input "1"
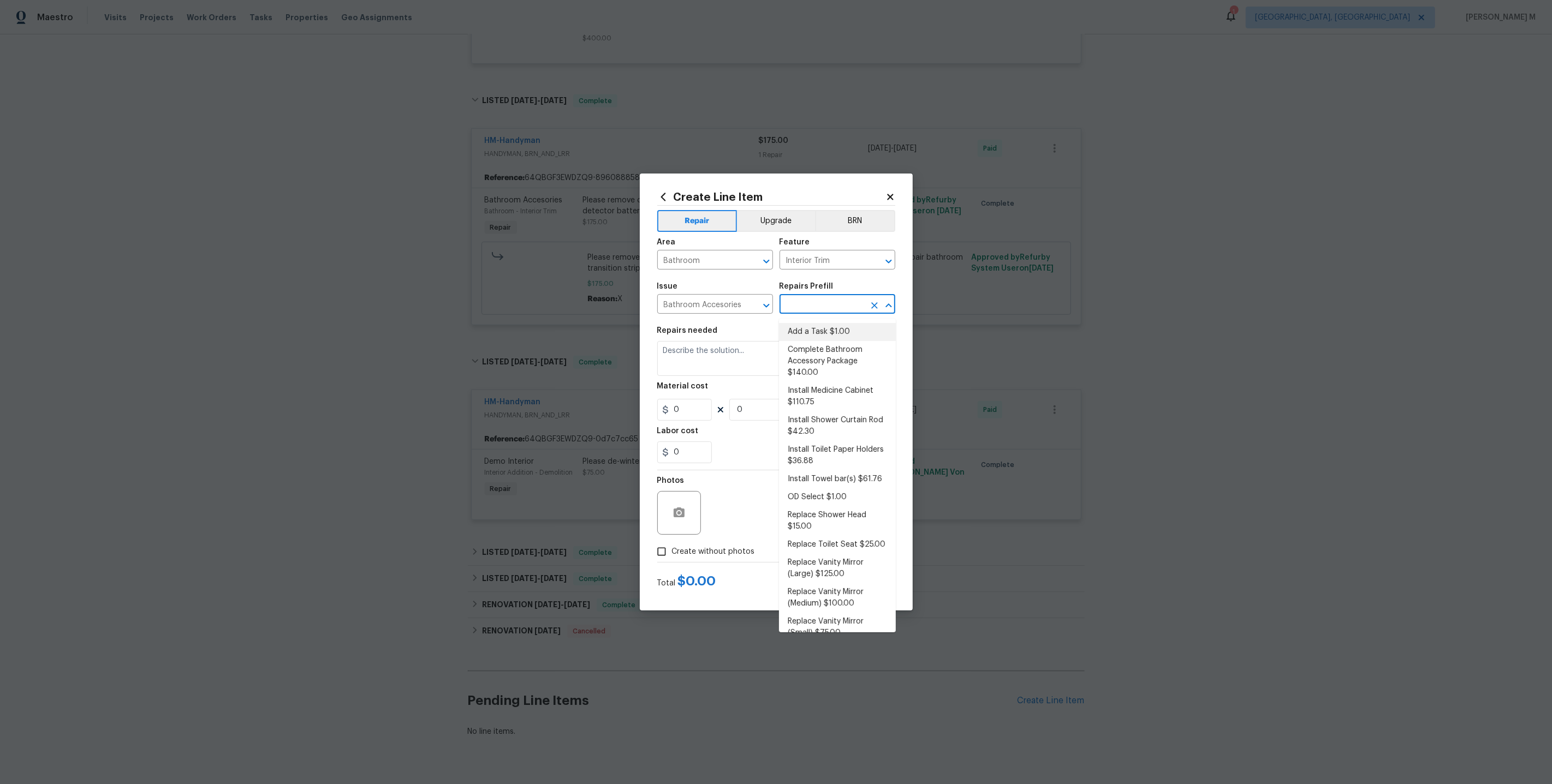
type input "1"
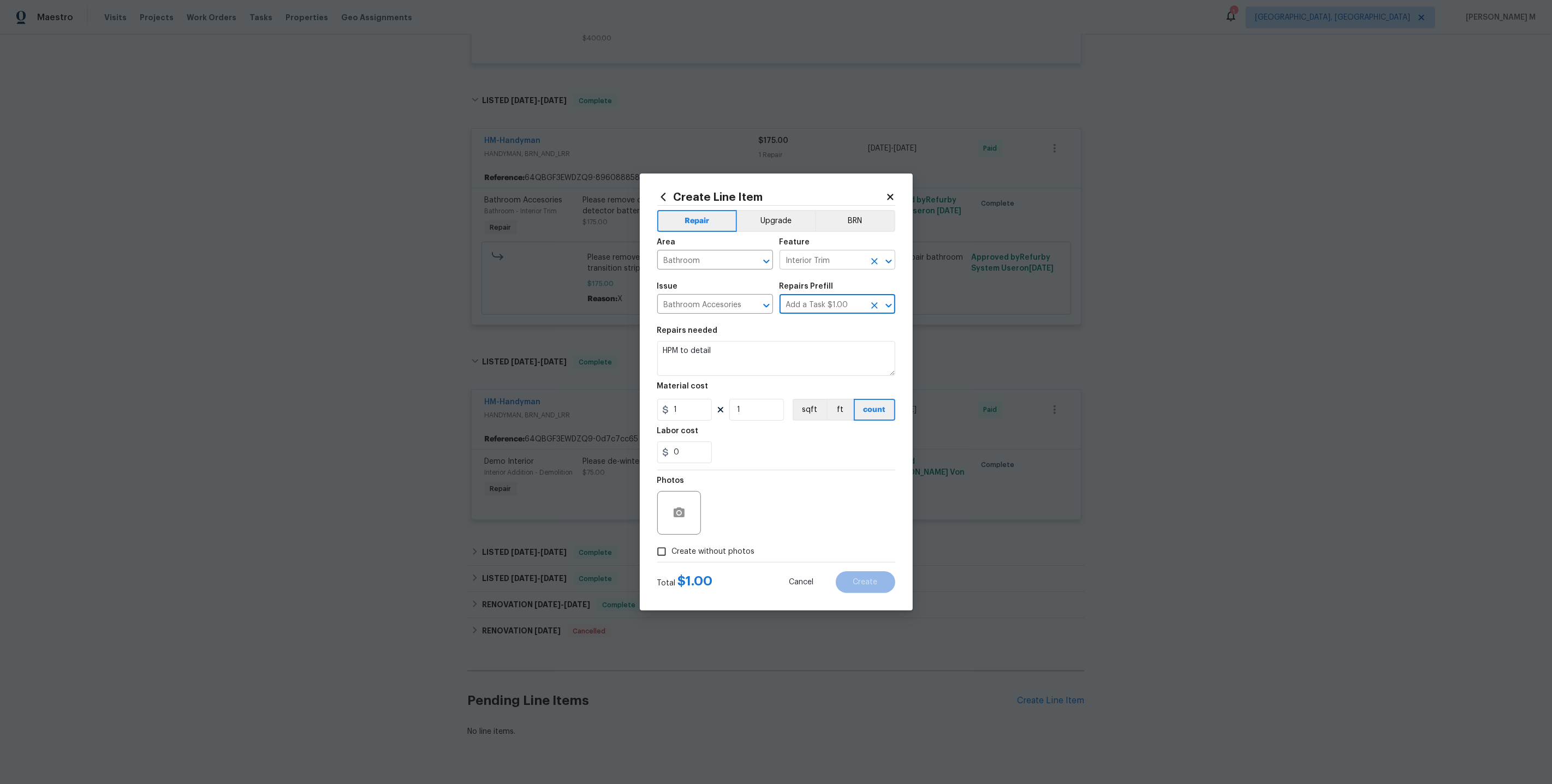
click at [840, 268] on input "Interior Trim" at bounding box center [822, 261] width 85 height 17
click at [815, 314] on li "Toilet" at bounding box center [837, 316] width 117 height 18
type input "Toilet"
drag, startPoint x: 706, startPoint y: 264, endPoint x: 602, endPoint y: 264, distance: 104.0
click at [602, 264] on div "Create Line Item Repair Upgrade BRN Area Bathroom ​ Feature Toilet ​ Issue Bath…" at bounding box center [776, 392] width 1552 height 784
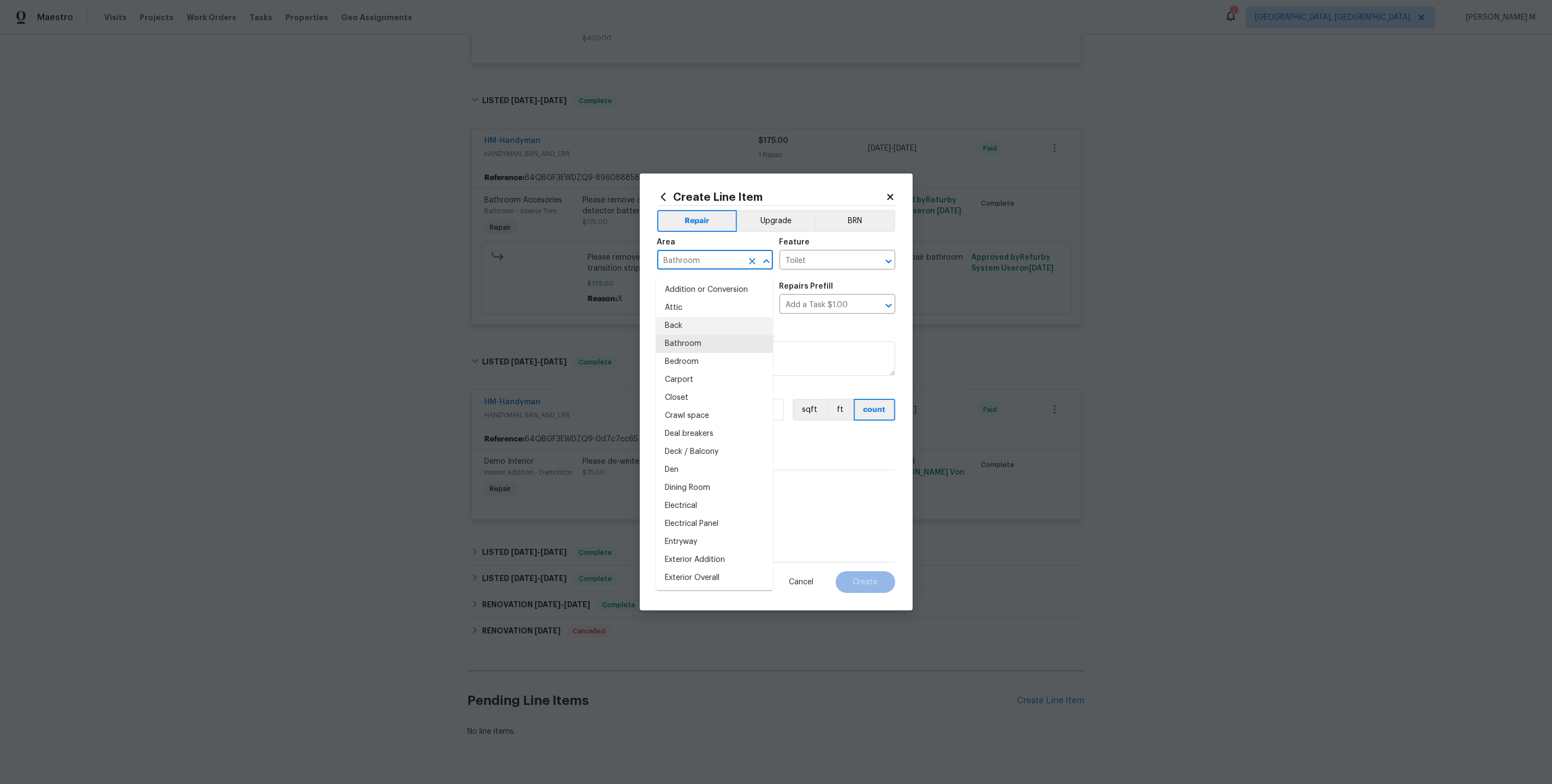
click at [647, 313] on div "Create Line Item Repair Upgrade BRN Area Bathroom ​ Feature Toilet ​ Issue Bath…" at bounding box center [776, 392] width 273 height 437
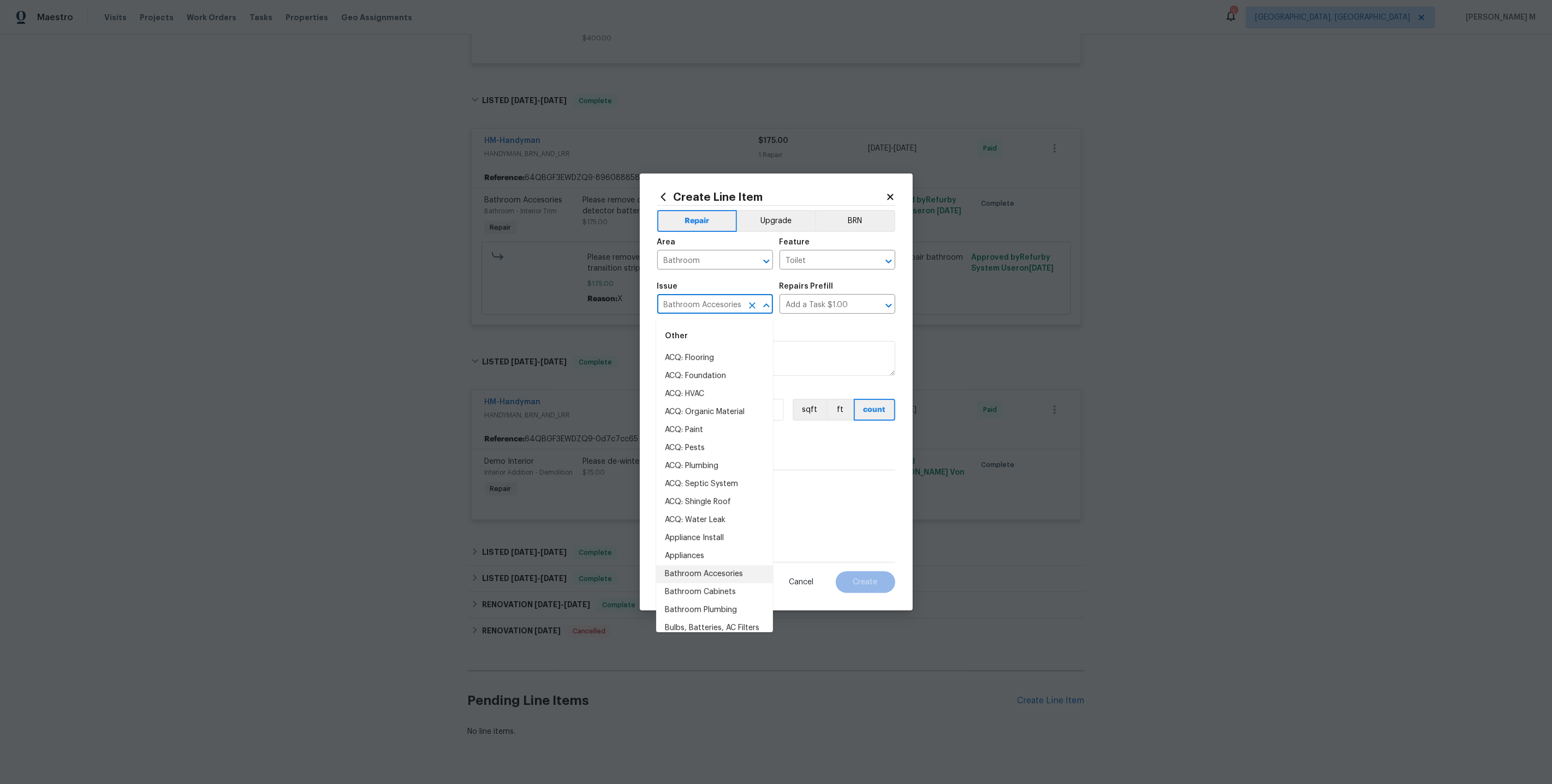
drag, startPoint x: 739, startPoint y: 310, endPoint x: 568, endPoint y: 310, distance: 171.0
click at [568, 310] on div "Create Line Item Repair Upgrade BRN Area Bathroom ​ Feature Toilet ​ Issue Bath…" at bounding box center [776, 392] width 1552 height 784
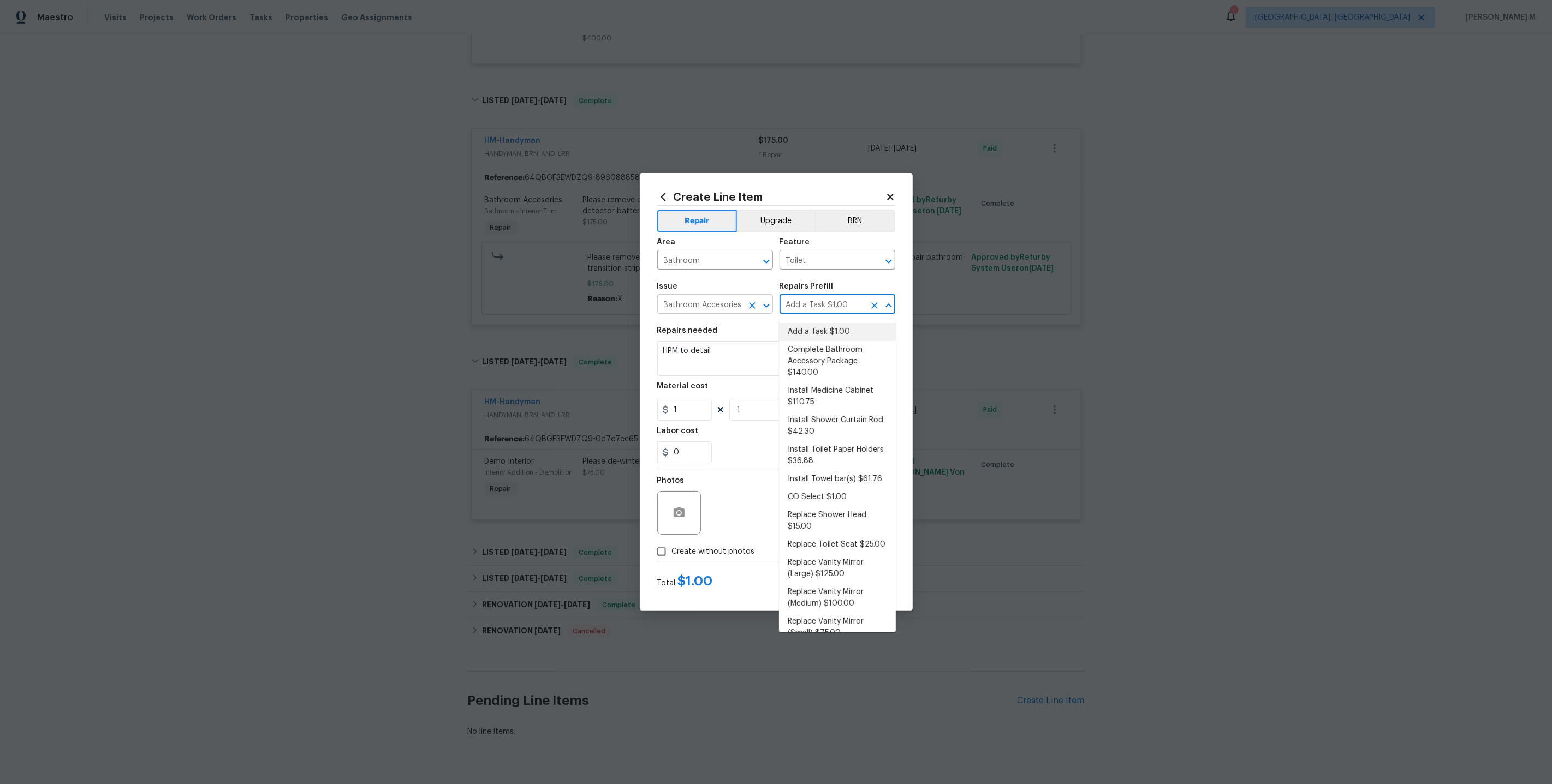
drag, startPoint x: 824, startPoint y: 306, endPoint x: 689, endPoint y: 306, distance: 135.0
click at [689, 306] on div "Issue Bathroom Accesories ​ Repairs Prefill Add a Task $1.00 ​" at bounding box center [776, 297] width 238 height 44
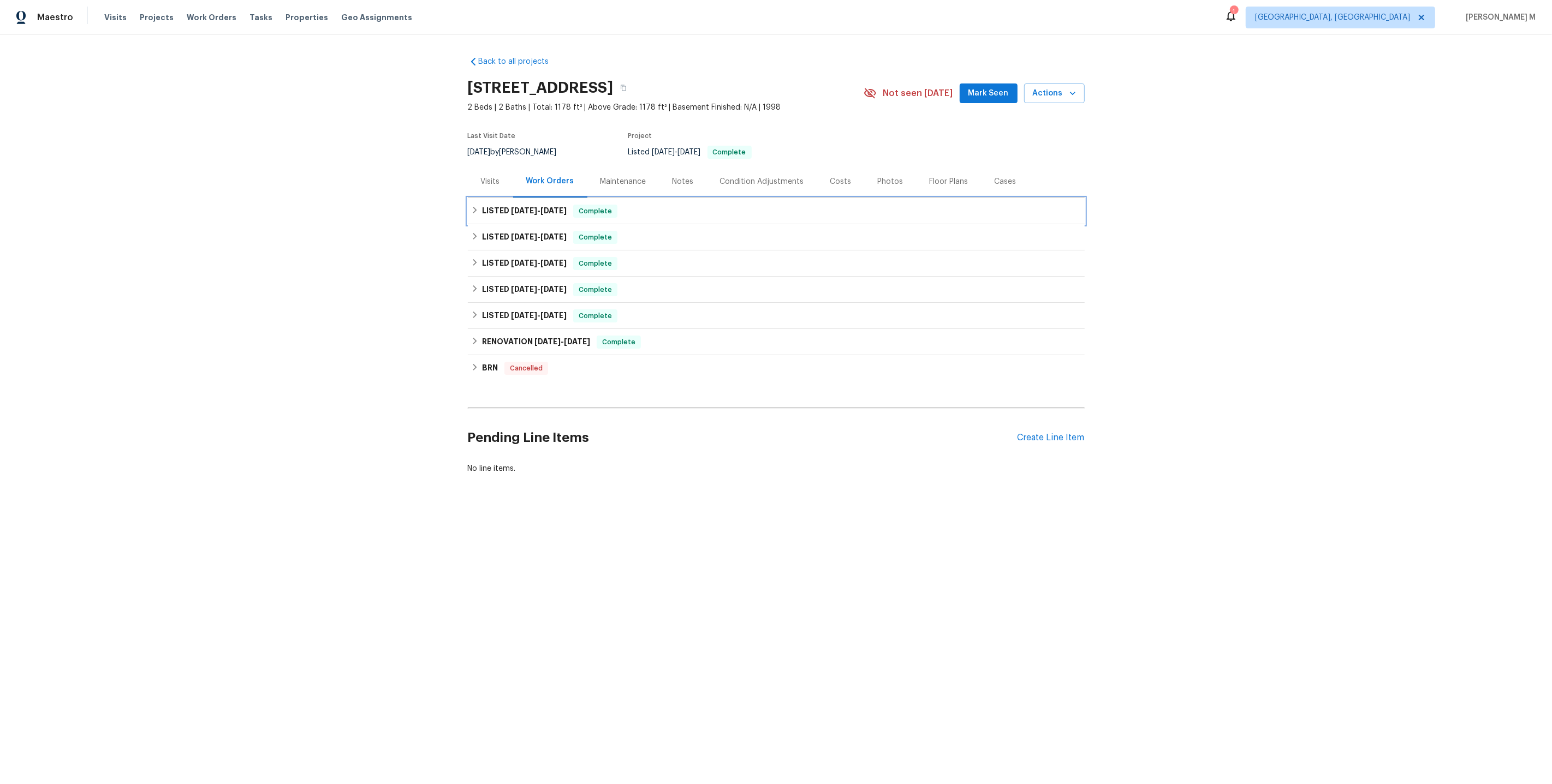
click at [522, 213] on div "LISTED [DATE] - [DATE] Complete" at bounding box center [777, 211] width 617 height 26
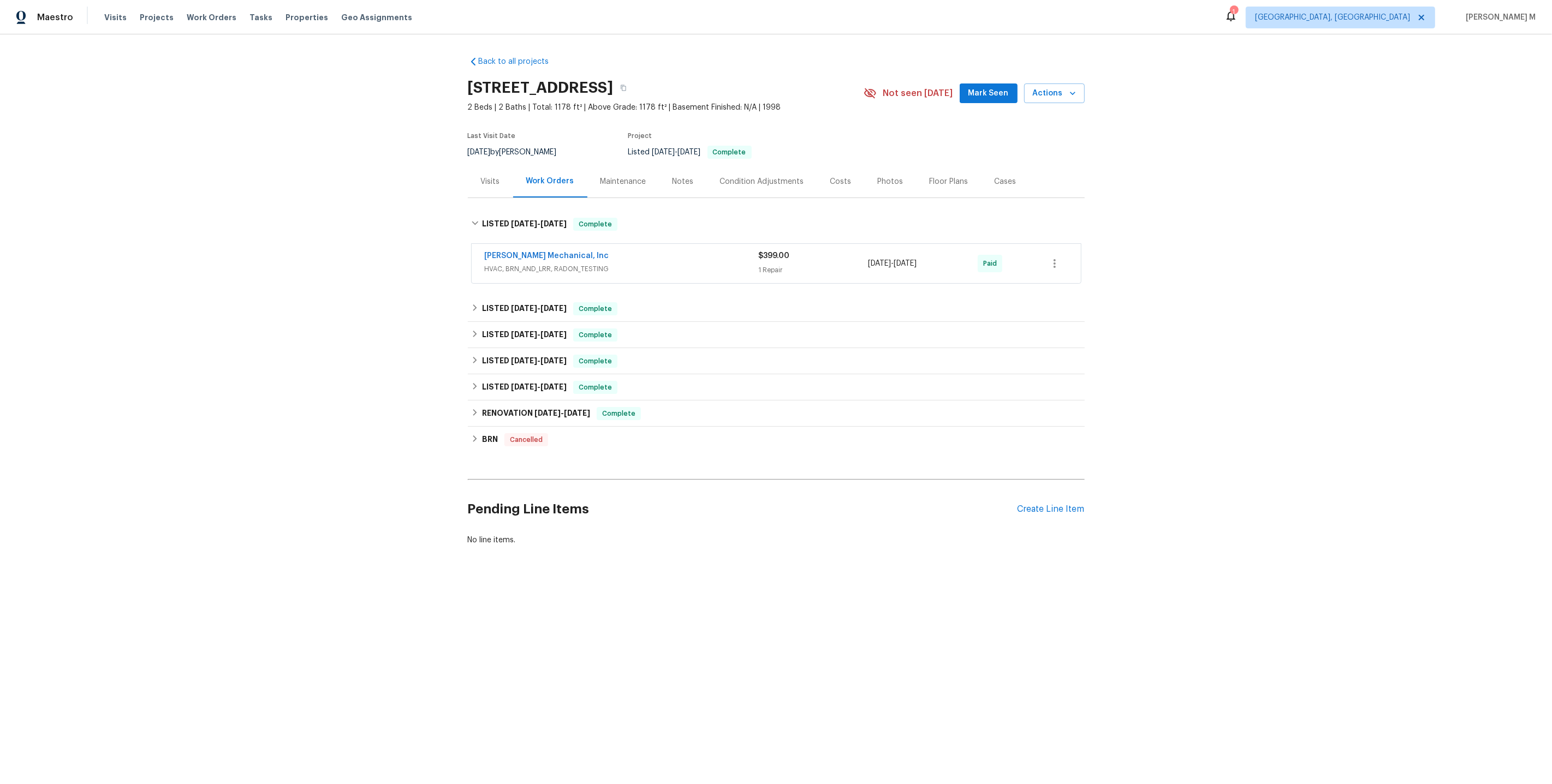
click at [524, 264] on span "HVAC, BRN_AND_LRR, RADON_TESTING" at bounding box center [622, 269] width 274 height 11
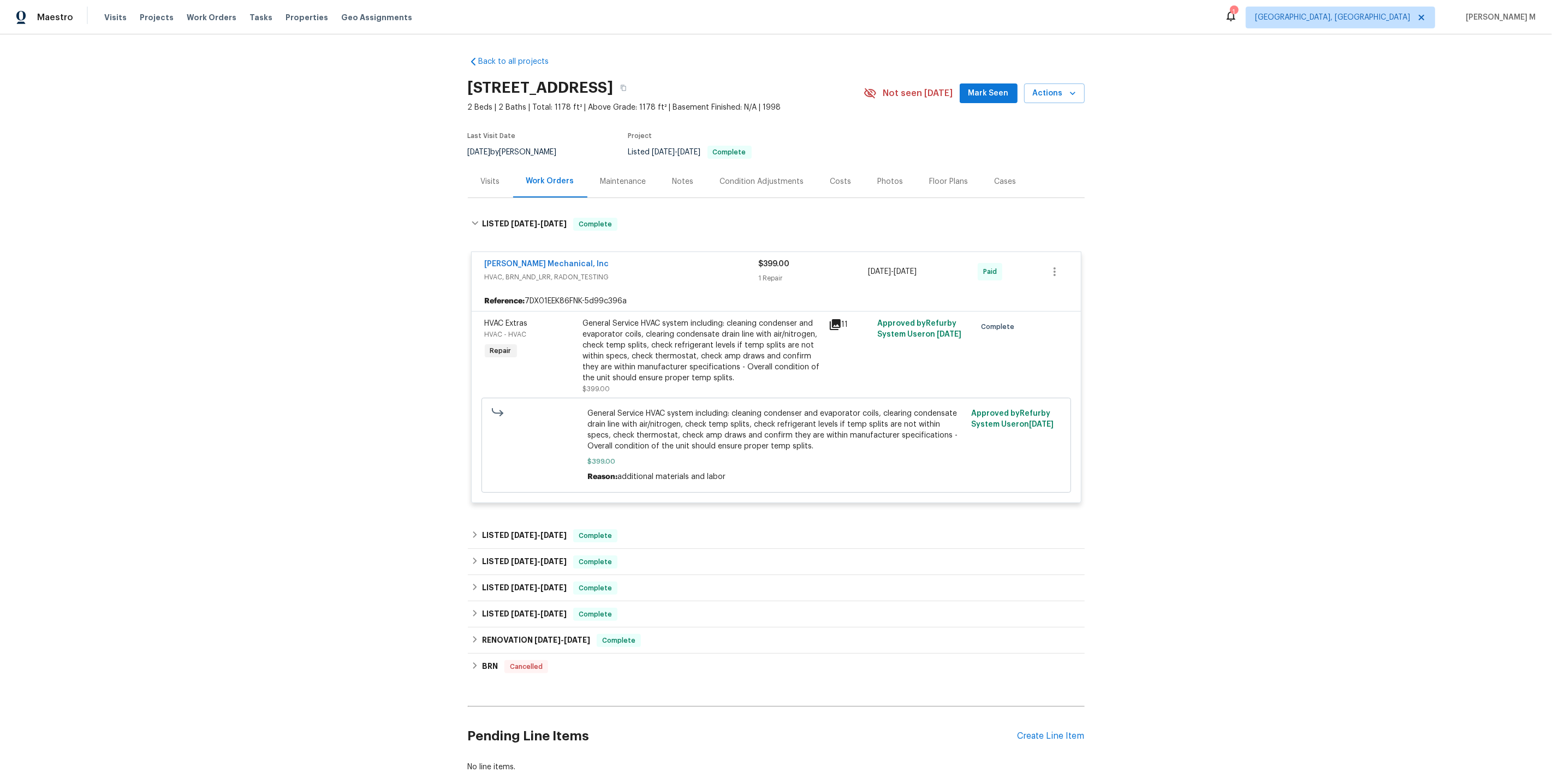
scroll to position [47, 0]
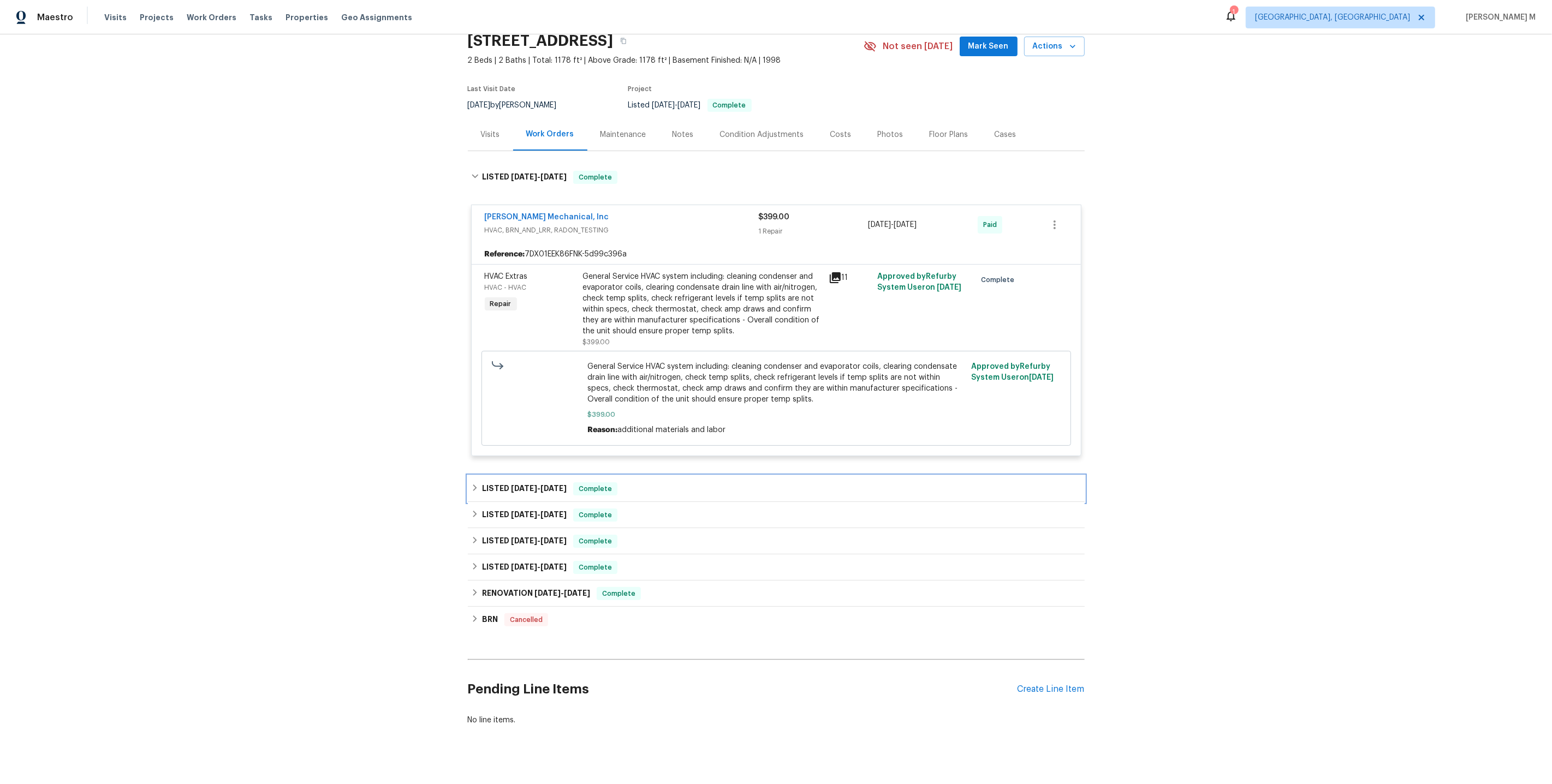
click at [549, 485] on span "[DATE]" at bounding box center [553, 488] width 26 height 8
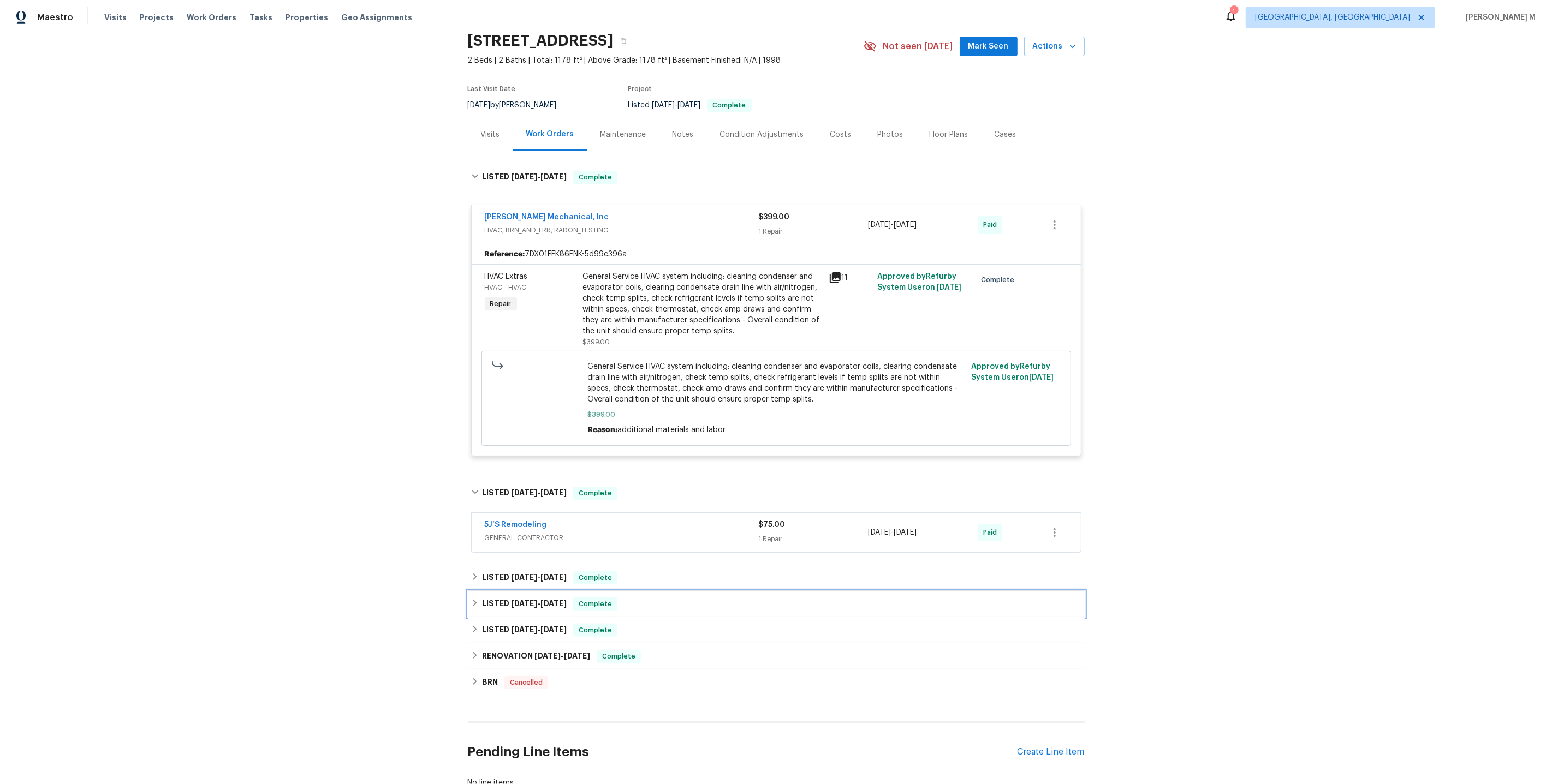
click at [512, 591] on div "LISTED [DATE] - [DATE] Complete" at bounding box center [777, 603] width 617 height 26
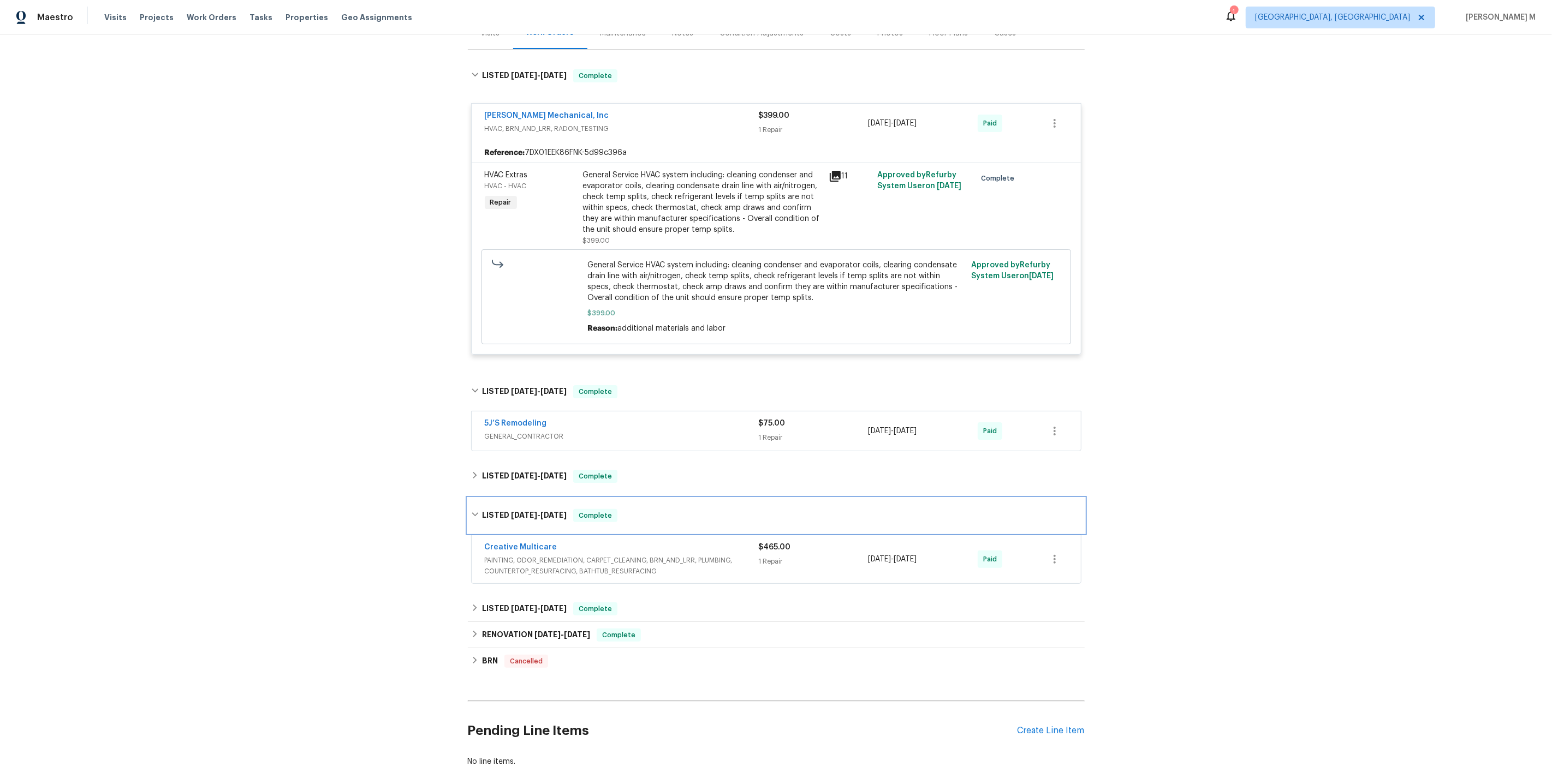
scroll to position [149, 0]
click at [736, 189] on div "General Service HVAC system including: cleaning condenser and evaporator coils,…" at bounding box center [702, 201] width 239 height 66
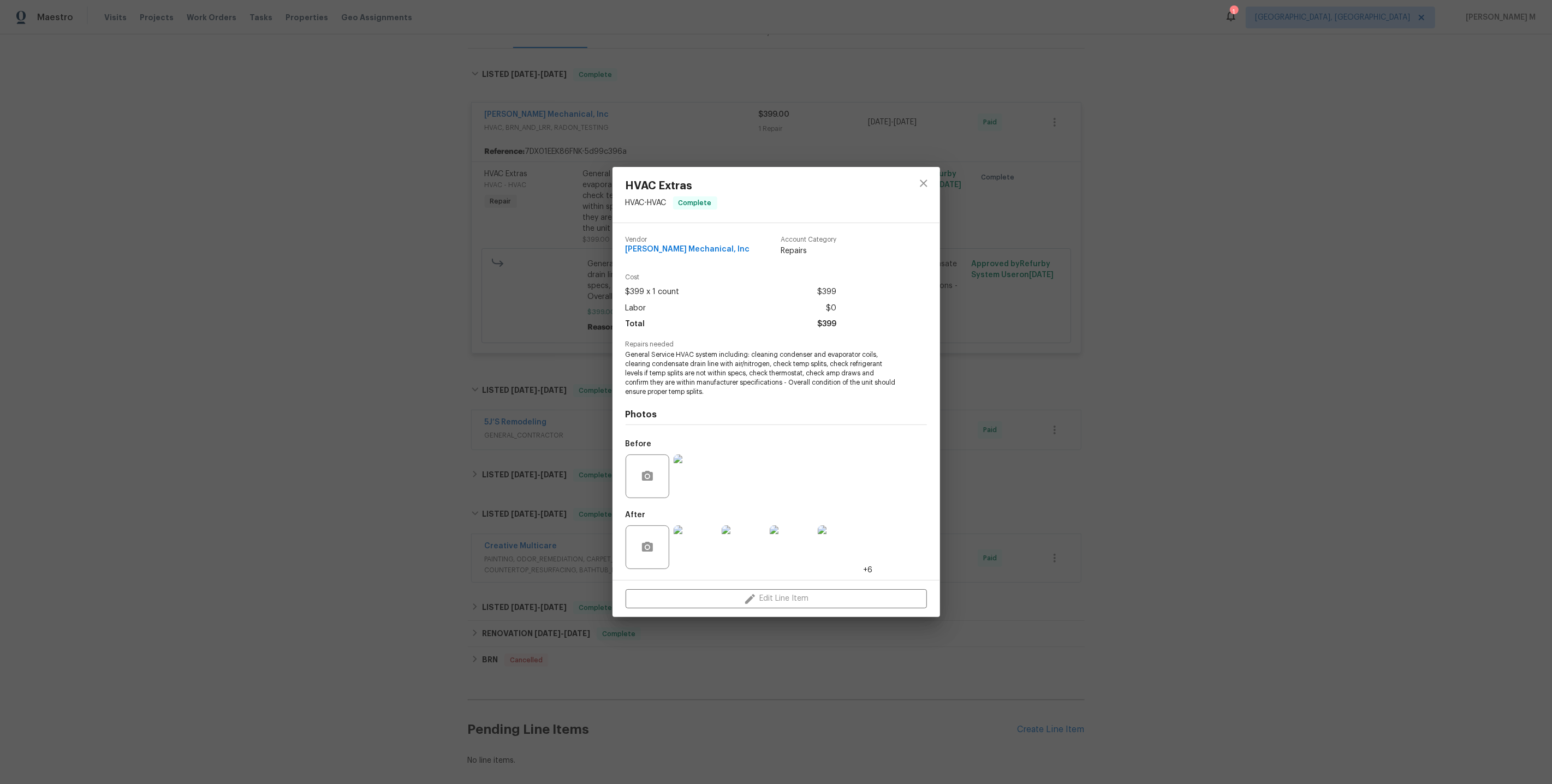
click at [1051, 564] on div "HVAC Extras HVAC - HVAC Complete Vendor [PERSON_NAME] Mechanical, Inc Account C…" at bounding box center [776, 392] width 1552 height 784
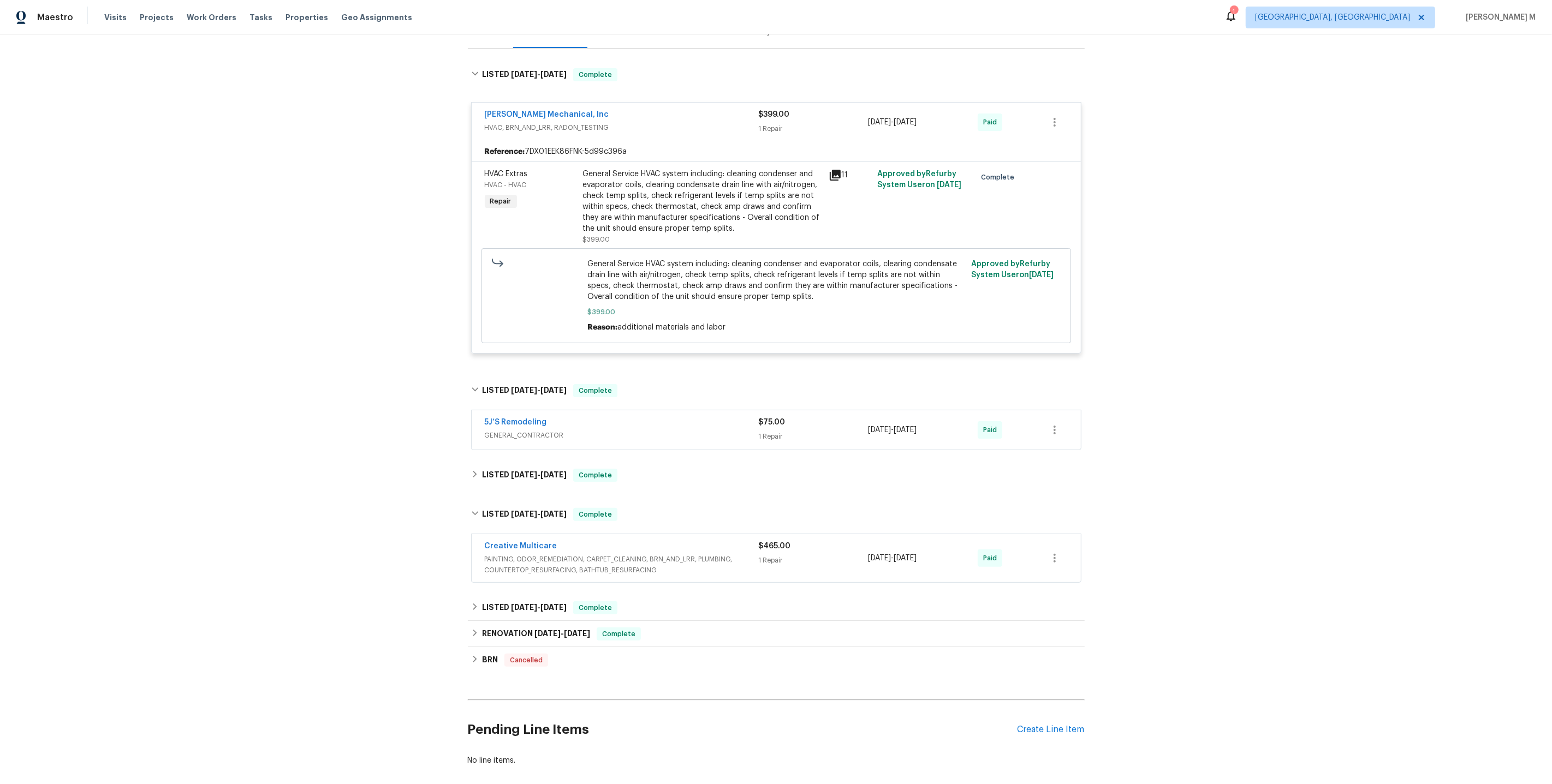
scroll to position [187, 0]
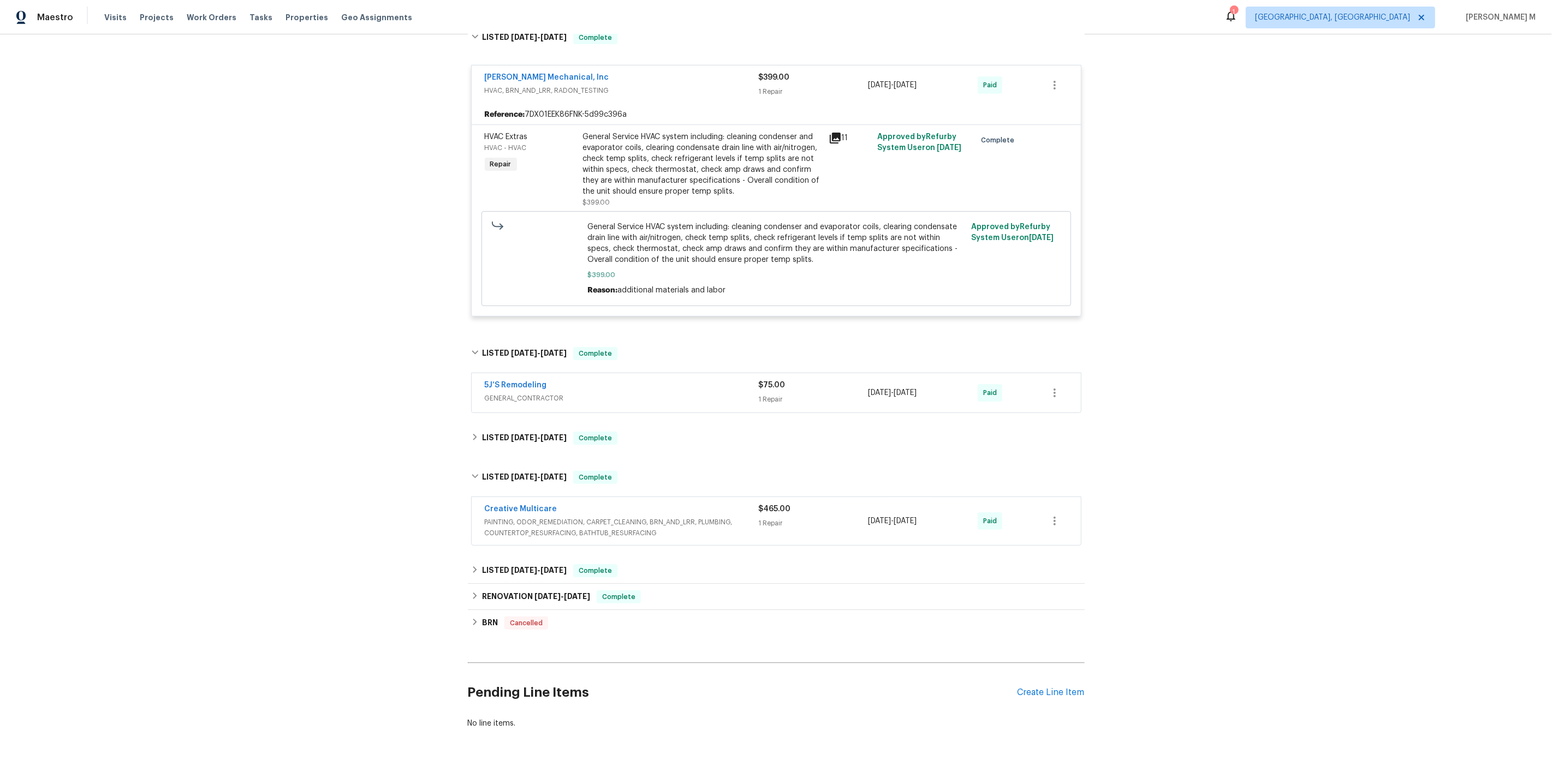
click at [531, 393] on span "GENERAL_CONTRACTOR" at bounding box center [622, 398] width 274 height 11
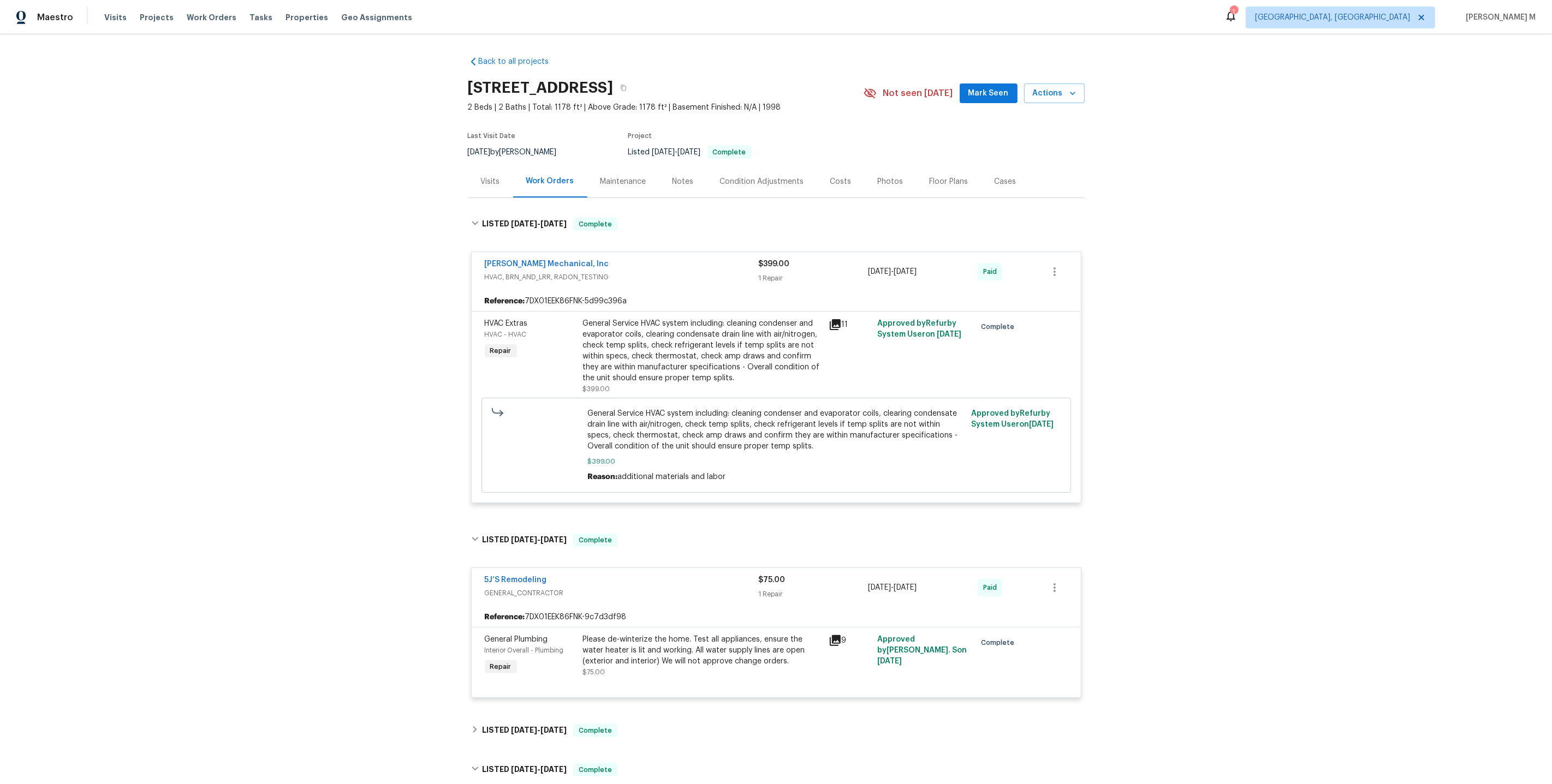
scroll to position [291, 0]
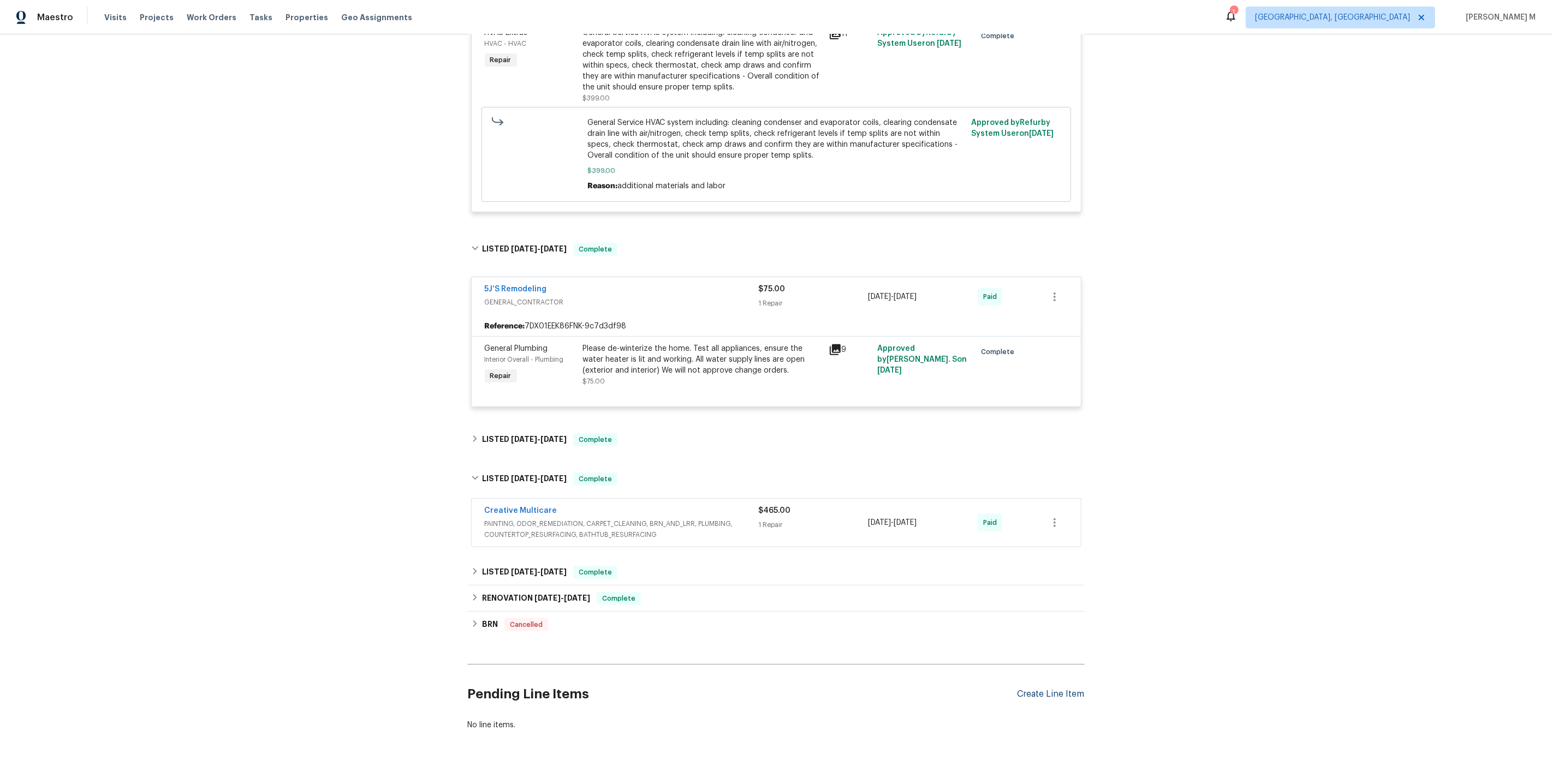
click at [1038, 689] on div "Create Line Item" at bounding box center [1051, 694] width 67 height 10
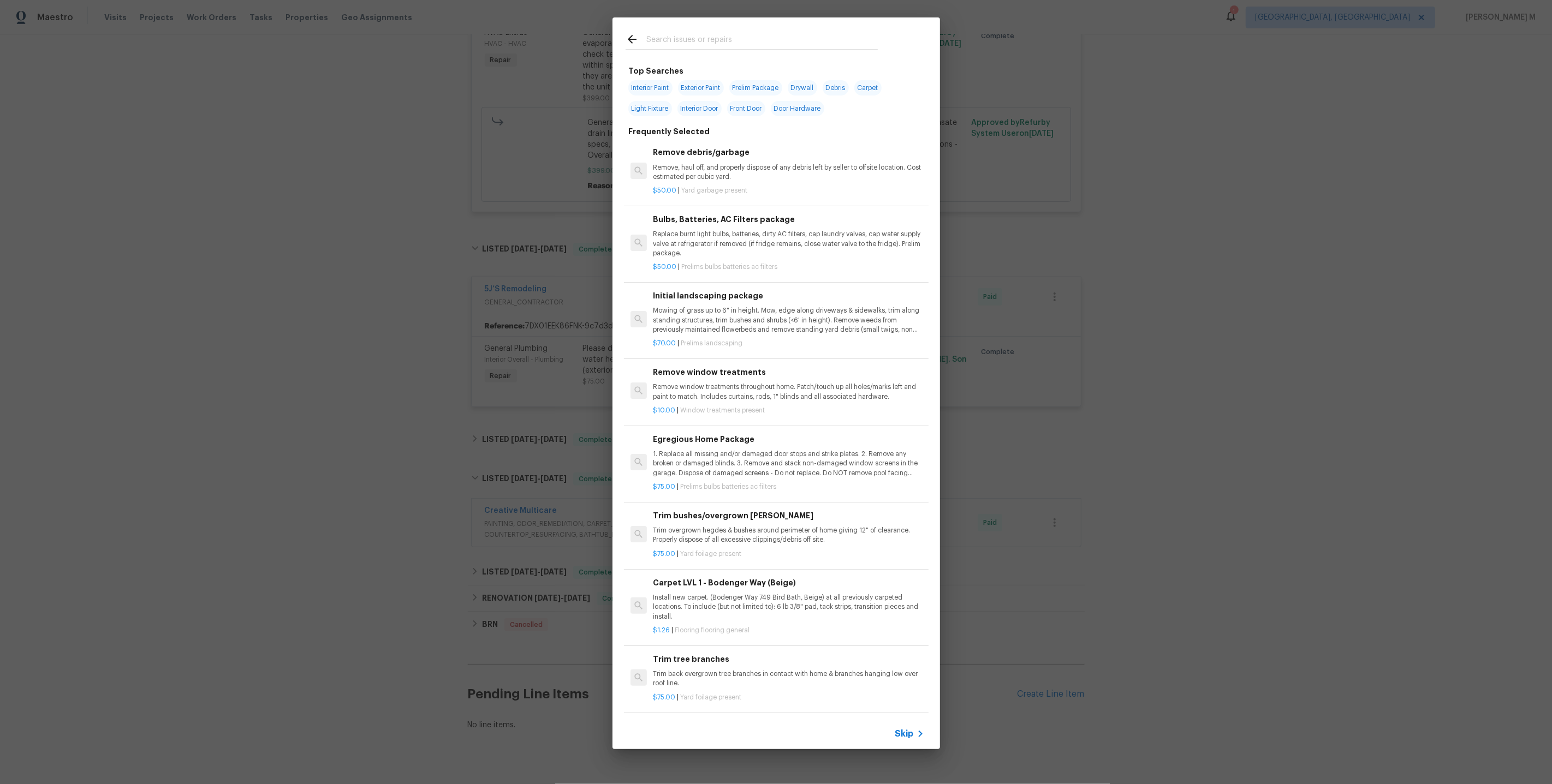
click at [902, 739] on span "Skip" at bounding box center [904, 734] width 19 height 11
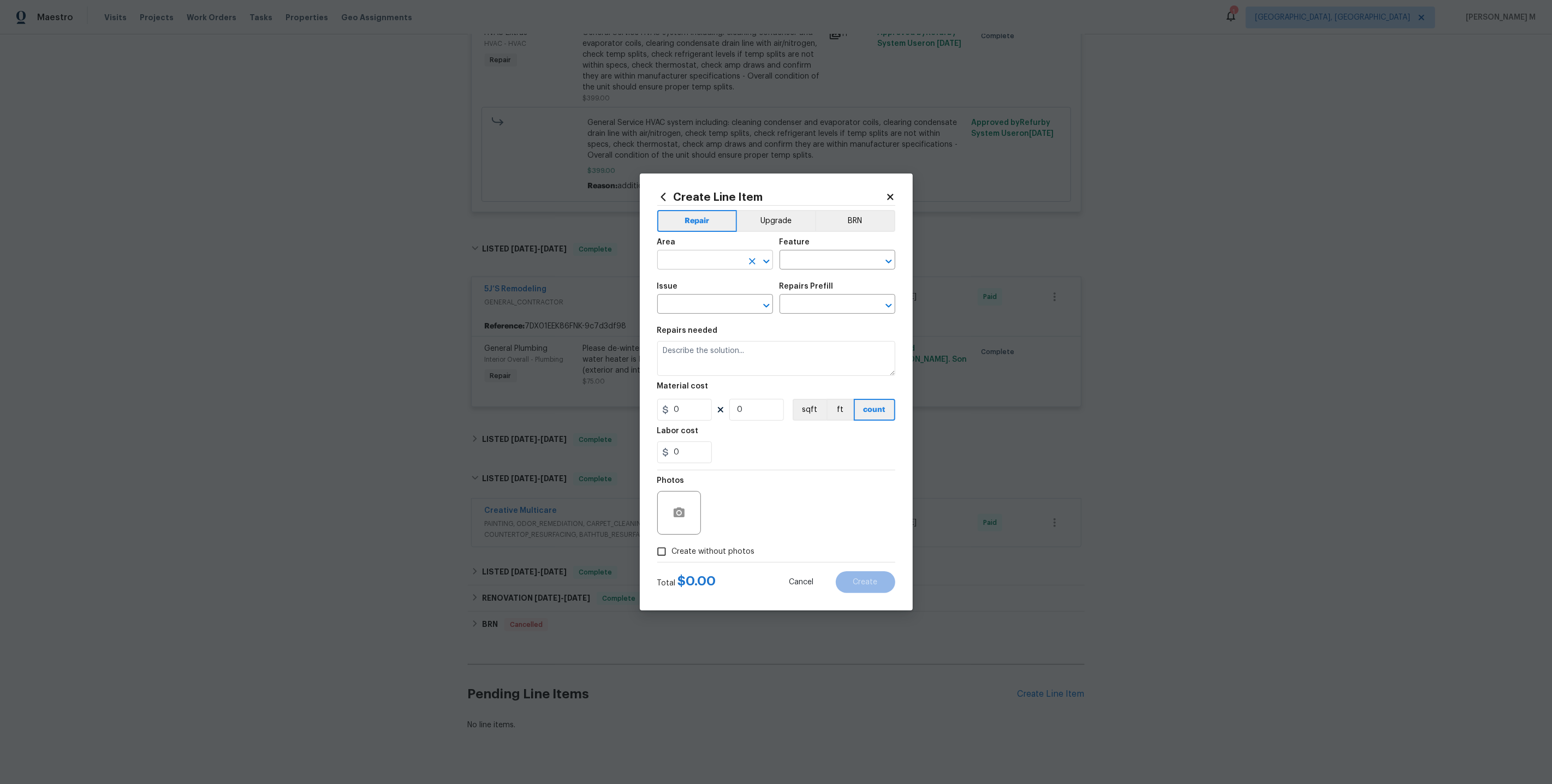
click at [698, 264] on input "text" at bounding box center [699, 261] width 85 height 17
click at [690, 293] on li "Bathroom" at bounding box center [715, 290] width 117 height 18
type input "Bathroom"
click at [817, 264] on input "text" at bounding box center [822, 261] width 85 height 17
click at [811, 318] on li "Toilet" at bounding box center [837, 316] width 117 height 18
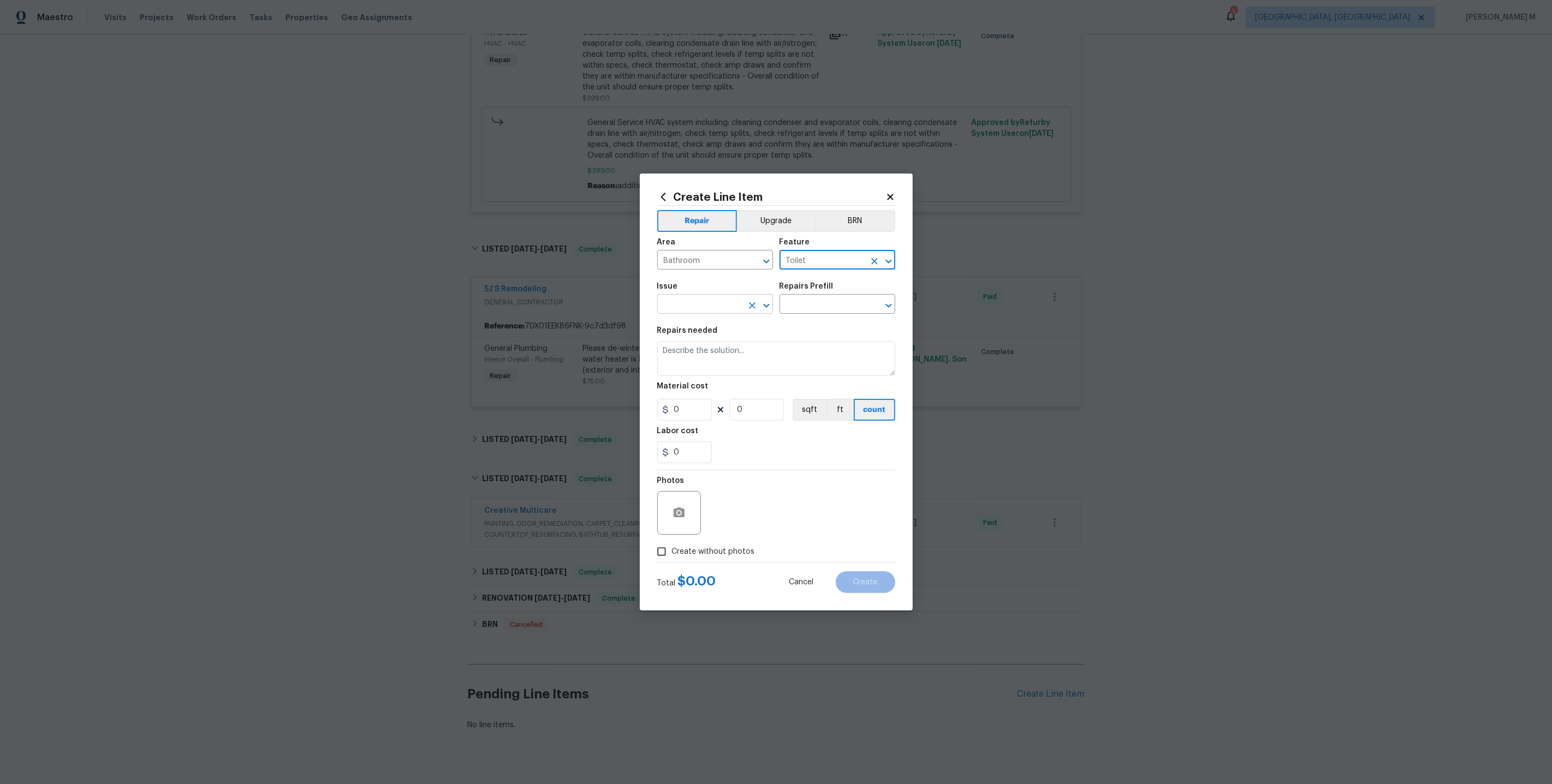
type input "Toilet"
click at [709, 309] on input "text" at bounding box center [699, 305] width 85 height 17
type input "T"
click at [709, 354] on li "Bathroom Accesories" at bounding box center [715, 358] width 117 height 18
type input "Bathroom Accesories"
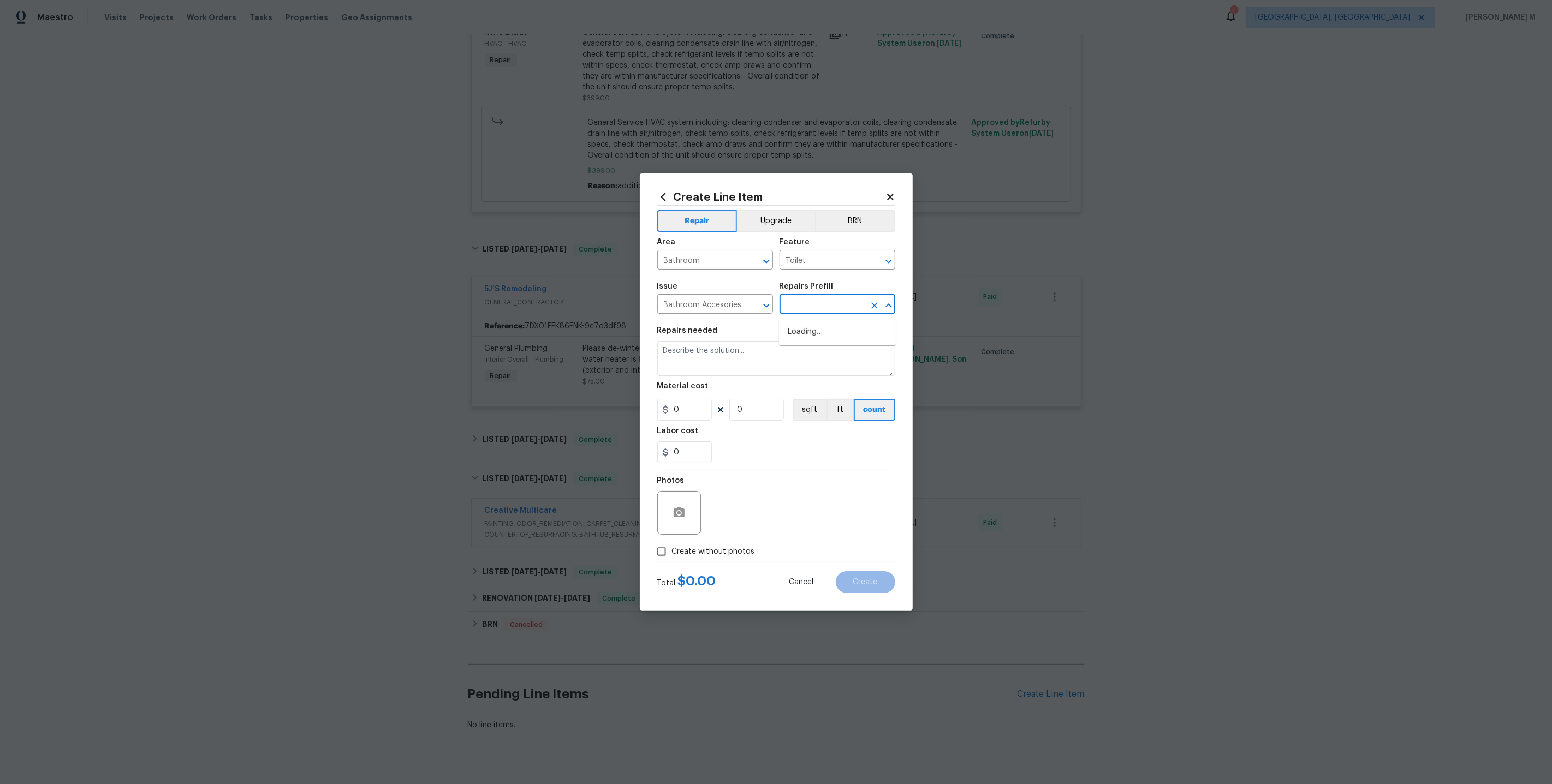
click at [831, 302] on input "text" at bounding box center [822, 305] width 85 height 17
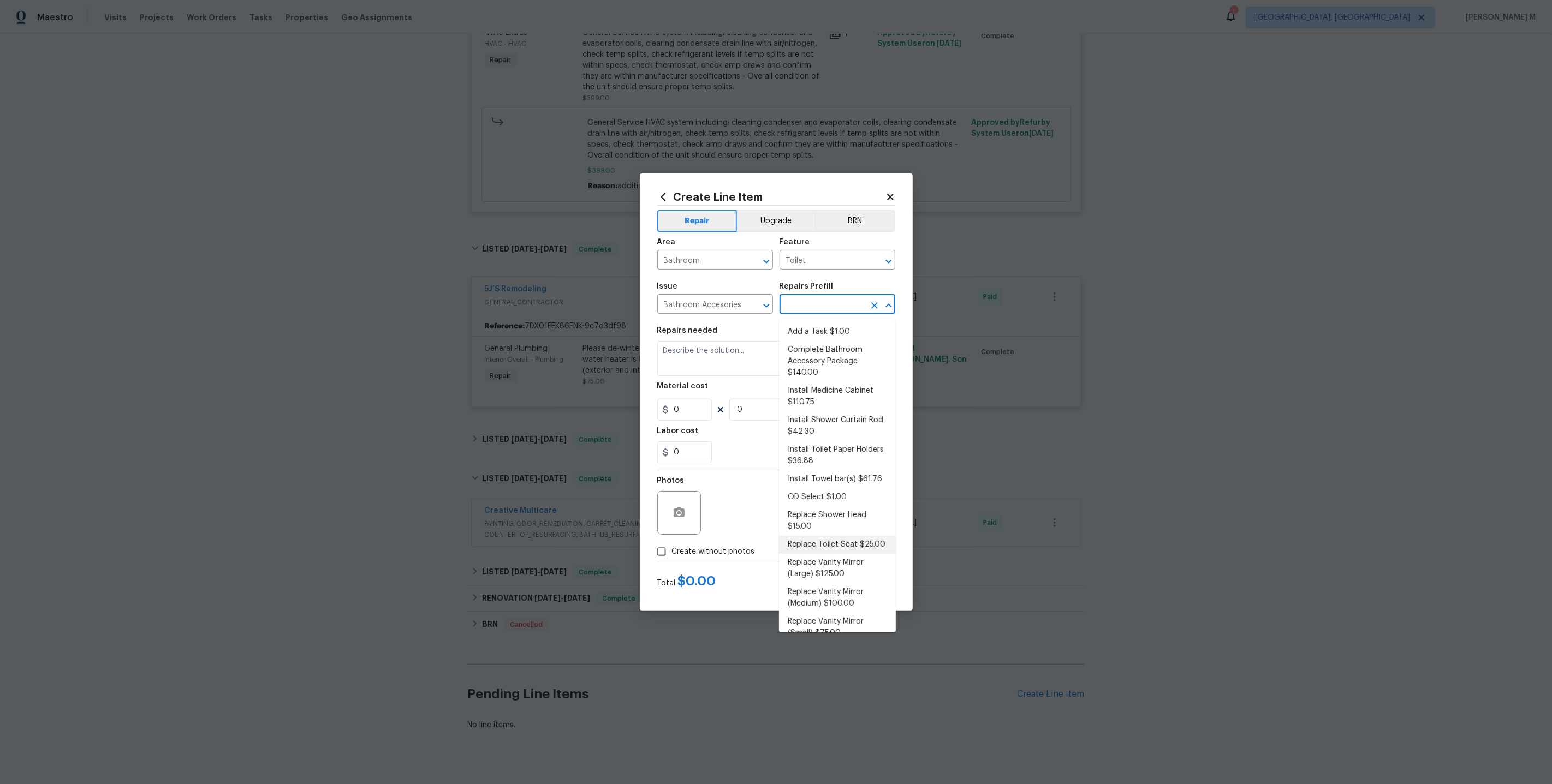
click at [830, 536] on li "Replace Toilet Seat $25.00" at bounding box center [837, 545] width 117 height 18
type input "Interior Trim"
type input "Replace Toilet Seat $25.00"
type textarea "Remove the existing toilet seat (if present) and install a new toilet seat (PM …"
type input "25"
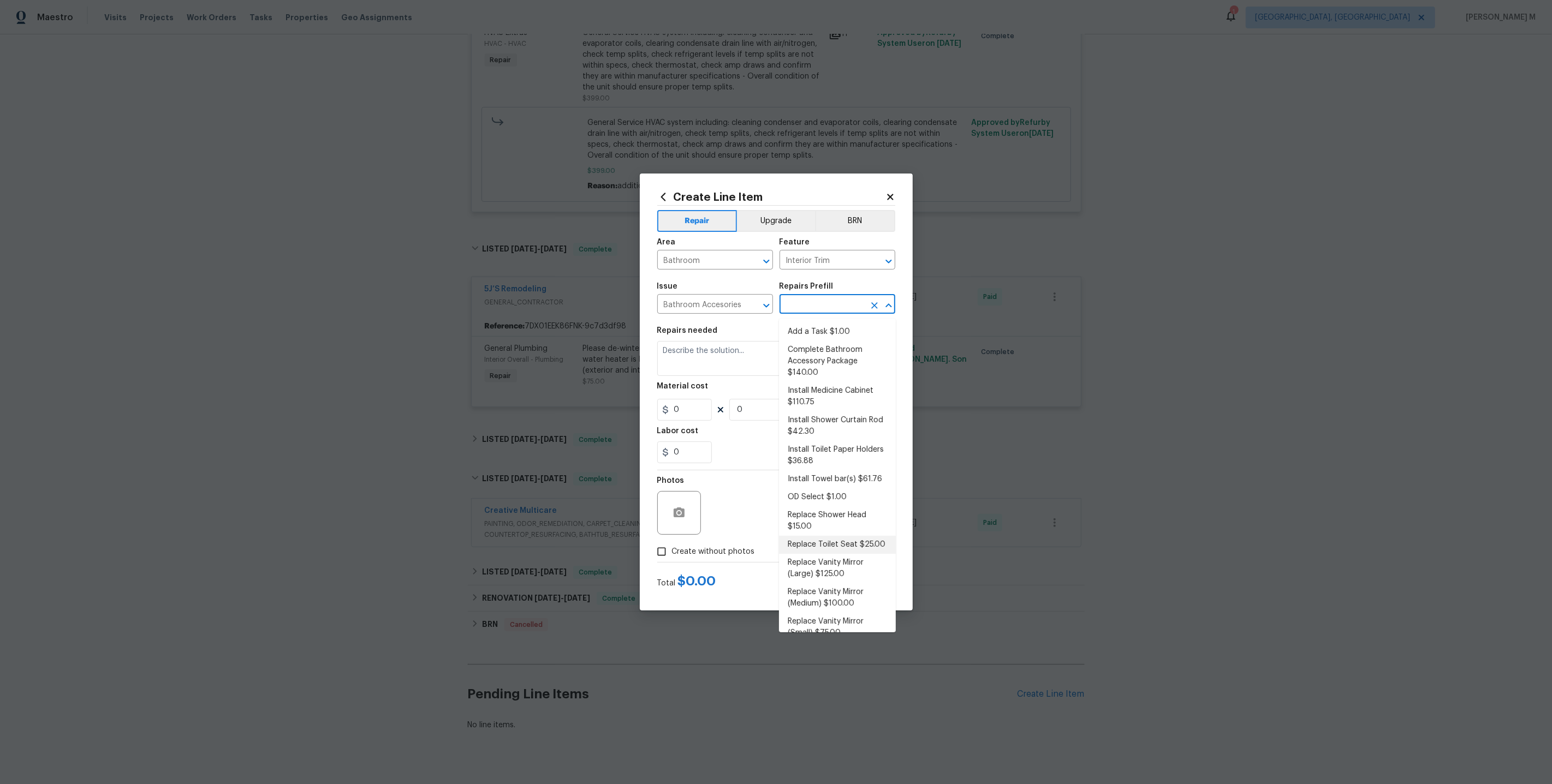
type input "1"
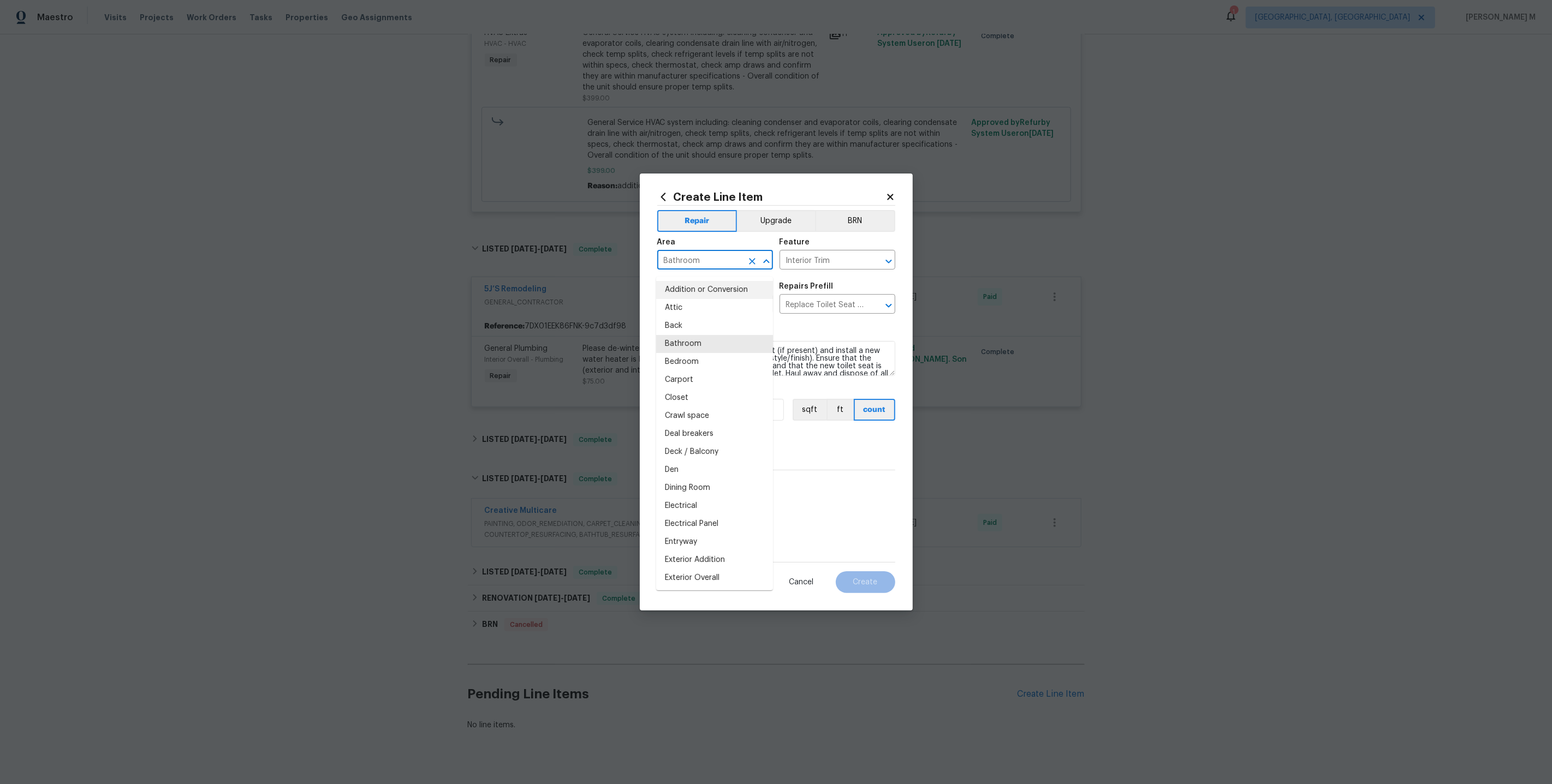
drag, startPoint x: 705, startPoint y: 265, endPoint x: 596, endPoint y: 265, distance: 109.0
click at [596, 265] on div "Create Line Item Repair Upgrade BRN Area Bathroom ​ Feature Interior Trim ​ Iss…" at bounding box center [776, 392] width 1552 height 784
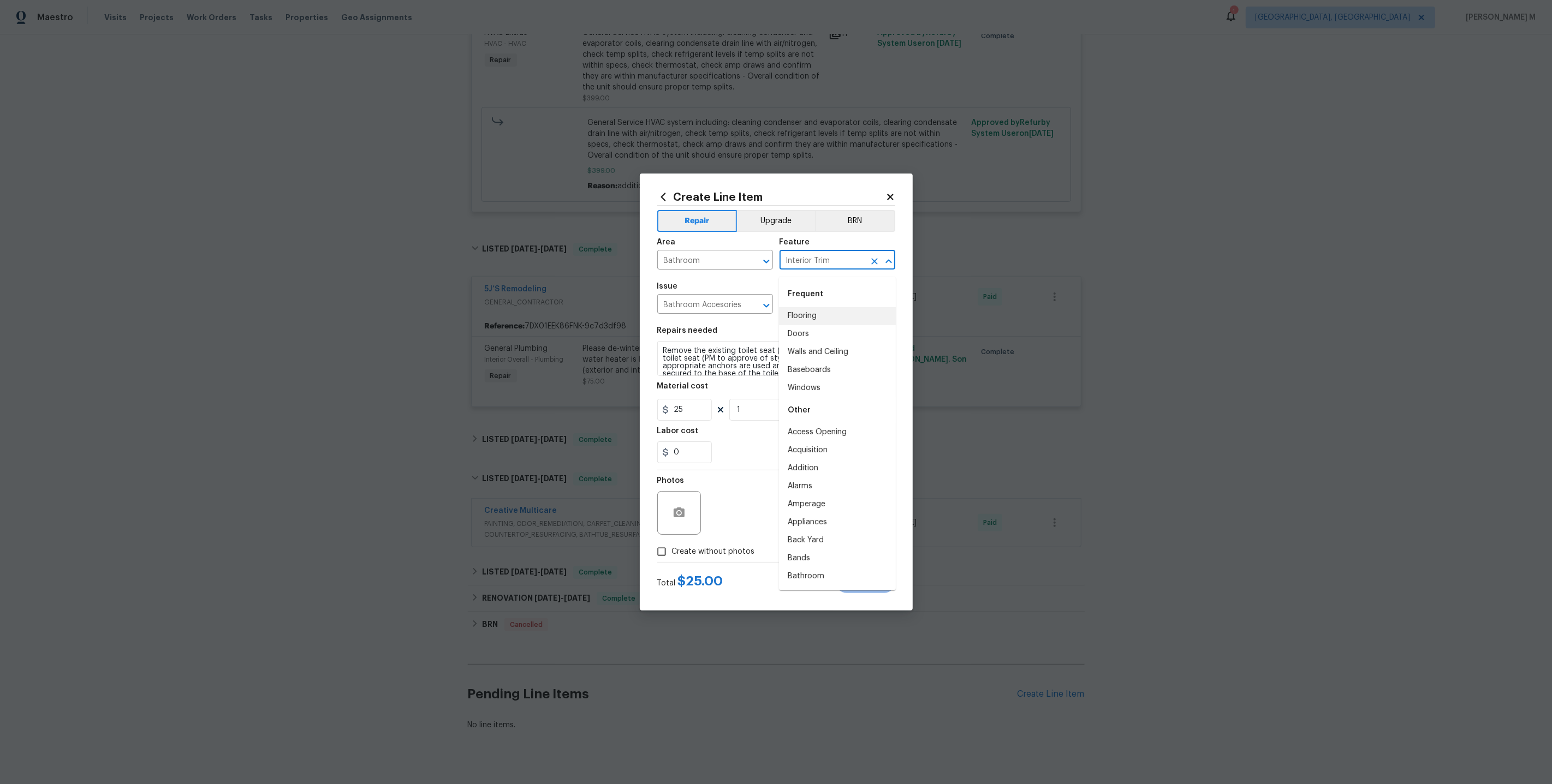
click at [838, 268] on input "Interior Trim" at bounding box center [822, 261] width 85 height 17
click at [801, 316] on li "Toilet" at bounding box center [837, 316] width 117 height 18
drag, startPoint x: 808, startPoint y: 268, endPoint x: 702, endPoint y: 268, distance: 106.0
click at [702, 268] on div "Area Bathroom ​ Feature Toilet ​" at bounding box center [776, 254] width 238 height 44
type input "Toilet"
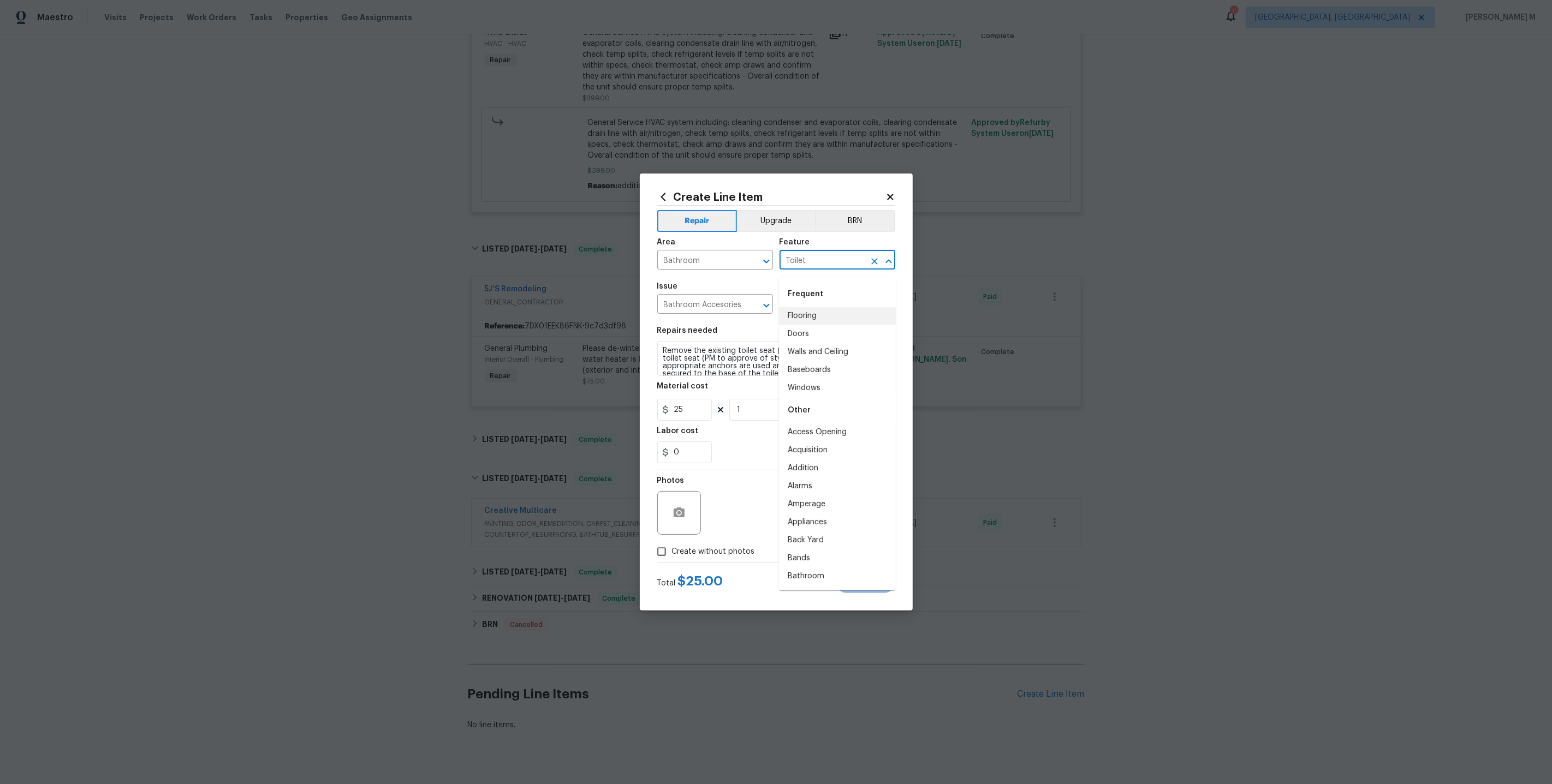
drag, startPoint x: 743, startPoint y: 310, endPoint x: 486, endPoint y: 310, distance: 257.0
click at [486, 310] on div "Create Line Item Repair Upgrade BRN Area Bathroom ​ Feature Toilet ​ Issue Bath…" at bounding box center [776, 392] width 1552 height 784
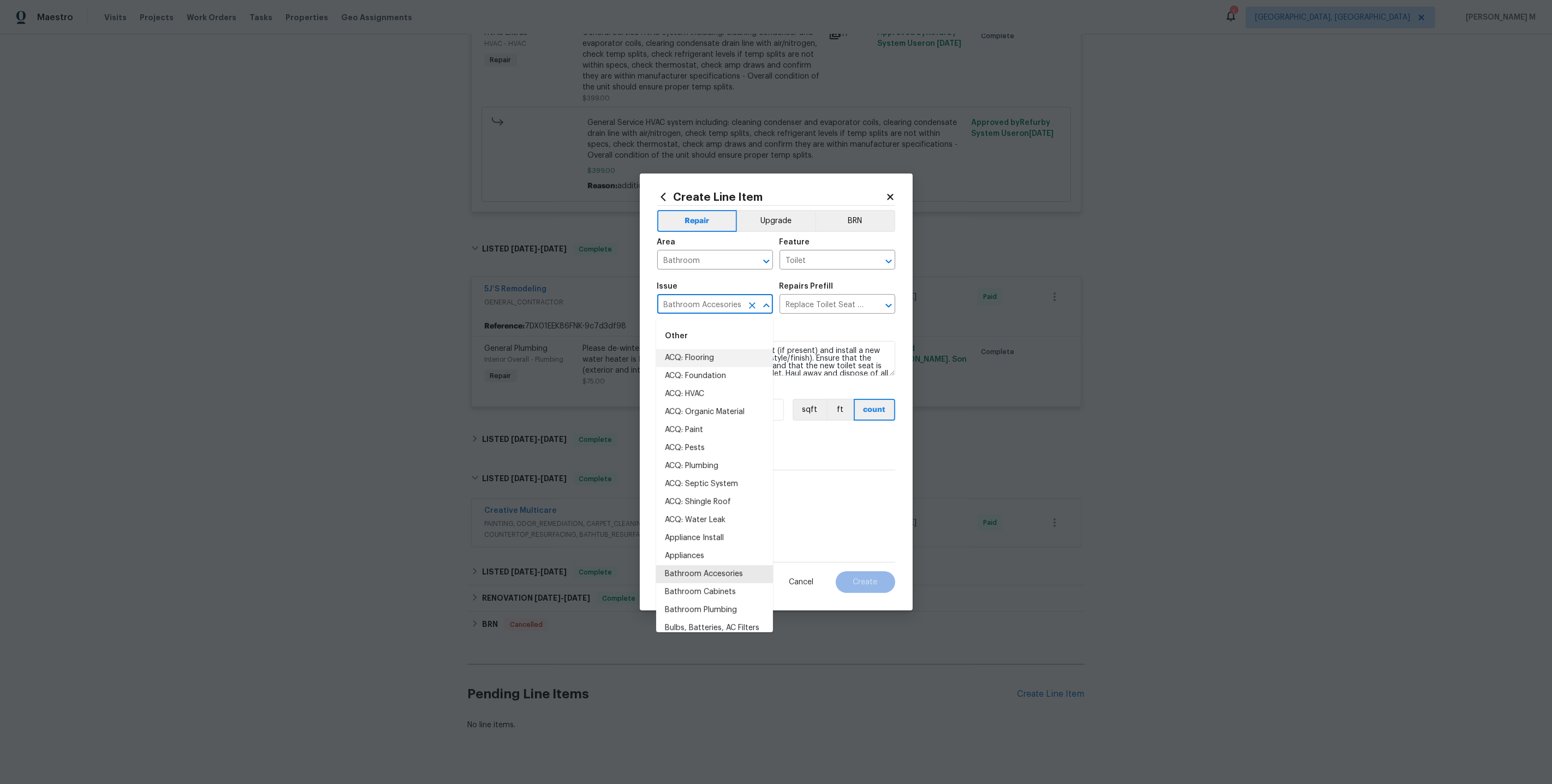
drag, startPoint x: 739, startPoint y: 309, endPoint x: 593, endPoint y: 309, distance: 146.0
click at [593, 309] on div "Create Line Item Repair Upgrade BRN Area Bathroom ​ Feature Toilet ​ Issue Bath…" at bounding box center [776, 392] width 1552 height 784
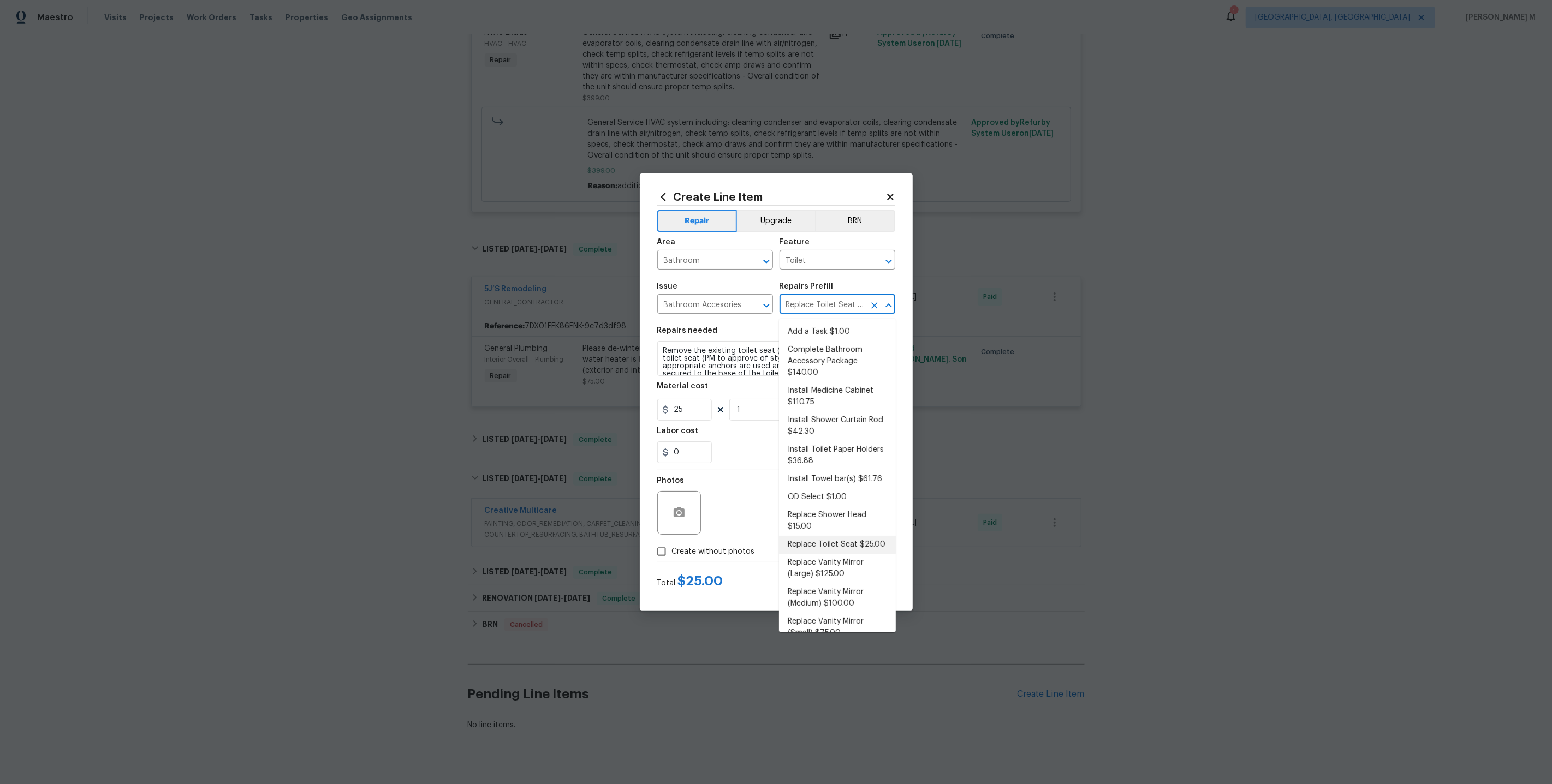
scroll to position [0, 14]
drag, startPoint x: 786, startPoint y: 311, endPoint x: 839, endPoint y: 308, distance: 53.1
click at [839, 308] on input "Replace Toilet Seat $25.00" at bounding box center [822, 305] width 85 height 17
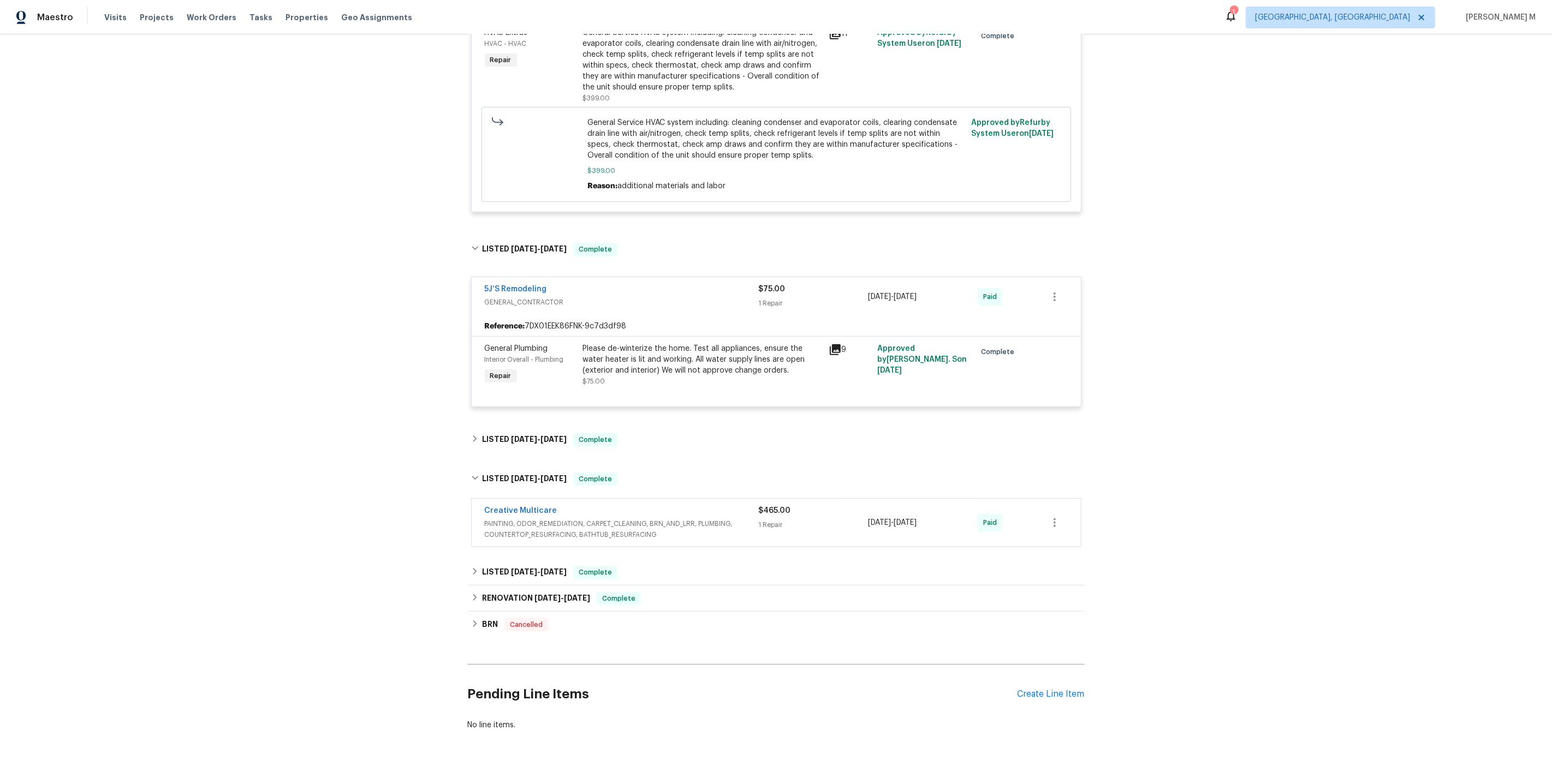
scroll to position [0, 0]
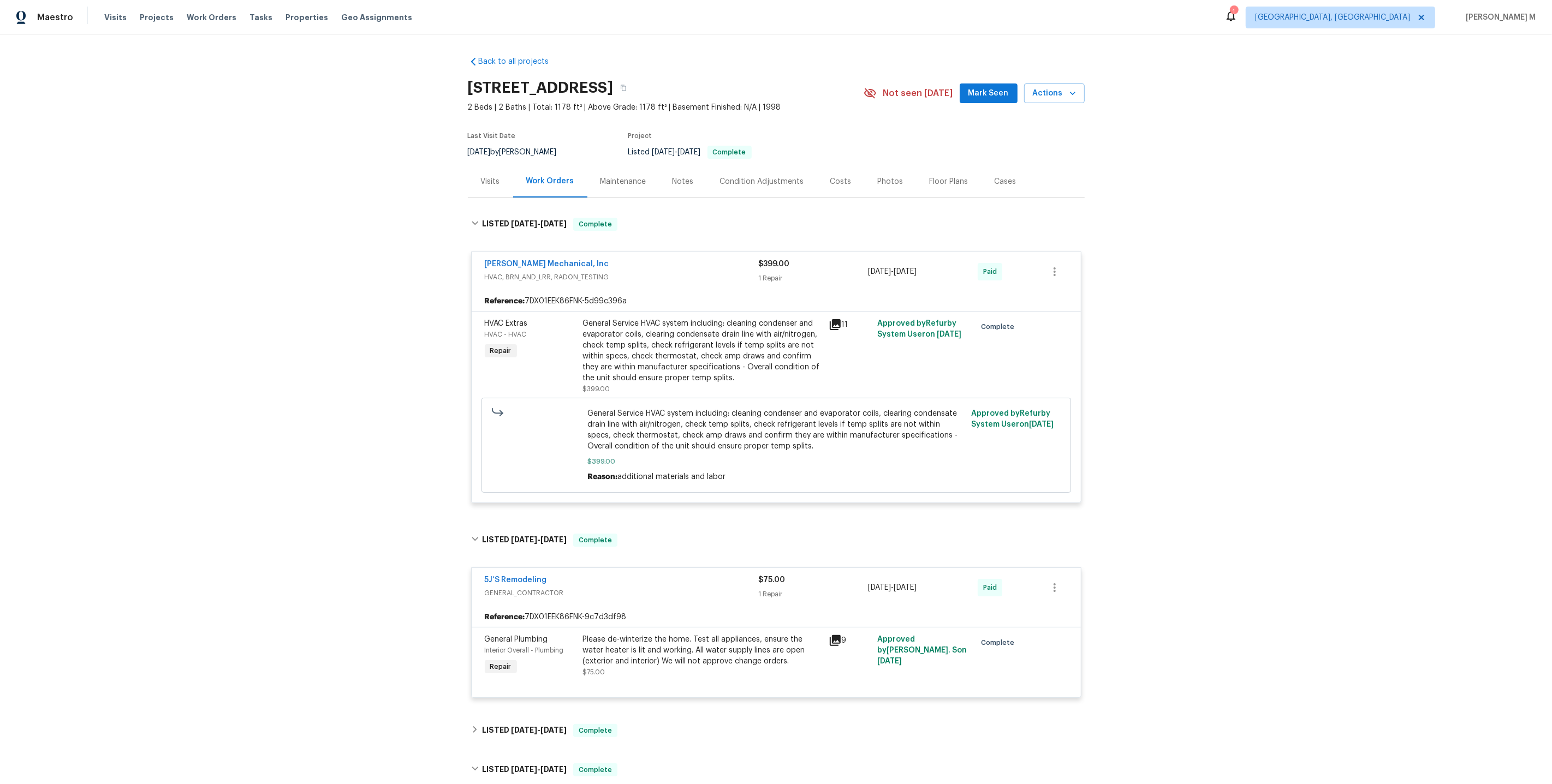
click at [642, 184] on div "Maintenance" at bounding box center [624, 181] width 72 height 32
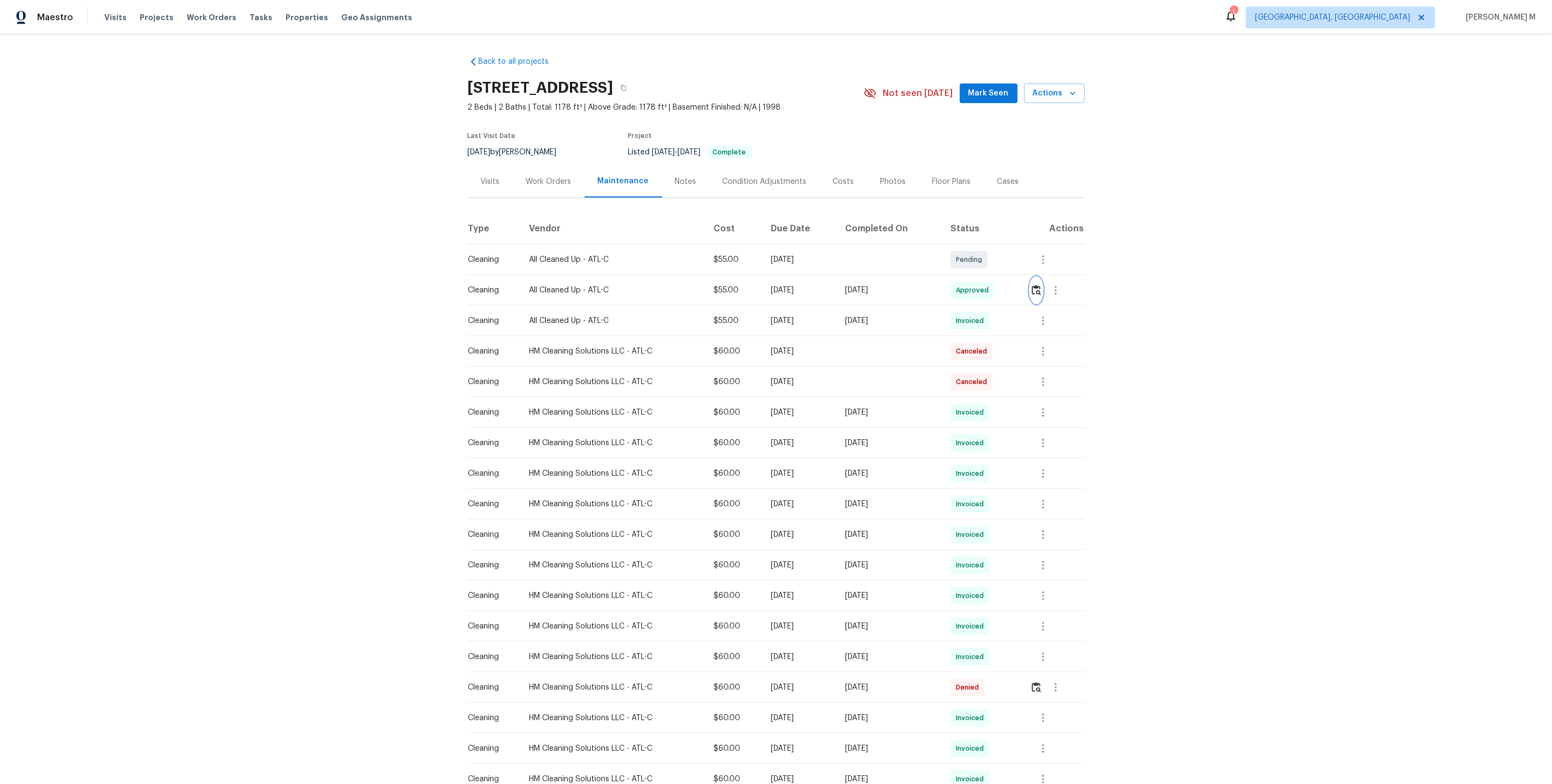
click at [1039, 288] on img "button" at bounding box center [1036, 290] width 9 height 10
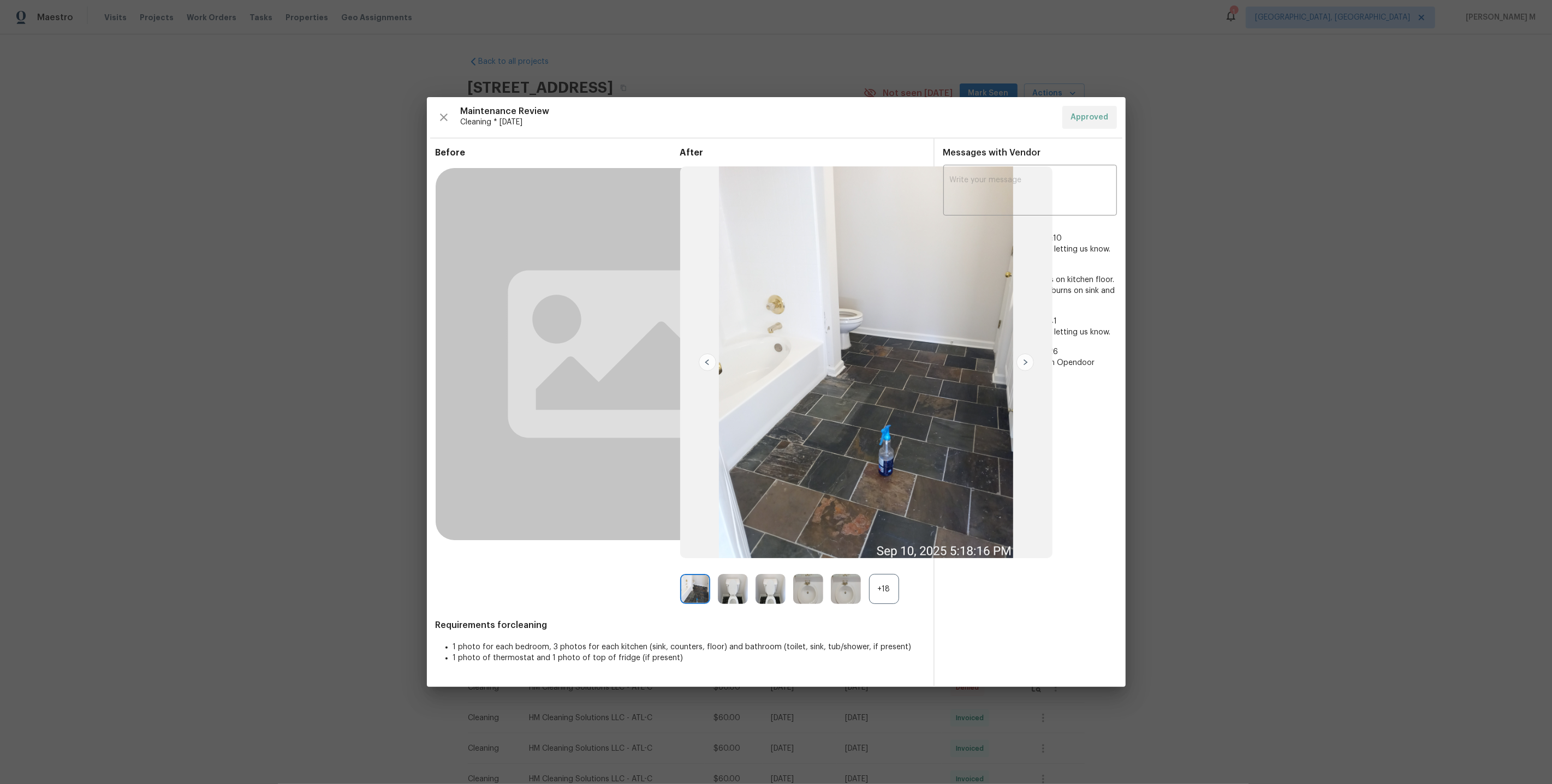
click at [881, 593] on div "+18" at bounding box center [884, 589] width 30 height 30
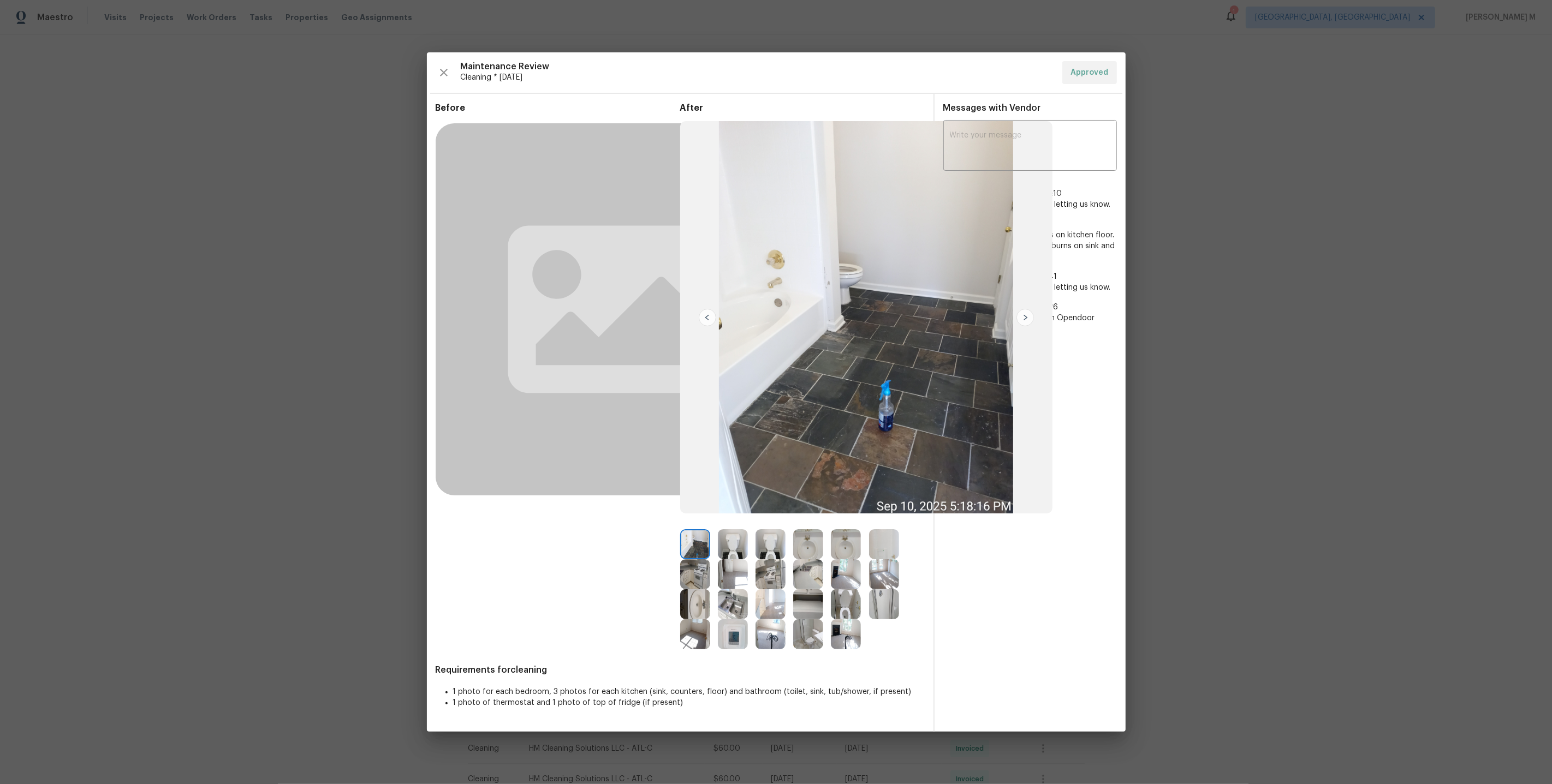
click at [771, 560] on img at bounding box center [771, 574] width 30 height 30
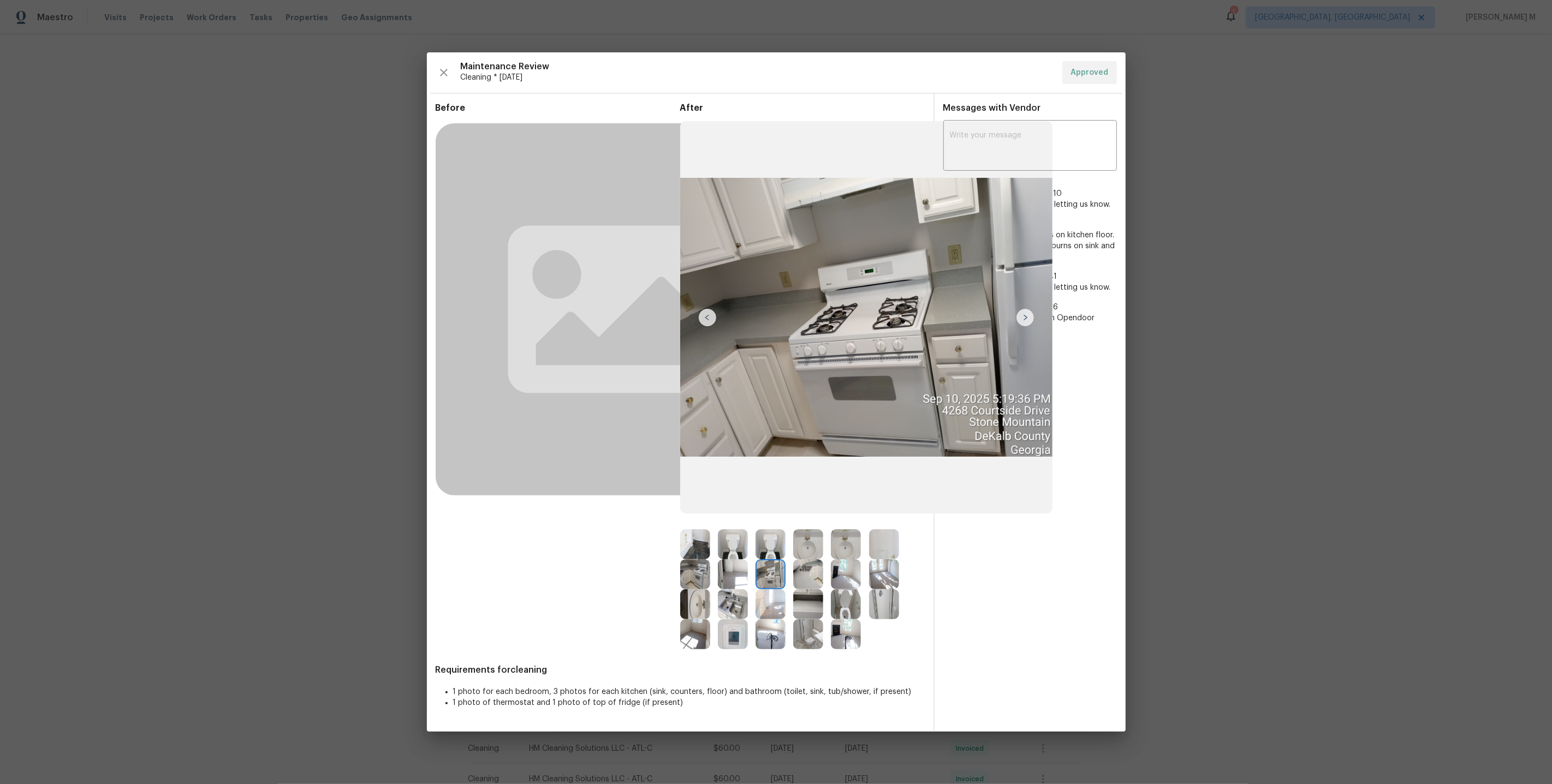
click at [771, 550] on img at bounding box center [771, 544] width 30 height 30
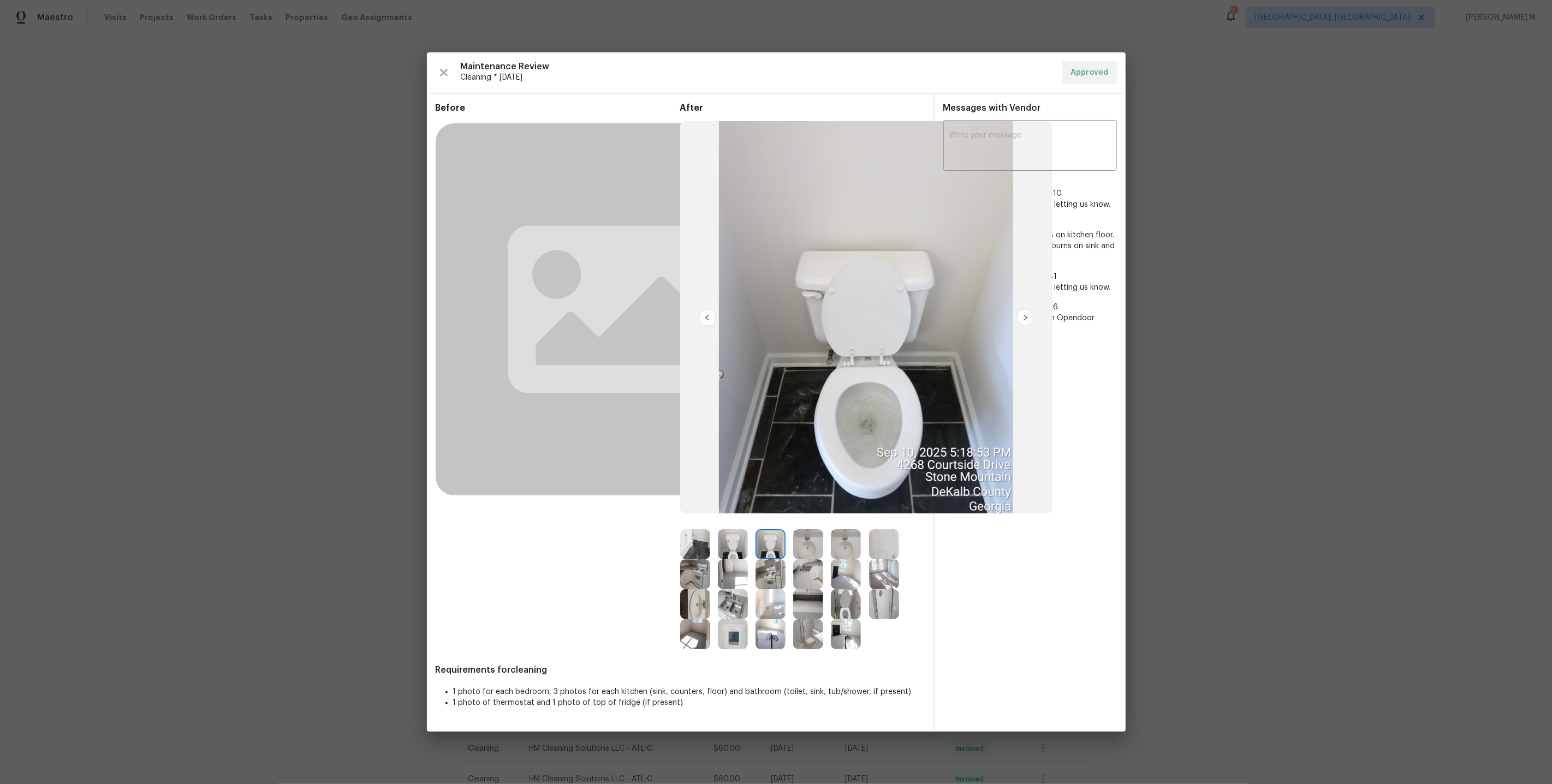
click at [845, 599] on img at bounding box center [846, 605] width 30 height 30
